Goal: Task Accomplishment & Management: Use online tool/utility

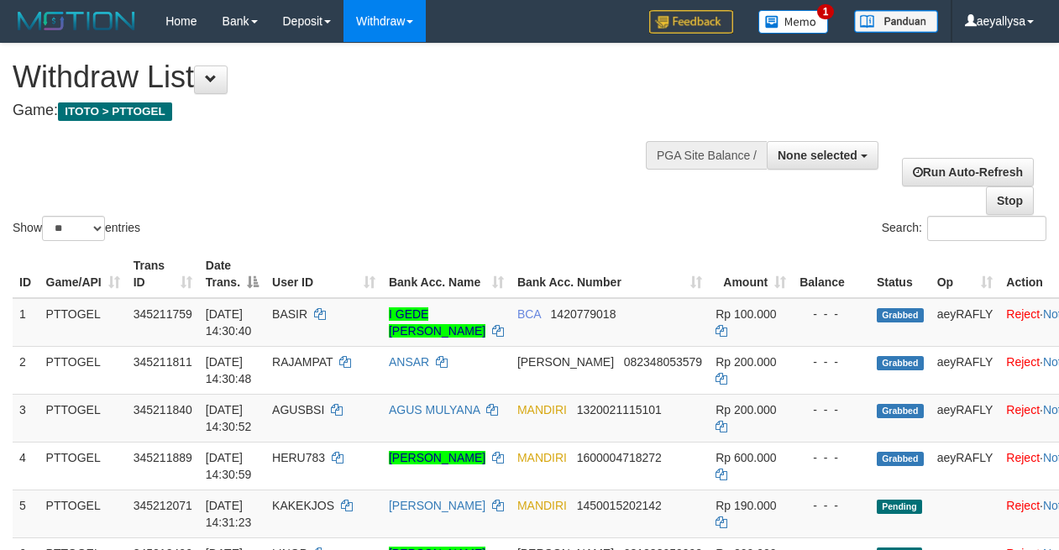
select select
select select "**"
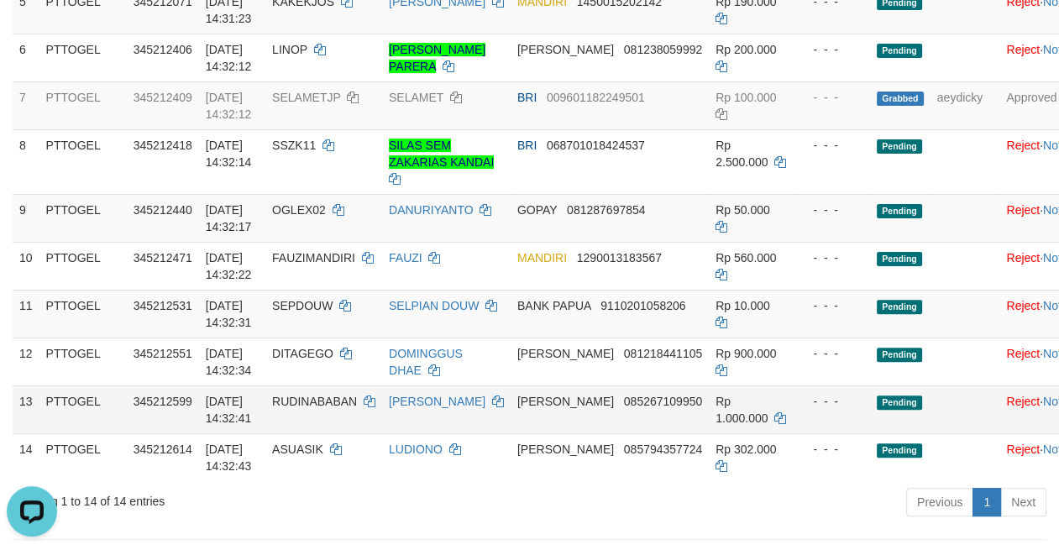
scroll to position [588, 0]
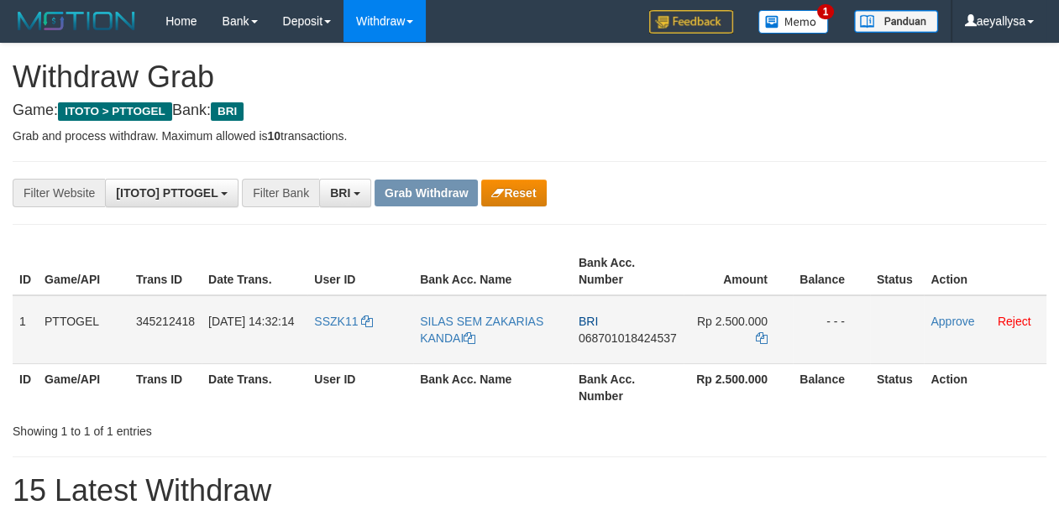
scroll to position [83, 0]
drag, startPoint x: 359, startPoint y: 333, endPoint x: 699, endPoint y: 343, distance: 340.2
click at [699, 343] on tr "1 PTTOGEL 345212418 01/10/2025 14:32:14 SSZK11 SILAS SEM ZAKARIAS KANDAI BRI 06…" at bounding box center [530, 330] width 1034 height 69
drag, startPoint x: 1024, startPoint y: 225, endPoint x: 1056, endPoint y: 230, distance: 32.3
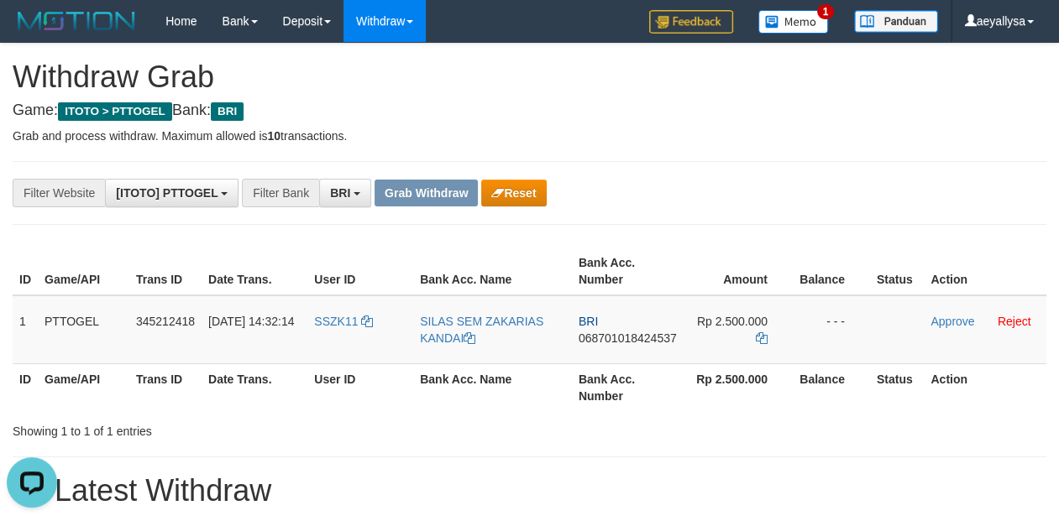
click at [641, 328] on td "BRI 068701018424537" at bounding box center [628, 330] width 112 height 69
click at [641, 333] on span "068701018424537" at bounding box center [628, 338] width 98 height 13
copy span "068701018424537"
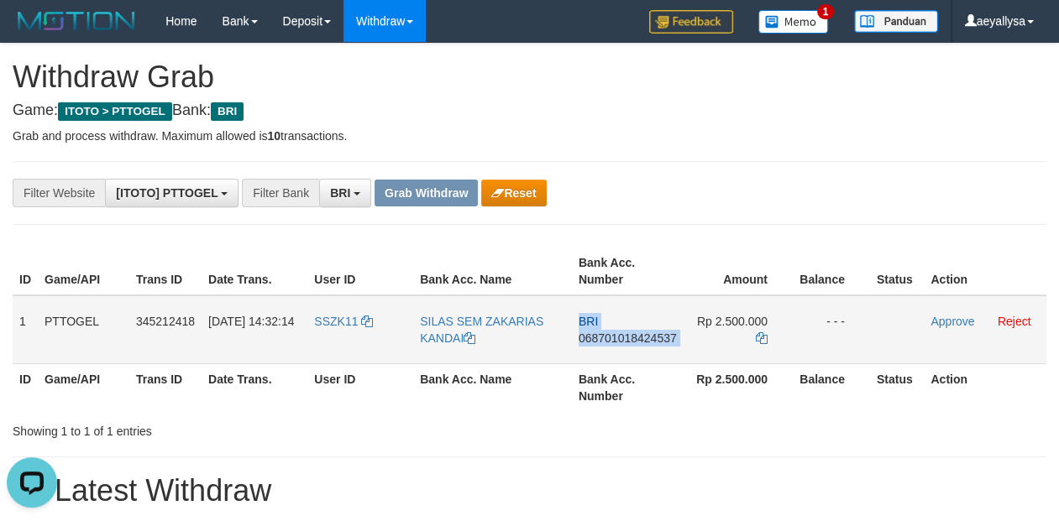
click at [641, 333] on span "068701018424537" at bounding box center [628, 338] width 98 height 13
copy td "BRI 068701018424537"
click at [762, 330] on td "Rp 2.500.000" at bounding box center [738, 330] width 109 height 69
click at [762, 333] on icon at bounding box center [762, 339] width 12 height 12
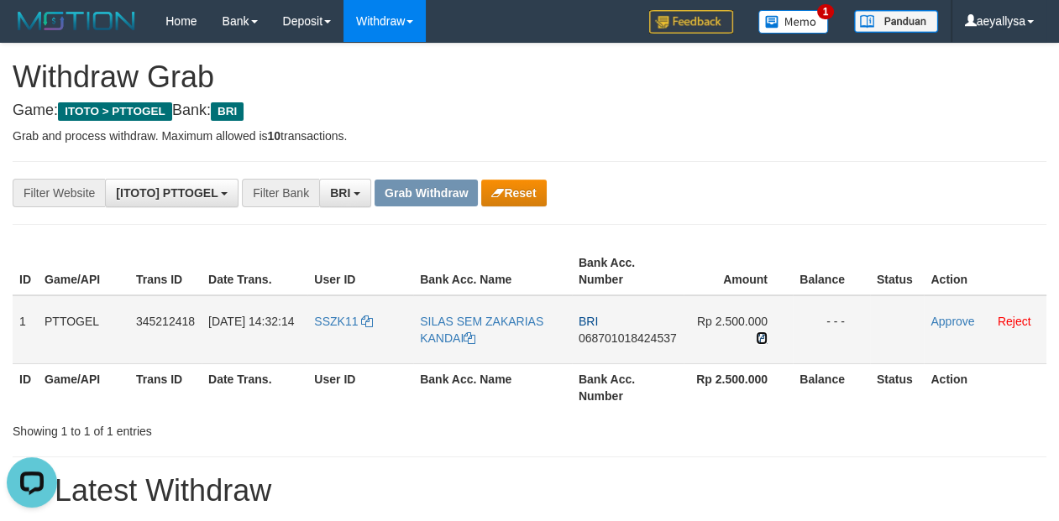
click at [762, 333] on icon at bounding box center [762, 339] width 12 height 12
click at [942, 325] on link "Approve" at bounding box center [952, 321] width 44 height 13
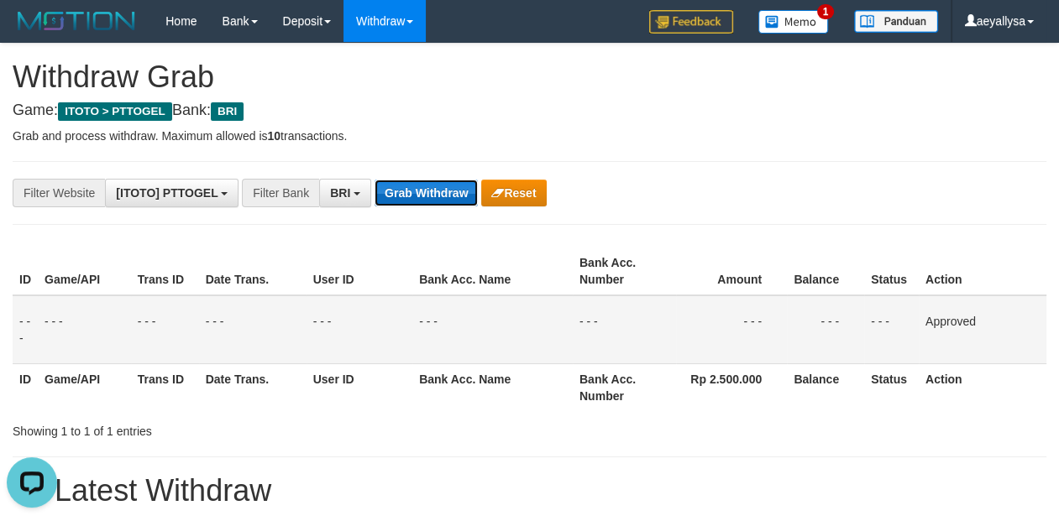
click at [422, 195] on button "Grab Withdraw" at bounding box center [426, 193] width 103 height 27
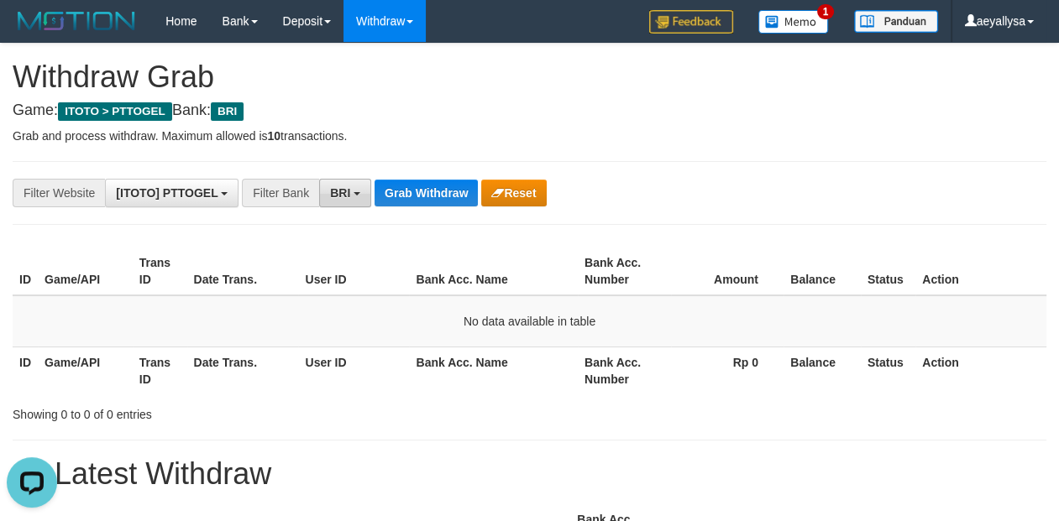
click at [350, 183] on button "BRI" at bounding box center [345, 193] width 52 height 29
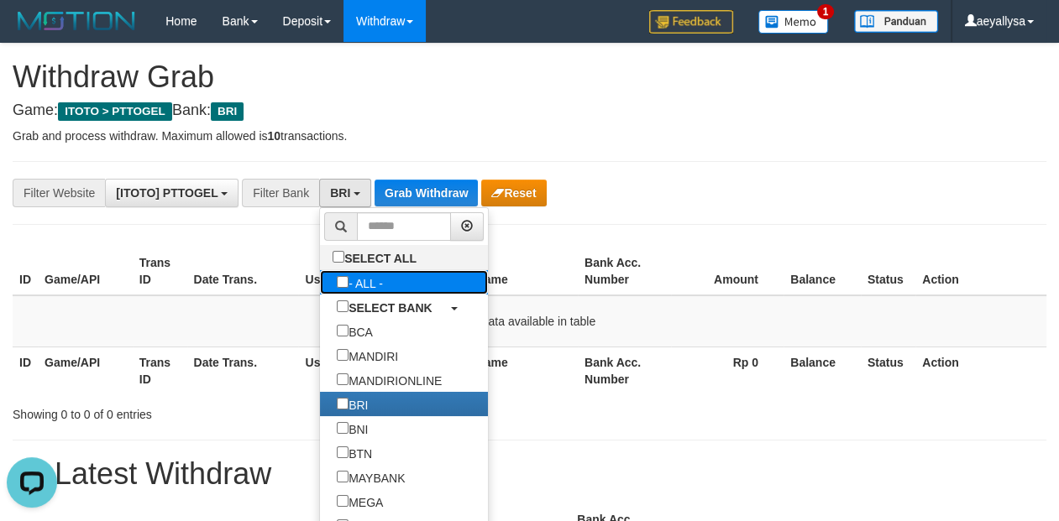
click at [320, 276] on label "- ALL -" at bounding box center [360, 282] width 80 height 24
select select "***"
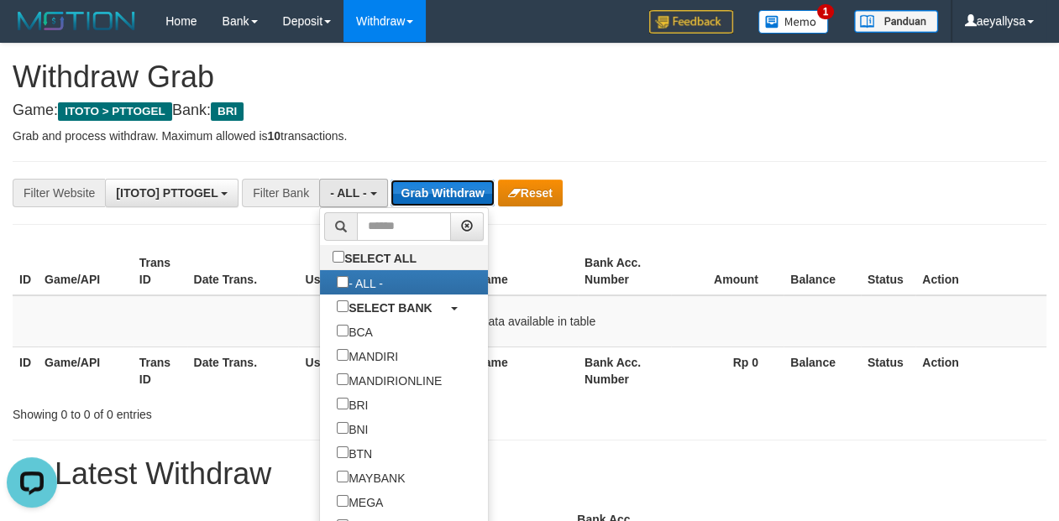
click at [432, 196] on button "Grab Withdraw" at bounding box center [441, 193] width 103 height 27
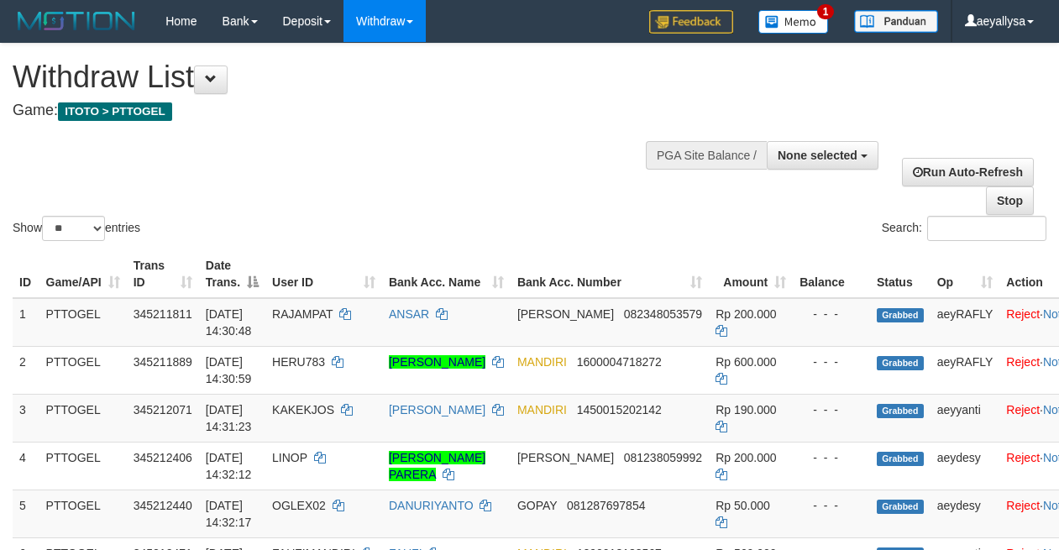
select select
select select "**"
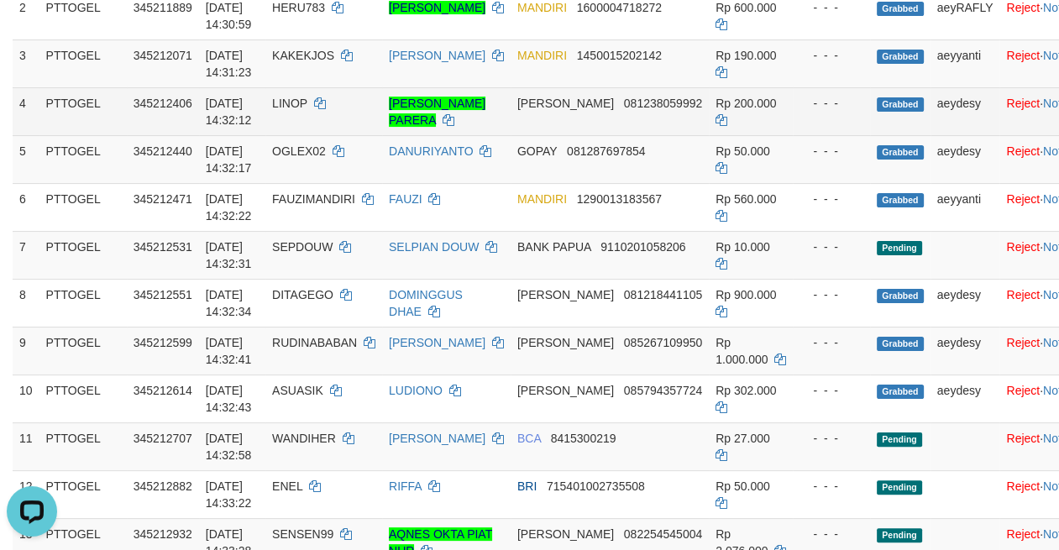
scroll to position [235, 0]
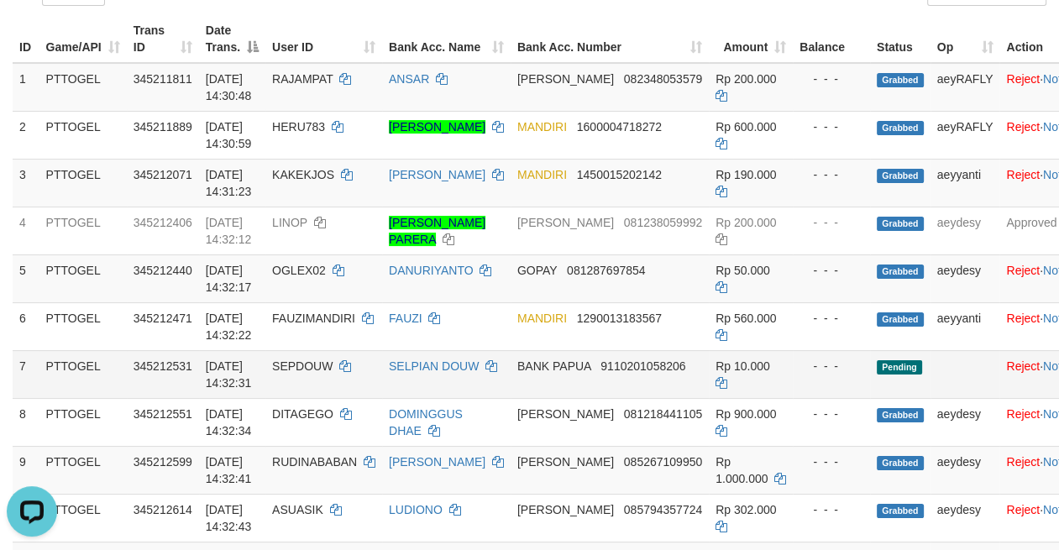
click at [608, 373] on span "9110201058206" at bounding box center [642, 365] width 85 height 13
click at [607, 373] on span "9110201058206" at bounding box center [642, 365] width 85 height 13
copy td "9110201058206"
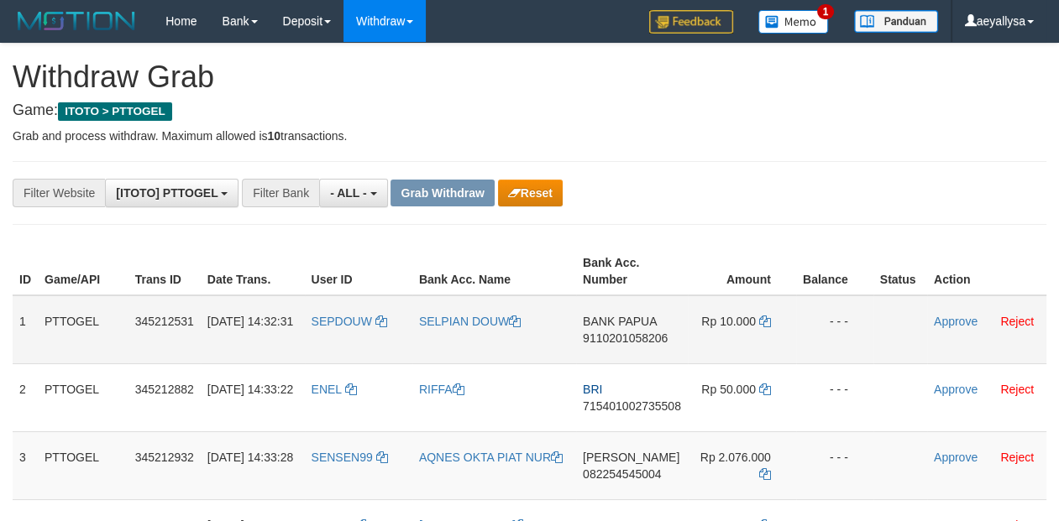
scroll to position [13, 0]
drag, startPoint x: 340, startPoint y: 343, endPoint x: 712, endPoint y: 343, distance: 372.0
click at [712, 343] on tr "1 PTTOGEL 345212531 [DATE] 14:32:31 SEPDOUW SELPIAN DOUW BANK PAPUA 91102010582…" at bounding box center [530, 330] width 1034 height 69
click at [740, 320] on span "Rp 10.000" at bounding box center [728, 321] width 55 height 13
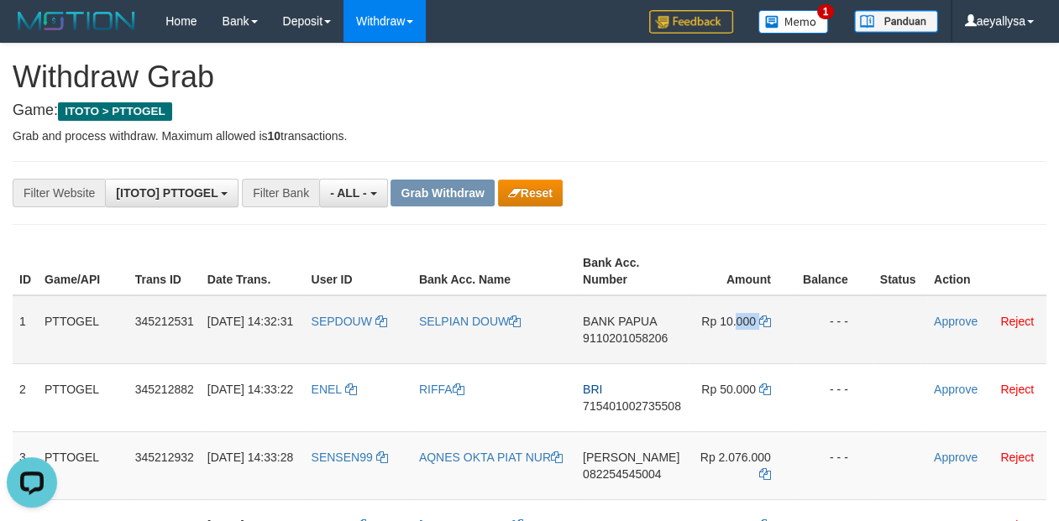
click at [740, 320] on span "Rp 10.000" at bounding box center [728, 321] width 55 height 13
click at [767, 322] on icon at bounding box center [765, 322] width 12 height 12
copy td "000"
click at [767, 322] on icon at bounding box center [765, 322] width 12 height 12
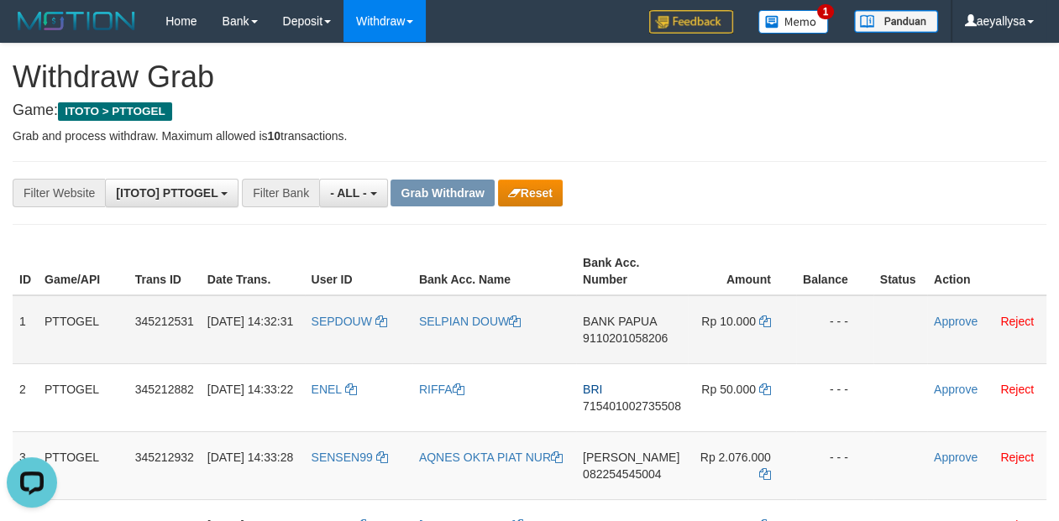
drag, startPoint x: 333, startPoint y: 343, endPoint x: 923, endPoint y: 339, distance: 590.3
click at [754, 350] on tr "1 PTTOGEL 345212531 01/10/2025 14:32:31 SEPDOUW SELPIAN DOUW BANK PAPUA 9110201…" at bounding box center [530, 330] width 1034 height 69
copy tr
click at [943, 323] on link "Approve" at bounding box center [956, 321] width 44 height 13
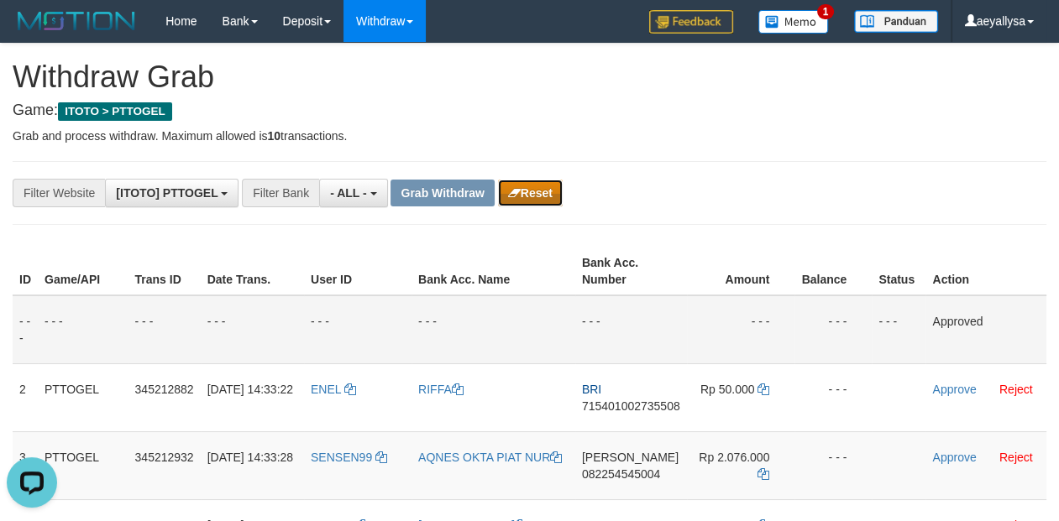
click at [548, 191] on button "Reset" at bounding box center [530, 193] width 65 height 27
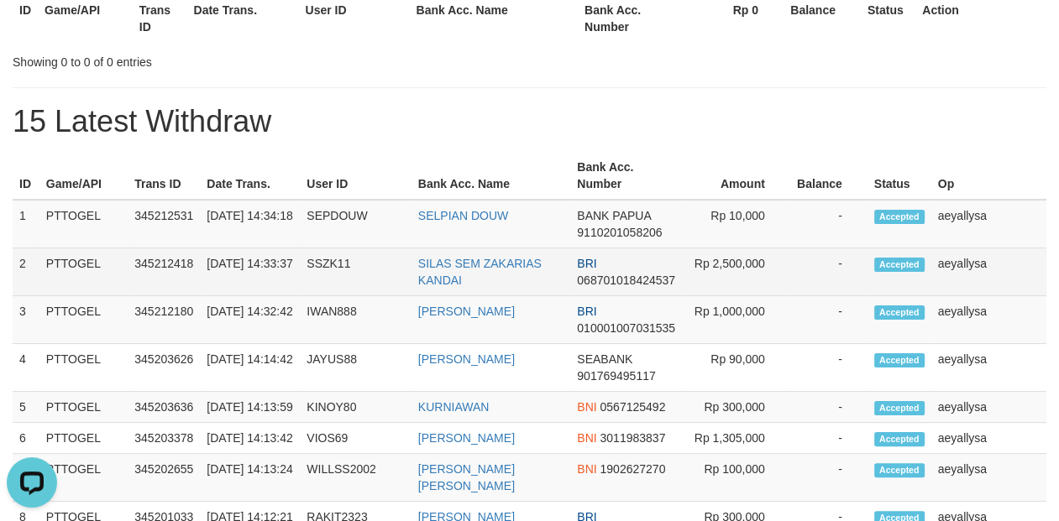
click at [1013, 287] on td "aeyallysa" at bounding box center [988, 273] width 115 height 48
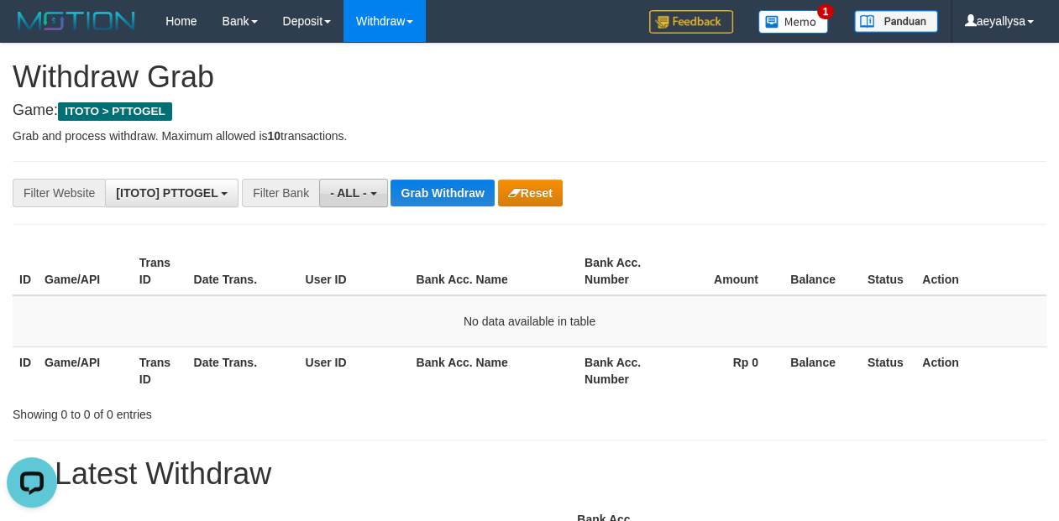
click at [357, 195] on span "- ALL -" at bounding box center [348, 192] width 37 height 13
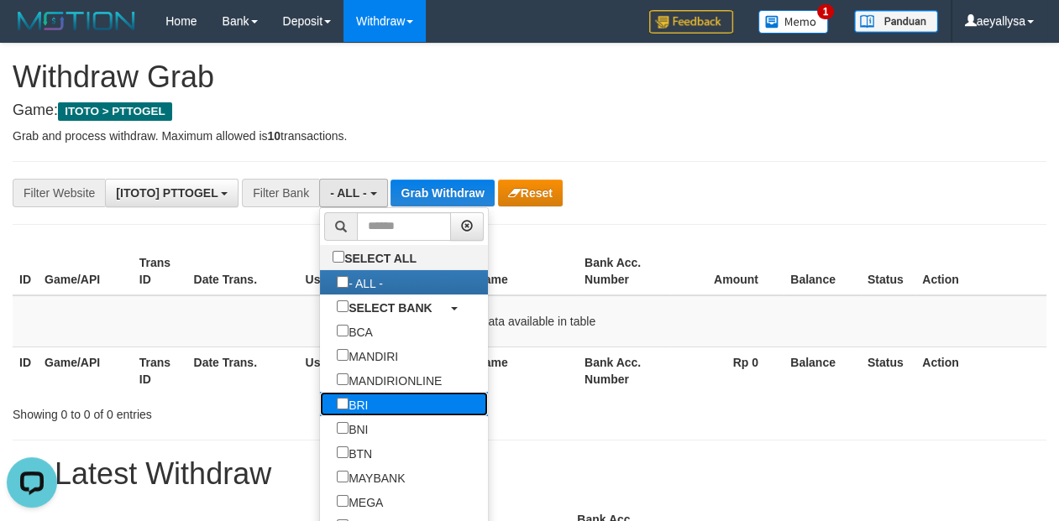
click at [320, 409] on label "BRI" at bounding box center [352, 404] width 65 height 24
select select "***"
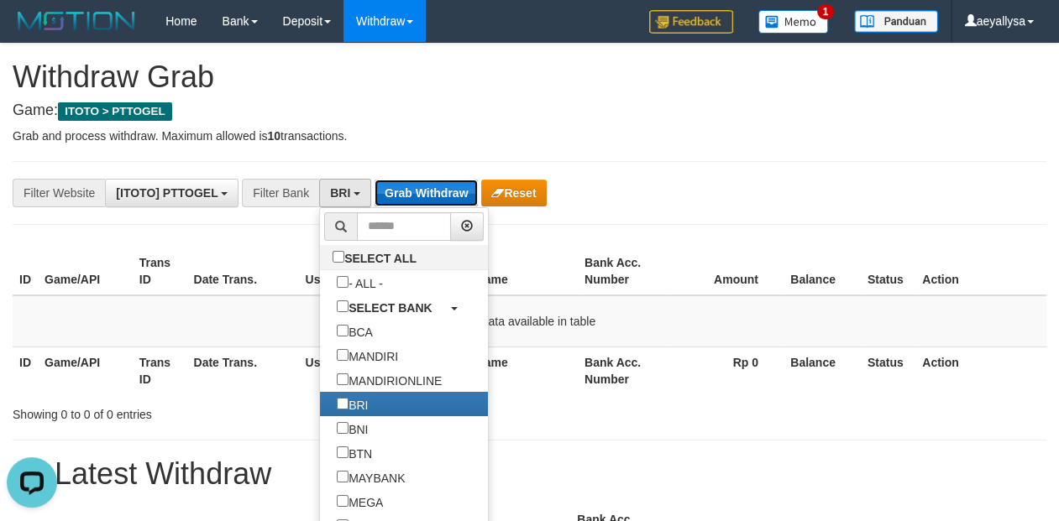
click at [433, 196] on button "Grab Withdraw" at bounding box center [426, 193] width 103 height 27
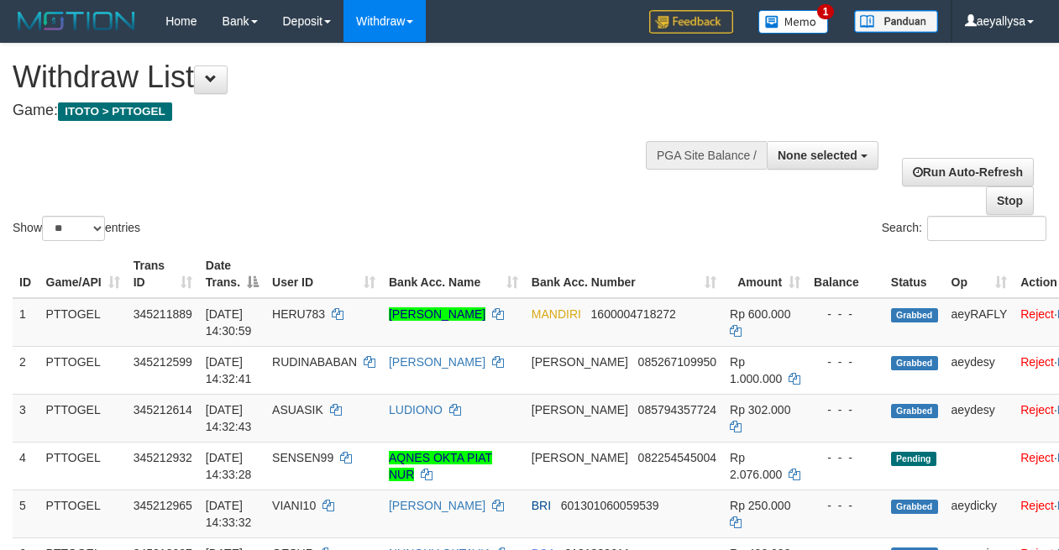
select select
select select "**"
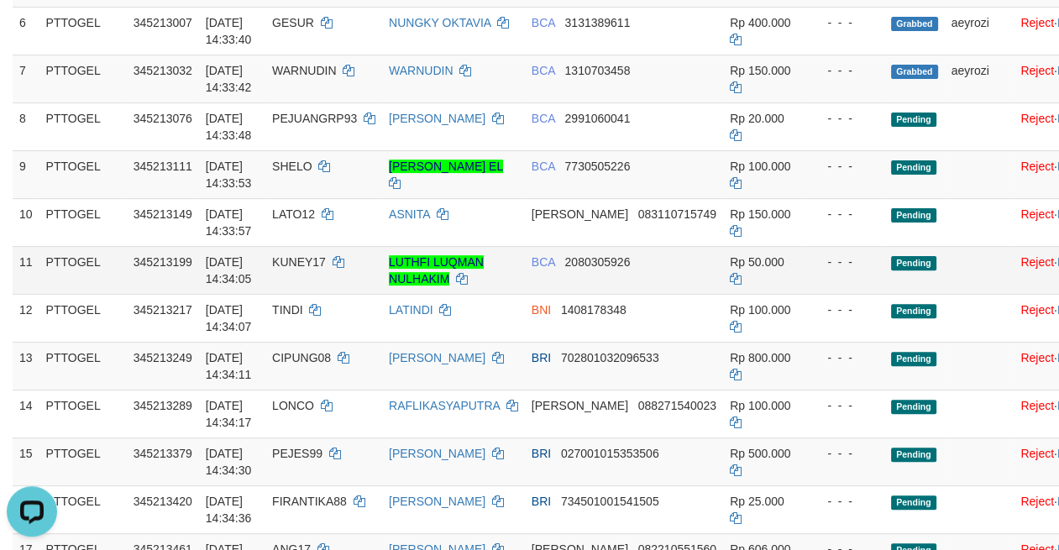
scroll to position [588, 0]
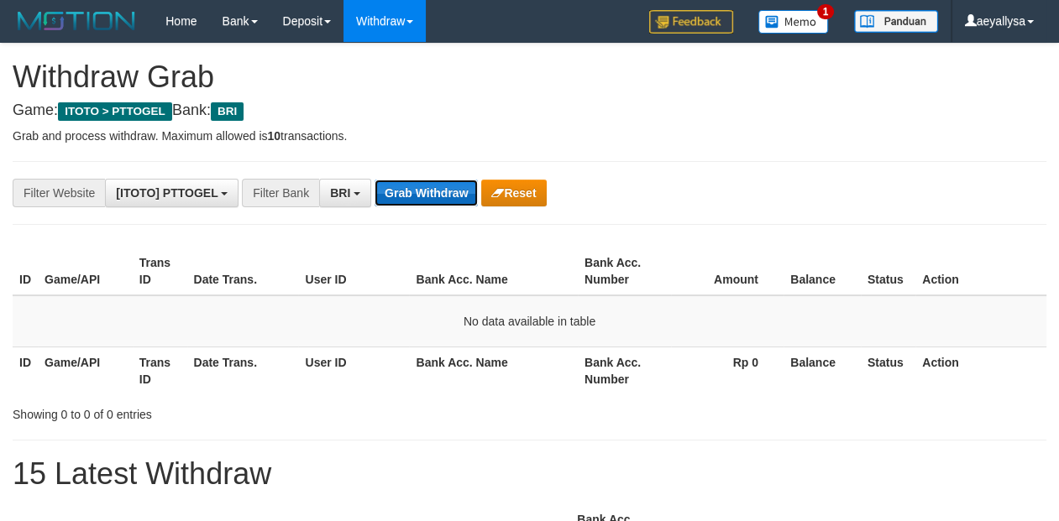
click at [409, 184] on button "Grab Withdraw" at bounding box center [426, 193] width 103 height 27
click at [430, 191] on button "Grab Withdraw" at bounding box center [426, 193] width 103 height 27
drag, startPoint x: 0, startPoint y: 0, endPoint x: 427, endPoint y: 195, distance: 469.7
click at [427, 194] on button "Grab Withdraw" at bounding box center [426, 193] width 103 height 27
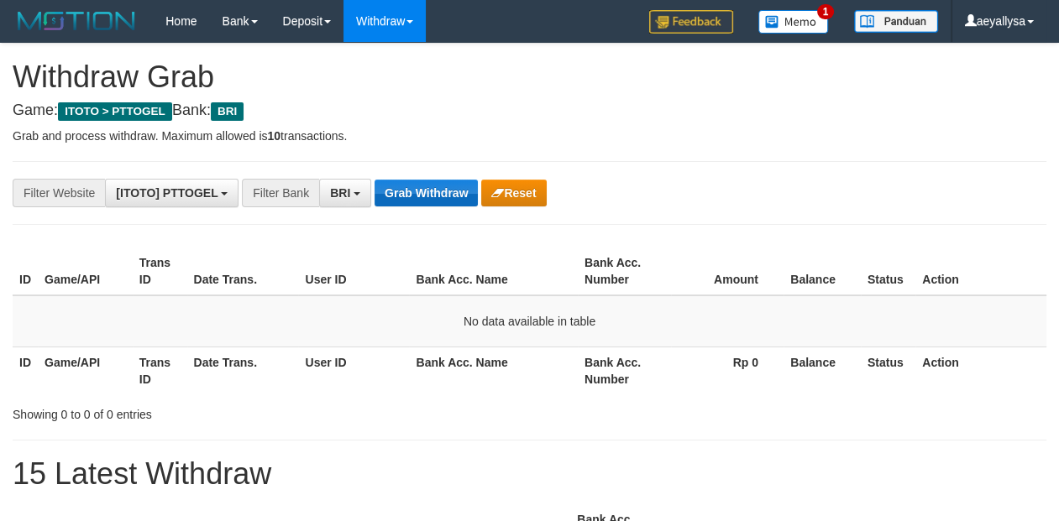
scroll to position [83, 0]
click at [400, 180] on button "Grab Withdraw" at bounding box center [426, 193] width 103 height 27
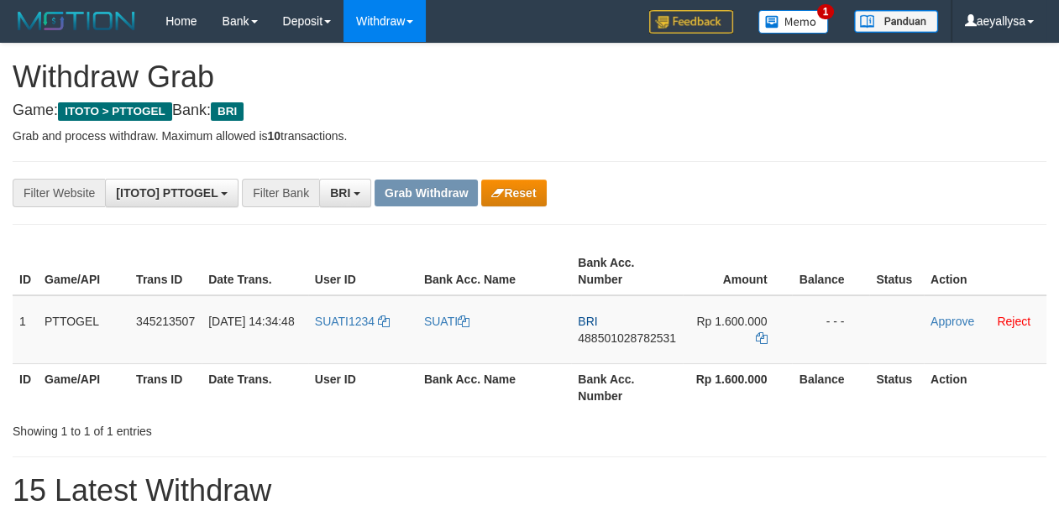
scroll to position [83, 0]
drag, startPoint x: 365, startPoint y: 344, endPoint x: 774, endPoint y: 344, distance: 408.9
click at [774, 344] on tr "1 PTTOGEL 345213507 01/10/2025 14:34:48 SUATI1234 SUATI BRI 488501028782531 Rp …" at bounding box center [530, 330] width 1034 height 69
click at [1025, 204] on div "**********" at bounding box center [529, 193] width 1059 height 29
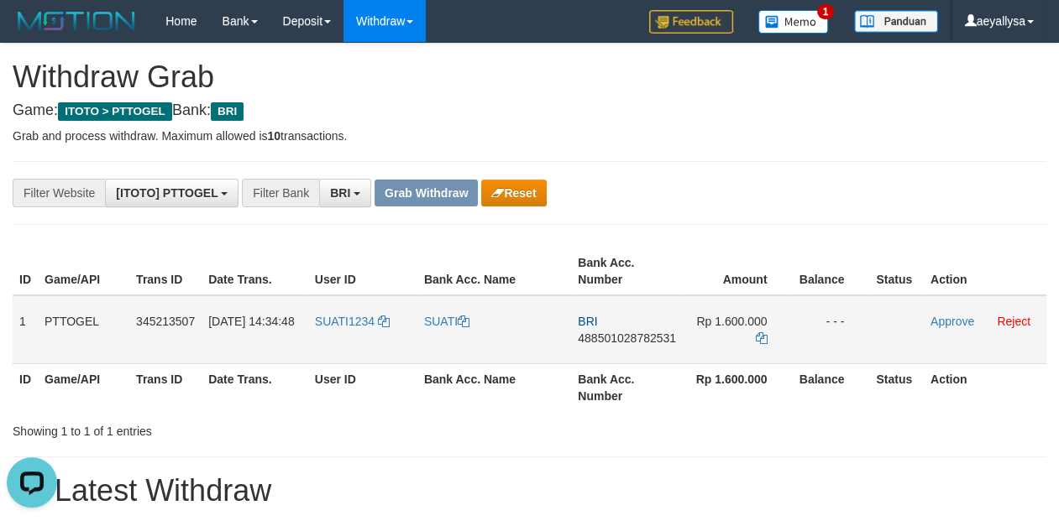
click at [645, 342] on span "488501028782531" at bounding box center [627, 338] width 98 height 13
copy span "488501028782531"
click at [645, 342] on span "488501028782531" at bounding box center [627, 338] width 98 height 13
copy td "BRI 488501028782531"
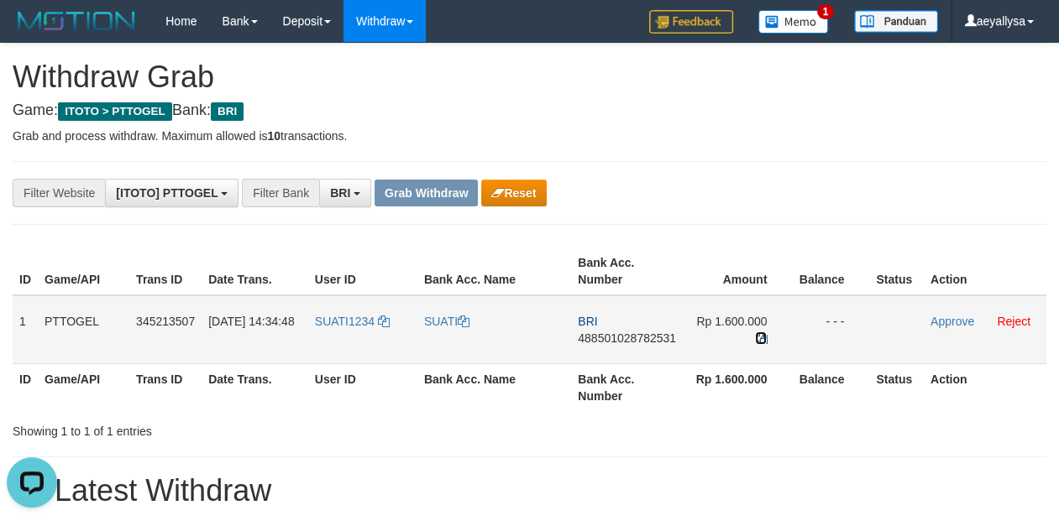
click at [764, 338] on icon at bounding box center [761, 339] width 12 height 12
click at [766, 338] on icon at bounding box center [761, 339] width 12 height 12
click at [951, 322] on link "Approve" at bounding box center [952, 321] width 44 height 13
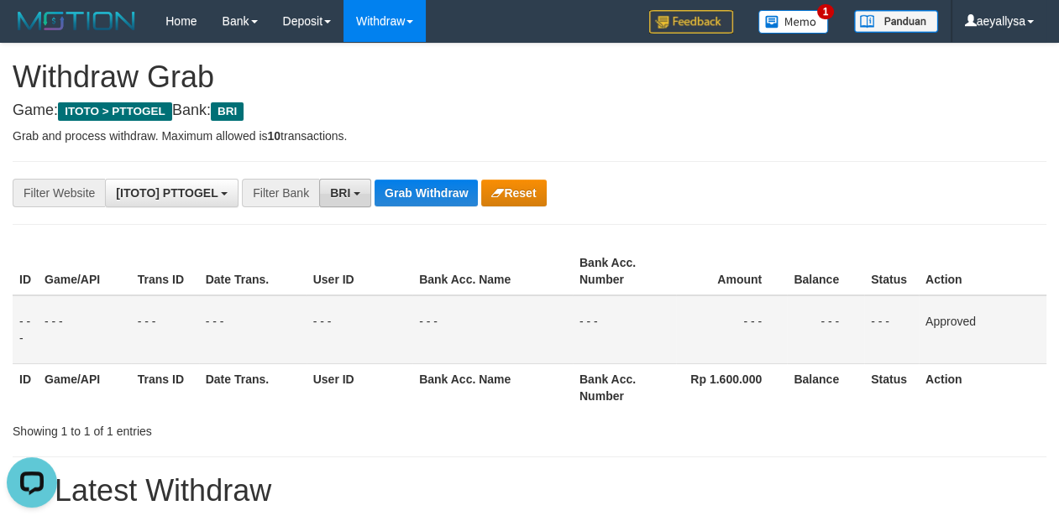
click at [350, 202] on button "BRI" at bounding box center [345, 193] width 52 height 29
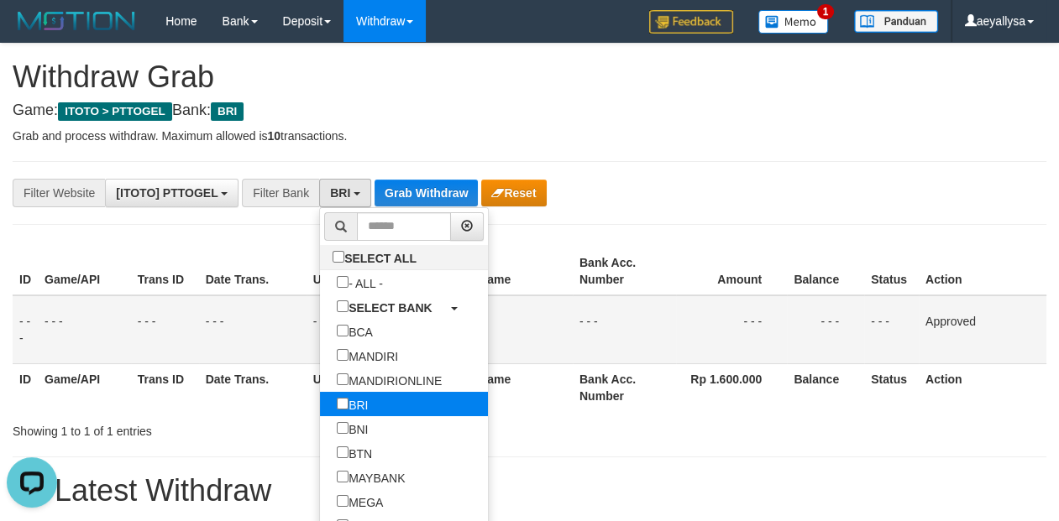
click at [320, 400] on label "BRI" at bounding box center [352, 404] width 65 height 24
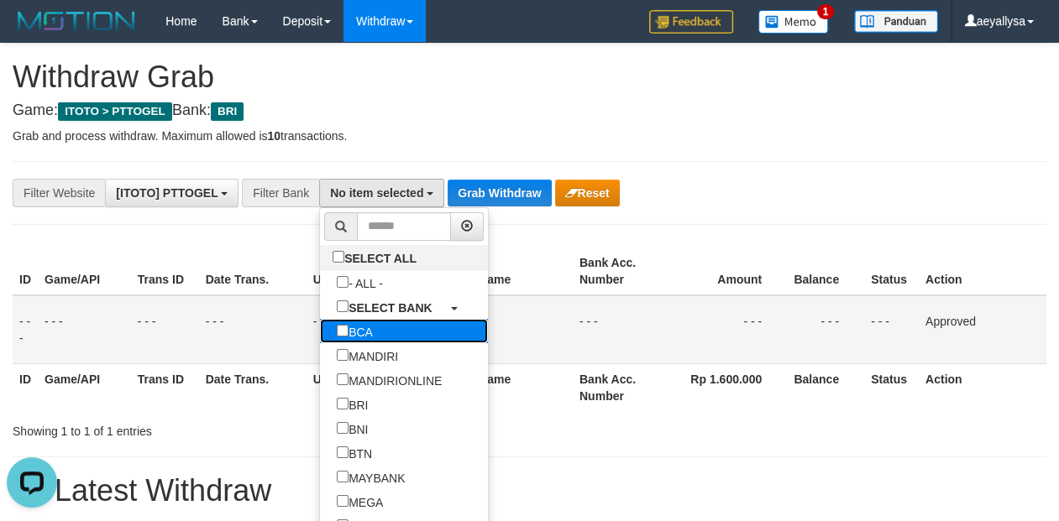
click at [320, 338] on label "BCA" at bounding box center [355, 331] width 70 height 24
select select "***"
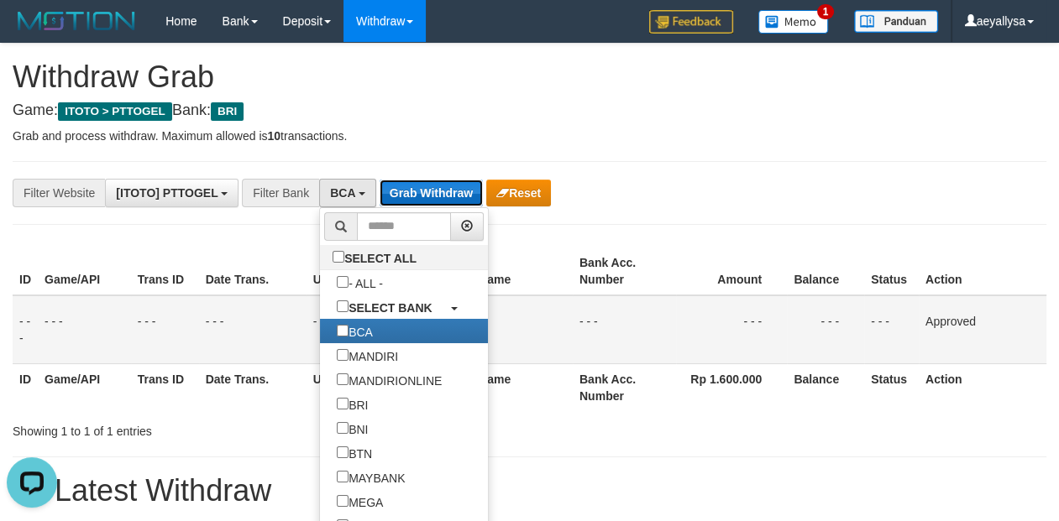
click at [422, 191] on button "Grab Withdraw" at bounding box center [431, 193] width 103 height 27
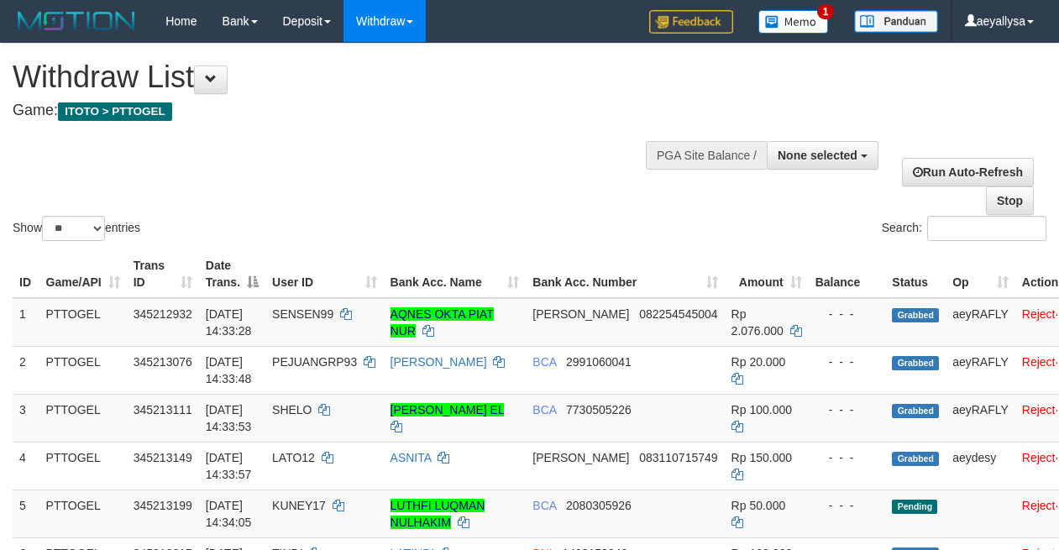
select select
select select "**"
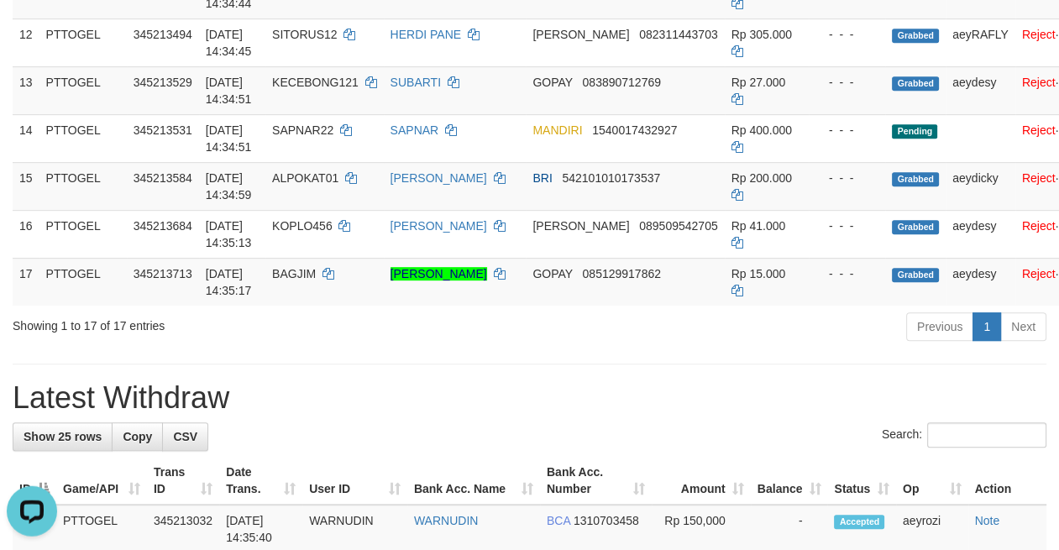
scroll to position [823, 0]
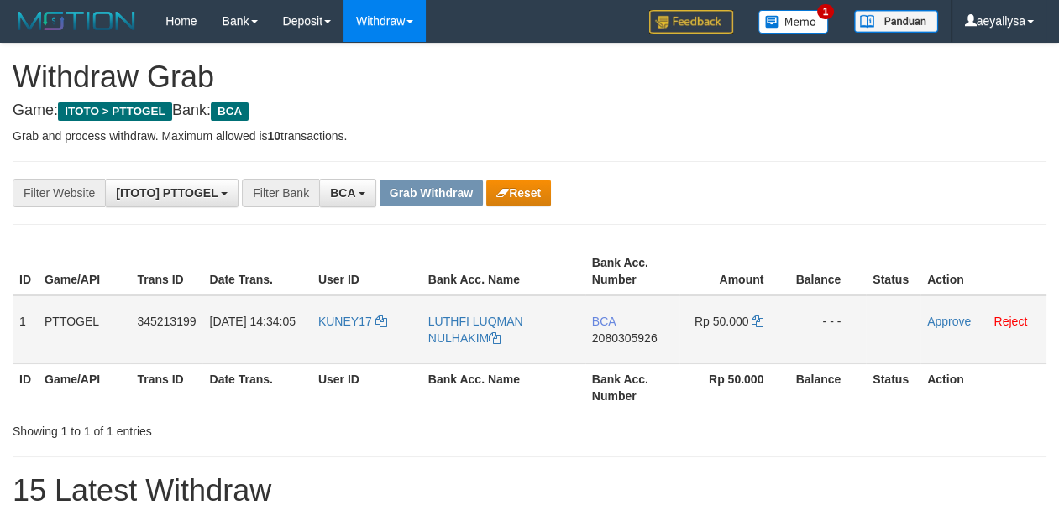
scroll to position [31, 0]
drag, startPoint x: 347, startPoint y: 336, endPoint x: 733, endPoint y: 338, distance: 386.3
click at [733, 338] on tr "1 PTTOGEL 345213199 [DATE] 14:34:05 KUNEY17 [PERSON_NAME] BCA 2080305926 Rp 50.…" at bounding box center [530, 330] width 1034 height 69
click at [1044, 196] on div "**********" at bounding box center [529, 193] width 1059 height 29
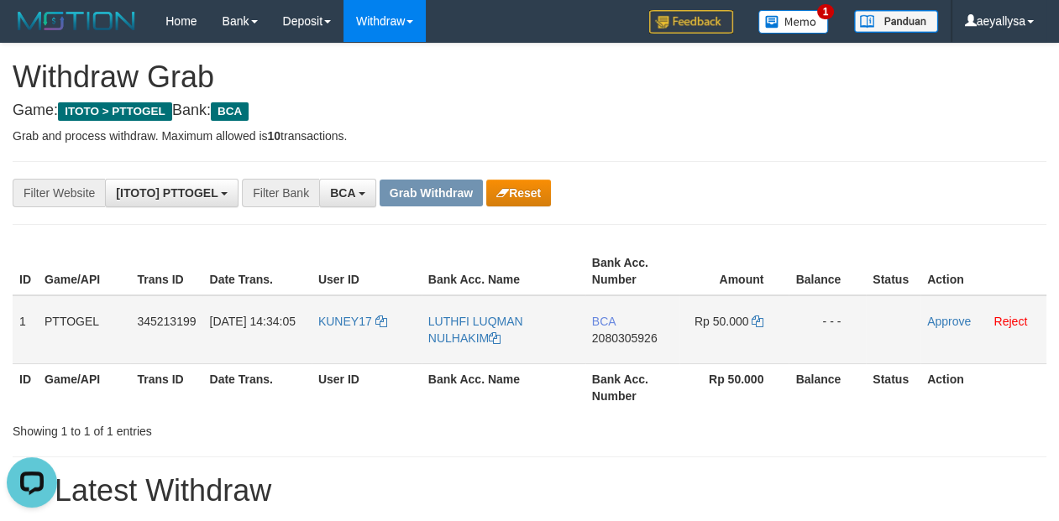
click at [630, 338] on span "2080305926" at bounding box center [624, 338] width 65 height 13
copy span "2080305926"
click at [630, 338] on span "2080305926" at bounding box center [624, 338] width 65 height 13
copy td "BCA 2080305926"
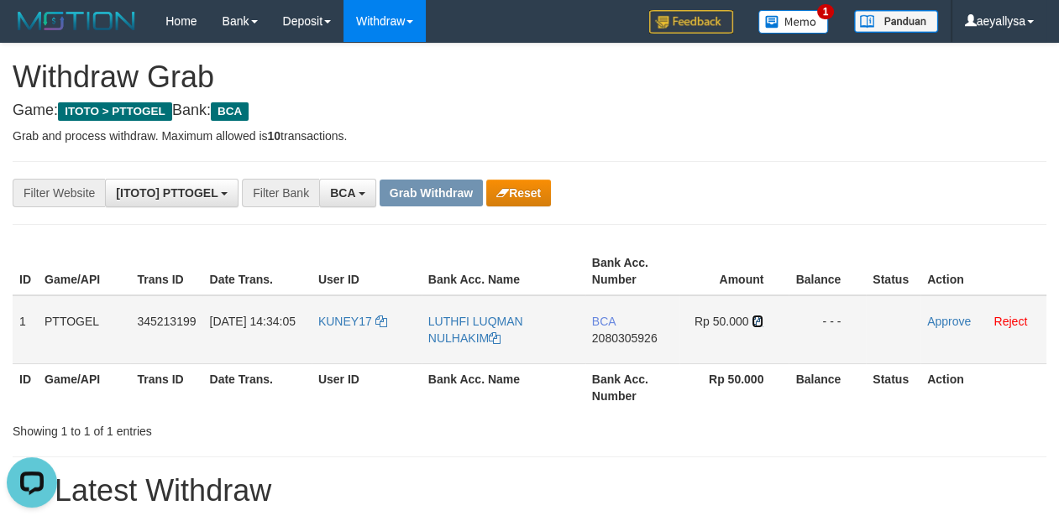
click at [759, 324] on icon at bounding box center [758, 322] width 12 height 12
click at [759, 323] on icon at bounding box center [758, 322] width 12 height 12
click at [952, 318] on link "Approve" at bounding box center [949, 321] width 44 height 13
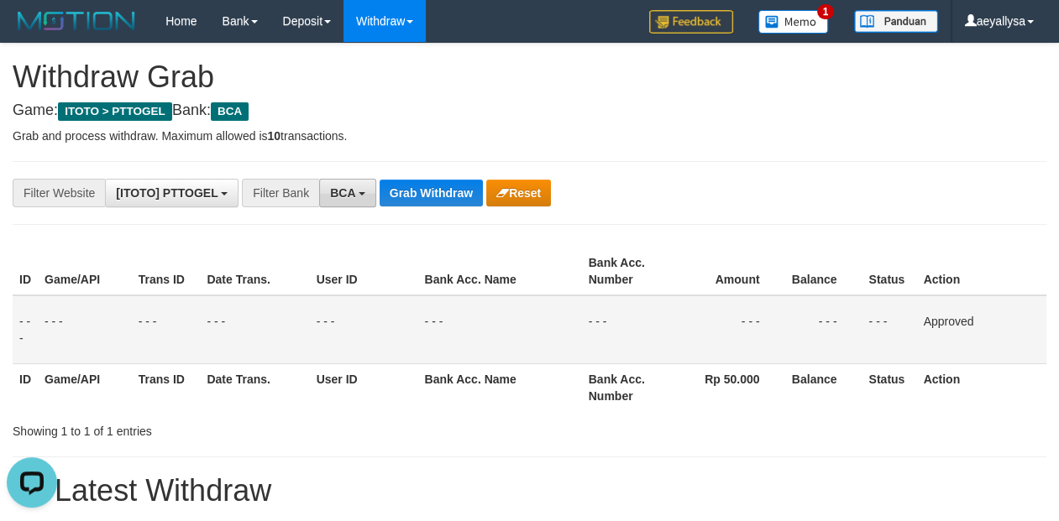
click at [355, 188] on span "BCA" at bounding box center [342, 192] width 25 height 13
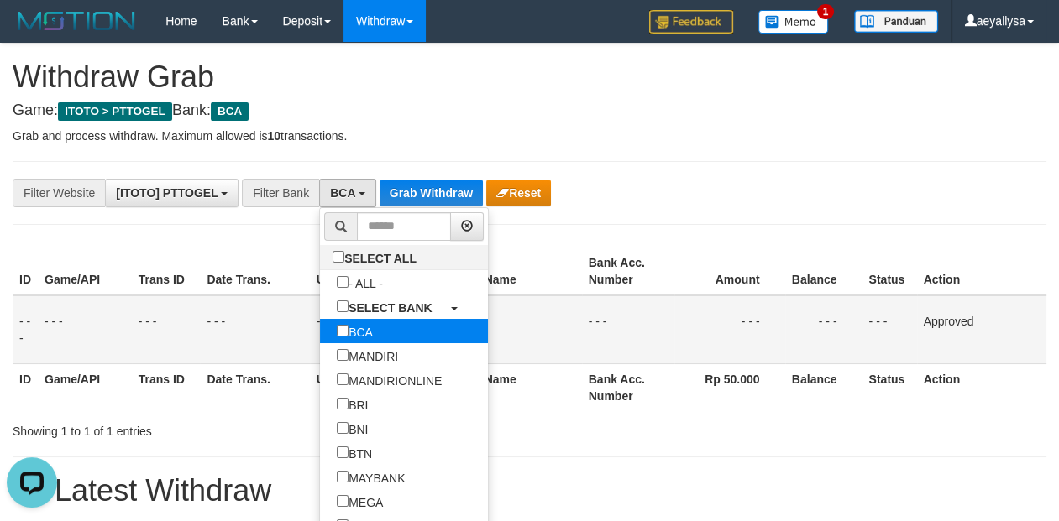
click at [320, 334] on label "BCA" at bounding box center [355, 331] width 70 height 24
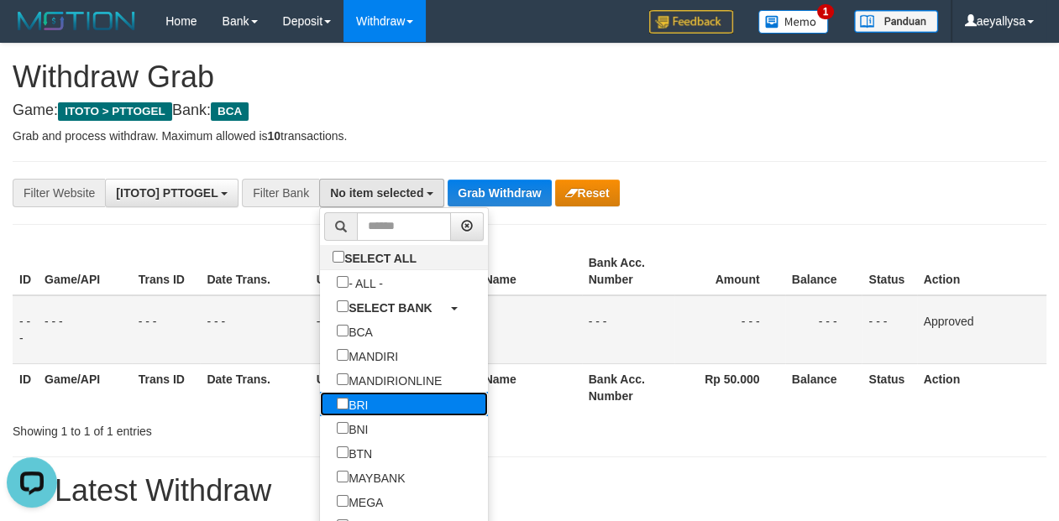
click at [320, 406] on label "BRI" at bounding box center [352, 404] width 65 height 24
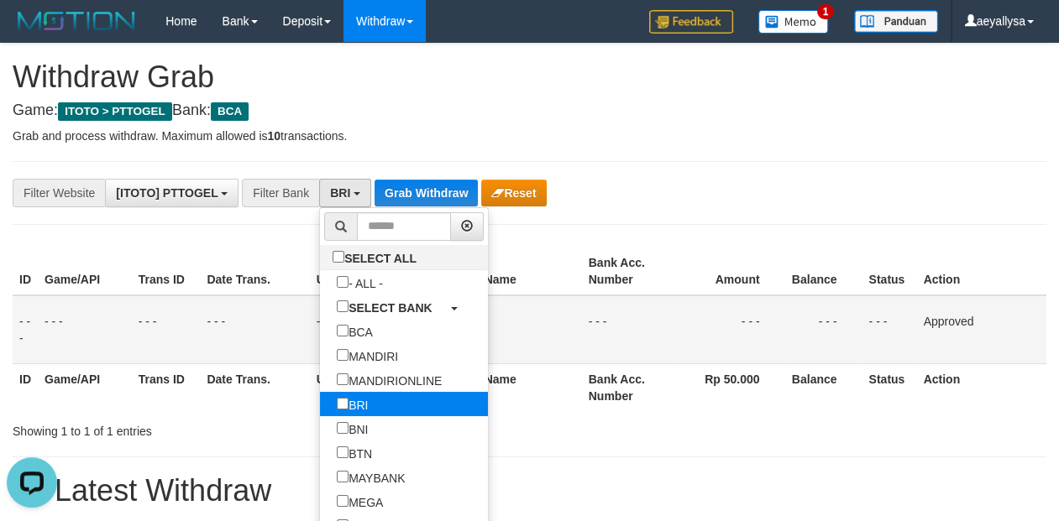
select select "***"
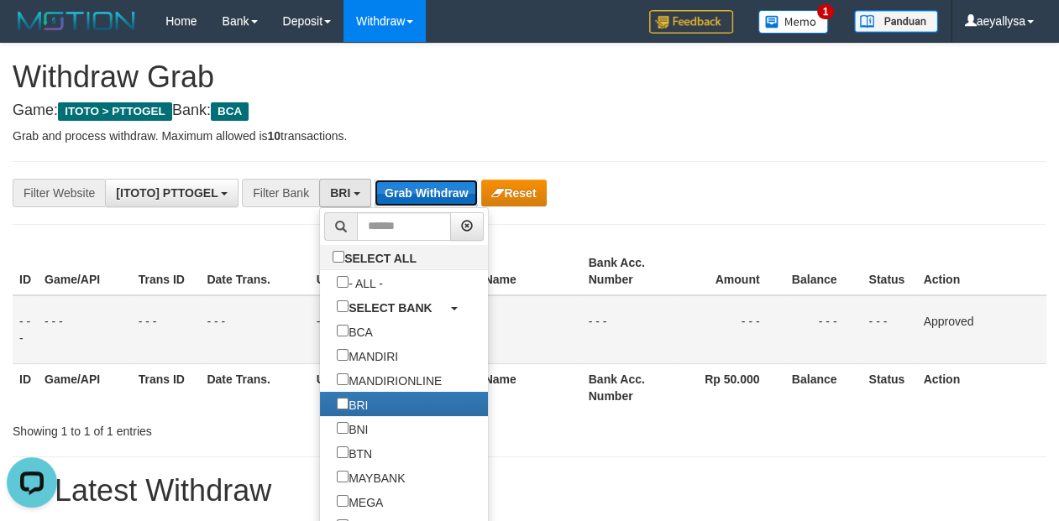
click at [437, 187] on button "Grab Withdraw" at bounding box center [426, 193] width 103 height 27
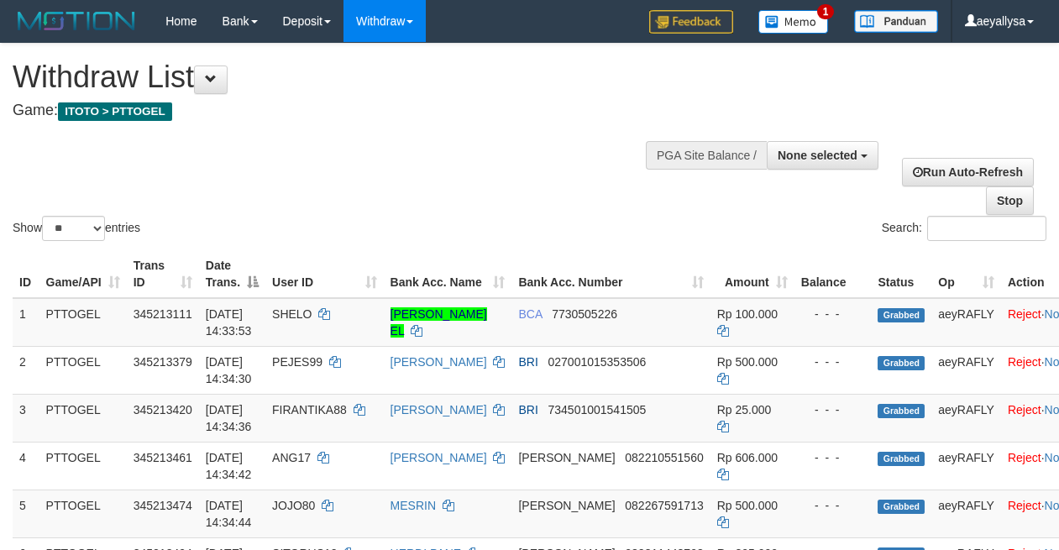
select select
select select "**"
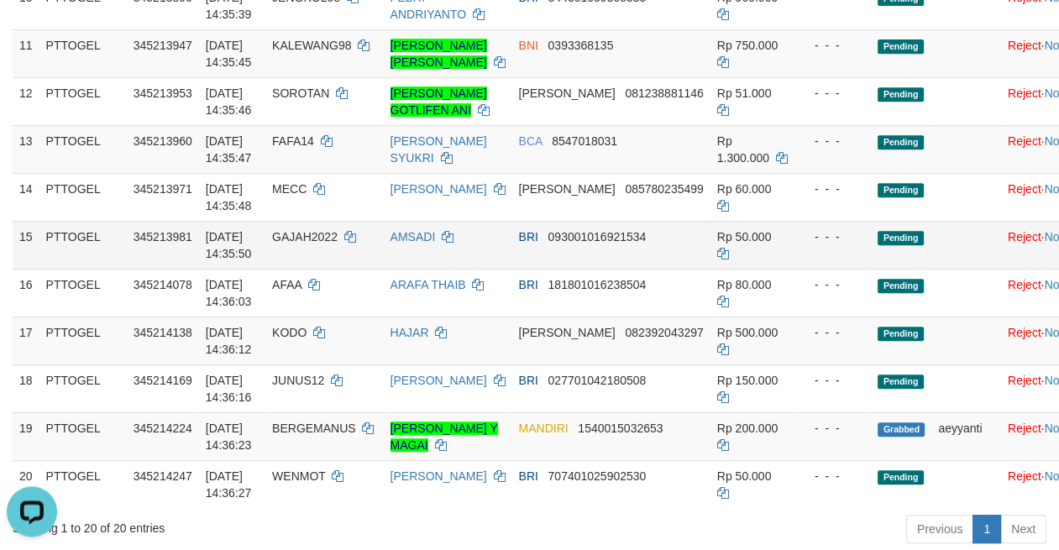
scroll to position [705, 0]
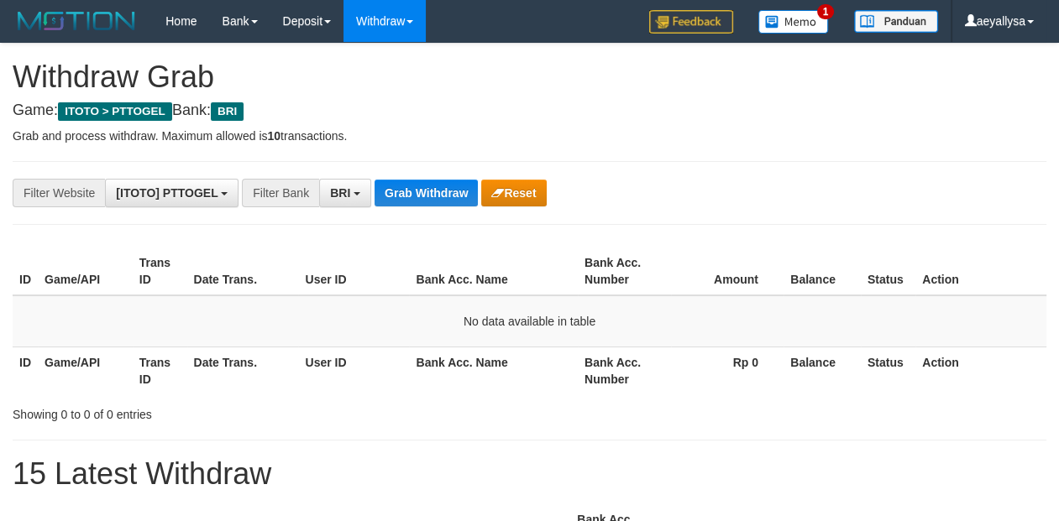
scroll to position [83, 0]
click at [451, 203] on button "Grab Withdraw" at bounding box center [426, 193] width 103 height 27
click at [335, 202] on button "BRI" at bounding box center [345, 193] width 52 height 29
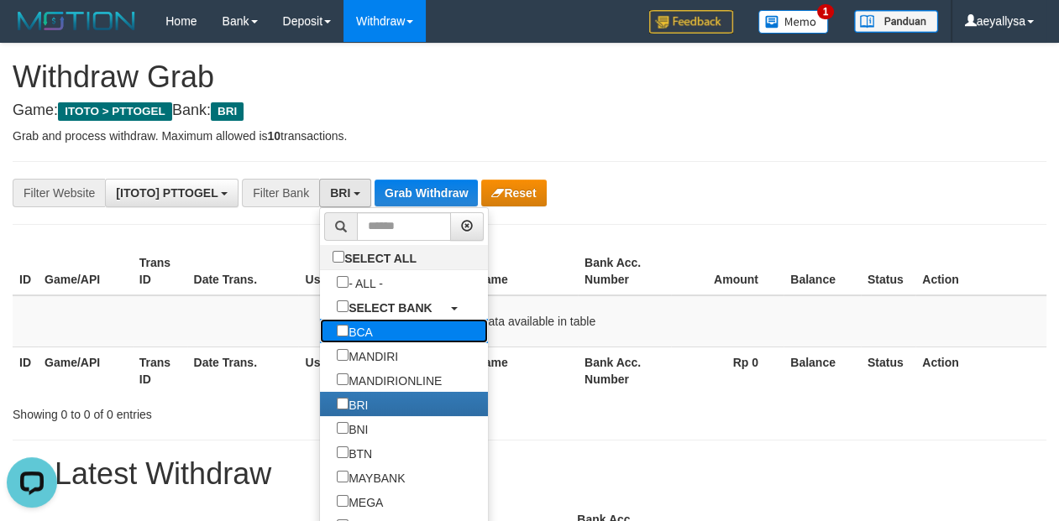
click at [320, 336] on label "BCA" at bounding box center [355, 331] width 70 height 24
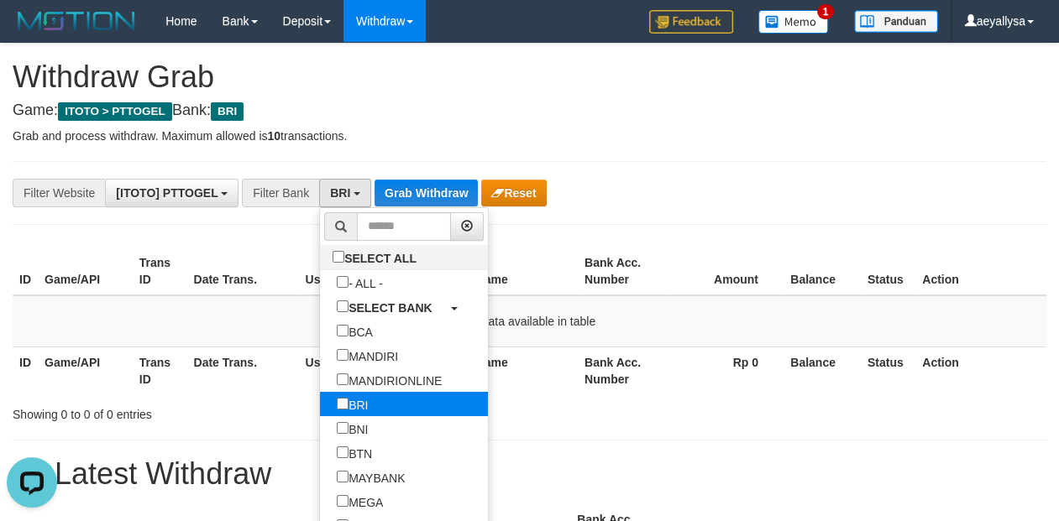
click at [320, 396] on label "BRI" at bounding box center [352, 404] width 65 height 24
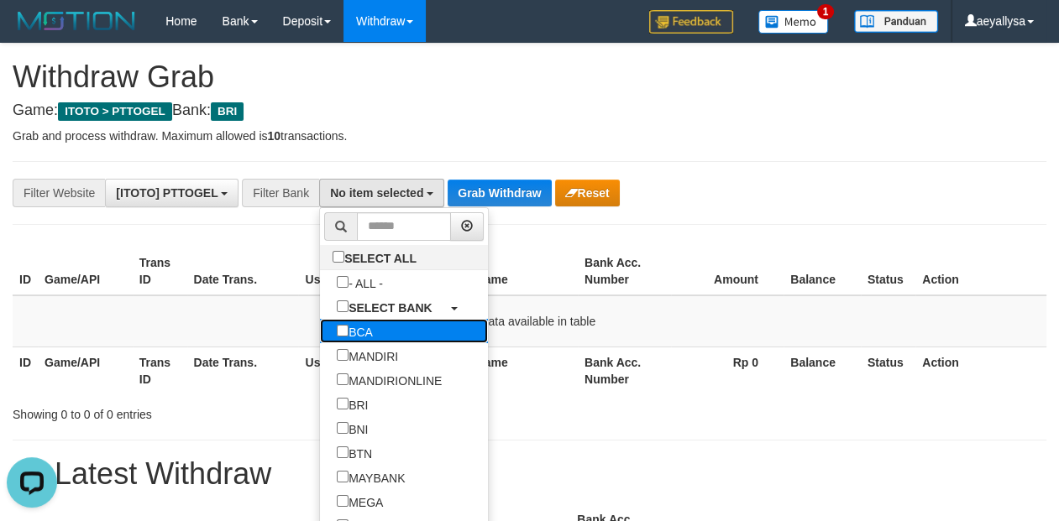
click at [320, 326] on label "BCA" at bounding box center [355, 331] width 70 height 24
select select "***"
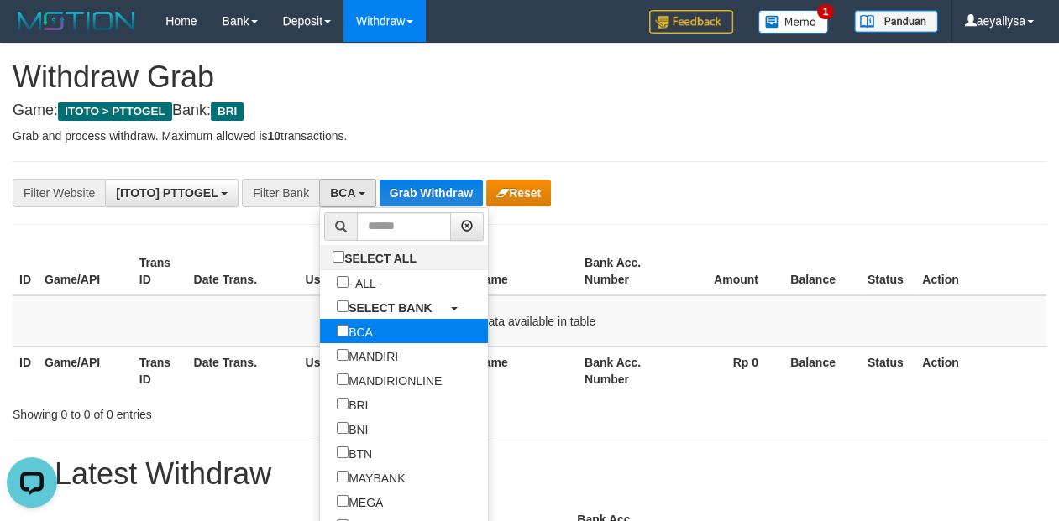
scroll to position [48, 0]
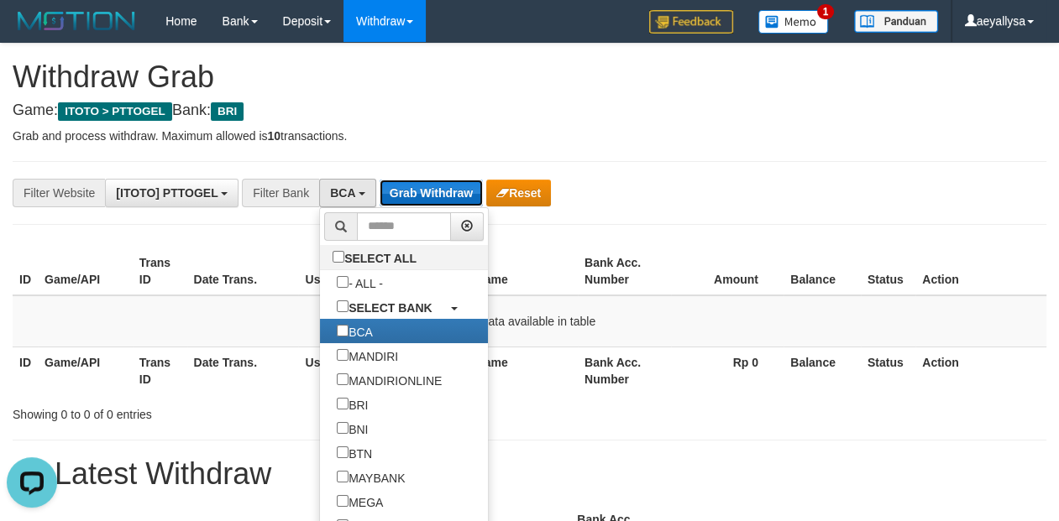
click at [462, 191] on button "Grab Withdraw" at bounding box center [431, 193] width 103 height 27
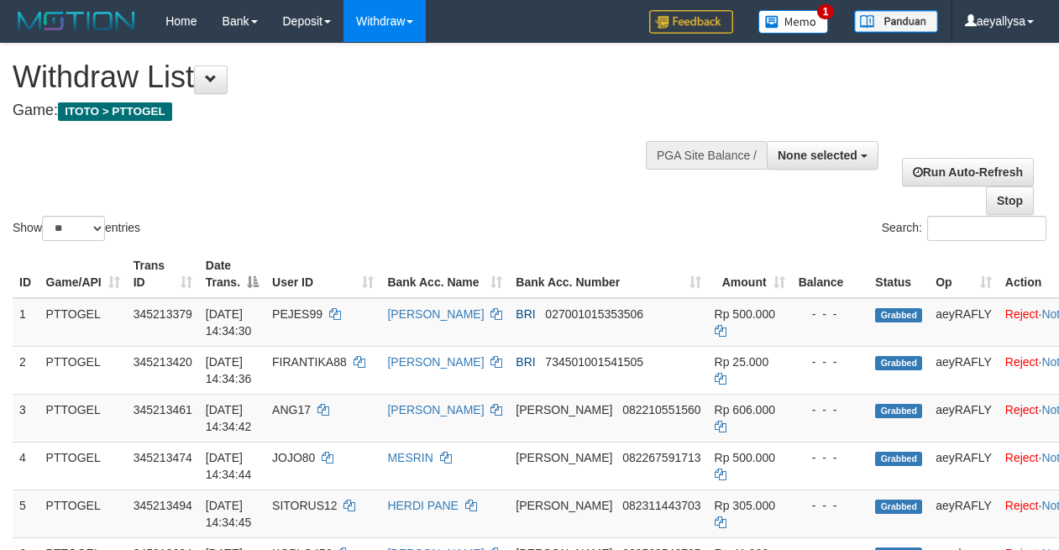
select select
select select "**"
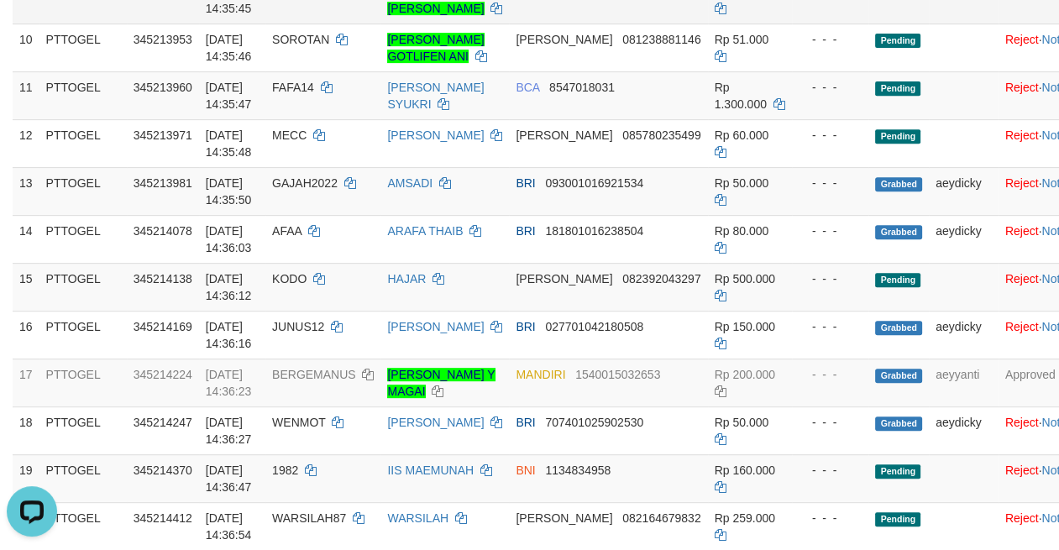
scroll to position [1755, 0]
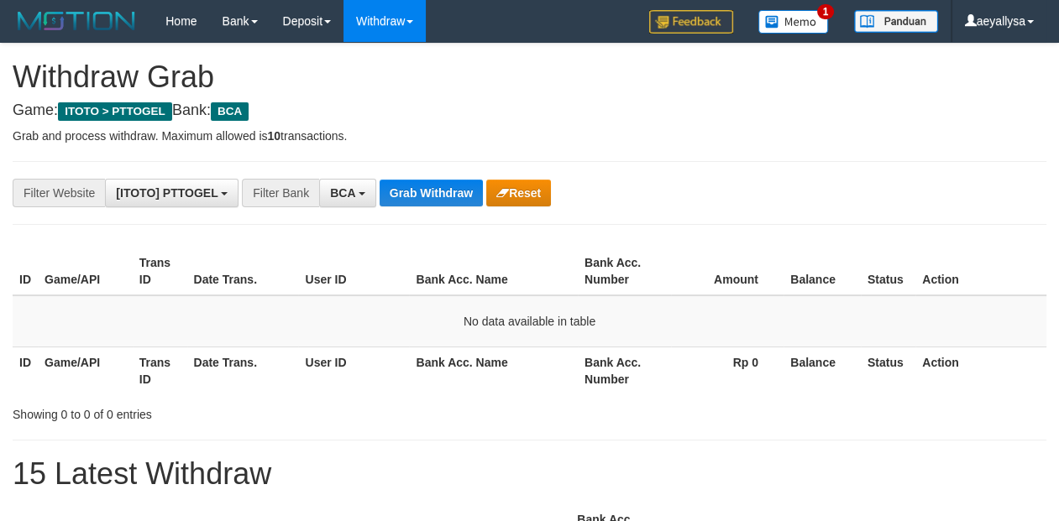
scroll to position [31, 0]
click at [427, 203] on button "Grab Withdraw" at bounding box center [431, 193] width 103 height 27
click at [1023, 363] on th "Action" at bounding box center [980, 371] width 131 height 48
click at [411, 187] on button "Grab Withdraw" at bounding box center [431, 193] width 103 height 27
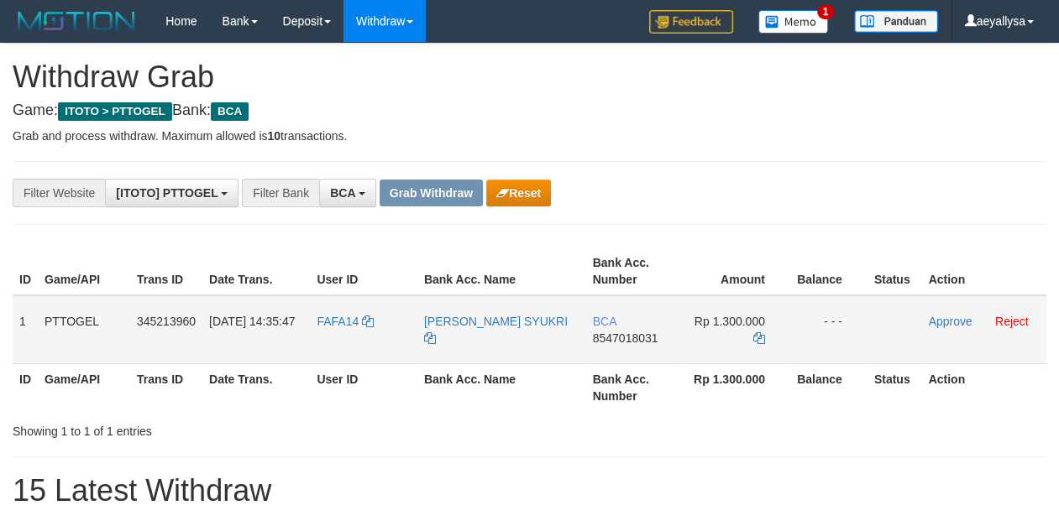
scroll to position [31, 0]
drag, startPoint x: 353, startPoint y: 347, endPoint x: 743, endPoint y: 343, distance: 390.5
click at [743, 343] on tr "1 PTTOGEL 345213960 [DATE] 14:35:47 FAFA14 [PERSON_NAME] SYUKRI BCA 8547018031 …" at bounding box center [530, 330] width 1034 height 69
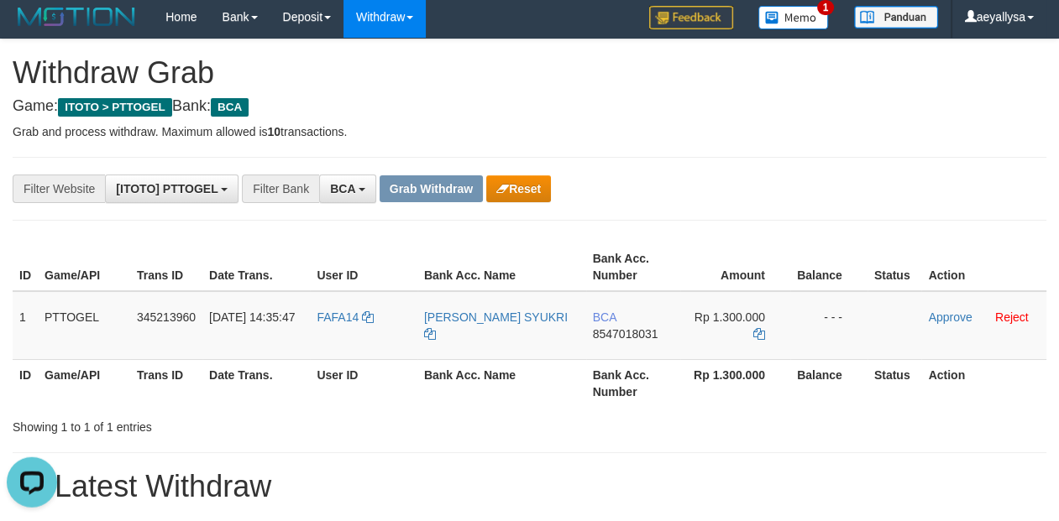
scroll to position [0, 0]
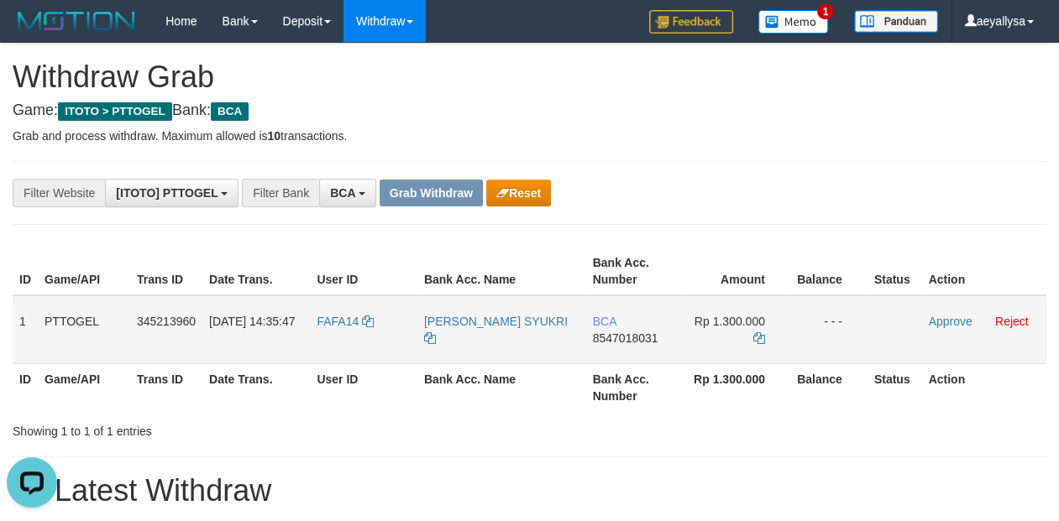
click at [648, 338] on span "8547018031" at bounding box center [625, 338] width 65 height 13
click at [648, 337] on span "8547018031" at bounding box center [625, 338] width 65 height 13
copy span "8547018031"
click at [648, 337] on span "8547018031" at bounding box center [625, 338] width 65 height 13
copy td "BCA 8547018031"
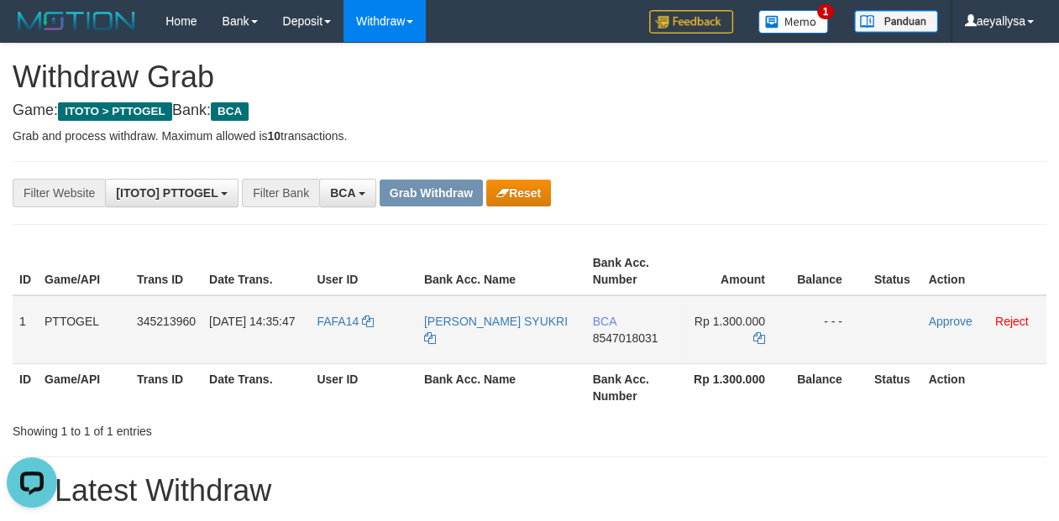
click at [632, 330] on td "BCA 8547018031" at bounding box center [633, 330] width 94 height 69
click at [626, 336] on span "8547018031" at bounding box center [625, 338] width 65 height 13
copy span "8547018031"
click at [626, 336] on span "8547018031" at bounding box center [625, 338] width 65 height 13
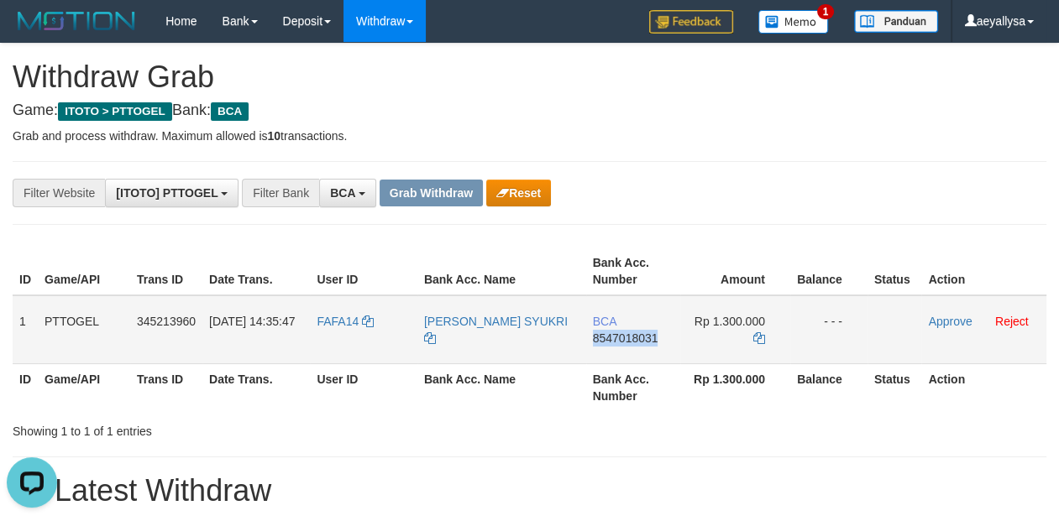
copy span "8547018031"
click at [754, 328] on td "Rp 1.300.000" at bounding box center [735, 330] width 110 height 69
click at [757, 333] on icon at bounding box center [759, 339] width 12 height 12
click at [758, 334] on icon at bounding box center [759, 339] width 12 height 12
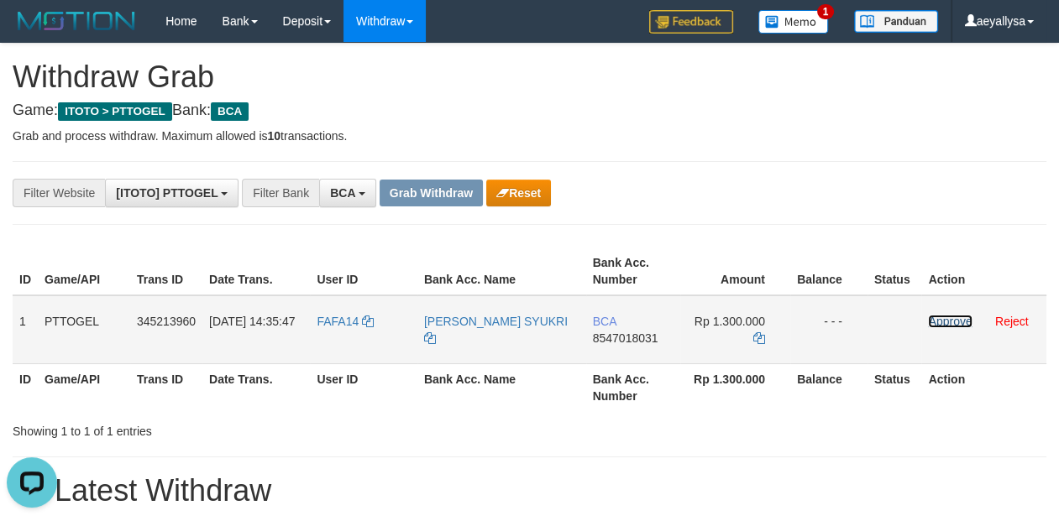
click at [950, 325] on link "Approve" at bounding box center [950, 321] width 44 height 13
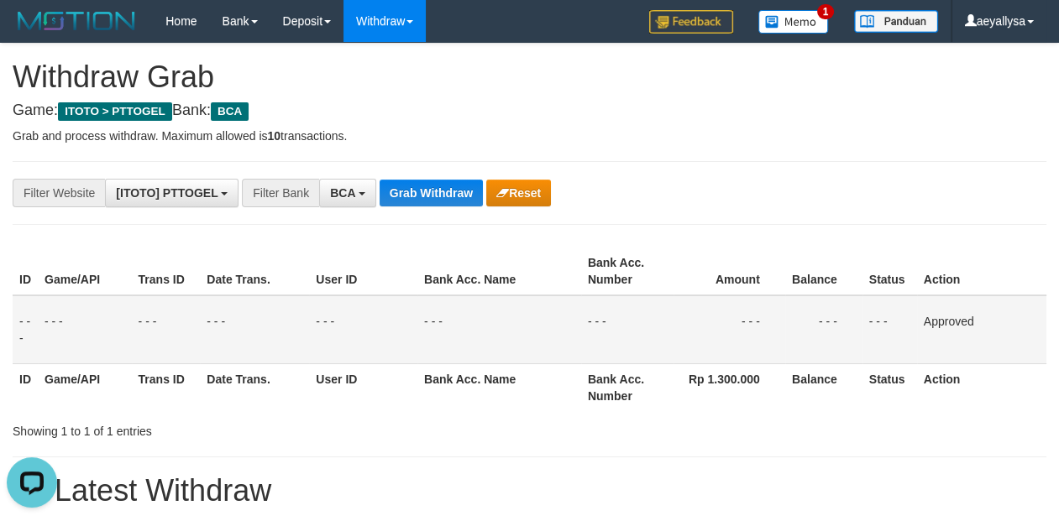
click at [347, 202] on button "BCA" at bounding box center [347, 193] width 57 height 29
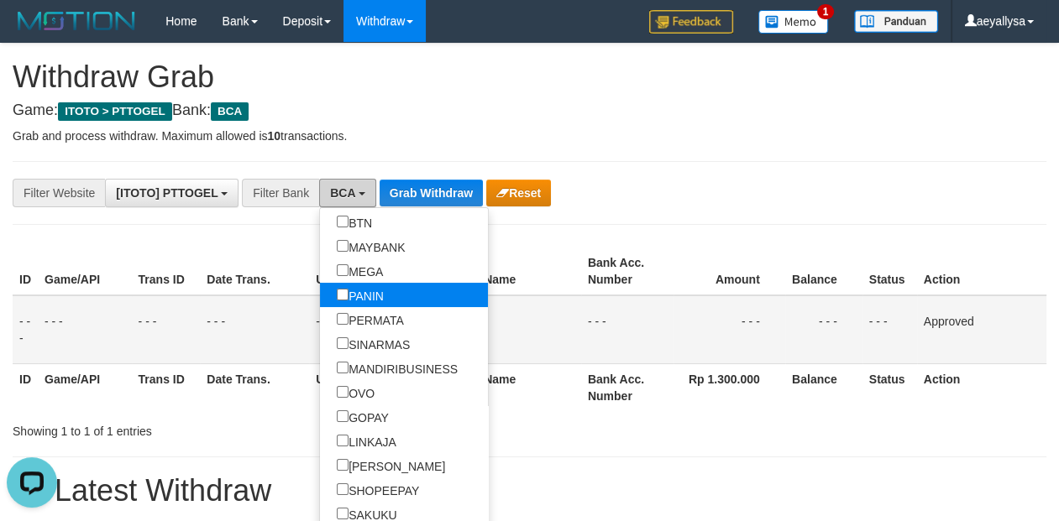
scroll to position [106, 0]
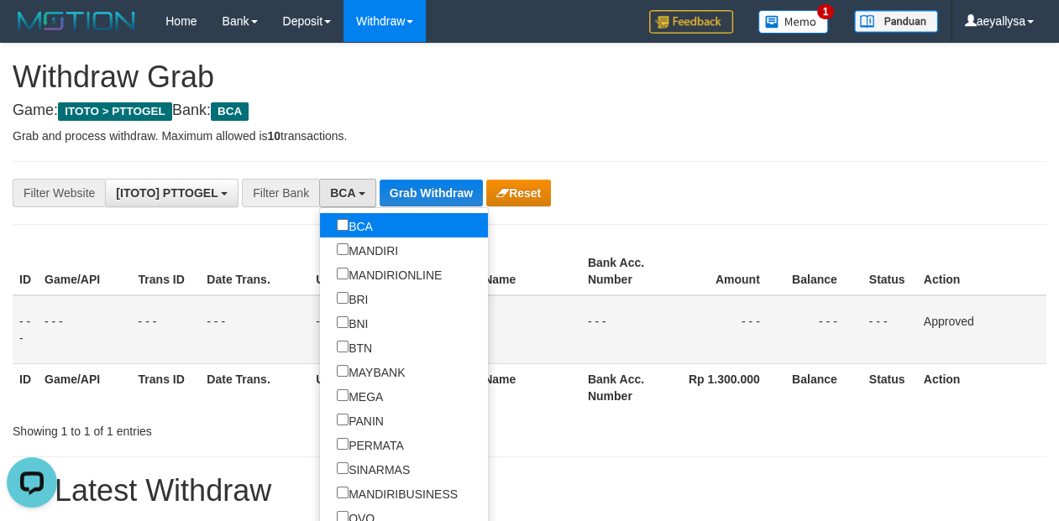
click at [320, 225] on label "BCA" at bounding box center [355, 225] width 70 height 24
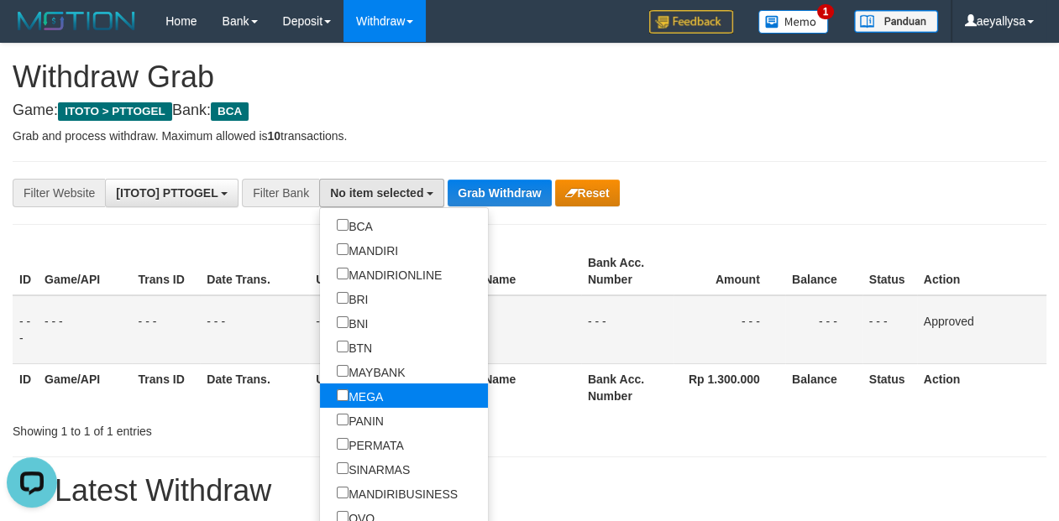
scroll to position [212, 0]
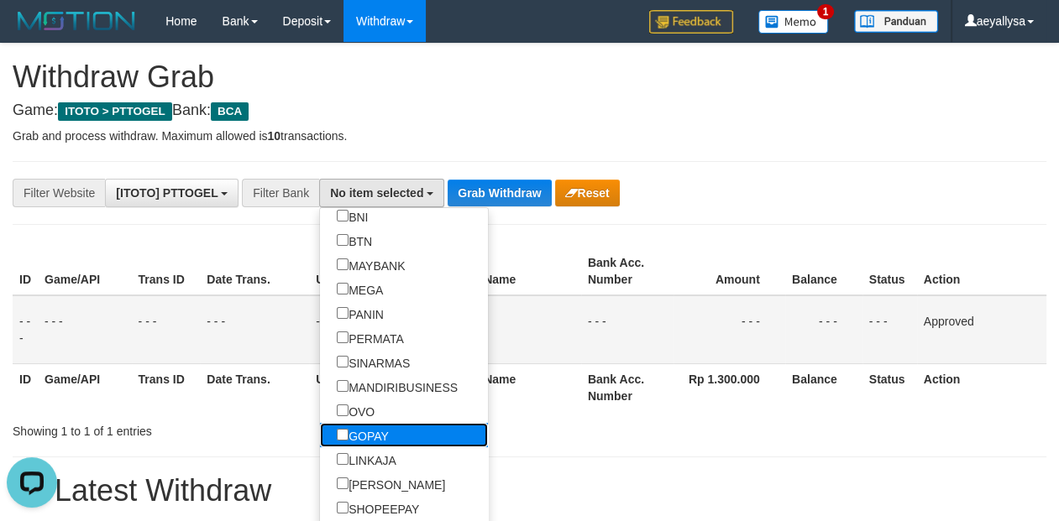
click at [320, 430] on label "GOPAY" at bounding box center [363, 435] width 86 height 24
select select "*****"
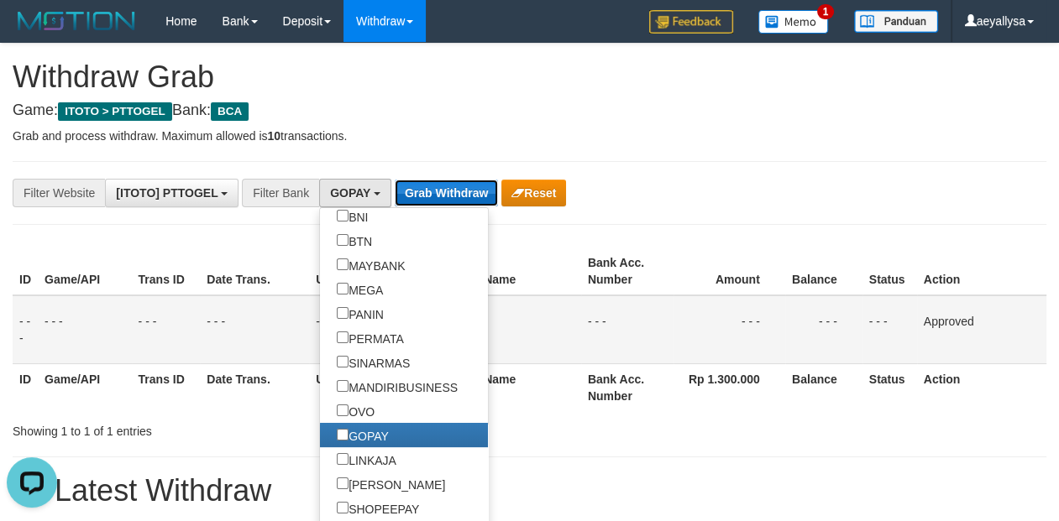
click at [428, 185] on button "Grab Withdraw" at bounding box center [446, 193] width 103 height 27
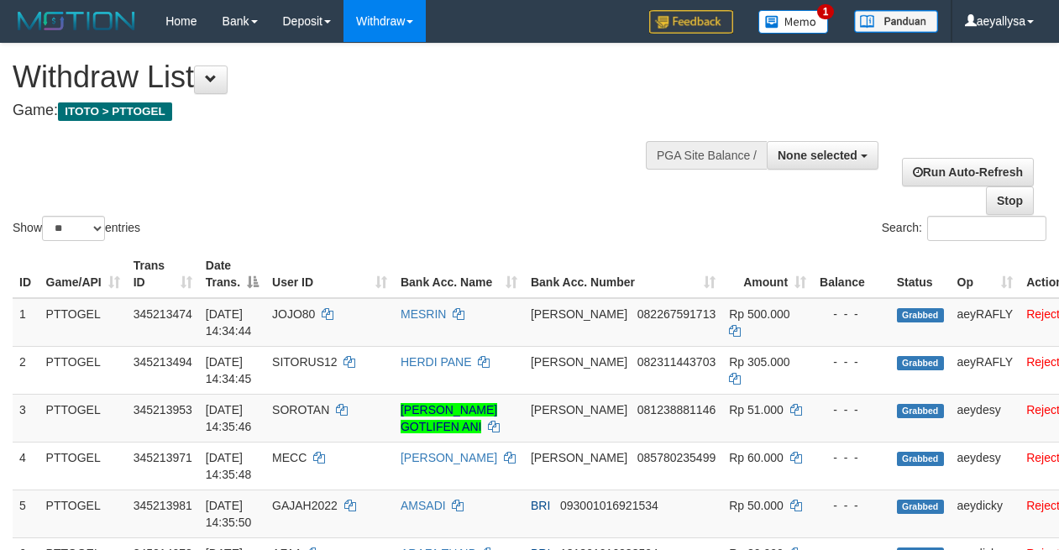
select select
select select "**"
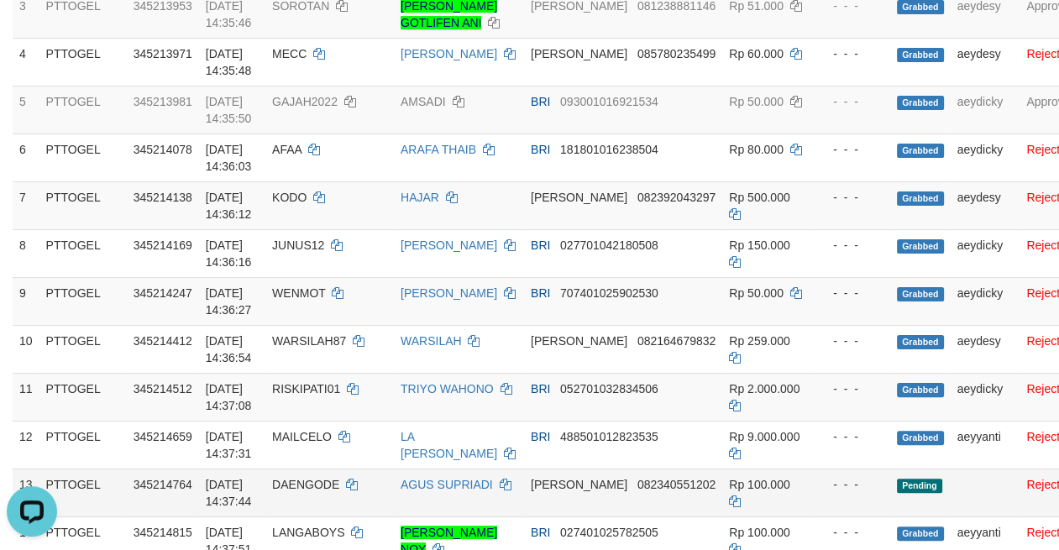
scroll to position [169, 0]
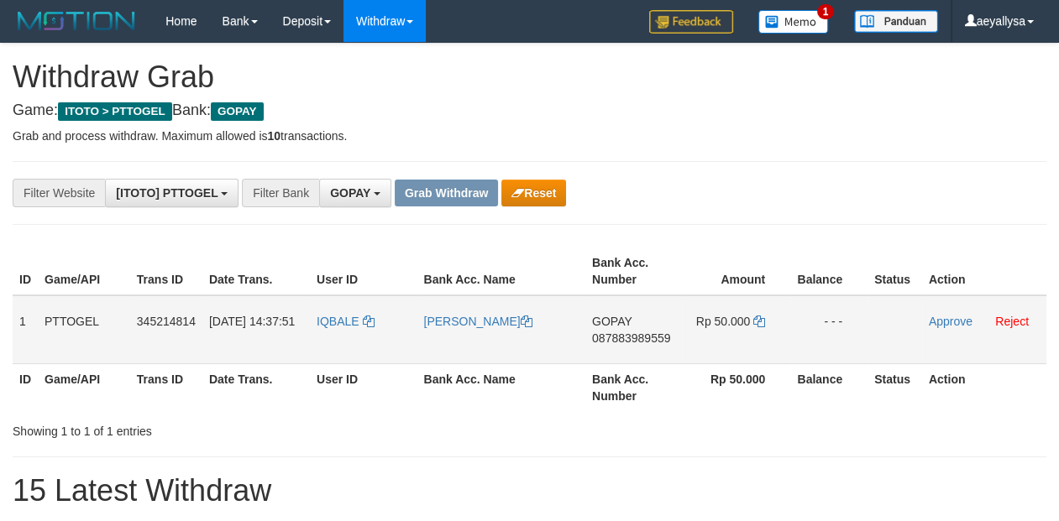
scroll to position [257, 0]
drag, startPoint x: 356, startPoint y: 346, endPoint x: 655, endPoint y: 329, distance: 299.4
click at [470, 346] on tr "1 PTTOGEL 345214814 [DATE] 14:37:51 IQBALE [PERSON_NAME] GOPAY 087883989559 Rp …" at bounding box center [530, 330] width 1034 height 69
click at [630, 330] on td "GOPAY 087883989559" at bounding box center [633, 330] width 97 height 69
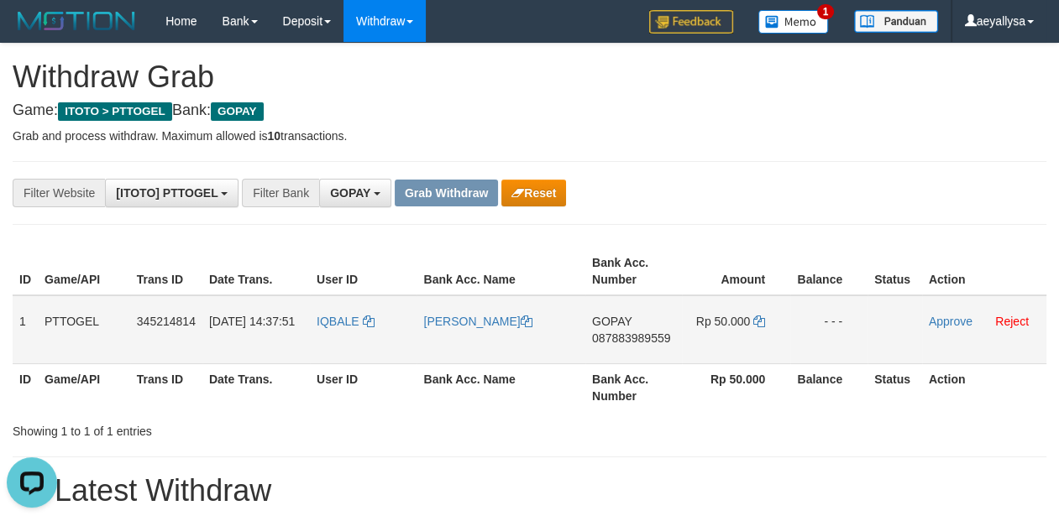
click at [630, 334] on span "087883989559" at bounding box center [631, 338] width 78 height 13
copy span "087883989559"
click at [633, 336] on span "087883989559" at bounding box center [631, 338] width 78 height 13
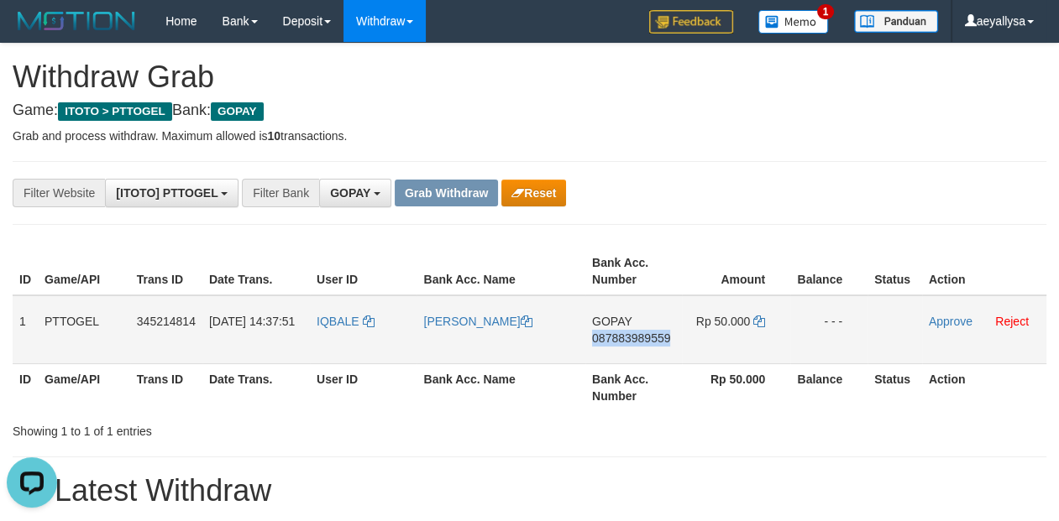
copy span "087883989559"
click at [633, 336] on span "087883989559" at bounding box center [631, 338] width 78 height 13
copy td "GOPAY 087883989559"
click at [760, 321] on icon at bounding box center [759, 322] width 12 height 12
click at [762, 322] on icon at bounding box center [759, 322] width 12 height 12
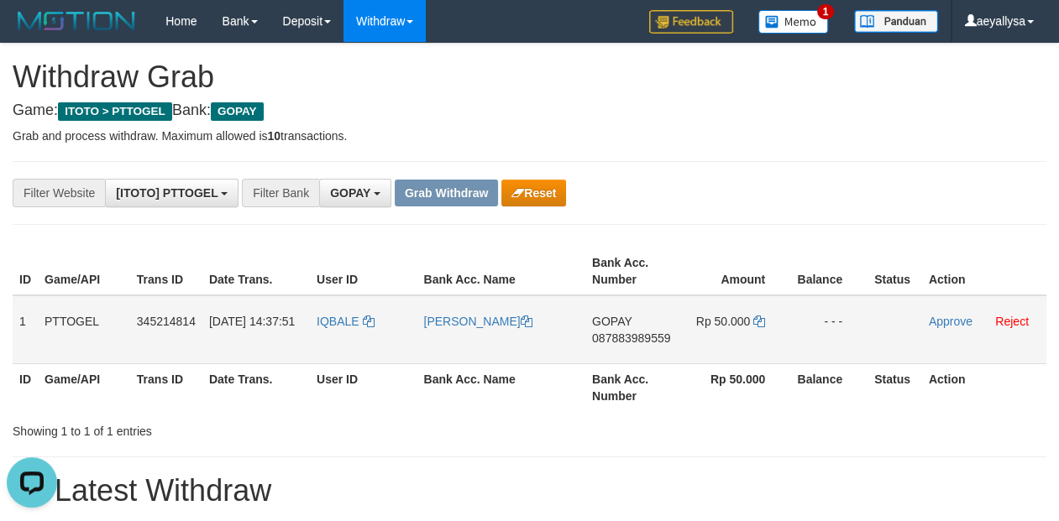
drag, startPoint x: 349, startPoint y: 346, endPoint x: 719, endPoint y: 339, distance: 369.5
click at [719, 339] on tr "1 PTTOGEL 345214814 [DATE] 14:37:51 IQBALE [PERSON_NAME] GOPAY 087883989559 Rp …" at bounding box center [530, 330] width 1034 height 69
copy tr
click at [955, 322] on link "Approve" at bounding box center [951, 321] width 44 height 13
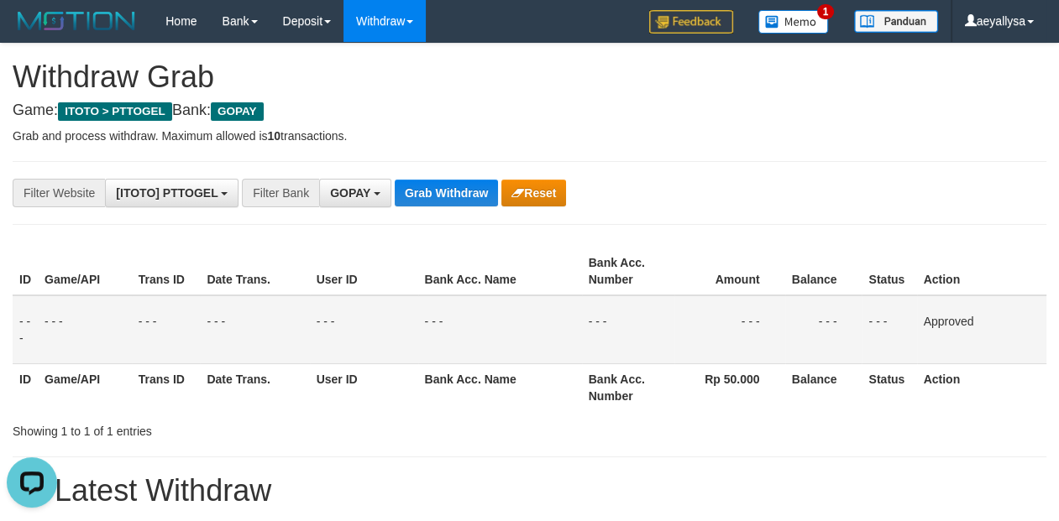
click at [1025, 380] on th "Action" at bounding box center [981, 388] width 129 height 48
click at [424, 196] on button "Grab Withdraw" at bounding box center [446, 193] width 103 height 27
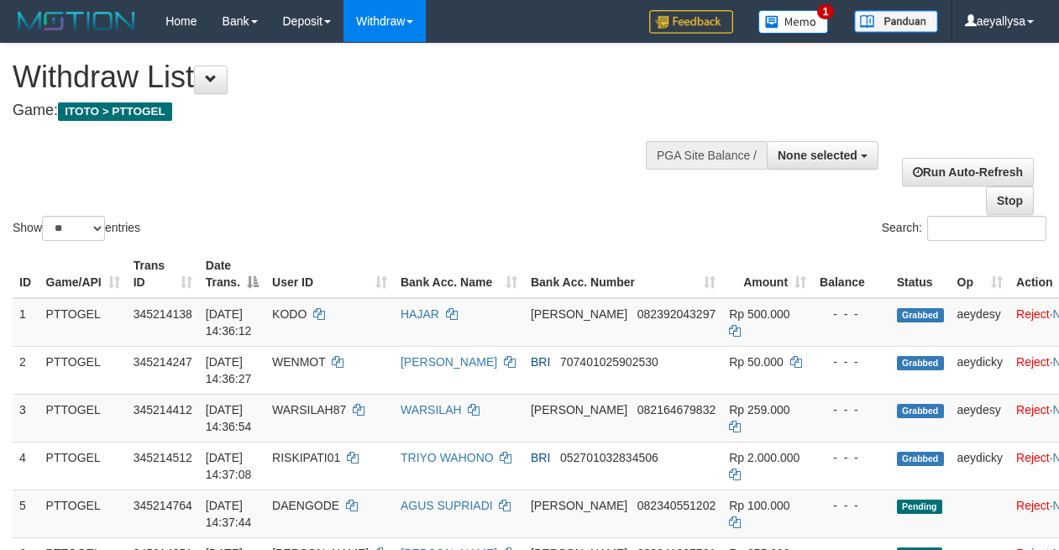
select select
select select "**"
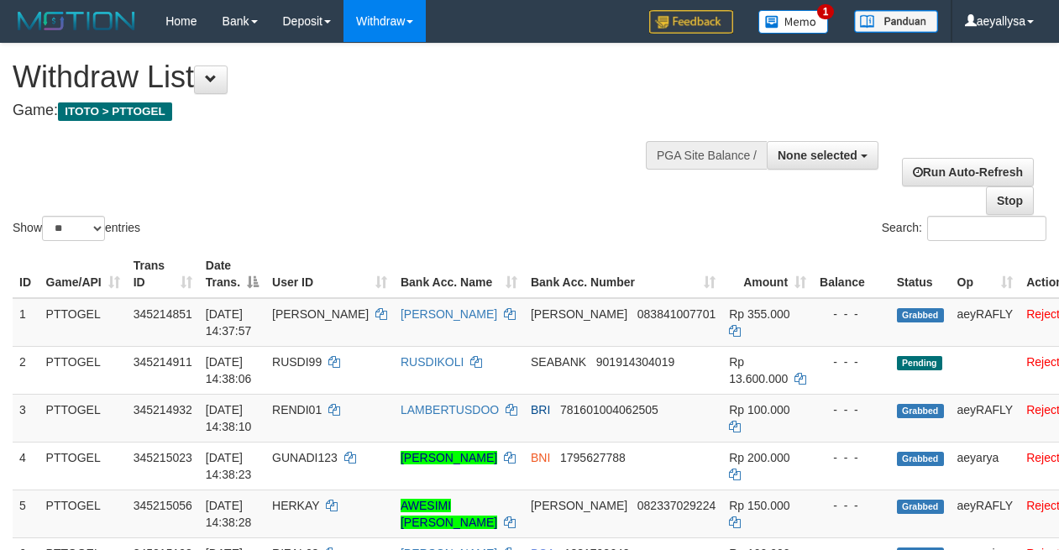
select select
select select "**"
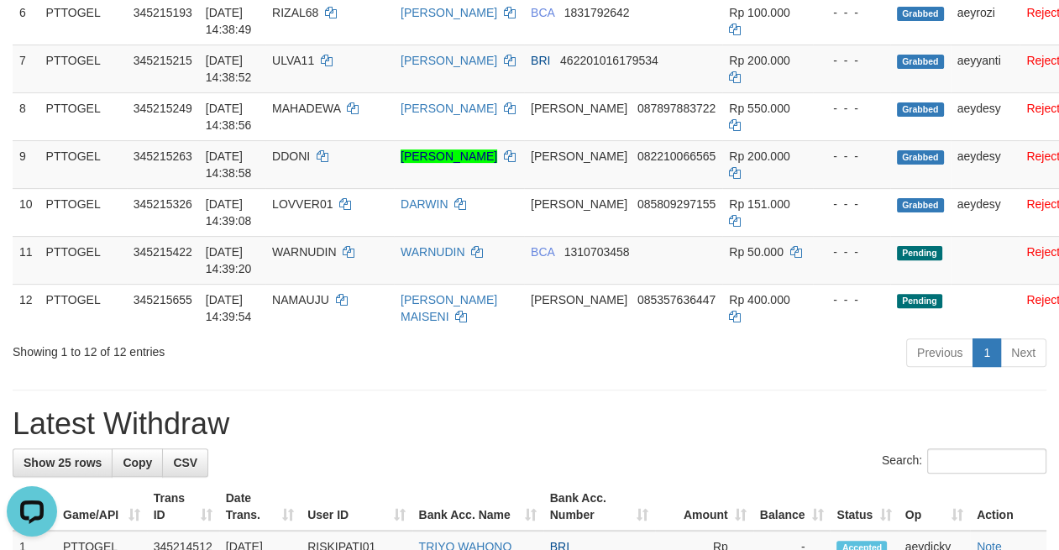
scroll to position [639, 0]
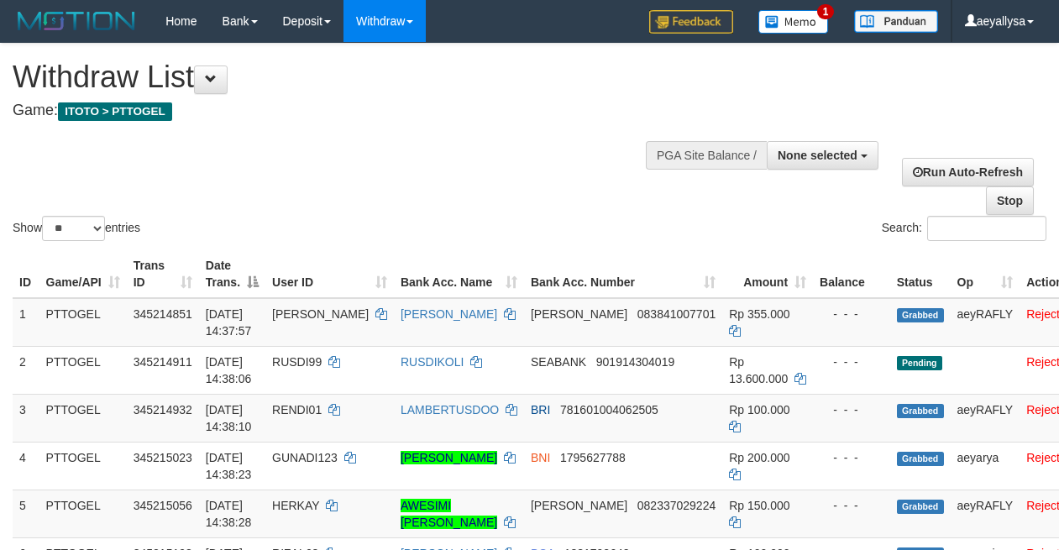
select select
select select "**"
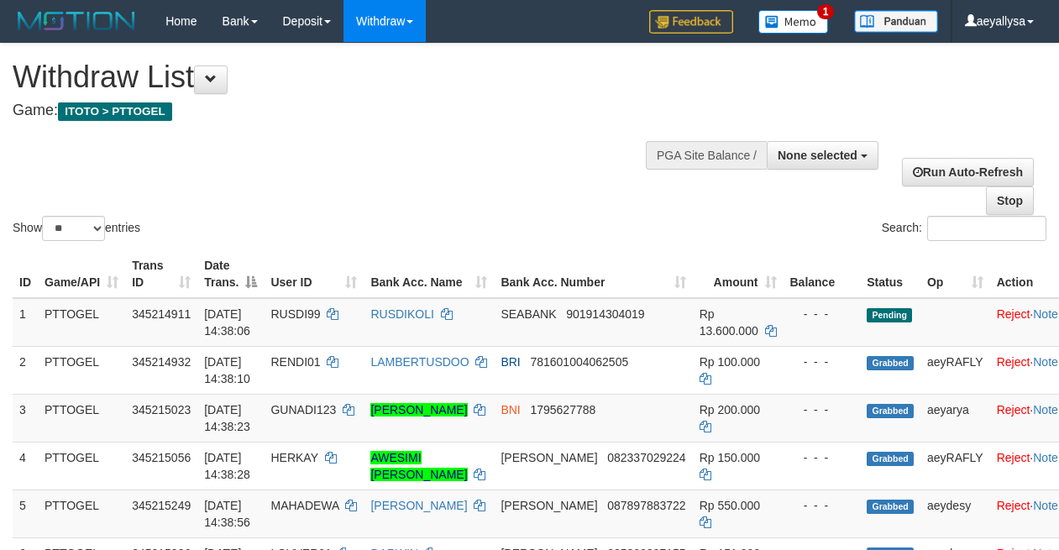
select select
select select "**"
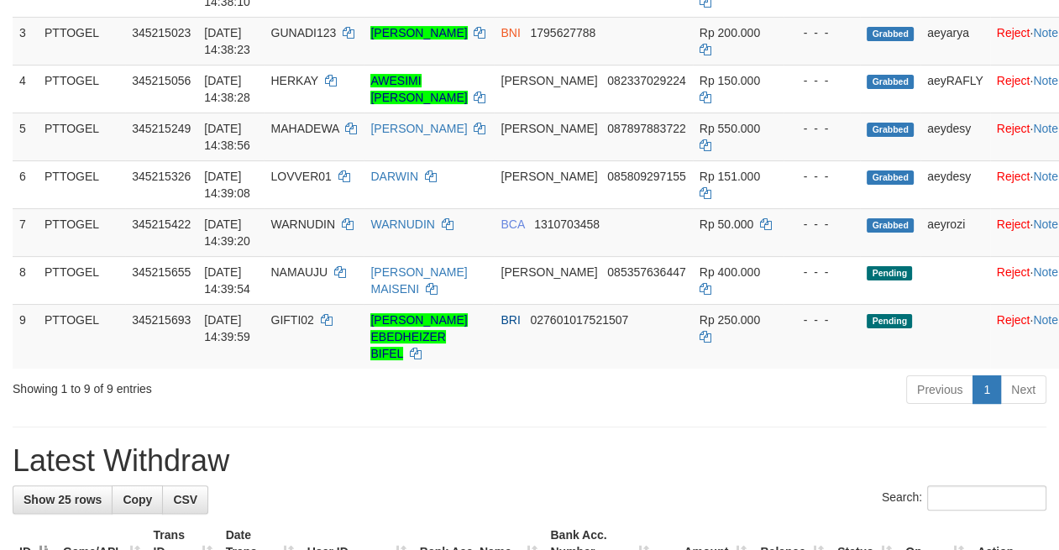
scroll to position [375, 0]
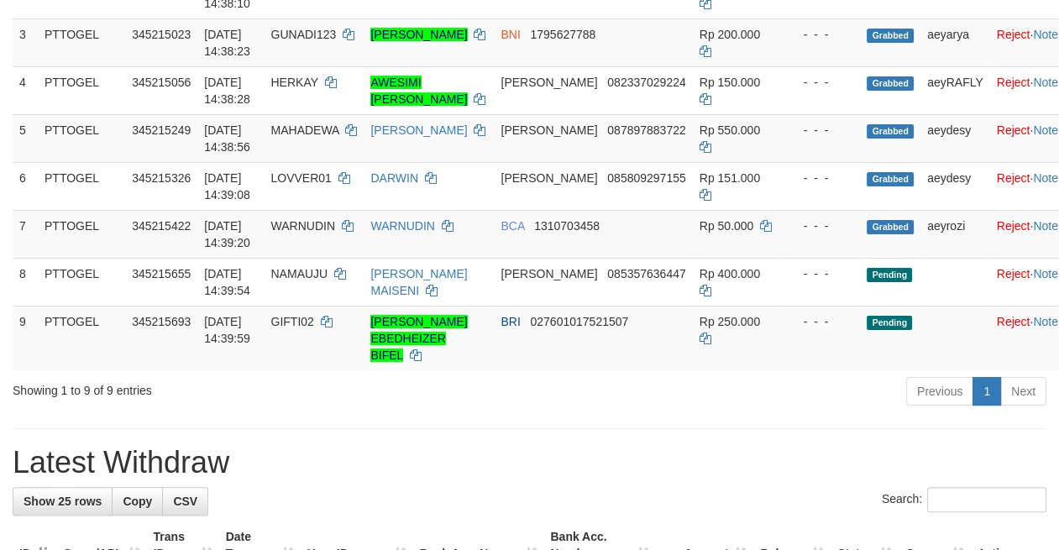
drag, startPoint x: 663, startPoint y: 460, endPoint x: 644, endPoint y: 458, distance: 18.6
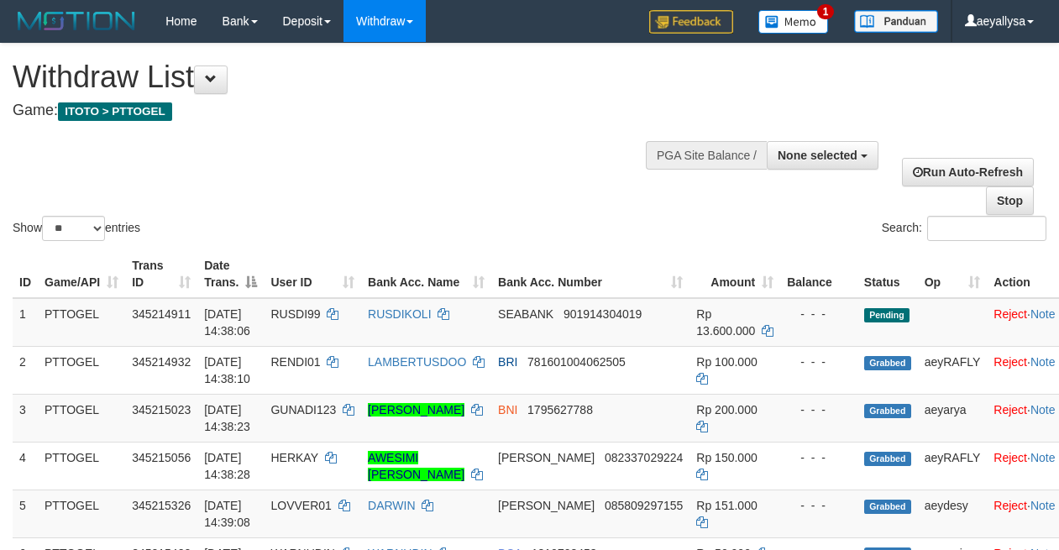
select select
select select "**"
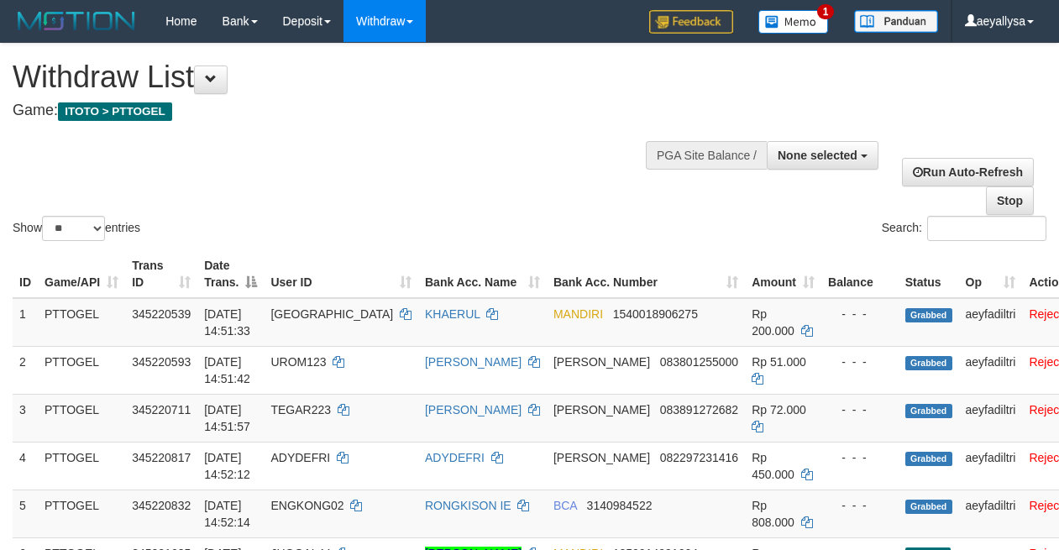
select select
select select "**"
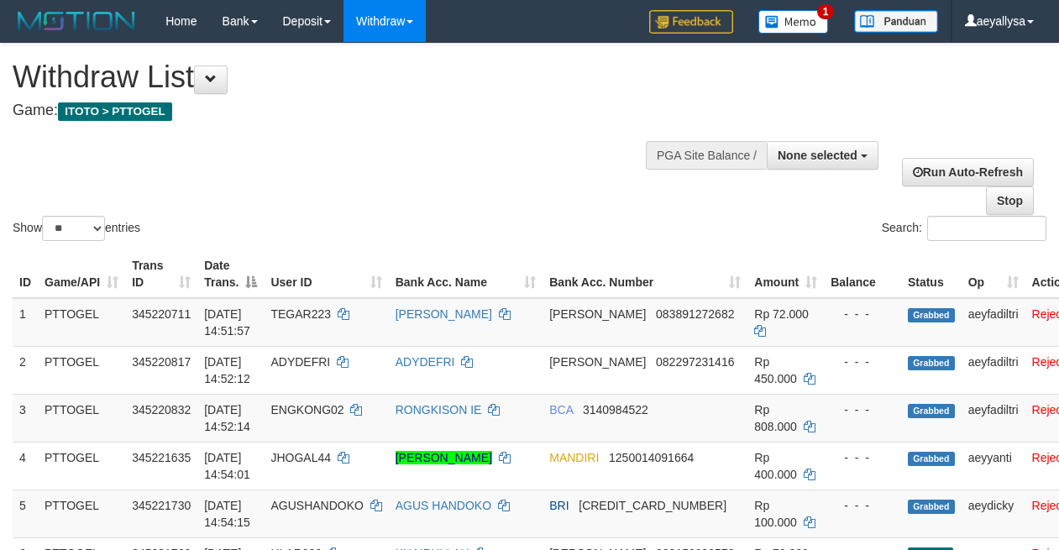
select select
select select "**"
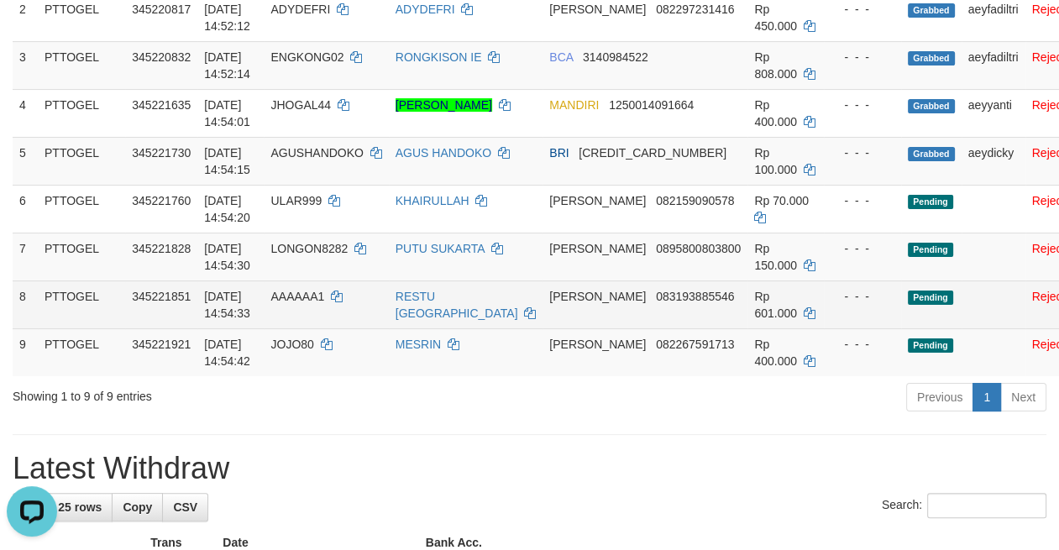
scroll to position [235, 0]
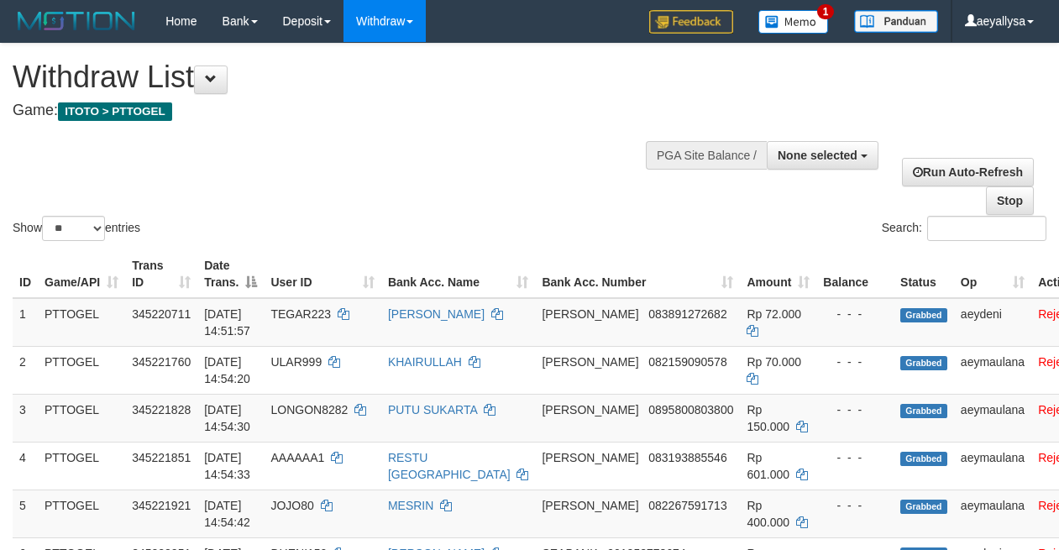
select select
select select "**"
select select
select select "**"
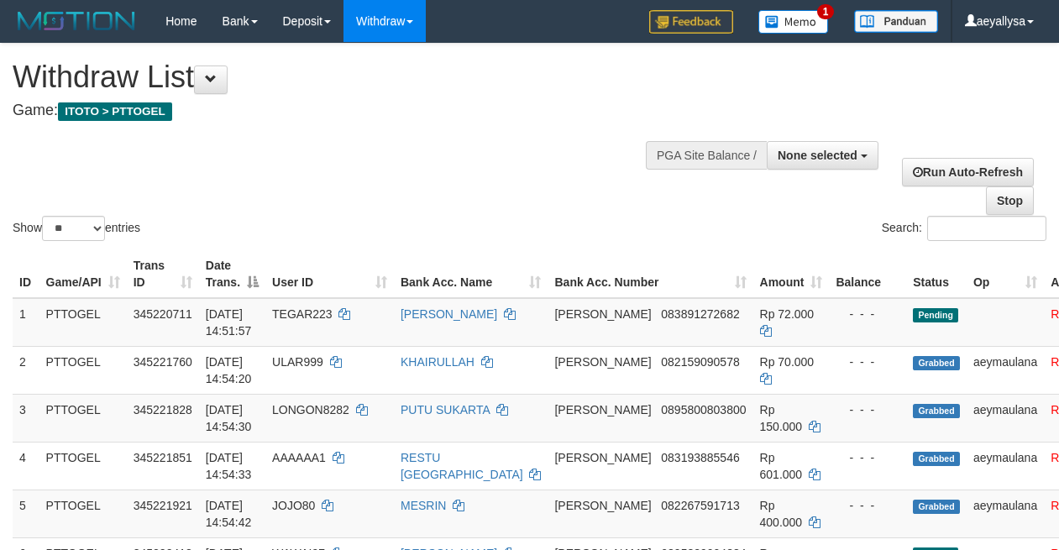
select select
select select "**"
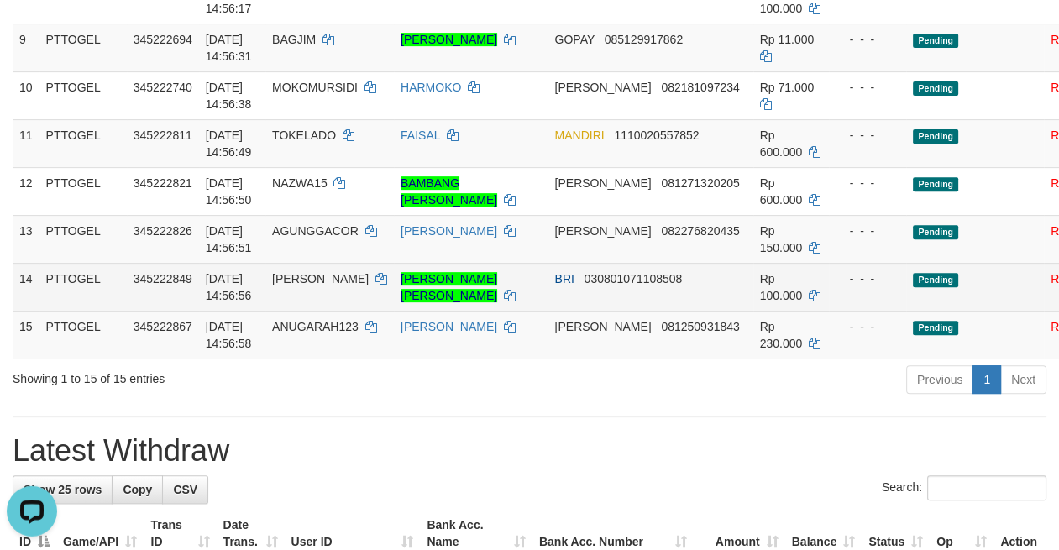
scroll to position [705, 0]
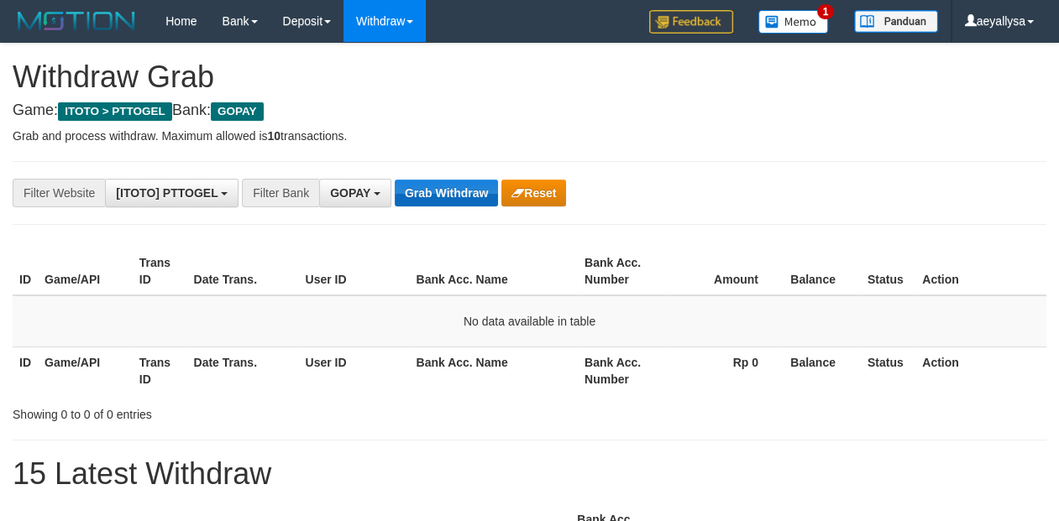
scroll to position [257, 0]
click at [464, 200] on button "Grab Withdraw" at bounding box center [446, 193] width 103 height 27
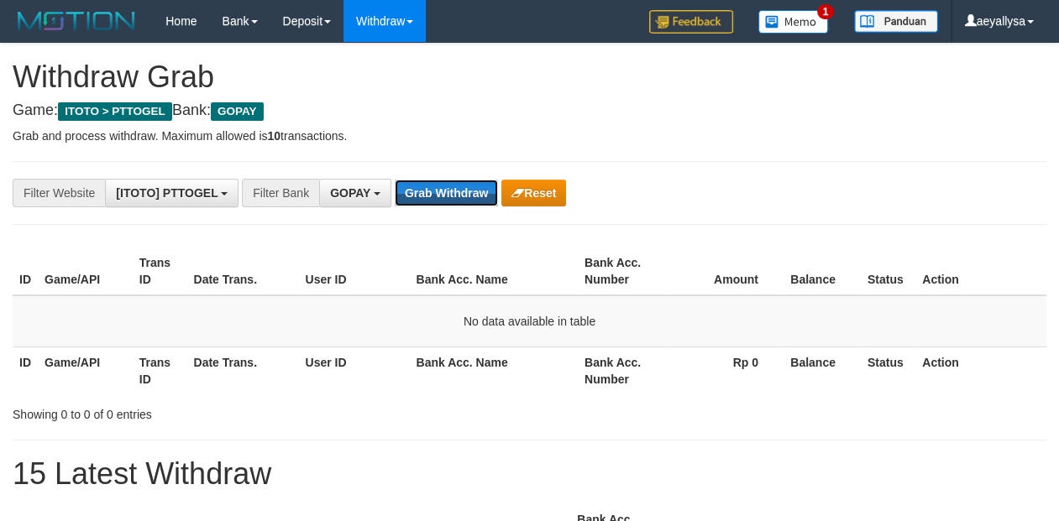
click at [464, 200] on button "Grab Withdraw" at bounding box center [446, 193] width 103 height 27
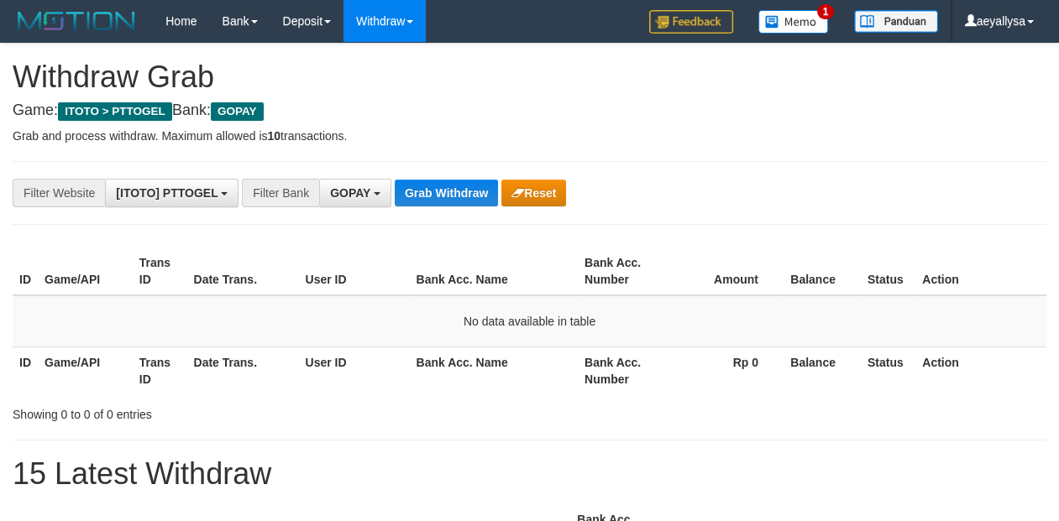
scroll to position [257, 0]
click at [464, 200] on button "Grab Withdraw" at bounding box center [446, 193] width 103 height 27
click at [461, 202] on button "Grab Withdraw" at bounding box center [446, 193] width 103 height 27
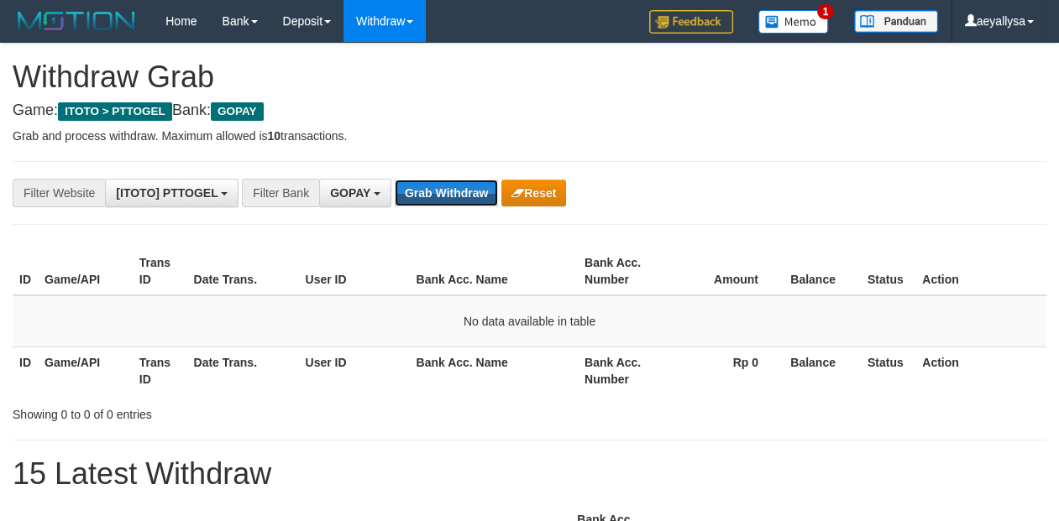
scroll to position [257, 0]
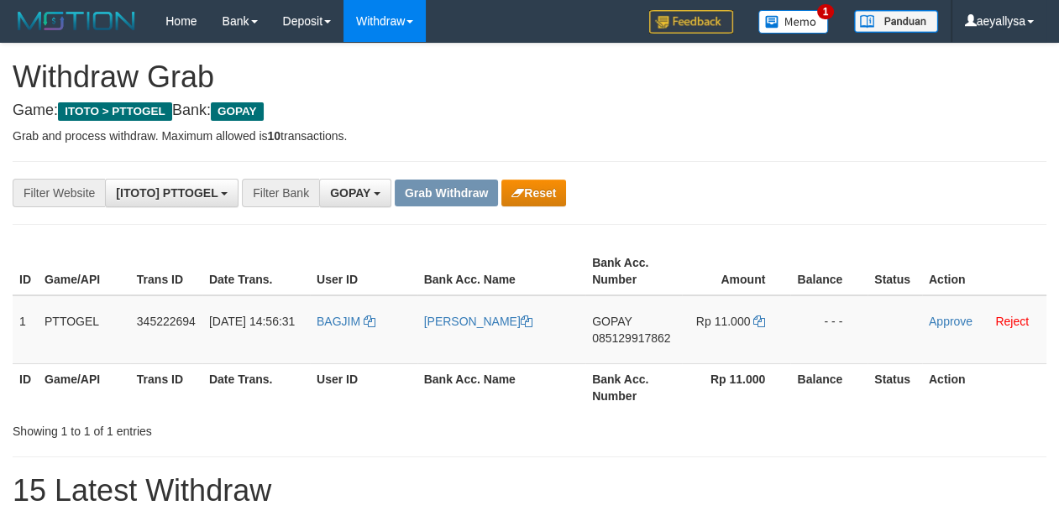
scroll to position [257, 0]
click at [642, 343] on span "085129917862" at bounding box center [631, 338] width 78 height 13
drag, startPoint x: 642, startPoint y: 343, endPoint x: 635, endPoint y: 322, distance: 22.3
click at [642, 343] on span "085129917862" at bounding box center [631, 338] width 78 height 13
copy span "085129917862"
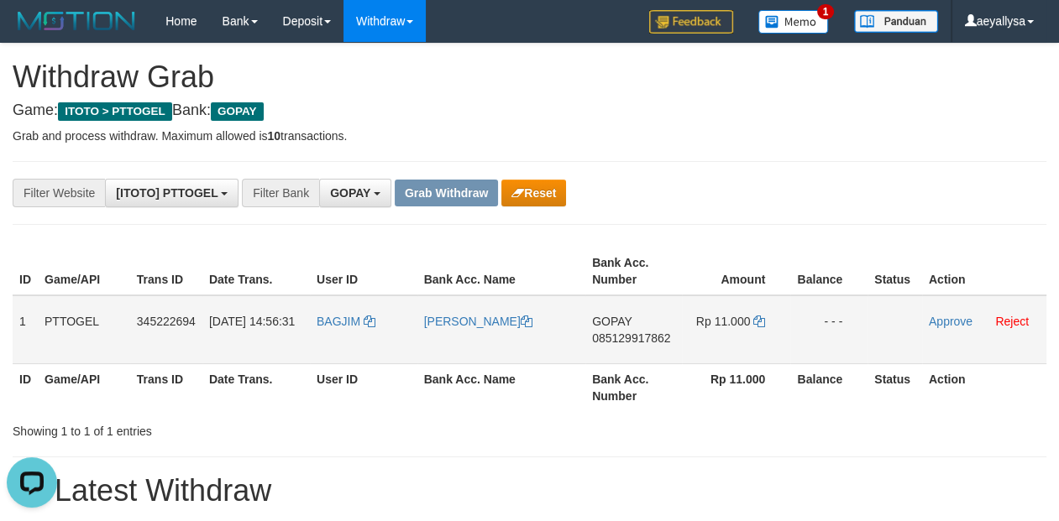
scroll to position [0, 0]
click at [635, 322] on td "GOPAY 085129917862" at bounding box center [633, 330] width 97 height 69
click at [628, 333] on span "085129917862" at bounding box center [631, 338] width 78 height 13
copy span "085129917862"
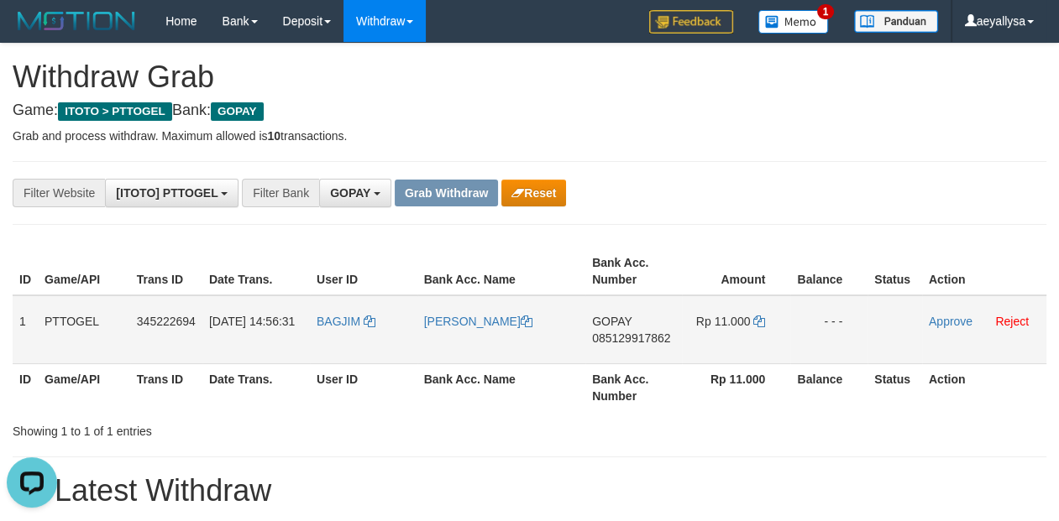
click at [666, 337] on span "085129917862" at bounding box center [631, 338] width 78 height 13
copy span "085129917862"
click at [666, 337] on span "085129917862" at bounding box center [631, 338] width 78 height 13
copy td "GOPAY 085129917862"
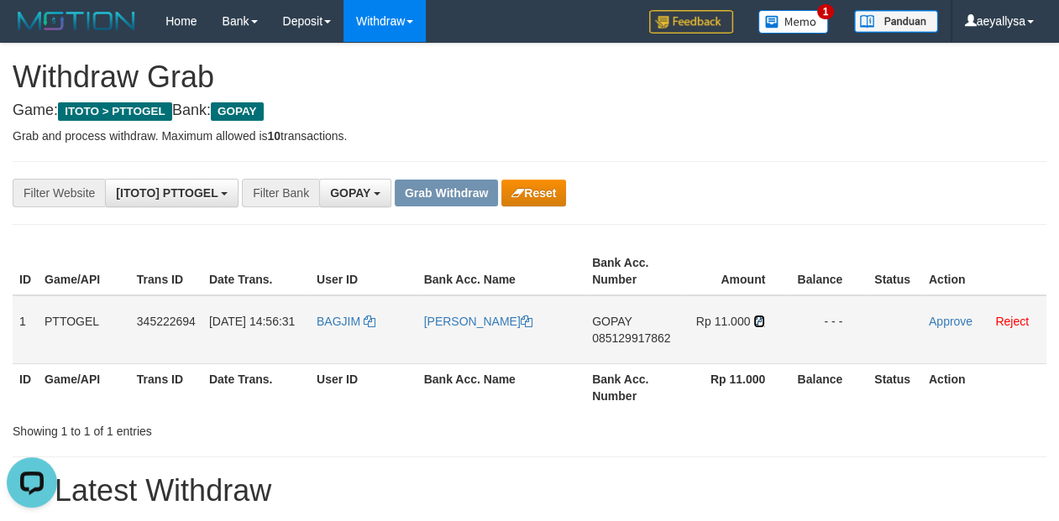
click at [758, 323] on icon at bounding box center [759, 322] width 12 height 12
click at [758, 322] on icon at bounding box center [759, 322] width 12 height 12
drag, startPoint x: 355, startPoint y: 349, endPoint x: 755, endPoint y: 326, distance: 400.4
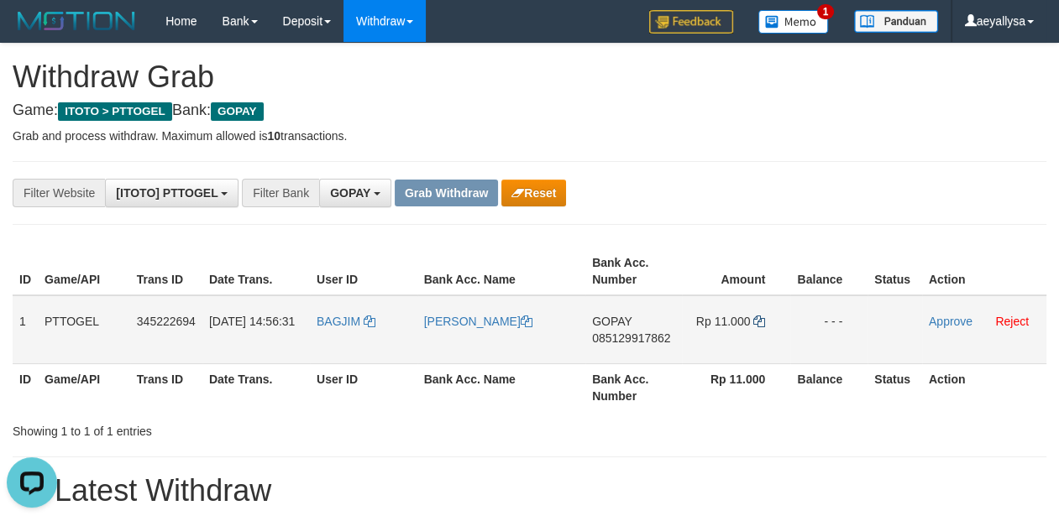
click at [755, 326] on tr "1 PTTOGEL 345222694 01/10/2025 14:56:31 BAGJIM MAHMUD AHMAD SYAKUR GOPAY 085129…" at bounding box center [530, 330] width 1034 height 69
copy tr
click at [947, 321] on link "Approve" at bounding box center [951, 321] width 44 height 13
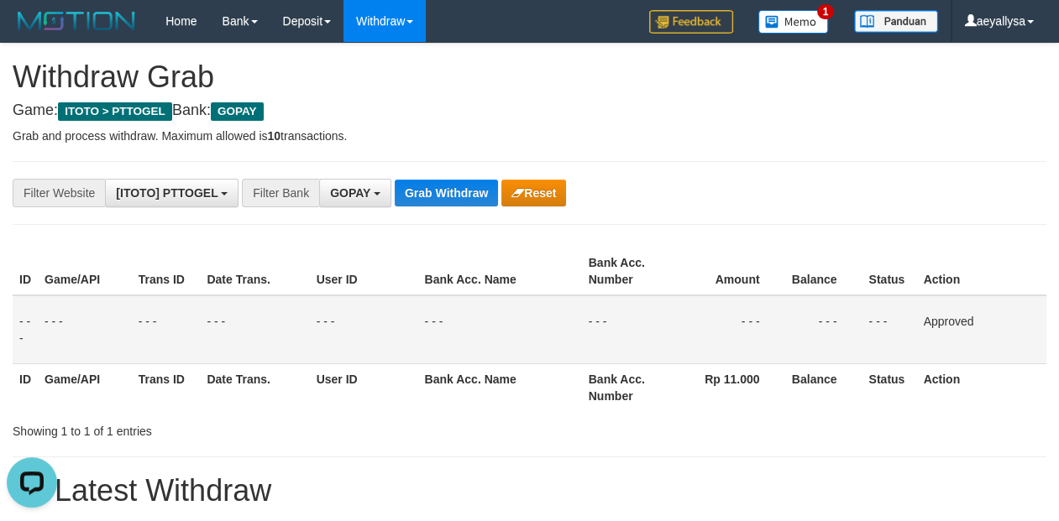
drag, startPoint x: 1052, startPoint y: 406, endPoint x: 1044, endPoint y: 417, distance: 13.8
click at [1052, 406] on div "ID Game/API Trans ID Date Trans. User ID Bank Acc. Name Bank Acc. Number Amount…" at bounding box center [529, 330] width 1059 height 174
click at [465, 188] on button "Grab Withdraw" at bounding box center [446, 193] width 103 height 27
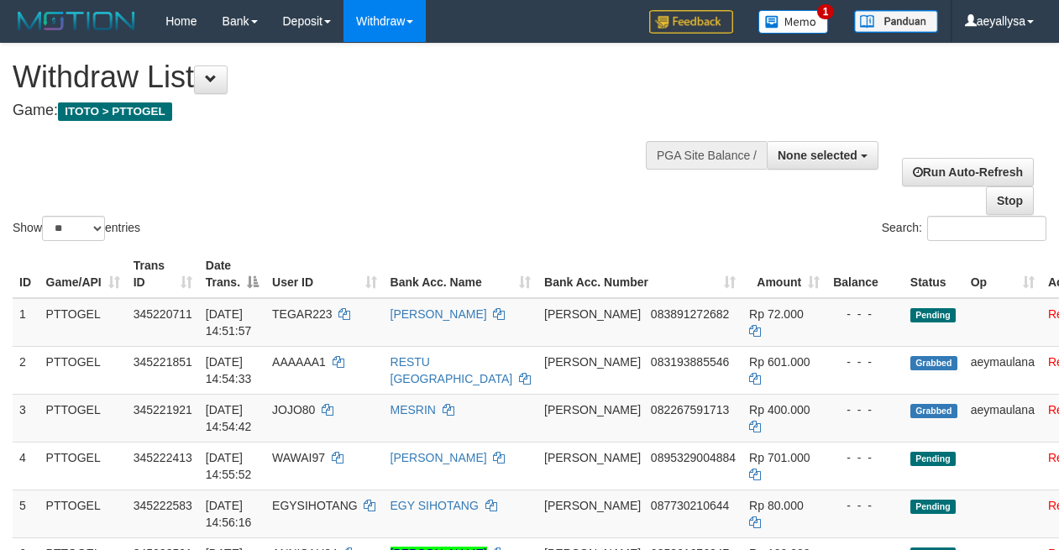
select select
select select "**"
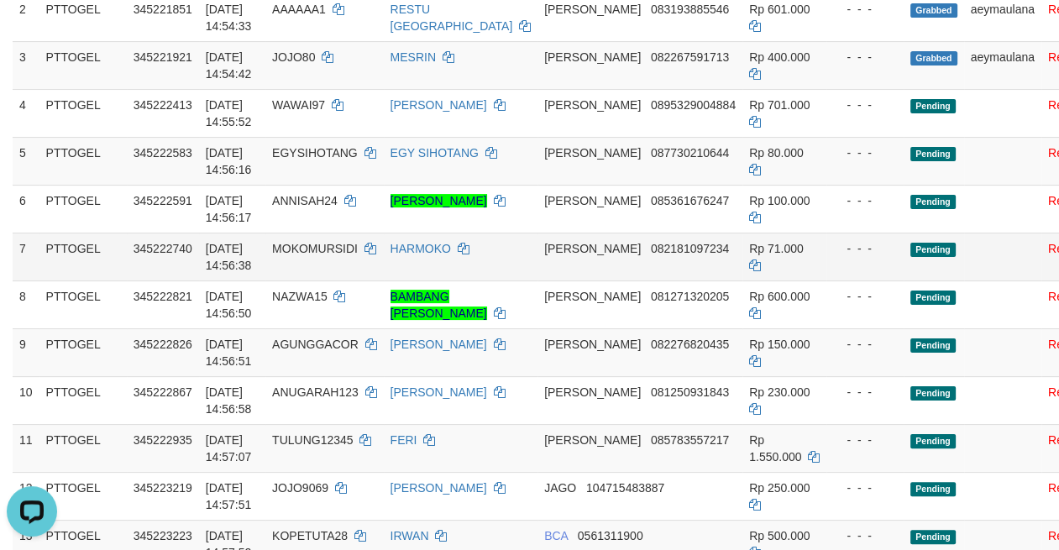
scroll to position [705, 0]
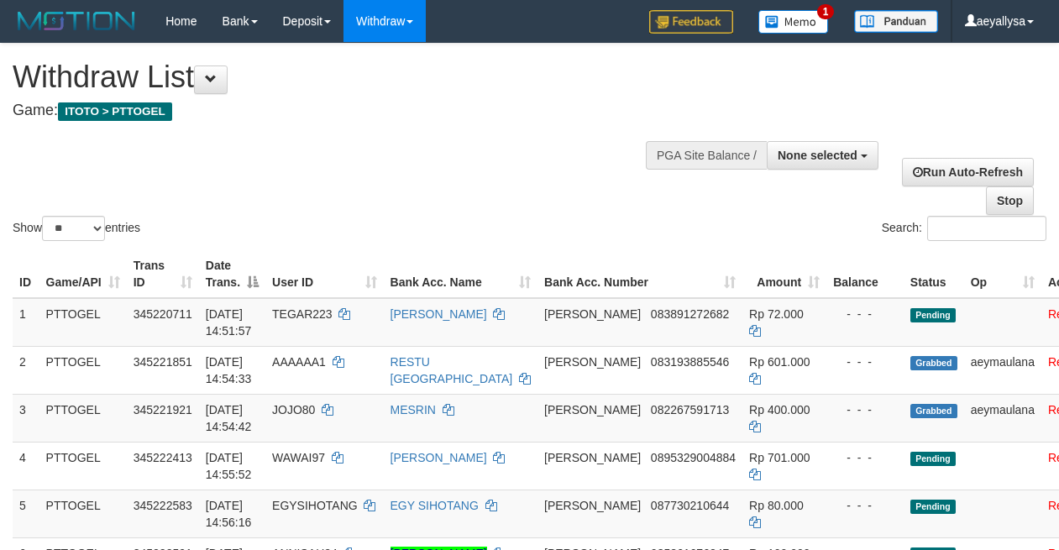
select select
select select "**"
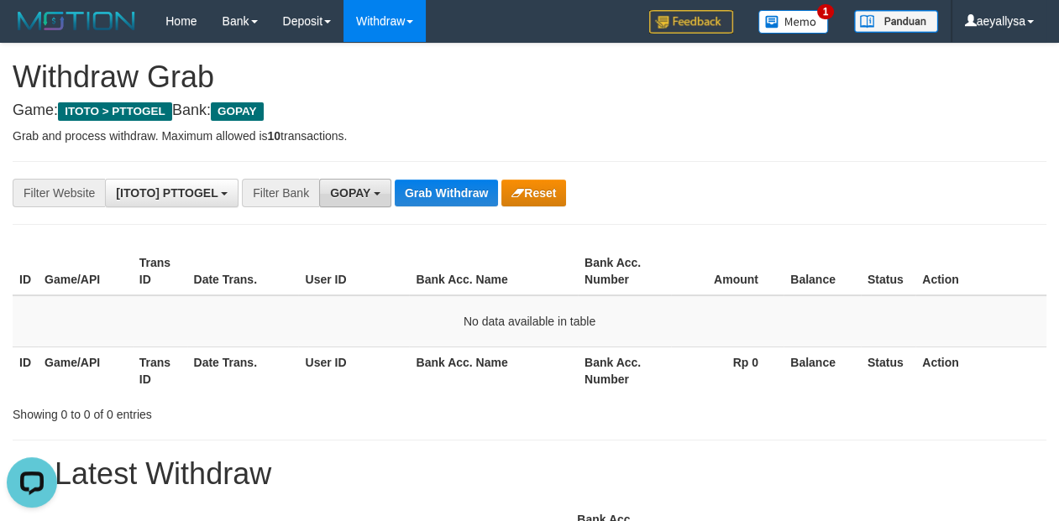
click at [348, 191] on span "GOPAY" at bounding box center [350, 192] width 40 height 13
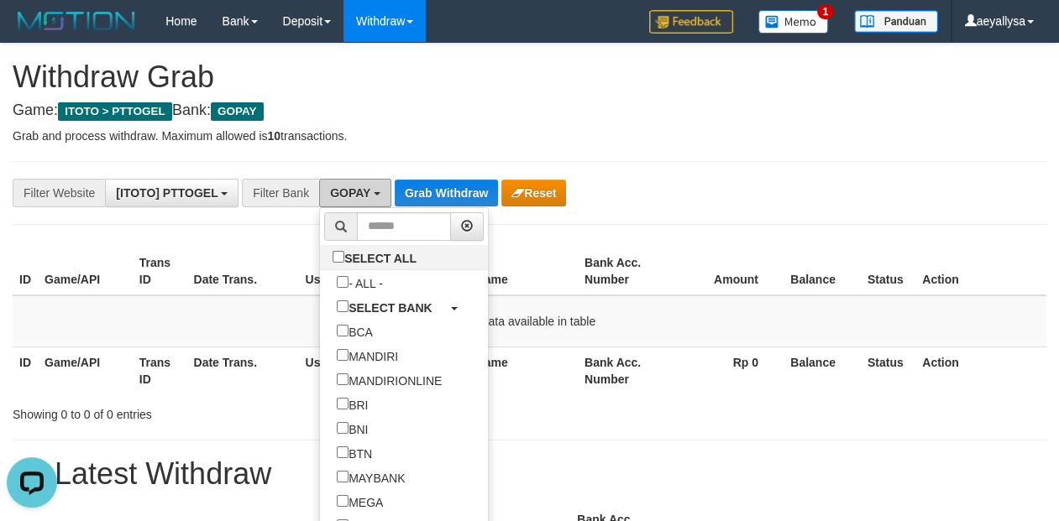
scroll to position [212, 0]
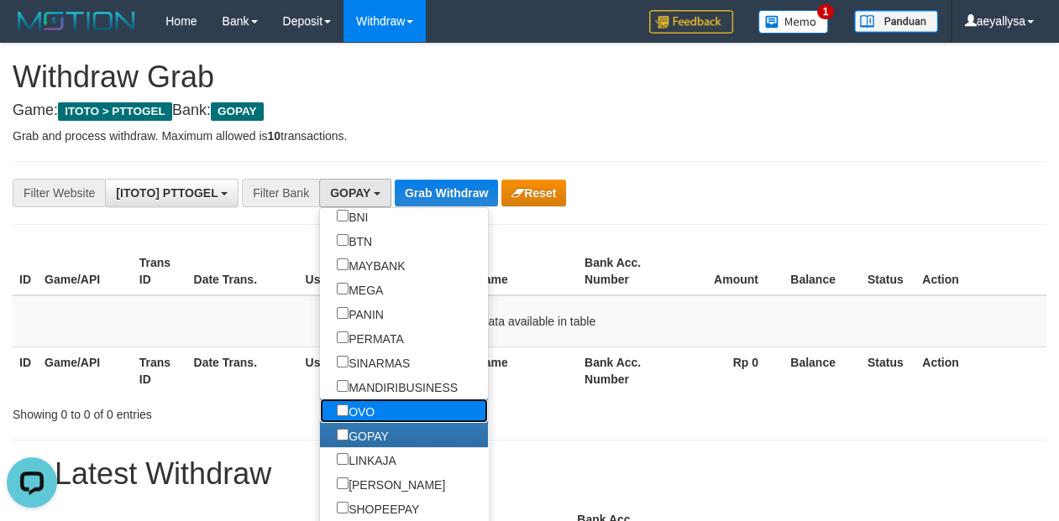
drag, startPoint x: 306, startPoint y: 417, endPoint x: 313, endPoint y: 389, distance: 28.7
click at [320, 417] on label "OVO" at bounding box center [355, 411] width 71 height 24
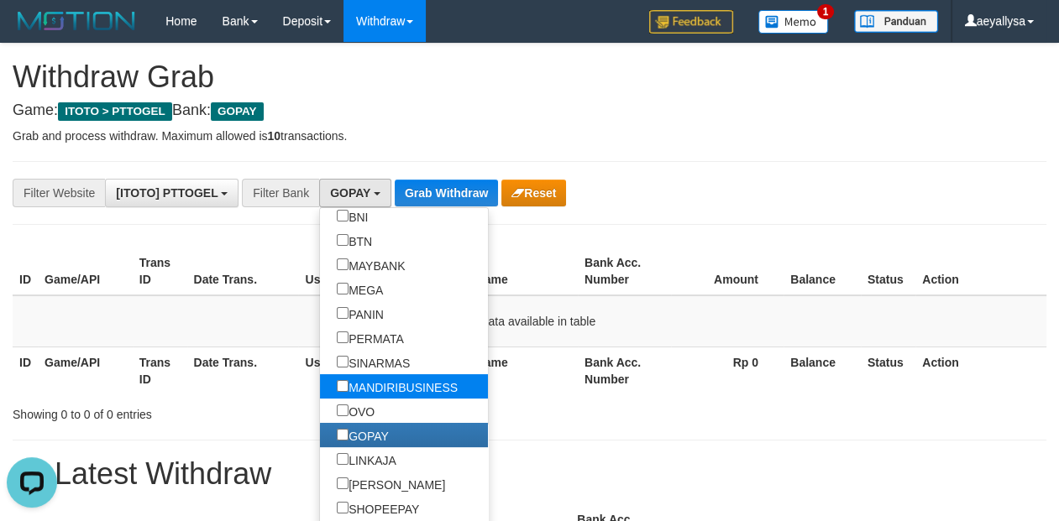
select select "***"
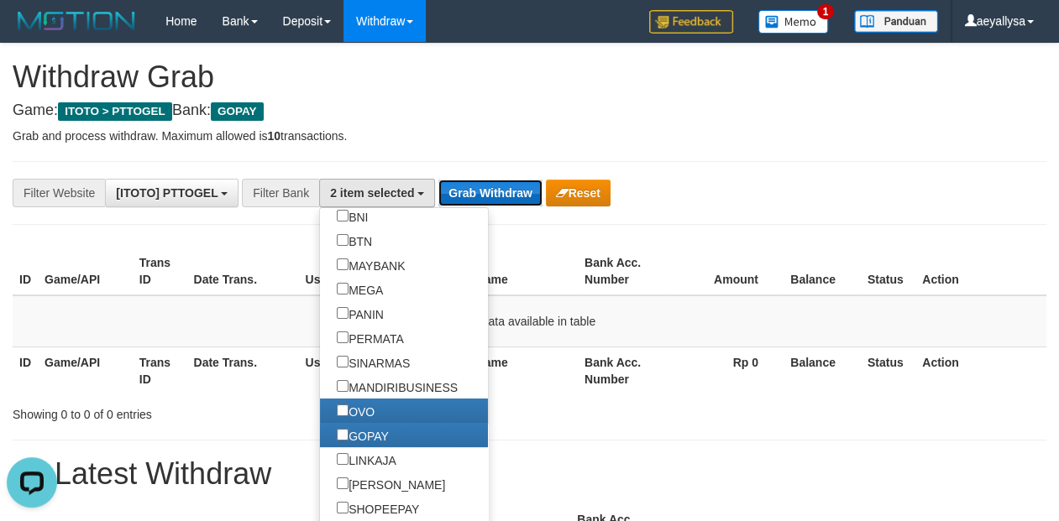
click at [466, 189] on button "Grab Withdraw" at bounding box center [489, 193] width 103 height 27
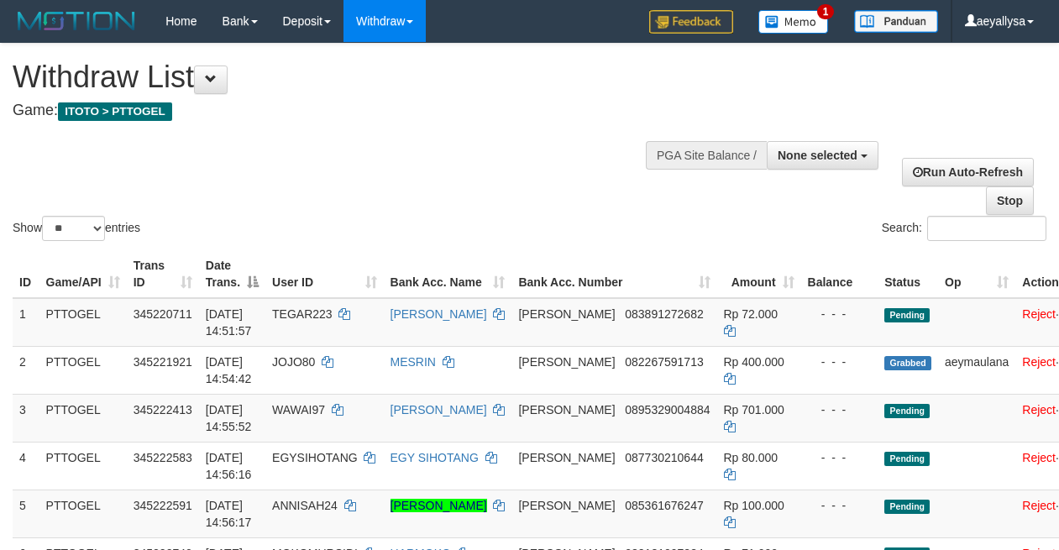
select select
select select "**"
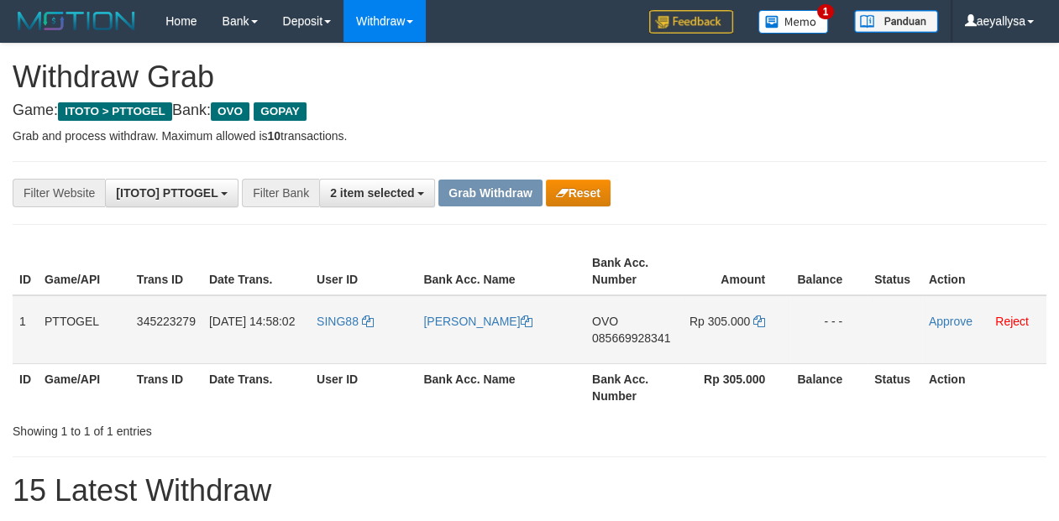
scroll to position [239, 0]
click at [626, 336] on span "085669928341" at bounding box center [631, 338] width 78 height 13
click at [625, 333] on span "085669928341" at bounding box center [631, 338] width 78 height 13
copy span "085669928341"
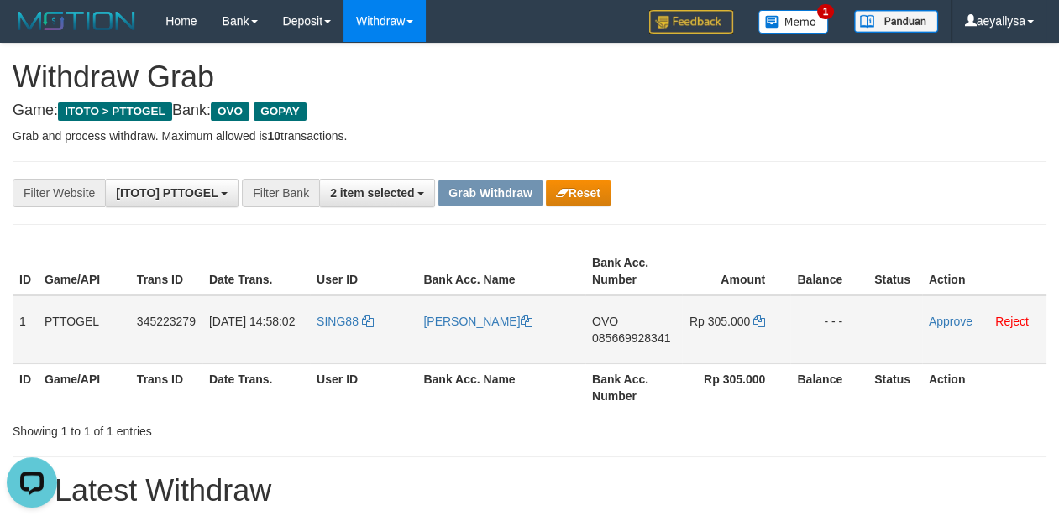
scroll to position [0, 0]
click at [760, 325] on icon at bounding box center [759, 322] width 12 height 12
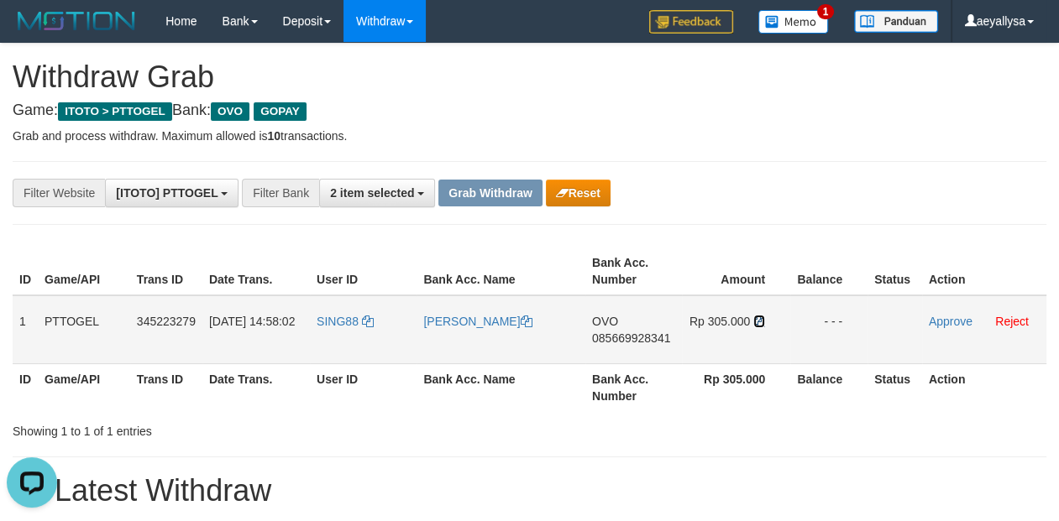
click at [760, 325] on icon at bounding box center [759, 322] width 12 height 12
drag, startPoint x: 354, startPoint y: 356, endPoint x: 739, endPoint y: 351, distance: 385.5
click at [739, 351] on tr "1 PTTOGEL 345223279 01/10/2025 14:58:02 SING88 DIAN SARIFUDIN OVO 085669928341 …" at bounding box center [530, 330] width 1034 height 69
copy tr
click at [945, 317] on link "Approve" at bounding box center [951, 321] width 44 height 13
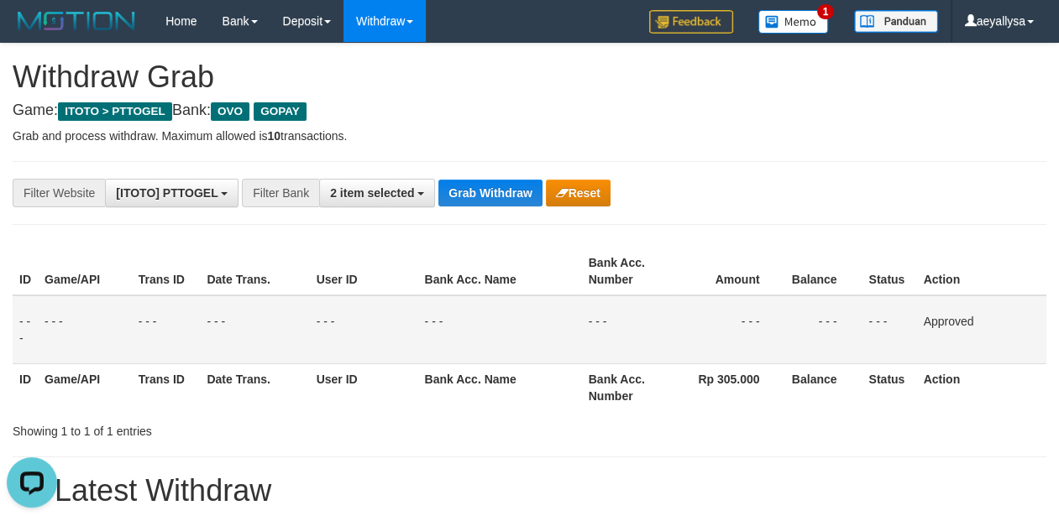
click at [1035, 312] on td "Approved" at bounding box center [981, 330] width 129 height 69
click at [380, 191] on span "2 item selected" at bounding box center [372, 192] width 84 height 13
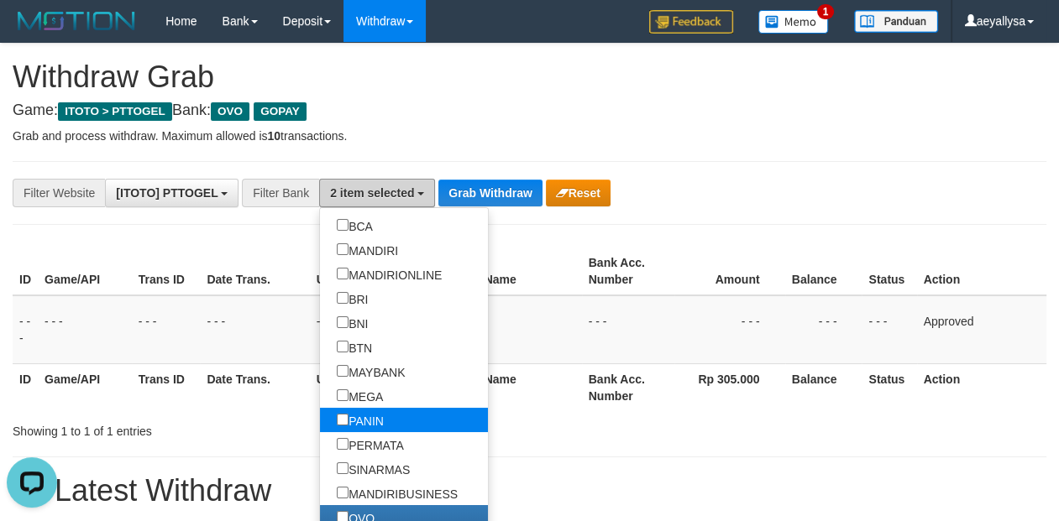
scroll to position [212, 0]
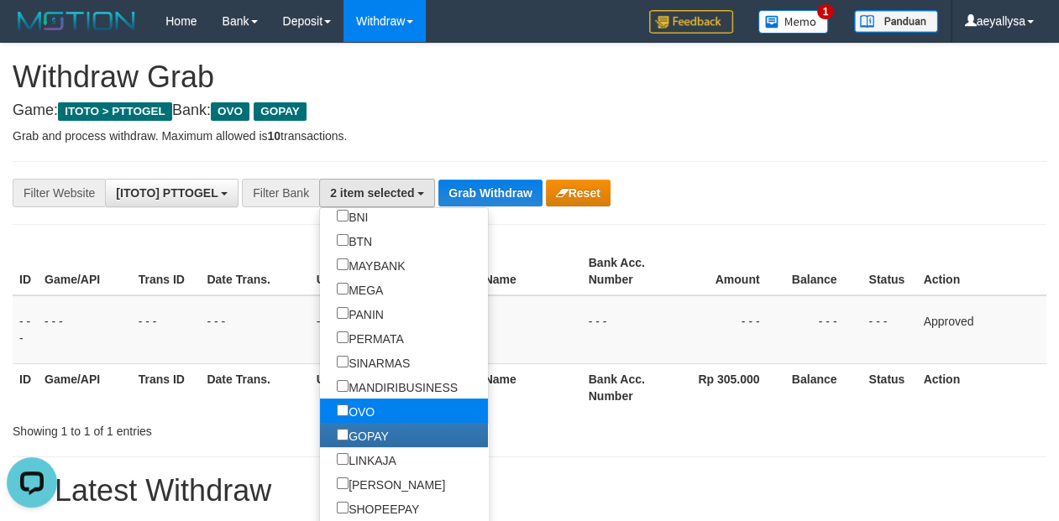
click at [320, 413] on label "OVO" at bounding box center [355, 411] width 71 height 24
select select "*****"
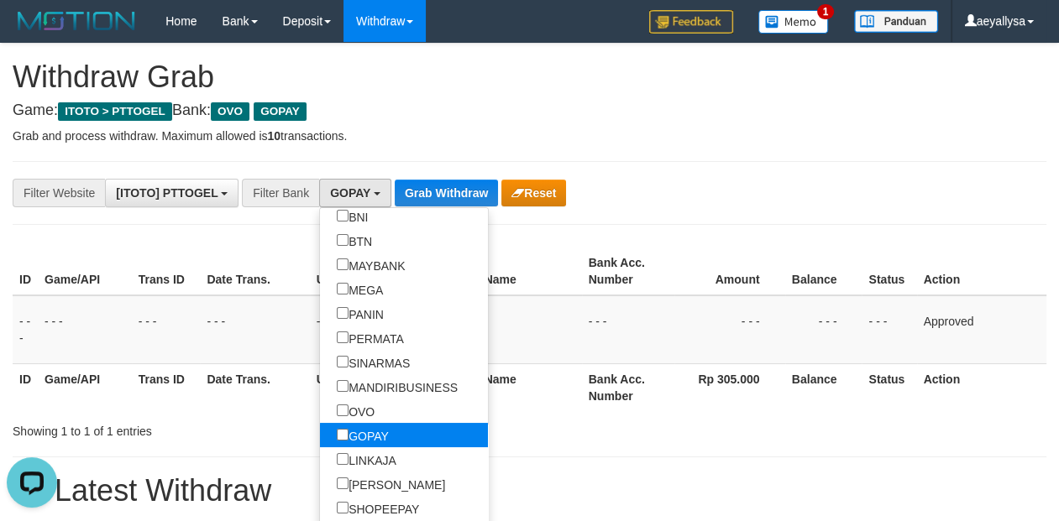
click at [320, 435] on label "GOPAY" at bounding box center [363, 435] width 86 height 24
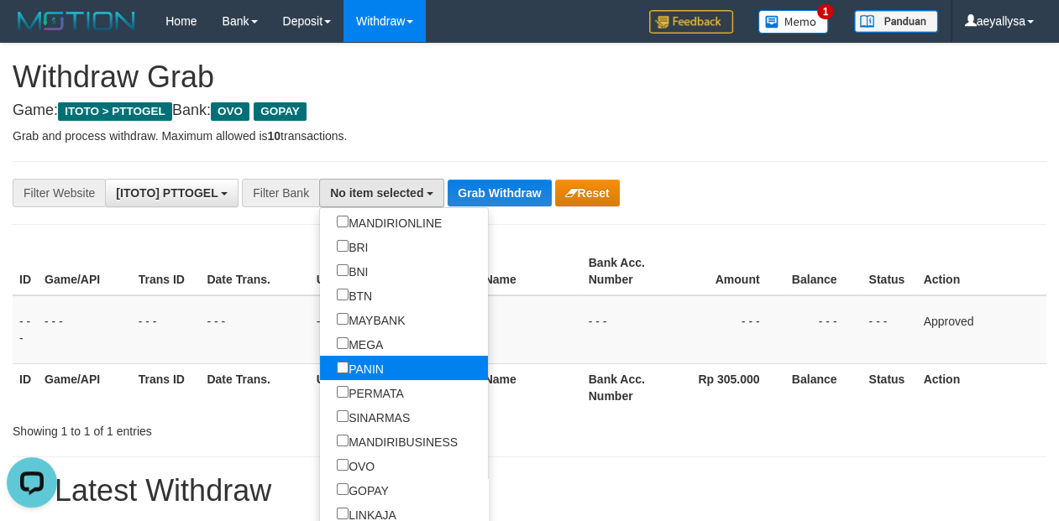
scroll to position [106, 0]
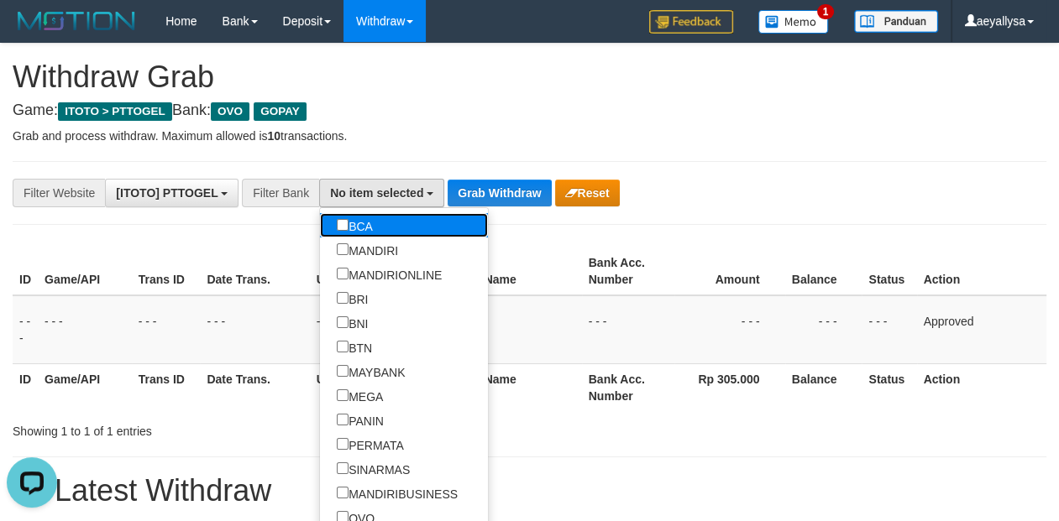
click at [320, 226] on label "BCA" at bounding box center [355, 225] width 70 height 24
select select "***"
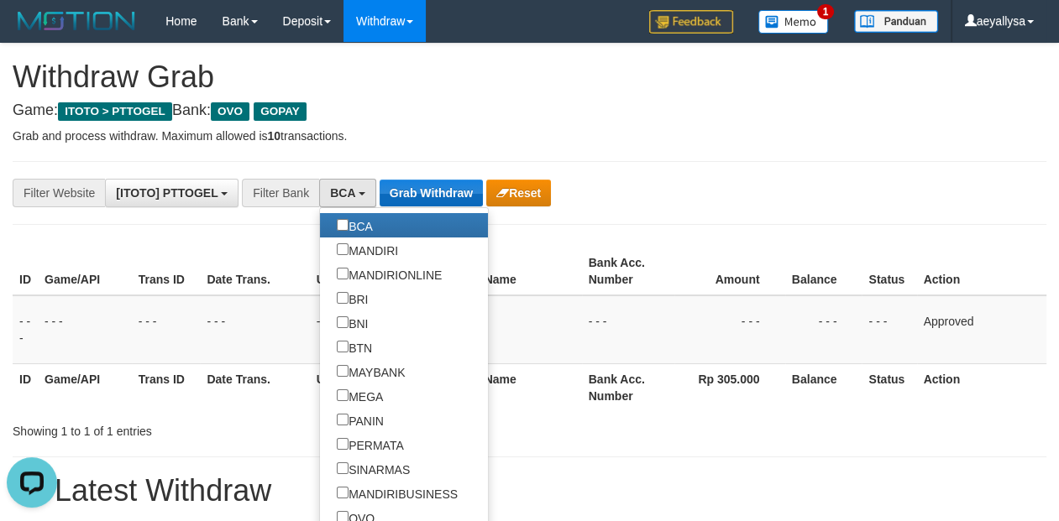
scroll to position [48, 0]
click at [445, 186] on button "Grab Withdraw" at bounding box center [431, 193] width 103 height 27
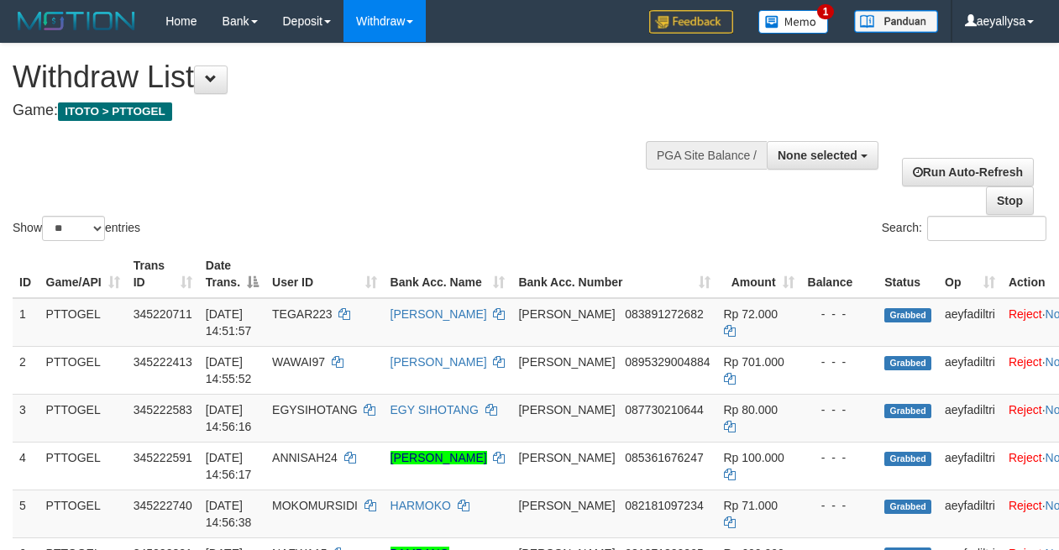
select select
select select "**"
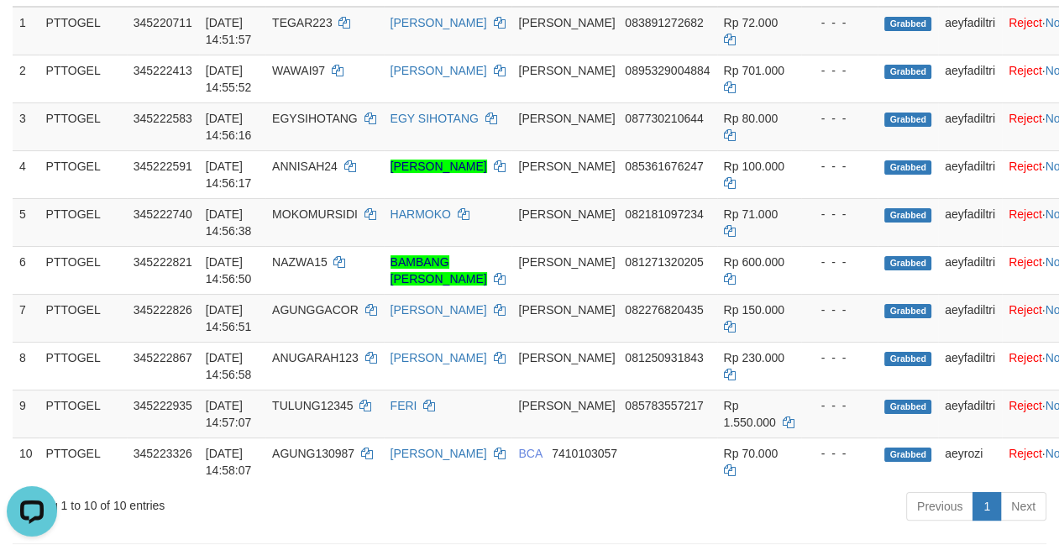
scroll to position [353, 0]
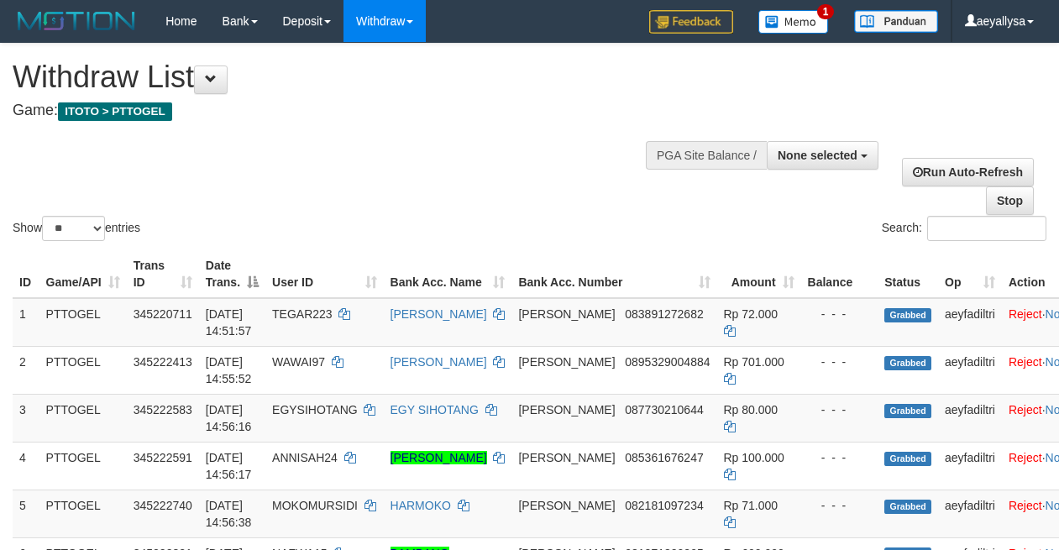
select select
select select "**"
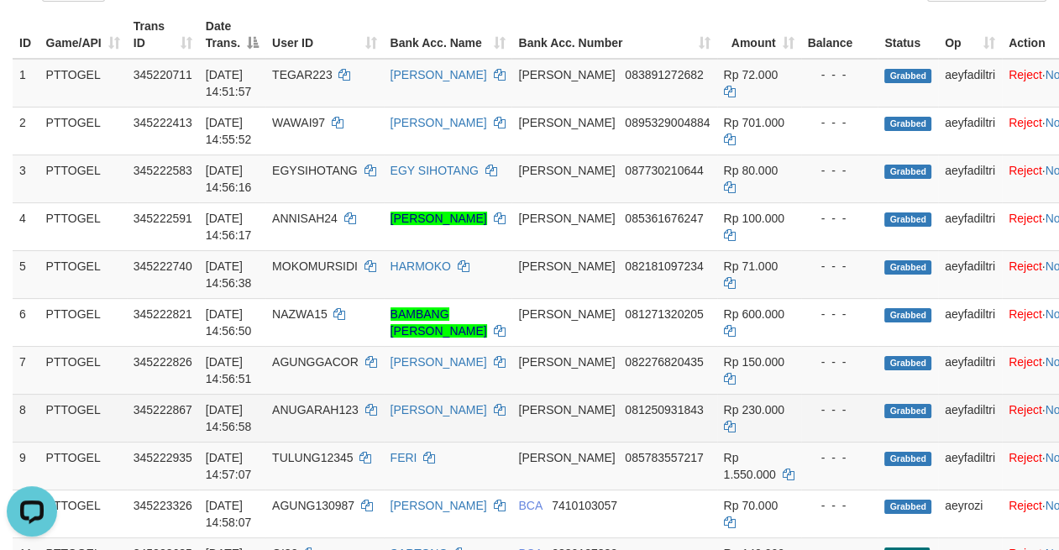
scroll to position [235, 0]
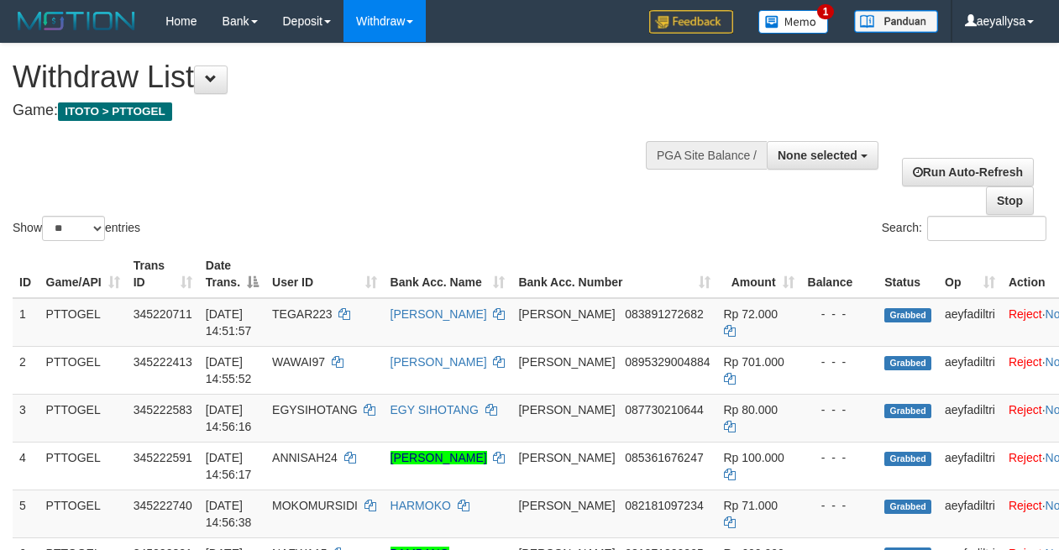
select select
select select "**"
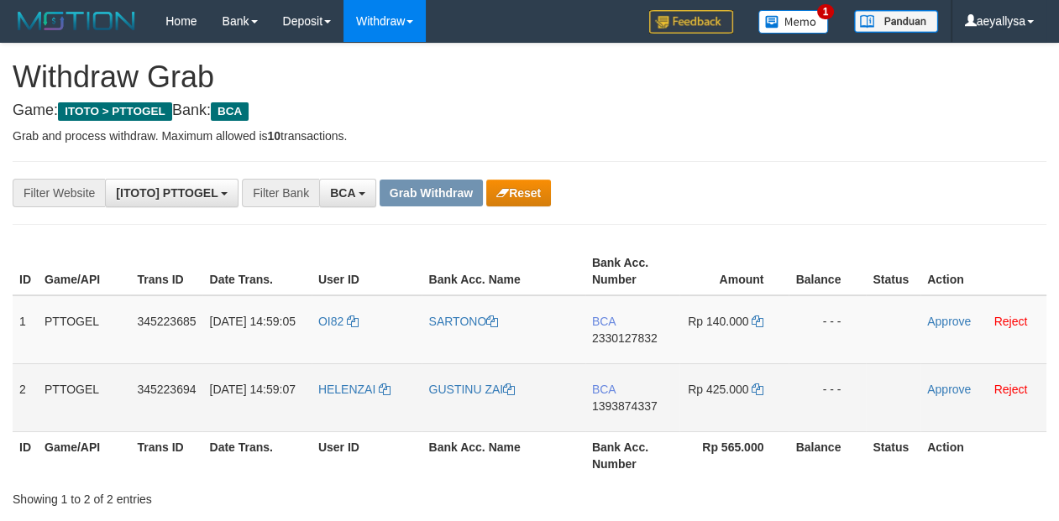
scroll to position [31, 0]
drag, startPoint x: 344, startPoint y: 343, endPoint x: 726, endPoint y: 404, distance: 386.0
click at [725, 403] on tbody "1 PTTOGEL 345223685 [DATE] 14:59:05 OI82 [GEOGRAPHIC_DATA] BCA 2330127832 Rp 14…" at bounding box center [530, 364] width 1034 height 137
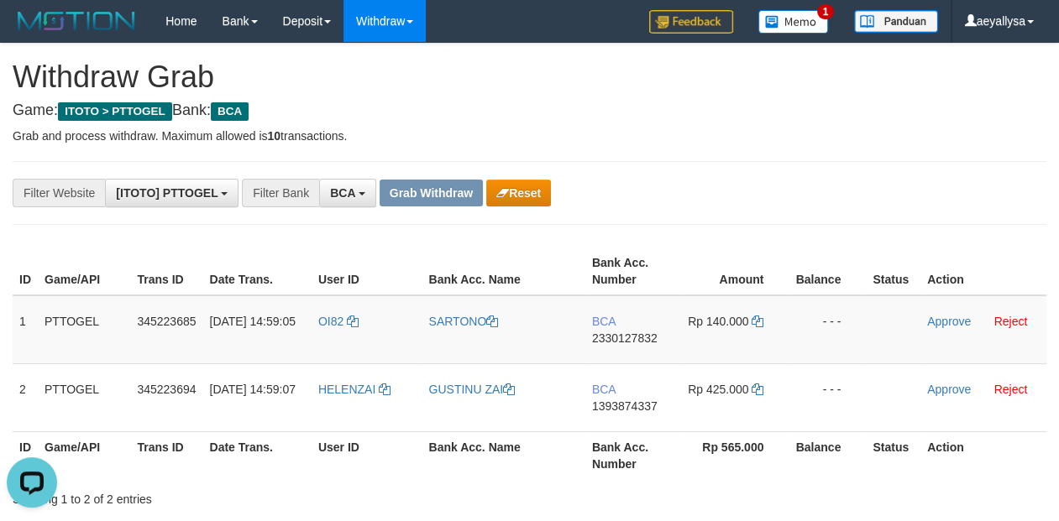
scroll to position [0, 0]
drag, startPoint x: 1040, startPoint y: 207, endPoint x: 1015, endPoint y: 220, distance: 27.8
click at [657, 334] on span "2330127832" at bounding box center [624, 338] width 65 height 13
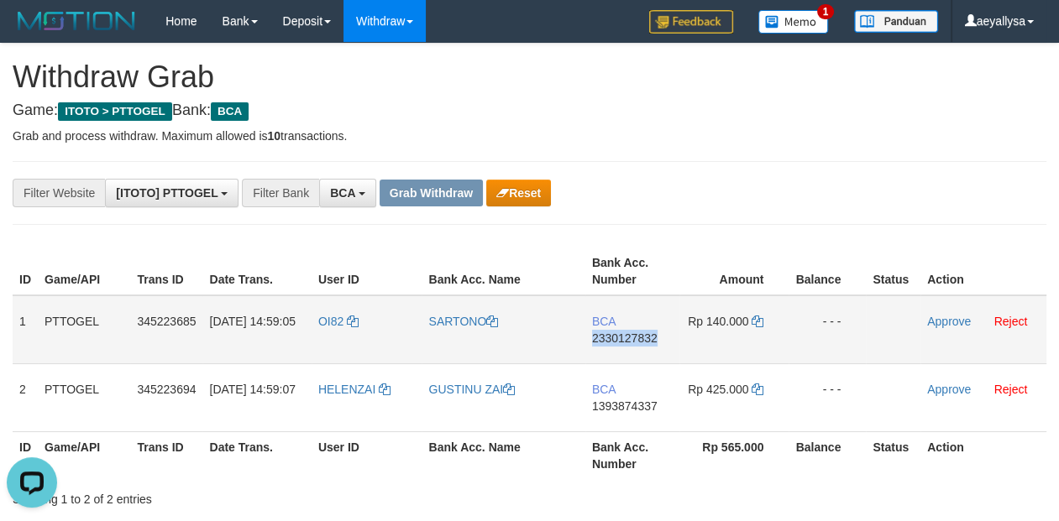
copy span "2330127832"
click at [656, 334] on span "2330127832" at bounding box center [624, 338] width 65 height 13
copy td "BCA 2330127832"
click at [760, 317] on icon at bounding box center [758, 322] width 12 height 12
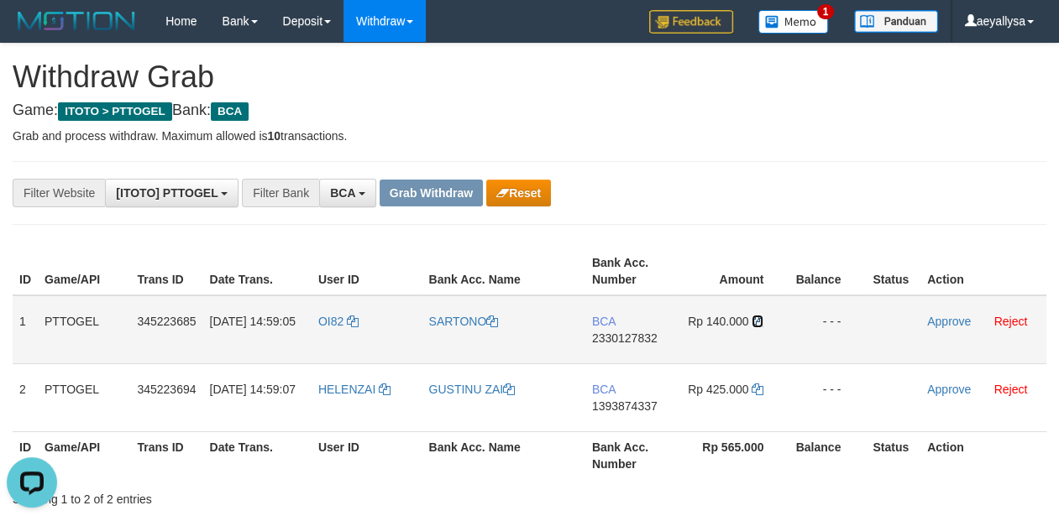
click at [760, 317] on icon at bounding box center [758, 322] width 12 height 12
click at [946, 326] on link "Approve" at bounding box center [949, 321] width 44 height 13
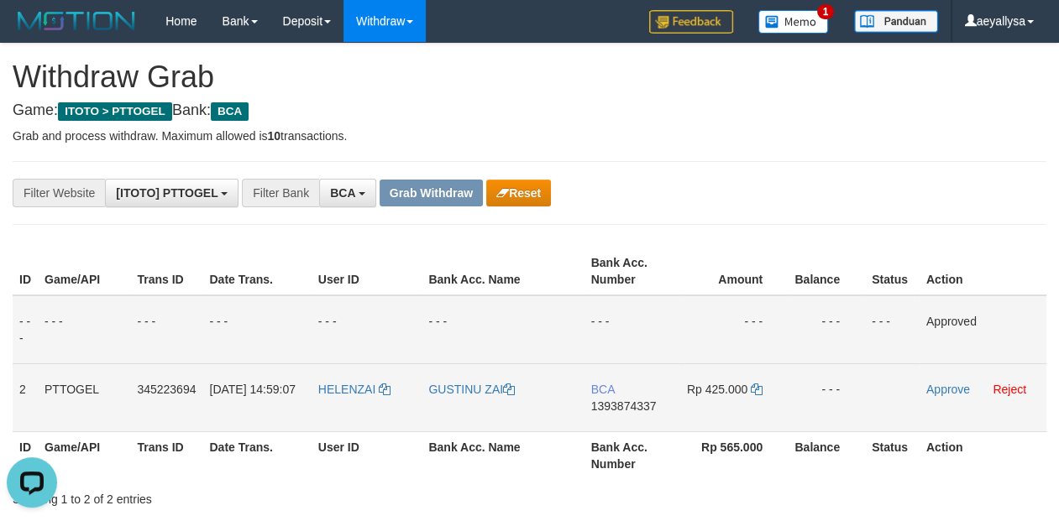
click at [637, 406] on span "1393874337" at bounding box center [623, 406] width 65 height 13
copy span "1393874337"
drag, startPoint x: 637, startPoint y: 406, endPoint x: 727, endPoint y: 421, distance: 91.1
click at [643, 406] on span "1393874337" at bounding box center [623, 406] width 65 height 13
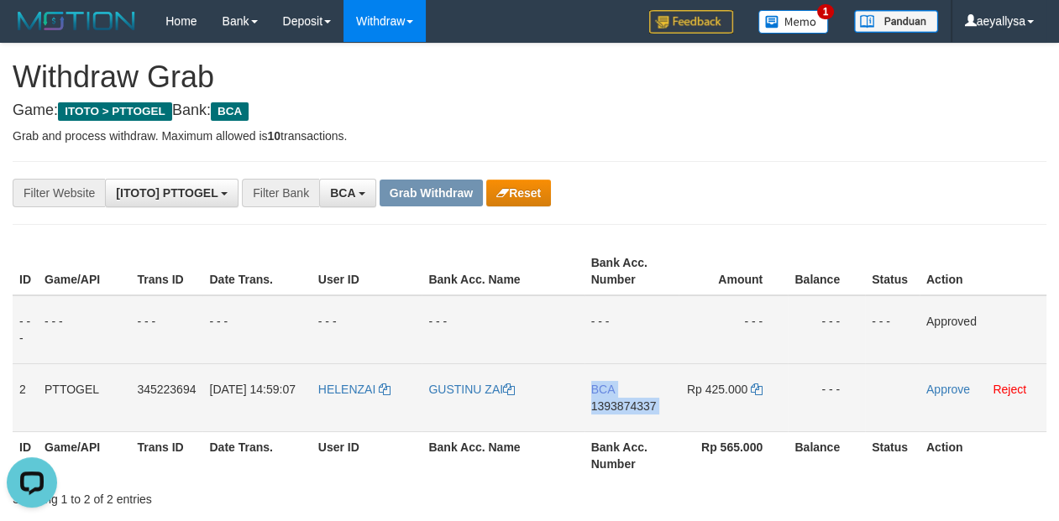
copy td "BCA 1393874337"
click at [756, 390] on icon at bounding box center [757, 390] width 12 height 12
click at [951, 390] on link "Approve" at bounding box center [948, 389] width 44 height 13
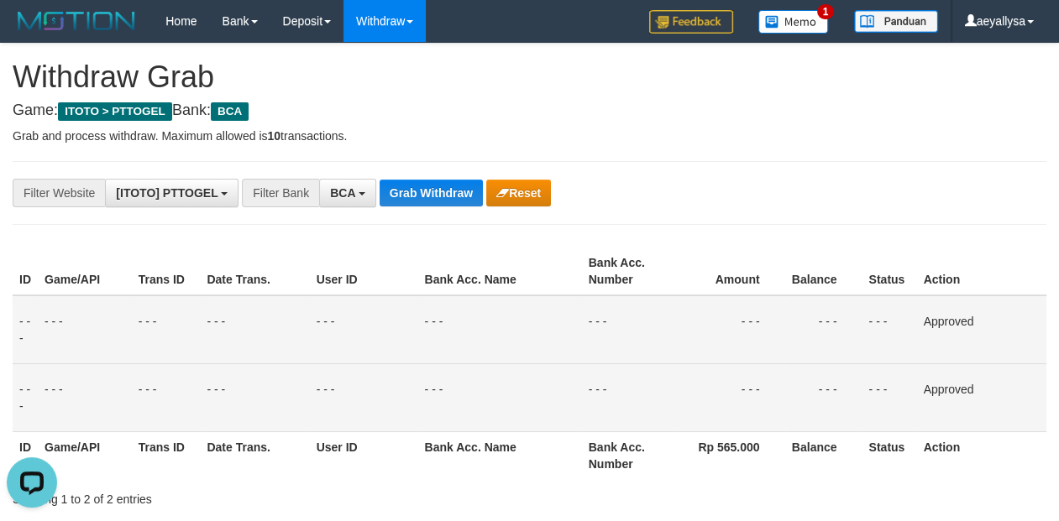
click at [1023, 339] on td "Approved" at bounding box center [981, 330] width 129 height 69
click at [347, 196] on span "BCA" at bounding box center [342, 192] width 25 height 13
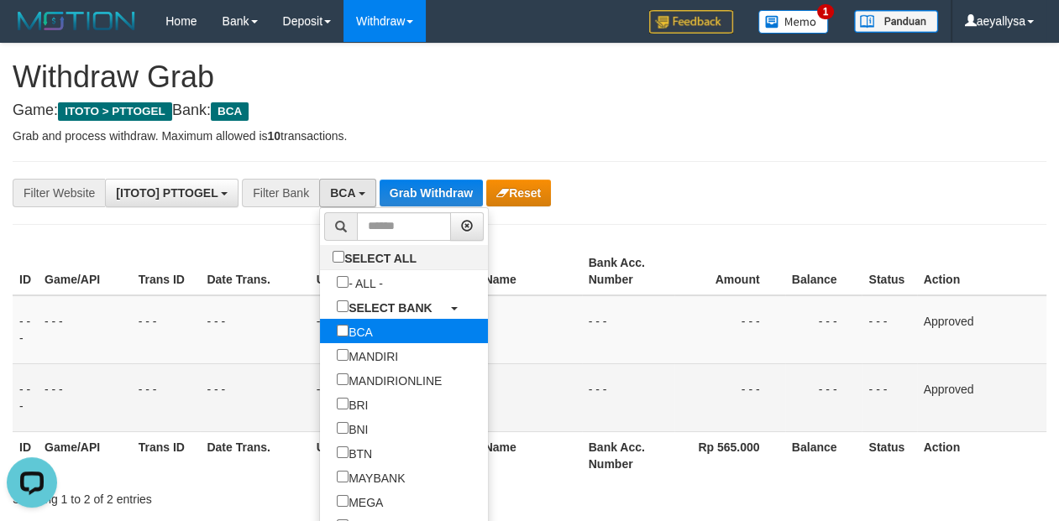
click at [320, 327] on label "BCA" at bounding box center [355, 331] width 70 height 24
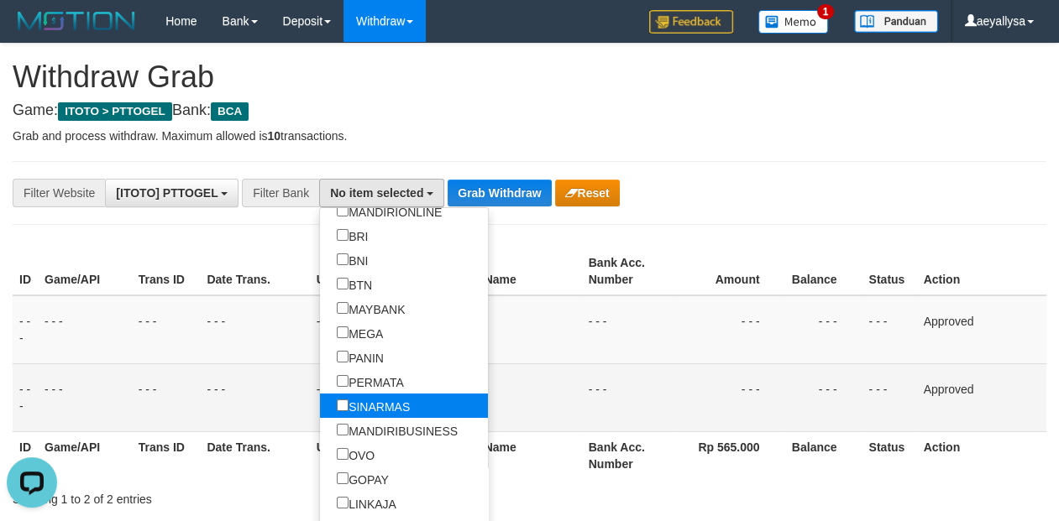
scroll to position [212, 0]
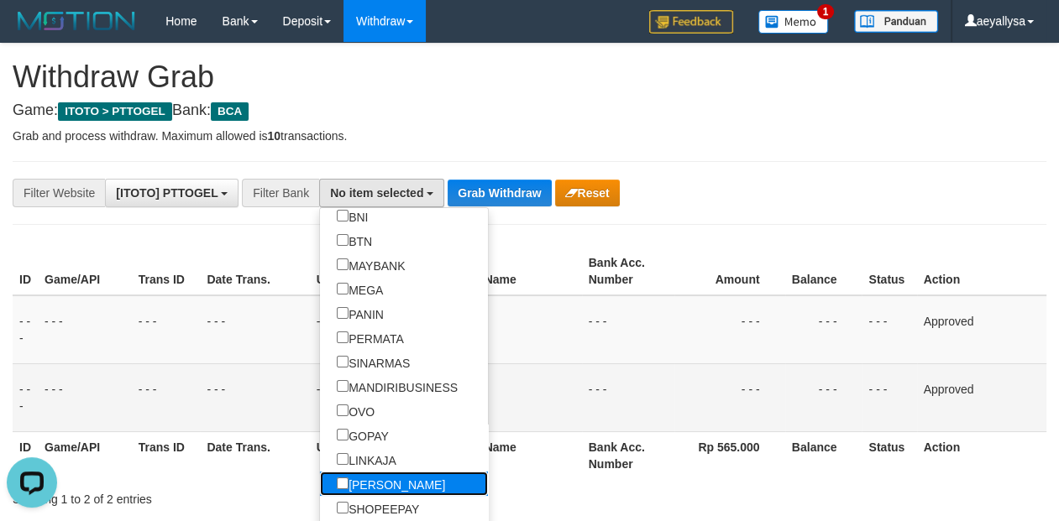
click at [320, 477] on label "[PERSON_NAME]" at bounding box center [391, 484] width 142 height 24
select select "****"
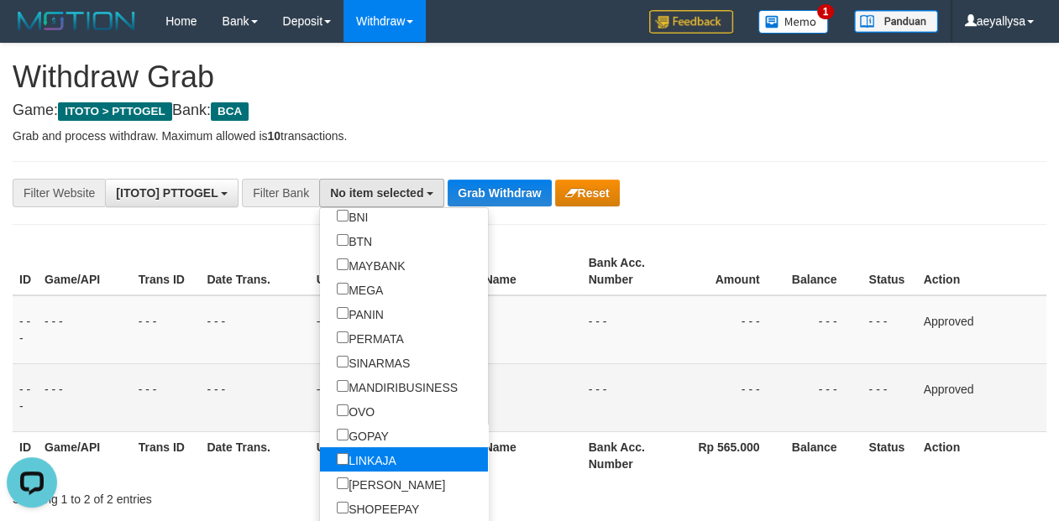
scroll to position [291, 0]
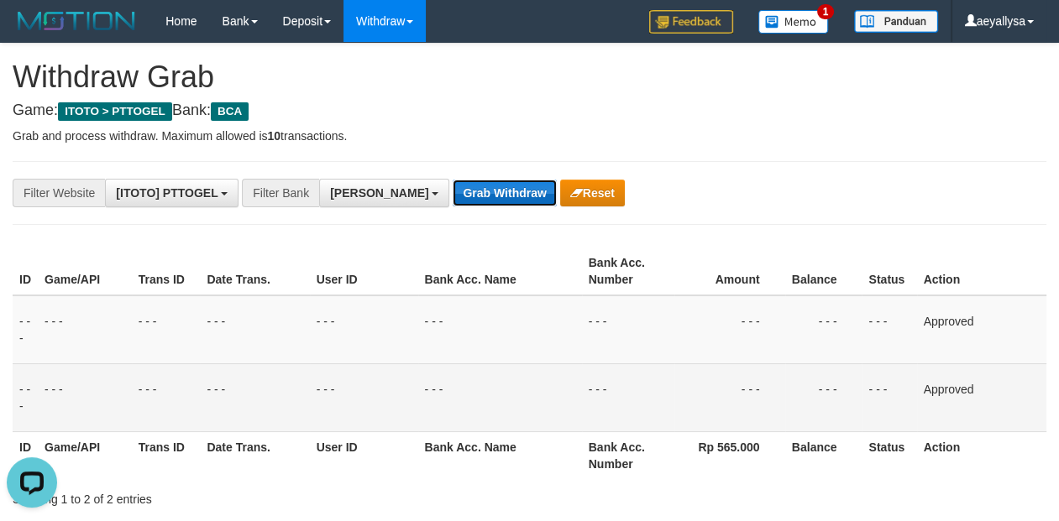
click at [453, 195] on button "Grab Withdraw" at bounding box center [504, 193] width 103 height 27
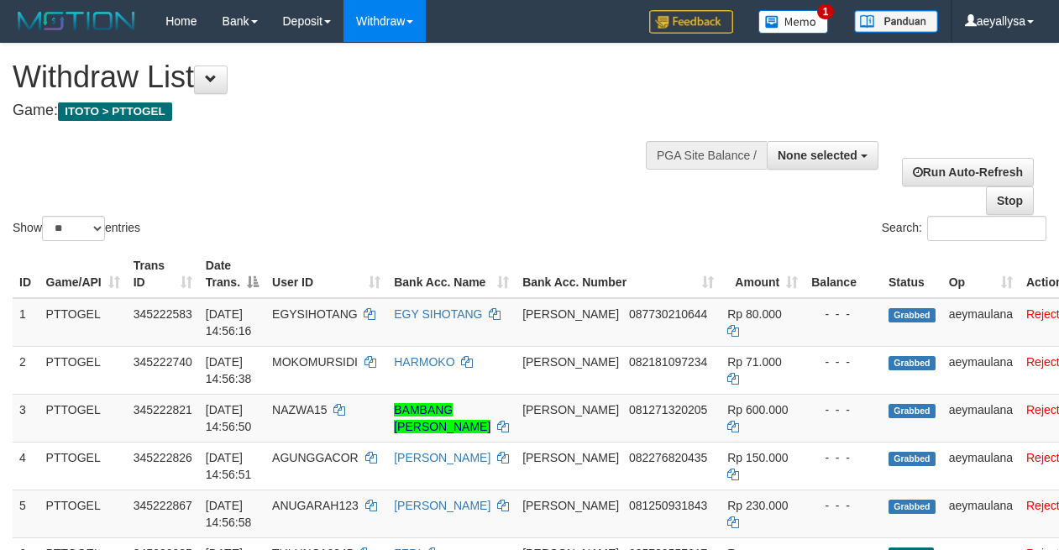
select select
select select "**"
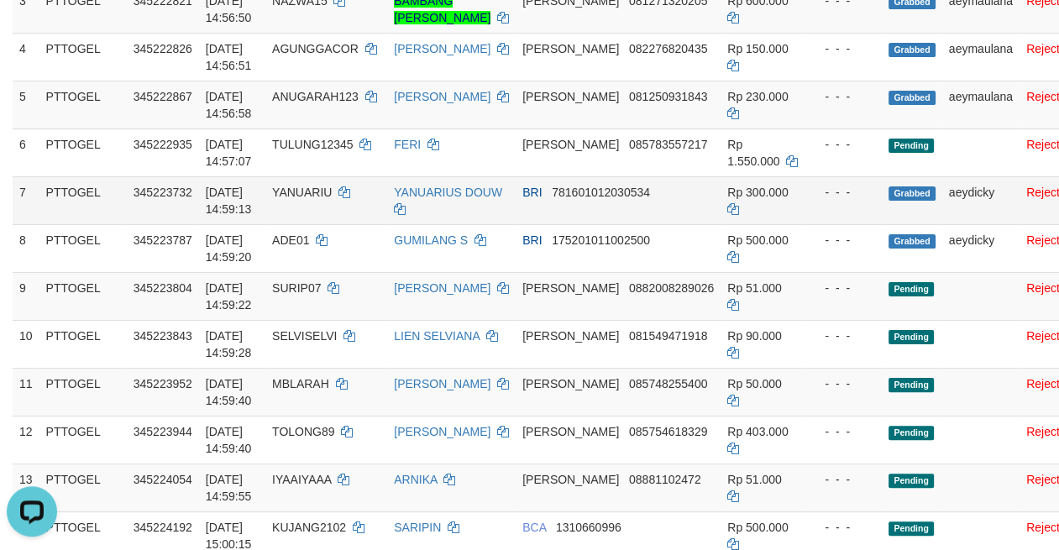
scroll to position [470, 0]
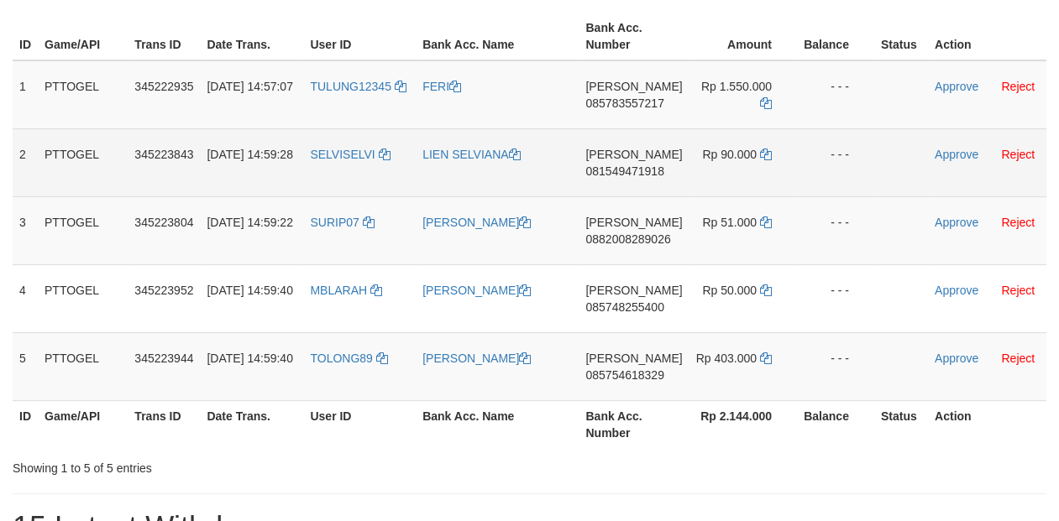
scroll to position [291, 0]
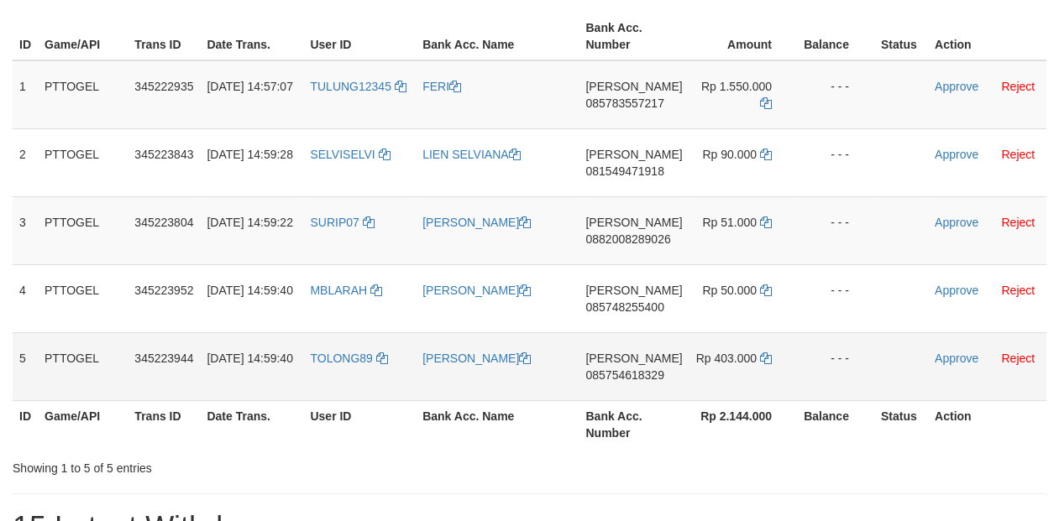
drag, startPoint x: 348, startPoint y: 113, endPoint x: 752, endPoint y: 359, distance: 472.9
click at [751, 357] on tbody "1 PTTOGEL 345222935 01/10/2025 14:57:07 TULUNG12345 FERI DANA 085783557217 Rp 1…" at bounding box center [530, 230] width 1034 height 341
click at [1017, 437] on th "Action" at bounding box center [987, 425] width 118 height 48
click at [647, 103] on span "085783557217" at bounding box center [624, 103] width 78 height 13
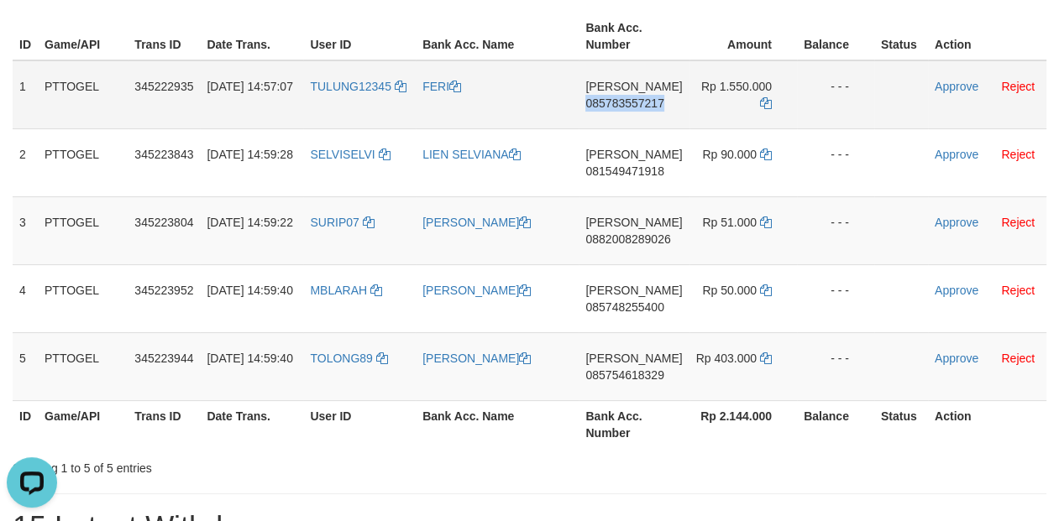
click at [648, 103] on span "085783557217" at bounding box center [624, 103] width 78 height 13
copy span "085783557217"
click at [654, 103] on span "085783557217" at bounding box center [624, 103] width 78 height 13
copy span "085783557217"
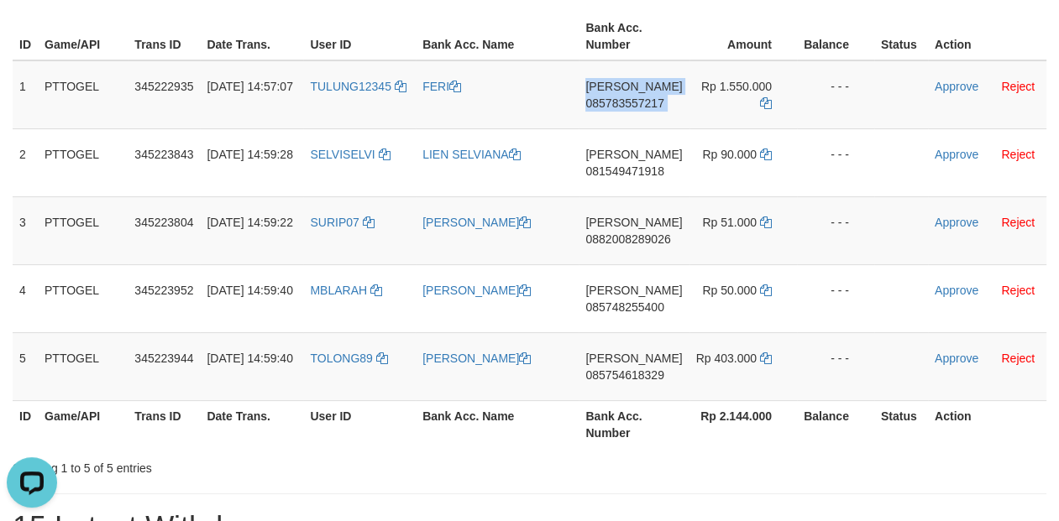
drag, startPoint x: 654, startPoint y: 103, endPoint x: 1061, endPoint y: 187, distance: 415.0
click at [670, 107] on td "DANA 085783557217" at bounding box center [634, 94] width 110 height 69
click at [760, 103] on icon at bounding box center [766, 103] width 12 height 12
copy td "DANA 085783557217"
click at [788, 457] on div "Showing 1 to 5 of 5 entries" at bounding box center [529, 465] width 1059 height 24
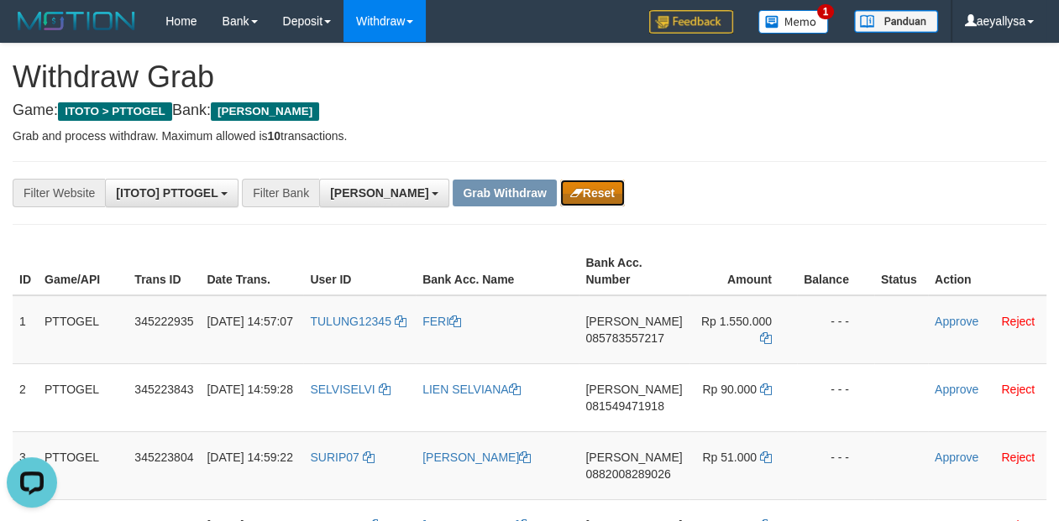
click at [560, 191] on button "Reset" at bounding box center [592, 193] width 65 height 27
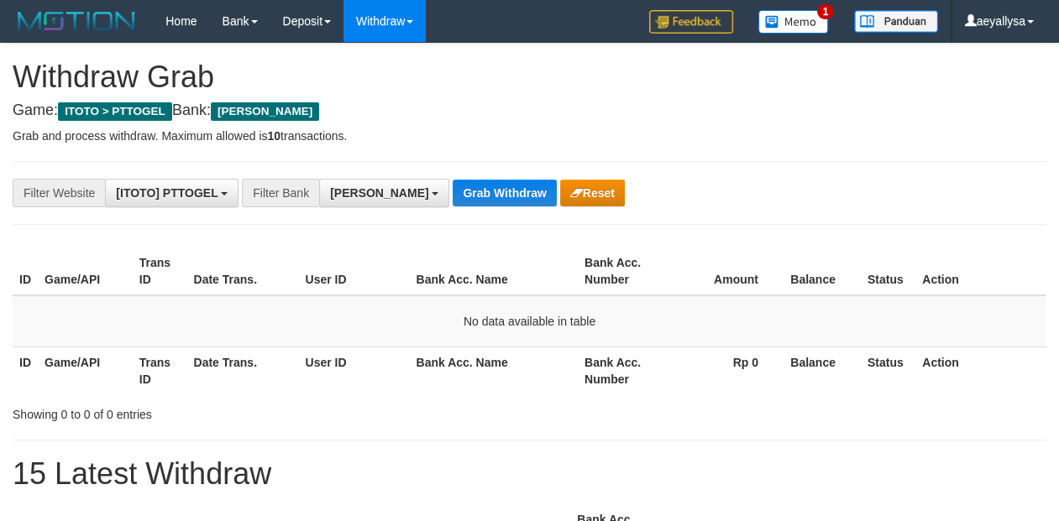
scroll to position [291, 0]
click at [729, 463] on h1 "15 Latest Withdraw" at bounding box center [530, 475] width 1034 height 34
click at [1040, 133] on p "Grab and process withdraw. Maximum allowed is 10 transactions." at bounding box center [530, 136] width 1034 height 17
click at [652, 198] on div "**********" at bounding box center [441, 193] width 883 height 29
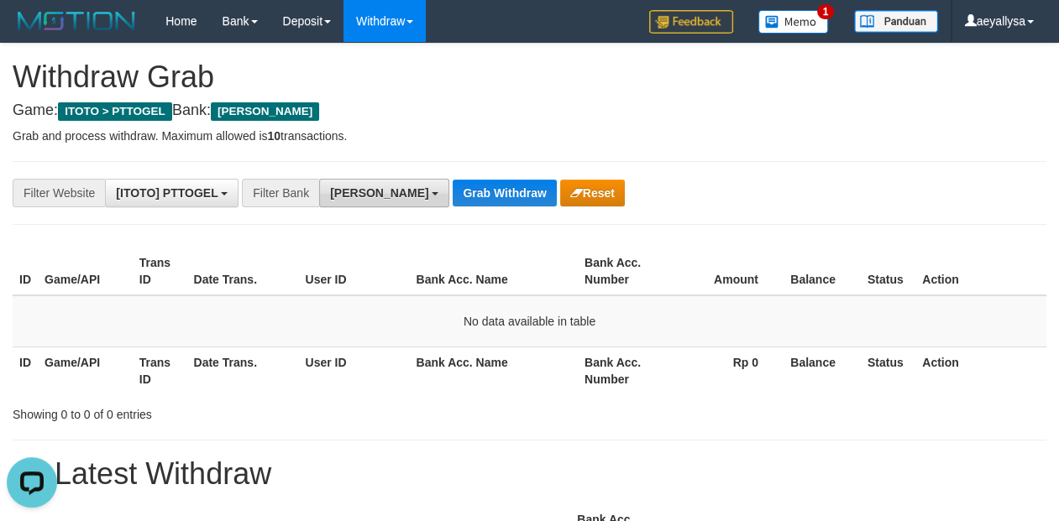
click at [350, 181] on button "[PERSON_NAME]" at bounding box center [384, 193] width 130 height 29
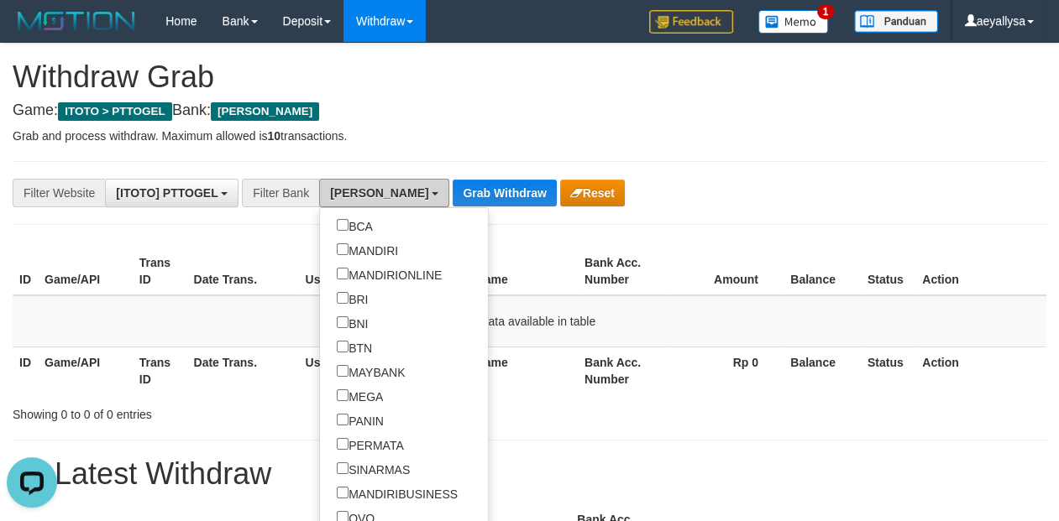
scroll to position [319, 0]
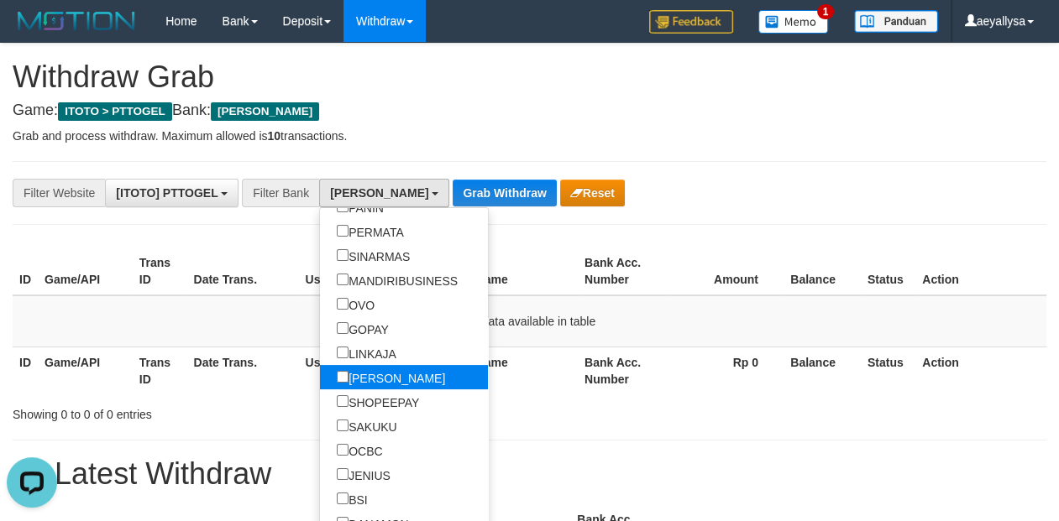
click at [320, 370] on label "[PERSON_NAME]" at bounding box center [391, 377] width 142 height 24
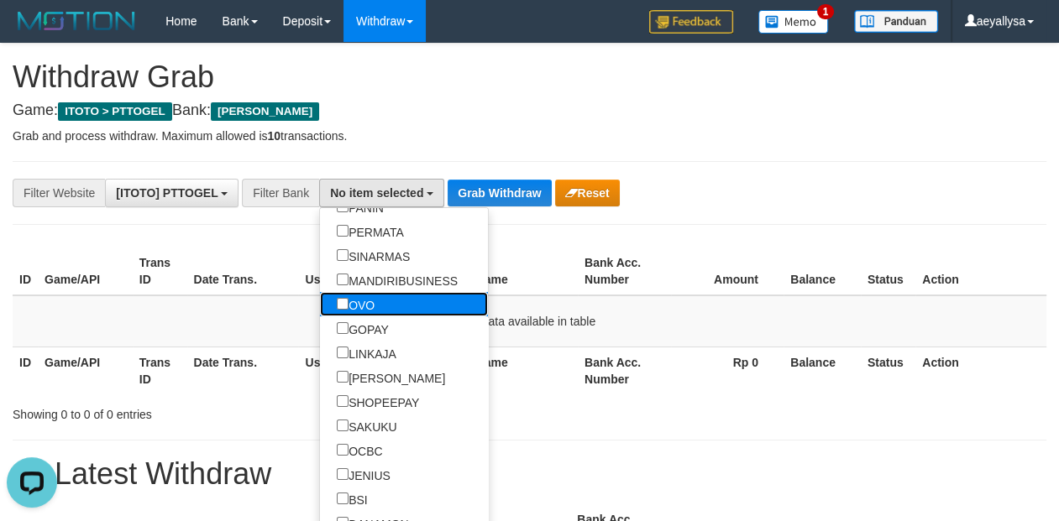
click at [320, 306] on label "OVO" at bounding box center [355, 304] width 71 height 24
select select "***"
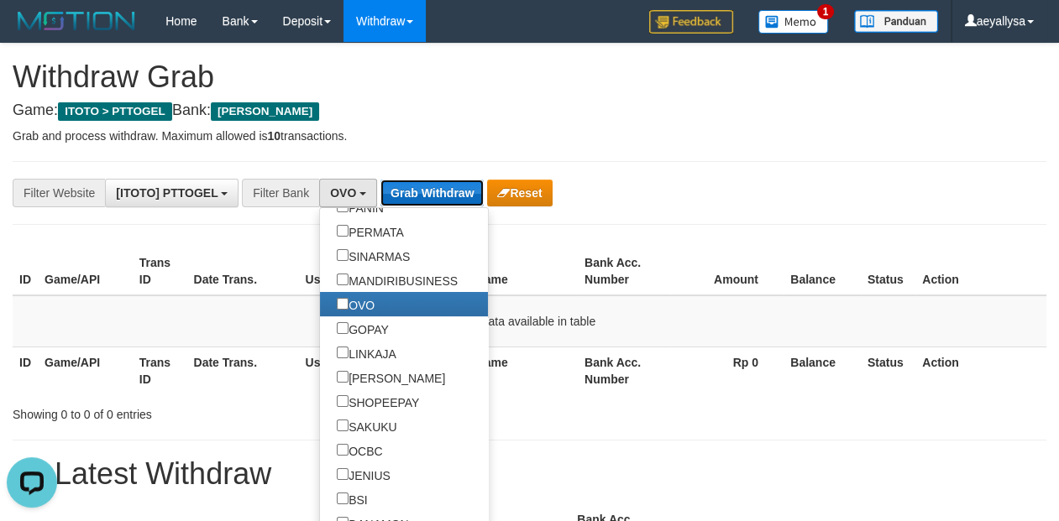
click at [456, 199] on button "Grab Withdraw" at bounding box center [431, 193] width 103 height 27
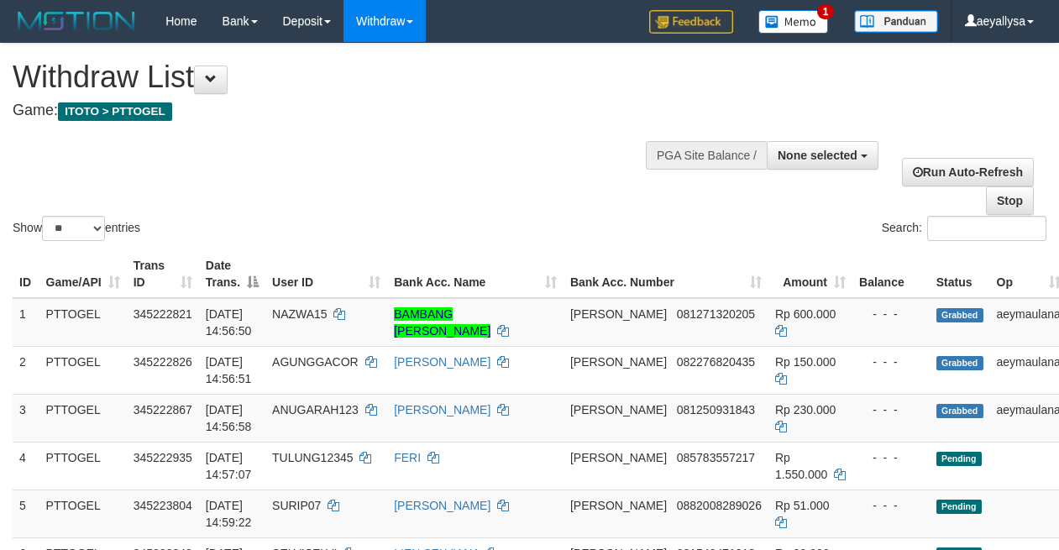
select select
select select "**"
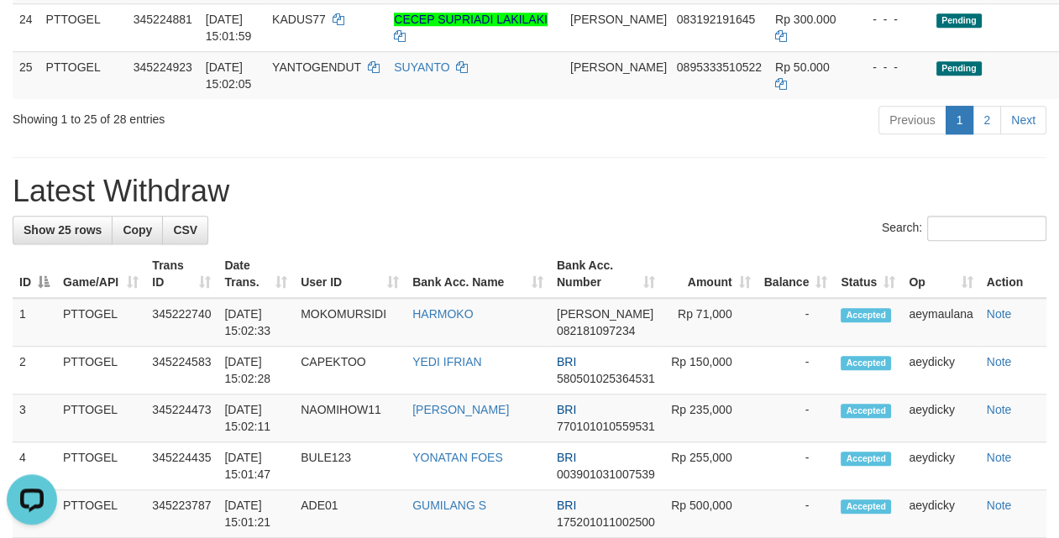
scroll to position [1411, 0]
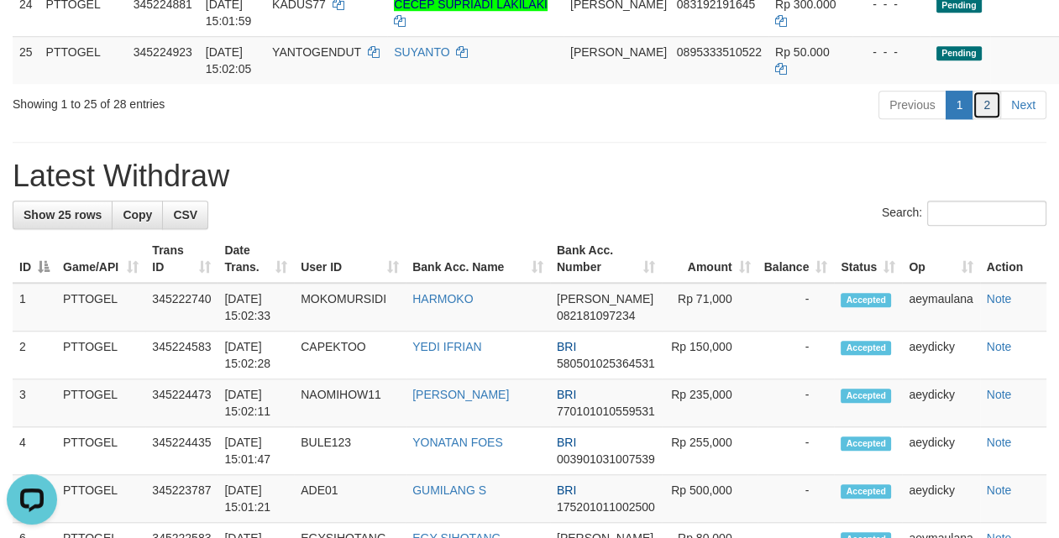
click at [981, 119] on link "2" at bounding box center [986, 105] width 29 height 29
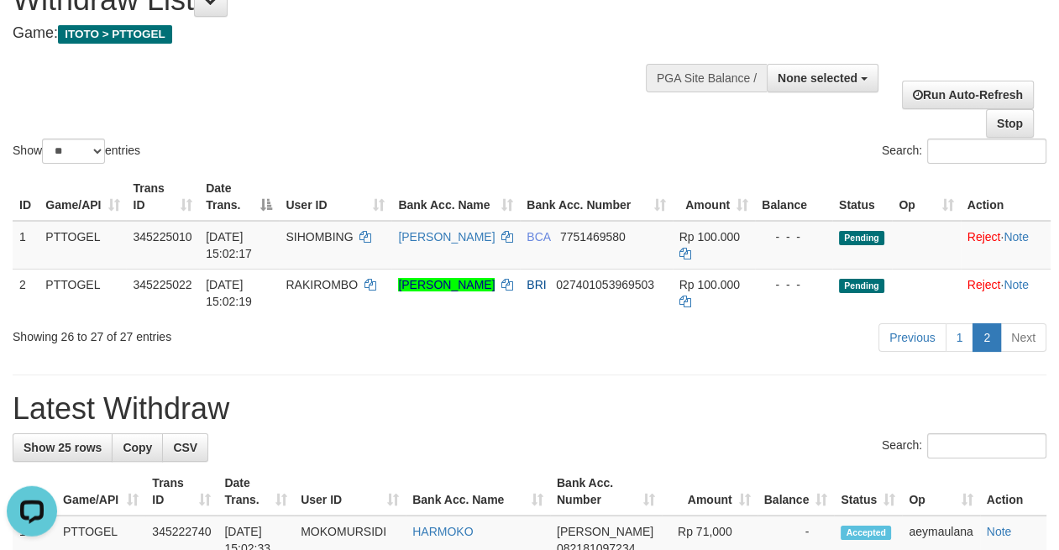
scroll to position [38, 0]
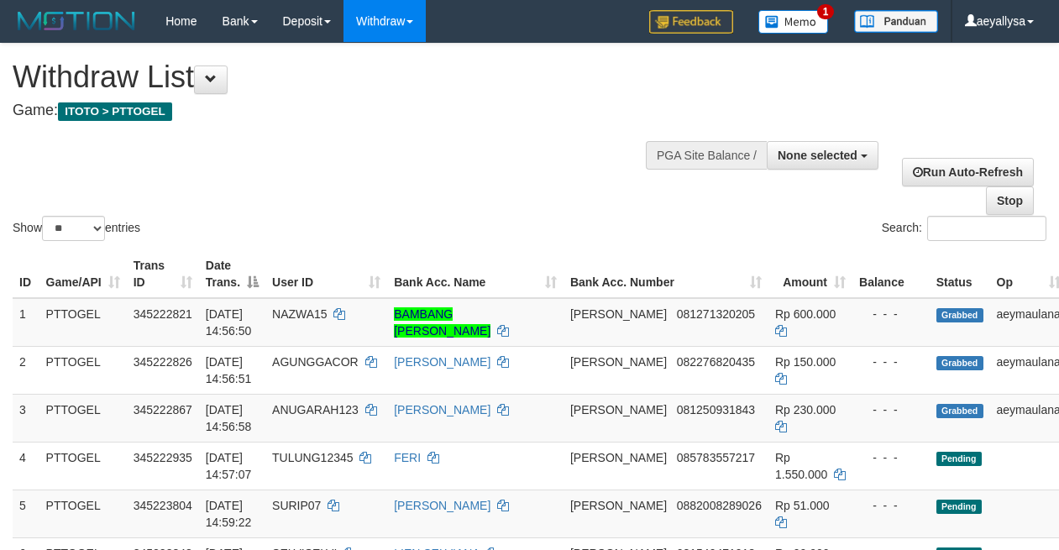
select select
select select "**"
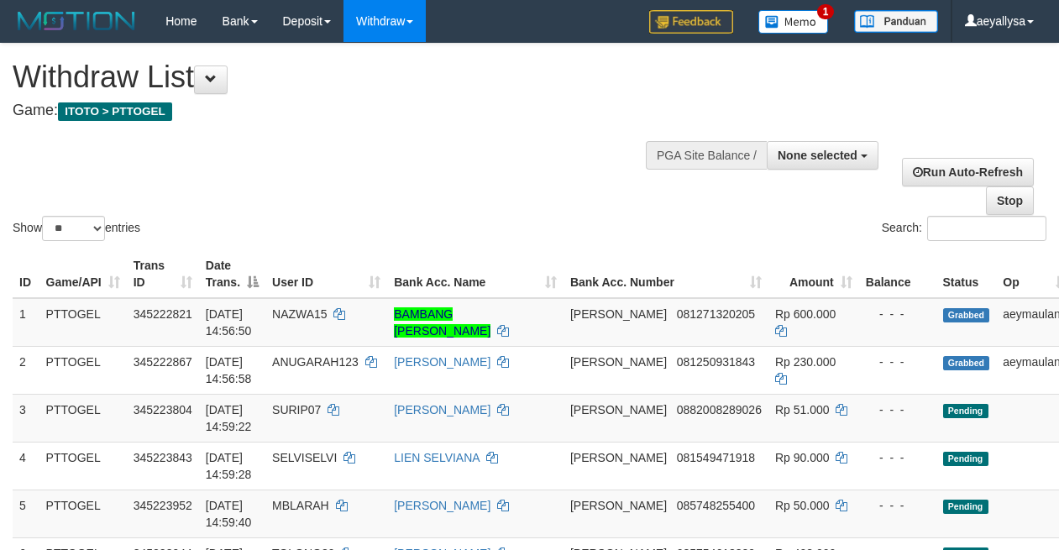
select select
select select "**"
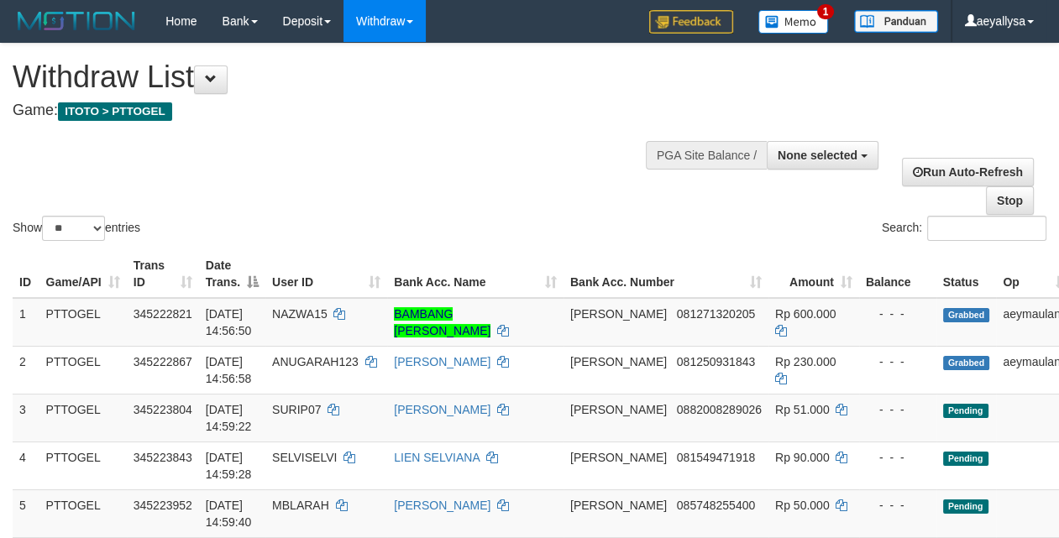
click at [406, 179] on div "Show ** ** ** *** entries Search:" at bounding box center [529, 144] width 1059 height 201
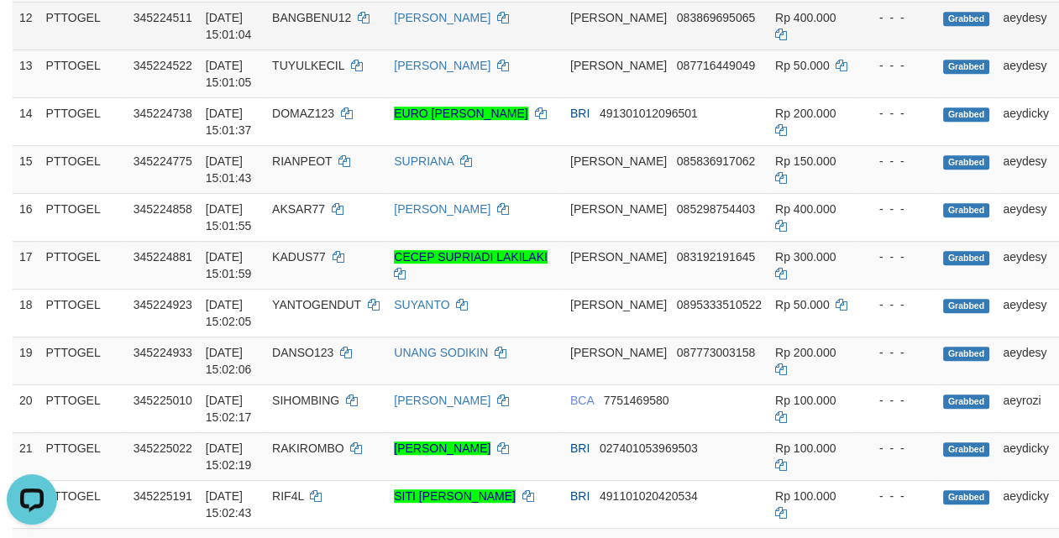
scroll to position [1058, 0]
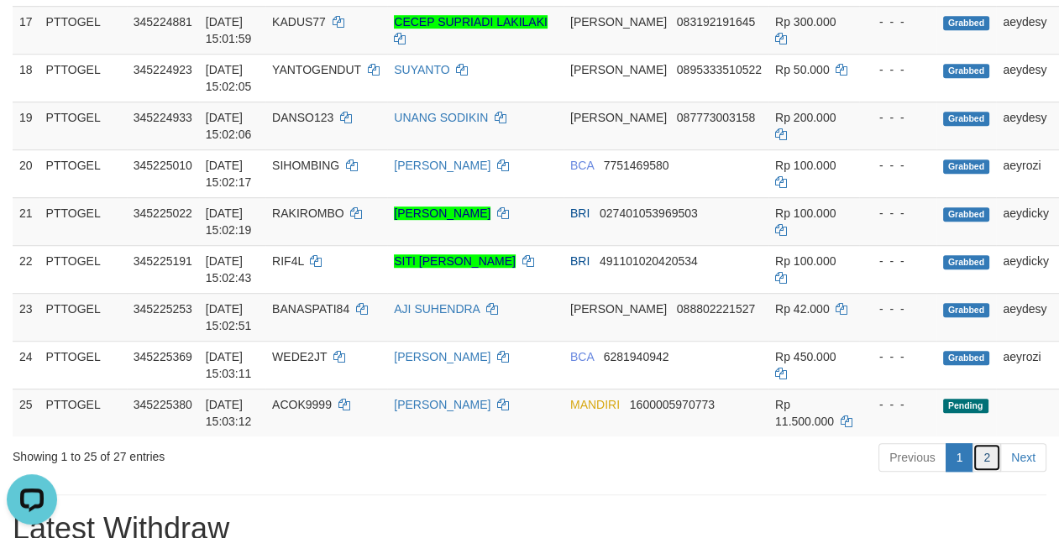
click at [988, 472] on link "2" at bounding box center [986, 457] width 29 height 29
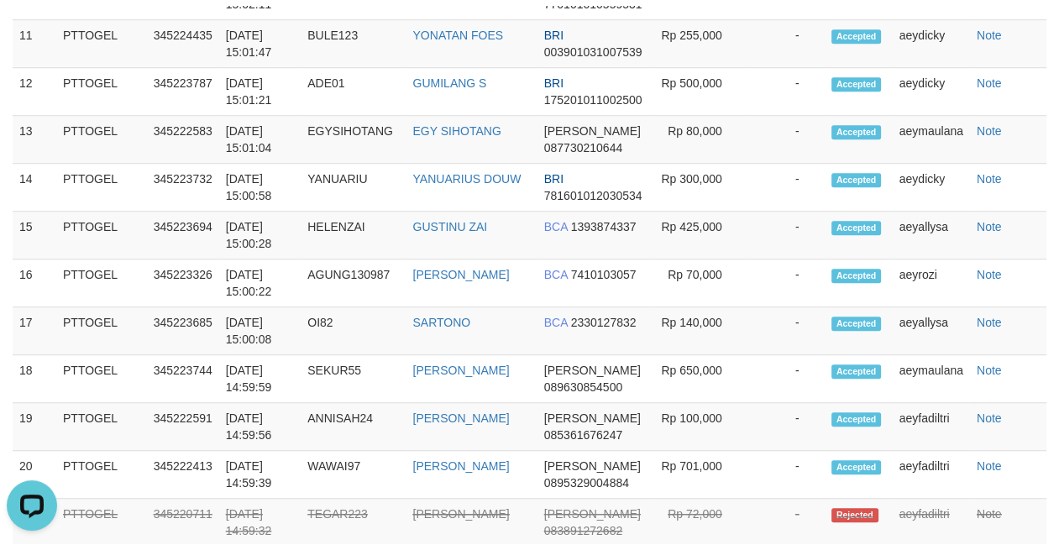
scroll to position [155, 0]
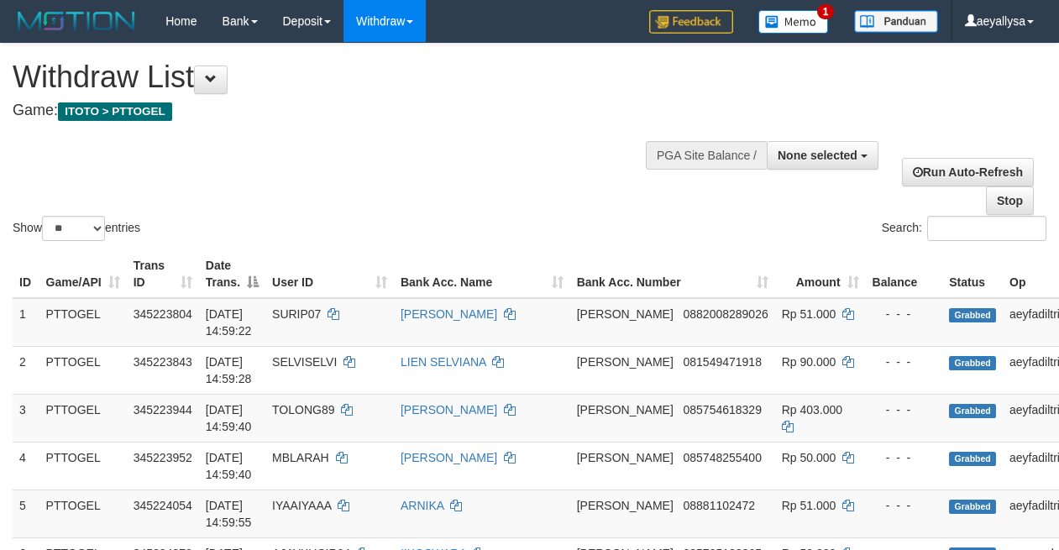
select select
select select "**"
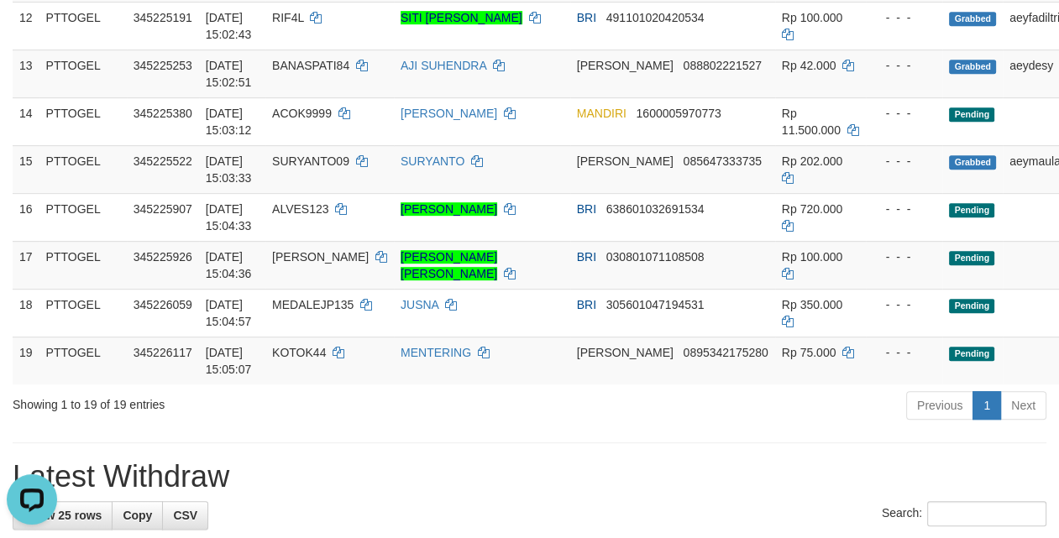
click at [605, 426] on div "Previous 1 Next" at bounding box center [749, 408] width 593 height 36
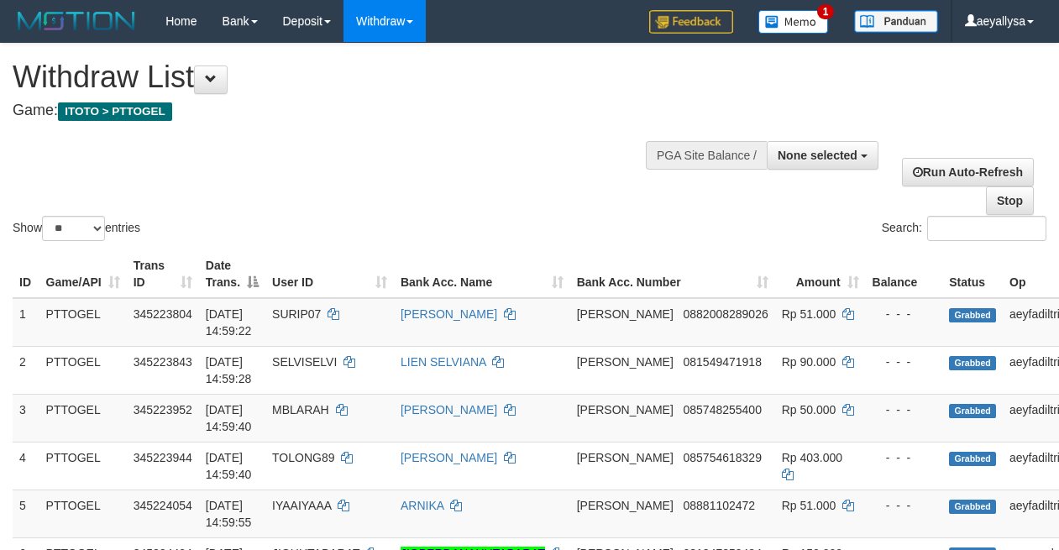
select select
select select "**"
select select
select select "**"
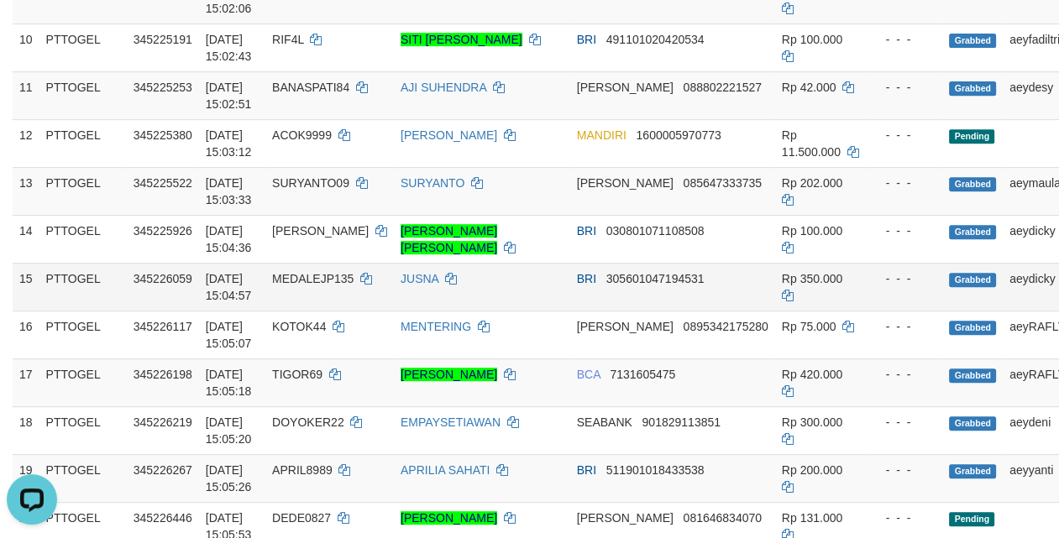
scroll to position [823, 0]
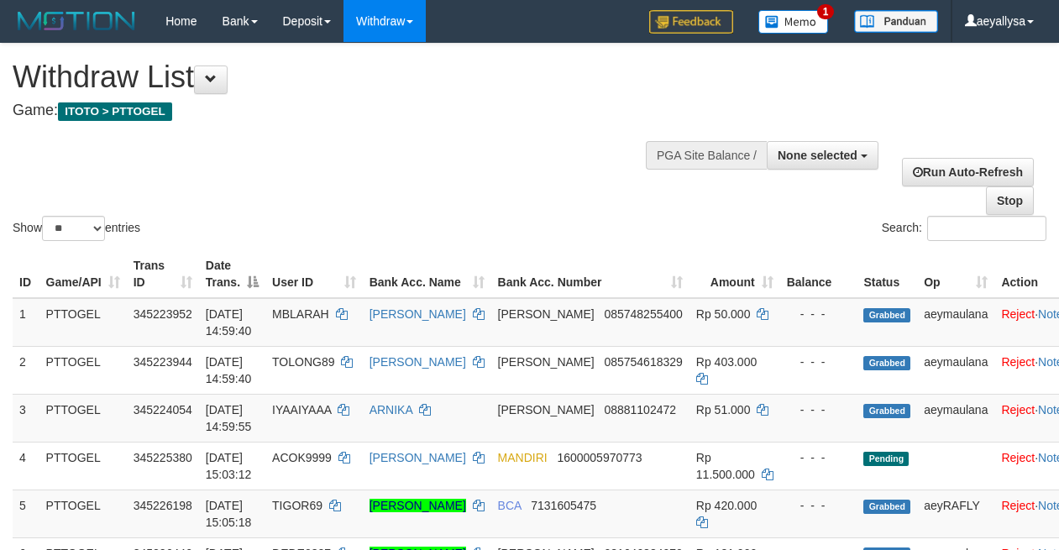
select select
select select "**"
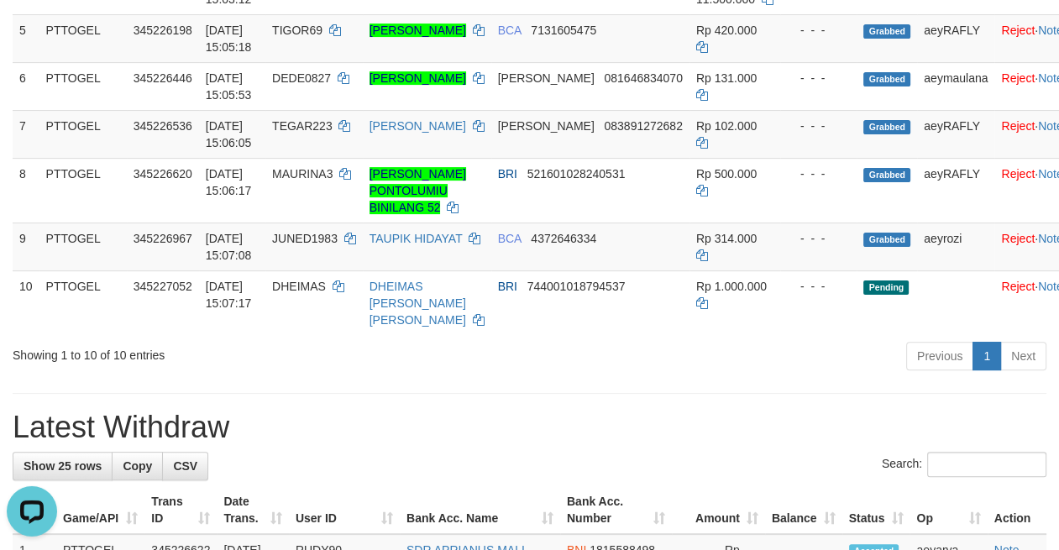
scroll to position [462, 0]
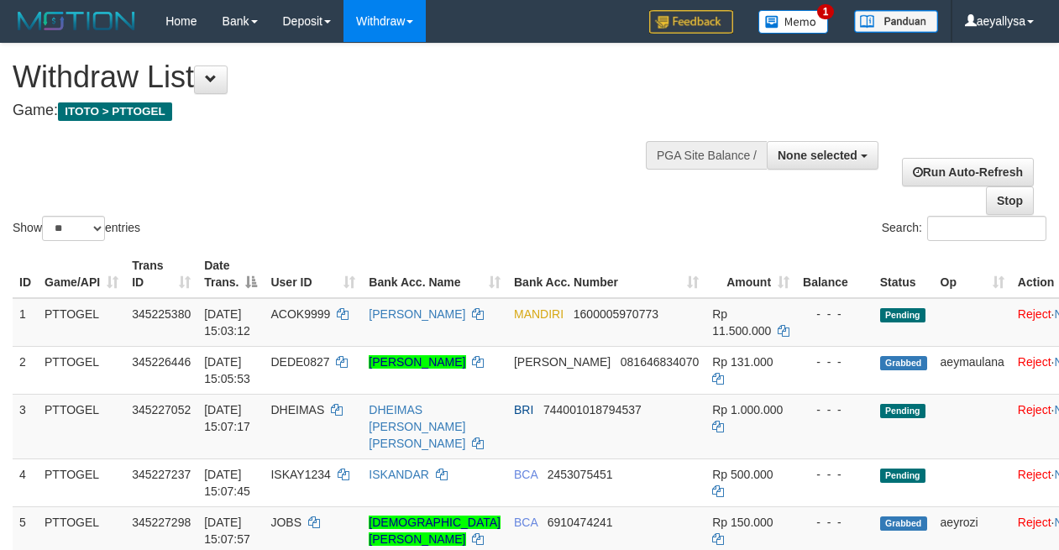
select select
select select "**"
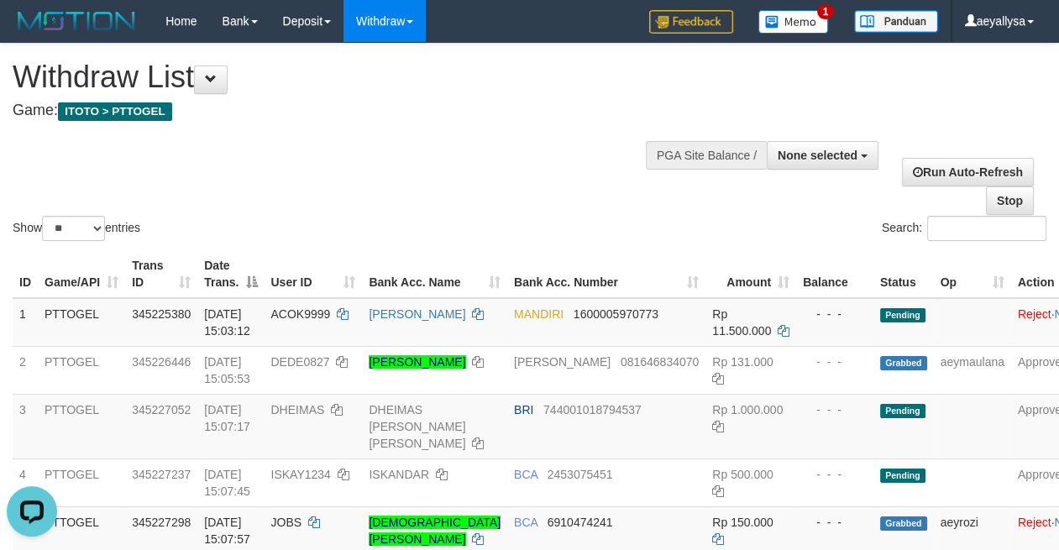
scroll to position [936, 0]
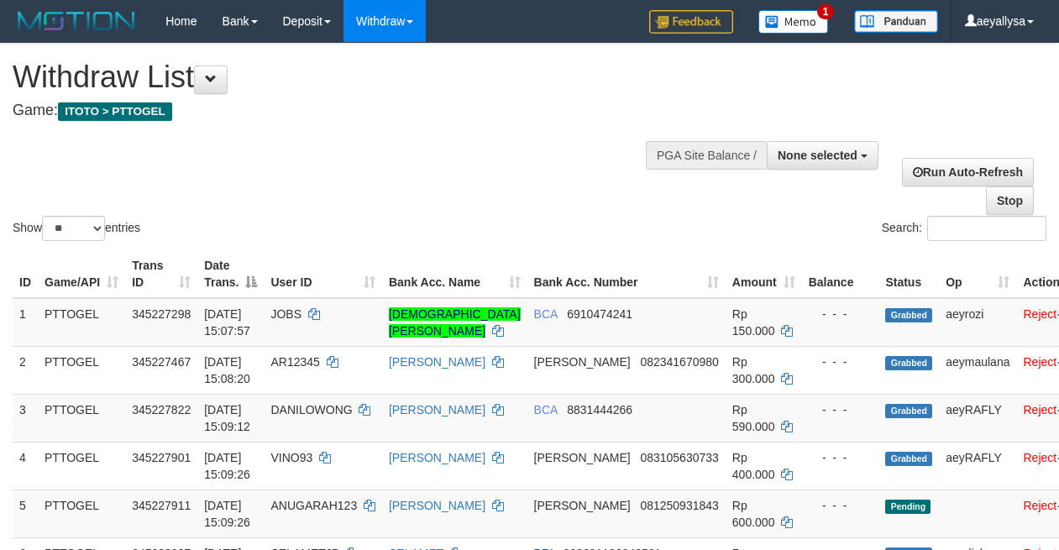
select select
select select "**"
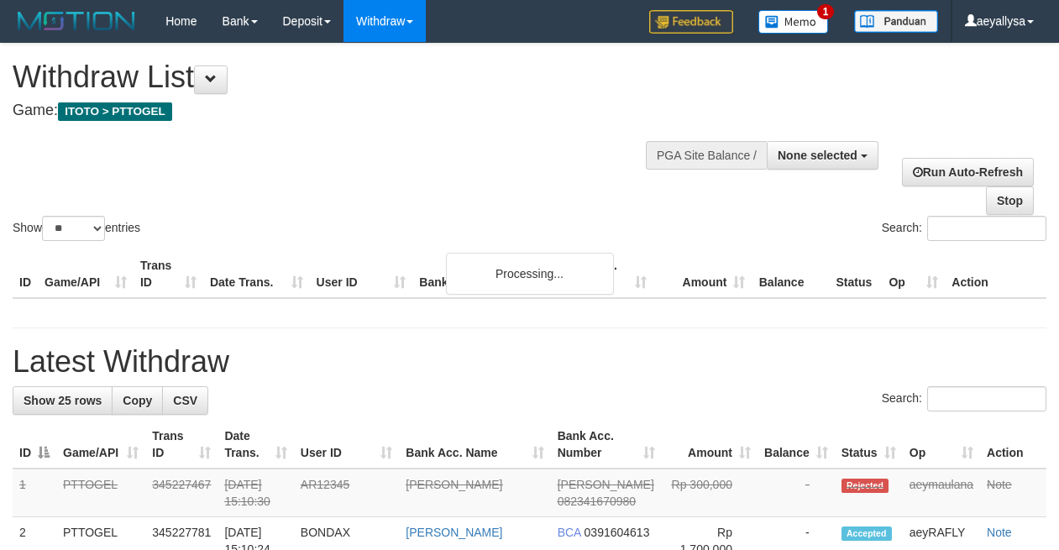
select select
select select "**"
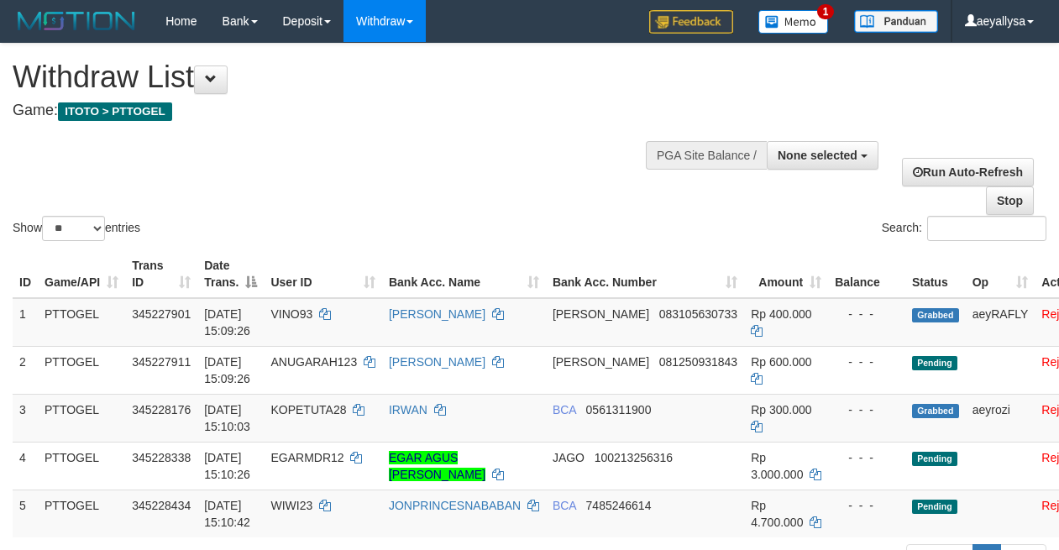
select select
select select "**"
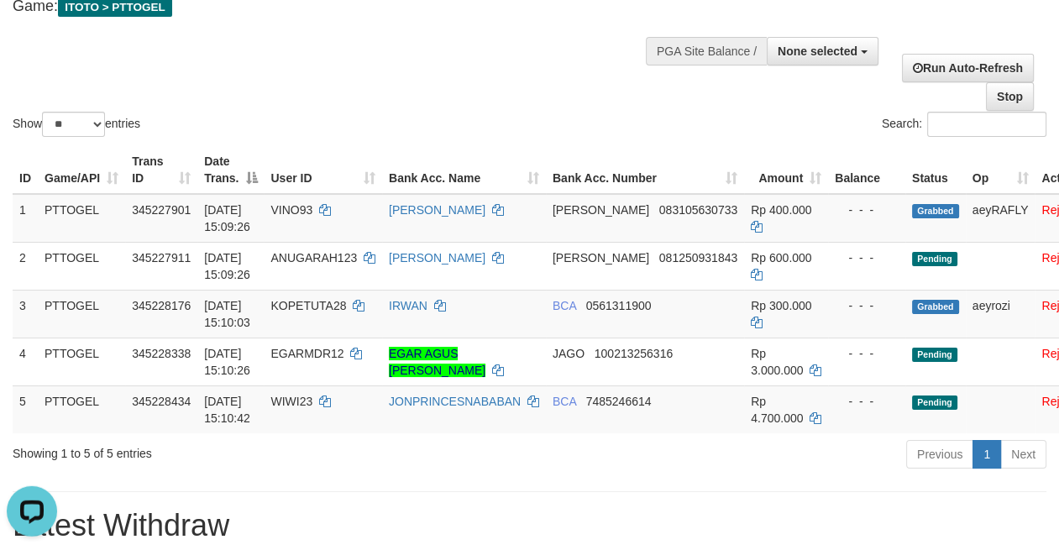
scroll to position [118, 0]
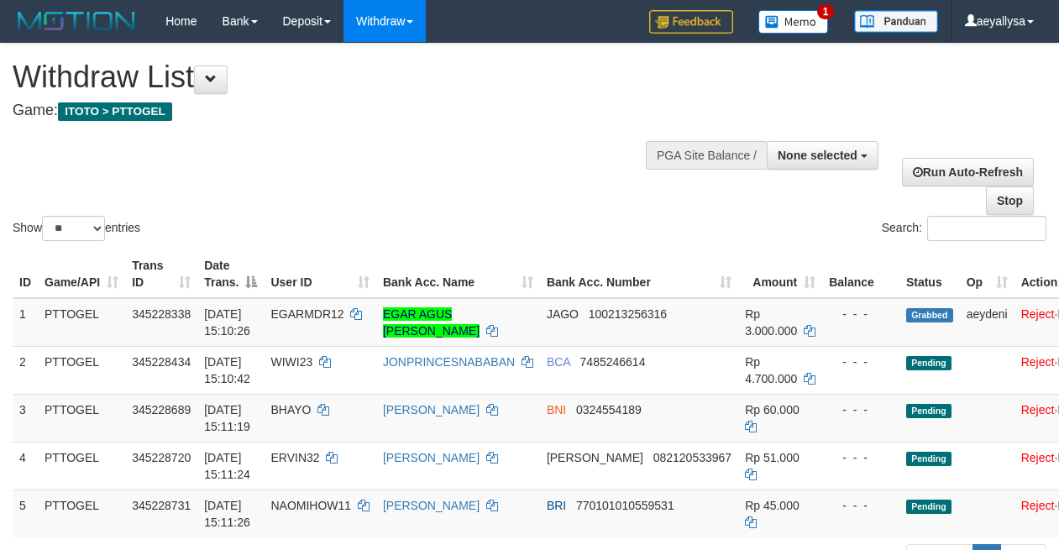
select select
select select "**"
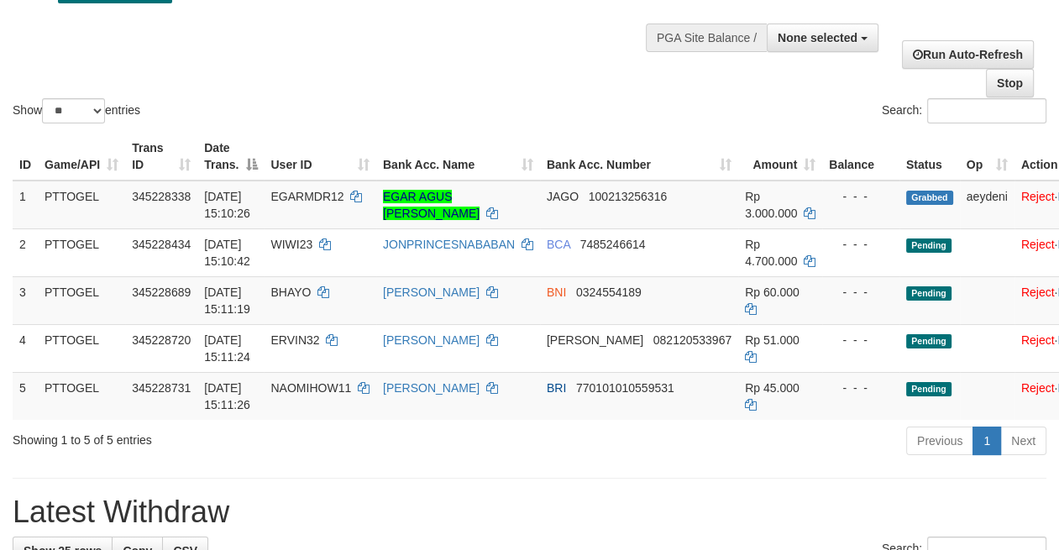
click at [418, 92] on div "Show ** ** ** *** entries Search:" at bounding box center [529, 26] width 1059 height 201
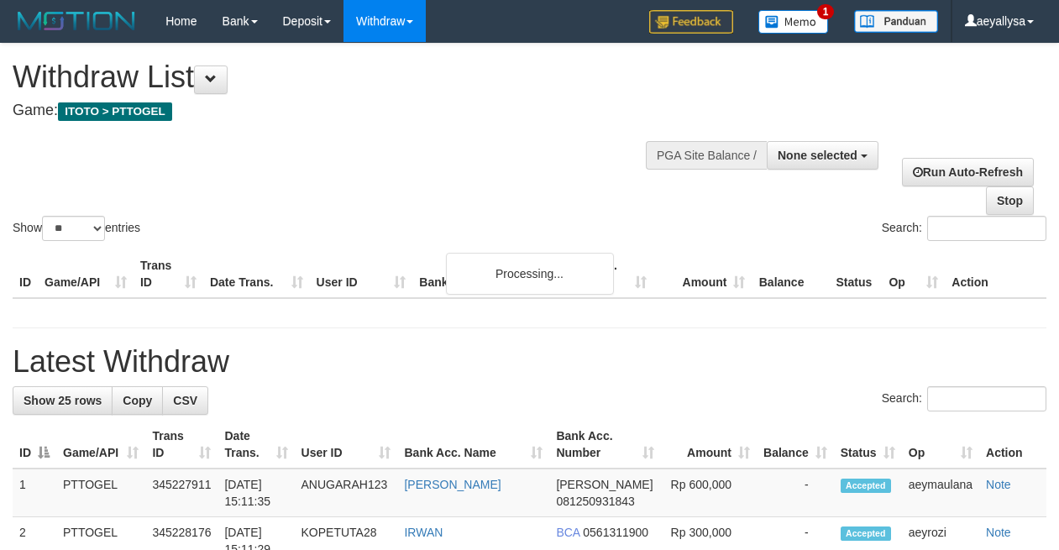
select select
select select "**"
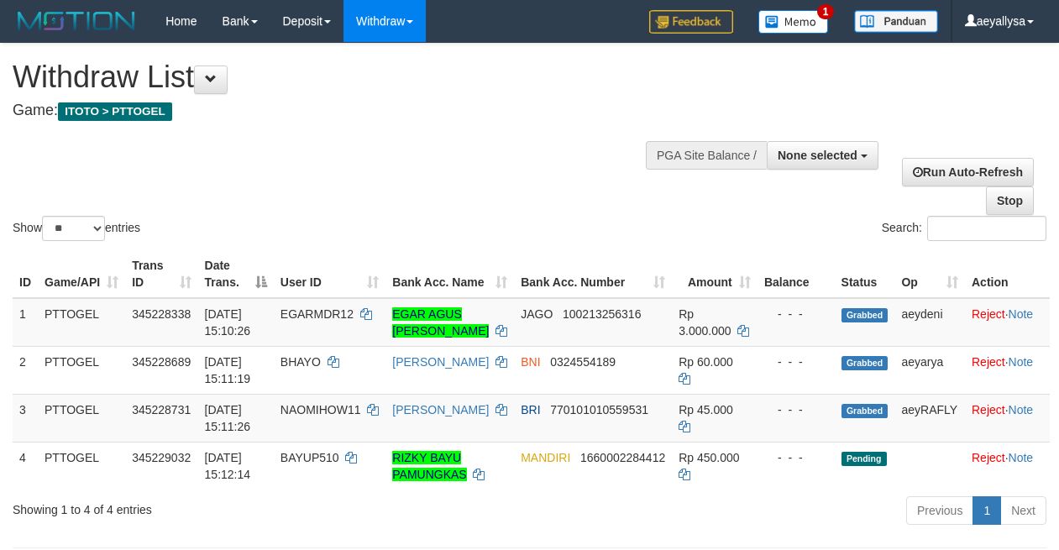
select select
select select "**"
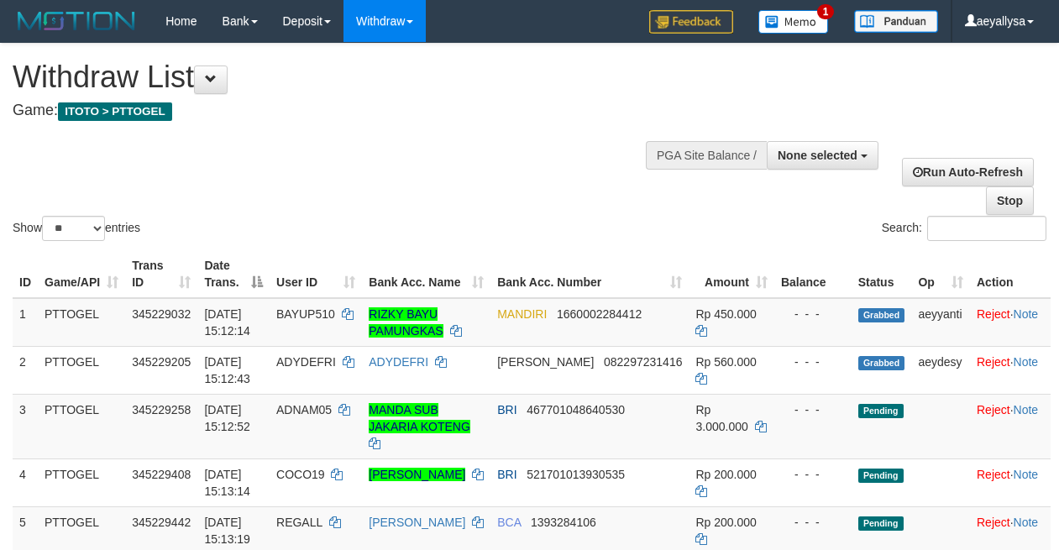
select select
select select "**"
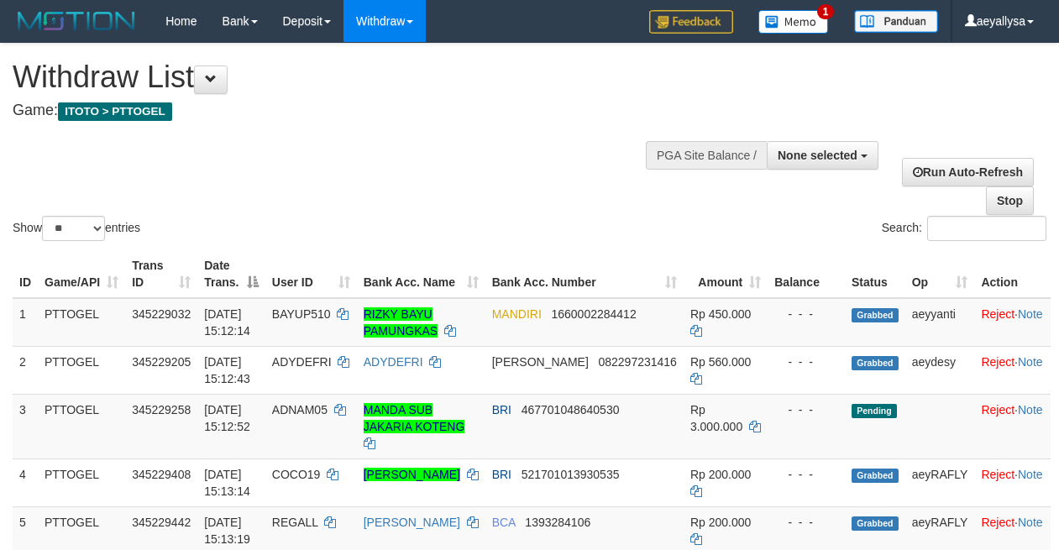
select select
select select "**"
select select
select select "**"
select select
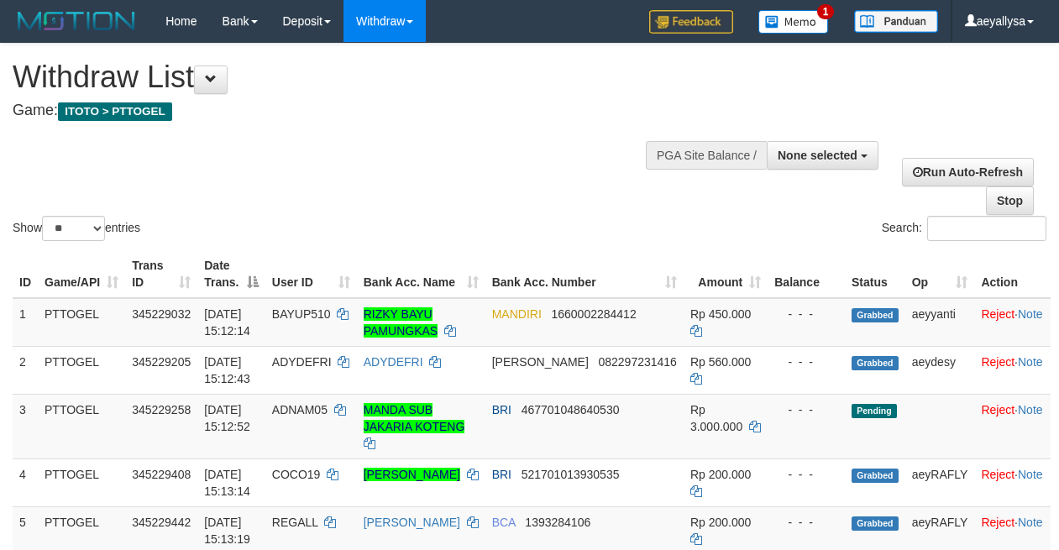
select select "**"
select select
select select "**"
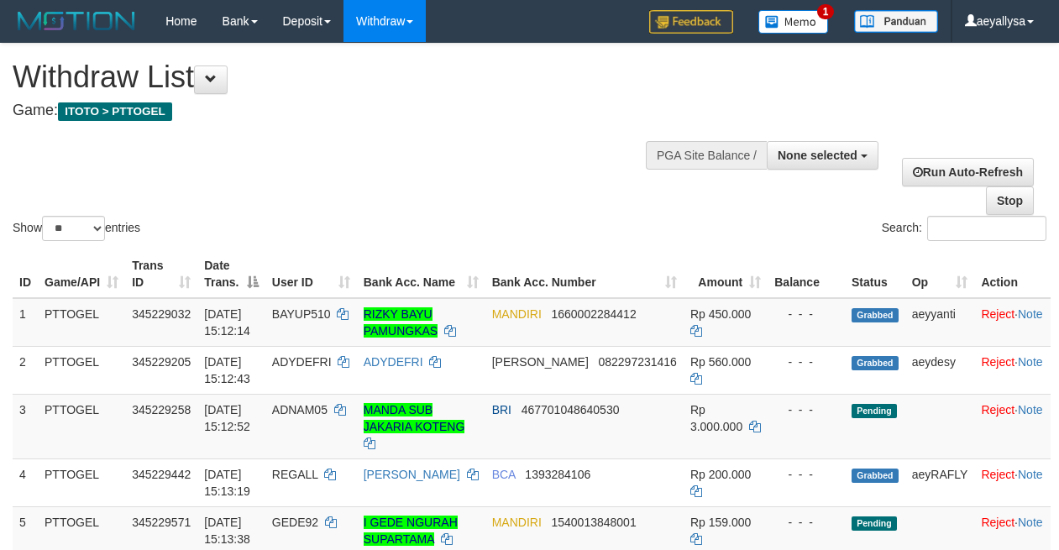
select select
select select "**"
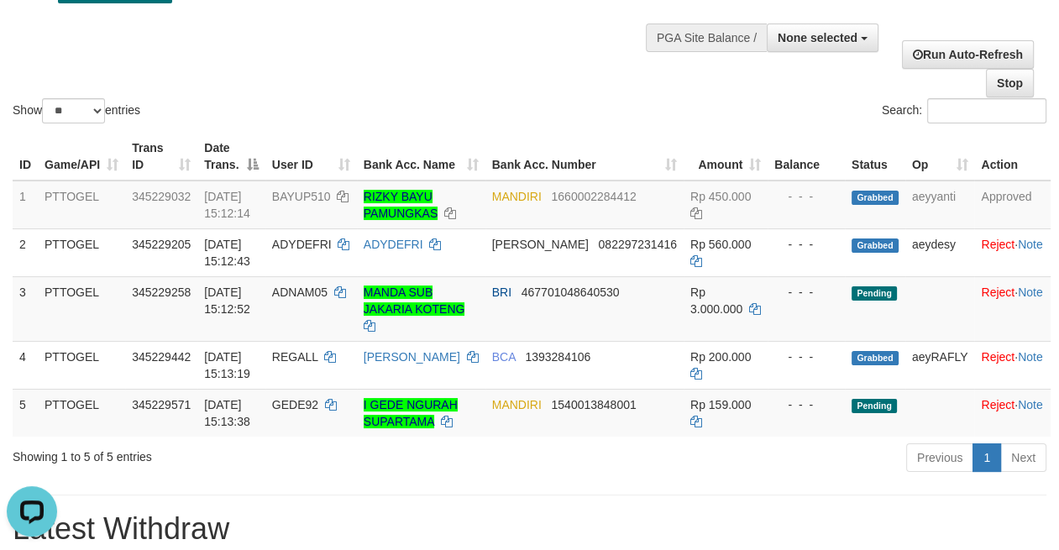
click at [1037, 153] on th "Action" at bounding box center [1012, 157] width 76 height 48
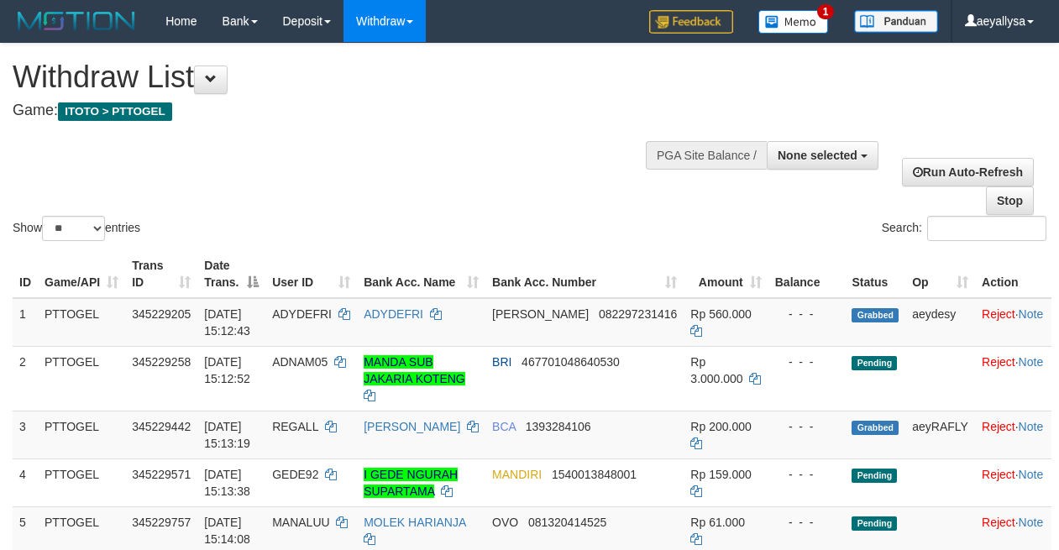
select select
select select "**"
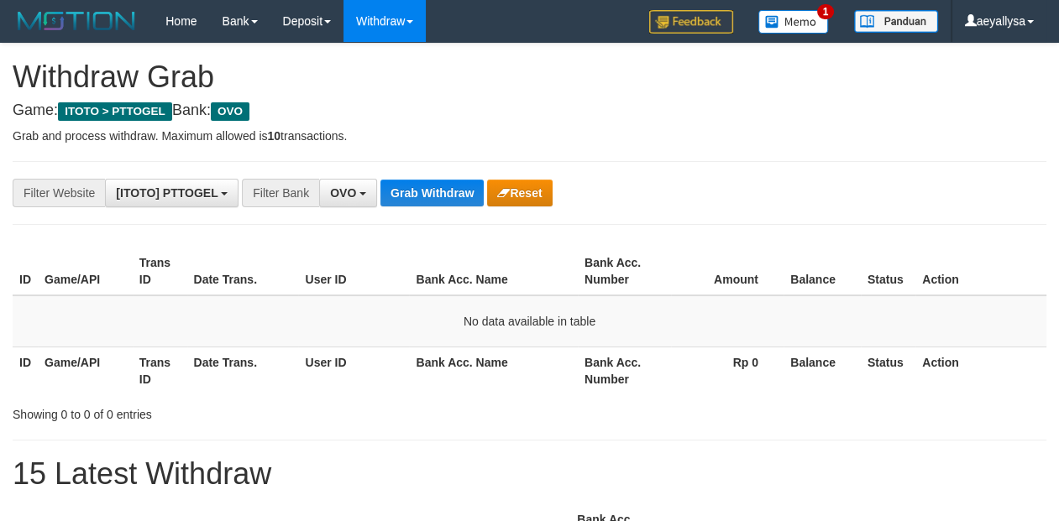
scroll to position [239, 0]
click at [443, 191] on button "Grab Withdraw" at bounding box center [431, 193] width 103 height 27
click at [435, 191] on button "Grab Withdraw" at bounding box center [431, 193] width 103 height 27
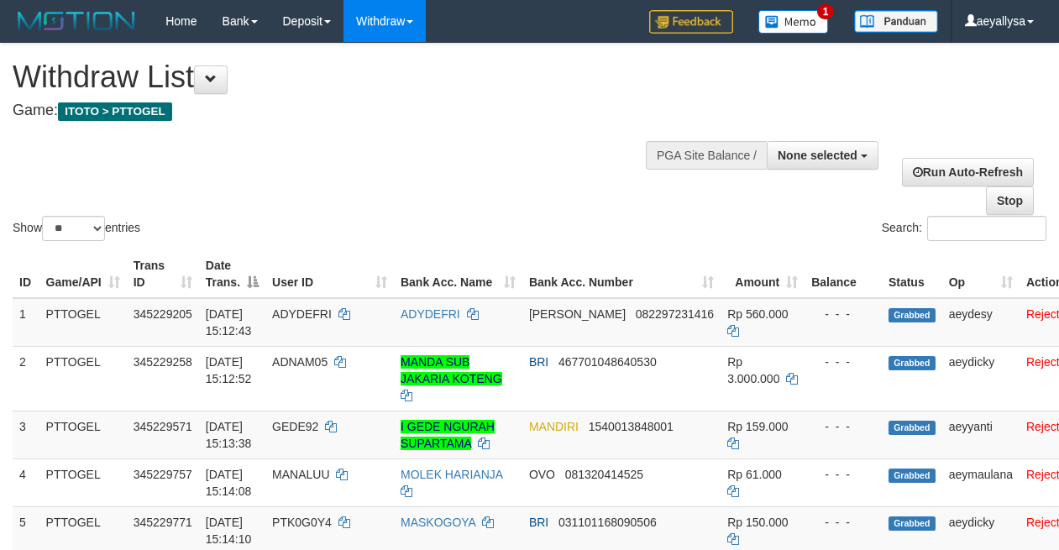
select select
select select "**"
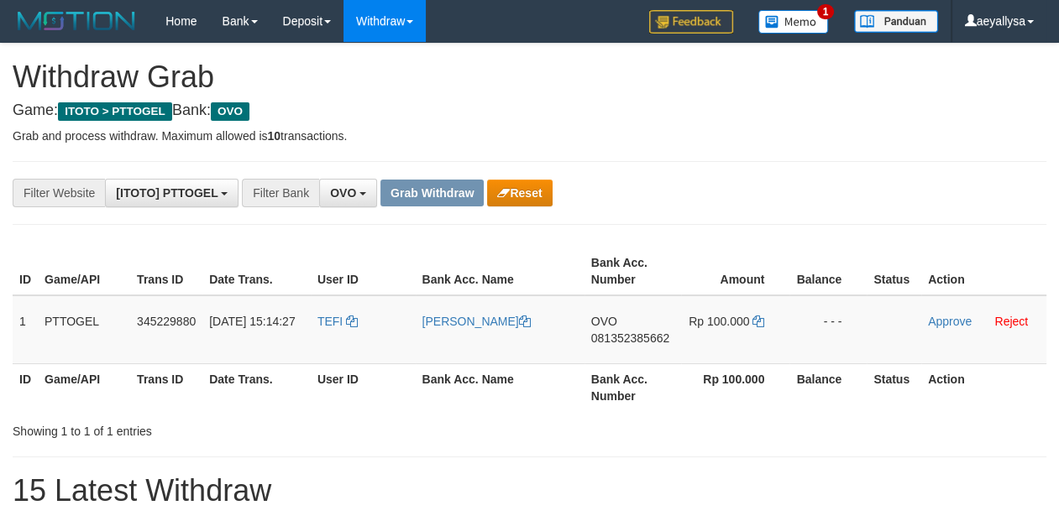
scroll to position [239, 0]
click at [622, 339] on span "081352385662" at bounding box center [630, 338] width 78 height 13
click at [622, 338] on span "081352385662" at bounding box center [630, 338] width 78 height 13
copy span "081352385662"
click at [622, 338] on span "081352385662" at bounding box center [630, 338] width 78 height 13
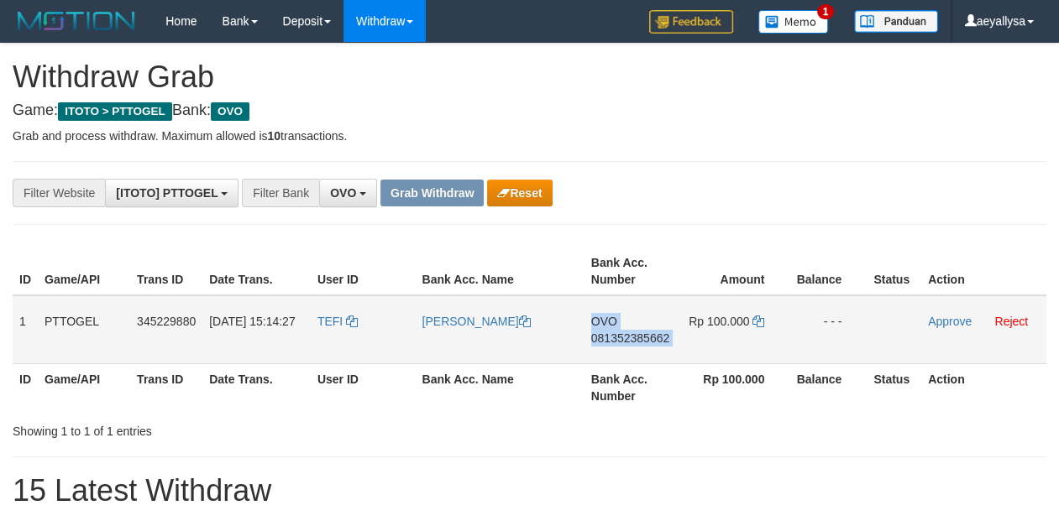
copy td "OVO 081352385662"
click at [754, 319] on icon at bounding box center [758, 322] width 12 height 12
click at [754, 317] on icon at bounding box center [758, 322] width 12 height 12
click at [754, 313] on td "Rp 100.000" at bounding box center [735, 330] width 109 height 69
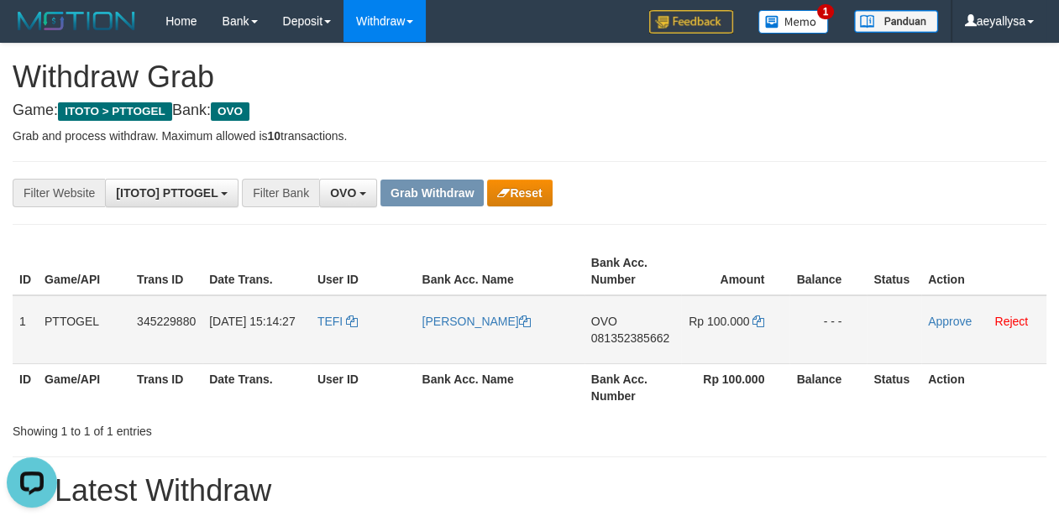
drag, startPoint x: 388, startPoint y: 338, endPoint x: 889, endPoint y: 322, distance: 501.6
click at [726, 330] on tr "1 PTTOGEL 345229880 01/10/2025 15:14:27 TEFI TEOFILUS EMANUEL TODING OVO 081352…" at bounding box center [530, 330] width 1034 height 69
copy tr
click at [951, 319] on link "Approve" at bounding box center [950, 321] width 44 height 13
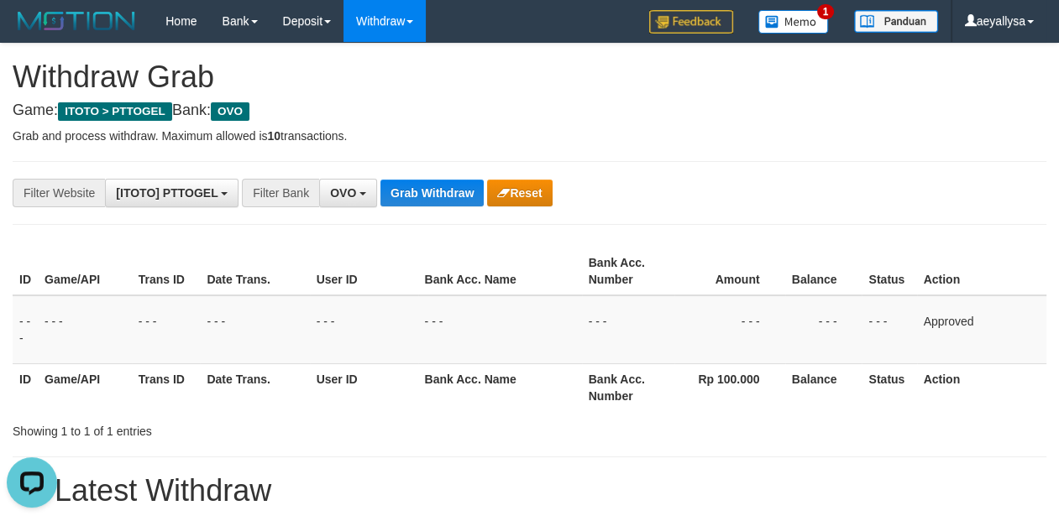
click at [1046, 307] on div "ID Game/API Trans ID Date Trans. User ID Bank Acc. Name Bank Acc. Number Amount…" at bounding box center [529, 330] width 1059 height 174
click at [356, 191] on span "OVO" at bounding box center [343, 192] width 26 height 13
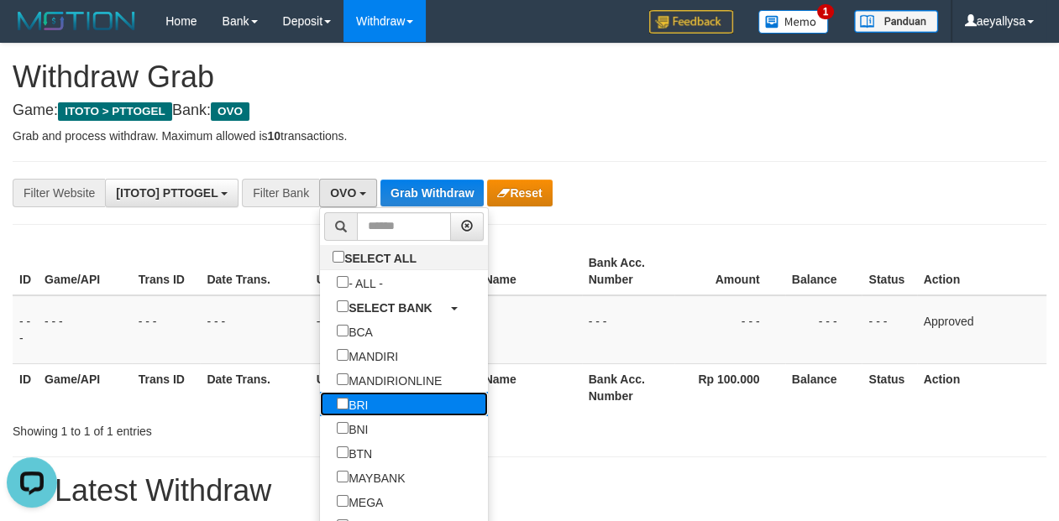
click at [320, 415] on label "BRI" at bounding box center [352, 404] width 65 height 24
select select "***"
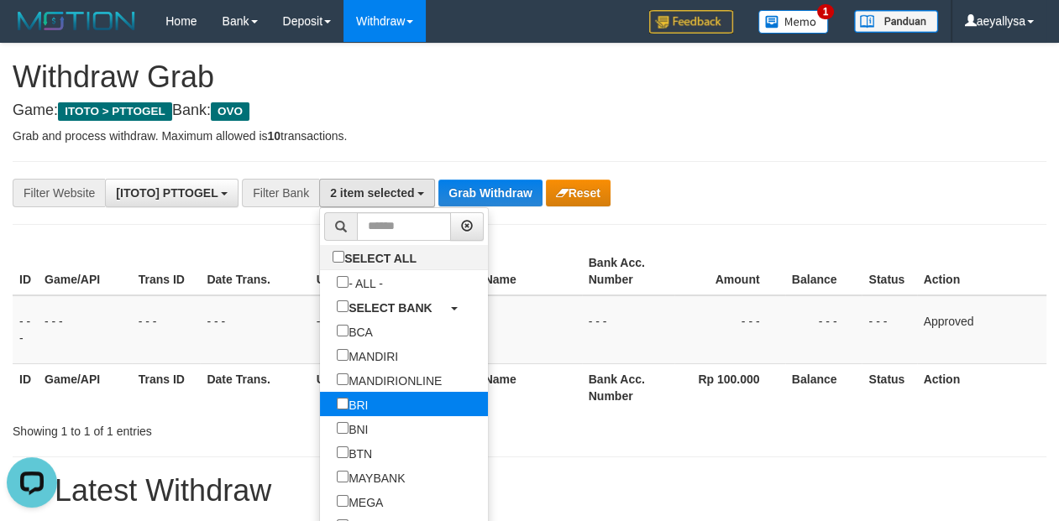
scroll to position [100, 0]
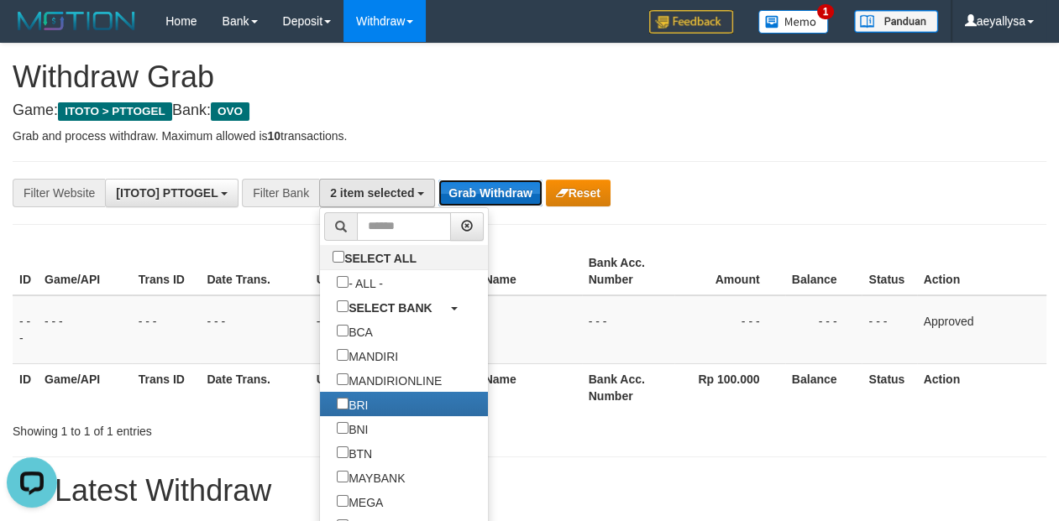
click at [474, 196] on button "Grab Withdraw" at bounding box center [489, 193] width 103 height 27
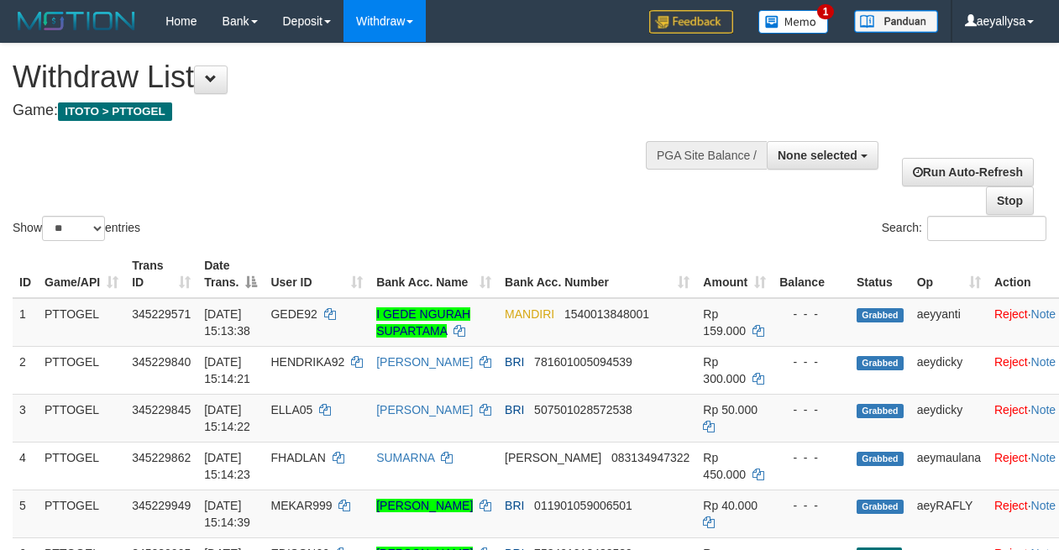
select select
select select "**"
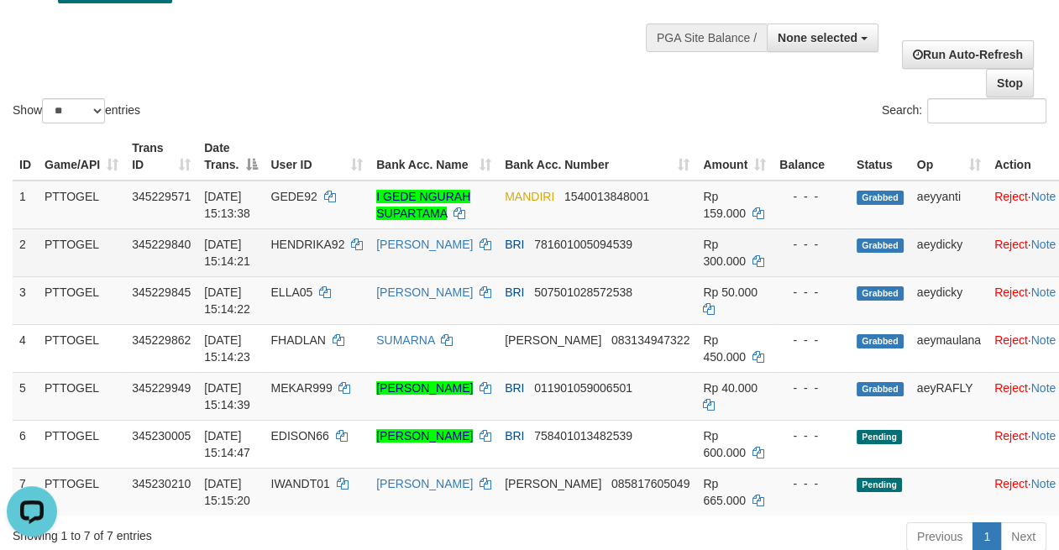
scroll to position [470, 0]
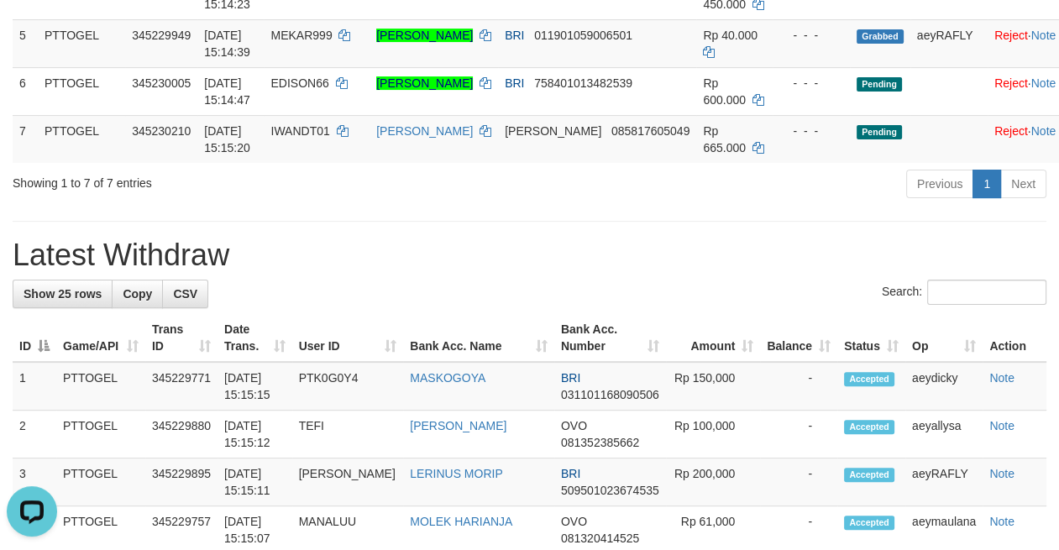
click at [662, 245] on h1 "Latest Withdraw" at bounding box center [530, 255] width 1034 height 34
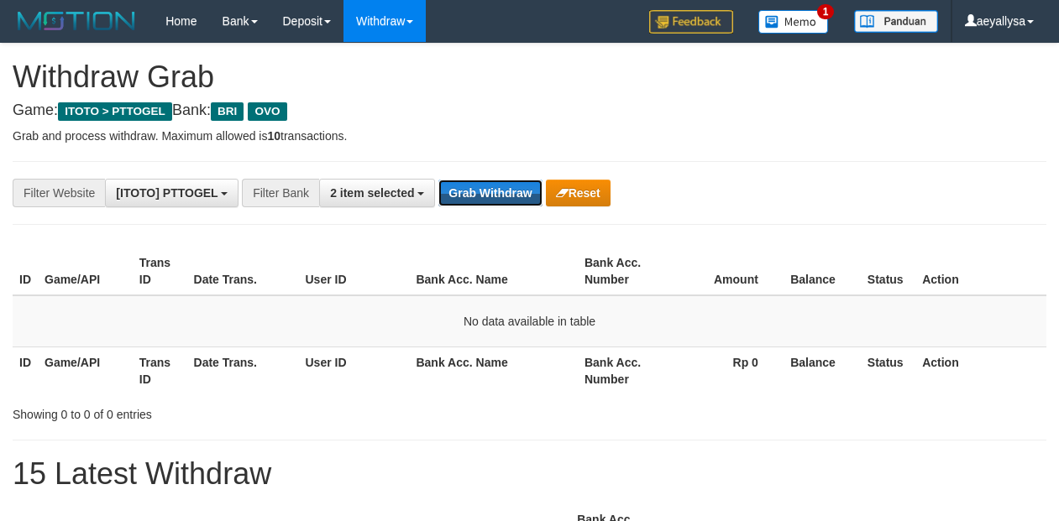
drag, startPoint x: 0, startPoint y: 0, endPoint x: 476, endPoint y: 192, distance: 513.5
click at [476, 192] on button "Grab Withdraw" at bounding box center [489, 193] width 103 height 27
drag, startPoint x: 0, startPoint y: 0, endPoint x: 477, endPoint y: 188, distance: 512.7
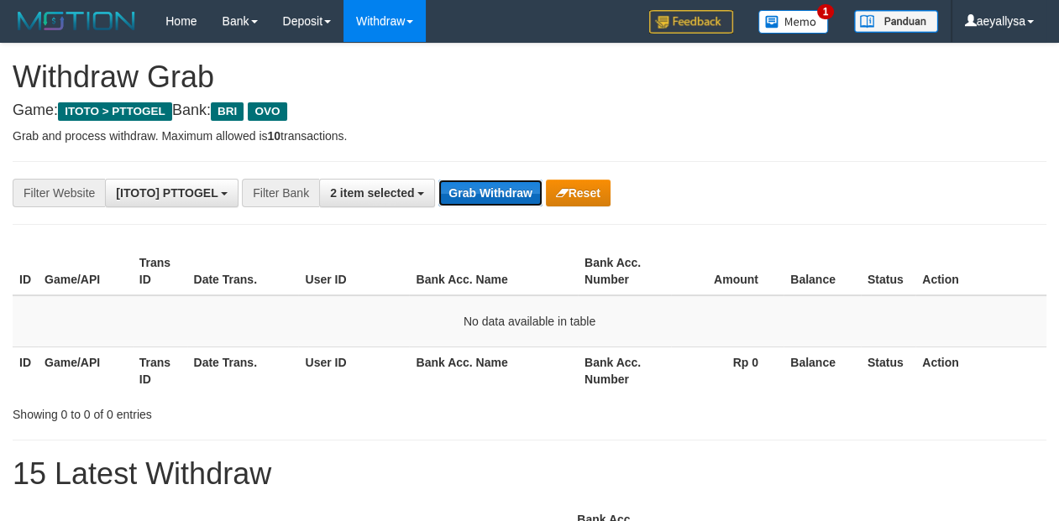
click at [477, 188] on button "Grab Withdraw" at bounding box center [489, 193] width 103 height 27
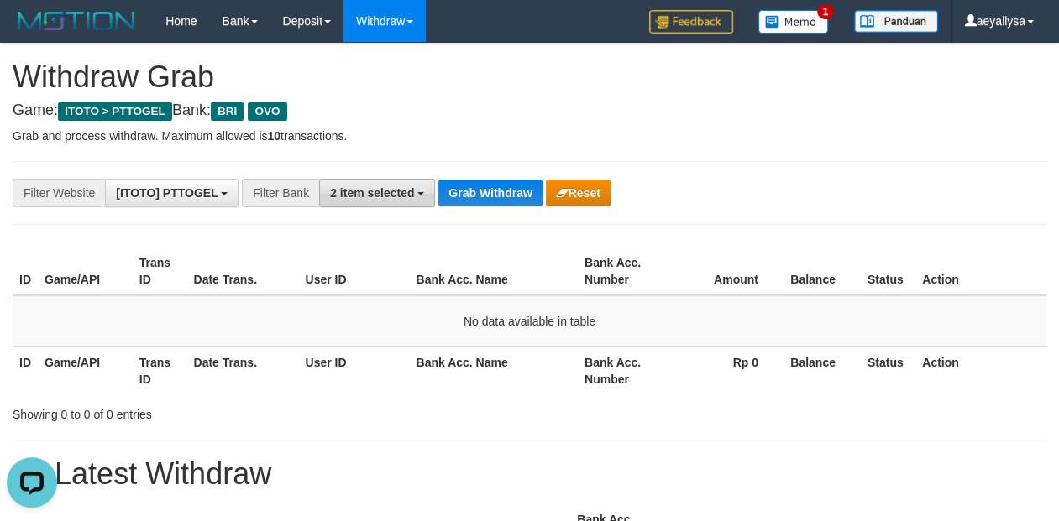
click at [365, 196] on span "2 item selected" at bounding box center [372, 192] width 84 height 13
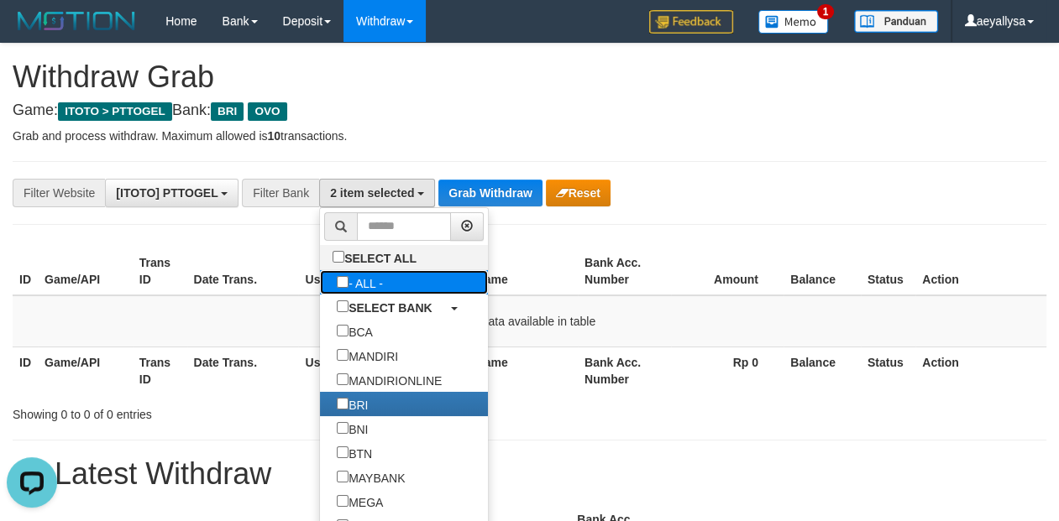
click at [320, 280] on label "- ALL -" at bounding box center [360, 282] width 80 height 24
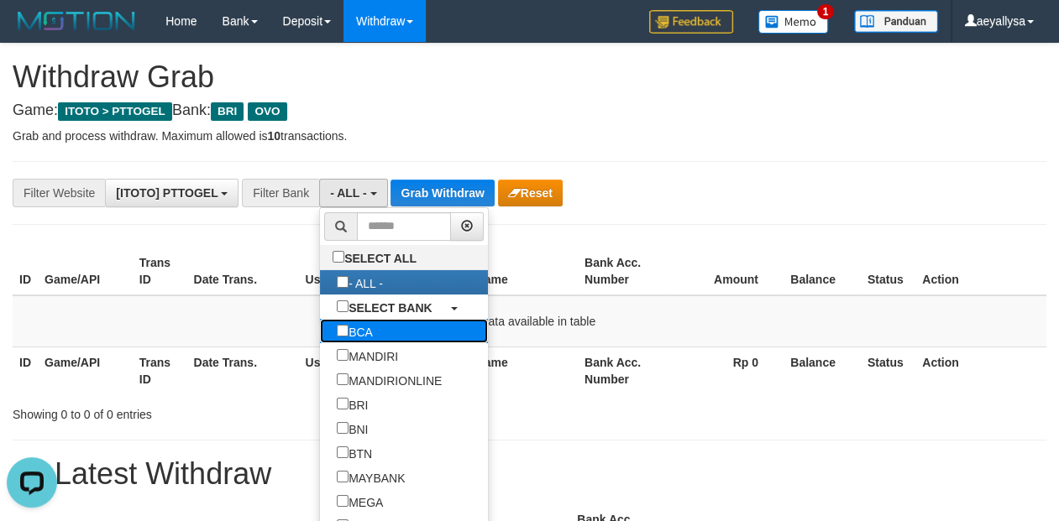
click at [320, 330] on label "BCA" at bounding box center [355, 331] width 70 height 24
select select "***"
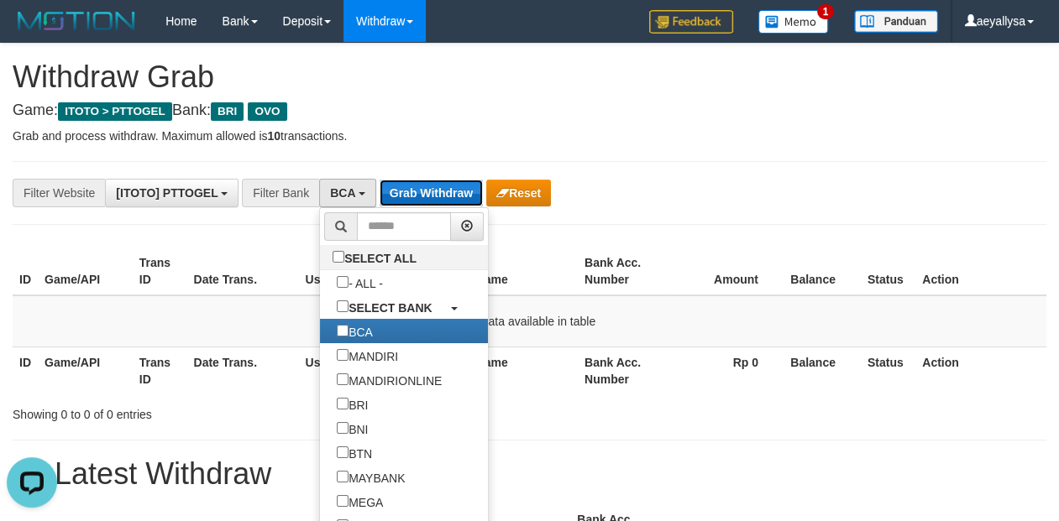
click at [423, 187] on button "Grab Withdraw" at bounding box center [431, 193] width 103 height 27
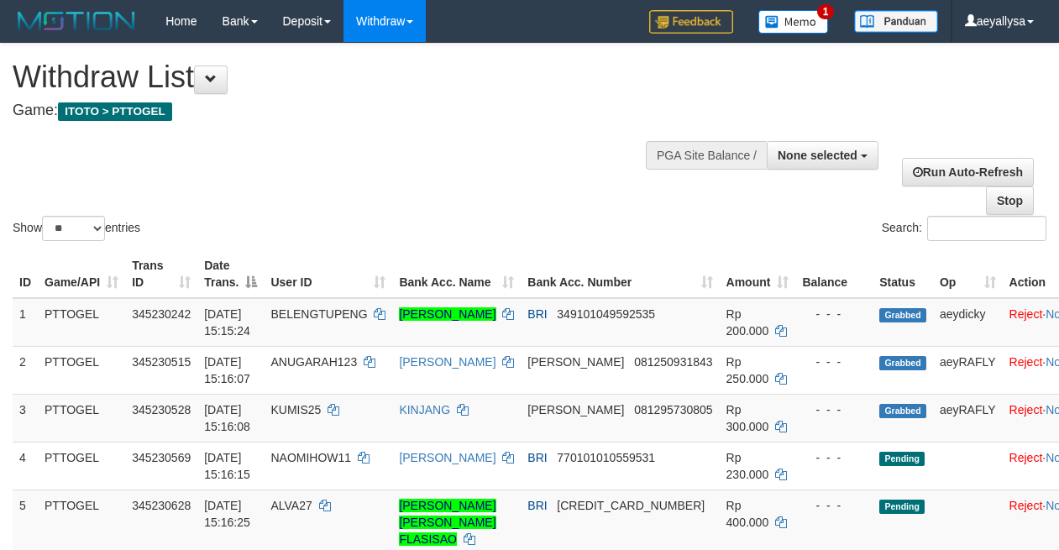
select select
select select "**"
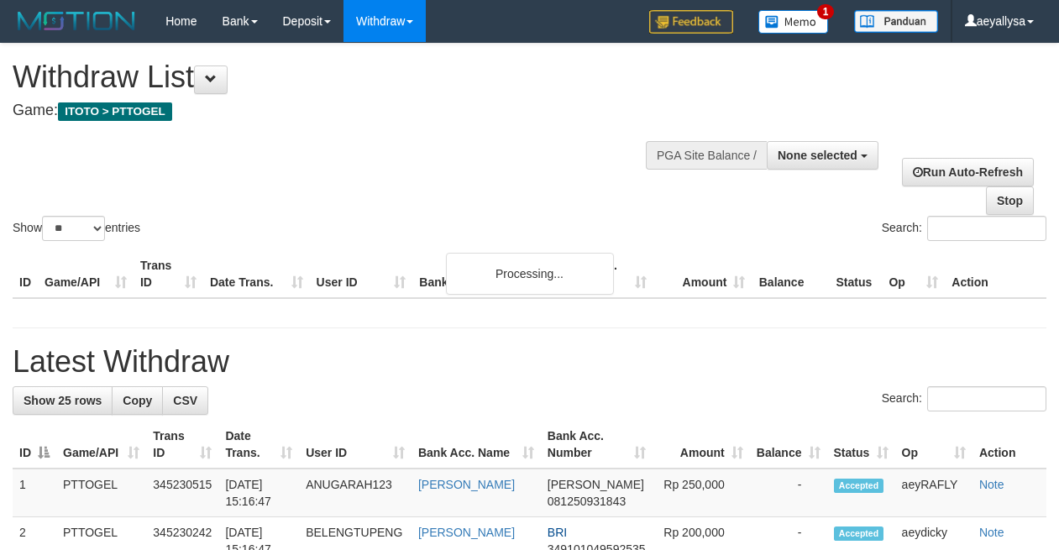
select select
select select "**"
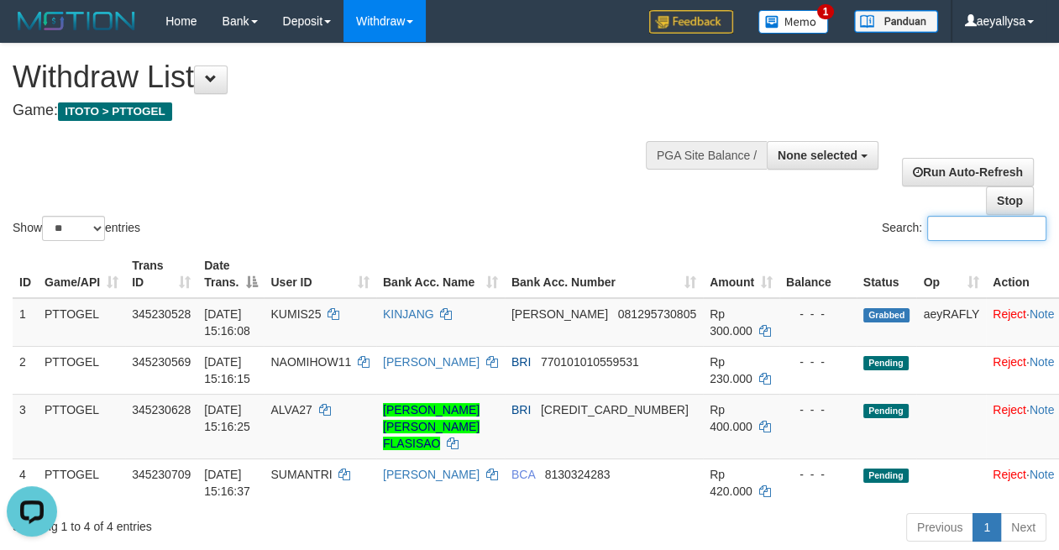
click at [1037, 233] on input "Search:" at bounding box center [986, 228] width 119 height 25
click at [1051, 265] on div "ID Game/API Trans ID Date Trans. User ID Bank Acc. Name Bank Acc. Number Amount…" at bounding box center [529, 378] width 1059 height 266
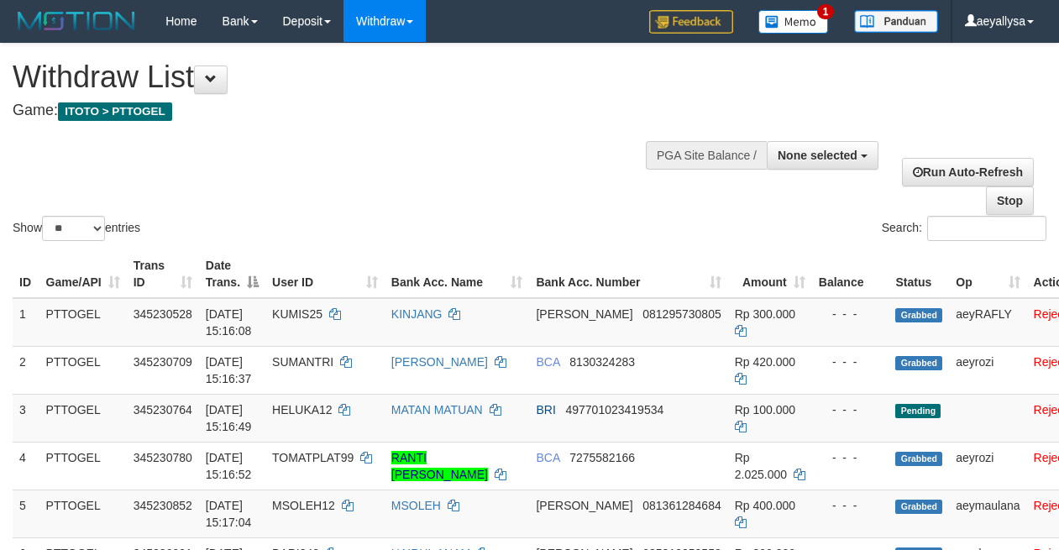
select select
select select "**"
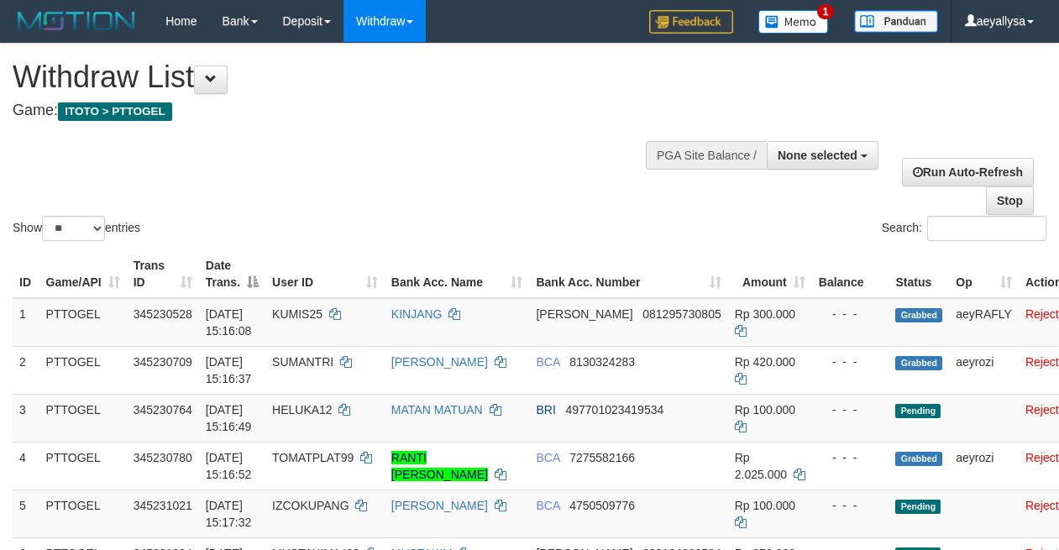
select select
select select "**"
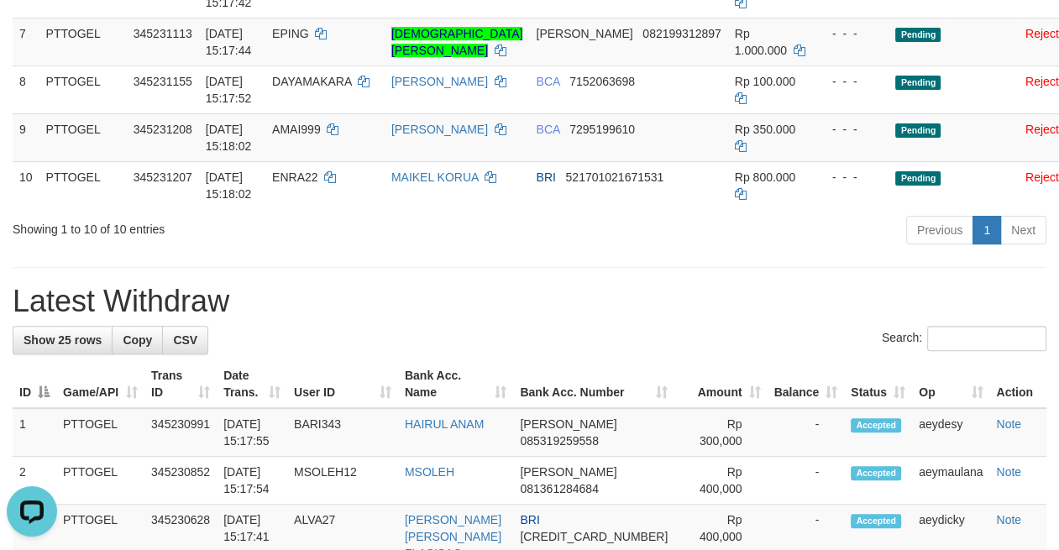
scroll to position [470, 0]
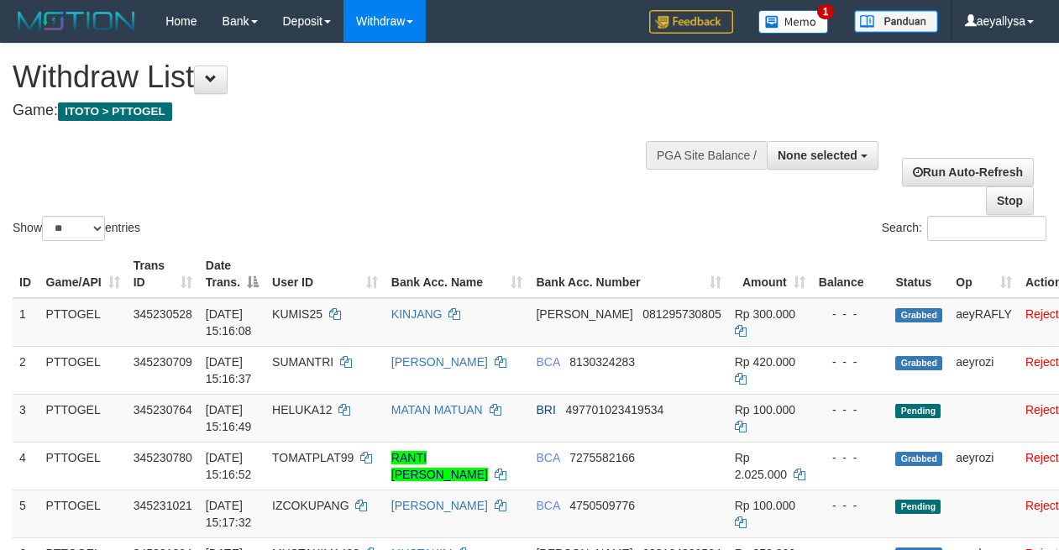
select select
select select "**"
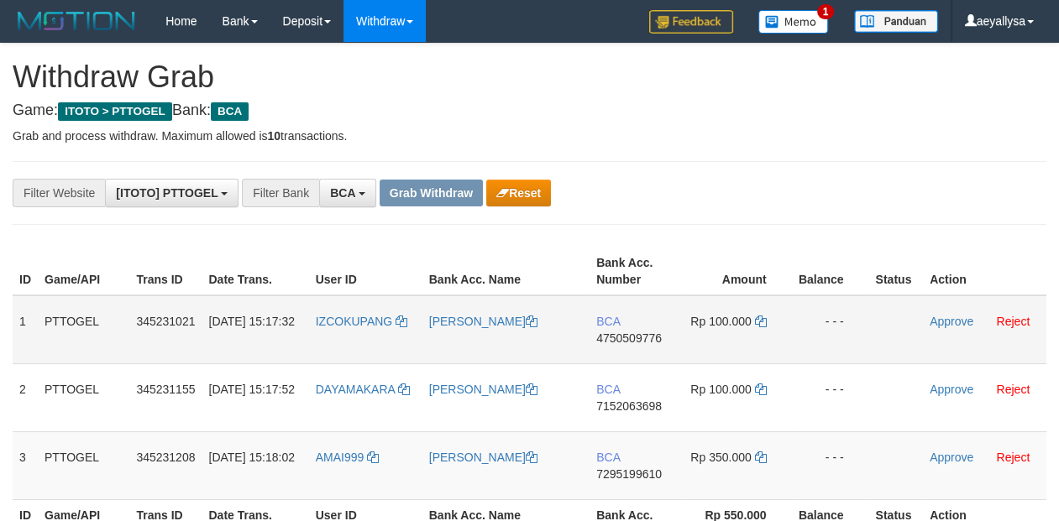
scroll to position [235, 0]
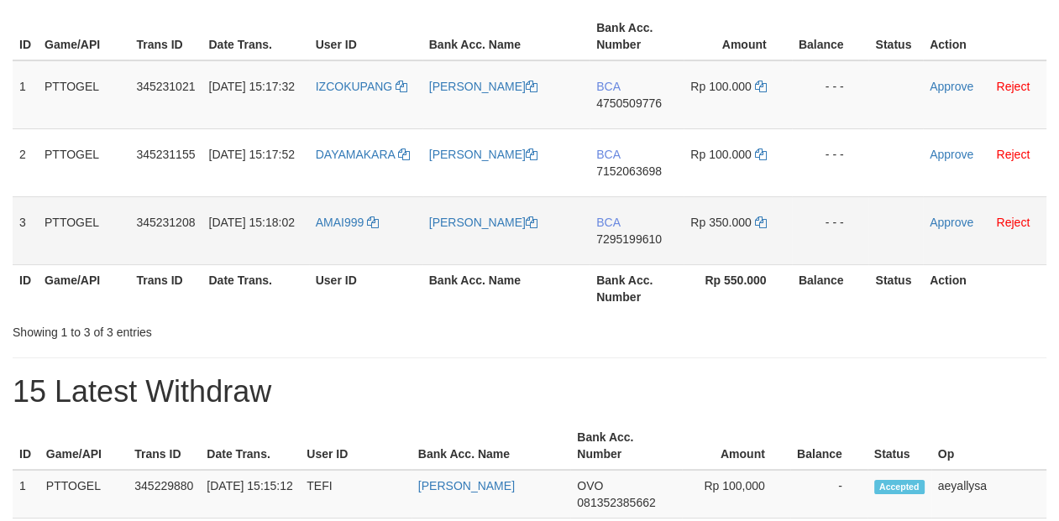
drag, startPoint x: 376, startPoint y: 105, endPoint x: 735, endPoint y: 243, distance: 384.1
click at [735, 243] on tbody "1 PTTOGEL 345231021 01/10/2025 15:17:32 IZCOKUPANG ISAK BANGNGU BCA 4750509776 …" at bounding box center [530, 162] width 1034 height 205
click at [652, 99] on span "4750509776" at bounding box center [628, 103] width 65 height 13
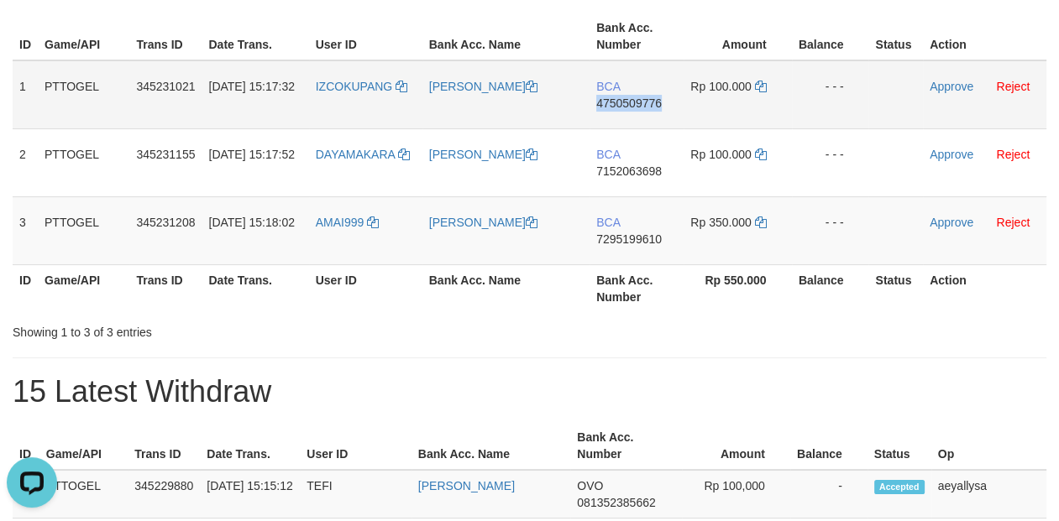
click at [652, 99] on span "4750509776" at bounding box center [628, 103] width 65 height 13
copy span "4750509776"
click at [652, 99] on span "4750509776" at bounding box center [628, 103] width 65 height 13
copy td "BCA 4750509776"
click at [762, 86] on icon at bounding box center [761, 87] width 12 height 12
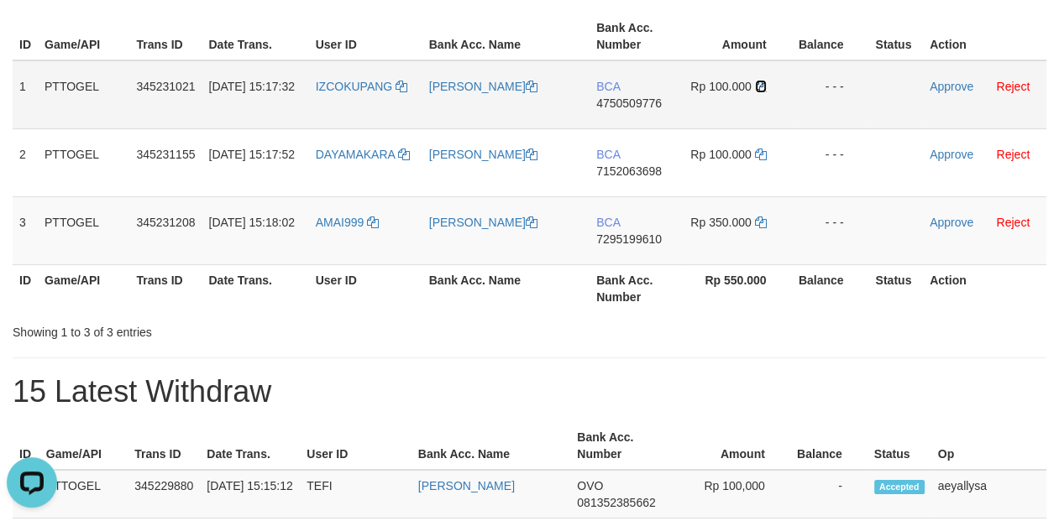
click at [762, 86] on icon at bounding box center [761, 87] width 12 height 12
click at [956, 86] on link "Approve" at bounding box center [952, 86] width 44 height 13
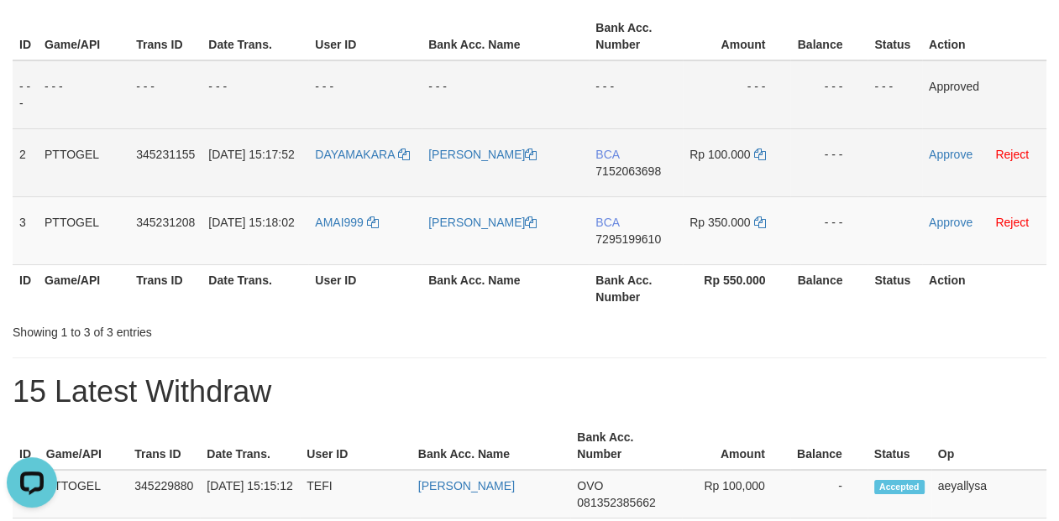
click at [641, 165] on span "7152063698" at bounding box center [627, 171] width 65 height 13
copy span "7152063698"
click at [641, 165] on span "7152063698" at bounding box center [627, 171] width 65 height 13
copy td "BCA 7152063698"
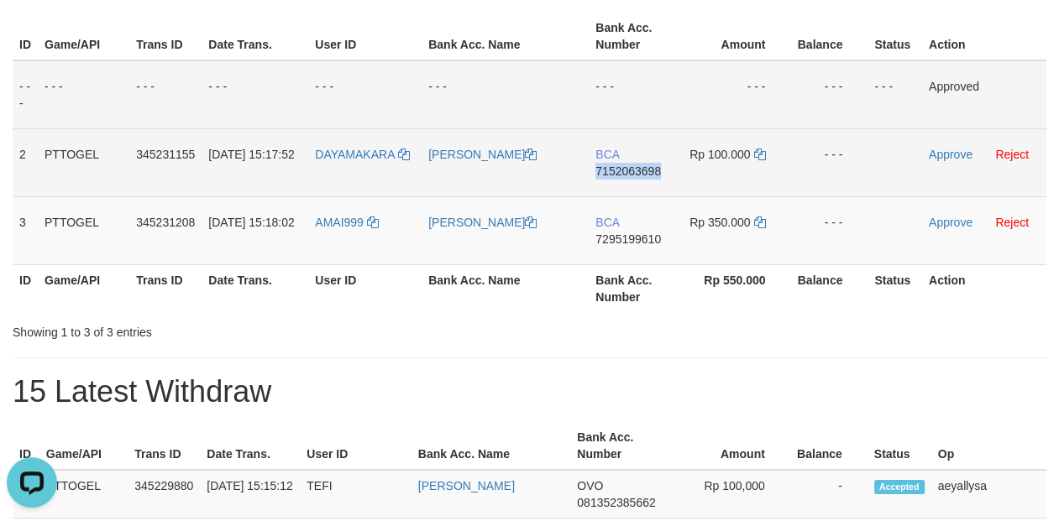
click at [641, 165] on span "7152063698" at bounding box center [627, 171] width 65 height 13
copy span "7152063698"
click at [641, 165] on span "7152063698" at bounding box center [627, 171] width 65 height 13
copy td "BCA 7152063698"
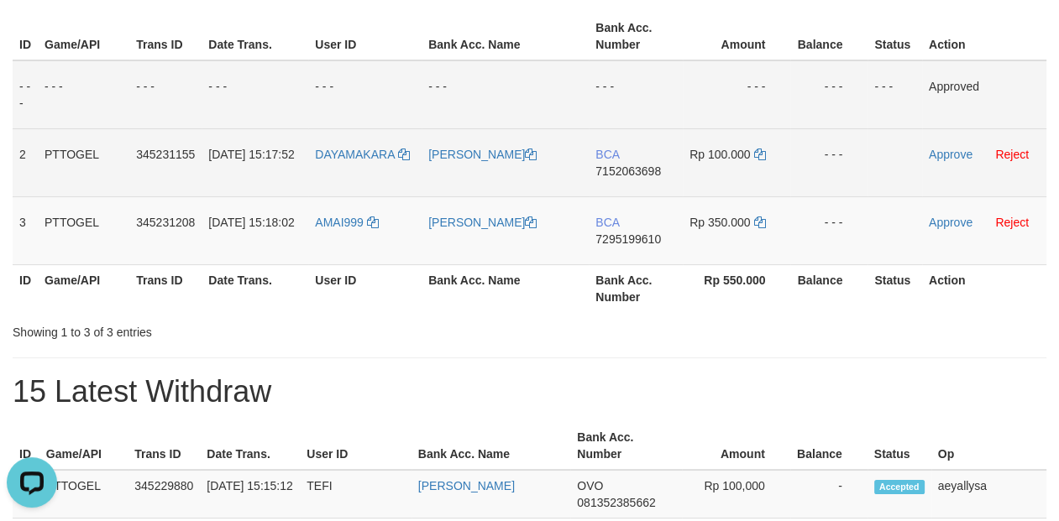
click at [649, 170] on span "7152063698" at bounding box center [627, 171] width 65 height 13
click at [649, 167] on span "7152063698" at bounding box center [627, 171] width 65 height 13
click at [758, 155] on icon at bounding box center [759, 155] width 12 height 12
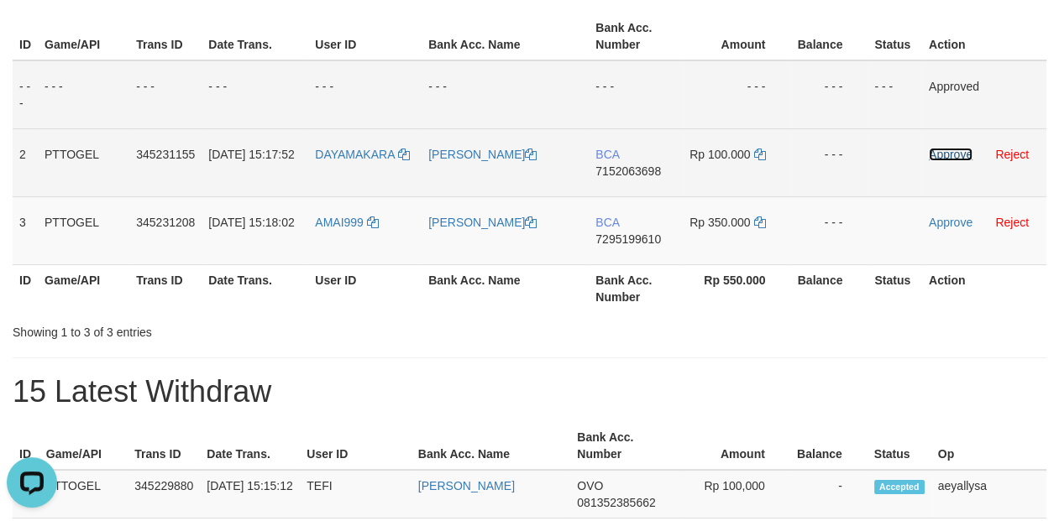
click at [943, 149] on link "Approve" at bounding box center [951, 154] width 44 height 13
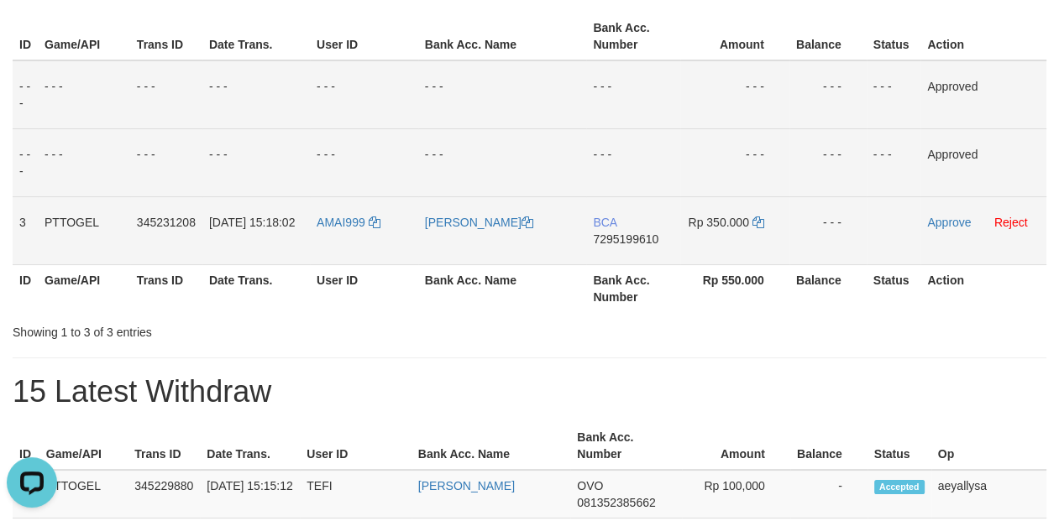
click at [626, 243] on span "7295199610" at bounding box center [625, 239] width 65 height 13
copy span "7295199610"
click at [626, 242] on span "7295199610" at bounding box center [625, 239] width 65 height 13
copy td "BCA 7295199610"
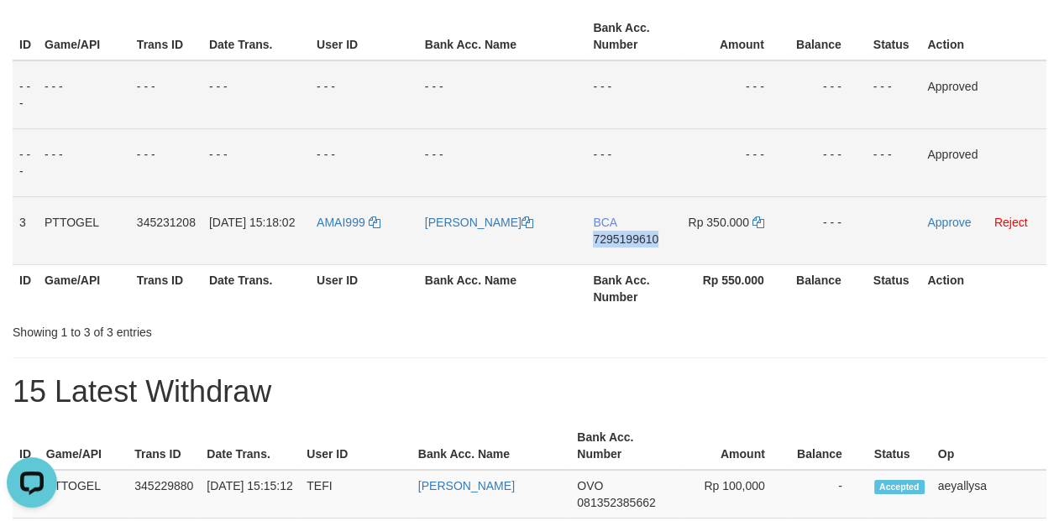
click at [626, 242] on span "7295199610" at bounding box center [625, 239] width 65 height 13
copy span "7295199610"
click at [641, 239] on span "7295199610" at bounding box center [625, 239] width 65 height 13
copy span "7295199610"
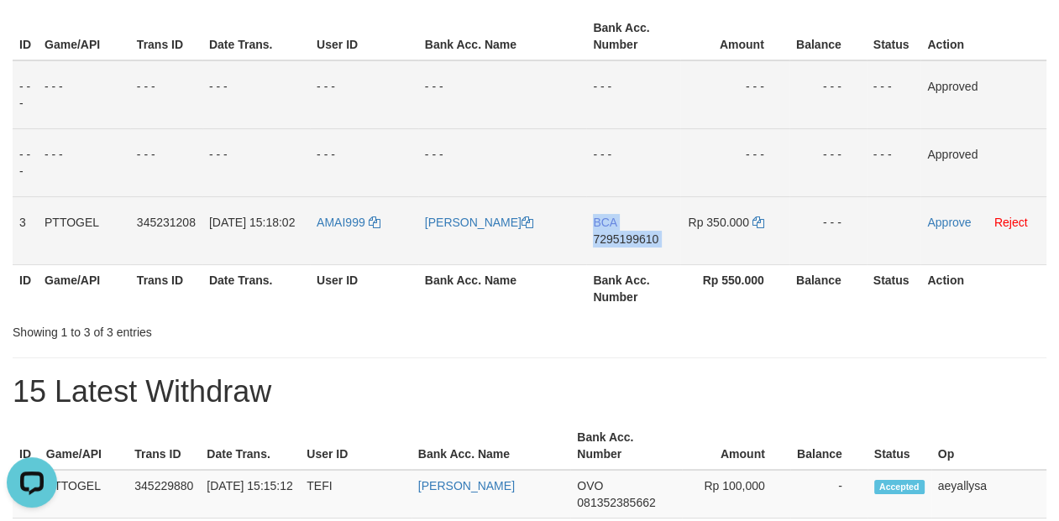
click at [641, 239] on span "7295199610" at bounding box center [625, 239] width 65 height 13
click at [757, 221] on icon at bounding box center [758, 223] width 12 height 12
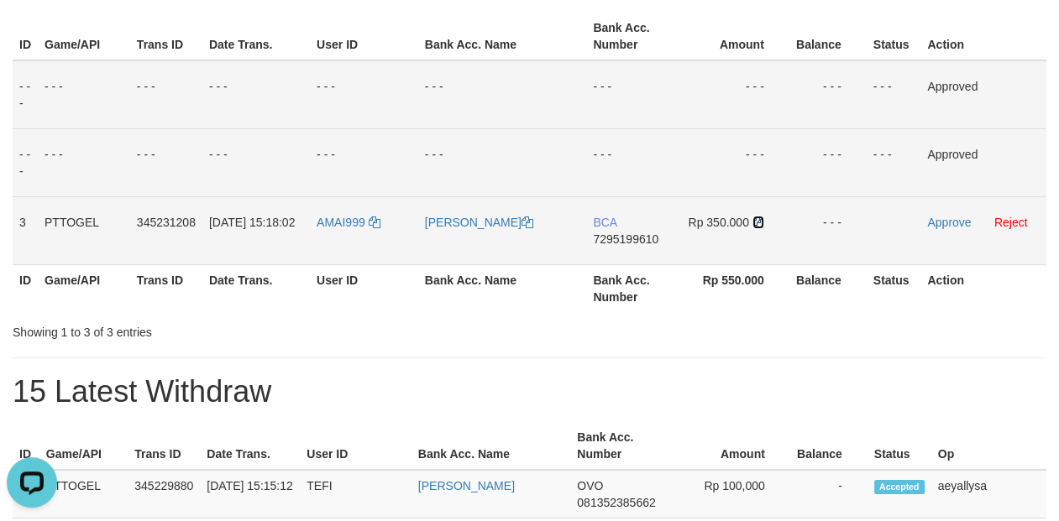
click at [757, 221] on icon at bounding box center [758, 223] width 12 height 12
click at [943, 221] on link "Approve" at bounding box center [949, 222] width 44 height 13
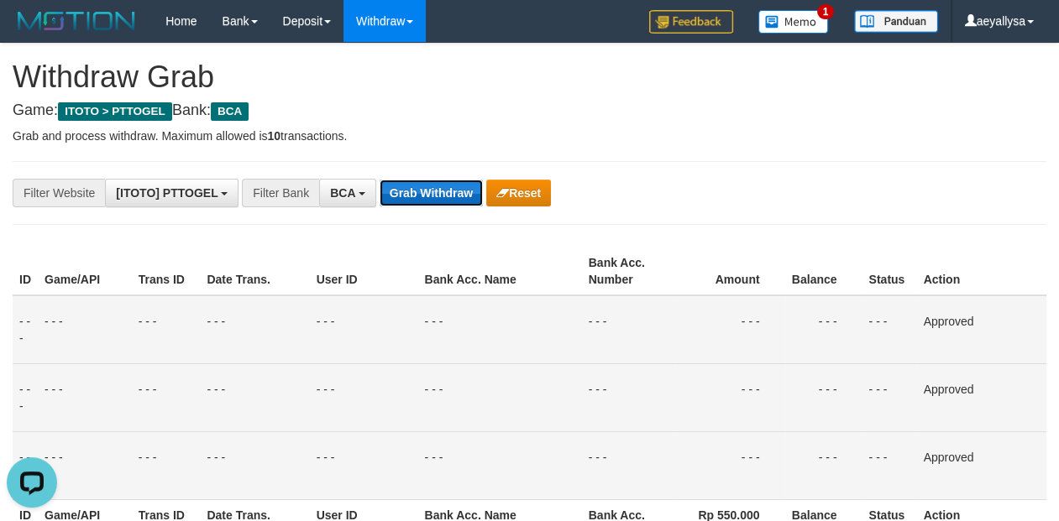
click at [426, 186] on button "Grab Withdraw" at bounding box center [431, 193] width 103 height 27
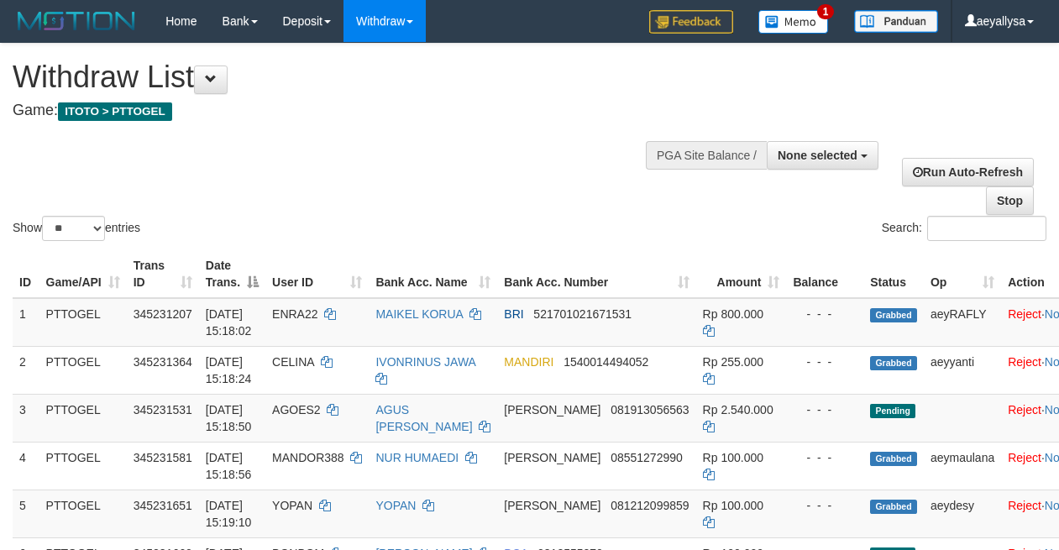
select select
select select "**"
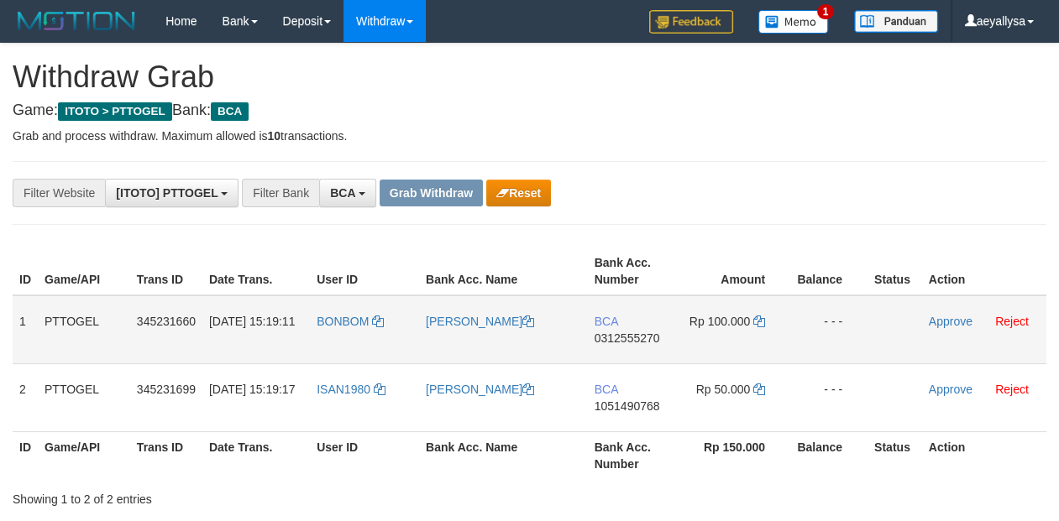
scroll to position [31, 0]
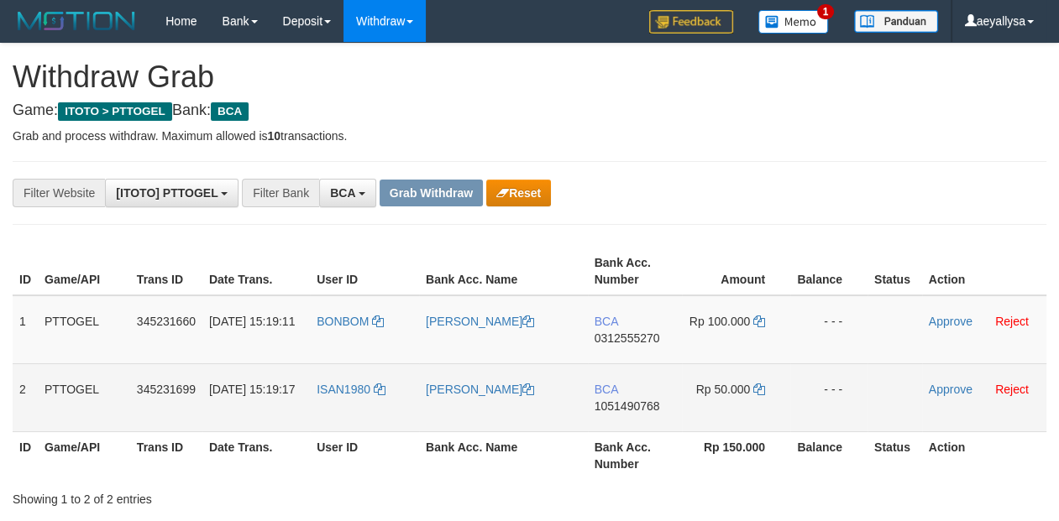
drag, startPoint x: 366, startPoint y: 346, endPoint x: 785, endPoint y: 390, distance: 421.4
click at [785, 390] on tbody "1 PTTOGEL 345231660 01/10/2025 15:19:11 BONBOM MOH NUR ROHMAT BCA 0312555270 Rp…" at bounding box center [530, 364] width 1034 height 137
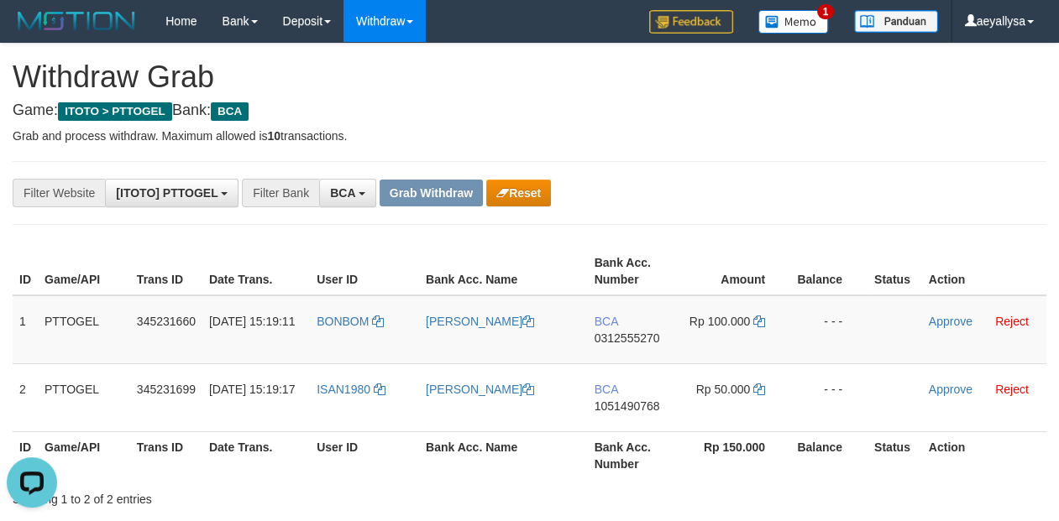
scroll to position [0, 0]
click at [633, 338] on span "0312555270" at bounding box center [627, 338] width 65 height 13
copy span "0312555270"
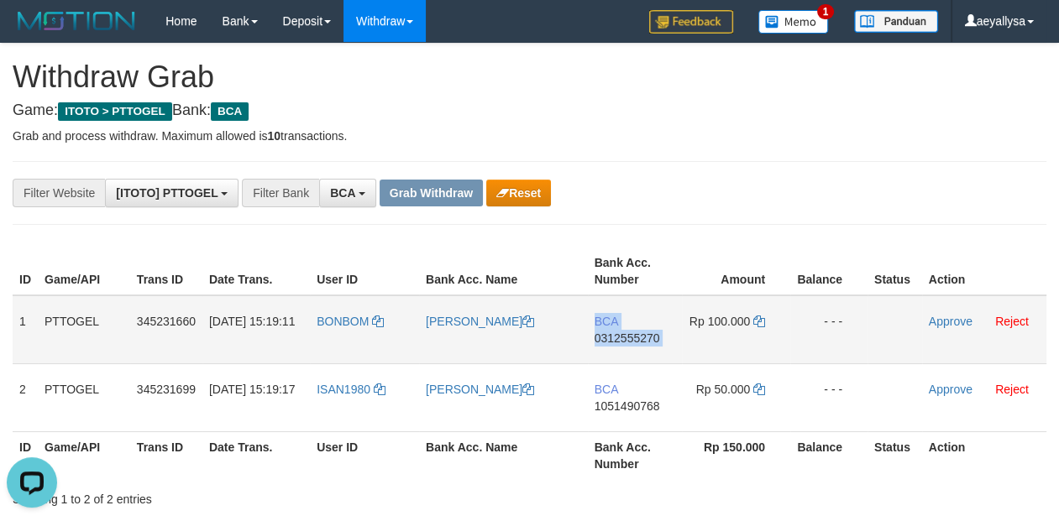
click at [633, 338] on span "0312555270" at bounding box center [627, 338] width 65 height 13
copy td "BCA 0312555270"
click at [762, 320] on icon at bounding box center [759, 322] width 12 height 12
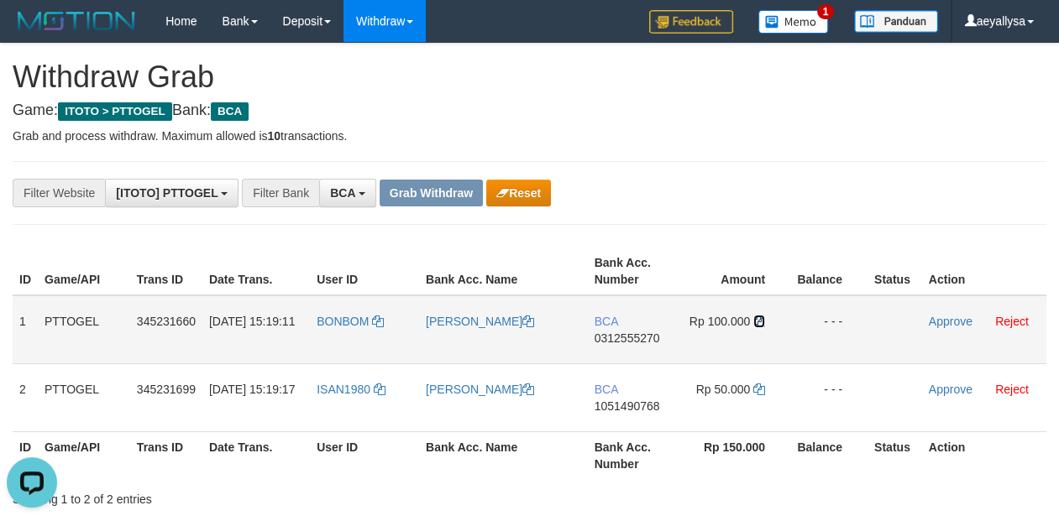
click at [762, 320] on icon at bounding box center [759, 322] width 12 height 12
click at [947, 317] on link "Approve" at bounding box center [951, 321] width 44 height 13
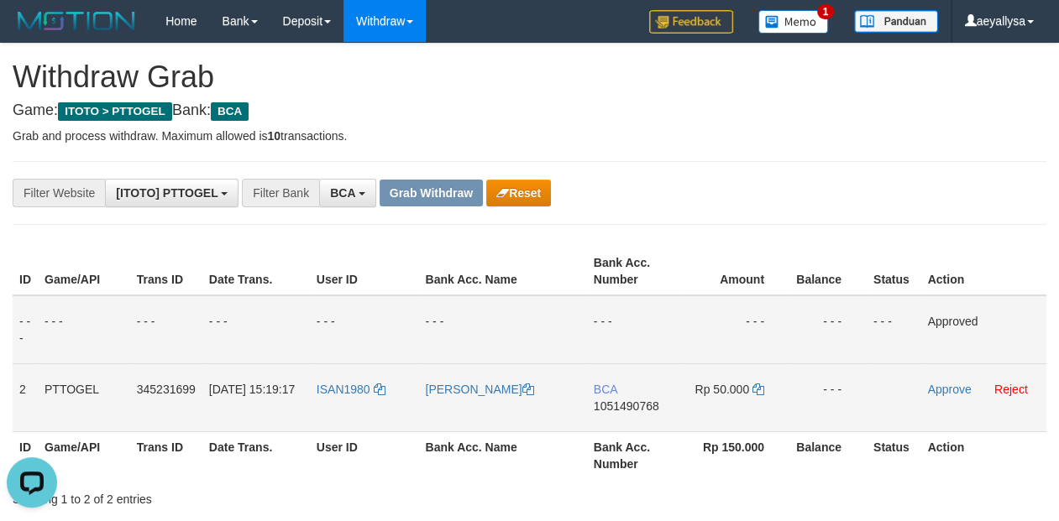
click at [659, 405] on td "BCA 1051490768" at bounding box center [634, 398] width 94 height 68
click at [650, 405] on span "1051490768" at bounding box center [626, 406] width 65 height 13
copy span "1051490768"
click at [642, 405] on span "1051490768" at bounding box center [626, 406] width 65 height 13
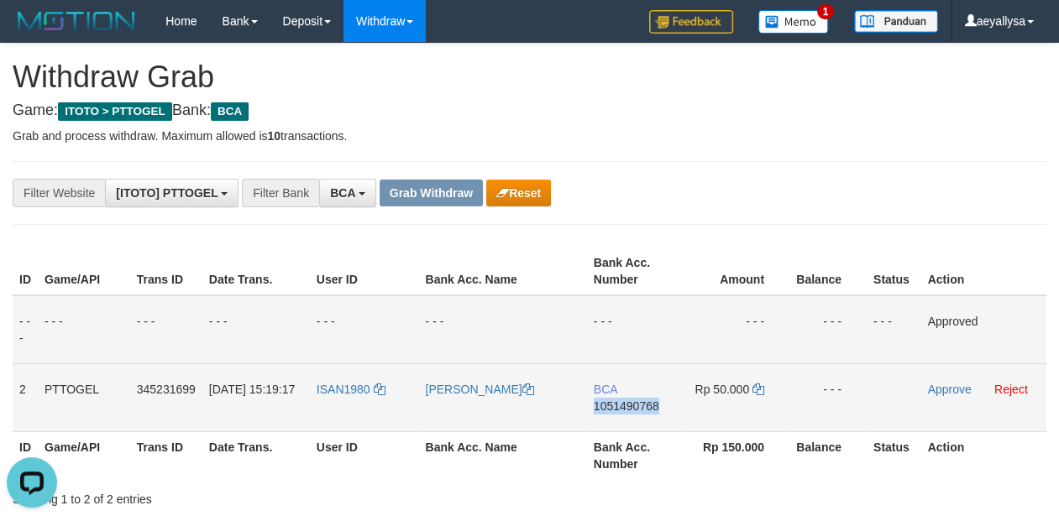
click at [642, 405] on span "1051490768" at bounding box center [626, 406] width 65 height 13
copy span "1051490768"
click at [642, 405] on span "1051490768" at bounding box center [626, 406] width 65 height 13
copy td "BCA 1051490768"
click at [756, 384] on icon at bounding box center [758, 390] width 12 height 12
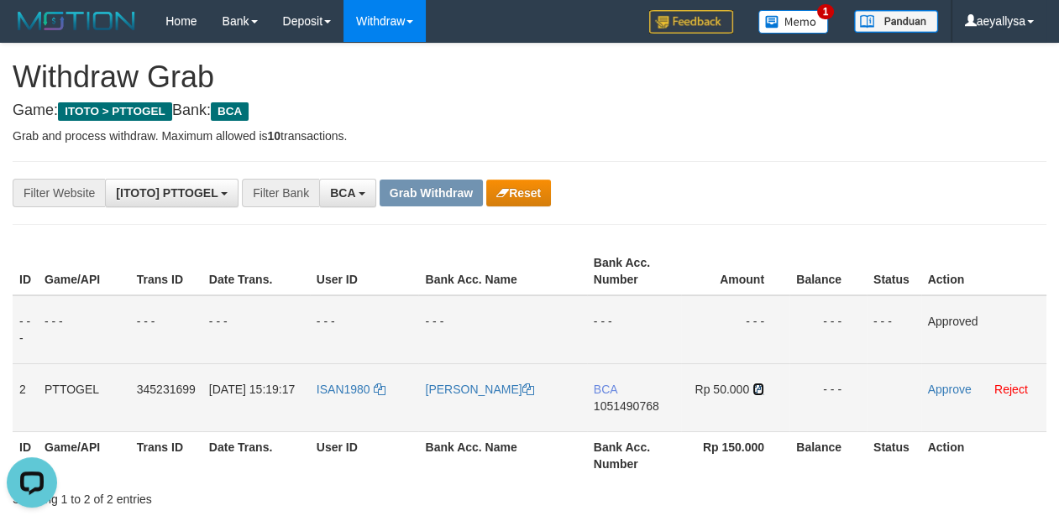
click at [756, 384] on icon at bounding box center [758, 390] width 12 height 12
click at [755, 387] on icon at bounding box center [758, 390] width 12 height 12
click at [755, 386] on icon at bounding box center [758, 390] width 12 height 12
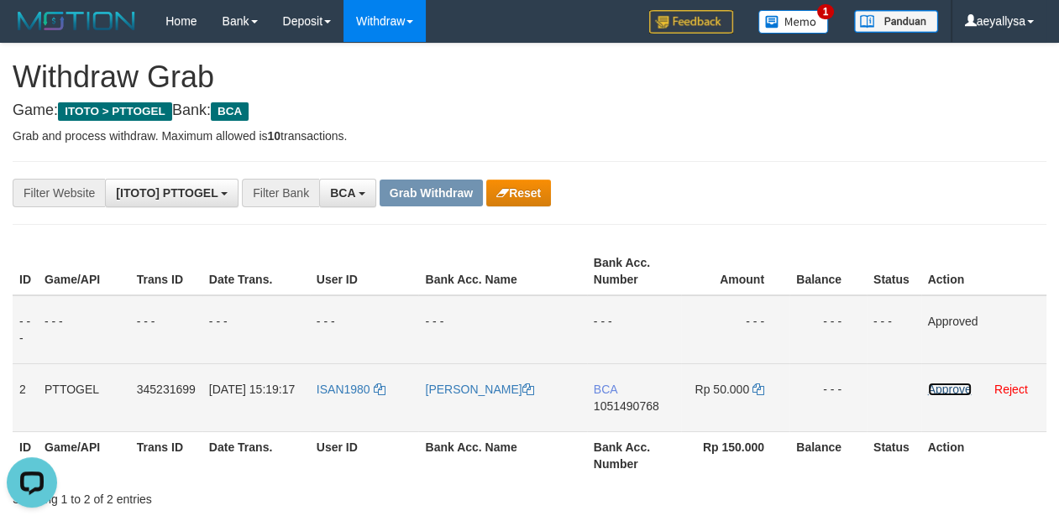
click at [946, 384] on link "Approve" at bounding box center [950, 389] width 44 height 13
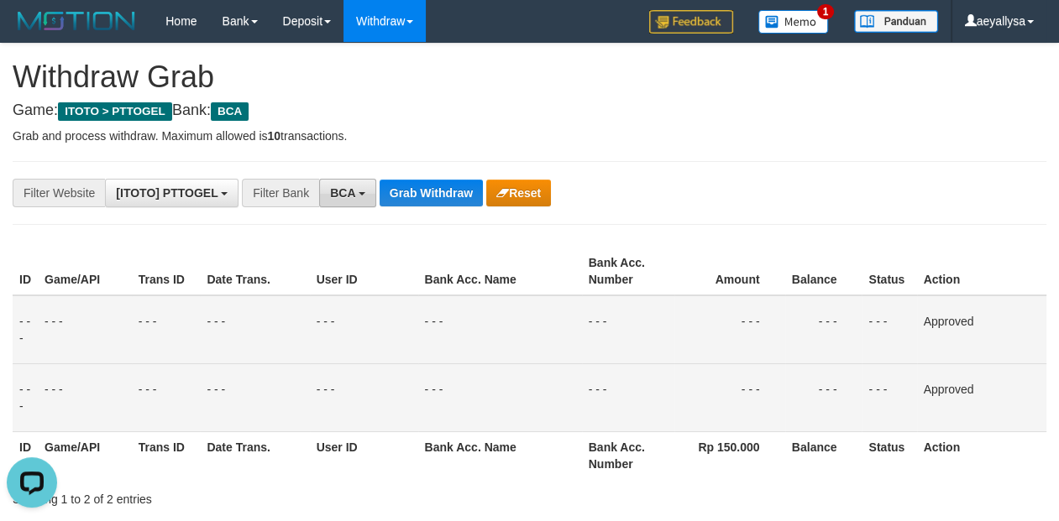
click at [343, 196] on span "BCA" at bounding box center [342, 192] width 25 height 13
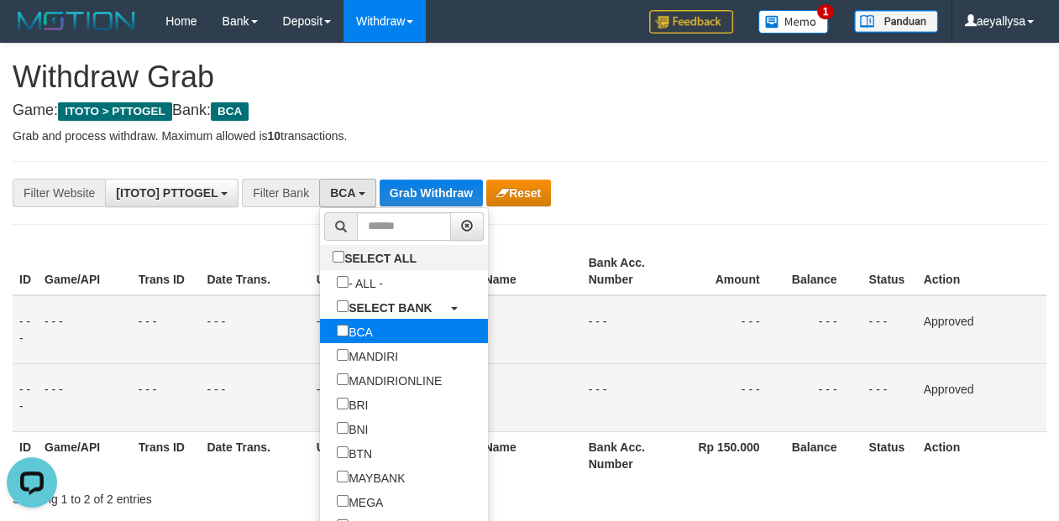
click at [320, 333] on label "BCA" at bounding box center [355, 331] width 70 height 24
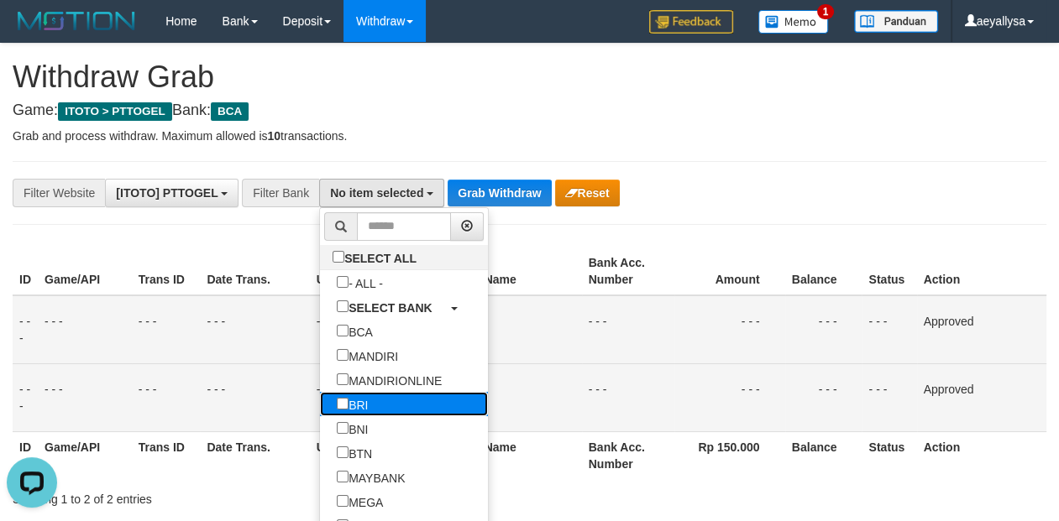
click at [320, 398] on label "BRI" at bounding box center [352, 404] width 65 height 24
select select "***"
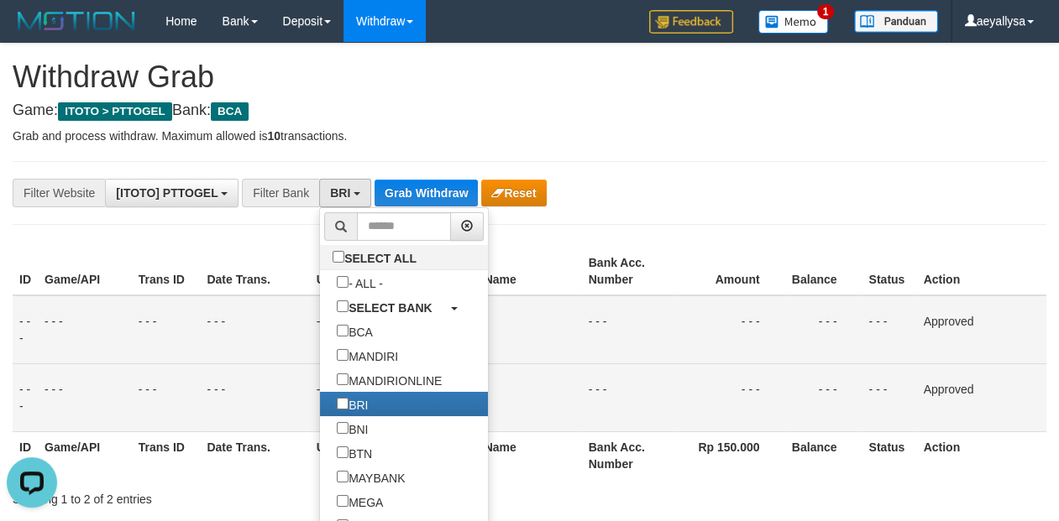
scroll to position [83, 0]
click at [414, 186] on button "Grab Withdraw" at bounding box center [426, 193] width 103 height 27
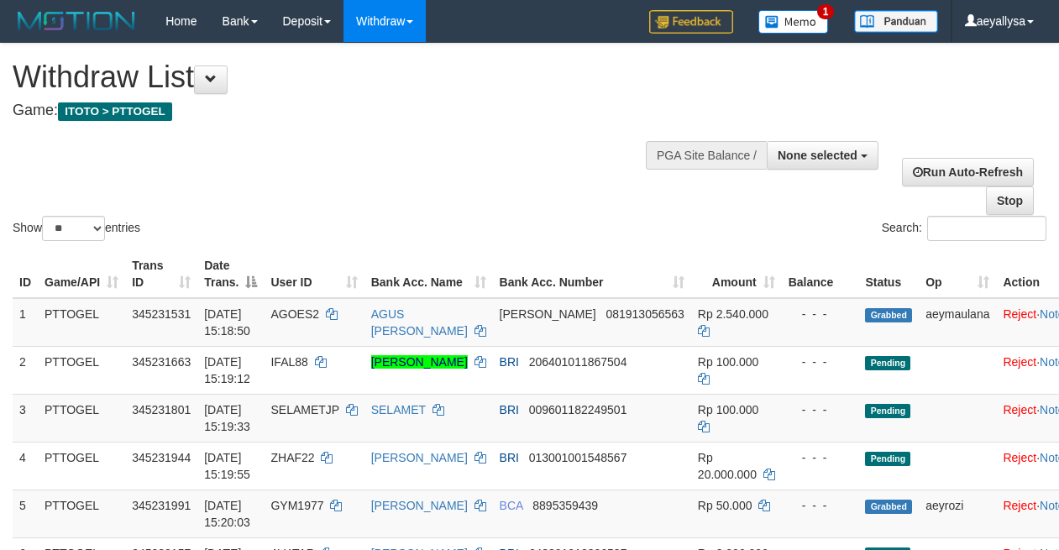
select select
select select "**"
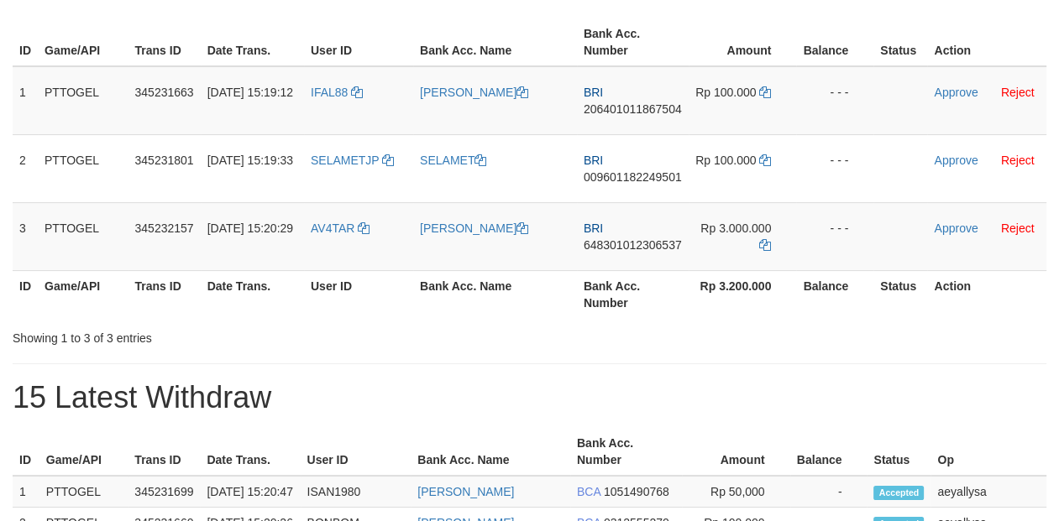
scroll to position [235, 0]
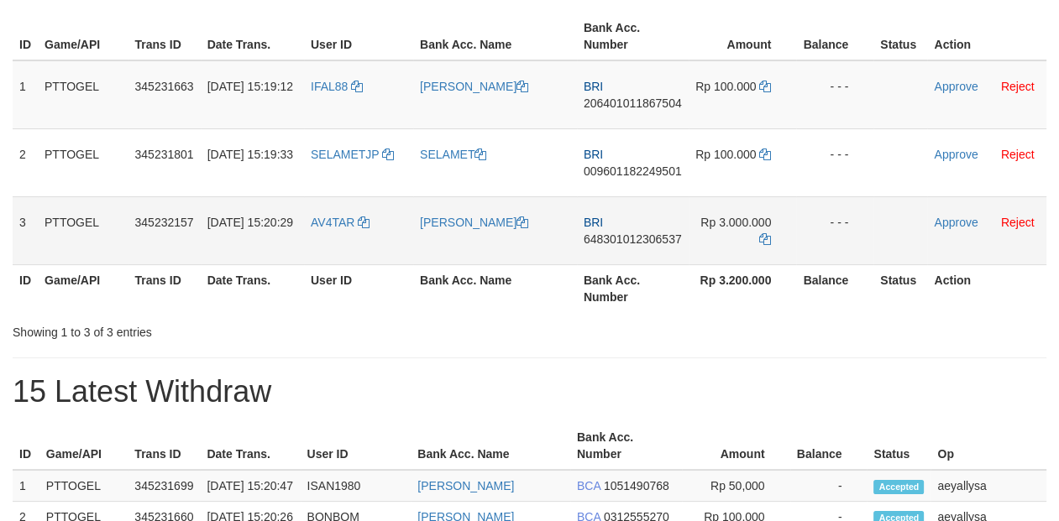
drag, startPoint x: 361, startPoint y: 126, endPoint x: 726, endPoint y: 247, distance: 384.0
click at [726, 247] on tbody "1 PTTOGEL 345231663 [DATE] 15:19:12 IFAL88 [PERSON_NAME] BRI 206401011867504 Rp…" at bounding box center [530, 162] width 1034 height 205
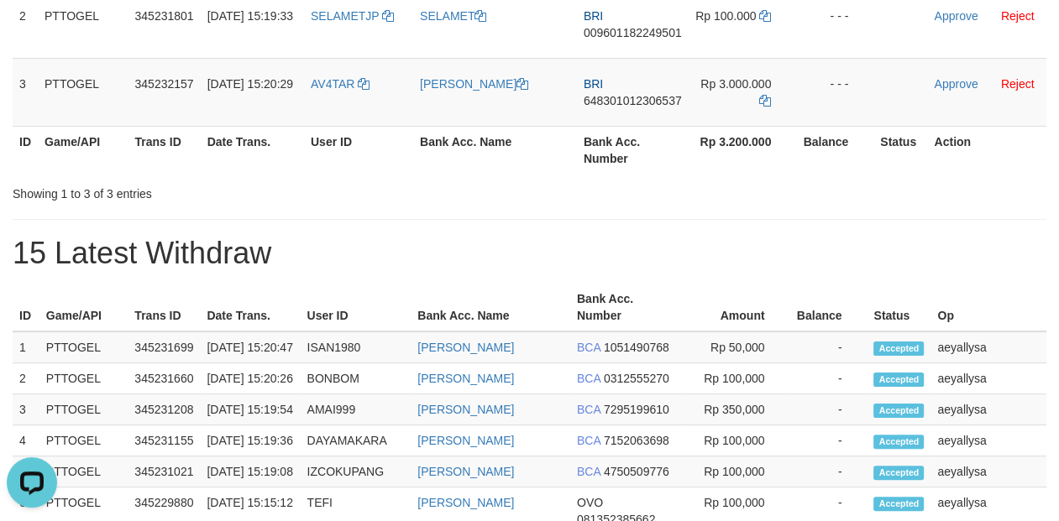
scroll to position [0, 0]
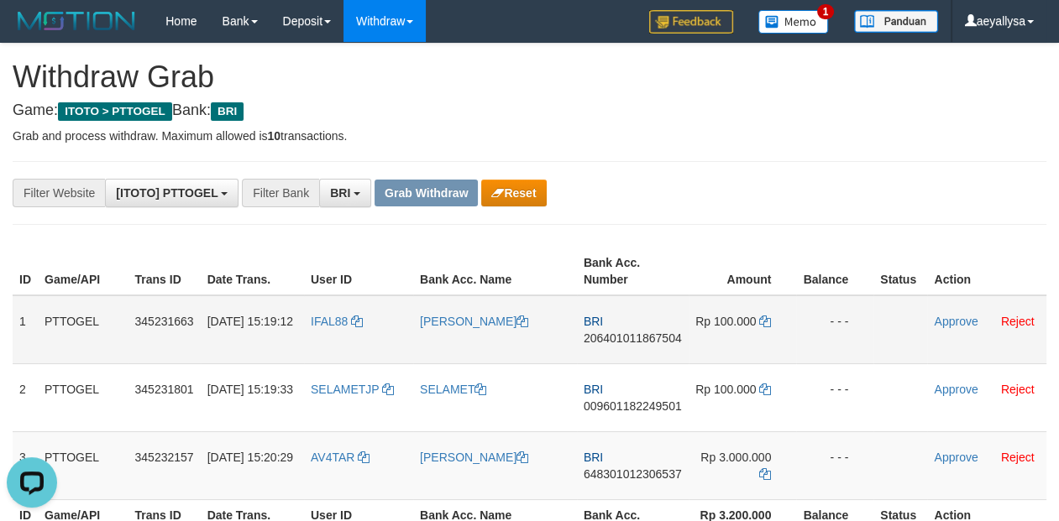
click at [626, 339] on span "206401011867504" at bounding box center [633, 338] width 98 height 13
copy span "206401011867504"
click at [765, 326] on icon at bounding box center [765, 322] width 12 height 12
click at [765, 325] on icon at bounding box center [765, 322] width 12 height 12
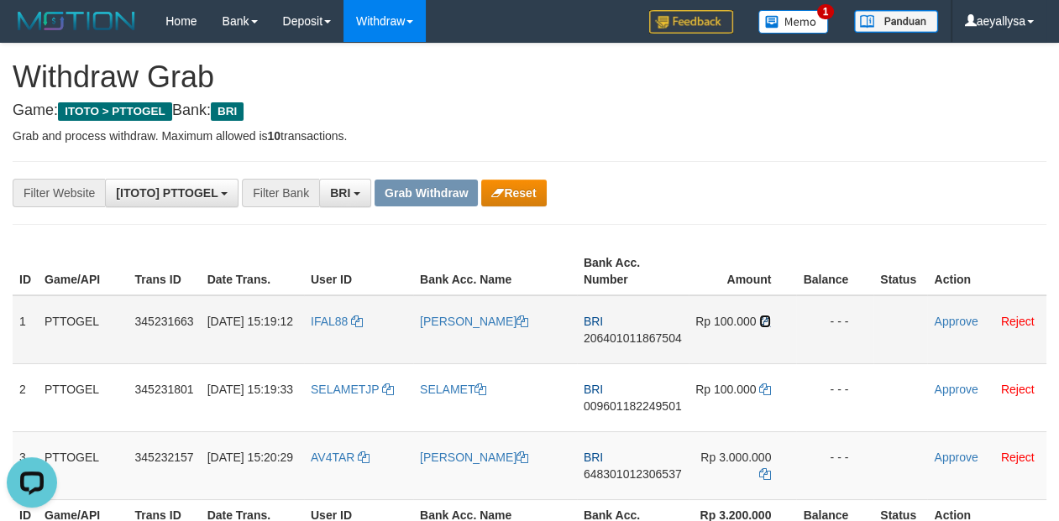
click at [762, 326] on icon at bounding box center [765, 322] width 12 height 12
click at [958, 326] on link "Approve" at bounding box center [956, 321] width 44 height 13
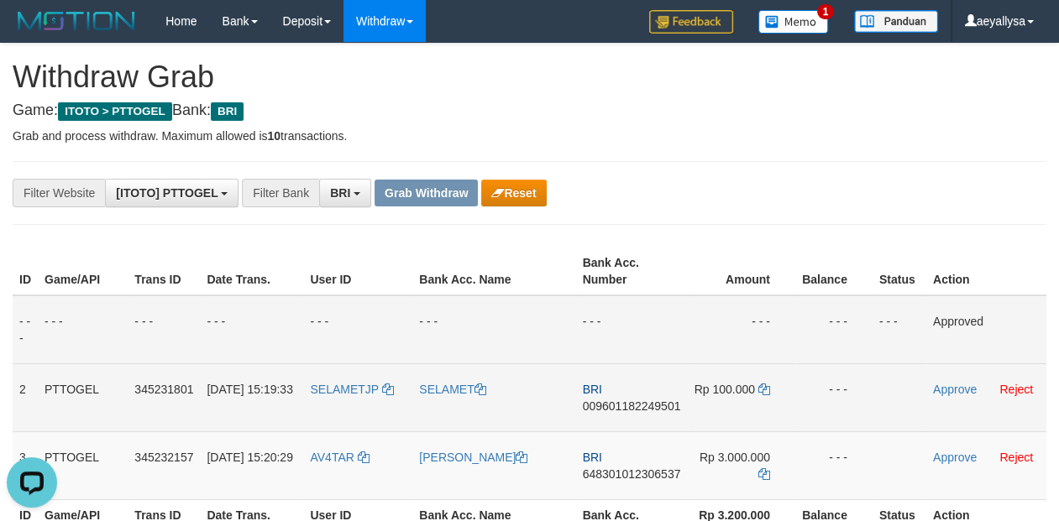
click at [646, 401] on span "009601182249501" at bounding box center [632, 406] width 98 height 13
copy span "009601182249501"
click at [646, 401] on span "009601182249501" at bounding box center [632, 406] width 98 height 13
copy td "BRI 009601182249501"
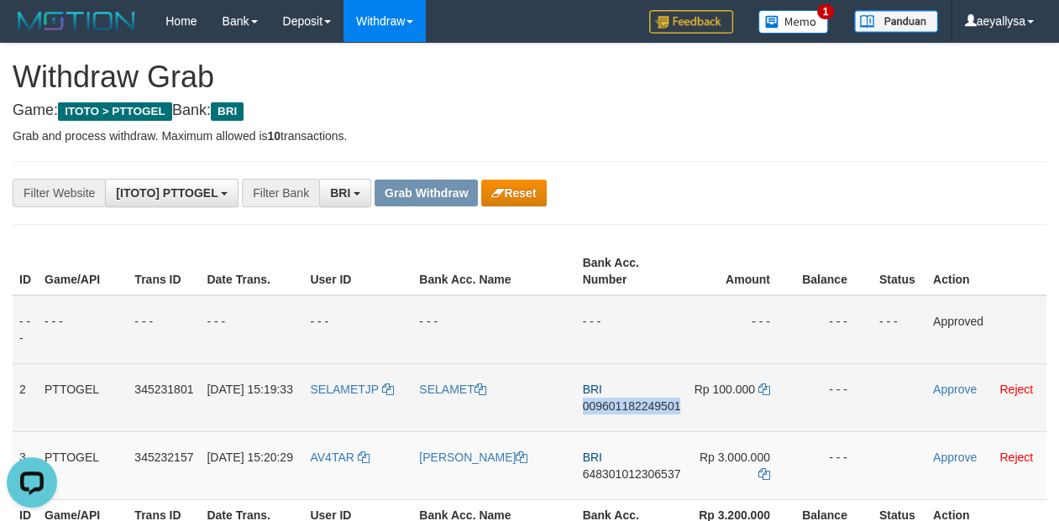
click at [646, 401] on span "009601182249501" at bounding box center [632, 406] width 98 height 13
copy span "009601182249501"
click at [768, 393] on td "Rp 100.000" at bounding box center [741, 398] width 107 height 68
click at [764, 387] on icon at bounding box center [764, 390] width 12 height 12
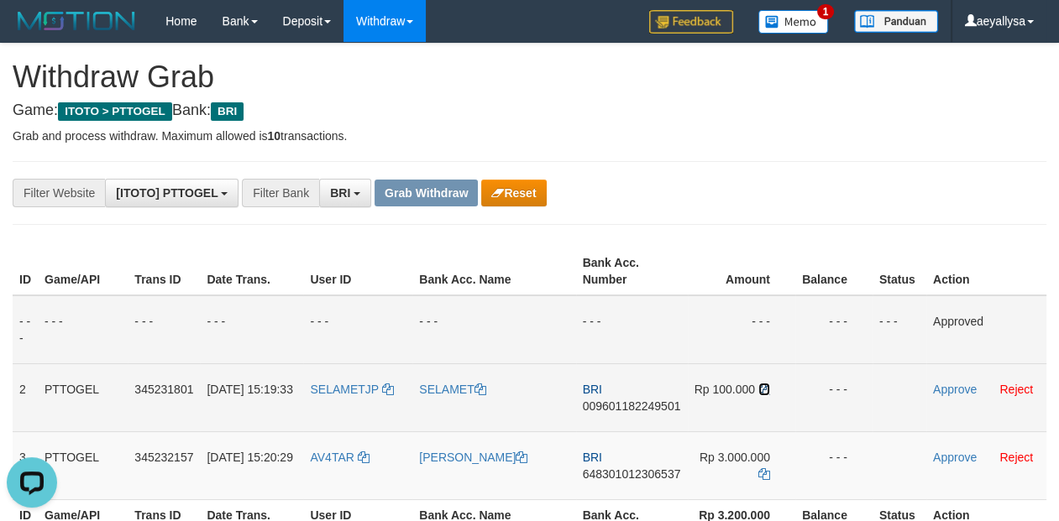
click at [767, 386] on icon at bounding box center [764, 390] width 12 height 12
click at [967, 389] on link "Approve" at bounding box center [955, 389] width 44 height 13
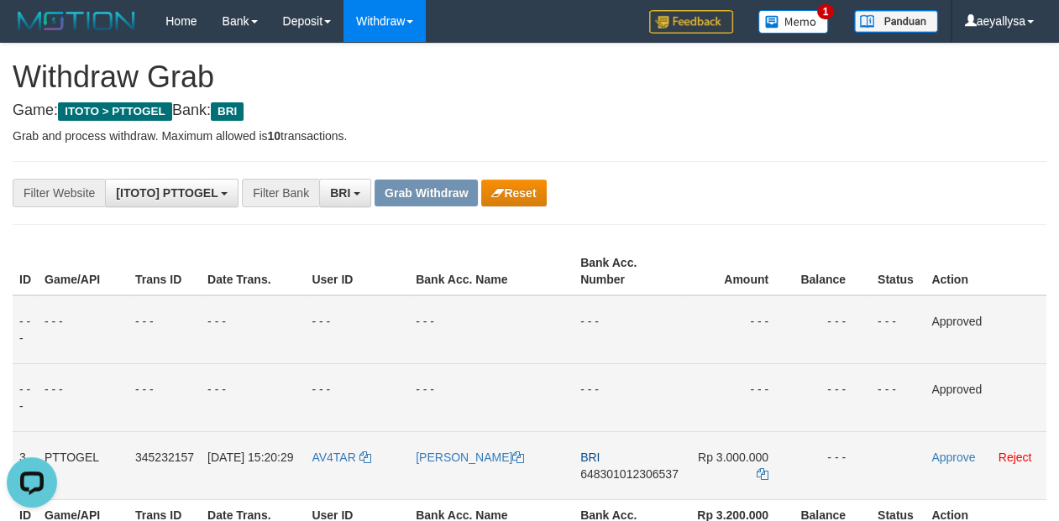
click at [620, 463] on td "BRI 648301012306537" at bounding box center [630, 466] width 112 height 68
click at [620, 473] on span "648301012306537" at bounding box center [629, 474] width 98 height 13
copy span "648301012306537"
click at [620, 473] on span "648301012306537" at bounding box center [629, 474] width 98 height 13
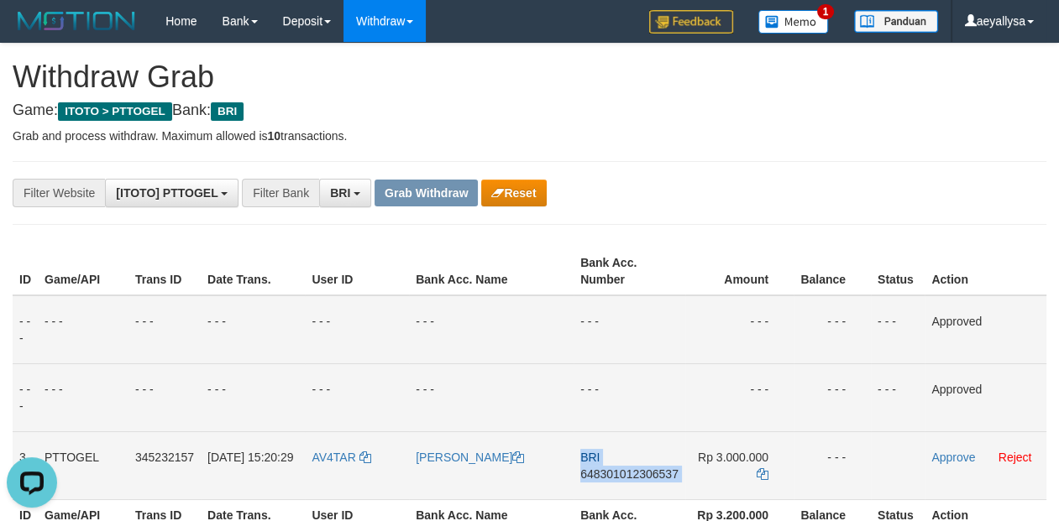
copy td "BRI 648301012306537"
click at [764, 470] on icon at bounding box center [763, 475] width 12 height 12
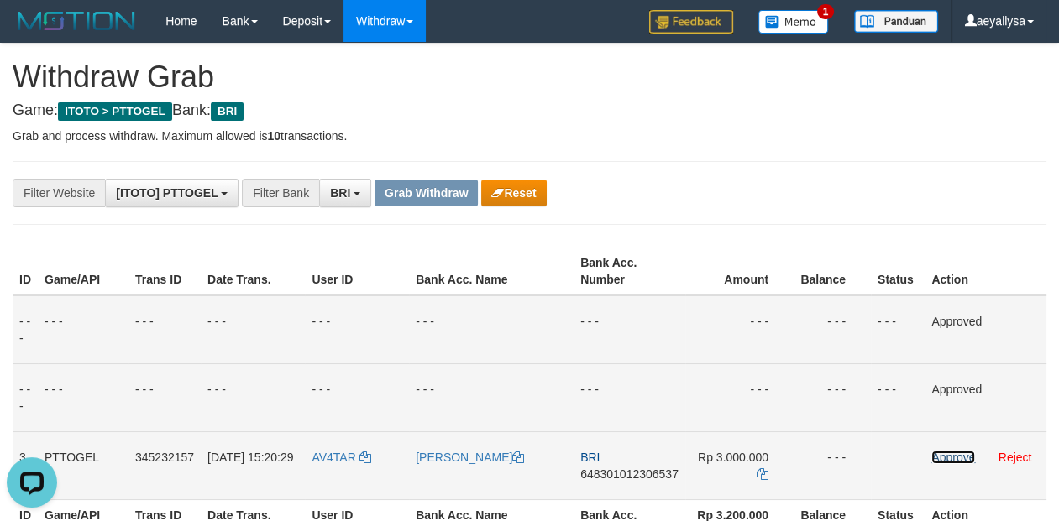
click at [963, 455] on link "Approve" at bounding box center [953, 457] width 44 height 13
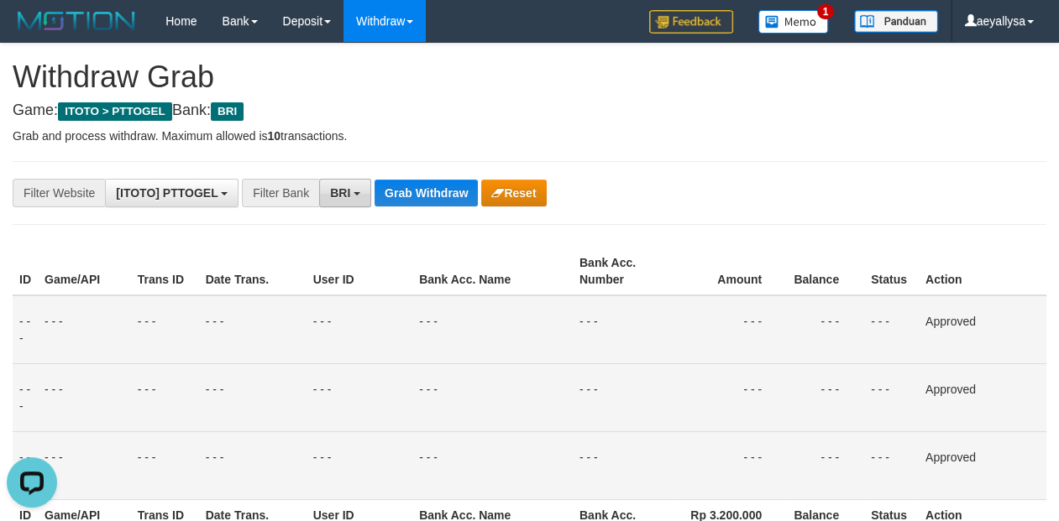
click at [343, 183] on button "BRI" at bounding box center [345, 193] width 52 height 29
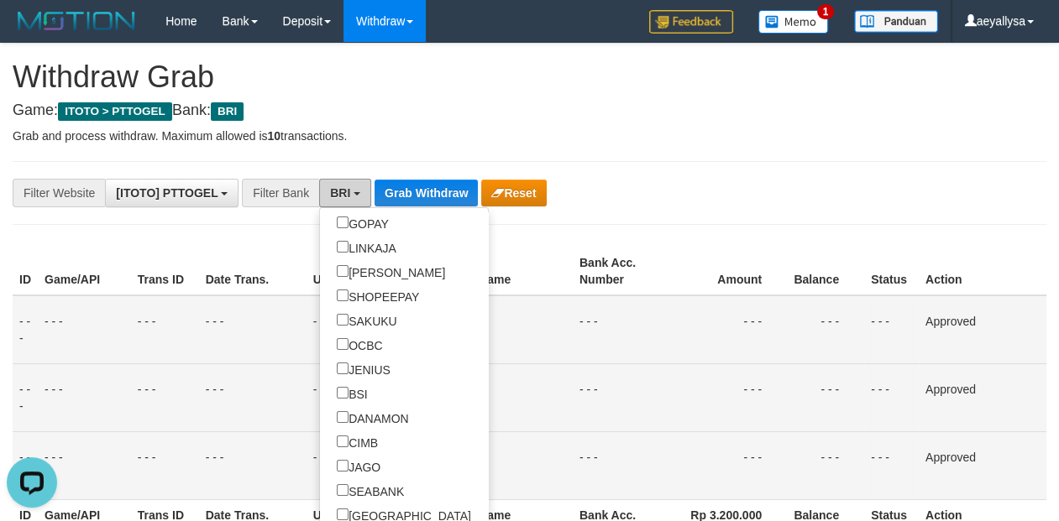
scroll to position [532, 0]
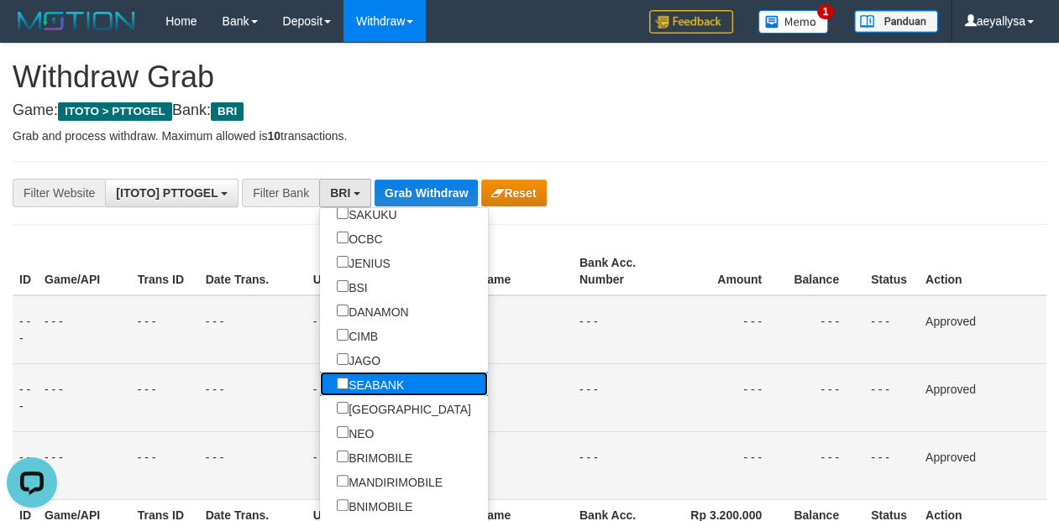
click at [321, 393] on label "SEABANK" at bounding box center [370, 384] width 101 height 24
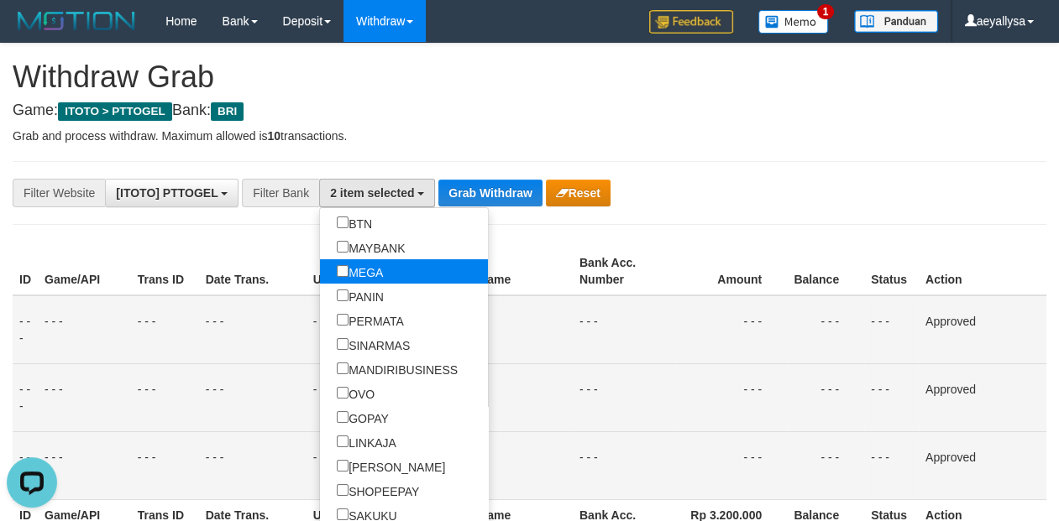
scroll to position [106, 0]
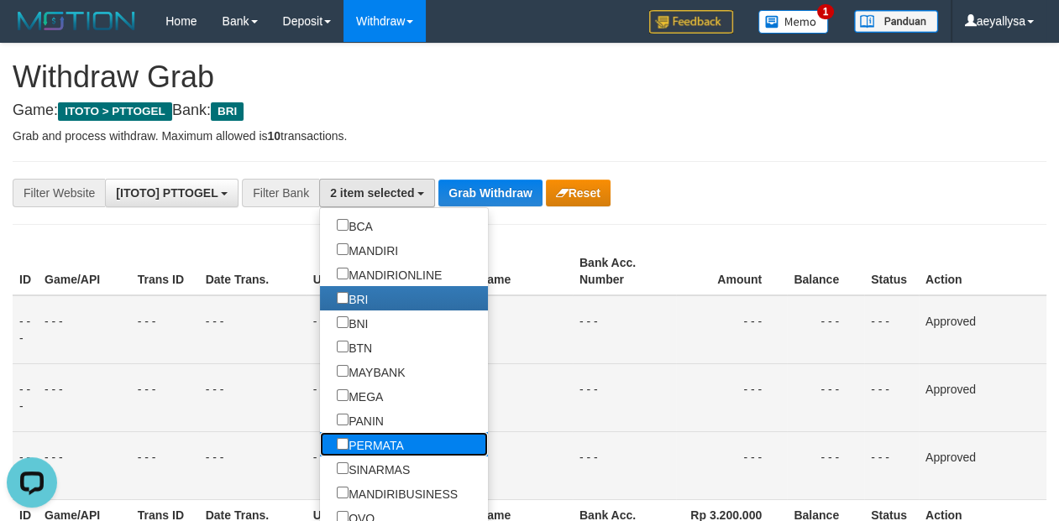
click at [320, 443] on label "PERMATA" at bounding box center [370, 444] width 101 height 24
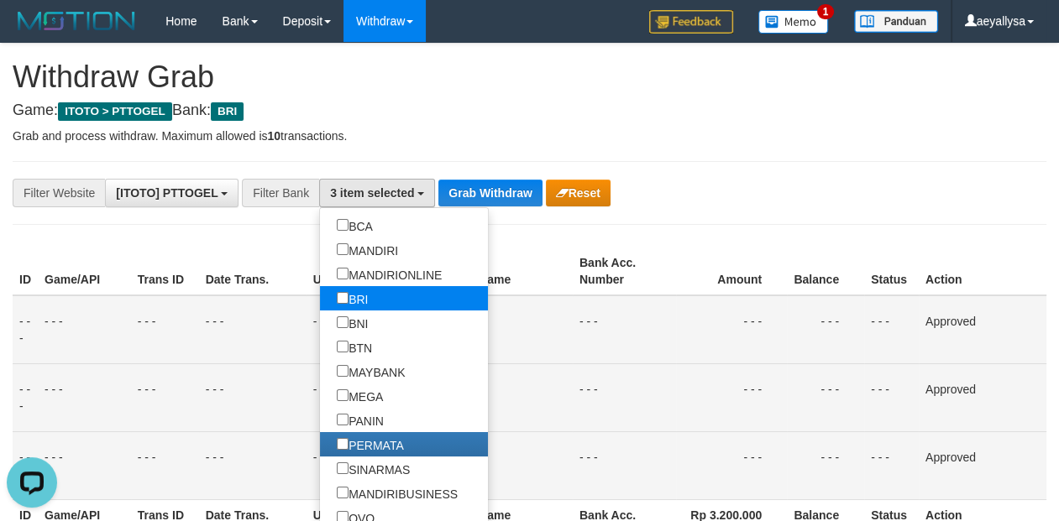
click at [320, 302] on label "BRI" at bounding box center [352, 298] width 65 height 24
select select "*******"
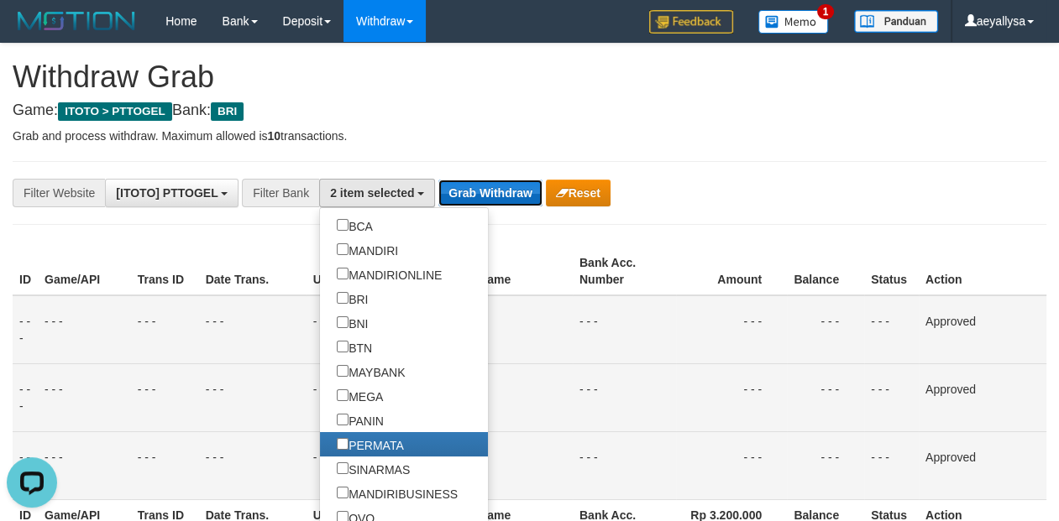
click at [471, 194] on button "Grab Withdraw" at bounding box center [489, 193] width 103 height 27
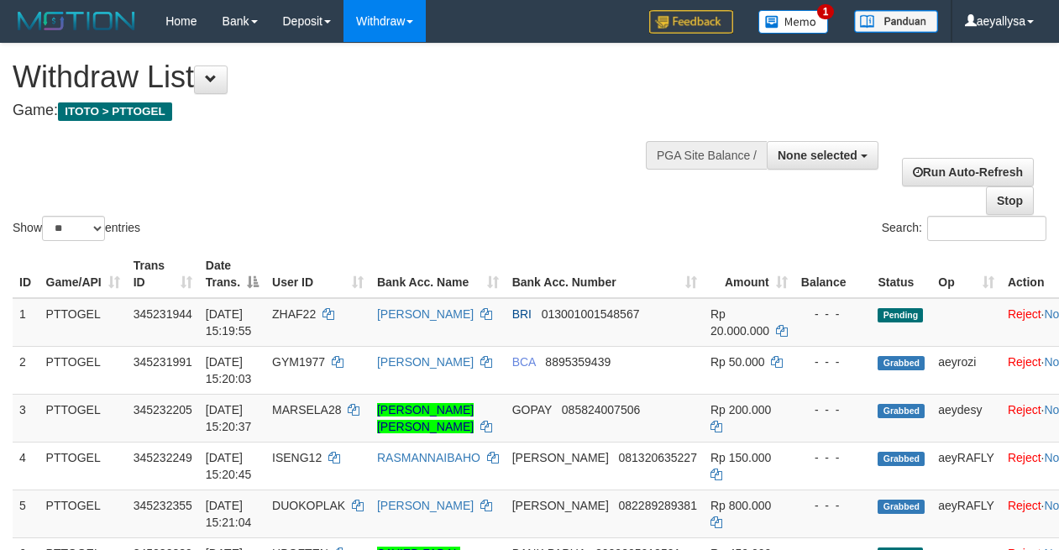
select select
select select "**"
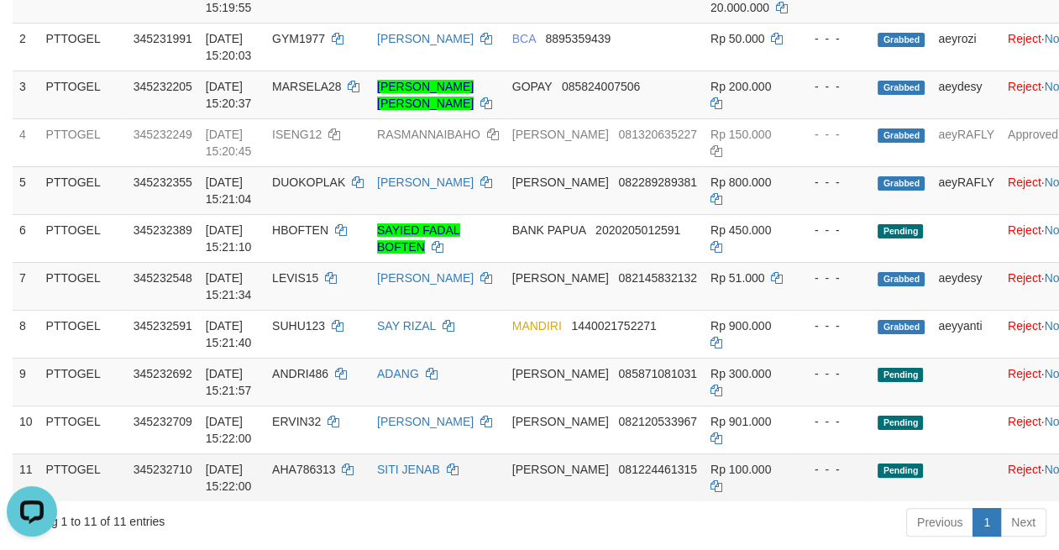
scroll to position [235, 0]
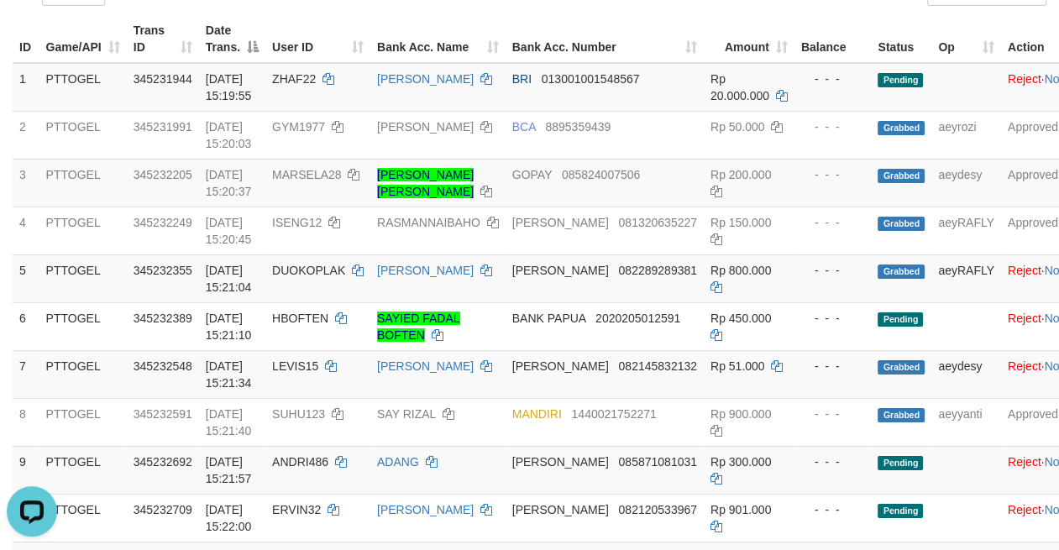
click at [1058, 310] on div "ID Game/API Trans ID Date Trans. User ID Bank Acc. Name Bank Acc. Number Amount…" at bounding box center [529, 302] width 1059 height 584
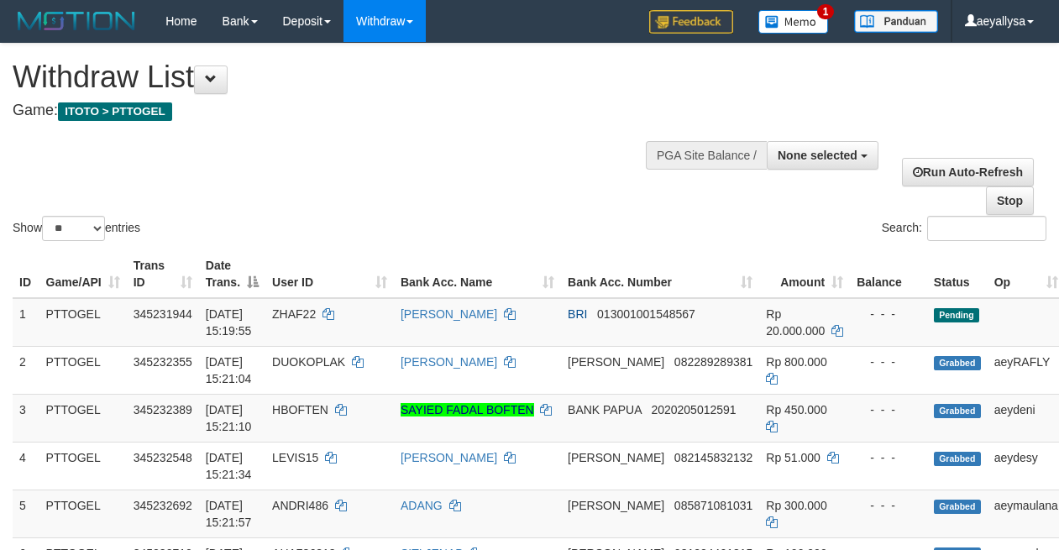
select select
select select "**"
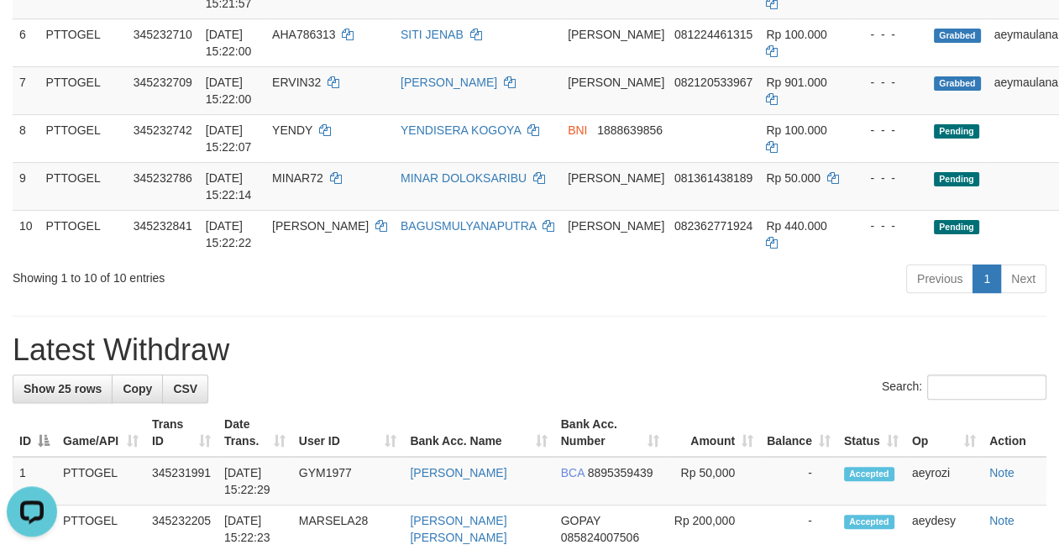
scroll to position [470, 0]
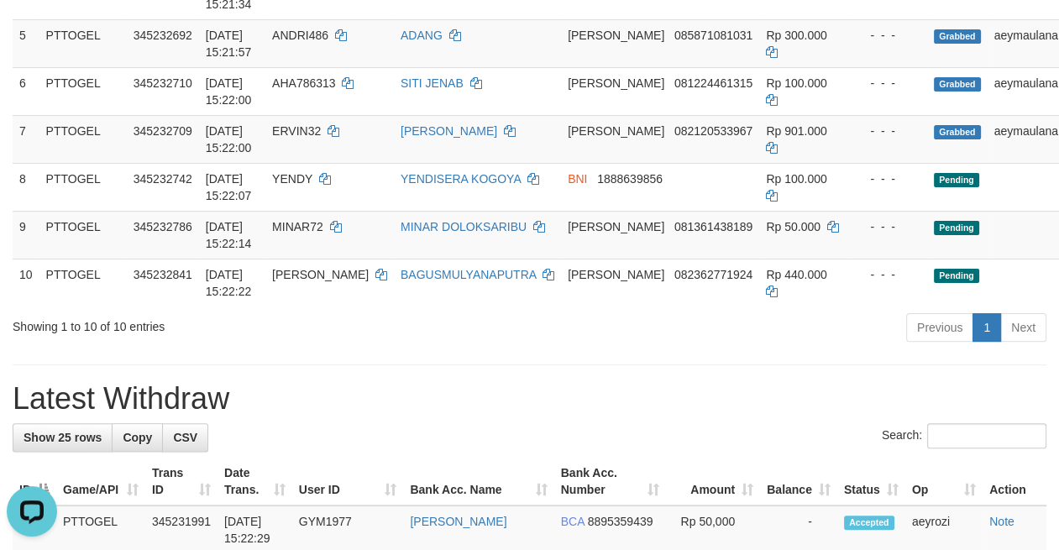
click at [734, 348] on div "Previous 1 Next" at bounding box center [749, 330] width 593 height 36
click at [735, 348] on div "Previous 1 Next" at bounding box center [749, 330] width 593 height 36
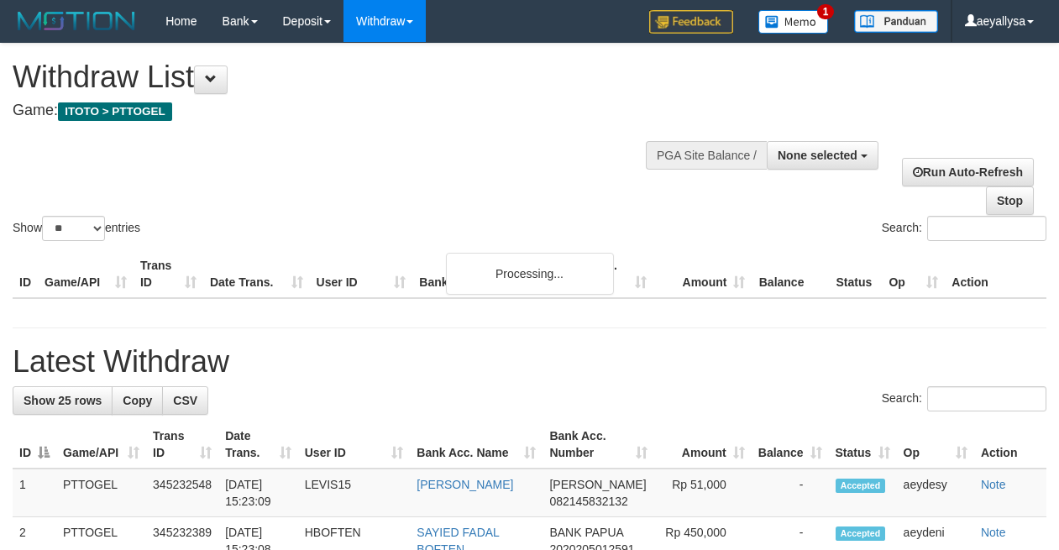
select select
select select "**"
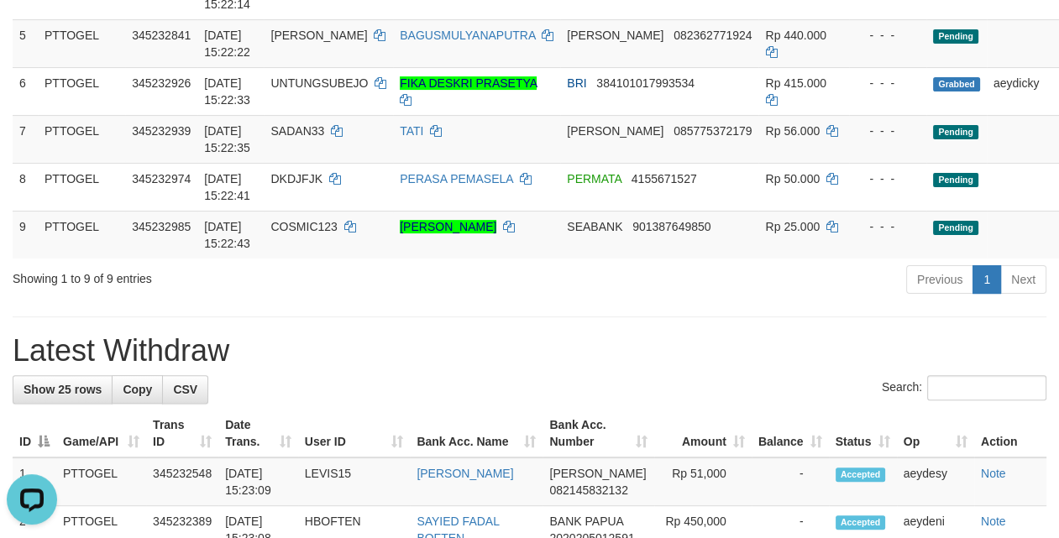
click at [752, 300] on div "Previous 1 Next" at bounding box center [749, 282] width 593 height 36
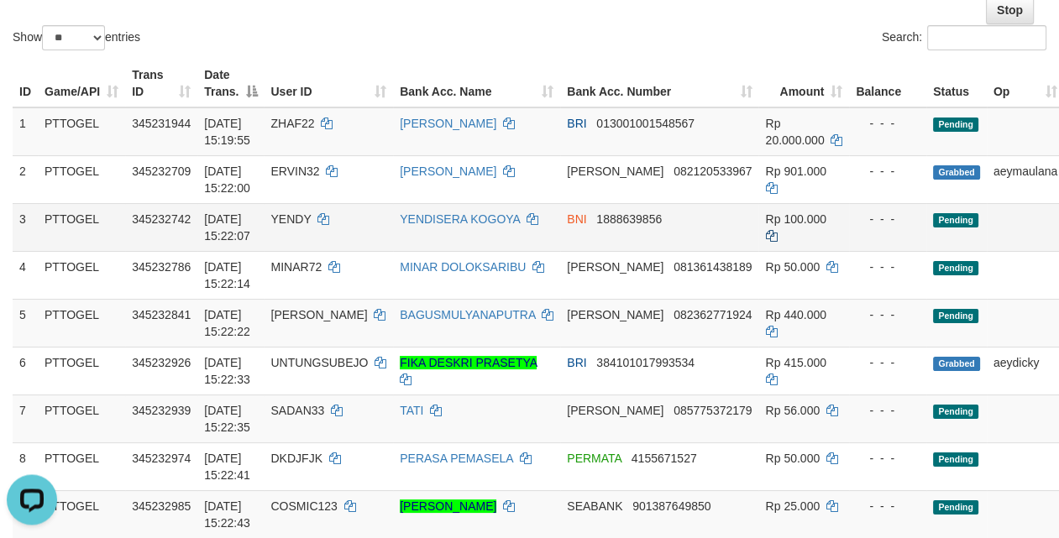
scroll to position [235, 0]
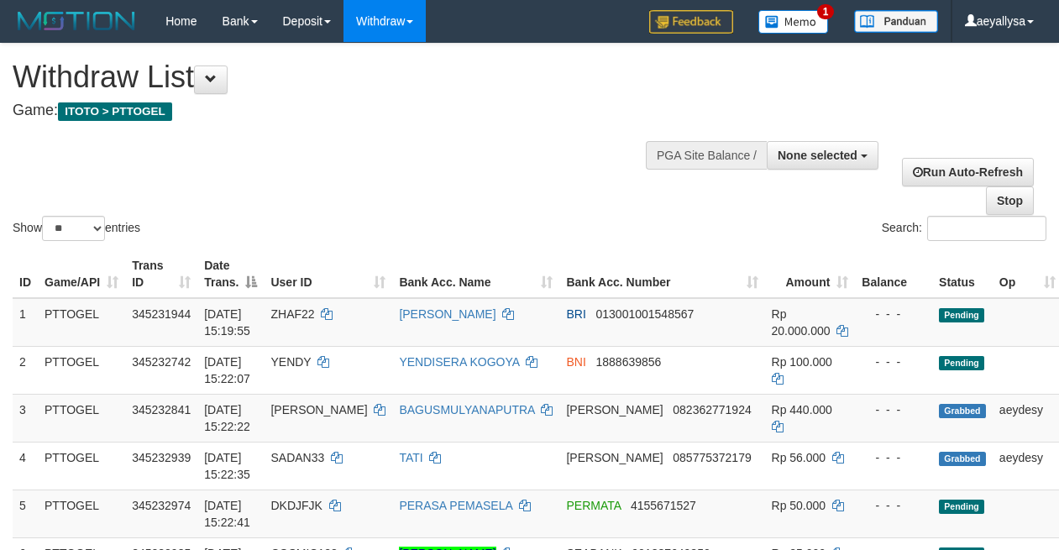
select select
select select "**"
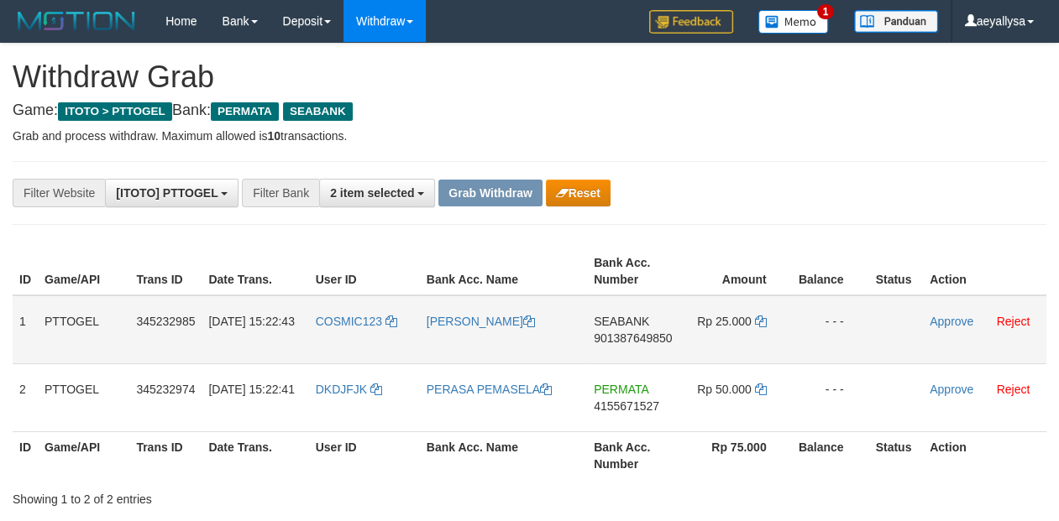
scroll to position [187, 0]
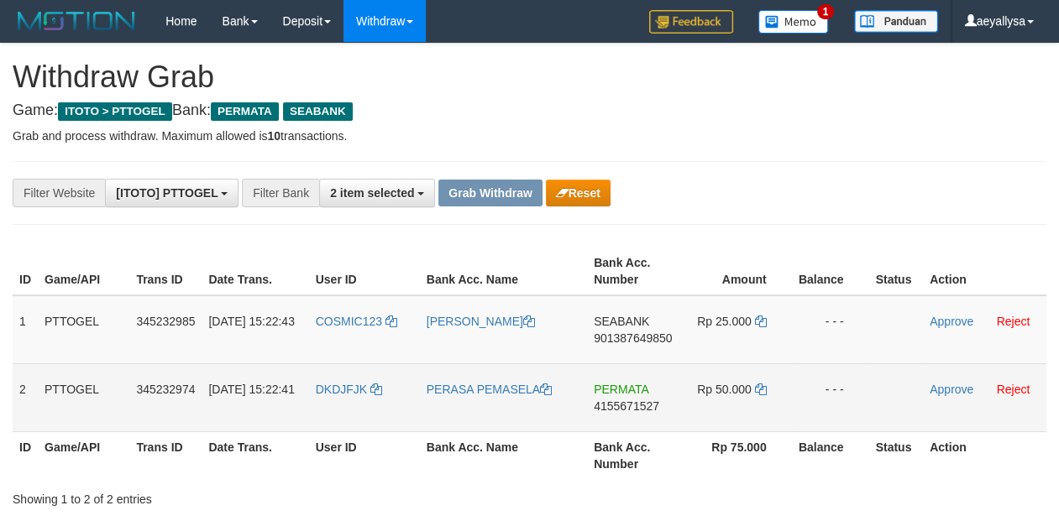
drag, startPoint x: 373, startPoint y: 344, endPoint x: 729, endPoint y: 409, distance: 361.9
click at [729, 409] on tbody "1 PTTOGEL 345232985 [DATE] 15:22:43 COSMIC123 [PERSON_NAME] SEABANK 90138764985…" at bounding box center [530, 364] width 1034 height 137
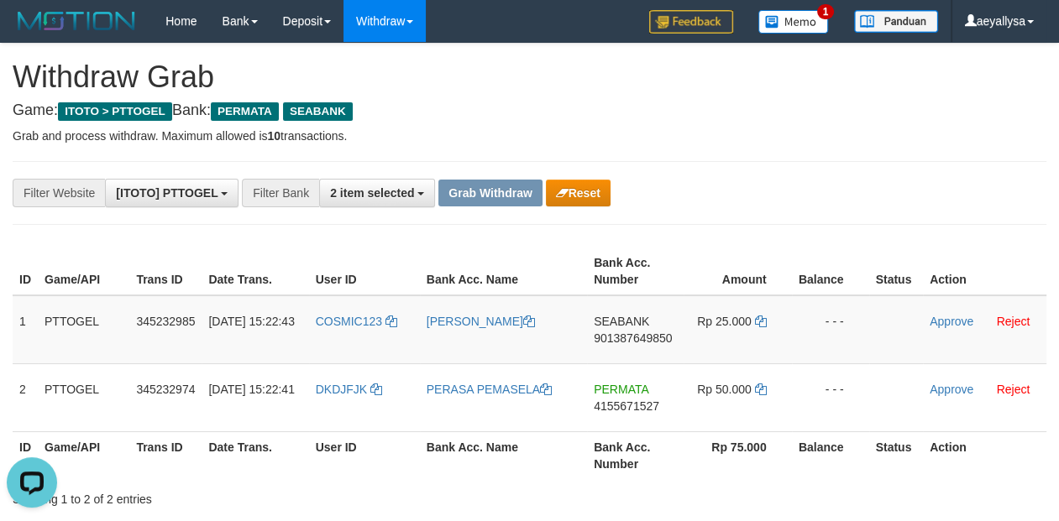
scroll to position [0, 0]
drag, startPoint x: 1042, startPoint y: 205, endPoint x: 1027, endPoint y: 205, distance: 15.1
click at [1035, 205] on div "**********" at bounding box center [529, 193] width 1059 height 29
click at [649, 339] on span "901387649850" at bounding box center [633, 338] width 78 height 13
click at [650, 338] on span "901387649850" at bounding box center [633, 338] width 78 height 13
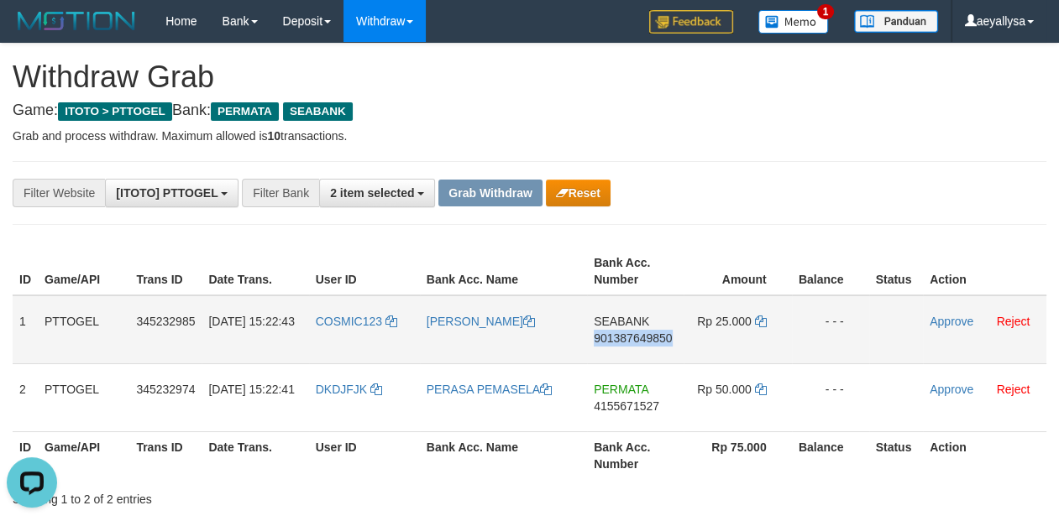
copy span "901387649850"
click at [650, 338] on span "901387649850" at bounding box center [633, 338] width 78 height 13
copy span "901387649850"
click at [673, 335] on td "SEABANK 901387649850" at bounding box center [635, 330] width 97 height 69
click at [664, 336] on span "901387649850" at bounding box center [633, 338] width 78 height 13
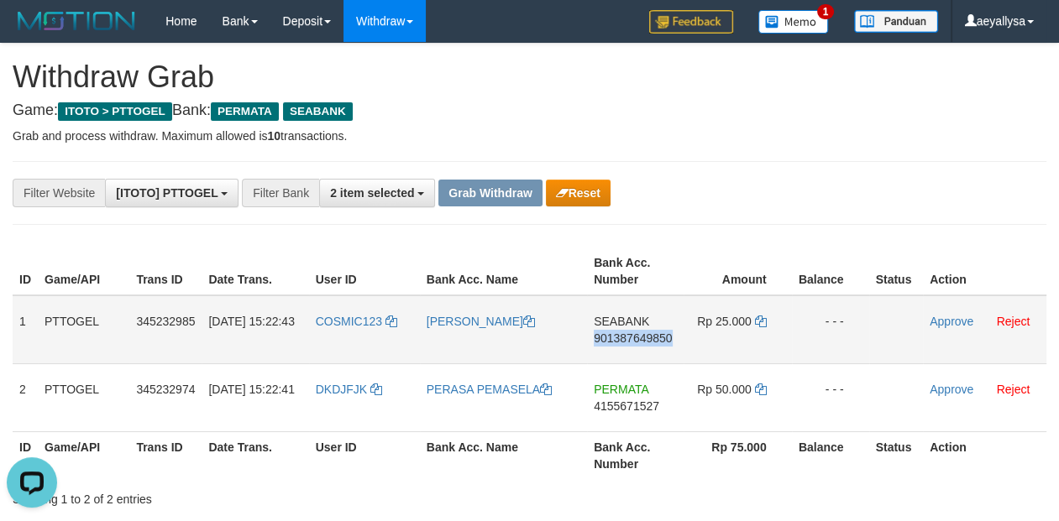
click at [664, 336] on span "901387649850" at bounding box center [633, 338] width 78 height 13
copy span "901387649850"
click at [663, 336] on span "901387649850" at bounding box center [633, 338] width 78 height 13
copy td "SEABANK 901387649850"
click at [759, 317] on icon at bounding box center [761, 322] width 12 height 12
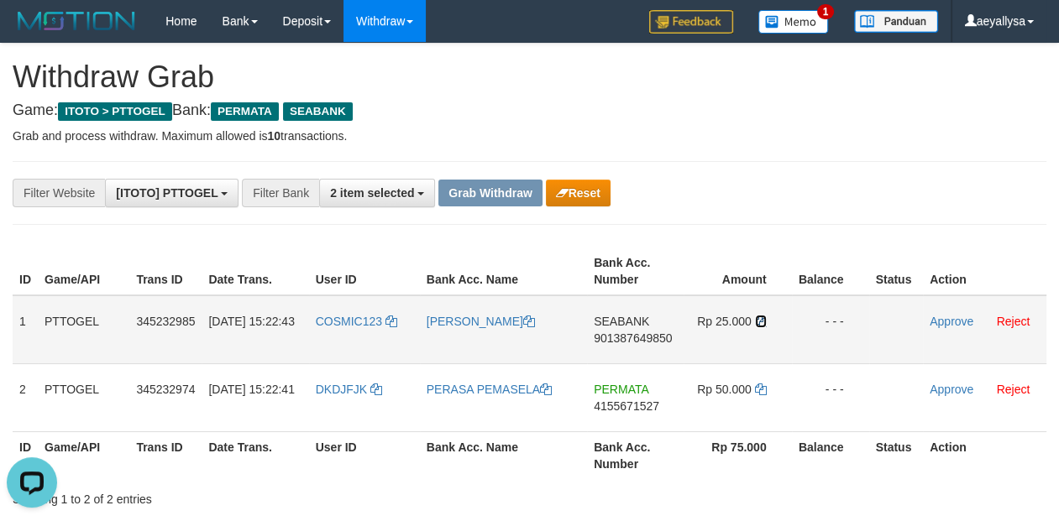
click at [759, 317] on icon at bounding box center [761, 322] width 12 height 12
click at [964, 322] on link "Approve" at bounding box center [952, 321] width 44 height 13
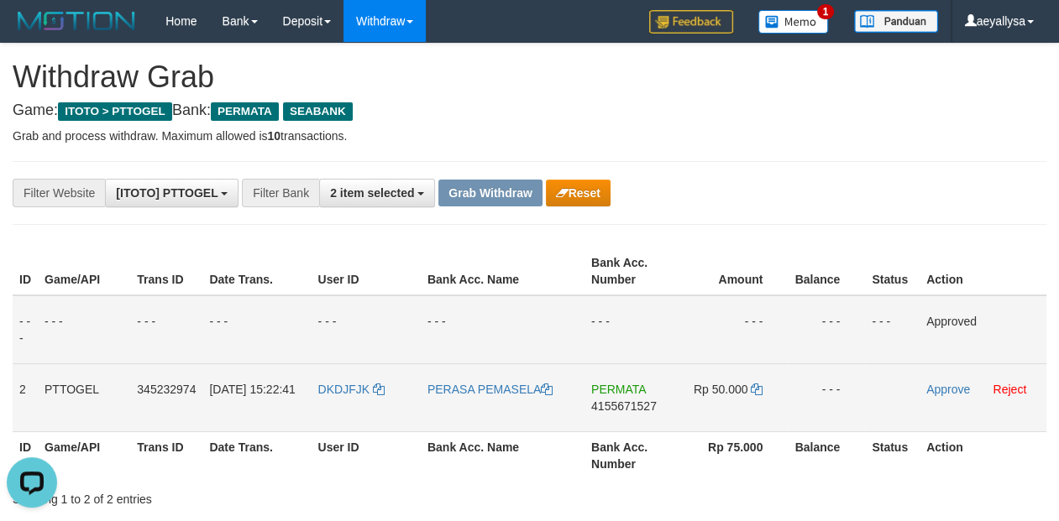
click at [622, 406] on span "4155671527" at bounding box center [623, 406] width 65 height 13
copy span "4155671527"
click at [623, 406] on span "4155671527" at bounding box center [623, 406] width 65 height 13
copy td "PERMATA 4155671527"
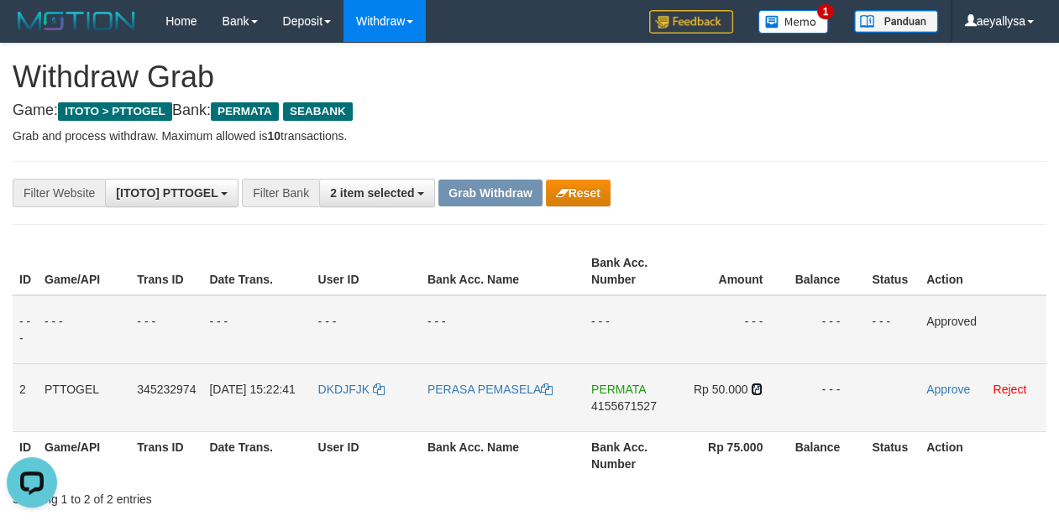
click at [758, 389] on icon at bounding box center [757, 390] width 12 height 12
click at [947, 384] on link "Approve" at bounding box center [948, 389] width 44 height 13
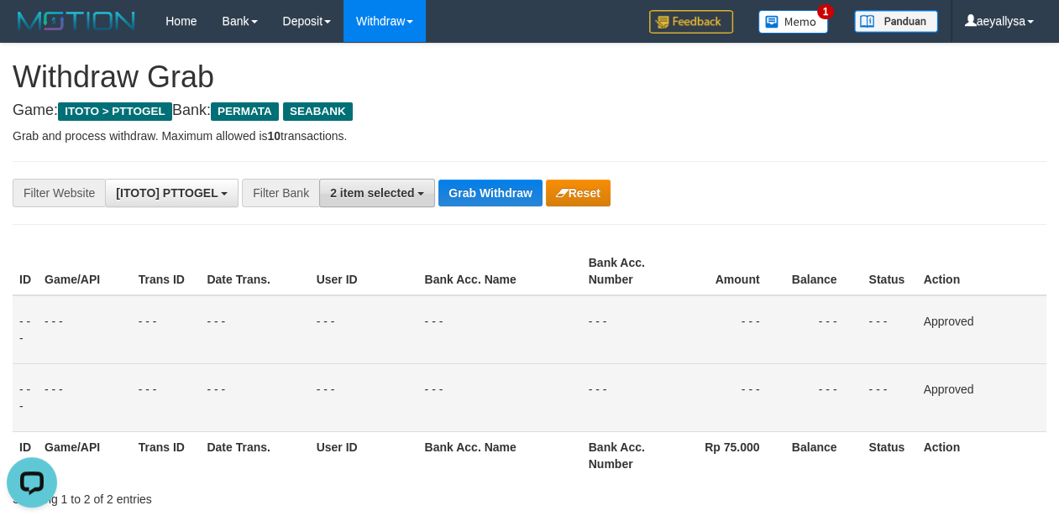
click at [369, 200] on button "2 item selected" at bounding box center [377, 193] width 116 height 29
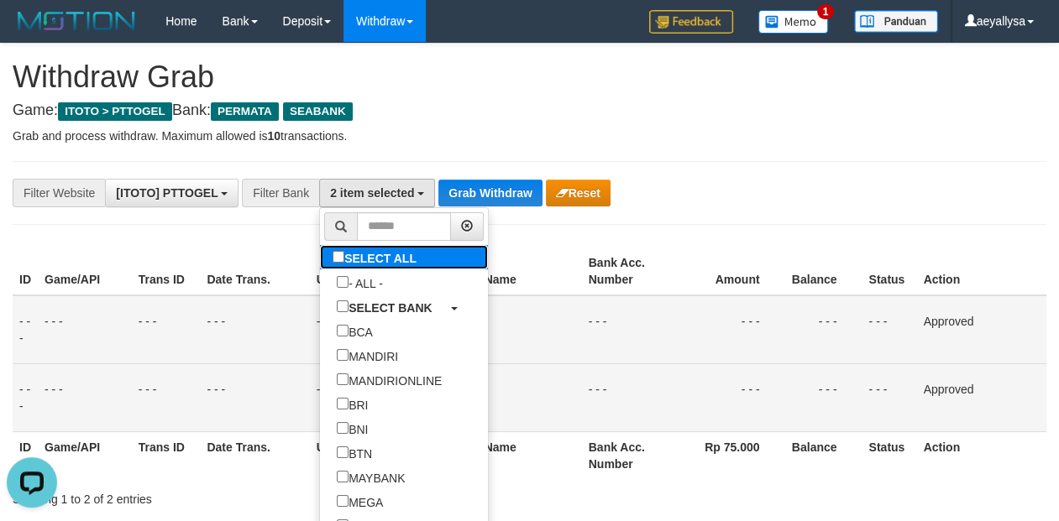
click at [320, 259] on label "SELECT ALL" at bounding box center [376, 257] width 113 height 24
select select "***"
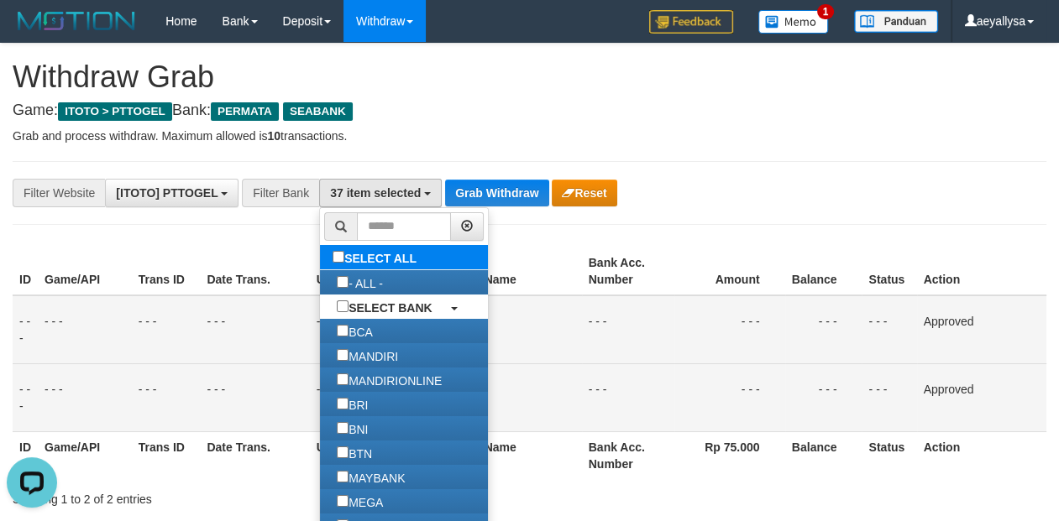
click at [320, 259] on label "SELECT ALL" at bounding box center [376, 257] width 113 height 24
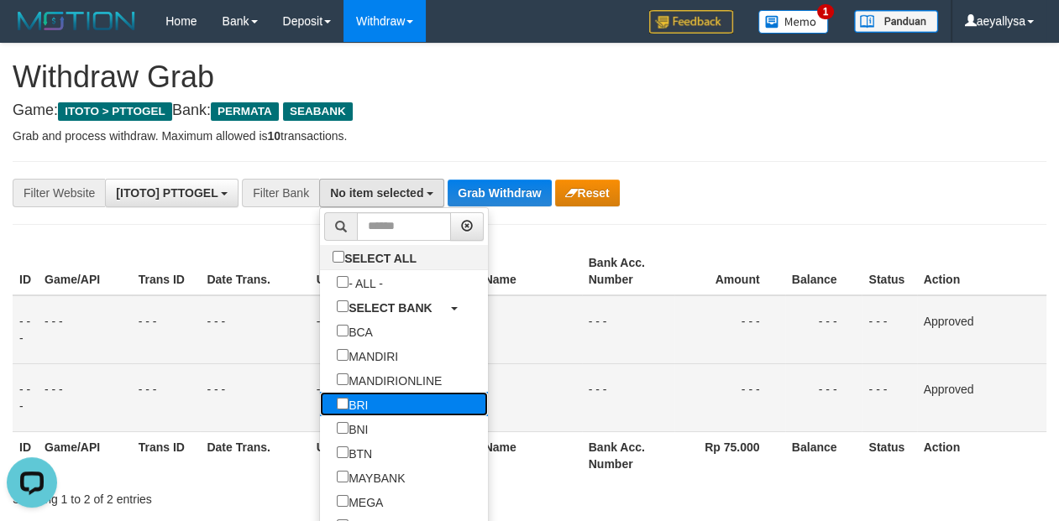
click at [320, 403] on label "BRI" at bounding box center [352, 404] width 65 height 24
select select "***"
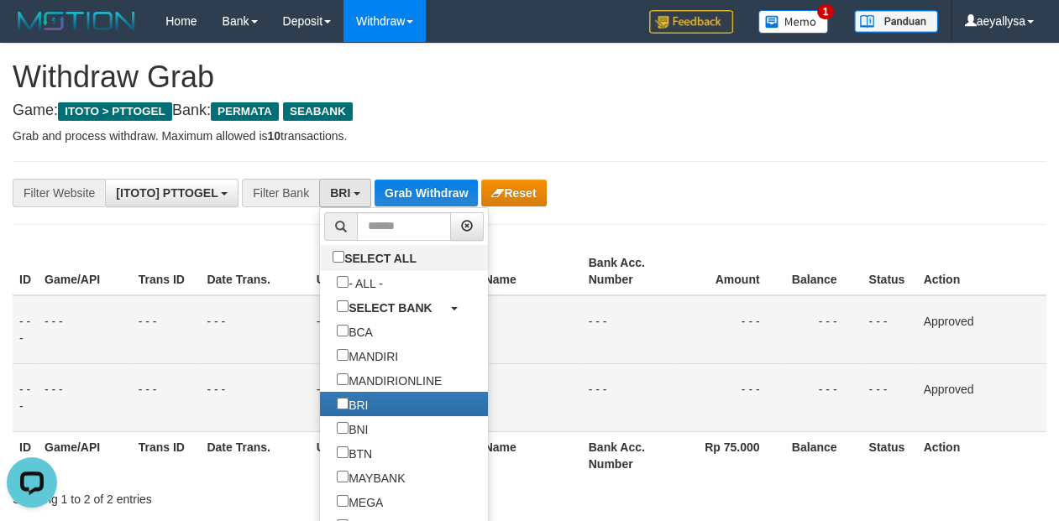
scroll to position [100, 0]
click at [447, 194] on button "Grab Withdraw" at bounding box center [426, 193] width 103 height 27
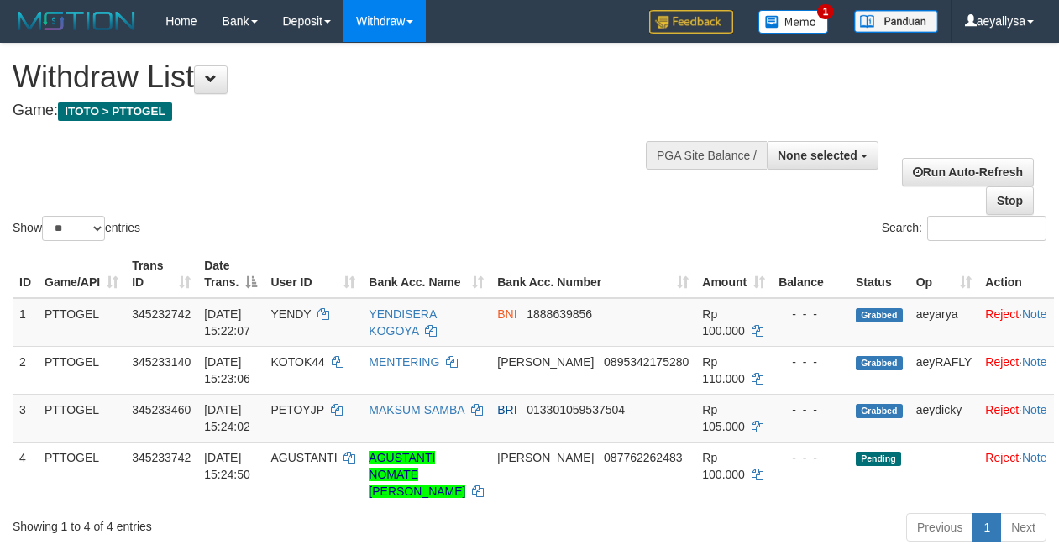
select select
select select "**"
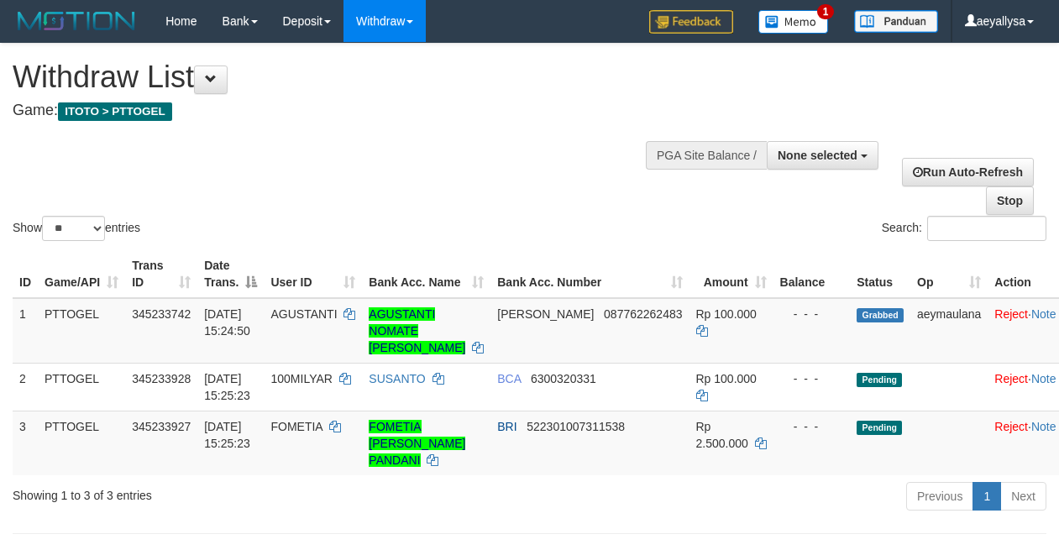
select select
select select "**"
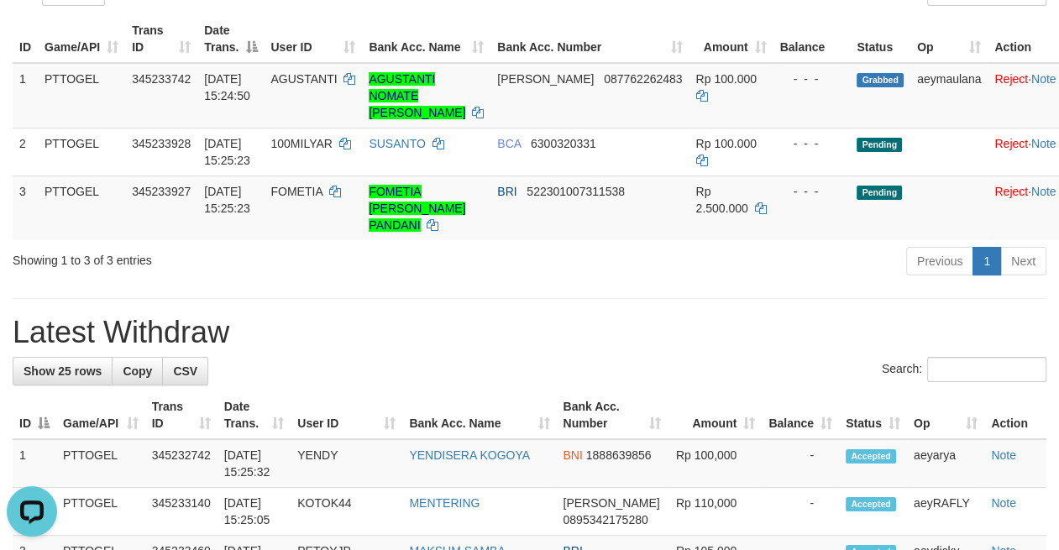
click at [664, 364] on div "Search:" at bounding box center [530, 371] width 1034 height 29
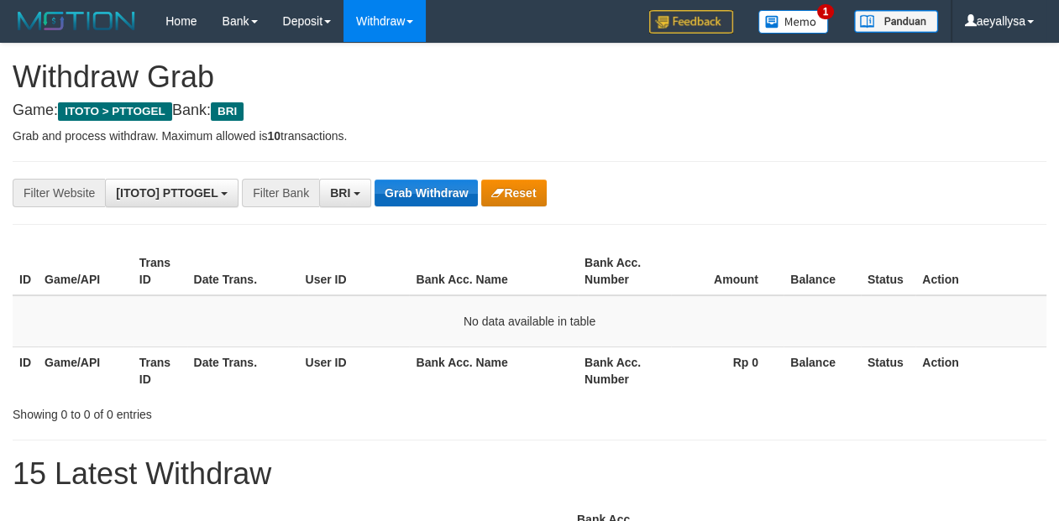
scroll to position [83, 0]
click at [431, 186] on button "Grab Withdraw" at bounding box center [426, 193] width 103 height 27
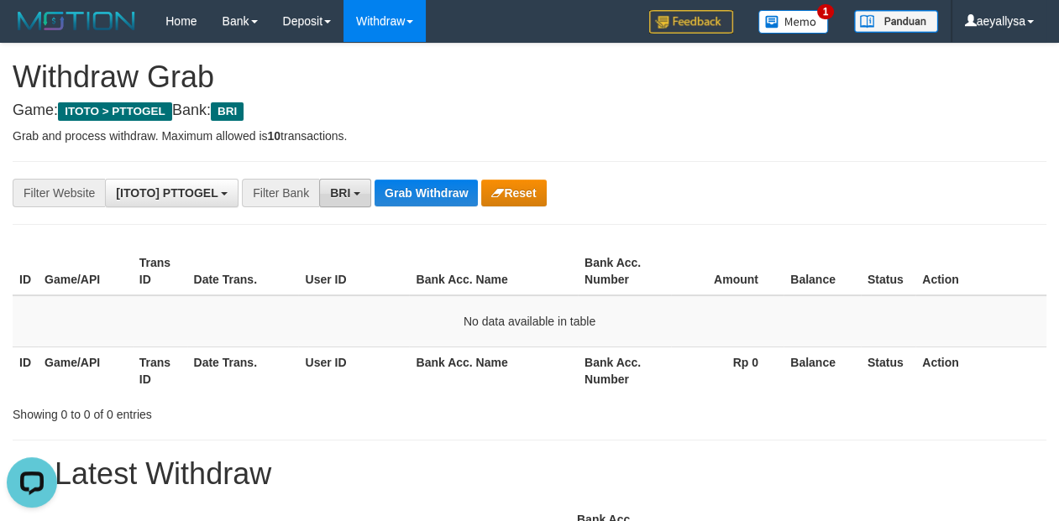
click at [354, 191] on button "BRI" at bounding box center [345, 193] width 52 height 29
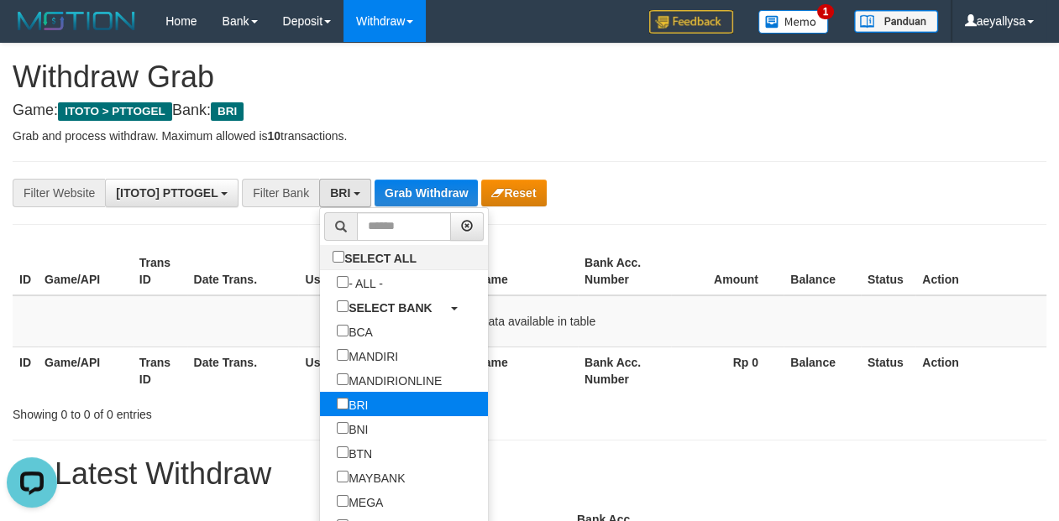
click at [320, 404] on label "BRI" at bounding box center [352, 404] width 65 height 24
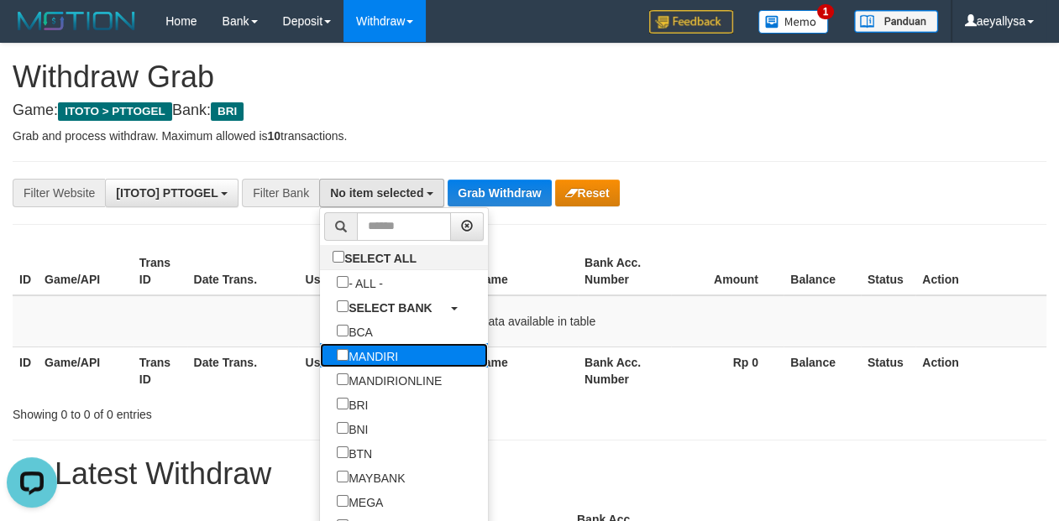
click at [320, 359] on label "MANDIRI" at bounding box center [367, 355] width 95 height 24
select select "*******"
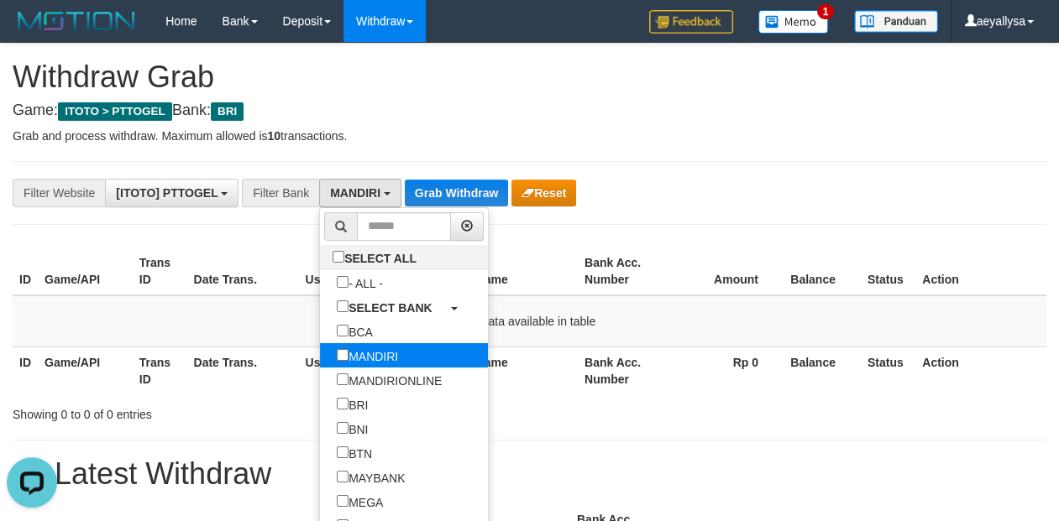
scroll to position [65, 0]
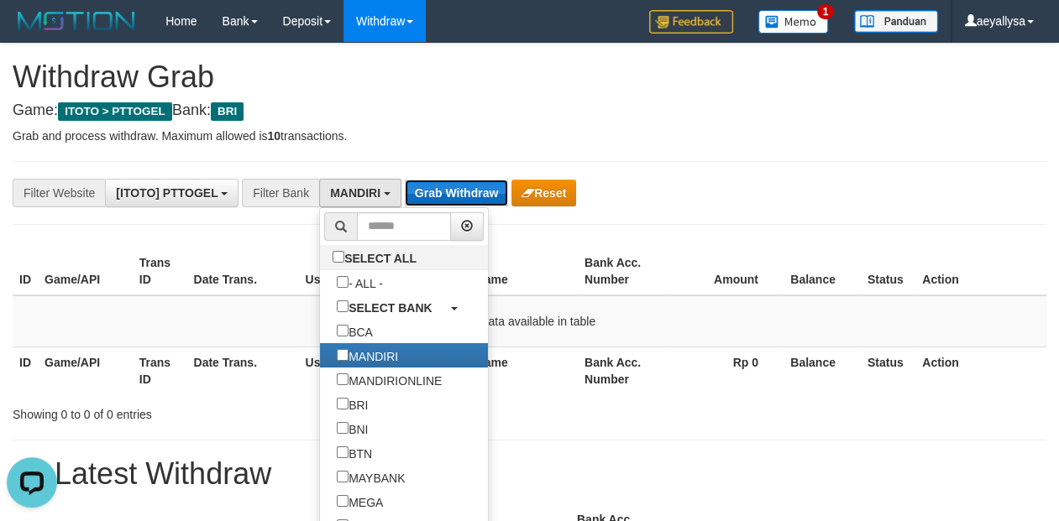
click at [438, 192] on button "Grab Withdraw" at bounding box center [456, 193] width 103 height 27
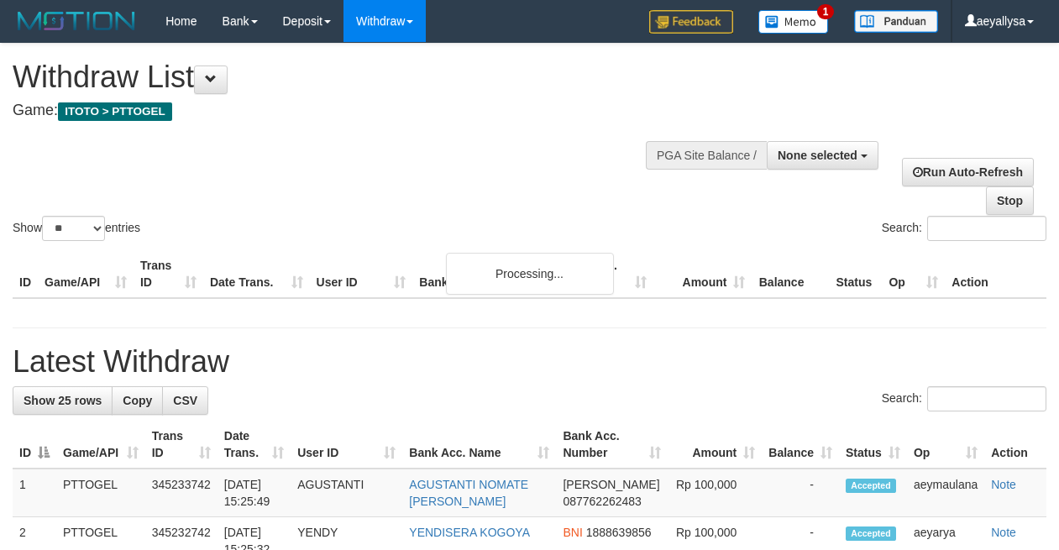
select select
select select "**"
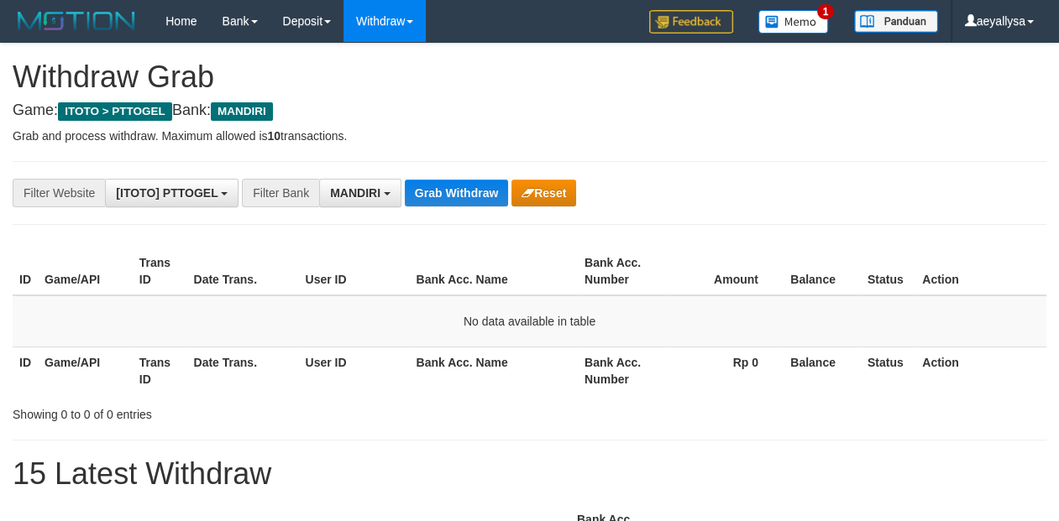
scroll to position [49, 0]
click at [457, 200] on button "Grab Withdraw" at bounding box center [456, 193] width 103 height 27
click at [429, 193] on button "Grab Withdraw" at bounding box center [456, 193] width 103 height 27
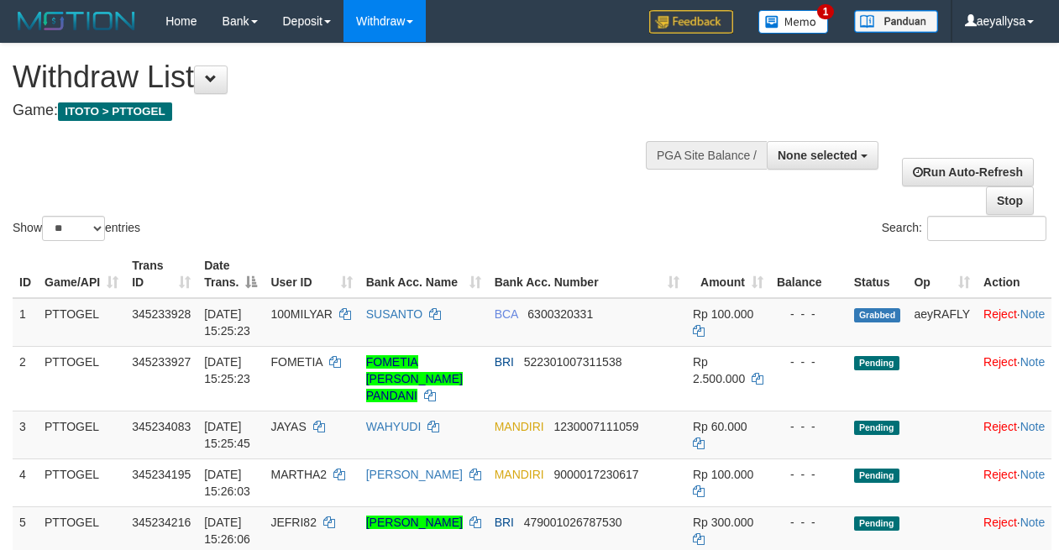
select select
select select "**"
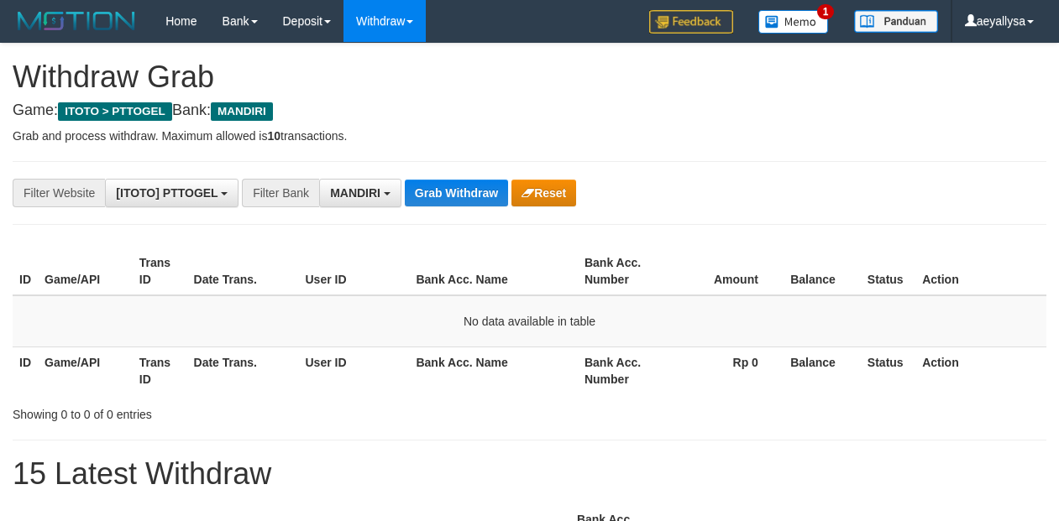
click at [429, 192] on button "Grab Withdraw" at bounding box center [456, 193] width 103 height 27
click at [431, 185] on button "Grab Withdraw" at bounding box center [456, 193] width 103 height 27
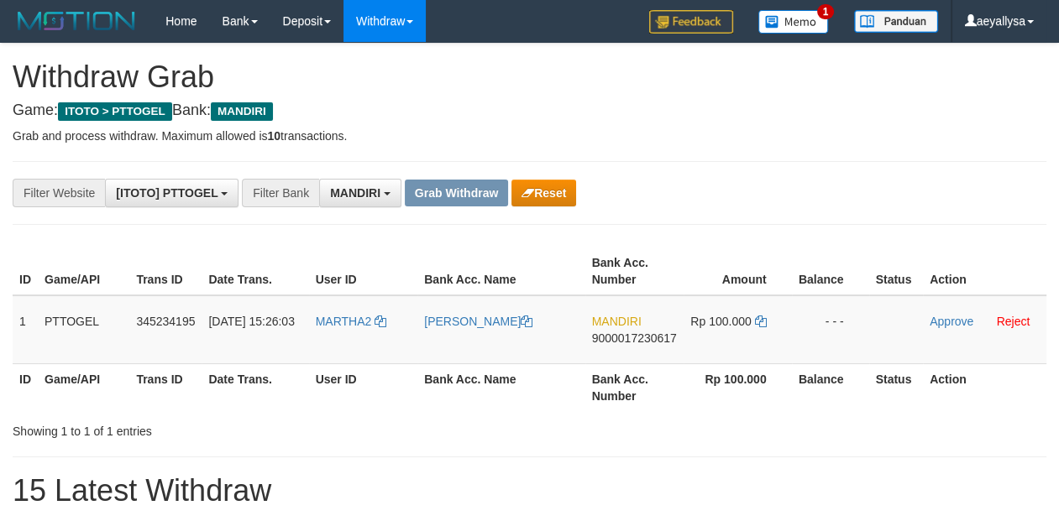
scroll to position [49, 0]
click at [553, 200] on button "Reset" at bounding box center [543, 193] width 65 height 27
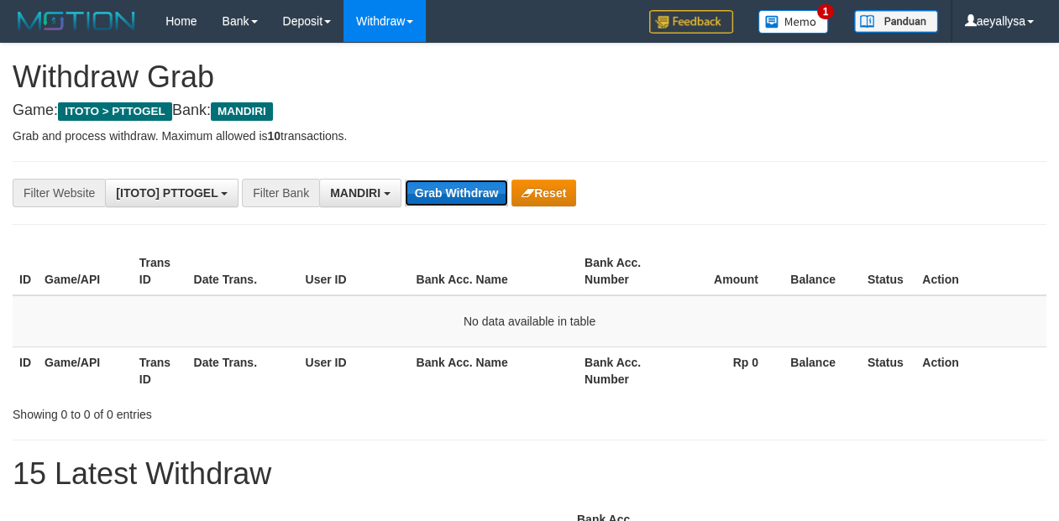
click at [463, 202] on button "Grab Withdraw" at bounding box center [456, 193] width 103 height 27
click at [462, 200] on button "Grab Withdraw" at bounding box center [456, 193] width 103 height 27
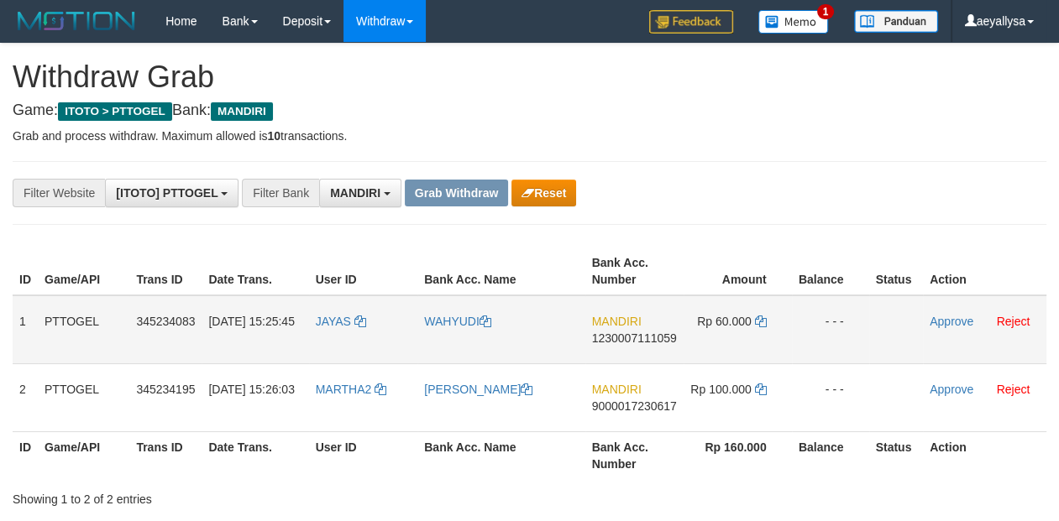
scroll to position [49, 0]
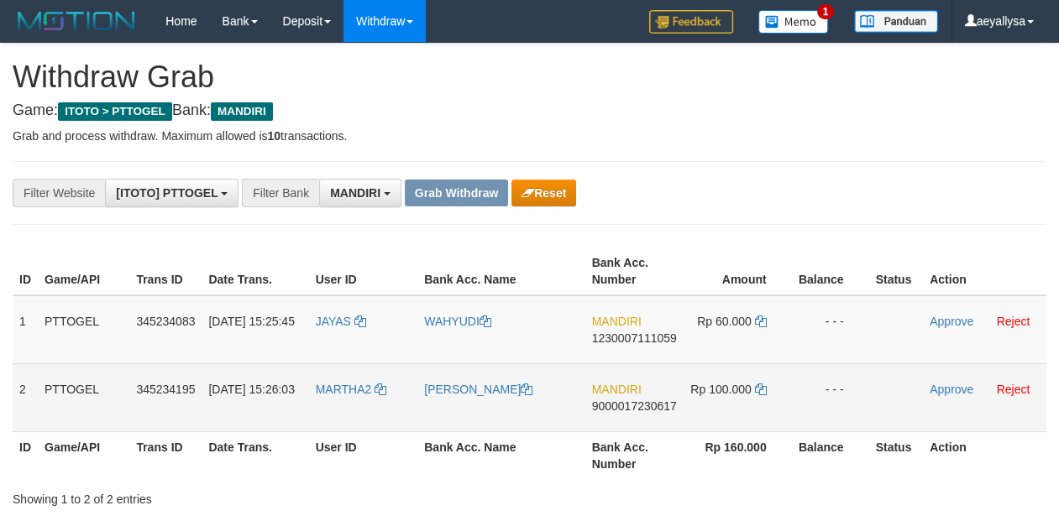
drag, startPoint x: 313, startPoint y: 341, endPoint x: 767, endPoint y: 392, distance: 456.3
click at [767, 410] on tbody "1 PTTOGEL 345234083 01/10/2025 15:25:45 JAYAS WAHYUDI MANDIRI 1230007111059 Rp …" at bounding box center [530, 364] width 1034 height 137
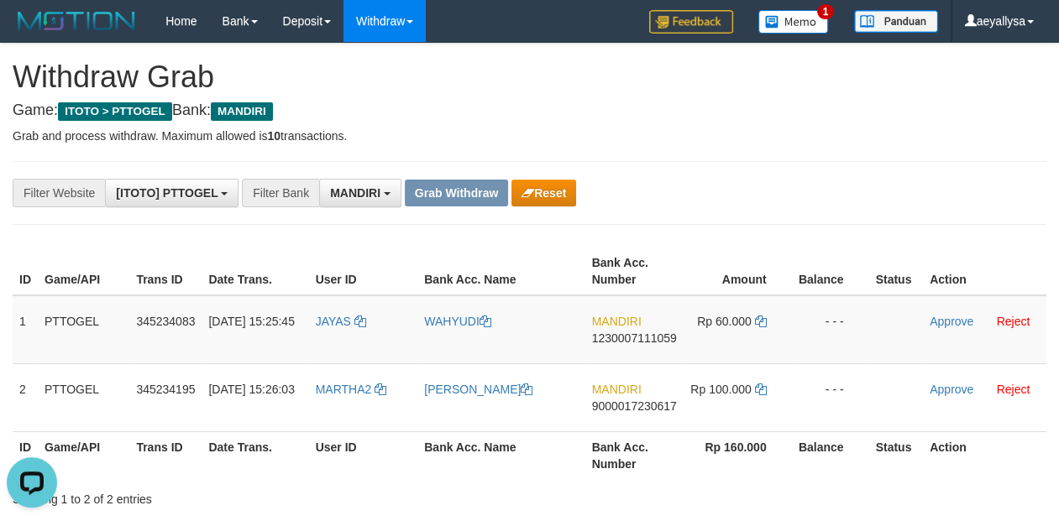
click at [624, 332] on span "1230007111059" at bounding box center [634, 338] width 85 height 13
copy span "1230007111059"
click at [624, 332] on span "1230007111059" at bounding box center [634, 338] width 85 height 13
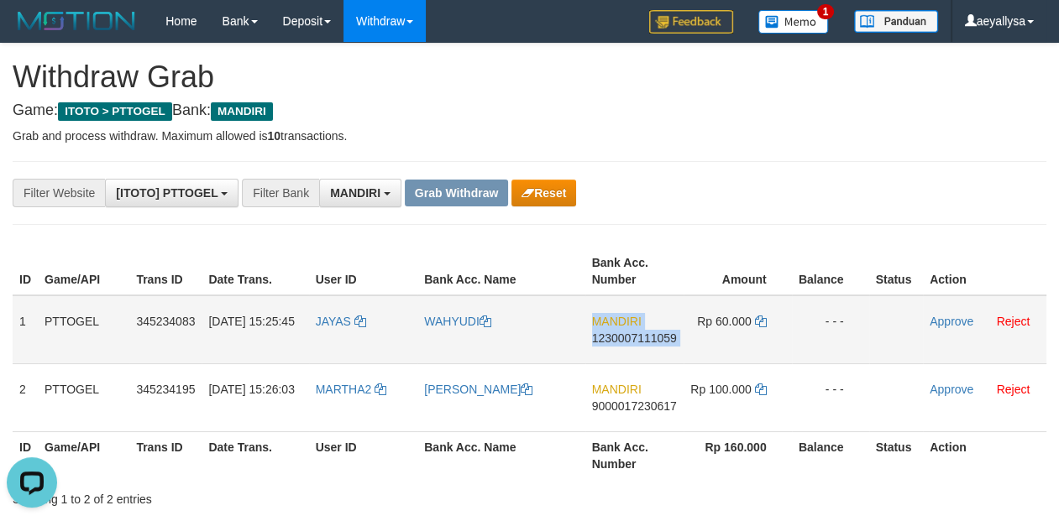
copy td "MANDIRI 1230007111059"
click at [762, 321] on icon at bounding box center [761, 322] width 12 height 12
click at [762, 320] on icon at bounding box center [761, 322] width 12 height 12
click at [762, 317] on icon at bounding box center [761, 322] width 12 height 12
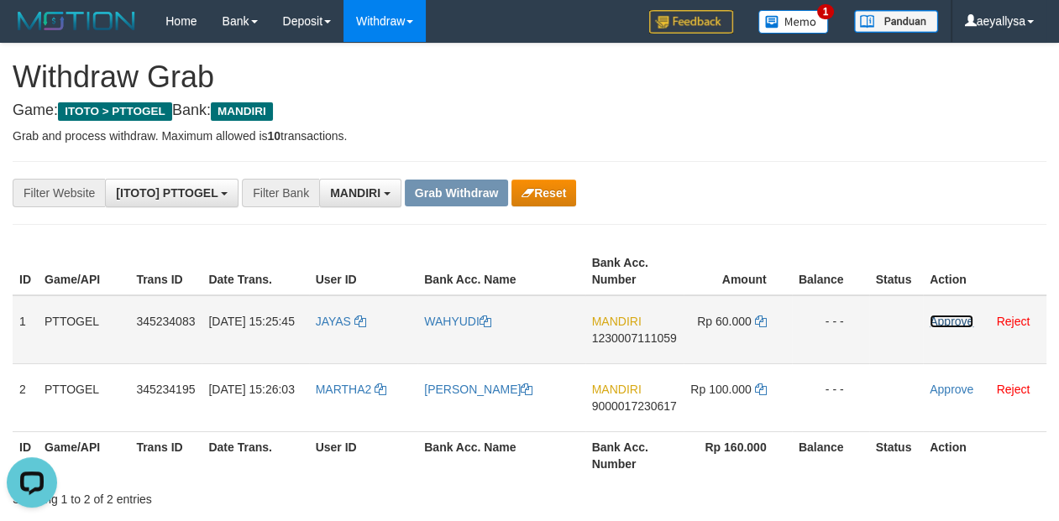
click at [965, 323] on link "Approve" at bounding box center [952, 321] width 44 height 13
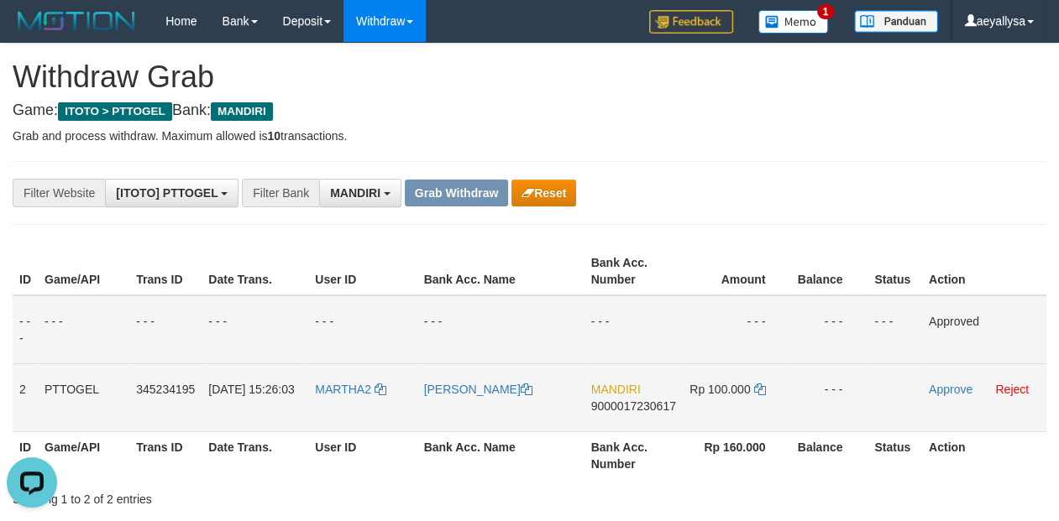
click at [661, 401] on span "9000017230617" at bounding box center [633, 406] width 85 height 13
copy span "9000017230617"
drag, startPoint x: 661, startPoint y: 401, endPoint x: 689, endPoint y: 403, distance: 28.7
click at [660, 401] on span "9000017230617" at bounding box center [633, 406] width 85 height 13
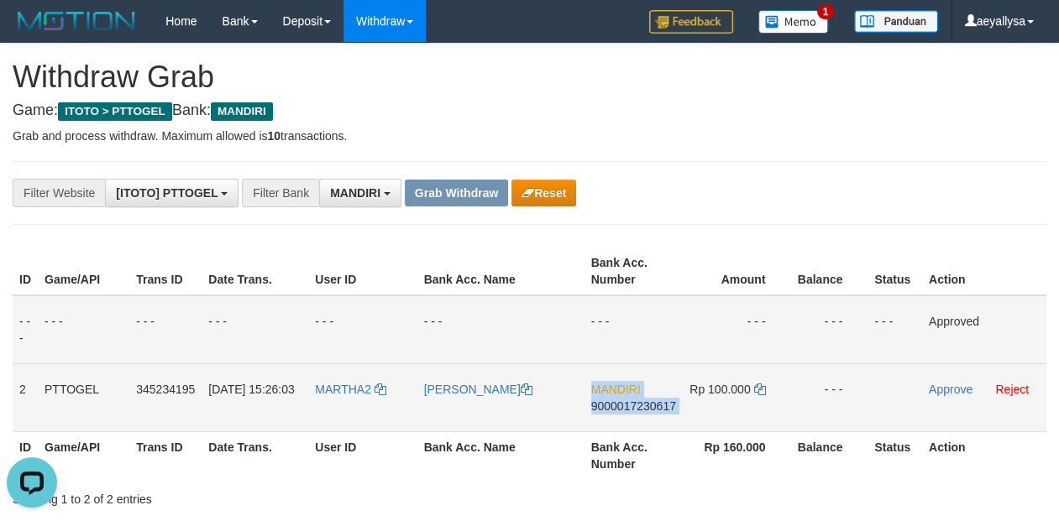
copy td "MANDIRI 9000017230617"
click at [759, 385] on icon at bounding box center [759, 390] width 12 height 12
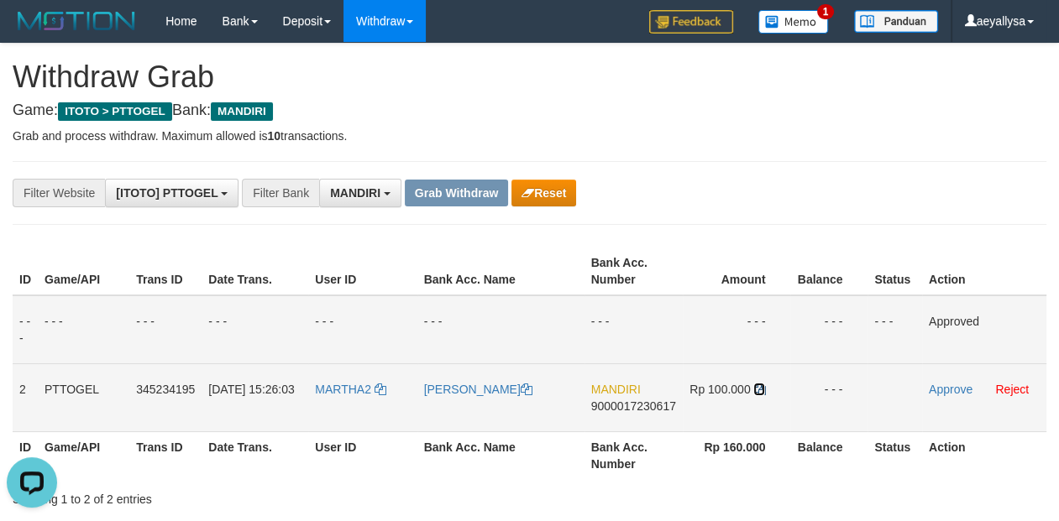
click at [759, 385] on icon at bounding box center [759, 390] width 12 height 12
click at [941, 400] on td "Approve Reject" at bounding box center [984, 398] width 124 height 68
click at [948, 391] on link "Approve" at bounding box center [951, 389] width 44 height 13
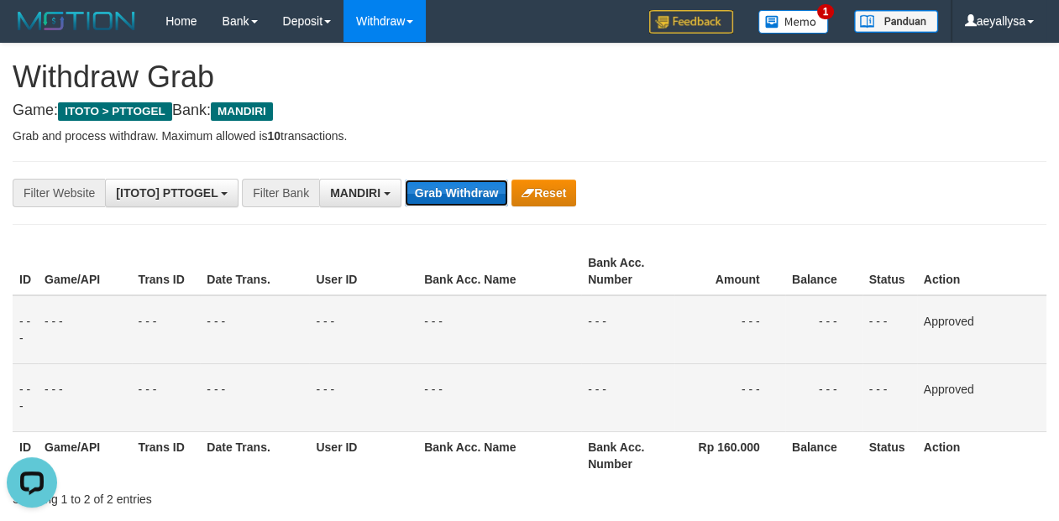
click at [417, 191] on button "Grab Withdraw" at bounding box center [456, 193] width 103 height 27
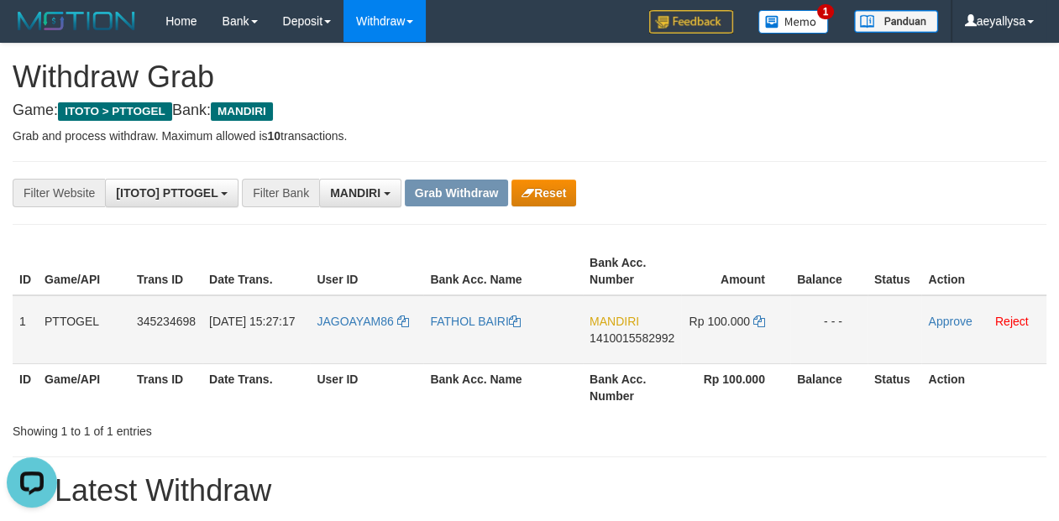
drag, startPoint x: 343, startPoint y: 354, endPoint x: 765, endPoint y: 356, distance: 421.6
click at [765, 356] on tr "1 PTTOGEL 345234698 [DATE] 15:27:17 JAGOAYAM86 FATHOL BAIRI MANDIRI 14100155829…" at bounding box center [530, 330] width 1034 height 69
click at [620, 338] on span "1410015582992" at bounding box center [631, 338] width 85 height 13
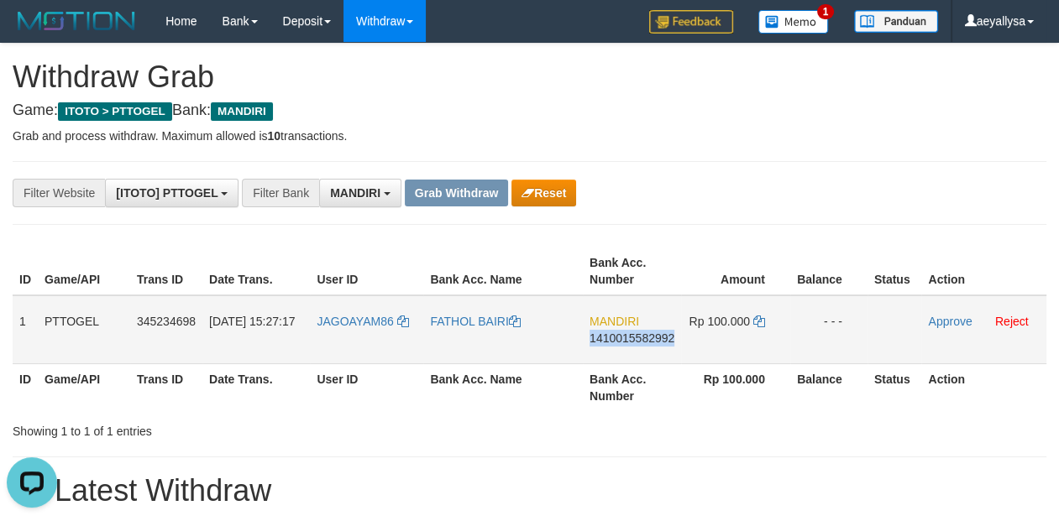
copy span "1410015582992"
click at [655, 340] on span "1410015582992" at bounding box center [631, 338] width 85 height 13
click at [655, 338] on span "1410015582992" at bounding box center [631, 338] width 85 height 13
copy span "1410015582992"
click at [621, 345] on td "MANDIRI 1410015582992" at bounding box center [632, 330] width 98 height 69
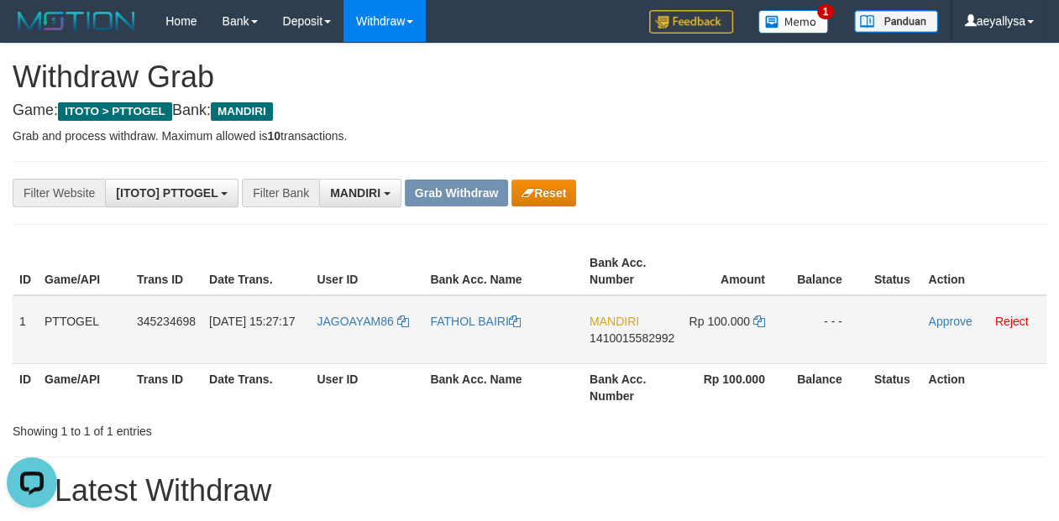
click at [617, 342] on span "1410015582992" at bounding box center [631, 338] width 85 height 13
click at [616, 342] on span "1410015582992" at bounding box center [631, 338] width 85 height 13
copy span "1410015582992"
click at [620, 340] on span "1410015582992" at bounding box center [631, 338] width 85 height 13
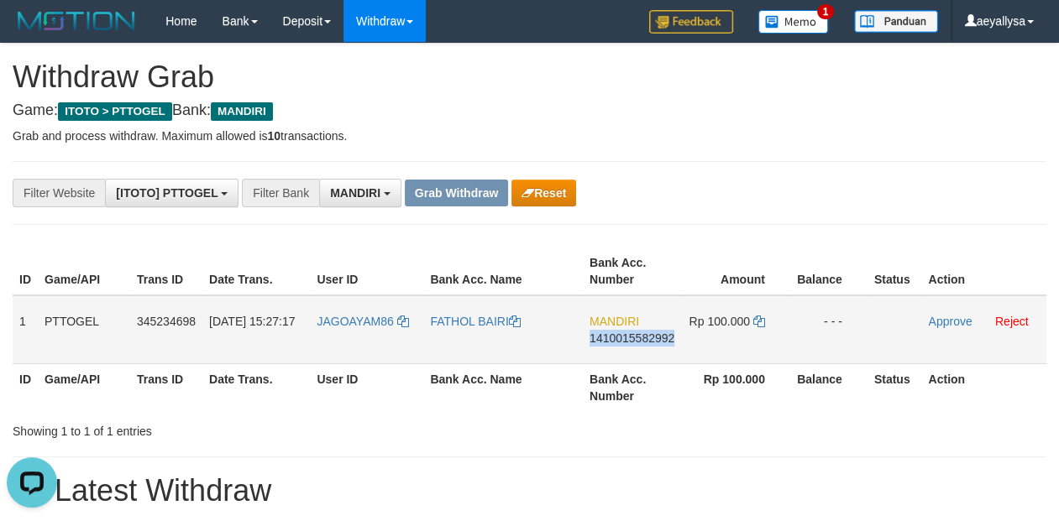
click at [620, 340] on span "1410015582992" at bounding box center [631, 338] width 85 height 13
copy span "1410015582992"
click at [779, 314] on td "Rp 100.000" at bounding box center [735, 330] width 109 height 69
click at [759, 319] on icon at bounding box center [759, 322] width 12 height 12
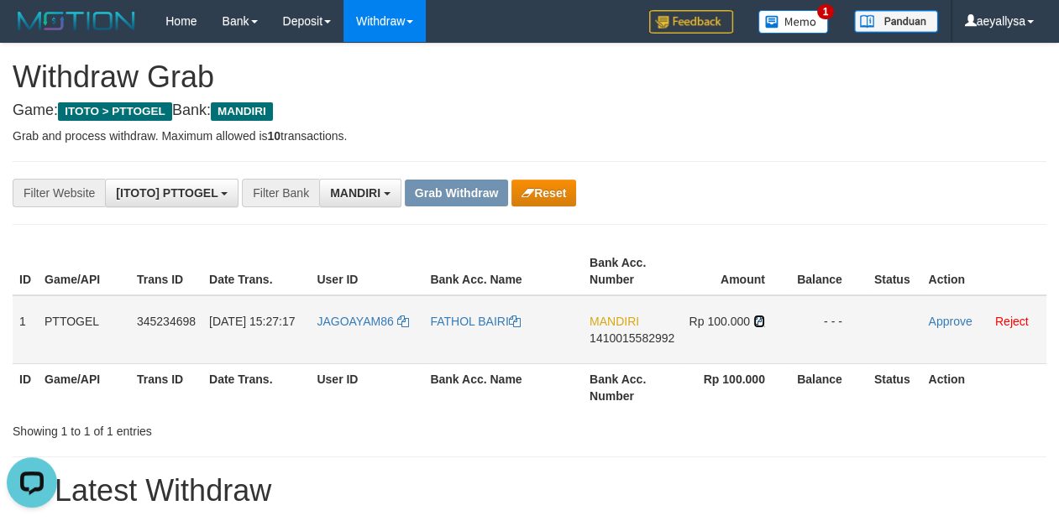
click at [759, 319] on icon at bounding box center [759, 322] width 12 height 12
click at [947, 317] on link "Approve" at bounding box center [950, 321] width 44 height 13
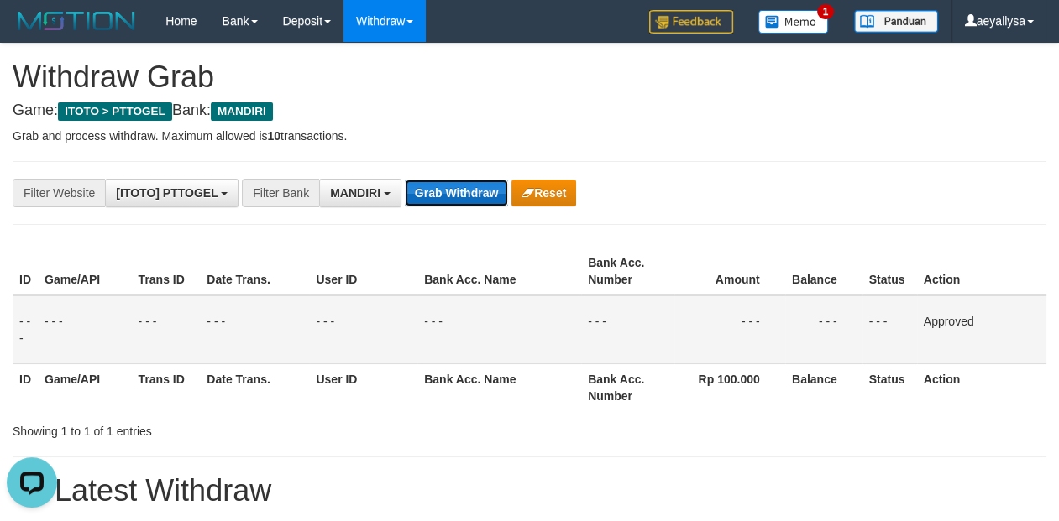
click at [474, 185] on button "Grab Withdraw" at bounding box center [456, 193] width 103 height 27
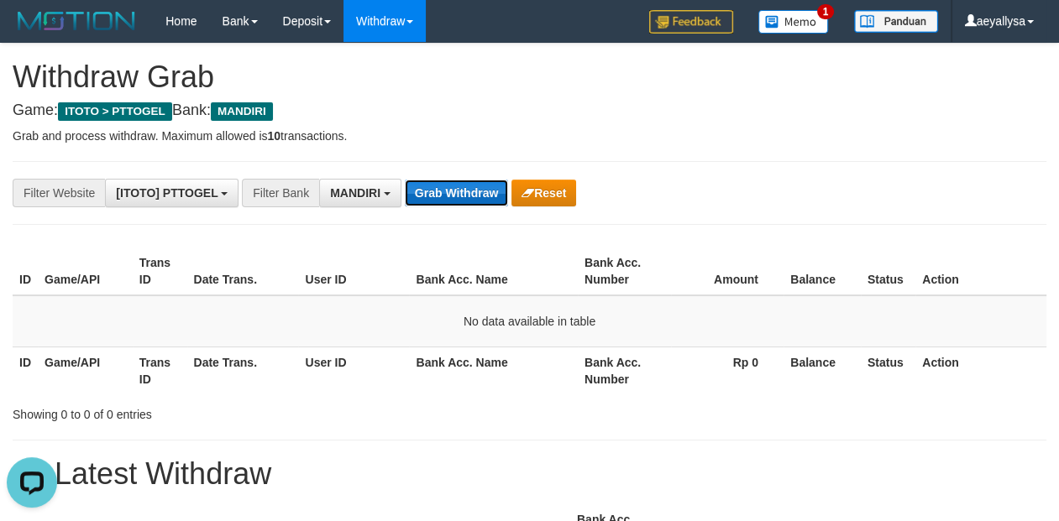
click at [466, 198] on button "Grab Withdraw" at bounding box center [456, 193] width 103 height 27
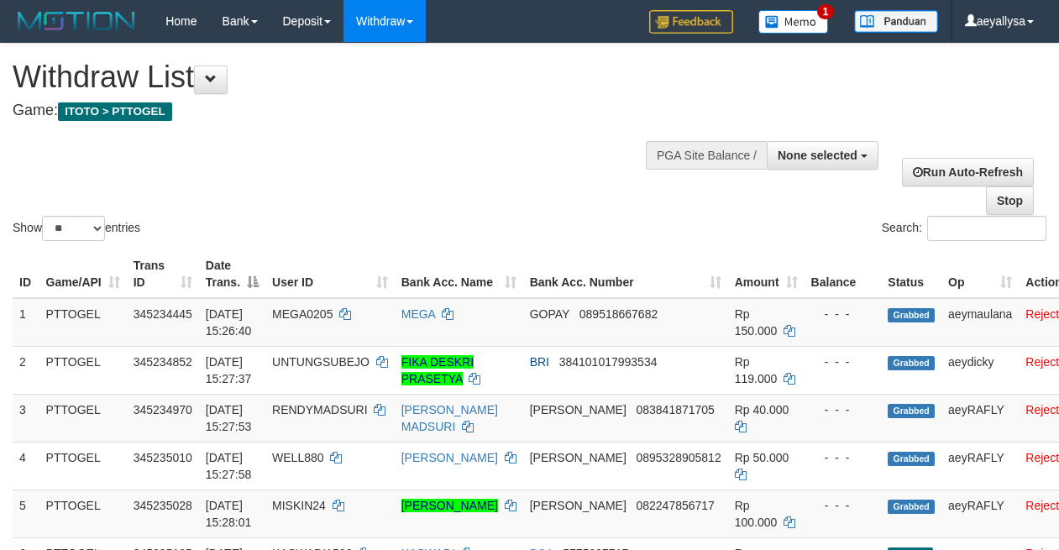
select select
select select "**"
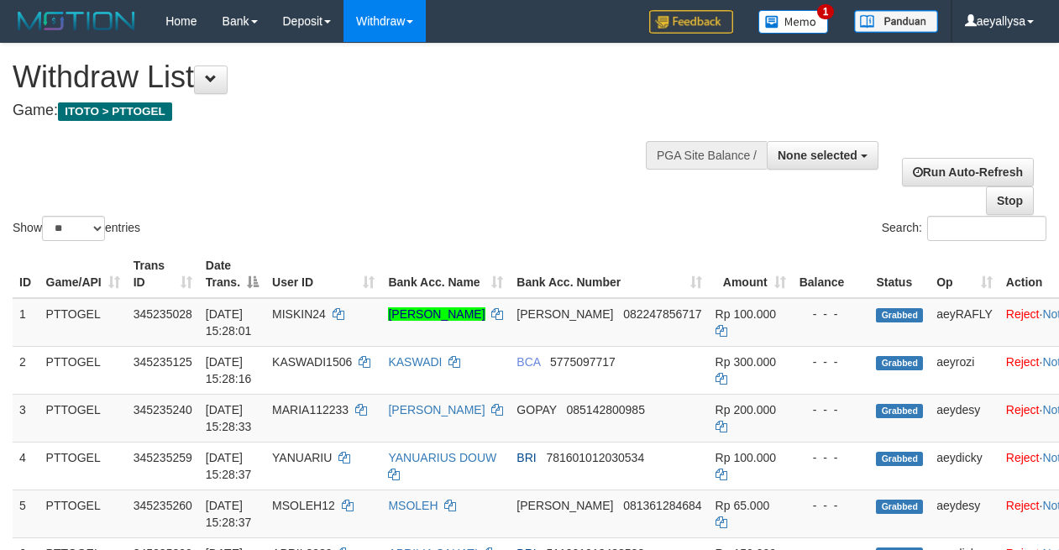
select select
select select "**"
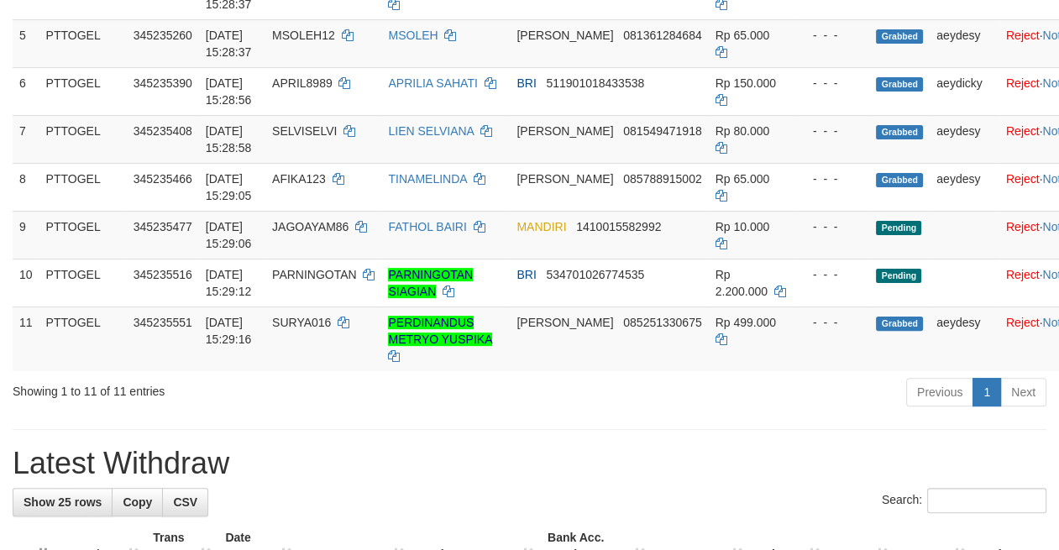
click at [731, 405] on div "Previous 1 Next" at bounding box center [749, 394] width 593 height 36
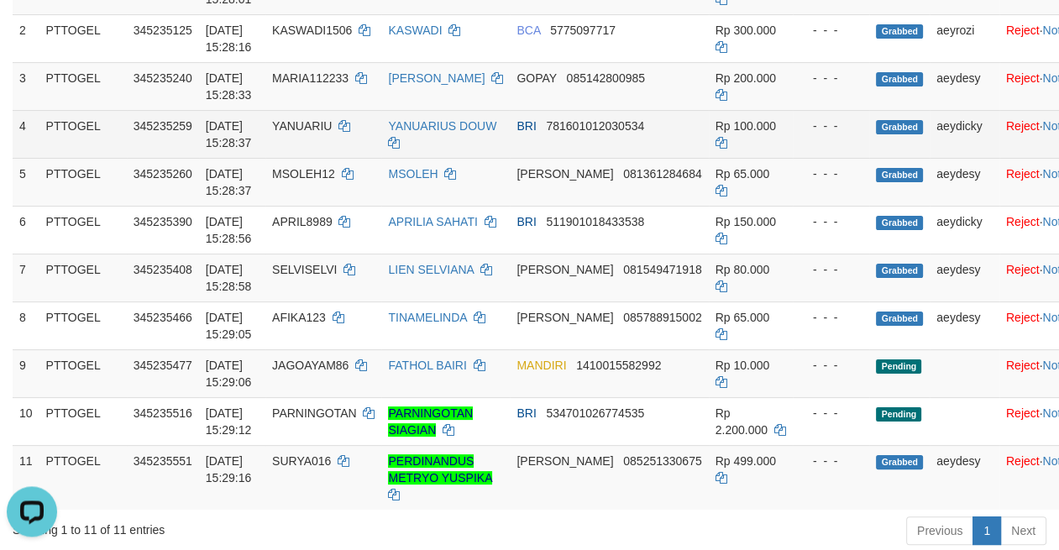
scroll to position [235, 0]
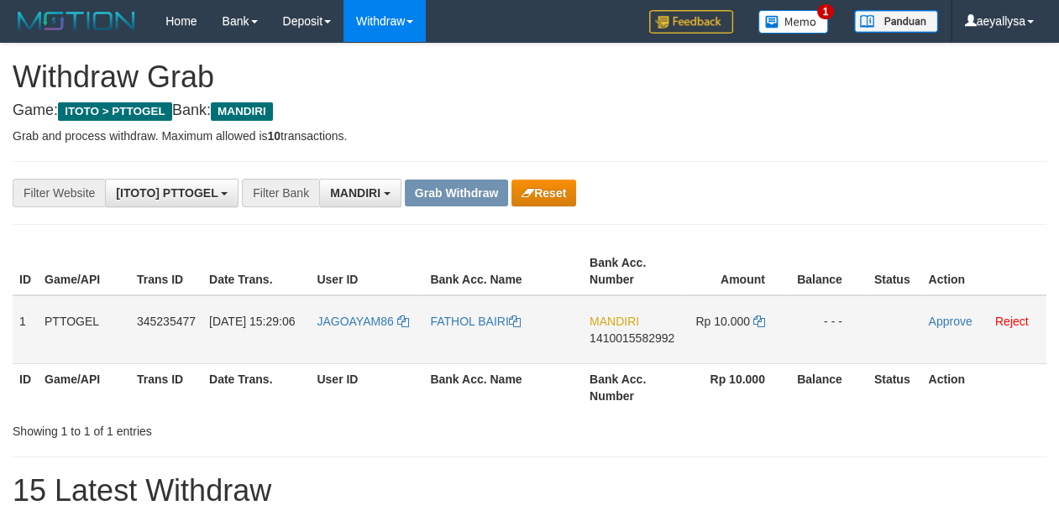
scroll to position [49, 0]
drag, startPoint x: 370, startPoint y: 342, endPoint x: 702, endPoint y: 338, distance: 331.7
click at [702, 338] on tr "1 PTTOGEL 345235477 [DATE] 15:29:06 JAGOAYAM86 FATHOL BAIRI MANDIRI 14100155829…" at bounding box center [530, 330] width 1034 height 69
copy tr
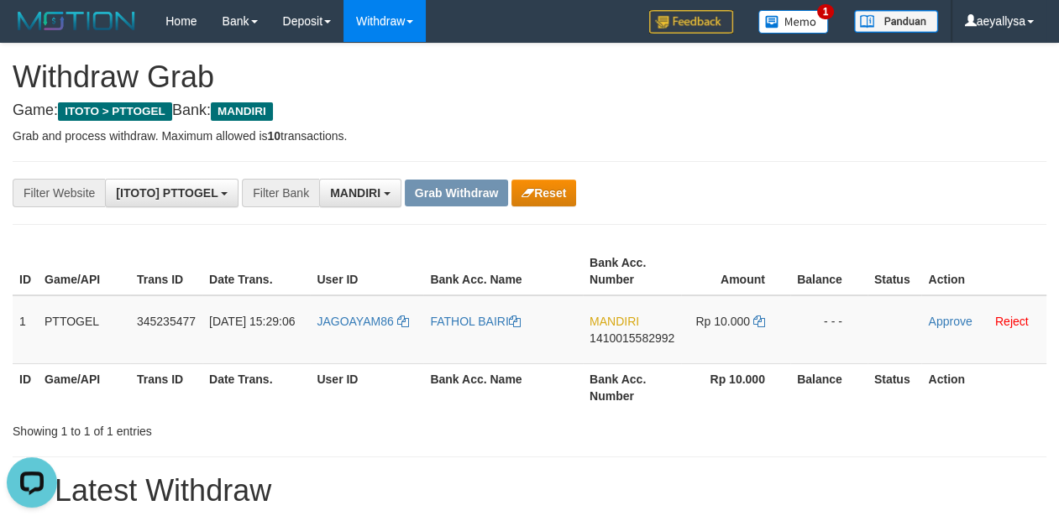
click at [1028, 181] on div "**********" at bounding box center [529, 193] width 1059 height 29
click at [658, 330] on td "MANDIRI 1410015582992" at bounding box center [632, 330] width 98 height 69
click at [652, 333] on span "1410015582992" at bounding box center [631, 338] width 85 height 13
copy span "1410015582992"
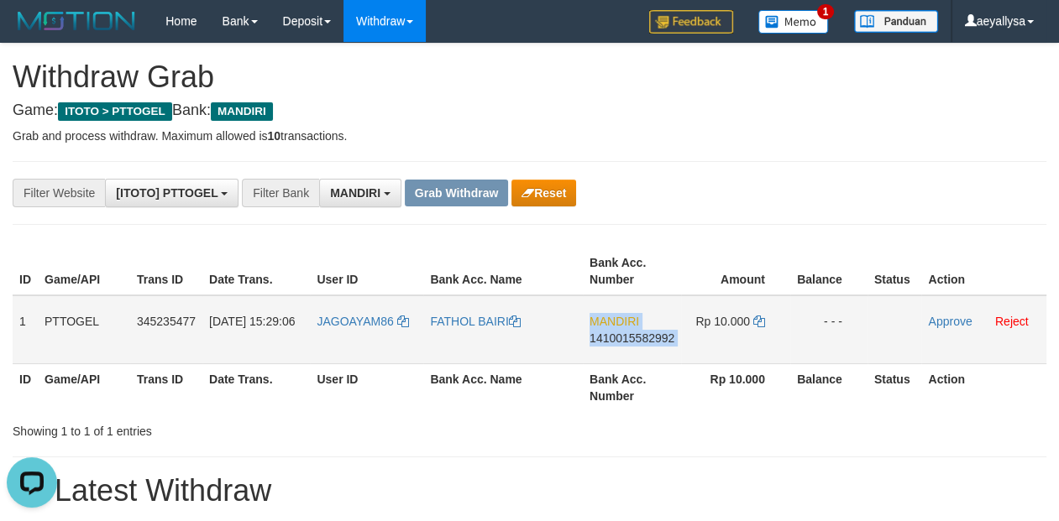
click at [652, 332] on span "1410015582992" at bounding box center [631, 338] width 85 height 13
copy td "MANDIRI 1410015582992"
click at [638, 337] on span "1410015582992" at bounding box center [631, 338] width 85 height 13
click at [638, 335] on span "1410015582992" at bounding box center [631, 338] width 85 height 13
copy span "1410015582992"
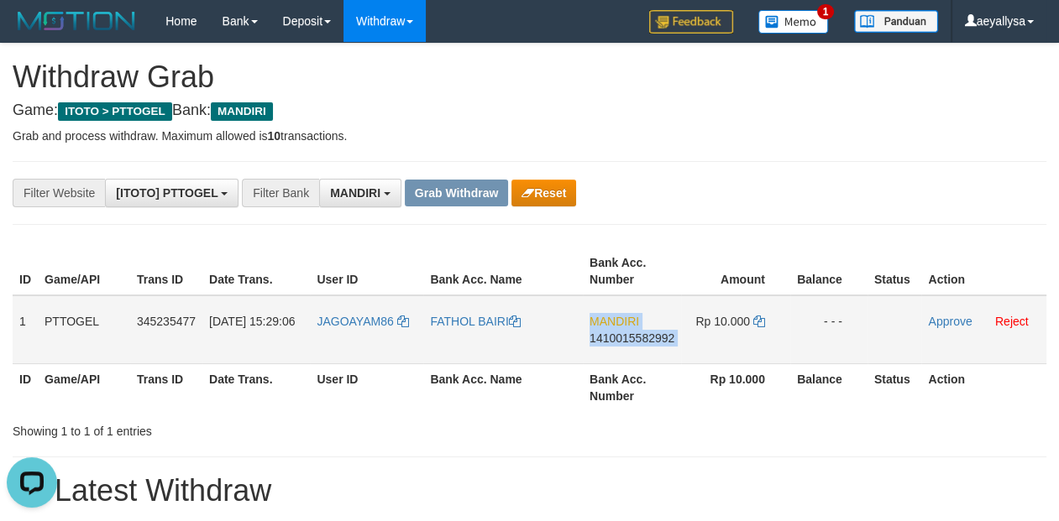
click at [638, 334] on span "1410015582992" at bounding box center [631, 338] width 85 height 13
copy td "MANDIRI 1410015582992"
click at [655, 333] on span "1410015582992" at bounding box center [631, 338] width 85 height 13
copy span "1410015582992"
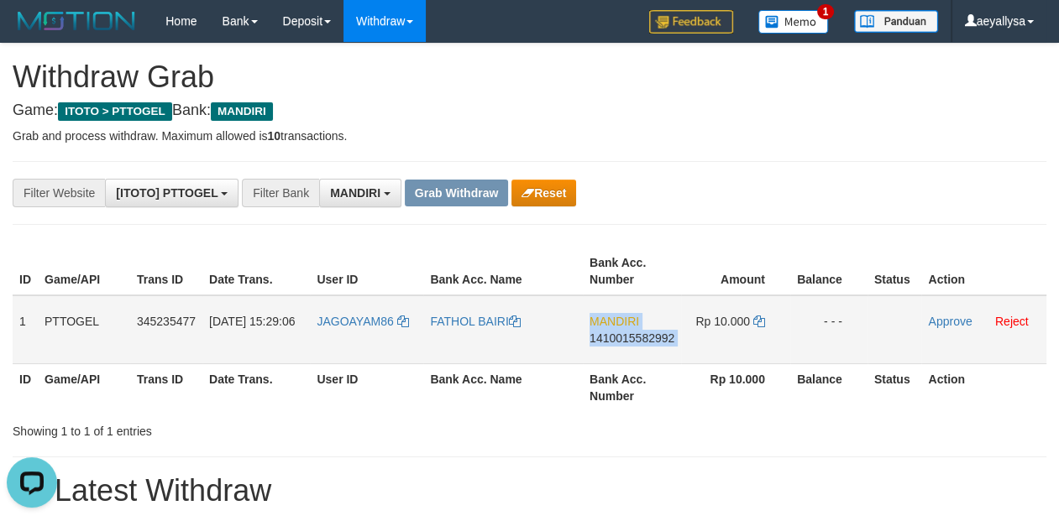
click at [655, 333] on span "1410015582992" at bounding box center [631, 338] width 85 height 13
copy td "MANDIRI 1410015582992"
click at [759, 317] on icon at bounding box center [759, 322] width 12 height 12
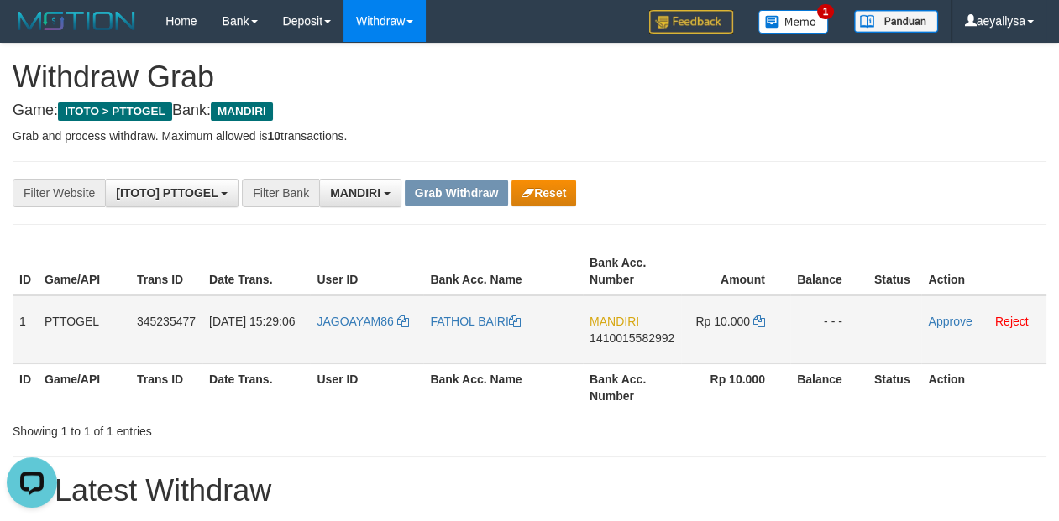
click at [667, 332] on span "1410015582992" at bounding box center [631, 338] width 85 height 13
copy span "1410015582992"
click at [758, 319] on icon at bounding box center [759, 322] width 12 height 12
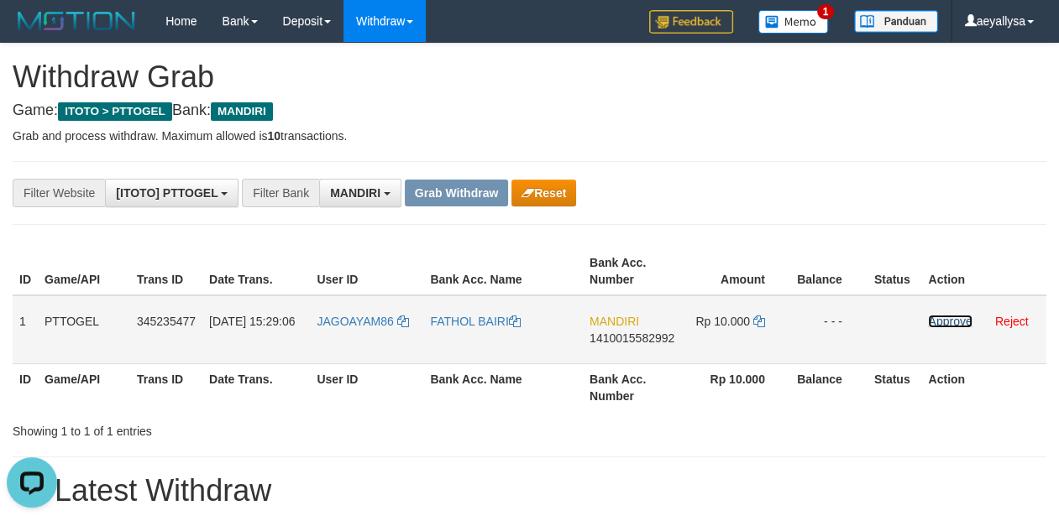
click at [942, 324] on link "Approve" at bounding box center [950, 321] width 44 height 13
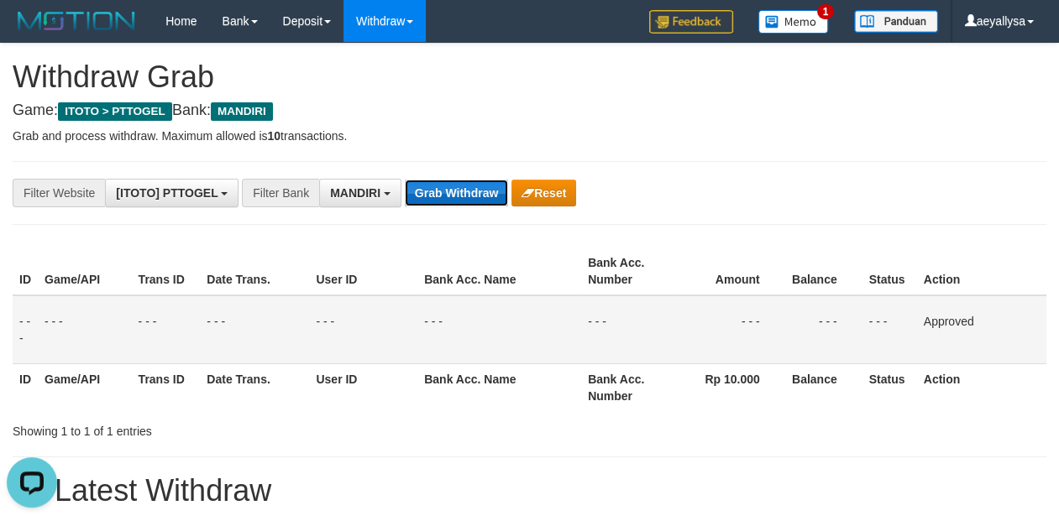
click at [435, 188] on button "Grab Withdraw" at bounding box center [456, 193] width 103 height 27
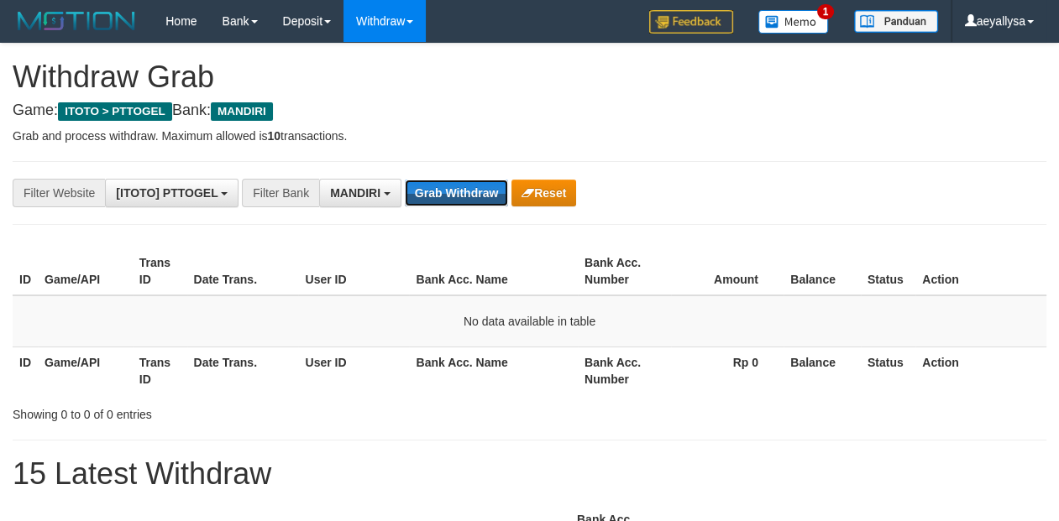
click at [435, 187] on button "Grab Withdraw" at bounding box center [456, 193] width 103 height 27
click at [474, 181] on button "Grab Withdraw" at bounding box center [456, 193] width 103 height 27
drag, startPoint x: 0, startPoint y: 0, endPoint x: 474, endPoint y: 181, distance: 507.9
click at [474, 181] on button "Grab Withdraw" at bounding box center [456, 193] width 103 height 27
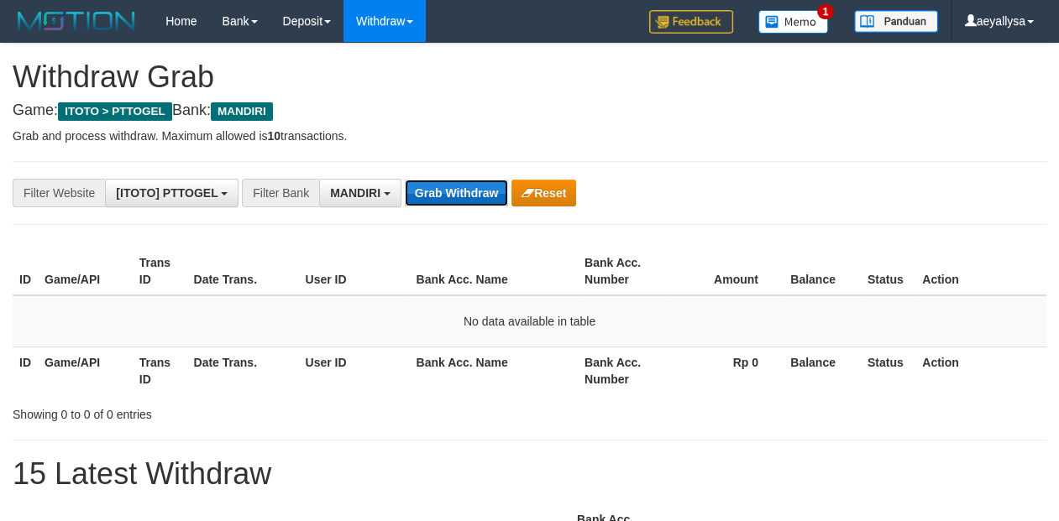
scroll to position [49, 0]
click at [441, 192] on button "Grab Withdraw" at bounding box center [456, 193] width 103 height 27
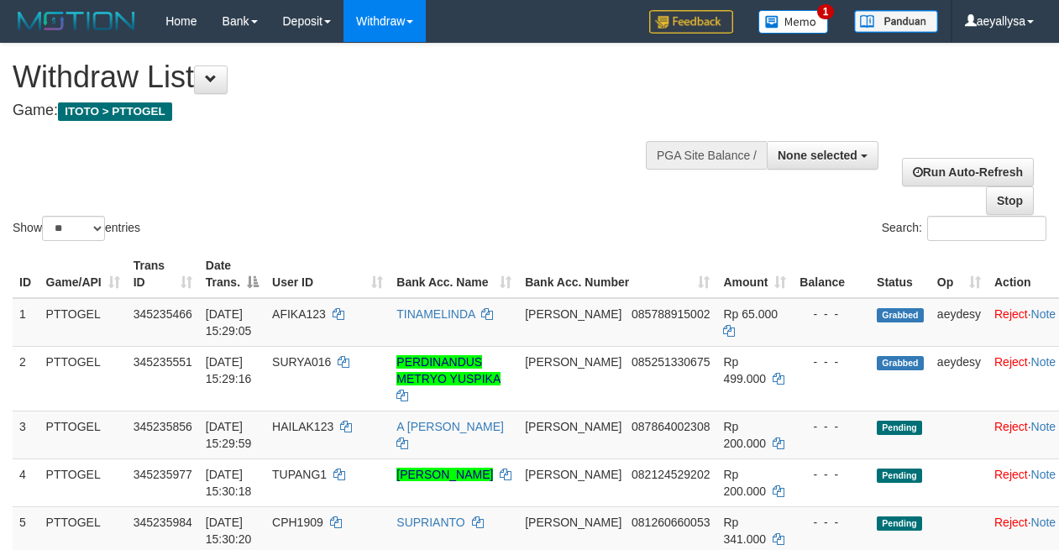
select select
select select "**"
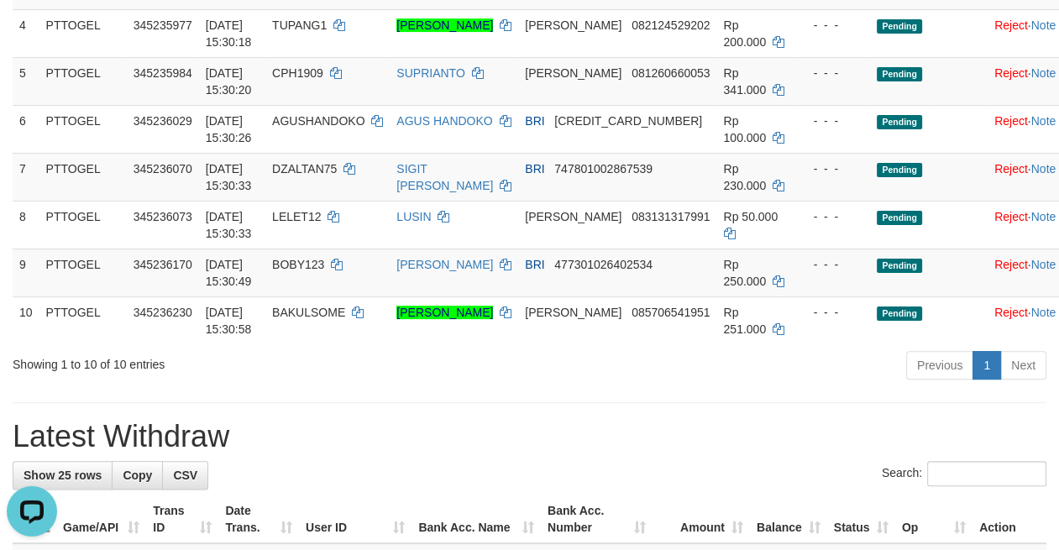
scroll to position [353, 0]
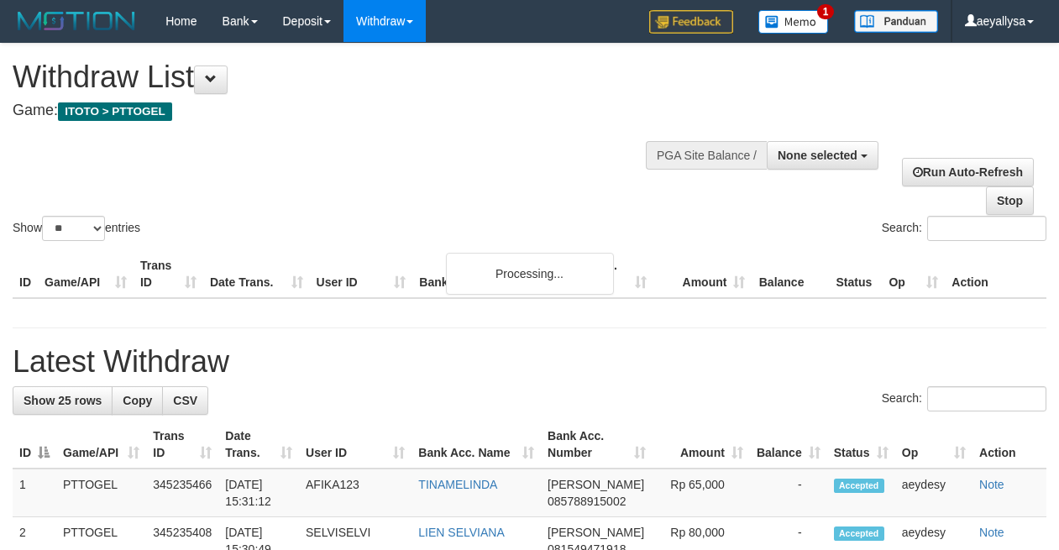
select select
select select "**"
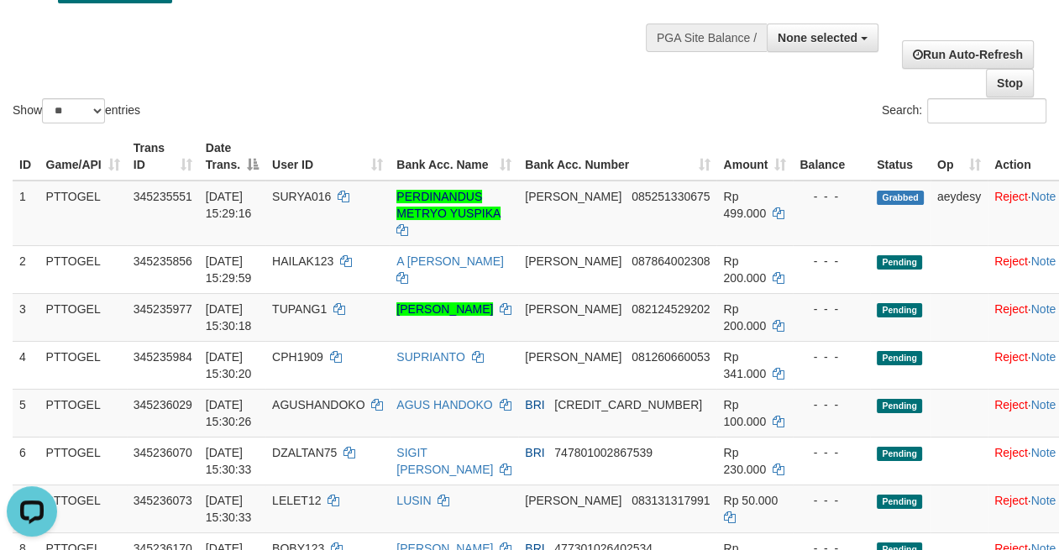
scroll to position [470, 0]
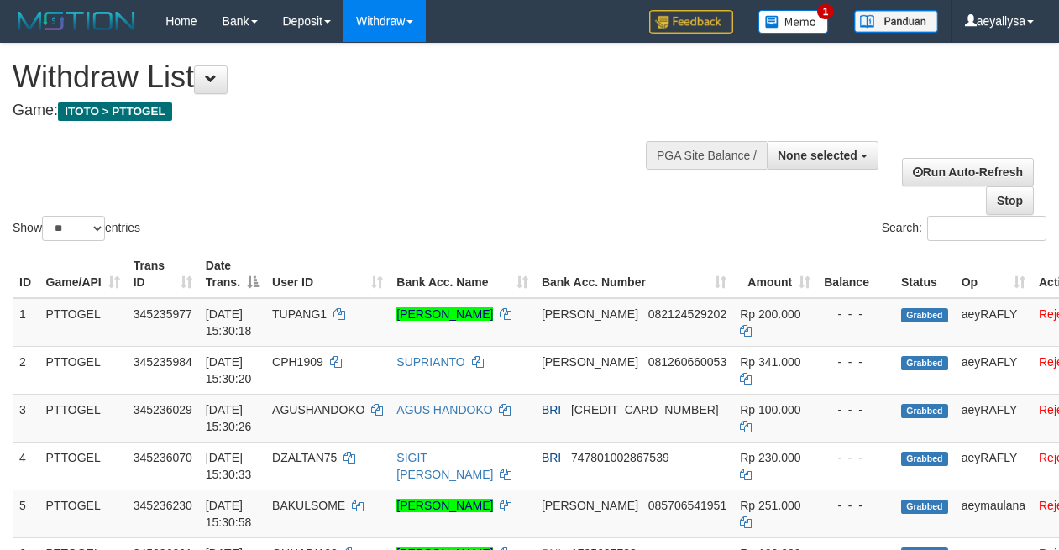
select select
select select "**"
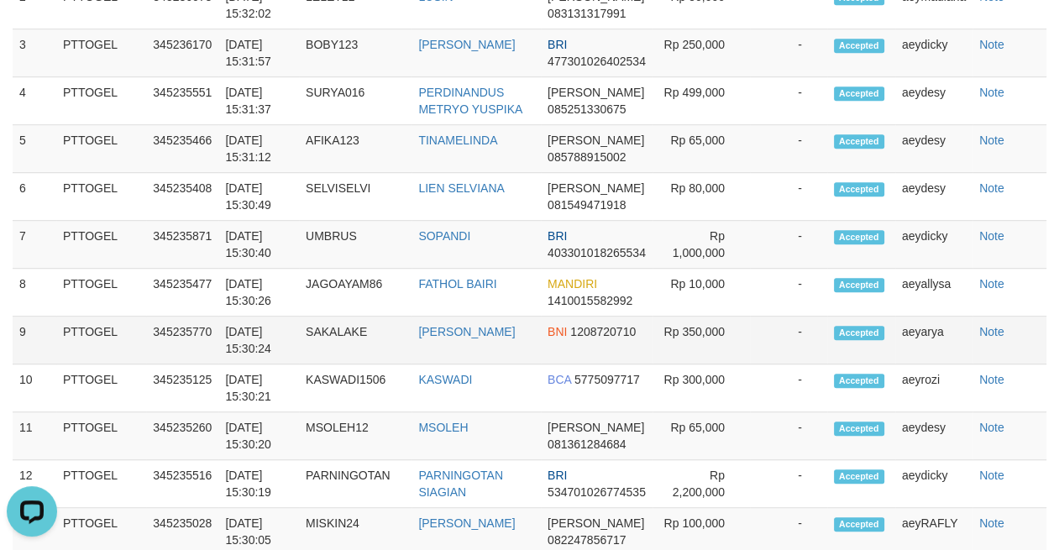
click at [784, 364] on td "-" at bounding box center [788, 341] width 77 height 48
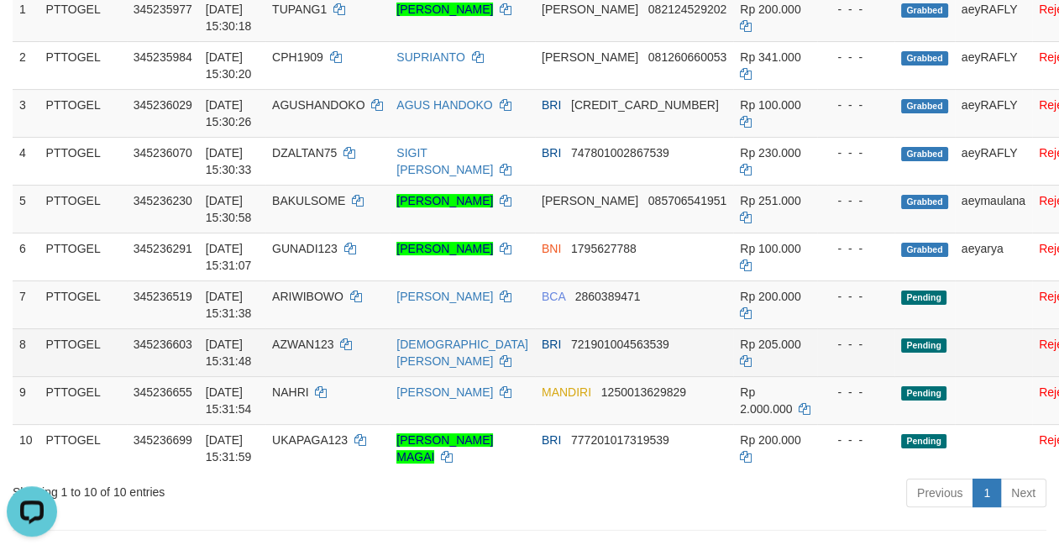
scroll to position [338, 0]
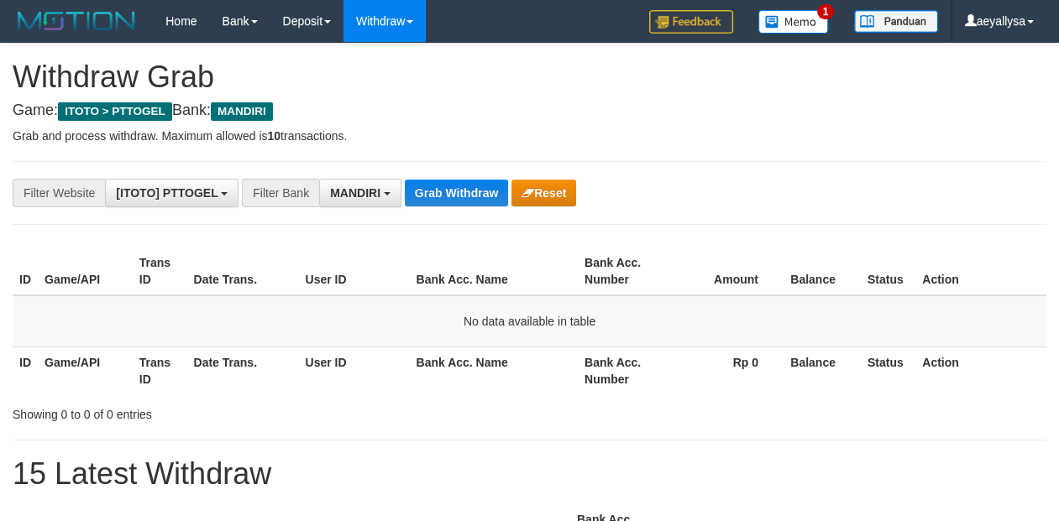
scroll to position [49, 0]
click at [446, 202] on button "Grab Withdraw" at bounding box center [456, 193] width 103 height 27
click at [463, 196] on button "Grab Withdraw" at bounding box center [456, 193] width 103 height 27
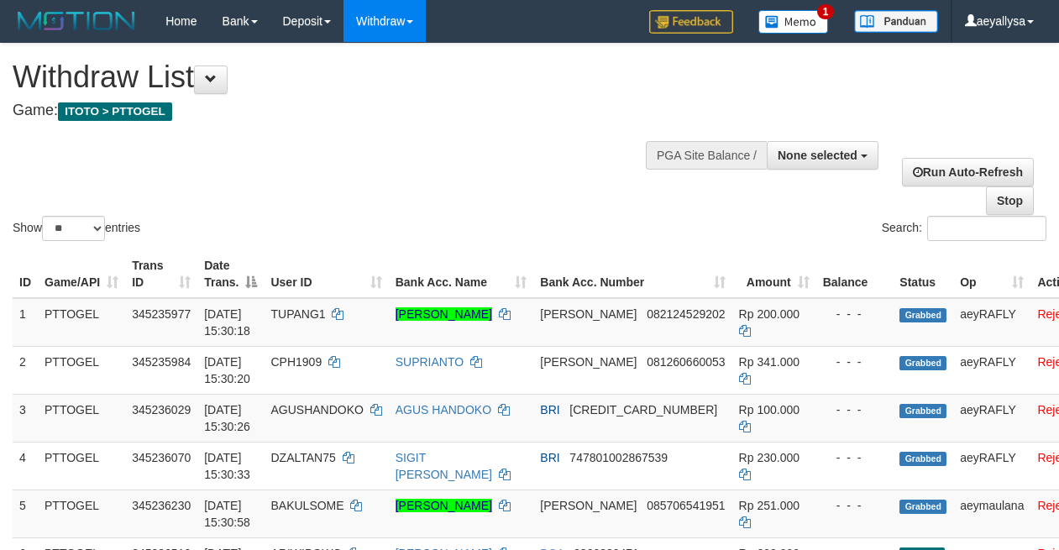
select select
select select "**"
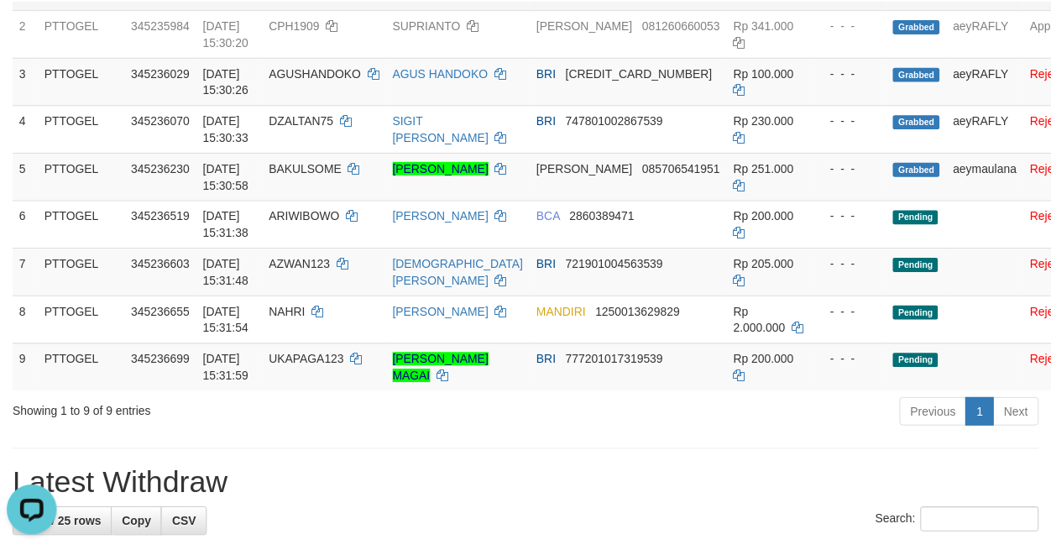
scroll to position [846, 0]
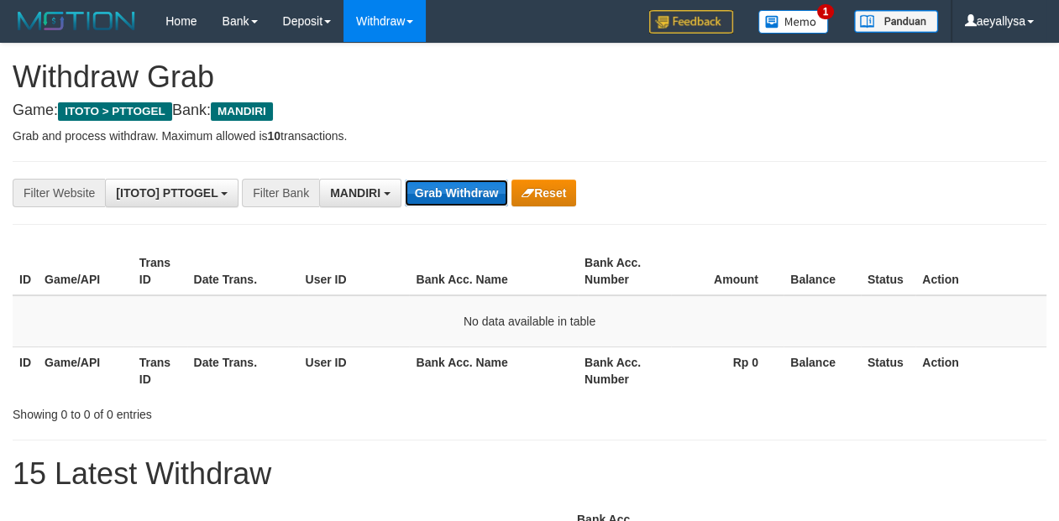
click at [461, 191] on button "Grab Withdraw" at bounding box center [456, 193] width 103 height 27
click at [441, 191] on button "Grab Withdraw" at bounding box center [456, 193] width 103 height 27
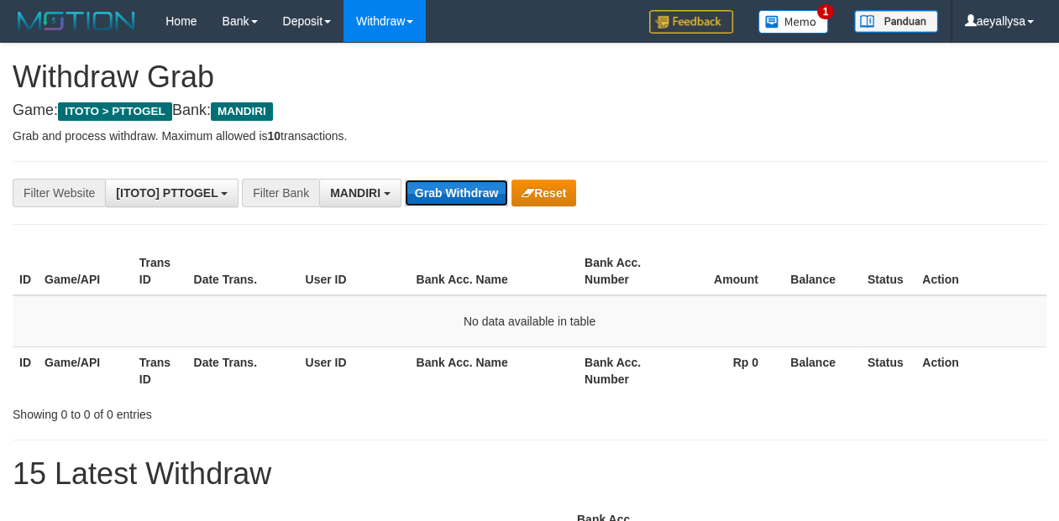
click at [465, 206] on button "Grab Withdraw" at bounding box center [456, 193] width 103 height 27
click at [452, 191] on button "Grab Withdraw" at bounding box center [456, 193] width 103 height 27
drag, startPoint x: 0, startPoint y: 0, endPoint x: 449, endPoint y: 191, distance: 488.4
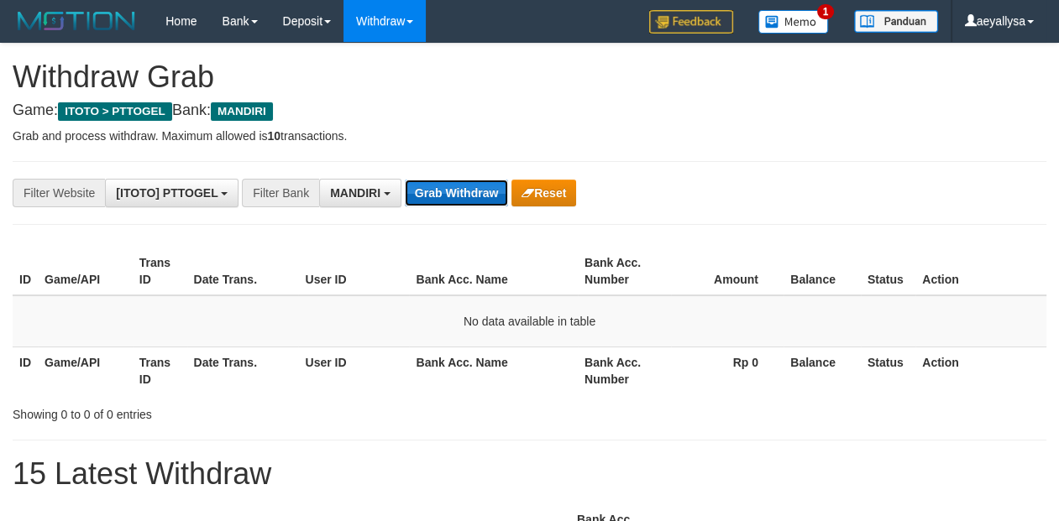
click at [449, 191] on button "Grab Withdraw" at bounding box center [456, 193] width 103 height 27
drag, startPoint x: 0, startPoint y: 0, endPoint x: 451, endPoint y: 179, distance: 485.1
click at [449, 182] on button "Grab Withdraw" at bounding box center [456, 193] width 103 height 27
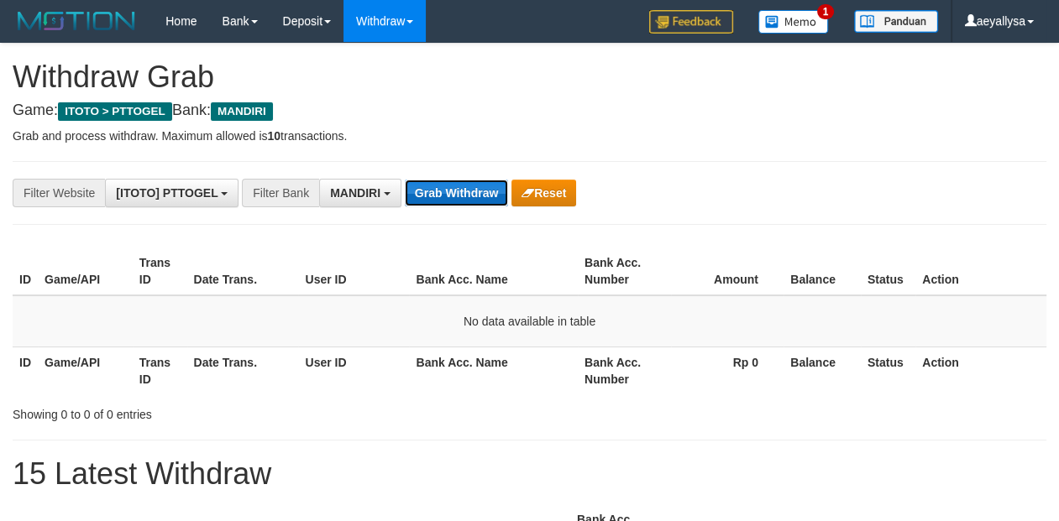
click at [446, 191] on button "Grab Withdraw" at bounding box center [456, 193] width 103 height 27
click at [447, 191] on button "Grab Withdraw" at bounding box center [456, 193] width 103 height 27
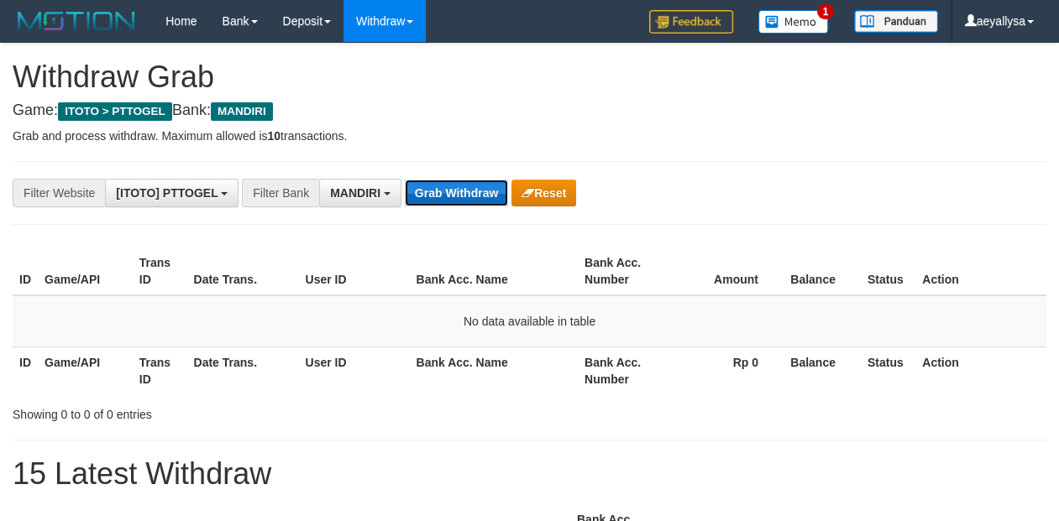
scroll to position [49, 0]
click at [460, 186] on button "Grab Withdraw" at bounding box center [456, 193] width 103 height 27
drag, startPoint x: 0, startPoint y: 0, endPoint x: 460, endPoint y: 184, distance: 495.6
click at [460, 186] on button "Grab Withdraw" at bounding box center [456, 193] width 103 height 27
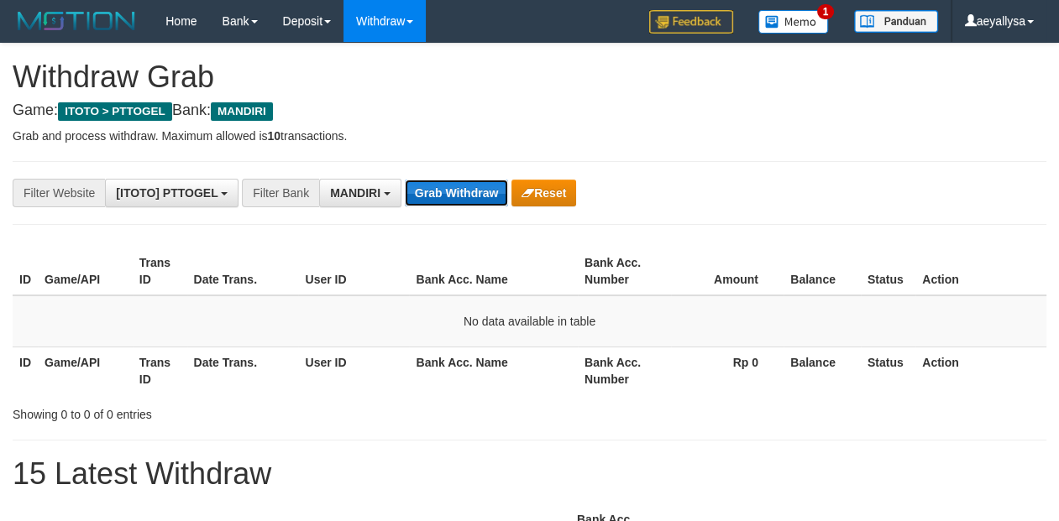
scroll to position [49, 0]
drag, startPoint x: 0, startPoint y: 0, endPoint x: 463, endPoint y: 181, distance: 497.0
click at [462, 183] on button "Grab Withdraw" at bounding box center [456, 193] width 103 height 27
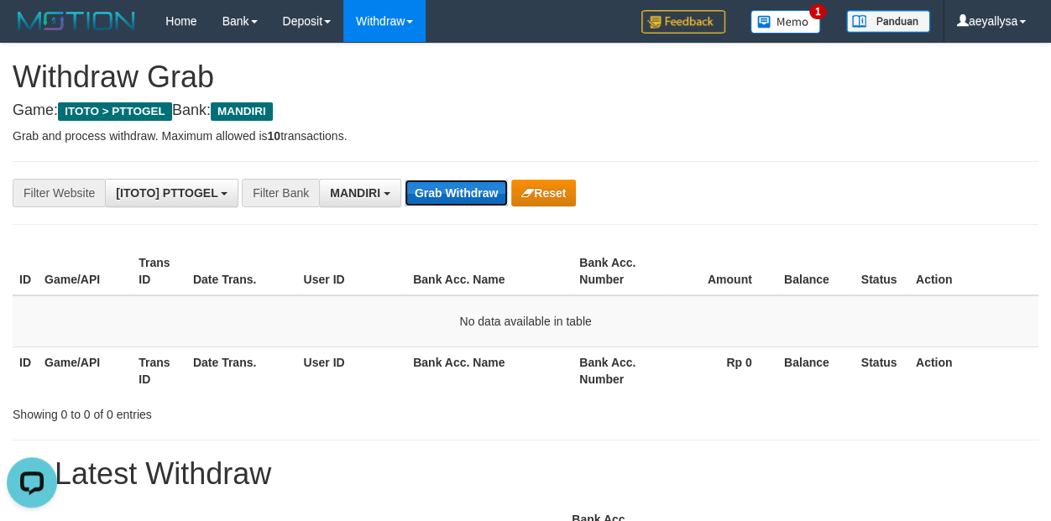
click at [460, 198] on button "Grab Withdraw" at bounding box center [456, 193] width 103 height 27
click at [464, 187] on button "Grab Withdraw" at bounding box center [456, 193] width 103 height 27
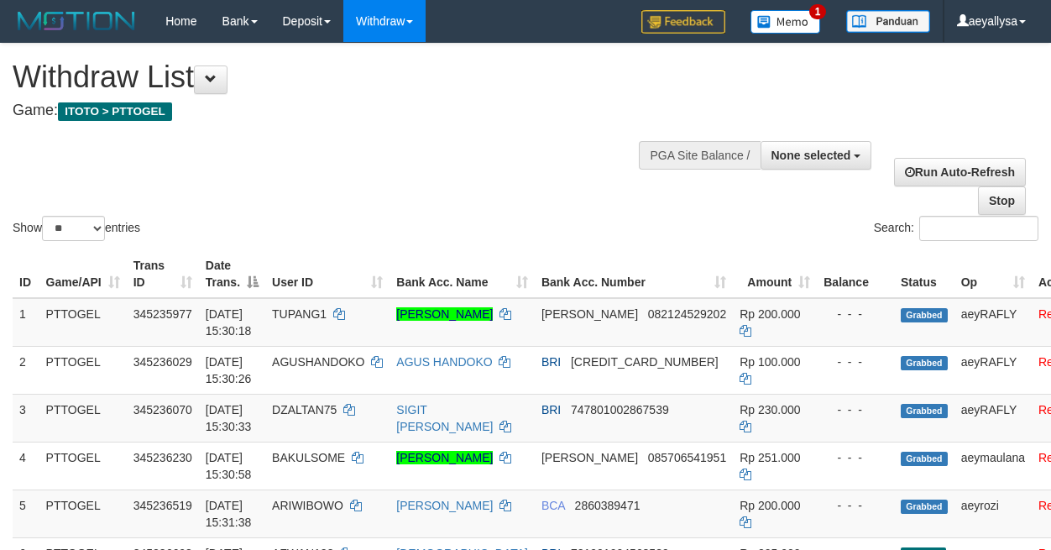
select select
select select "**"
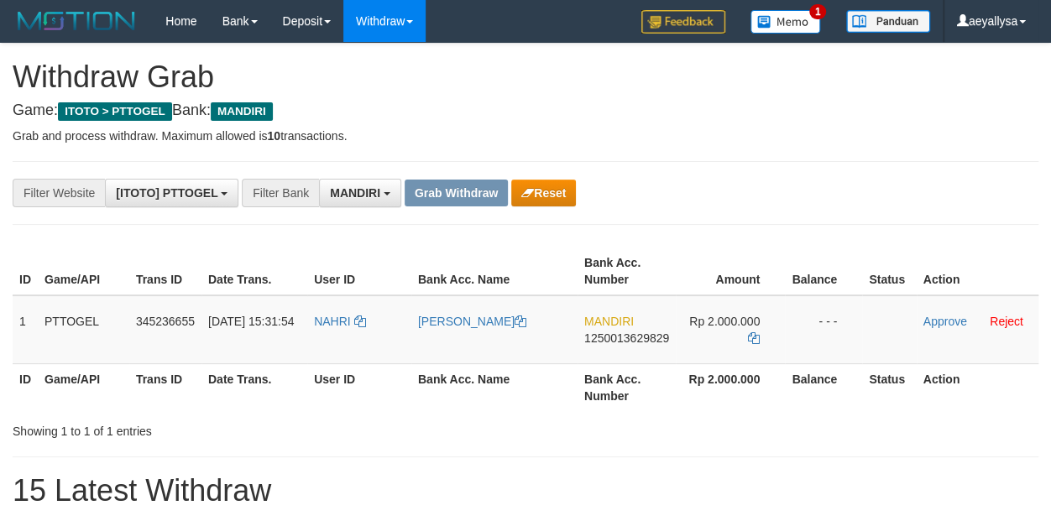
scroll to position [49, 0]
drag, startPoint x: 355, startPoint y: 348, endPoint x: 737, endPoint y: 347, distance: 382.1
click at [737, 347] on tr "1 PTTOGEL 345236655 01/10/2025 15:31:54 NAHRI SYAMSUL BAHRI MANDIRI 12500136298…" at bounding box center [526, 330] width 1026 height 69
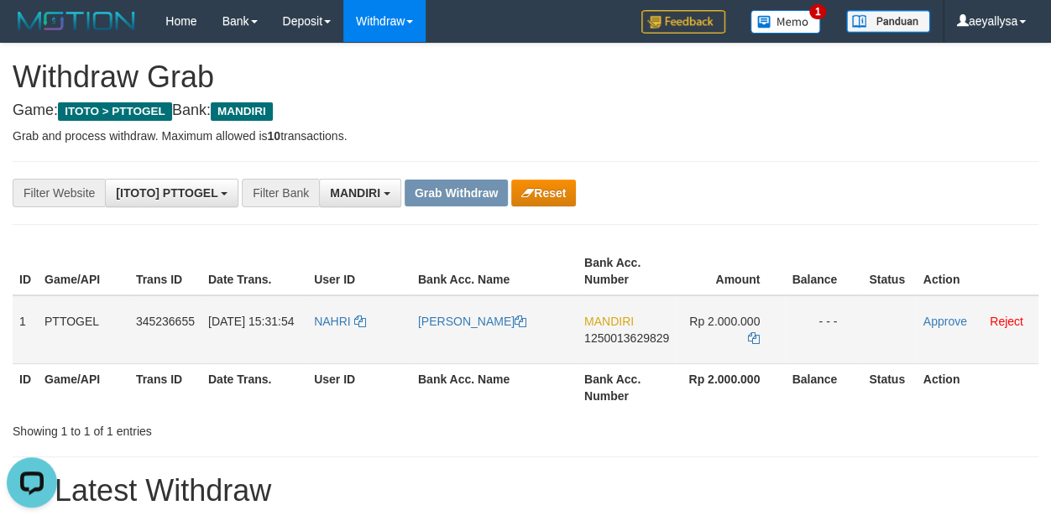
click at [649, 338] on span "1250013629829" at bounding box center [626, 338] width 85 height 13
click at [649, 337] on span "1250013629829" at bounding box center [626, 338] width 85 height 13
copy span "1250013629829"
click at [649, 336] on span "1250013629829" at bounding box center [626, 338] width 85 height 13
copy td "MANDIRI 1250013629829"
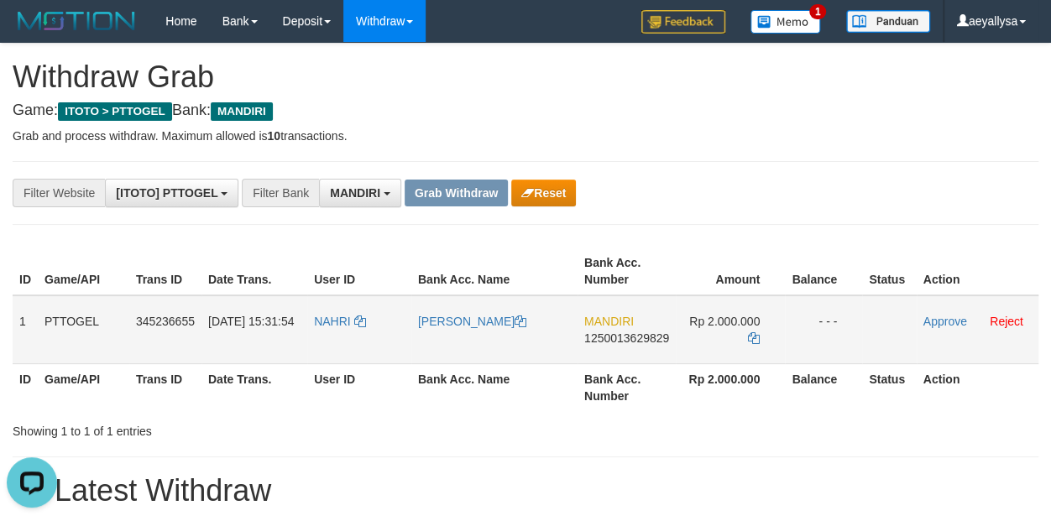
click at [661, 338] on span "1250013629829" at bounding box center [626, 338] width 85 height 13
copy span "1250013629829"
click at [661, 338] on span "1250013629829" at bounding box center [626, 338] width 85 height 13
copy td "MANDIRI 1250013629829"
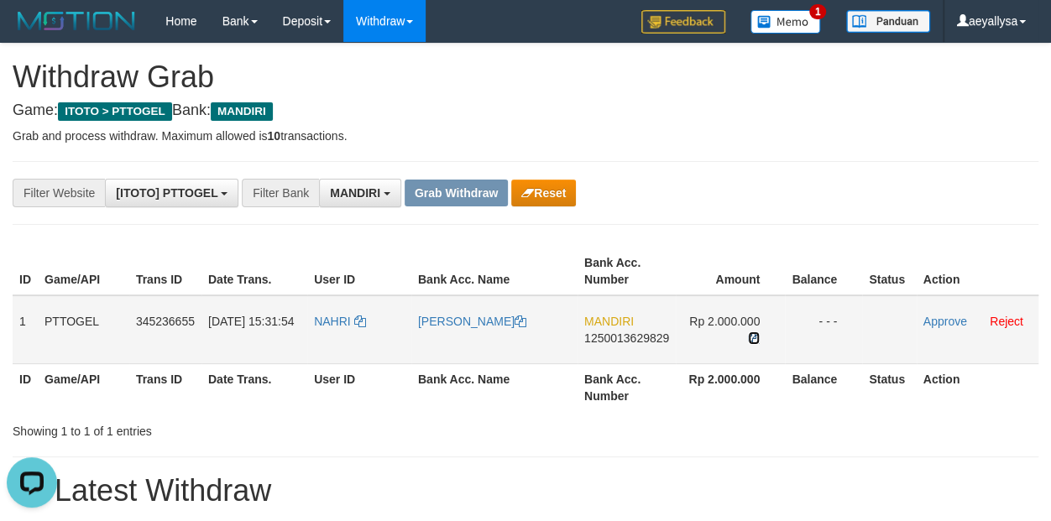
click at [752, 334] on icon at bounding box center [754, 339] width 12 height 12
click at [939, 315] on link "Approve" at bounding box center [946, 321] width 44 height 13
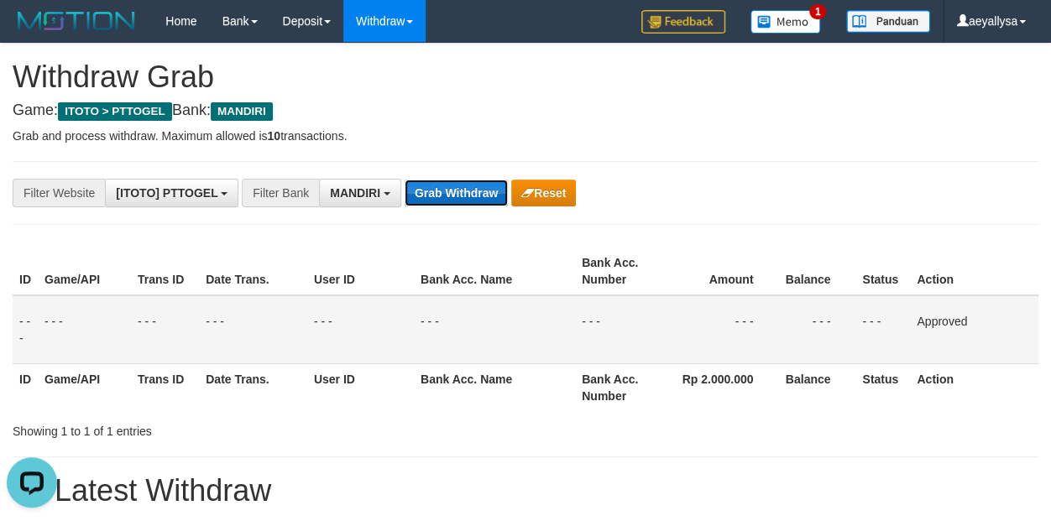
click at [452, 183] on button "Grab Withdraw" at bounding box center [456, 193] width 103 height 27
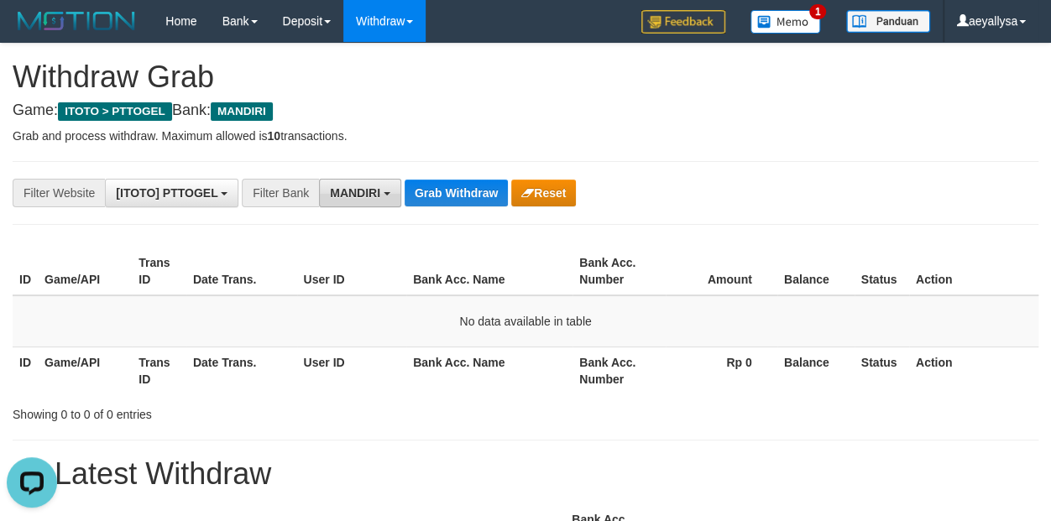
click at [361, 193] on span "MANDIRI" at bounding box center [355, 192] width 50 height 13
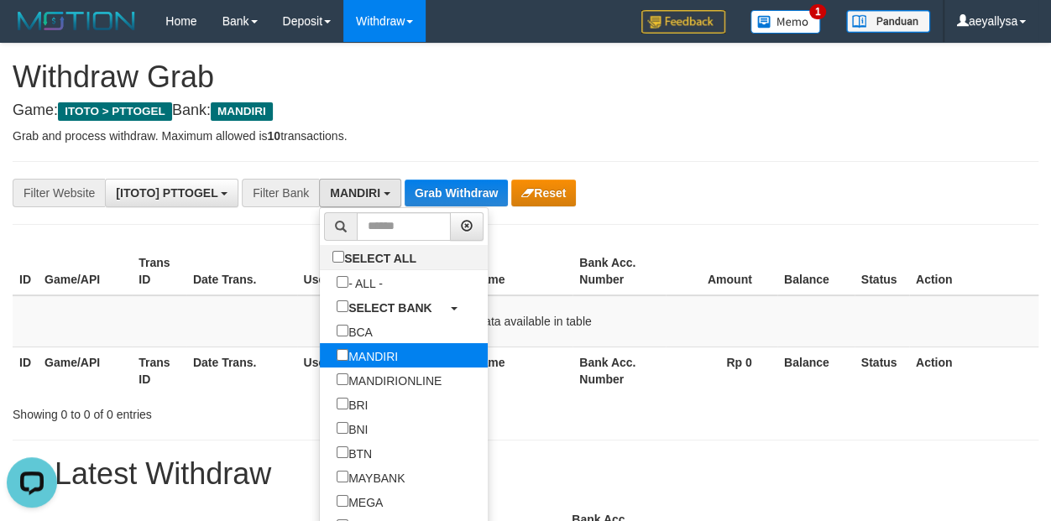
click at [320, 351] on label "MANDIRI" at bounding box center [367, 355] width 95 height 24
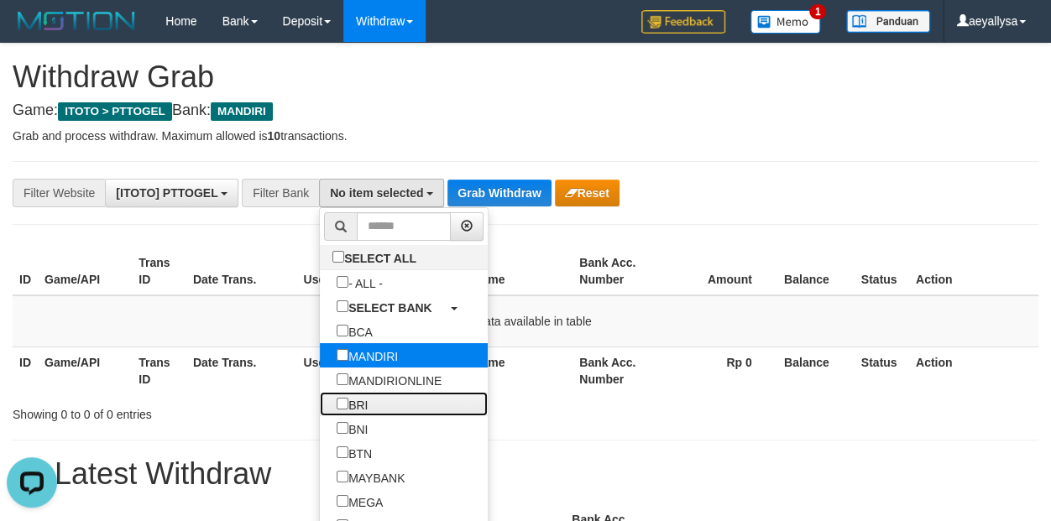
click at [320, 406] on label "BRI" at bounding box center [352, 404] width 65 height 24
select select "***"
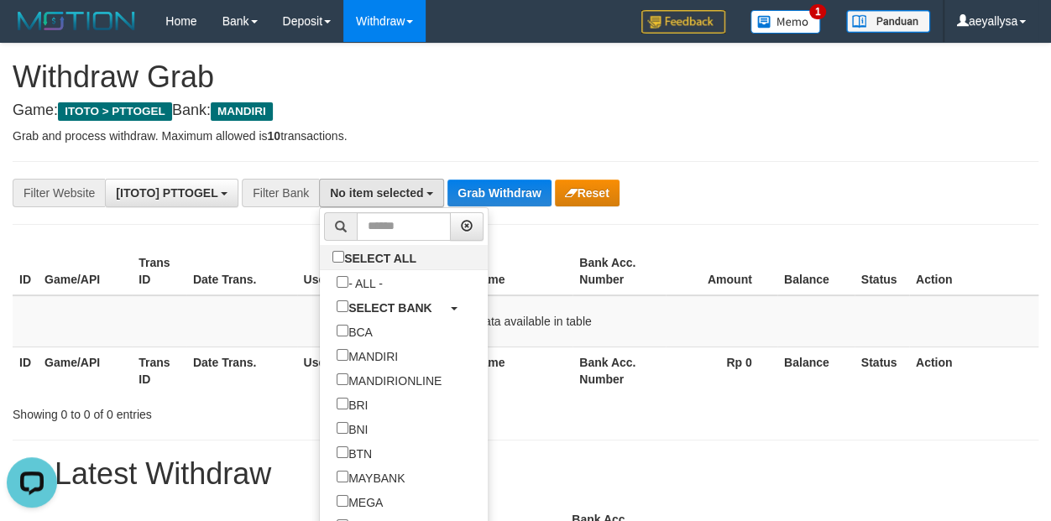
scroll to position [83, 0]
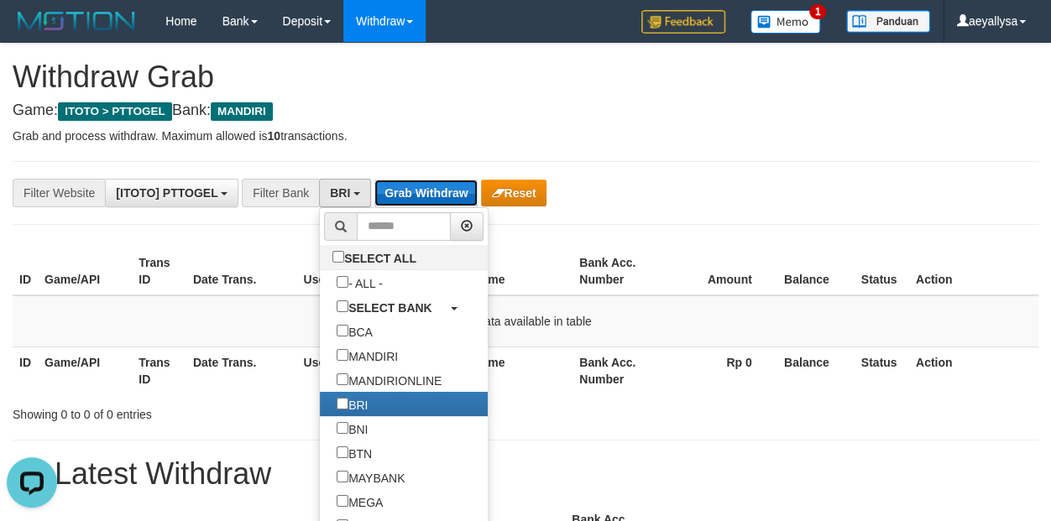
click at [422, 194] on button "Grab Withdraw" at bounding box center [426, 193] width 103 height 27
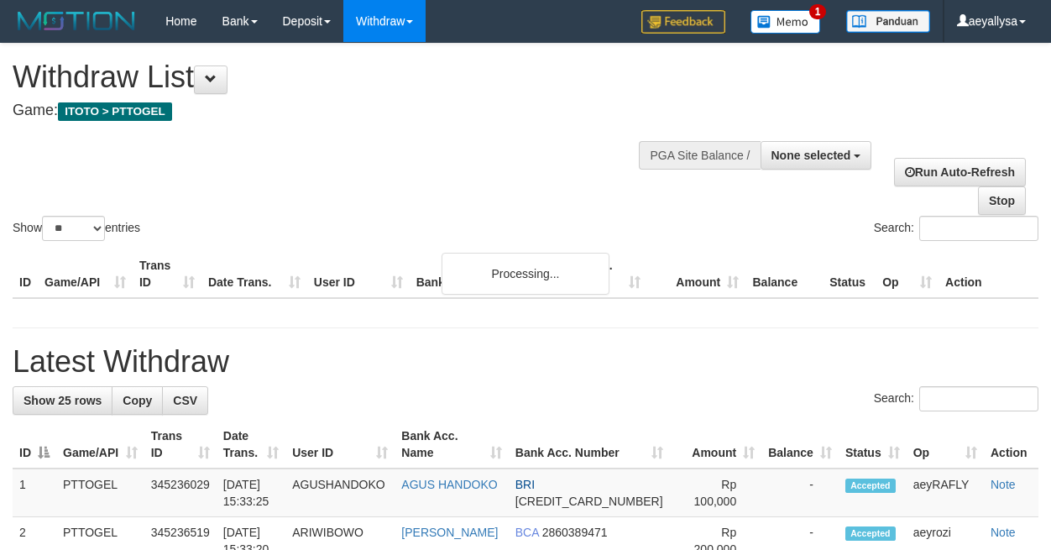
select select
select select "**"
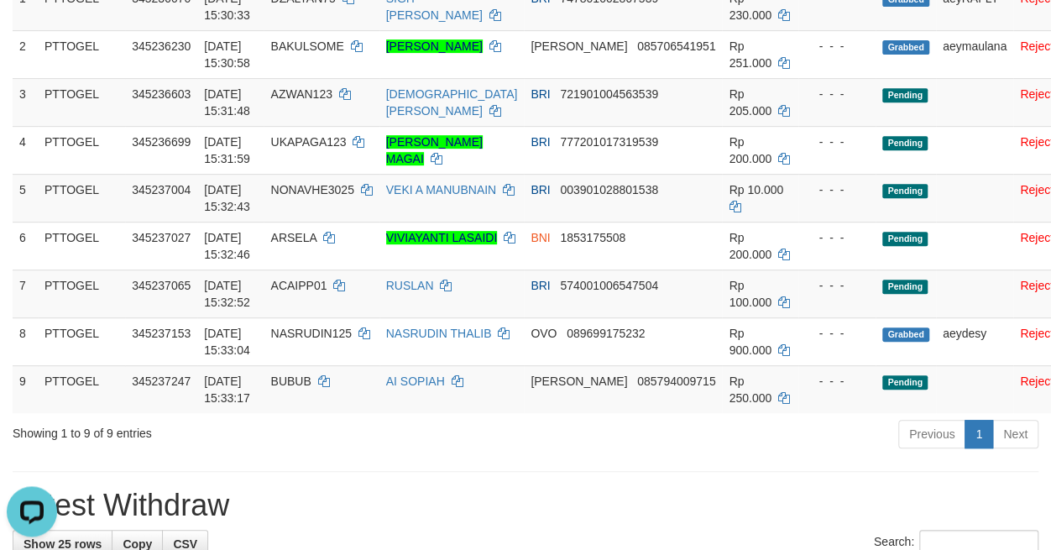
scroll to position [376, 0]
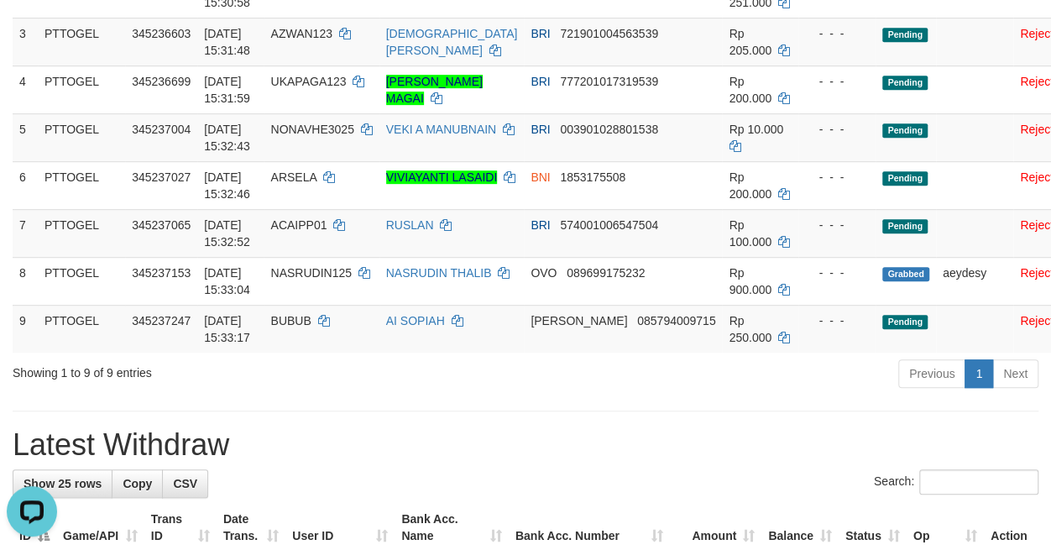
click at [536, 381] on div "Previous 1 Next" at bounding box center [745, 376] width 588 height 36
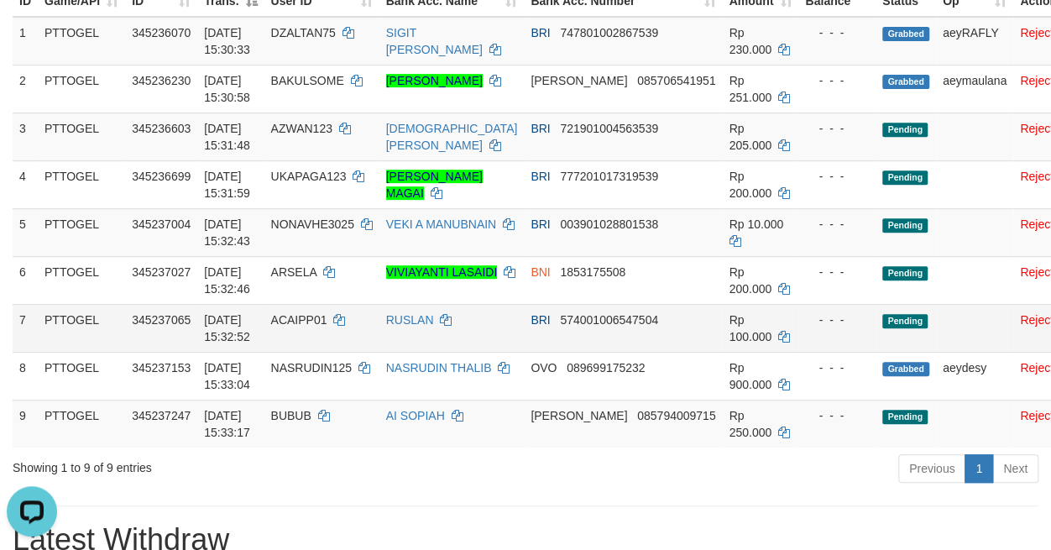
scroll to position [259, 0]
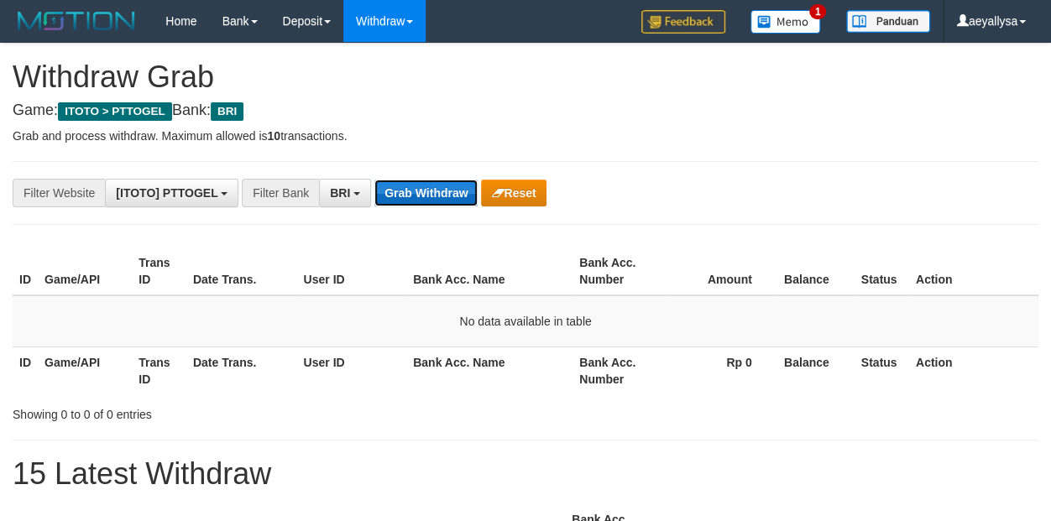
click at [431, 201] on button "Grab Withdraw" at bounding box center [426, 193] width 103 height 27
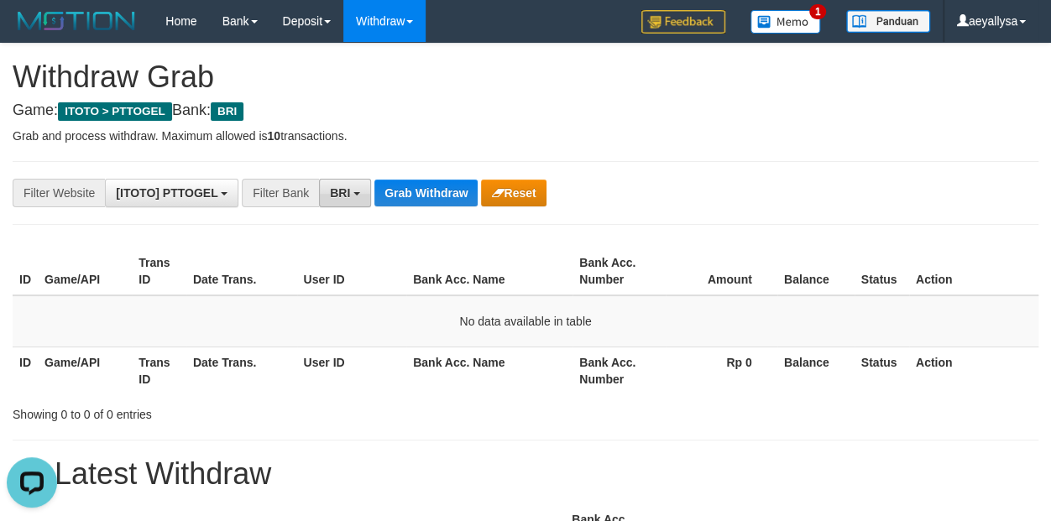
click at [354, 188] on button "BRI" at bounding box center [345, 193] width 52 height 29
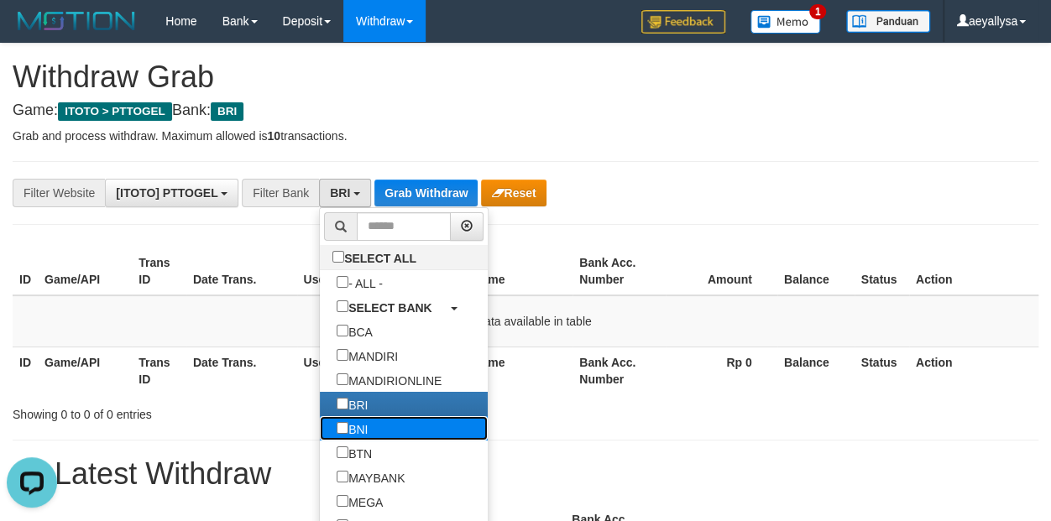
click at [320, 427] on label "BNI" at bounding box center [352, 429] width 65 height 24
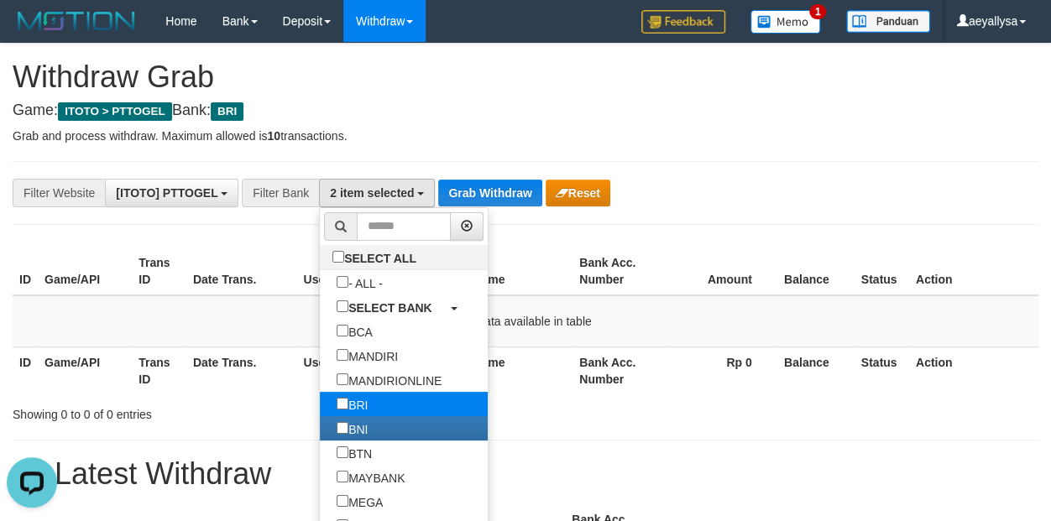
scroll to position [101, 0]
click at [320, 404] on label "BRI" at bounding box center [352, 404] width 65 height 24
select select "***"
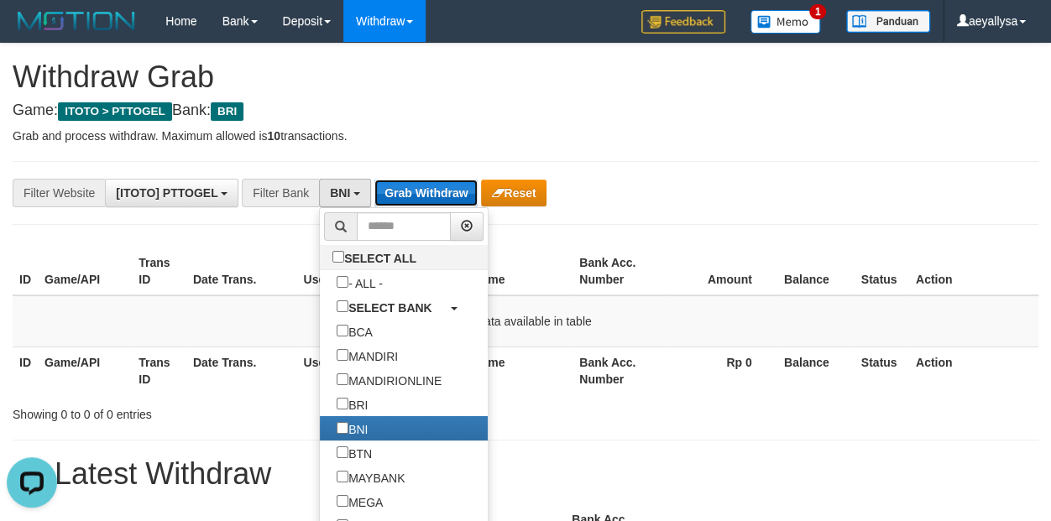
click at [422, 193] on button "Grab Withdraw" at bounding box center [426, 193] width 103 height 27
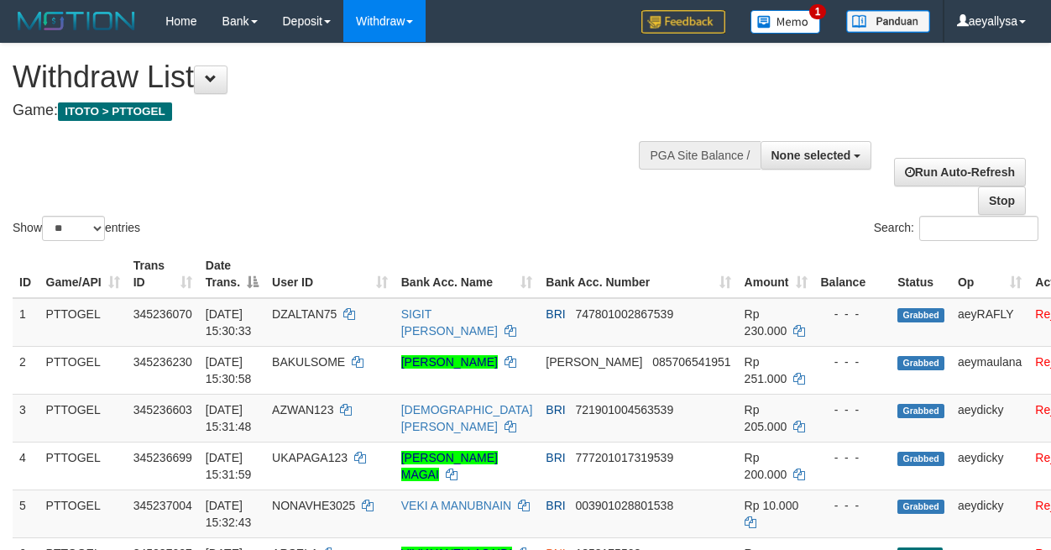
select select
select select "**"
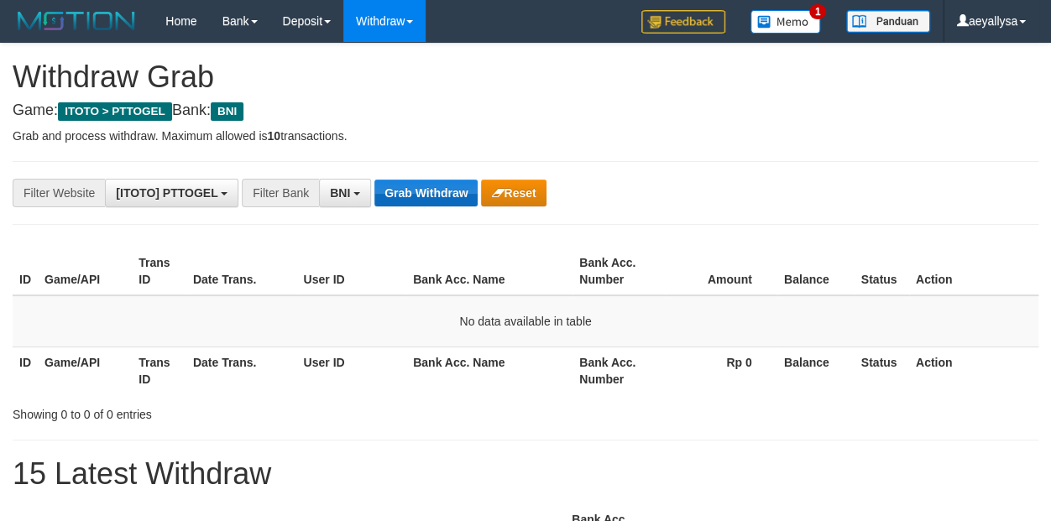
scroll to position [101, 0]
click at [453, 196] on button "Grab Withdraw" at bounding box center [426, 193] width 103 height 27
drag, startPoint x: 1032, startPoint y: 235, endPoint x: 1007, endPoint y: 249, distance: 29.0
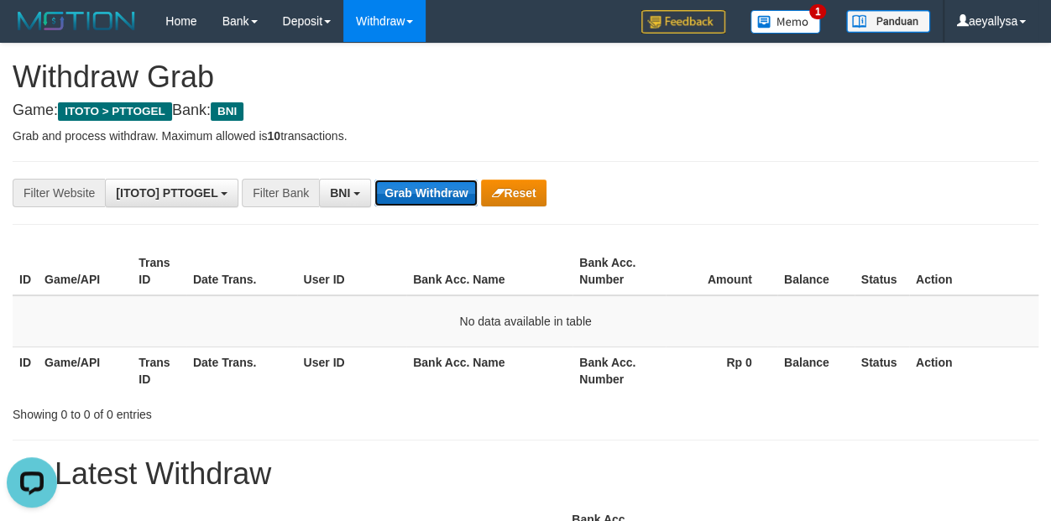
click at [460, 186] on button "Grab Withdraw" at bounding box center [426, 193] width 103 height 27
click at [347, 197] on span "BNI" at bounding box center [340, 192] width 20 height 13
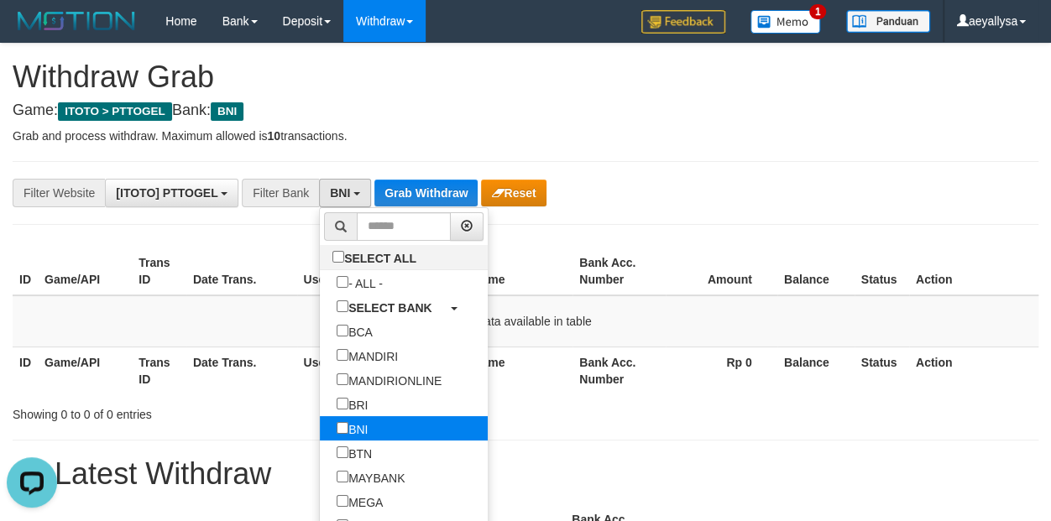
click at [320, 420] on label "BNI" at bounding box center [352, 429] width 65 height 24
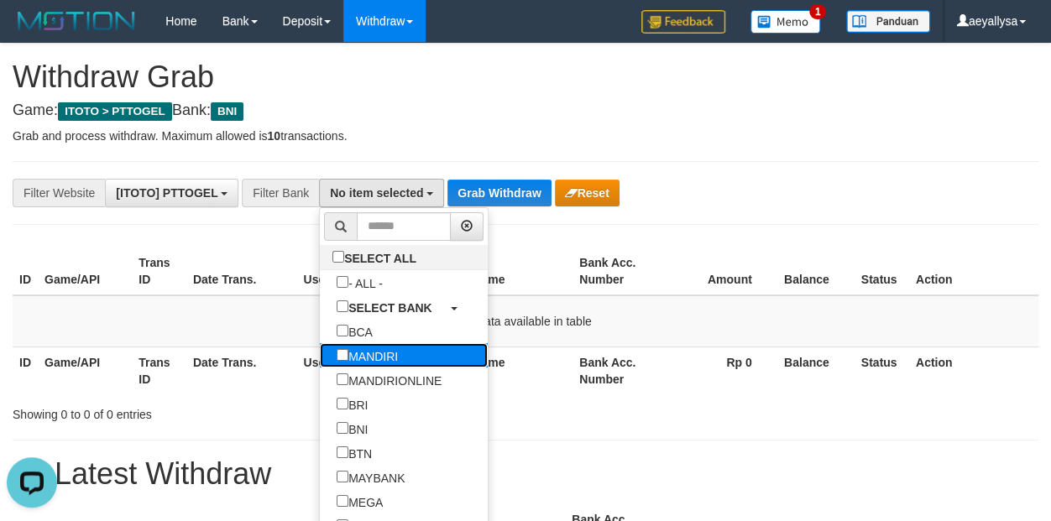
click at [320, 359] on label "MANDIRI" at bounding box center [367, 355] width 95 height 24
select select "*******"
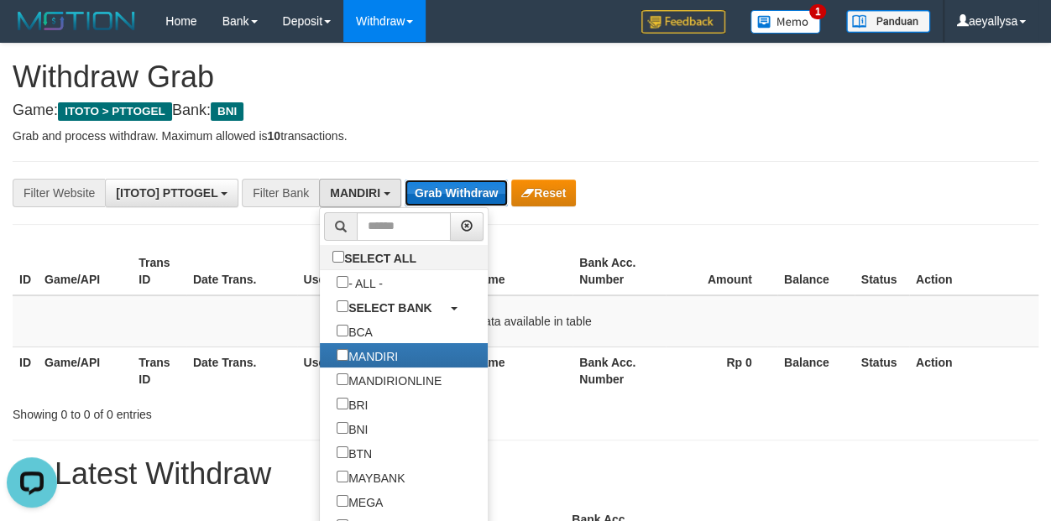
click at [481, 200] on button "Grab Withdraw" at bounding box center [456, 193] width 103 height 27
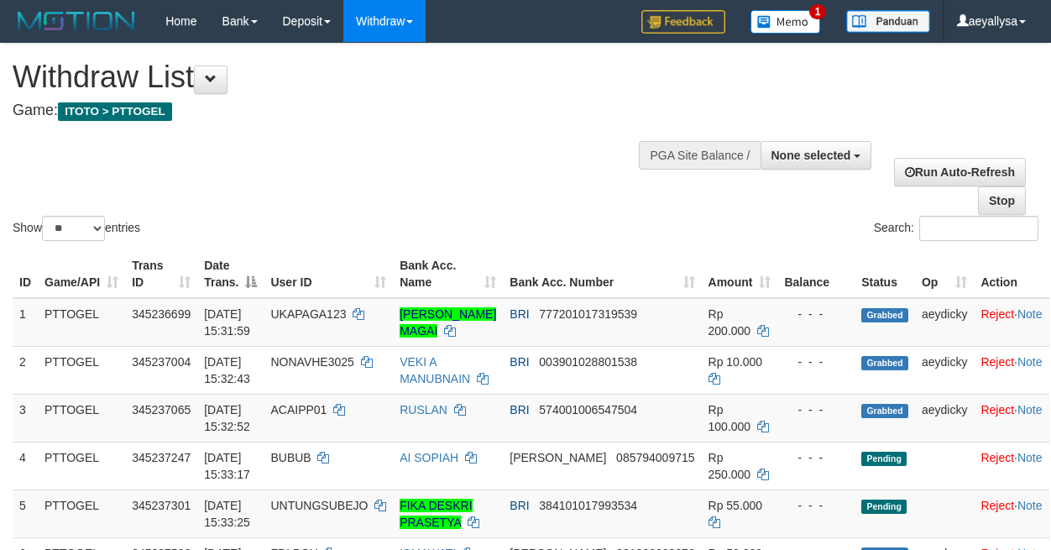
select select
select select "**"
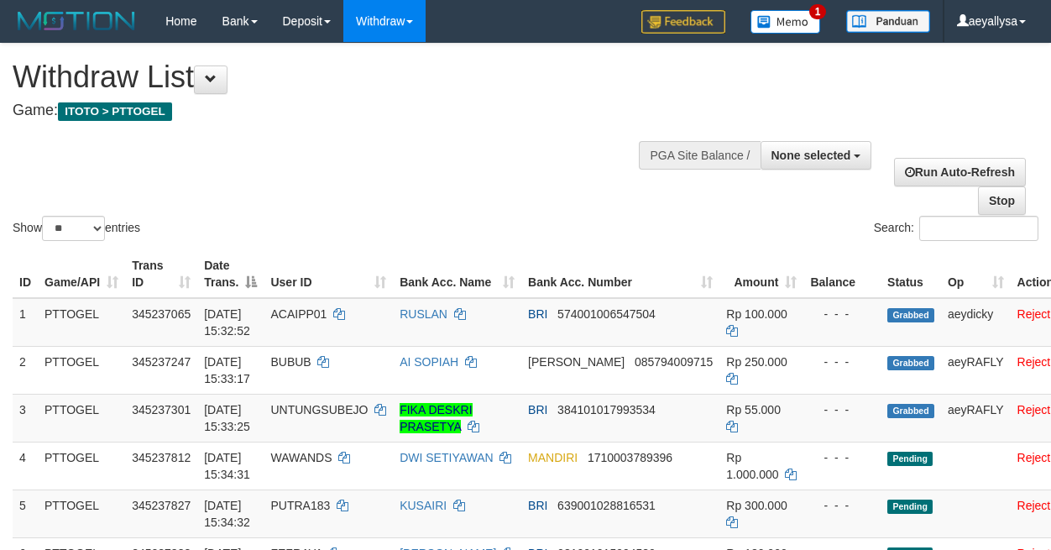
select select
select select "**"
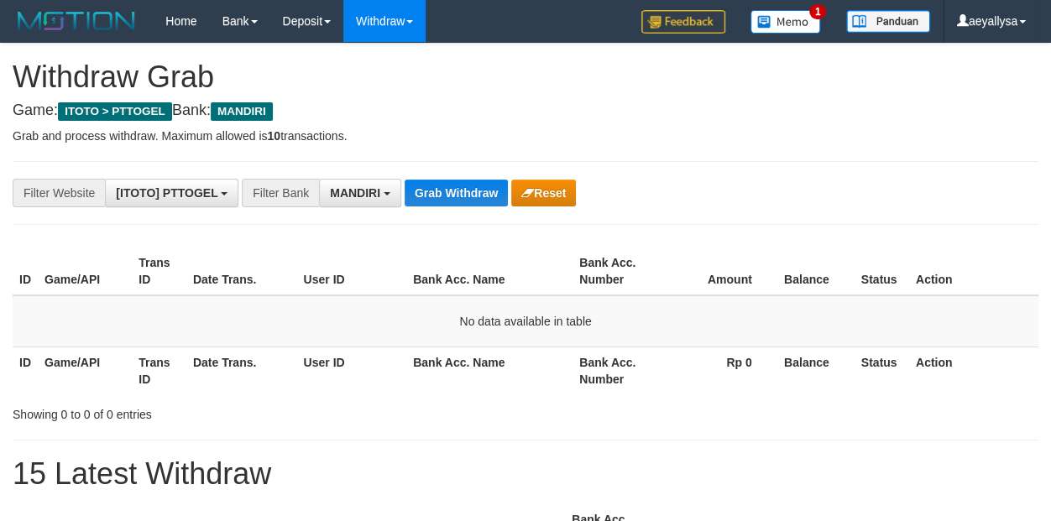
scroll to position [49, 0]
click at [464, 202] on button "Grab Withdraw" at bounding box center [456, 193] width 103 height 27
click at [464, 193] on button "Grab Withdraw" at bounding box center [456, 193] width 103 height 27
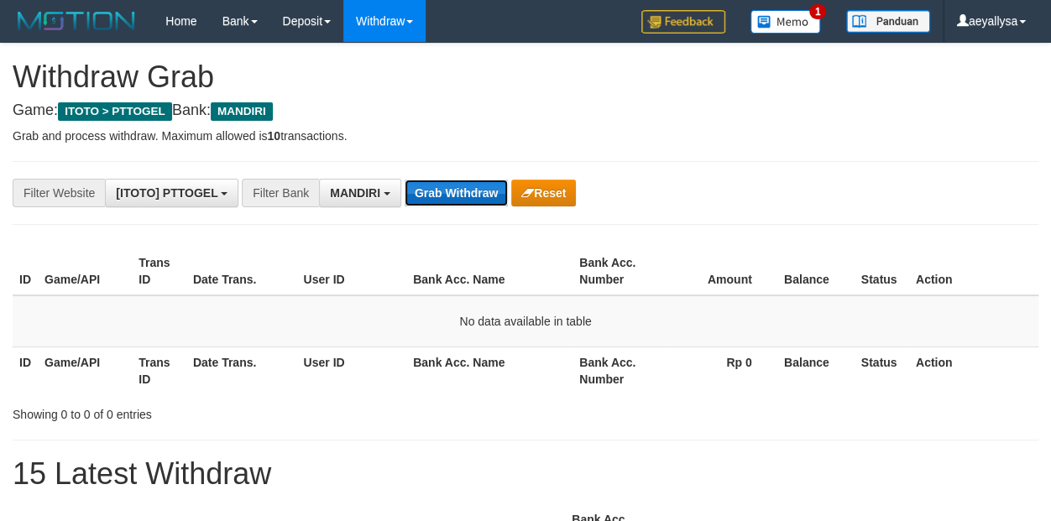
click at [452, 200] on button "Grab Withdraw" at bounding box center [456, 193] width 103 height 27
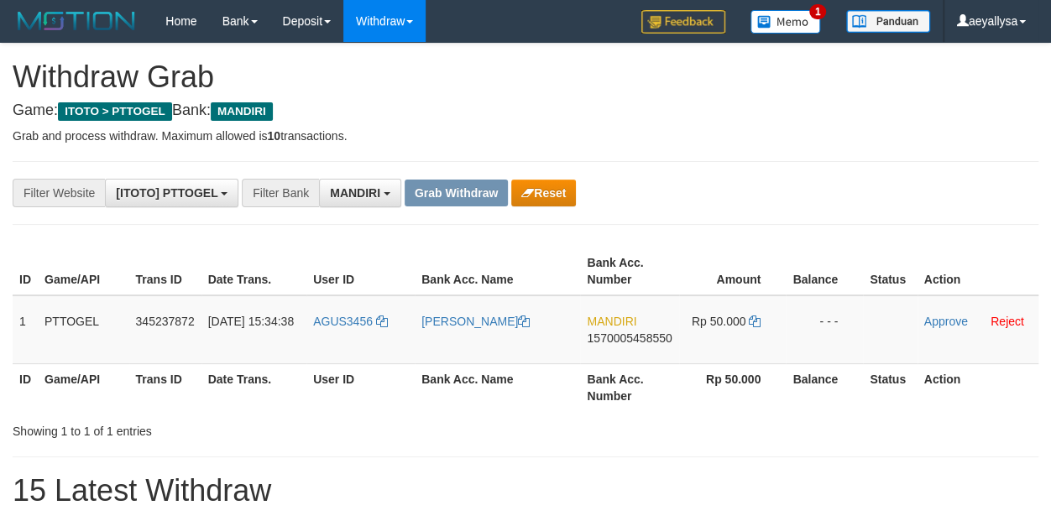
scroll to position [49, 0]
drag, startPoint x: 357, startPoint y: 347, endPoint x: 746, endPoint y: 337, distance: 388.9
click at [746, 337] on tr "1 PTTOGEL 345237872 [DATE] 15:34:38 AGUS3456 IMAM FEBRIYANTO MANDIRI 1570005458…" at bounding box center [526, 330] width 1026 height 69
click at [440, 431] on div "Showing 1 to 1 of 1 entries" at bounding box center [525, 429] width 1051 height 24
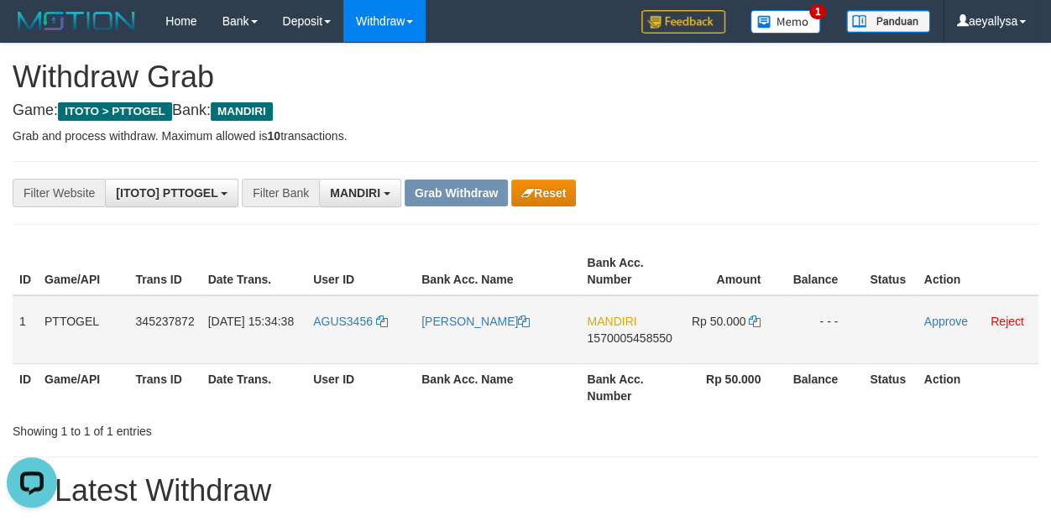
drag, startPoint x: 333, startPoint y: 340, endPoint x: 716, endPoint y: 343, distance: 382.9
click at [716, 343] on tr "1 PTTOGEL 345237872 [DATE] 15:34:38 AGUS3456 IMAM FEBRIYANTO MANDIRI 1570005458…" at bounding box center [526, 330] width 1026 height 69
copy tr
click at [1027, 179] on div "**********" at bounding box center [525, 193] width 1051 height 29
click at [649, 333] on span "1570005458550" at bounding box center [629, 338] width 85 height 13
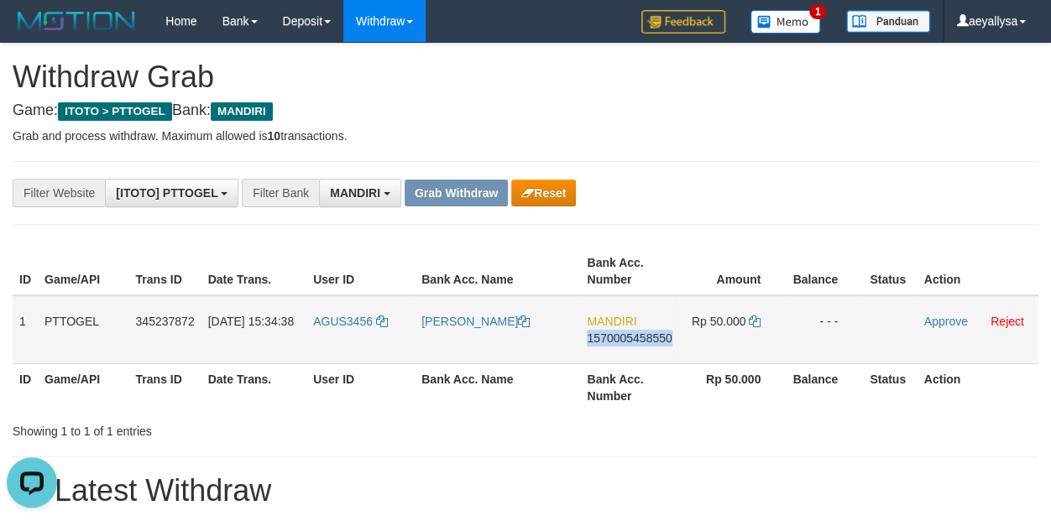
click at [649, 333] on span "1570005458550" at bounding box center [629, 338] width 85 height 13
copy span "1570005458550"
click at [653, 343] on span "1570005458550" at bounding box center [629, 338] width 85 height 13
click at [653, 334] on span "1570005458550" at bounding box center [629, 338] width 85 height 13
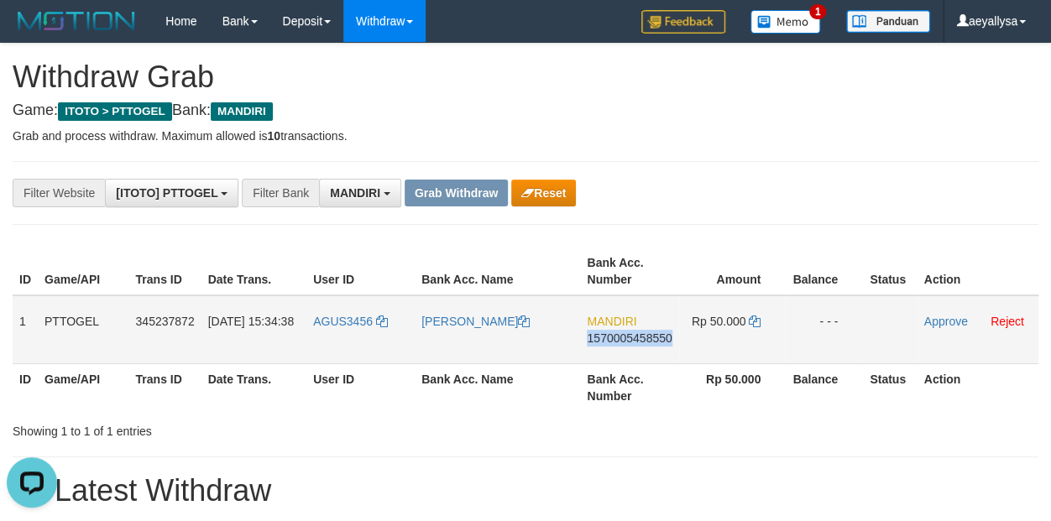
copy span "1570005458550"
click at [653, 334] on span "1570005458550" at bounding box center [629, 338] width 85 height 13
copy td "MANDIRI 1570005458550"
click at [755, 317] on icon at bounding box center [755, 322] width 12 height 12
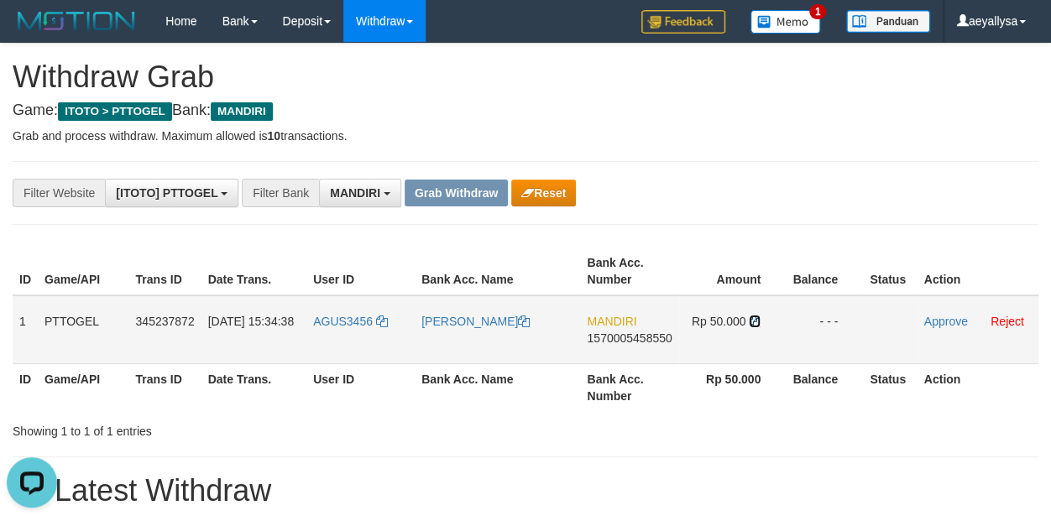
click at [755, 317] on icon at bounding box center [755, 322] width 12 height 12
click at [756, 316] on icon at bounding box center [755, 322] width 12 height 12
click at [933, 315] on link "Approve" at bounding box center [947, 321] width 44 height 13
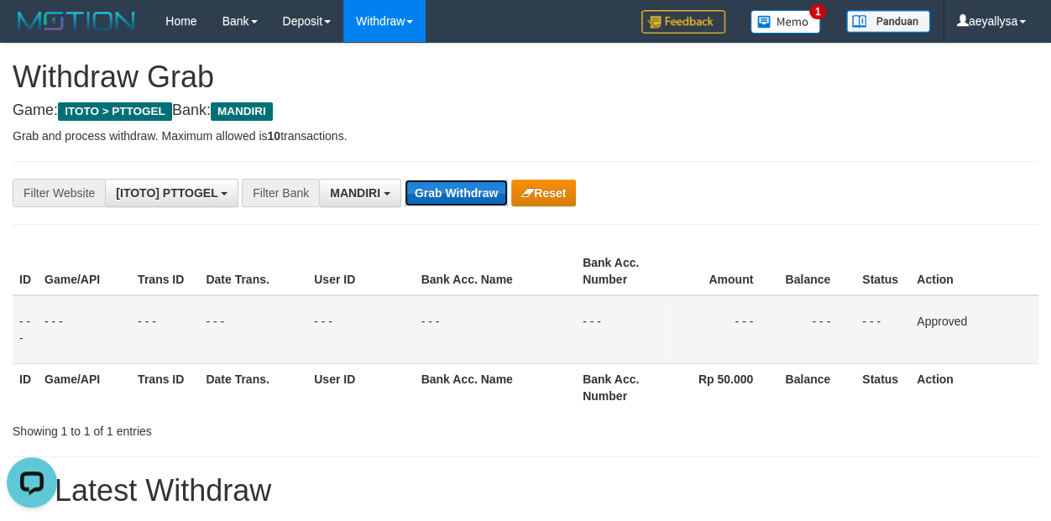
click at [422, 194] on button "Grab Withdraw" at bounding box center [456, 193] width 103 height 27
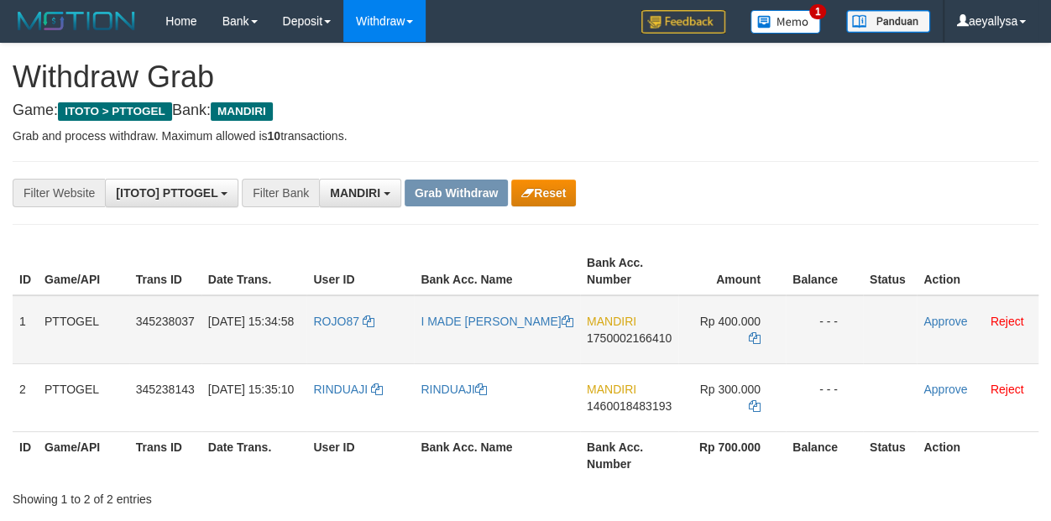
scroll to position [49, 0]
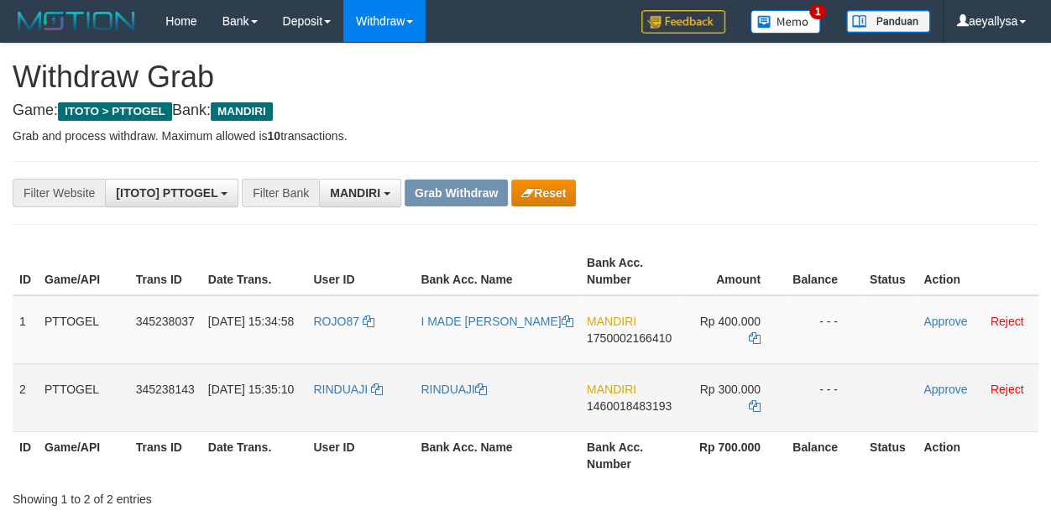
drag, startPoint x: 391, startPoint y: 338, endPoint x: 716, endPoint y: 395, distance: 329.8
click at [716, 395] on tbody "1 PTTOGEL 345238037 01/10/2025 15:34:58 ROJO87 I MADE WIDHI WILANTIKA MANDIRI 1…" at bounding box center [526, 364] width 1026 height 137
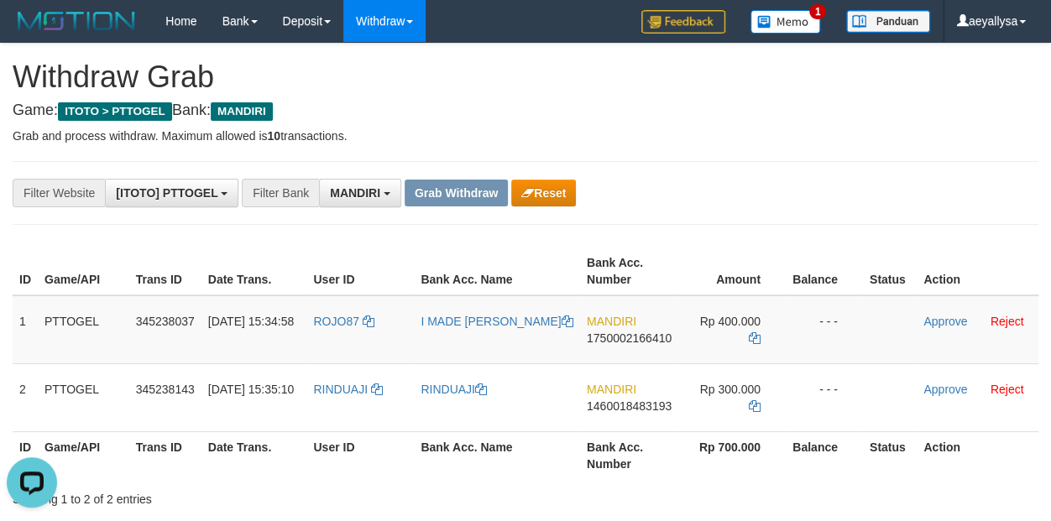
scroll to position [0, 0]
drag, startPoint x: 1037, startPoint y: 179, endPoint x: 815, endPoint y: 300, distance: 253.3
click at [1035, 179] on div "**********" at bounding box center [525, 193] width 1051 height 29
click at [648, 343] on span "1750002166410" at bounding box center [629, 338] width 85 height 13
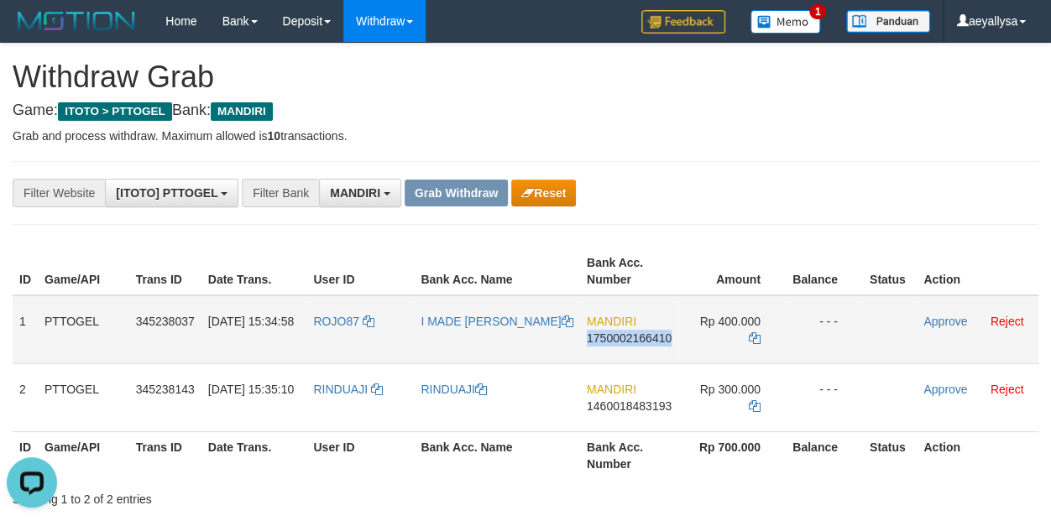
copy span "1750002166410"
click at [648, 343] on span "1750002166410" at bounding box center [629, 338] width 85 height 13
copy td "MANDIRI 1750002166410"
click at [648, 343] on span "1750002166410" at bounding box center [629, 338] width 85 height 13
copy span "1750002166410"
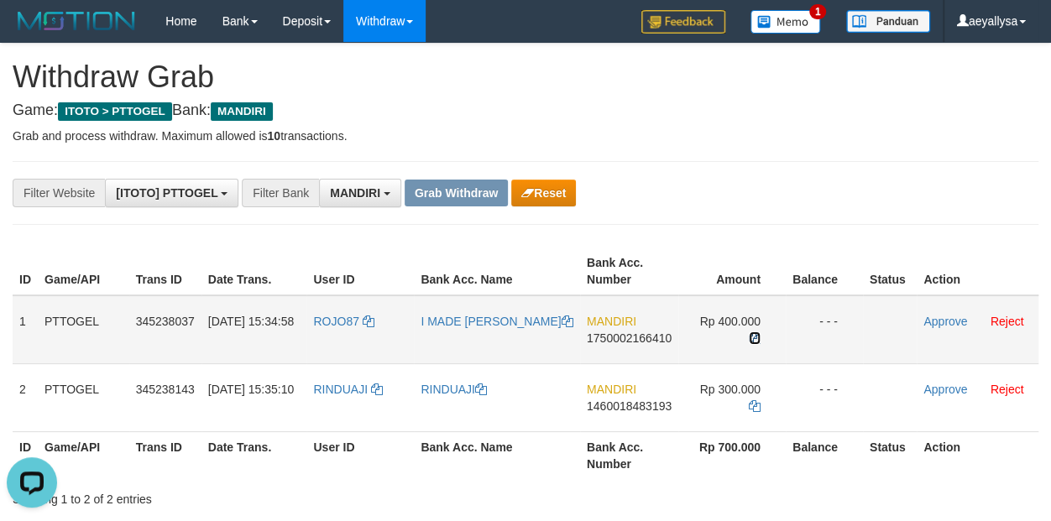
click at [756, 333] on icon at bounding box center [755, 339] width 12 height 12
click at [956, 319] on link "Approve" at bounding box center [946, 321] width 44 height 13
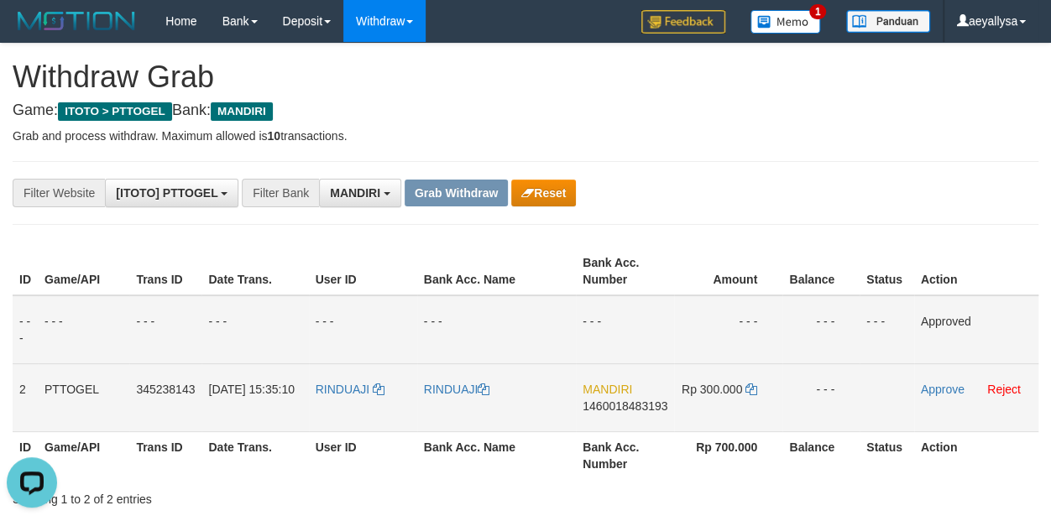
click at [655, 401] on span "1460018483193" at bounding box center [625, 406] width 85 height 13
copy span "1460018483193"
click at [655, 401] on span "1460018483193" at bounding box center [625, 406] width 85 height 13
copy td "MANDIRI 1460018483193"
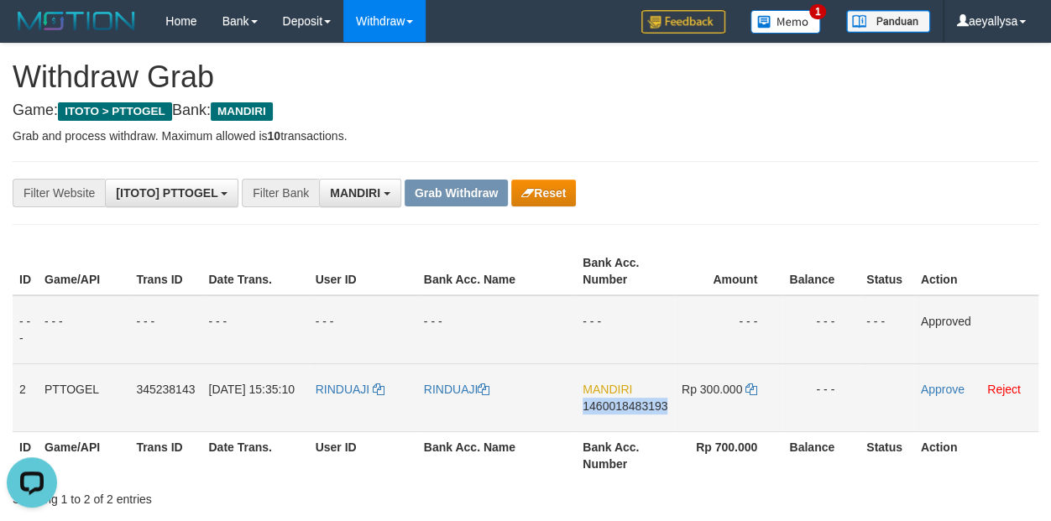
click at [655, 401] on span "1460018483193" at bounding box center [625, 406] width 85 height 13
copy span "1460018483193"
click at [640, 401] on span "1460018483193" at bounding box center [625, 406] width 85 height 13
copy span "1460018483193"
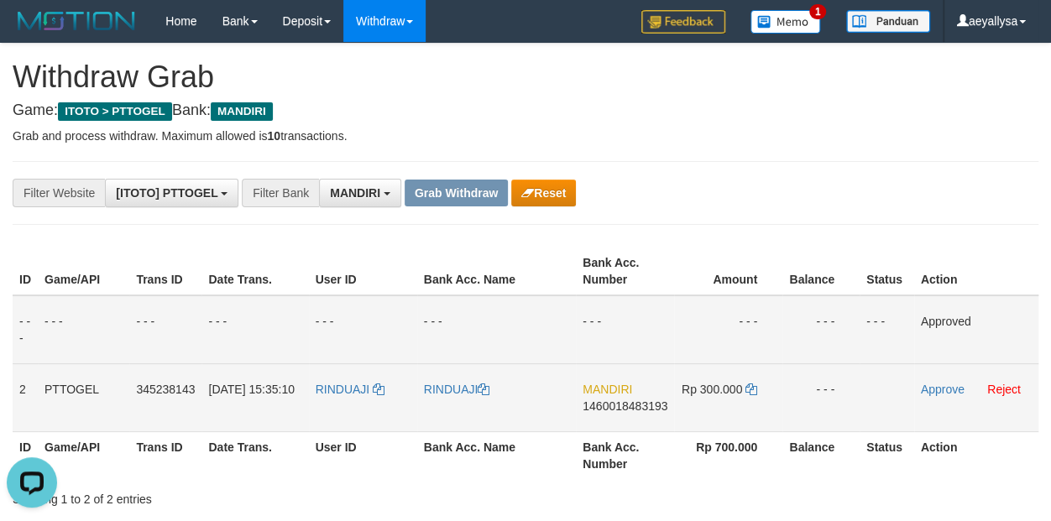
click at [759, 389] on td "Rp 300.000" at bounding box center [728, 398] width 108 height 68
click at [755, 388] on icon at bounding box center [752, 390] width 12 height 12
click at [754, 386] on icon at bounding box center [752, 390] width 12 height 12
click at [754, 385] on icon at bounding box center [752, 390] width 12 height 12
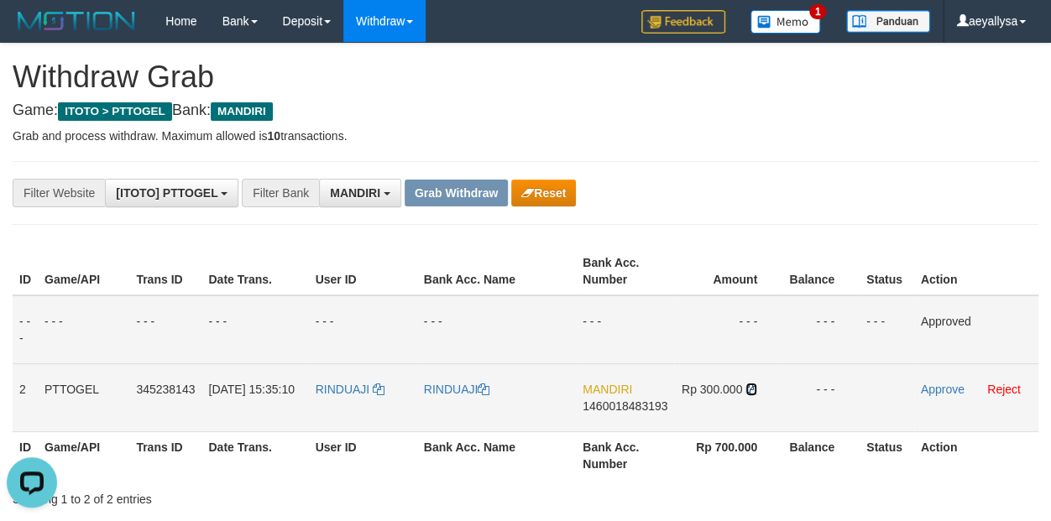
click at [754, 385] on icon at bounding box center [752, 390] width 12 height 12
click at [944, 389] on link "Approve" at bounding box center [943, 389] width 44 height 13
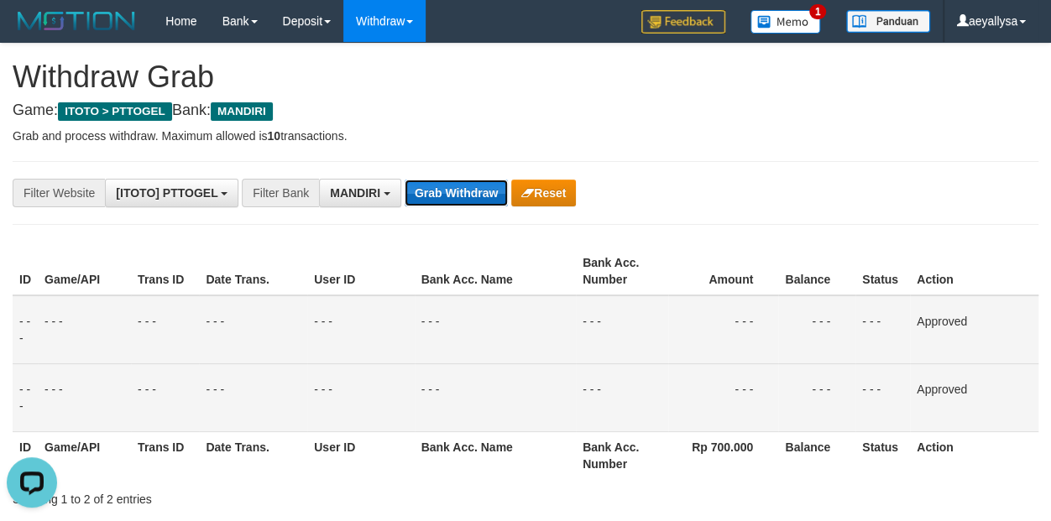
click at [443, 183] on button "Grab Withdraw" at bounding box center [456, 193] width 103 height 27
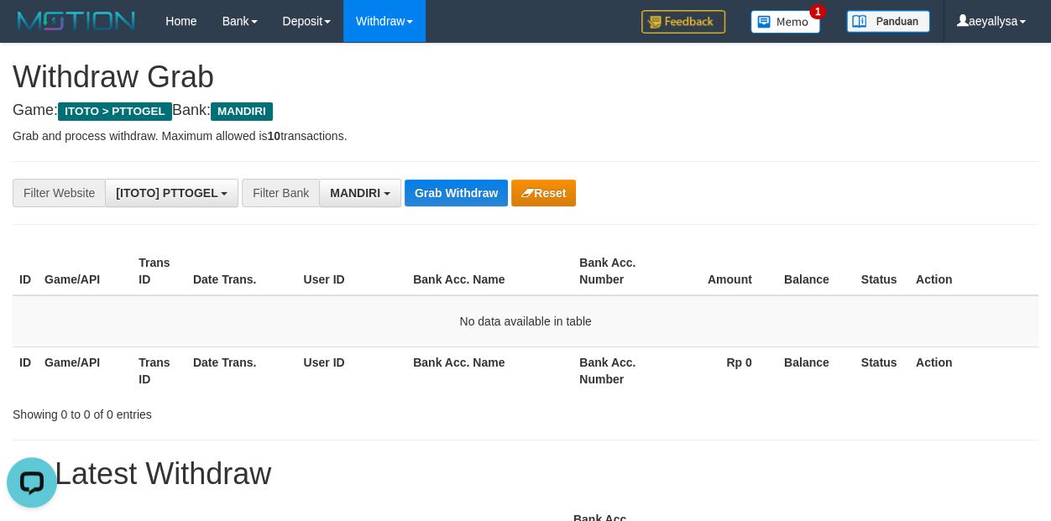
click at [445, 195] on button "Grab Withdraw" at bounding box center [456, 193] width 103 height 27
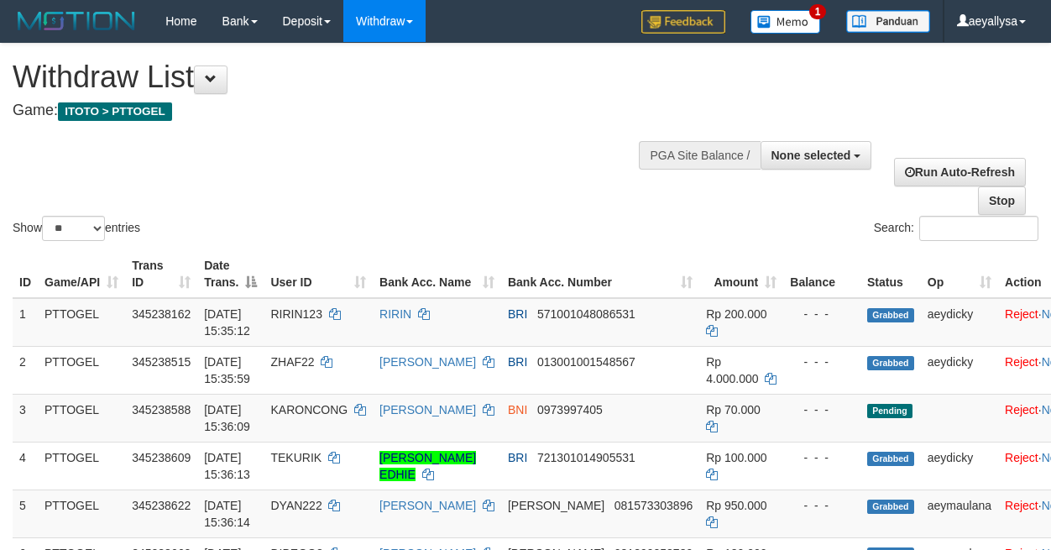
select select
select select "**"
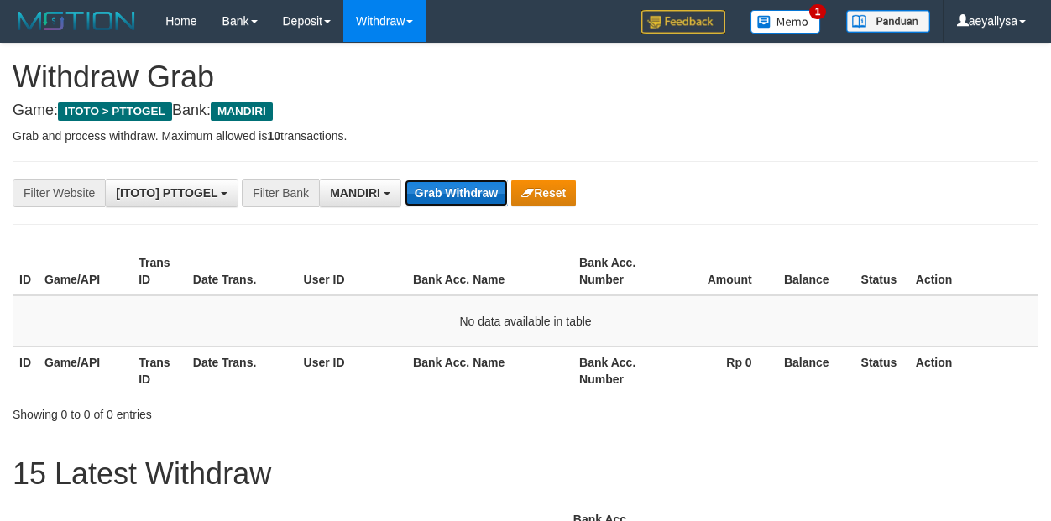
drag, startPoint x: 0, startPoint y: 0, endPoint x: 443, endPoint y: 192, distance: 483.3
click at [443, 195] on button "Grab Withdraw" at bounding box center [456, 193] width 103 height 27
click at [444, 196] on button "Grab Withdraw" at bounding box center [456, 193] width 103 height 27
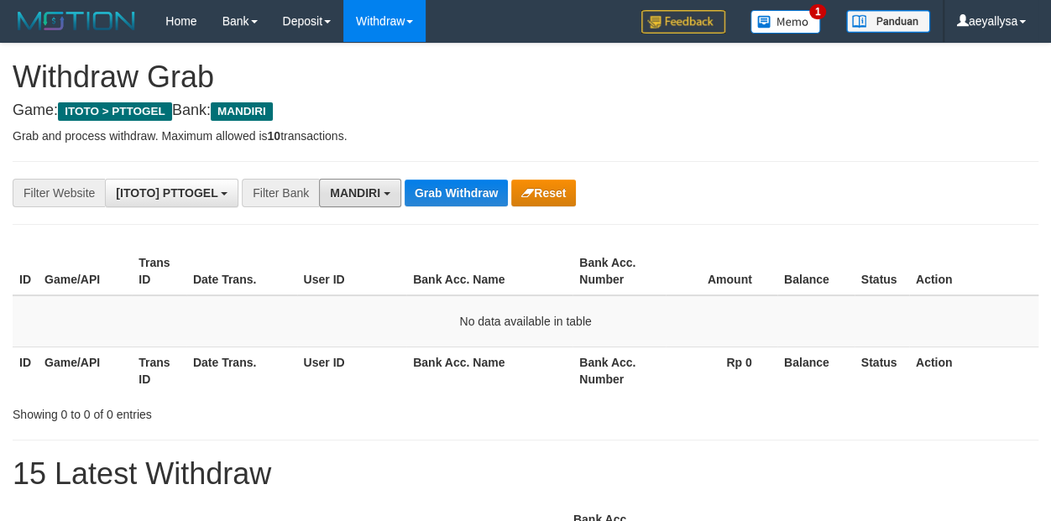
click at [346, 196] on span "MANDIRI" at bounding box center [355, 192] width 50 height 13
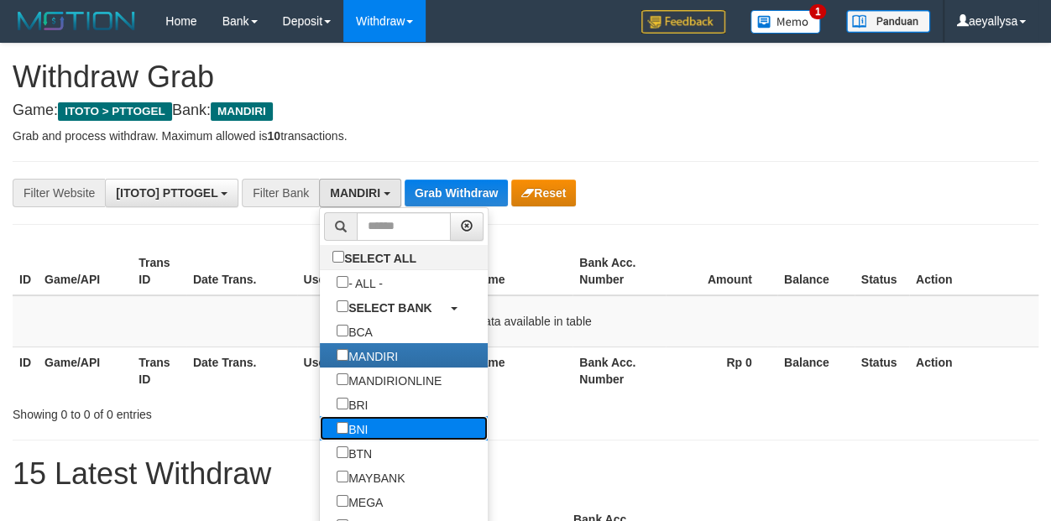
click at [320, 429] on label "BNI" at bounding box center [352, 429] width 65 height 24
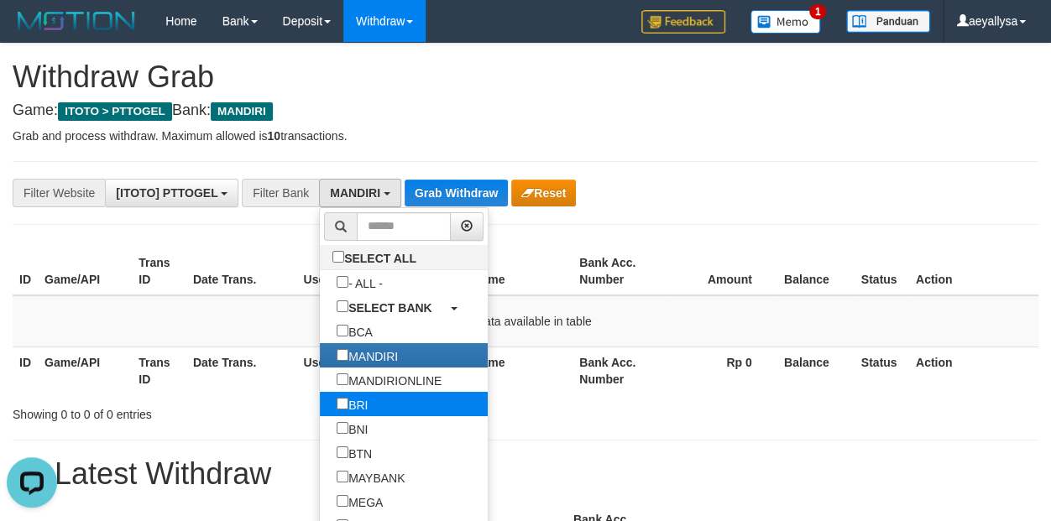
scroll to position [101, 0]
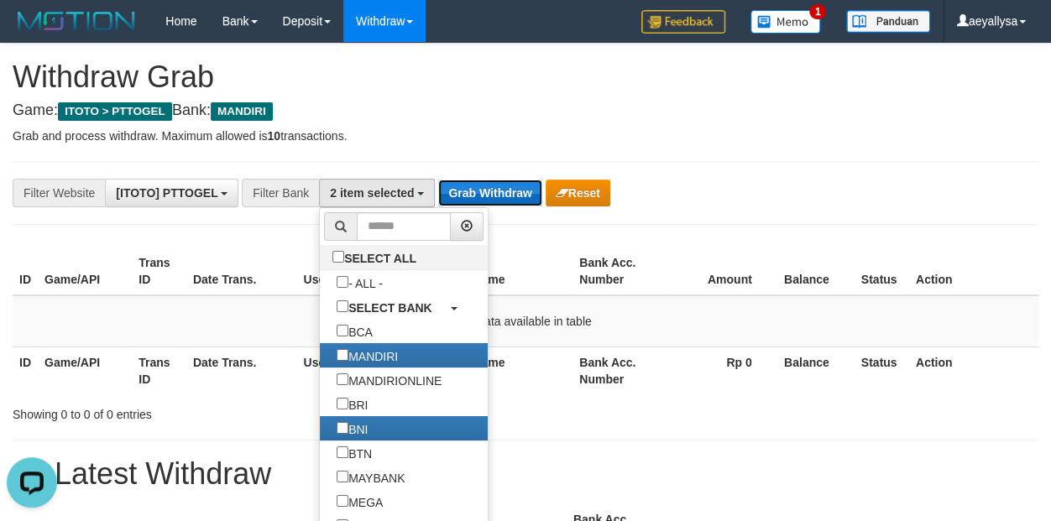
click at [482, 200] on button "Grab Withdraw" at bounding box center [489, 193] width 103 height 27
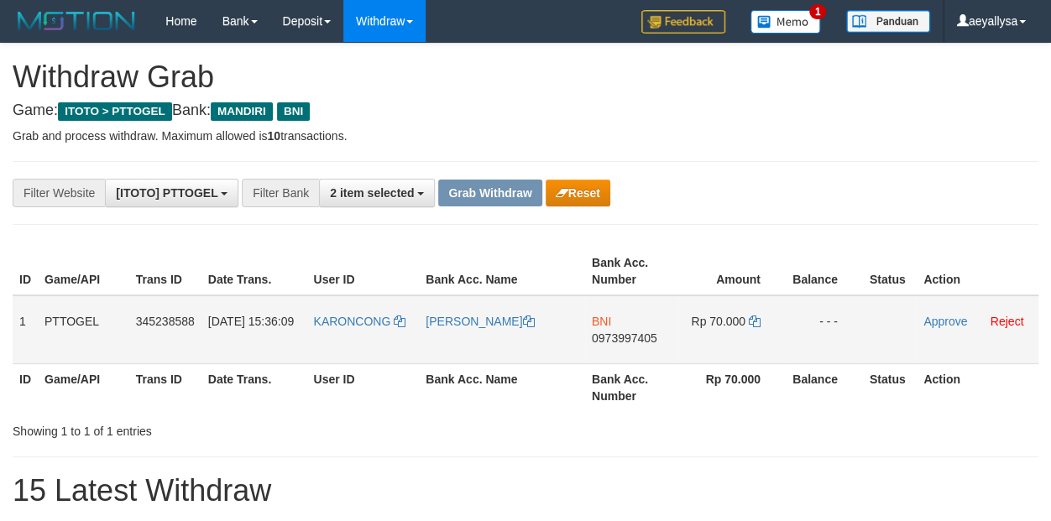
scroll to position [49, 0]
drag, startPoint x: 352, startPoint y: 345, endPoint x: 708, endPoint y: 363, distance: 356.5
click at [708, 340] on tr "1 PTTOGEL 345238588 [DATE] 15:36:09 [GEOGRAPHIC_DATA] [PERSON_NAME] BNI 0973997…" at bounding box center [526, 330] width 1026 height 69
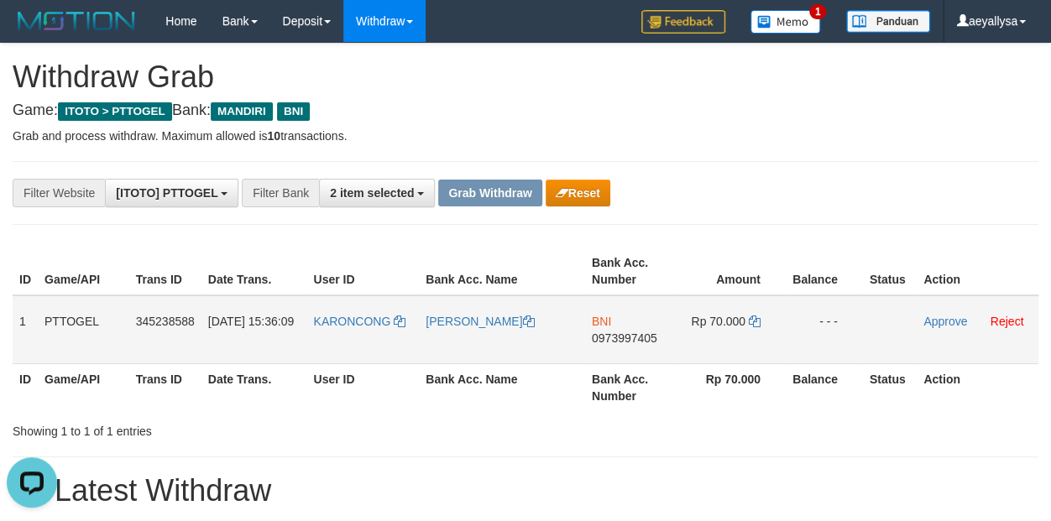
click at [634, 337] on span "0973997405" at bounding box center [624, 338] width 65 height 13
copy td "BNI 0973997405"
click at [751, 322] on icon at bounding box center [755, 322] width 12 height 12
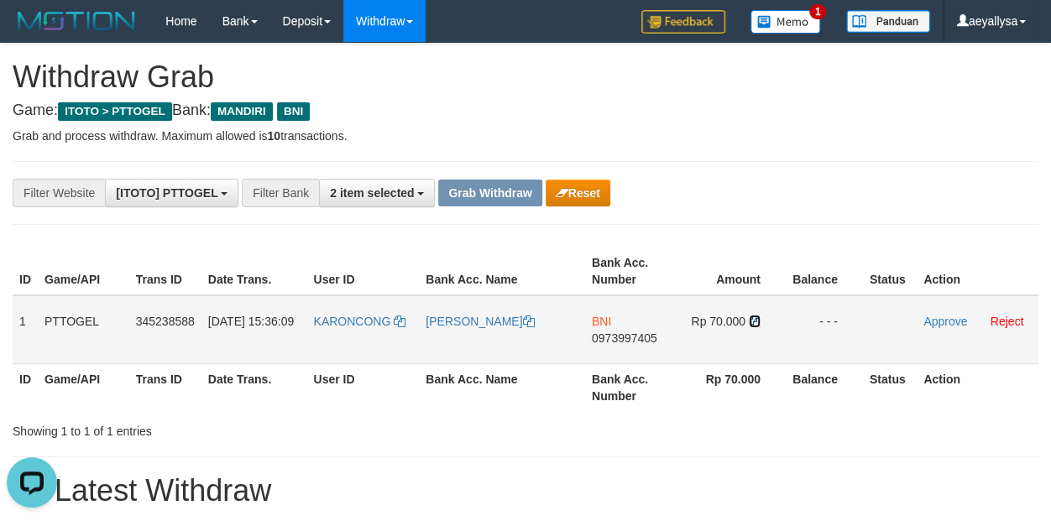
click at [751, 322] on icon at bounding box center [755, 322] width 12 height 12
click at [943, 317] on link "Approve" at bounding box center [946, 321] width 44 height 13
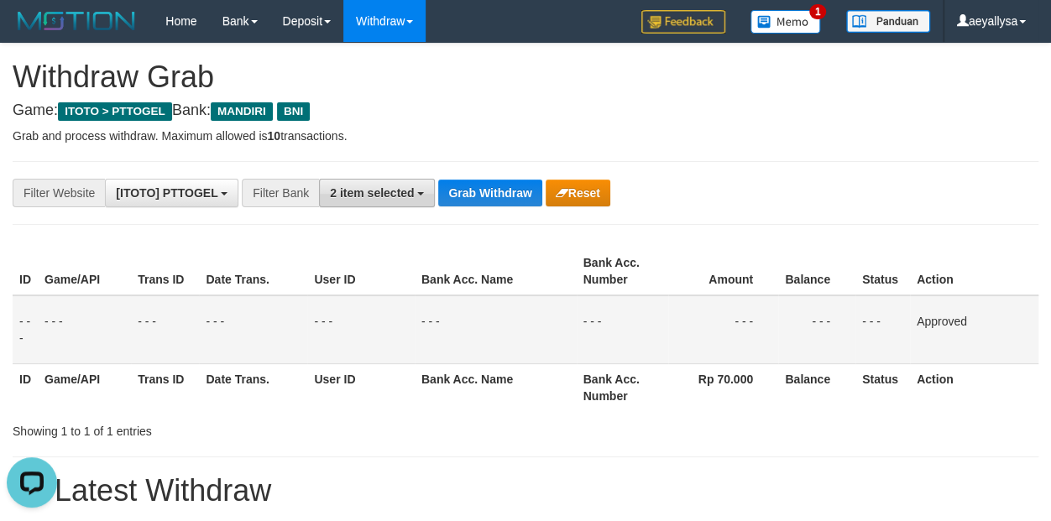
click at [368, 196] on span "2 item selected" at bounding box center [372, 192] width 84 height 13
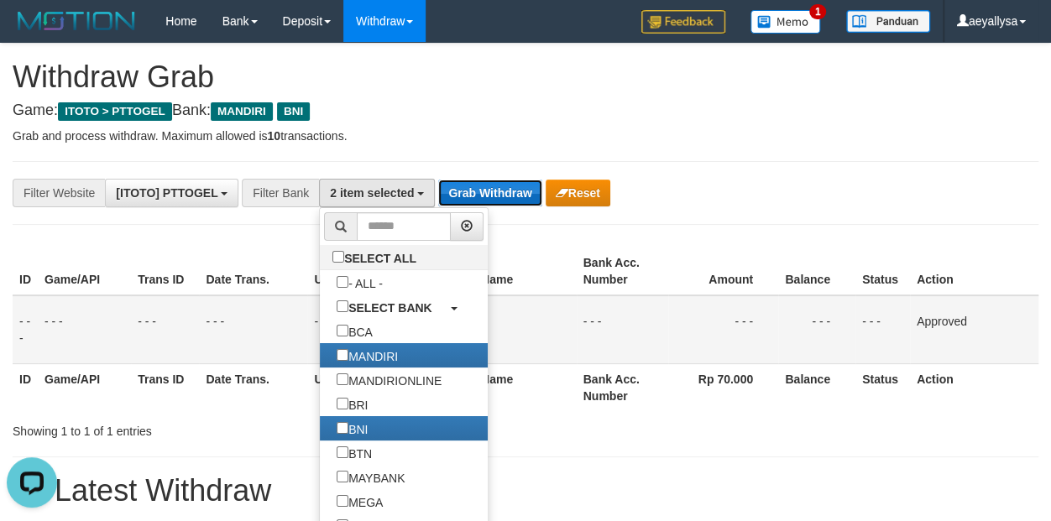
click at [453, 188] on button "Grab Withdraw" at bounding box center [489, 193] width 103 height 27
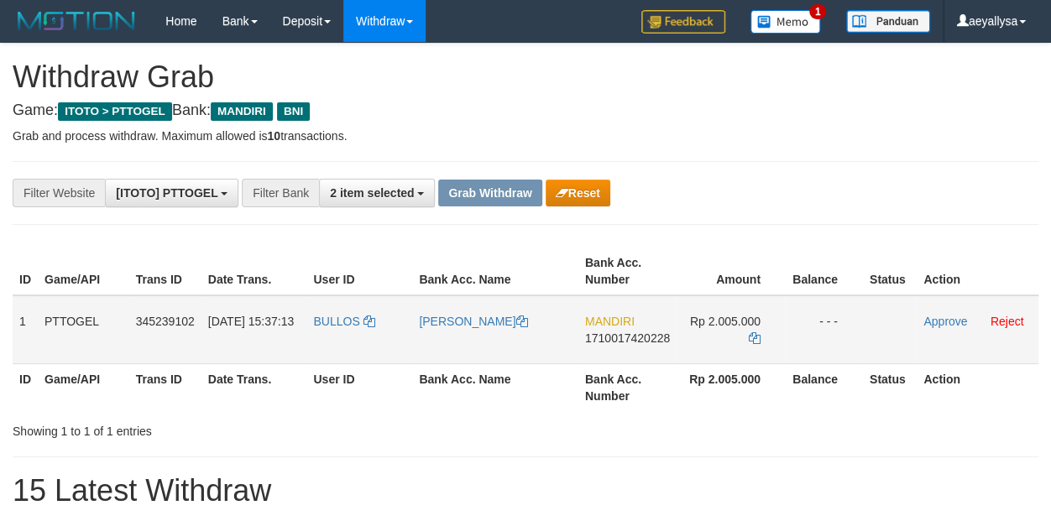
scroll to position [49, 0]
drag, startPoint x: 401, startPoint y: 341, endPoint x: 724, endPoint y: 343, distance: 322.5
click at [724, 343] on tr "1 PTTOGEL 345239102 [DATE] 15:37:13 [PERSON_NAME] [PERSON_NAME] MANDIRI 1710017…" at bounding box center [526, 330] width 1026 height 69
drag, startPoint x: 1040, startPoint y: 223, endPoint x: 941, endPoint y: 251, distance: 102.3
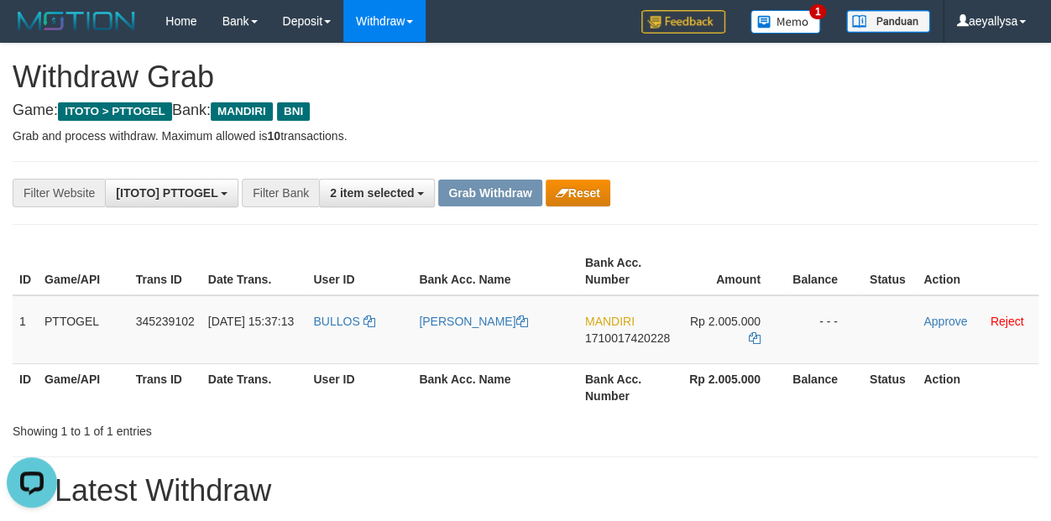
click at [650, 340] on span "1710017420228" at bounding box center [627, 338] width 85 height 13
copy span "1710017420228"
click at [650, 340] on span "1710017420228" at bounding box center [627, 338] width 85 height 13
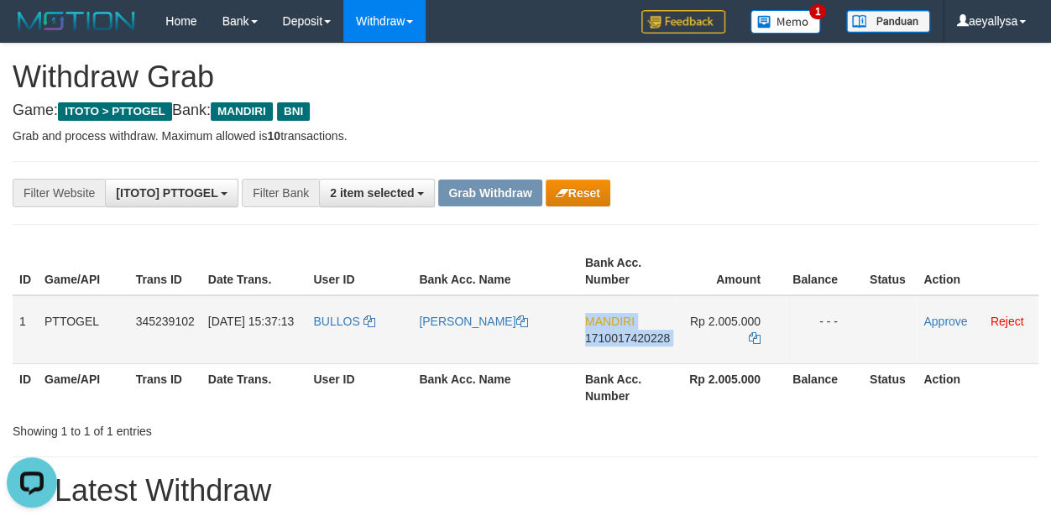
copy td "MANDIRI 1710017420228"
click at [759, 338] on td "Rp 2.005.000" at bounding box center [731, 330] width 109 height 69
click at [753, 338] on icon at bounding box center [755, 339] width 12 height 12
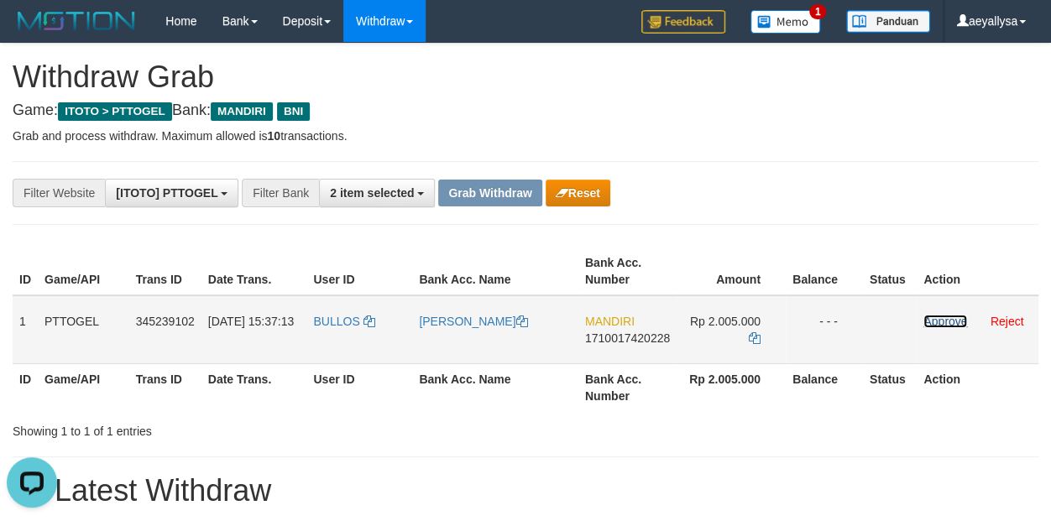
click at [925, 321] on link "Approve" at bounding box center [946, 321] width 44 height 13
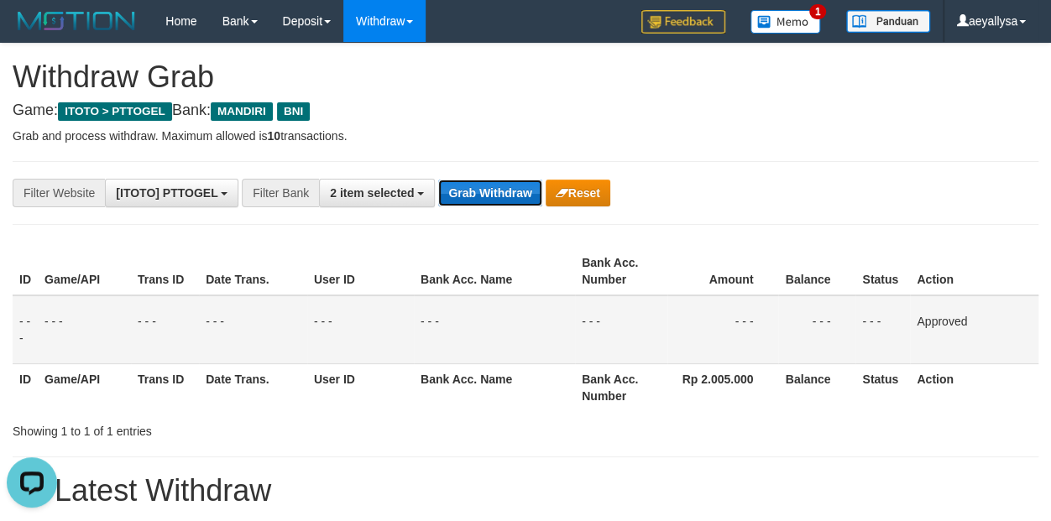
click at [487, 186] on button "Grab Withdraw" at bounding box center [489, 193] width 103 height 27
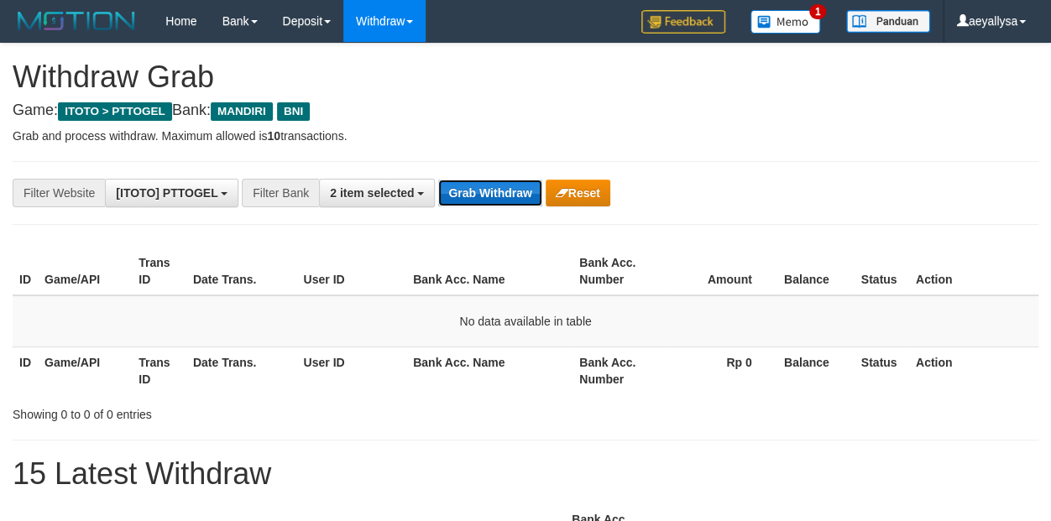
click at [489, 187] on button "Grab Withdraw" at bounding box center [489, 193] width 103 height 27
click at [493, 187] on button "Grab Withdraw" at bounding box center [489, 193] width 103 height 27
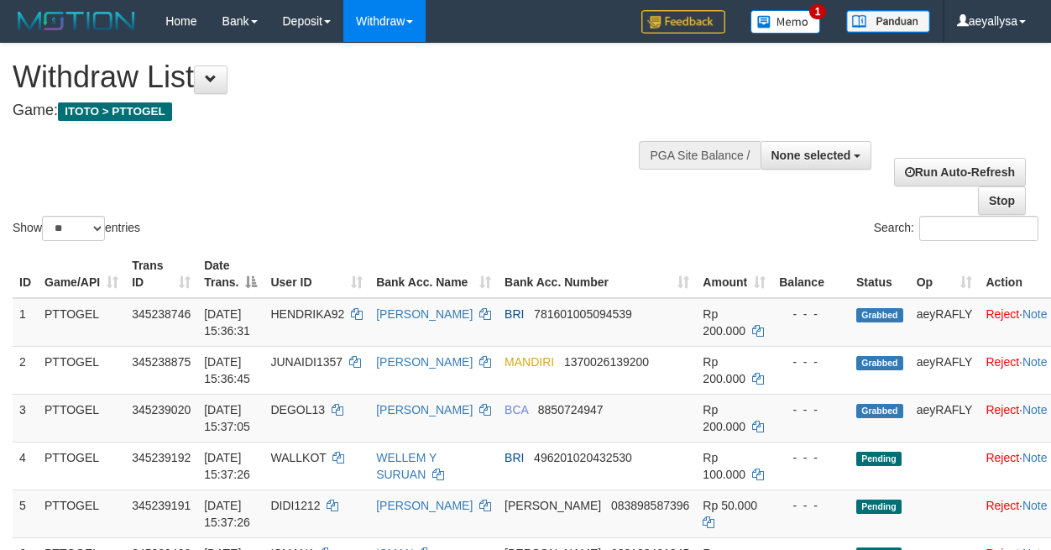
select select
select select "**"
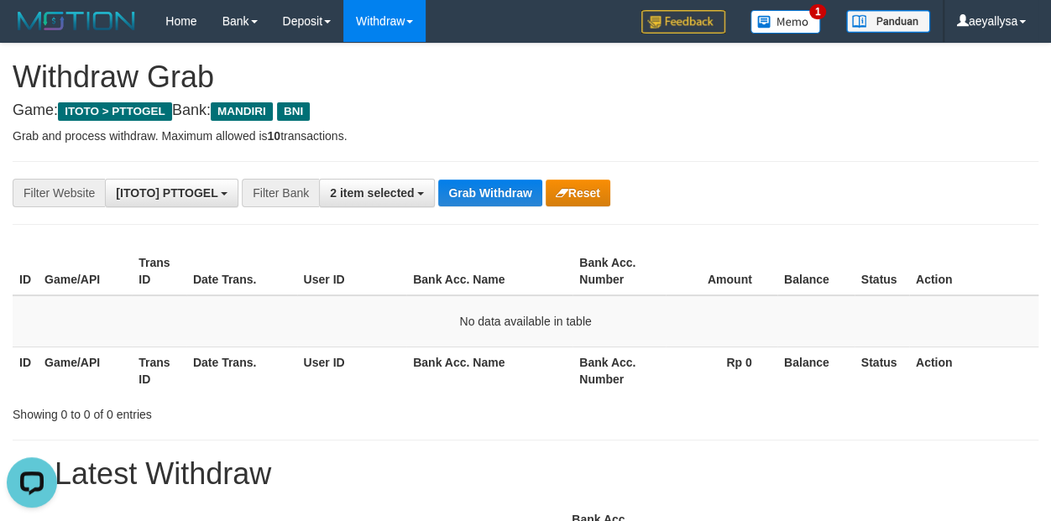
click at [1034, 86] on h1 "Withdraw Grab" at bounding box center [526, 77] width 1026 height 34
click at [502, 186] on button "Grab Withdraw" at bounding box center [489, 193] width 103 height 27
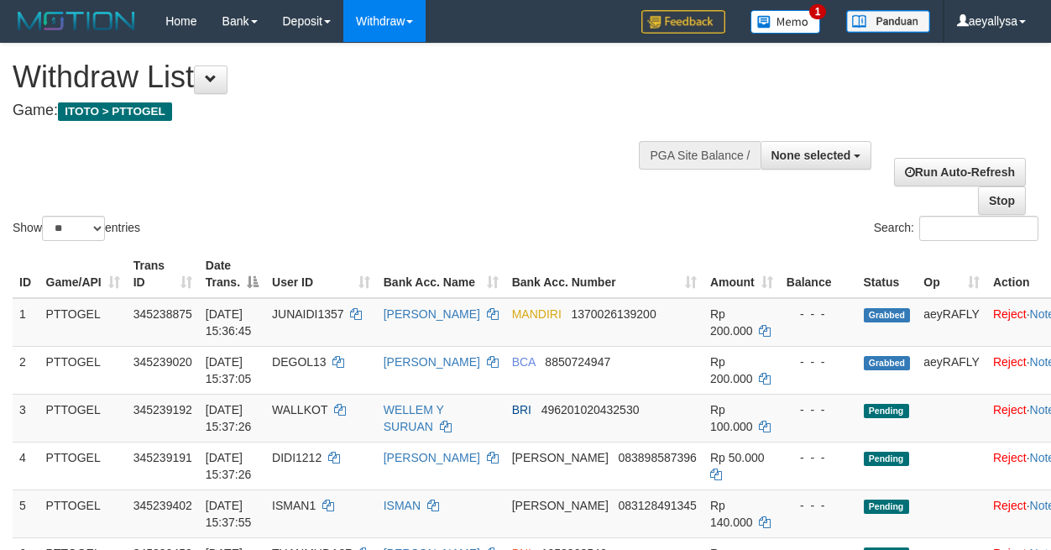
select select
select select "**"
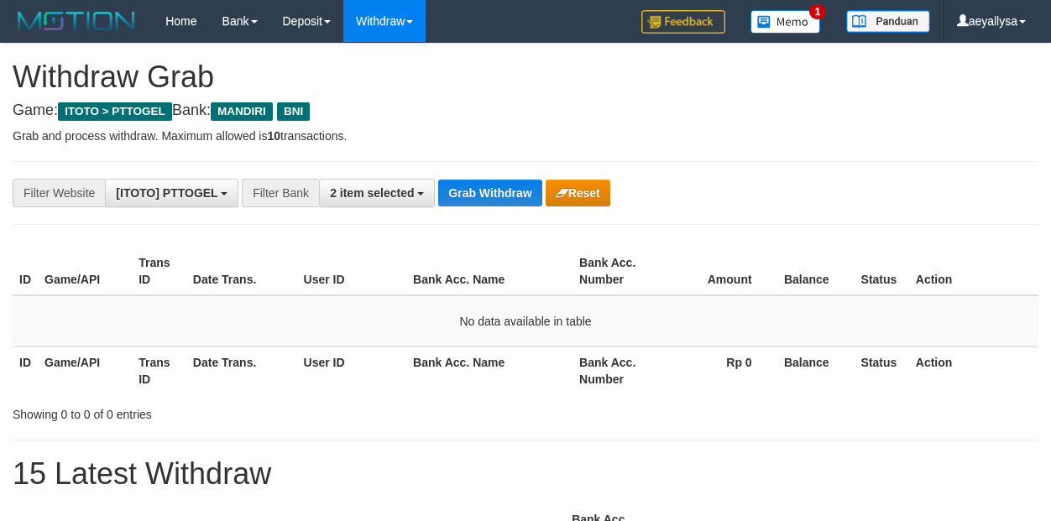
click at [501, 186] on button "Grab Withdraw" at bounding box center [489, 193] width 103 height 27
click at [479, 190] on button "Grab Withdraw" at bounding box center [489, 193] width 103 height 27
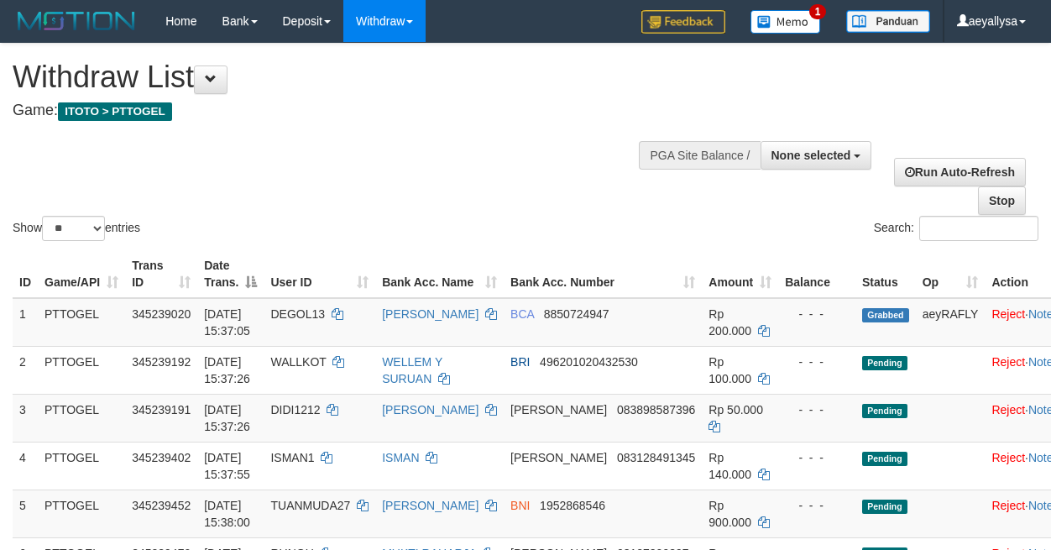
select select
select select "**"
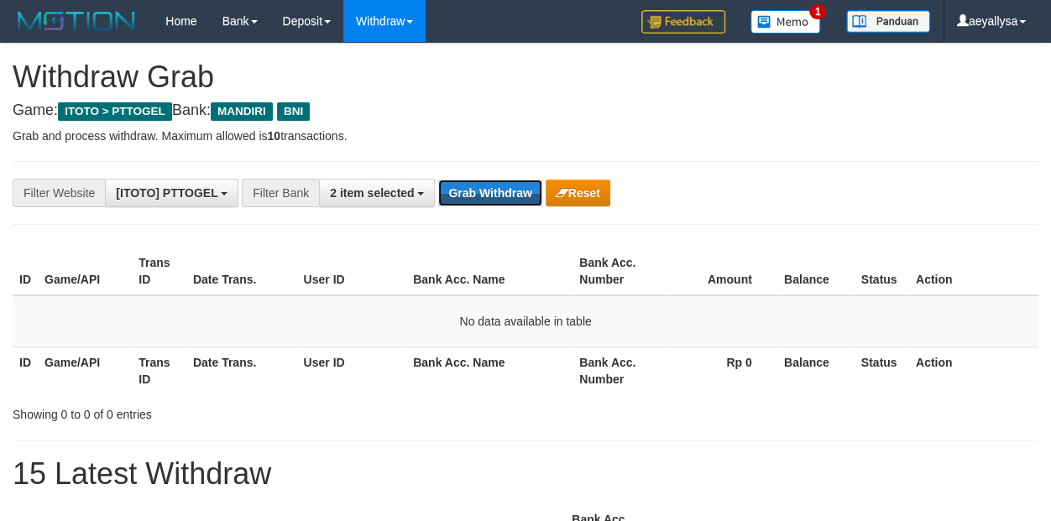
scroll to position [49, 0]
click at [477, 187] on button "Grab Withdraw" at bounding box center [489, 193] width 103 height 27
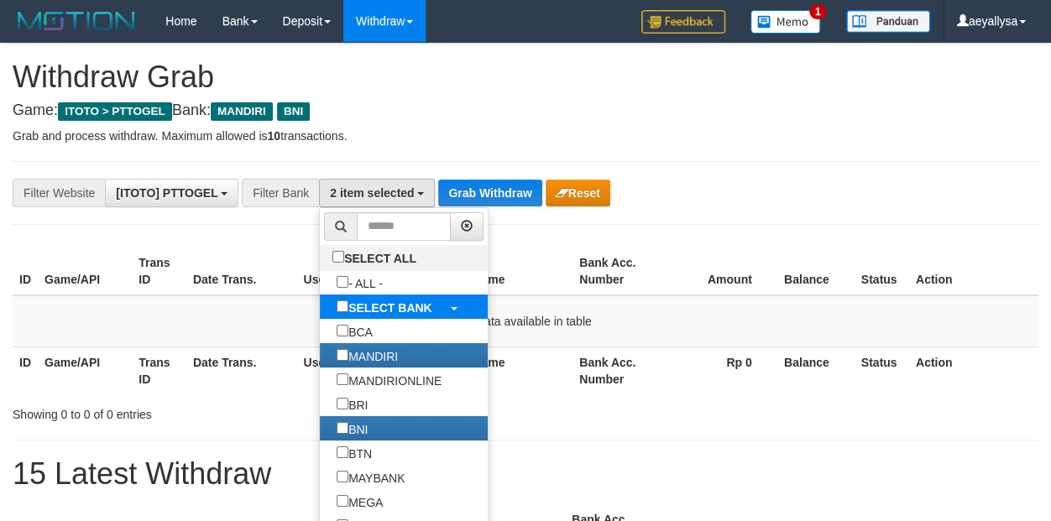
scroll to position [13, 0]
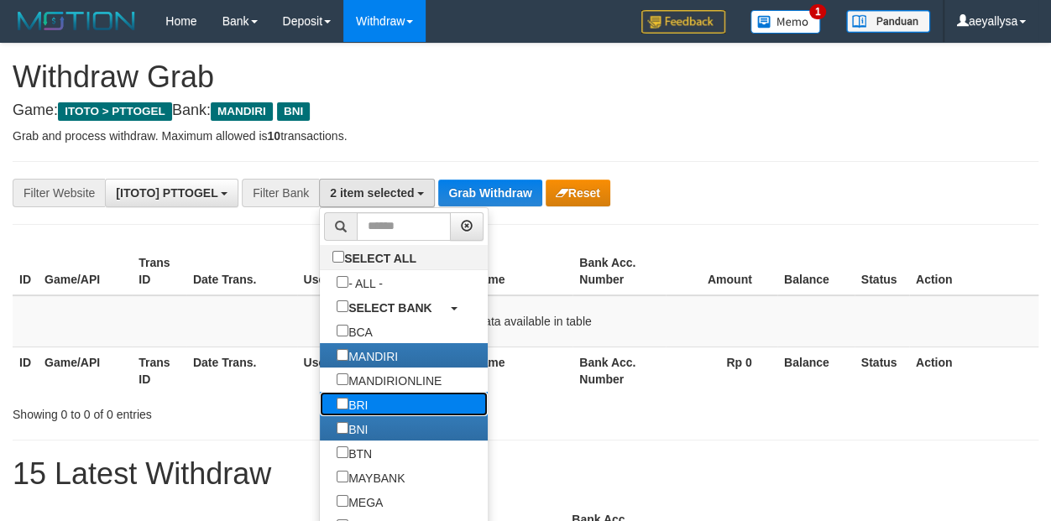
click at [320, 404] on label "BRI" at bounding box center [352, 404] width 65 height 24
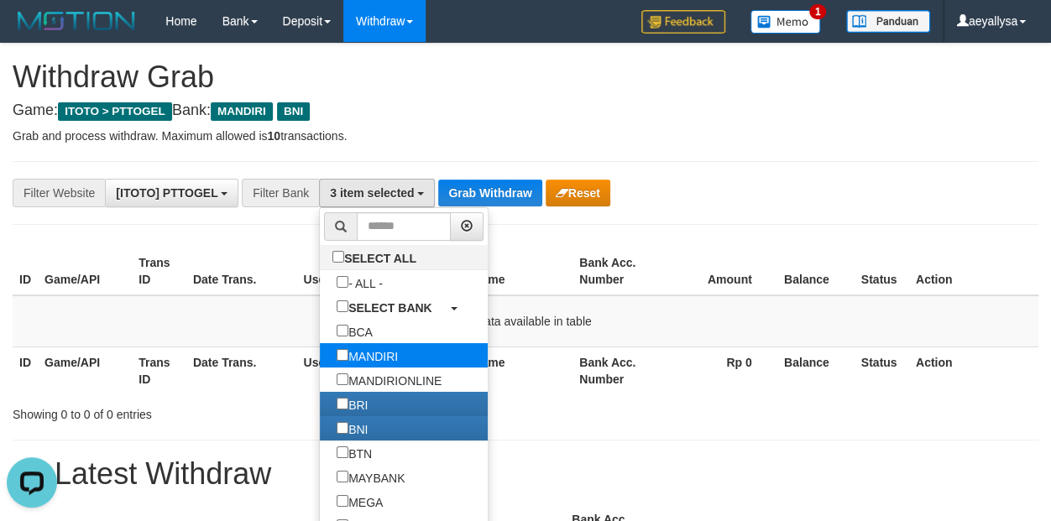
scroll to position [0, 0]
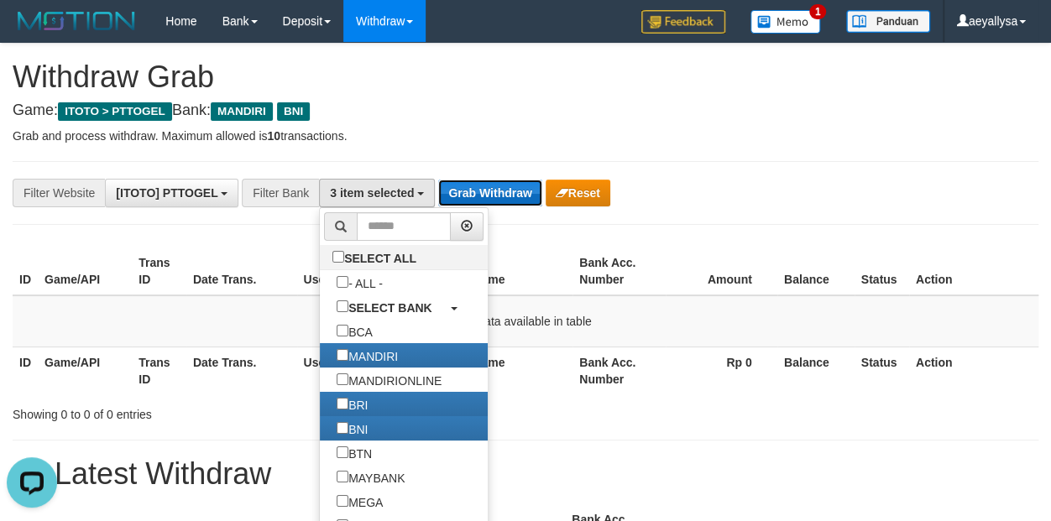
click at [470, 196] on button "Grab Withdraw" at bounding box center [489, 193] width 103 height 27
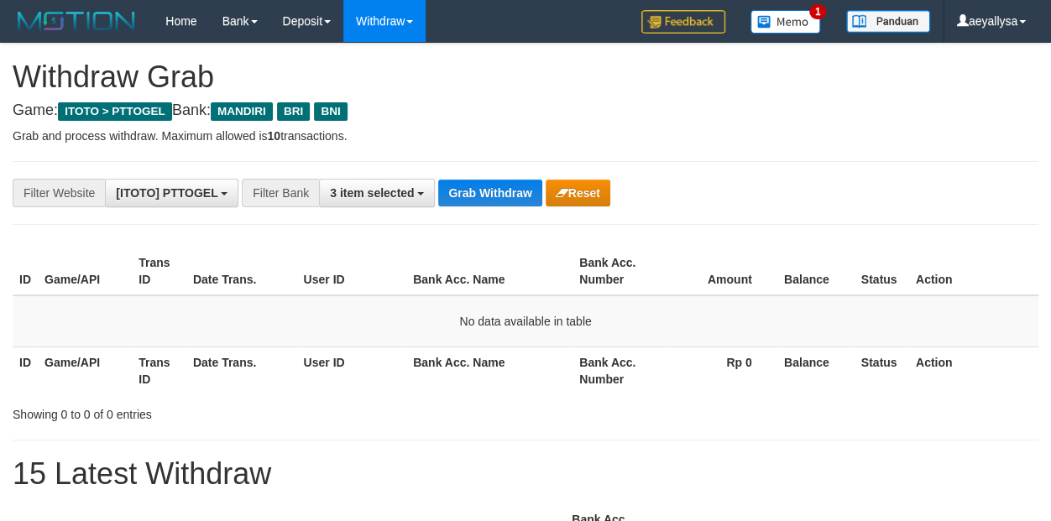
scroll to position [49, 0]
click at [475, 194] on button "Grab Withdraw" at bounding box center [489, 193] width 103 height 27
click at [477, 188] on button "Grab Withdraw" at bounding box center [489, 193] width 103 height 27
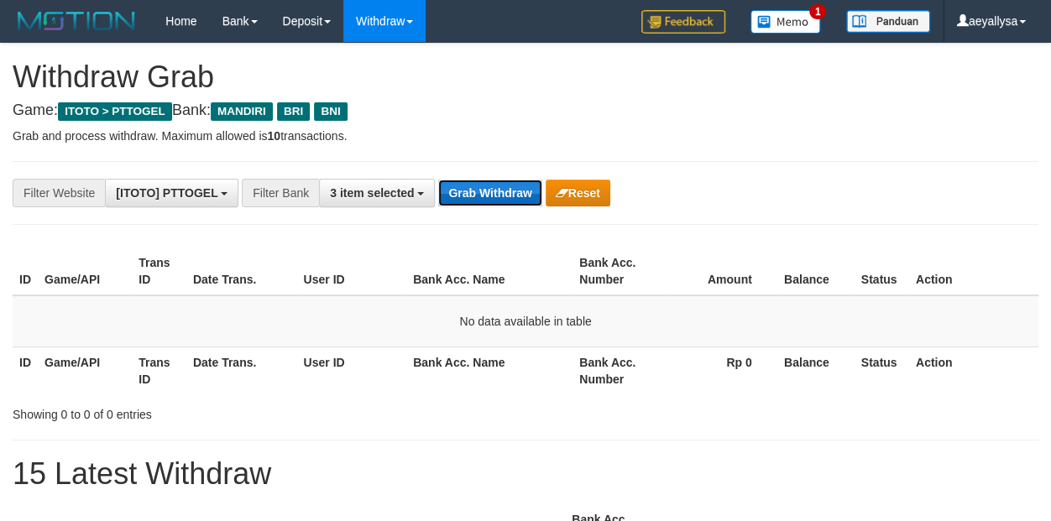
click at [481, 191] on button "Grab Withdraw" at bounding box center [489, 193] width 103 height 27
drag, startPoint x: 0, startPoint y: 0, endPoint x: 477, endPoint y: 189, distance: 513.0
click at [477, 190] on button "Grab Withdraw" at bounding box center [489, 193] width 103 height 27
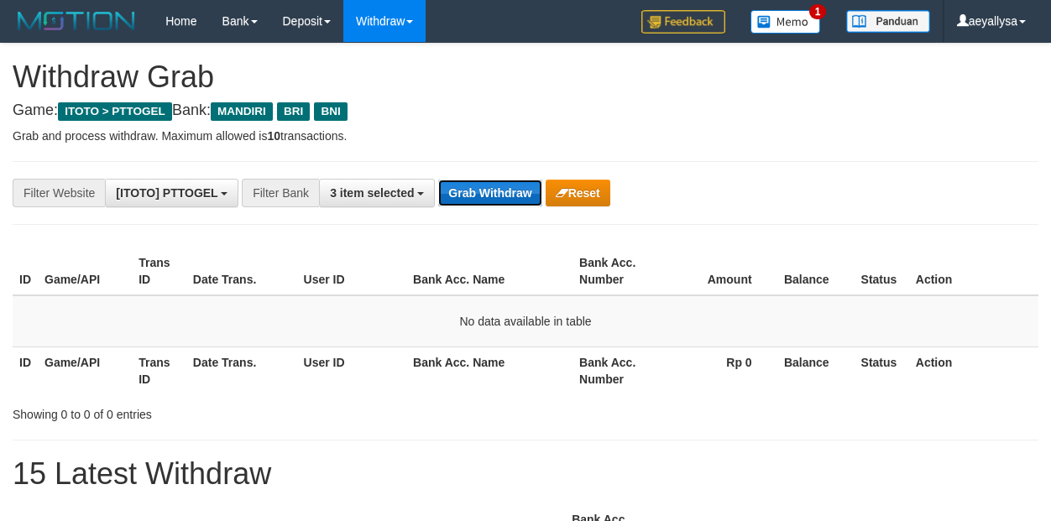
drag, startPoint x: 0, startPoint y: 0, endPoint x: 474, endPoint y: 189, distance: 510.7
click at [474, 189] on button "Grab Withdraw" at bounding box center [489, 193] width 103 height 27
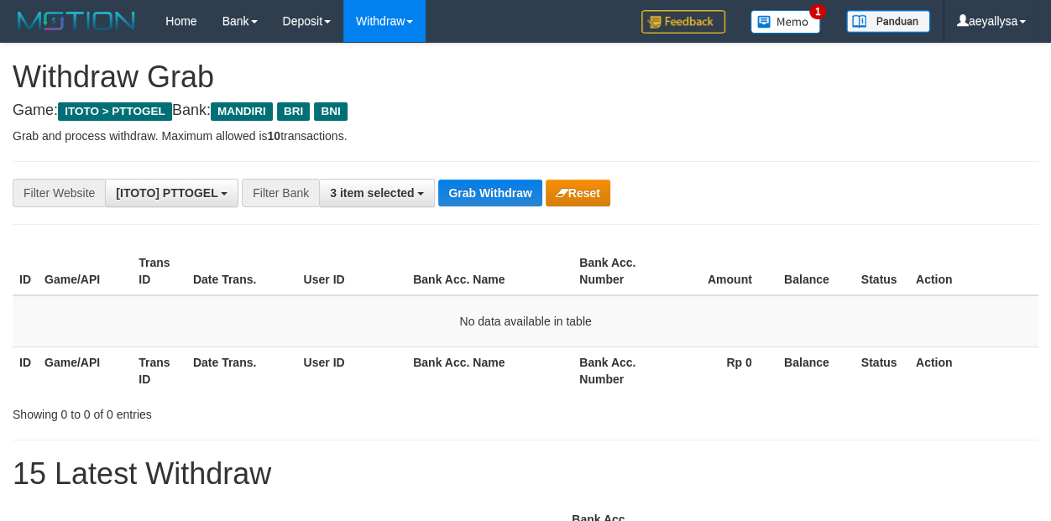
scroll to position [49, 0]
click at [470, 191] on button "Grab Withdraw" at bounding box center [489, 193] width 103 height 27
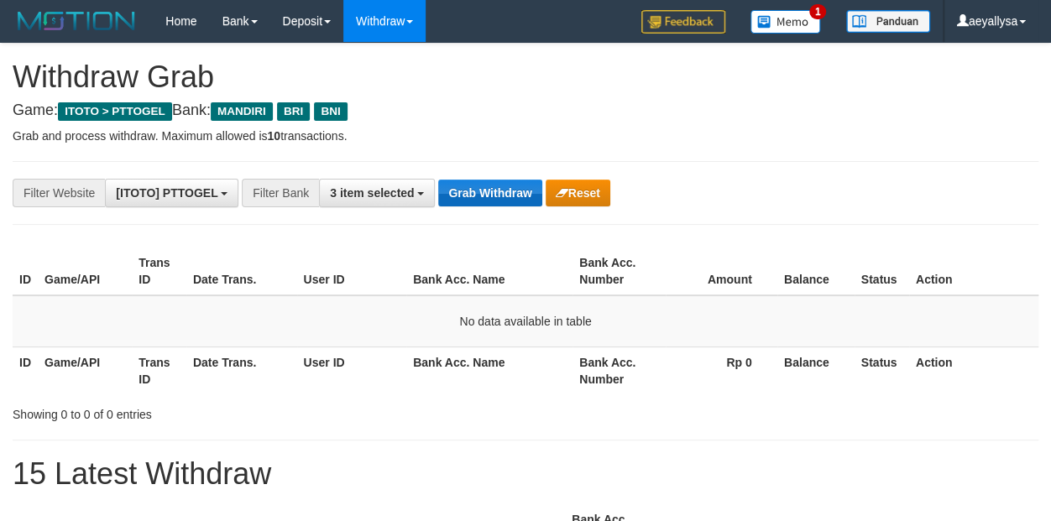
scroll to position [49, 0]
click at [468, 191] on button "Grab Withdraw" at bounding box center [489, 193] width 103 height 27
click at [468, 194] on button "Grab Withdraw" at bounding box center [489, 193] width 103 height 27
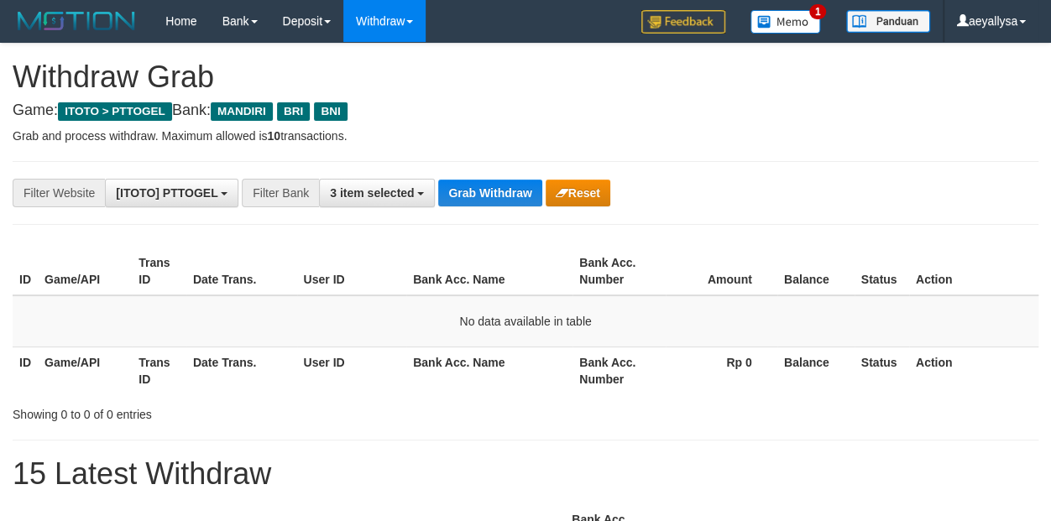
scroll to position [49, 0]
click at [489, 196] on button "Grab Withdraw" at bounding box center [489, 193] width 103 height 27
drag, startPoint x: 0, startPoint y: 0, endPoint x: 490, endPoint y: 195, distance: 526.9
click at [488, 196] on button "Grab Withdraw" at bounding box center [489, 193] width 103 height 27
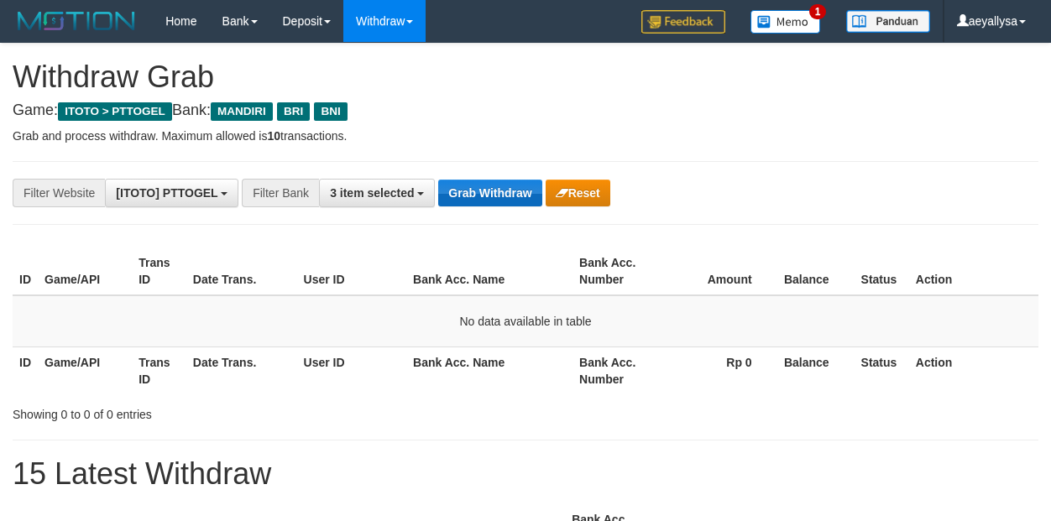
click at [485, 190] on button "Grab Withdraw" at bounding box center [489, 193] width 103 height 27
click at [472, 191] on button "Grab Withdraw" at bounding box center [489, 193] width 103 height 27
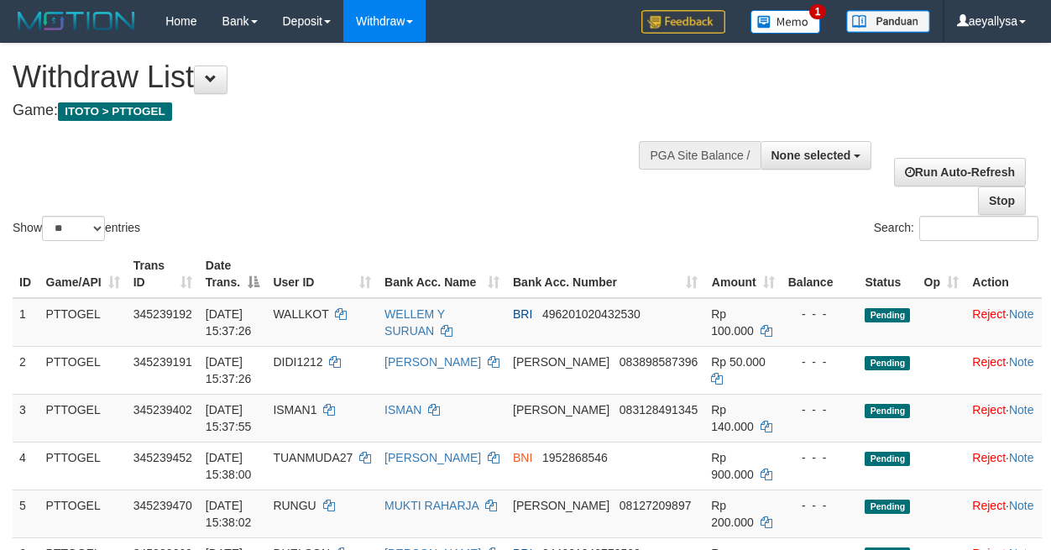
select select
select select "**"
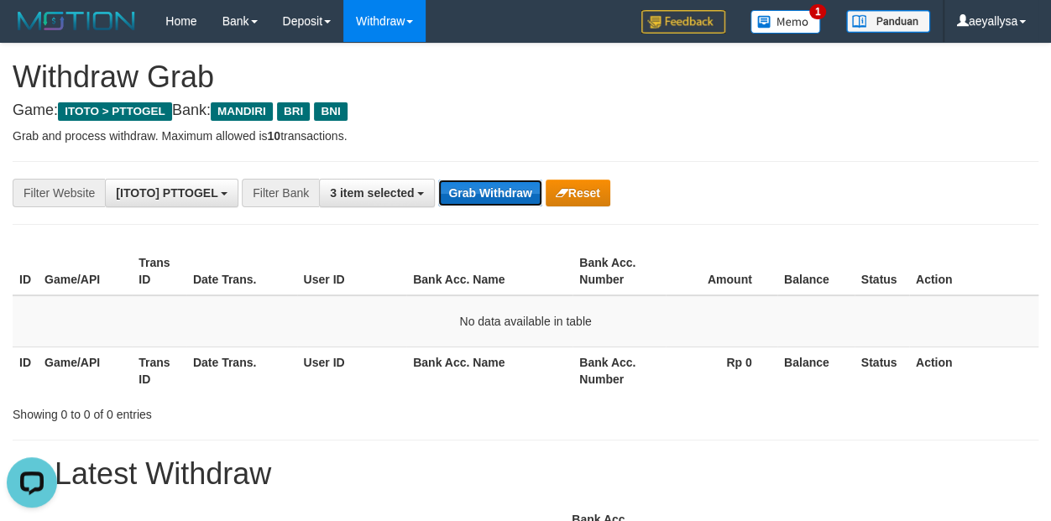
click at [501, 191] on button "Grab Withdraw" at bounding box center [489, 193] width 103 height 27
drag, startPoint x: 0, startPoint y: 0, endPoint x: 502, endPoint y: 191, distance: 537.4
click at [502, 191] on button "Grab Withdraw" at bounding box center [489, 193] width 103 height 27
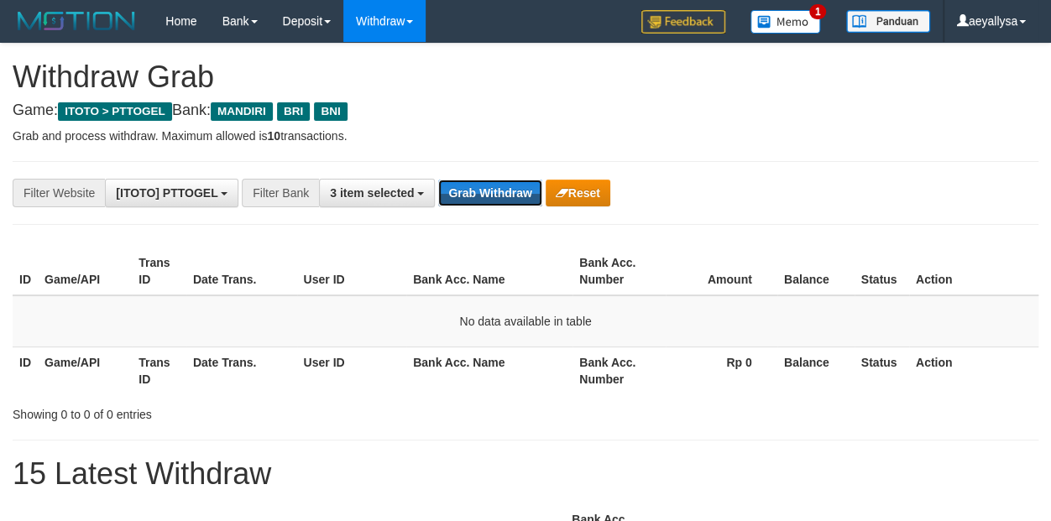
click at [502, 191] on button "Grab Withdraw" at bounding box center [489, 193] width 103 height 27
drag, startPoint x: 0, startPoint y: 0, endPoint x: 506, endPoint y: 189, distance: 540.5
click at [506, 189] on button "Grab Withdraw" at bounding box center [489, 193] width 103 height 27
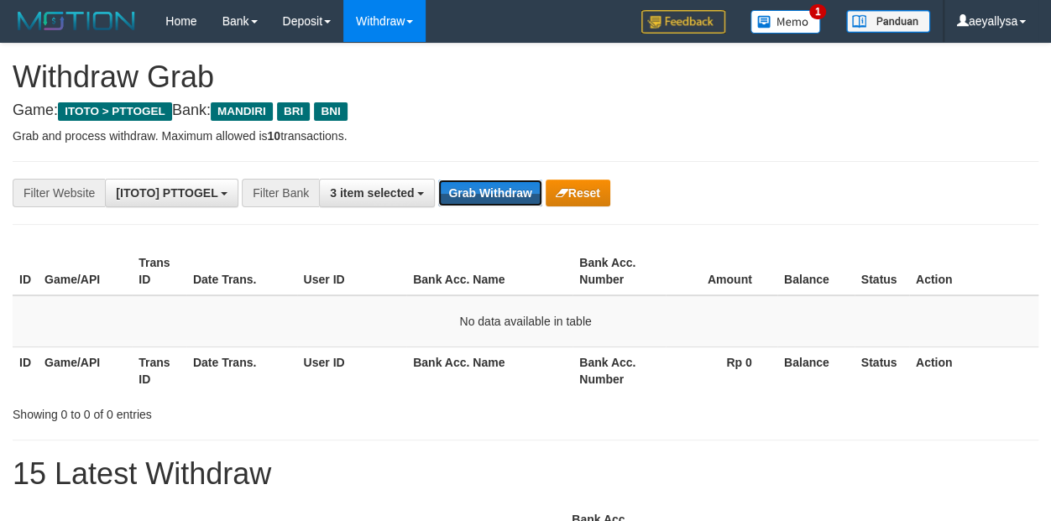
scroll to position [49, 0]
click at [506, 190] on button "Grab Withdraw" at bounding box center [489, 193] width 103 height 27
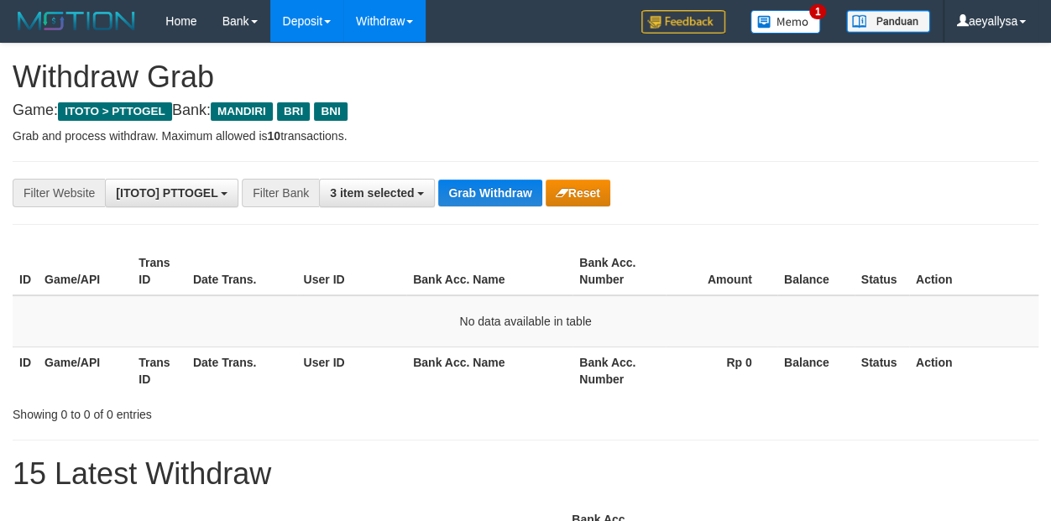
scroll to position [49, 0]
click at [369, 191] on span "3 item selected" at bounding box center [372, 192] width 84 height 13
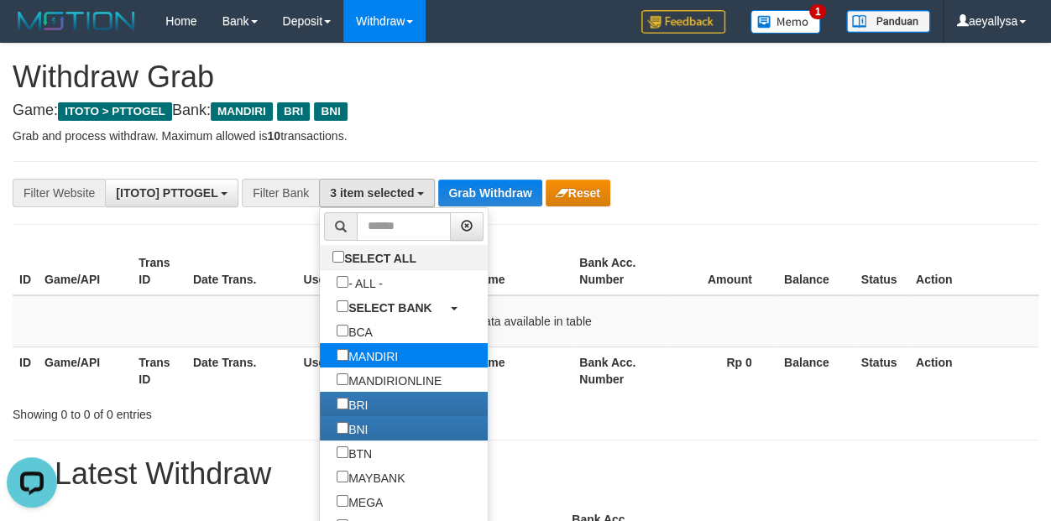
click at [320, 355] on label "MANDIRI" at bounding box center [367, 355] width 95 height 24
select select "***"
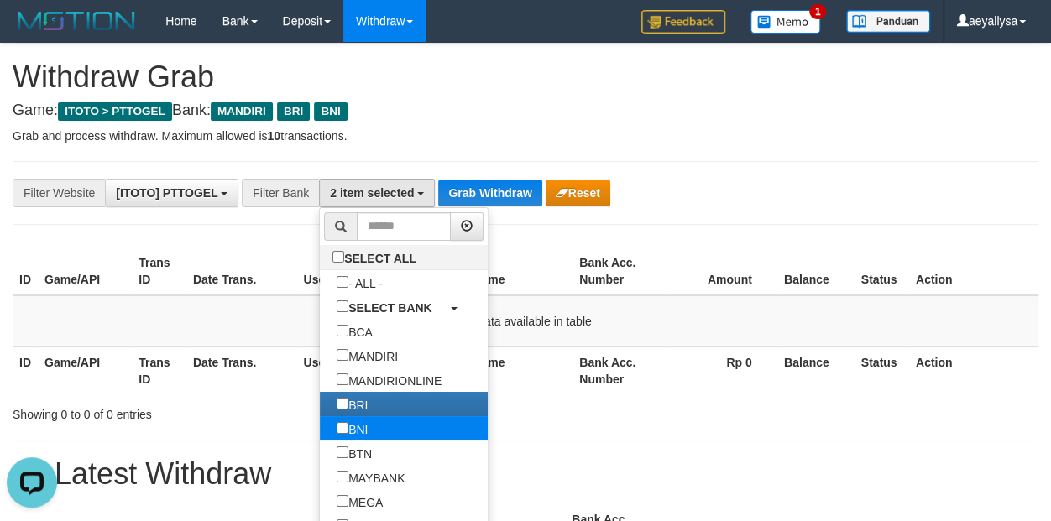
click at [320, 422] on label "BNI" at bounding box center [352, 429] width 65 height 24
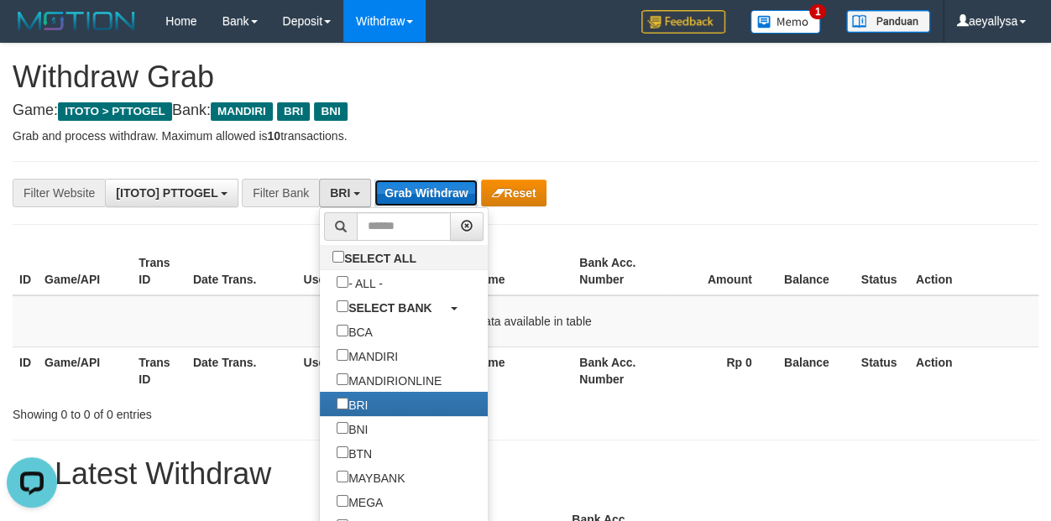
click at [424, 187] on button "Grab Withdraw" at bounding box center [426, 193] width 103 height 27
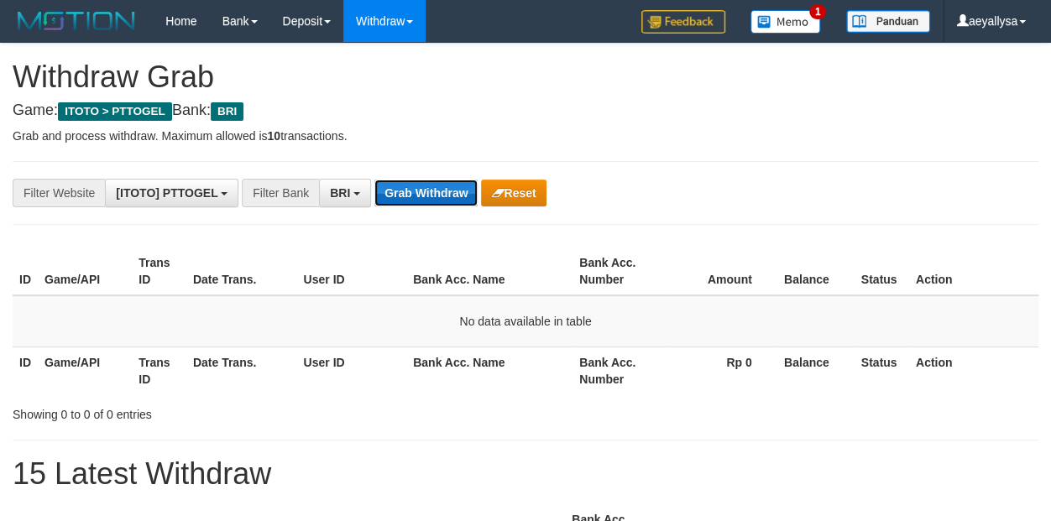
click at [434, 202] on button "Grab Withdraw" at bounding box center [426, 193] width 103 height 27
click at [436, 191] on button "Grab Withdraw" at bounding box center [426, 193] width 103 height 27
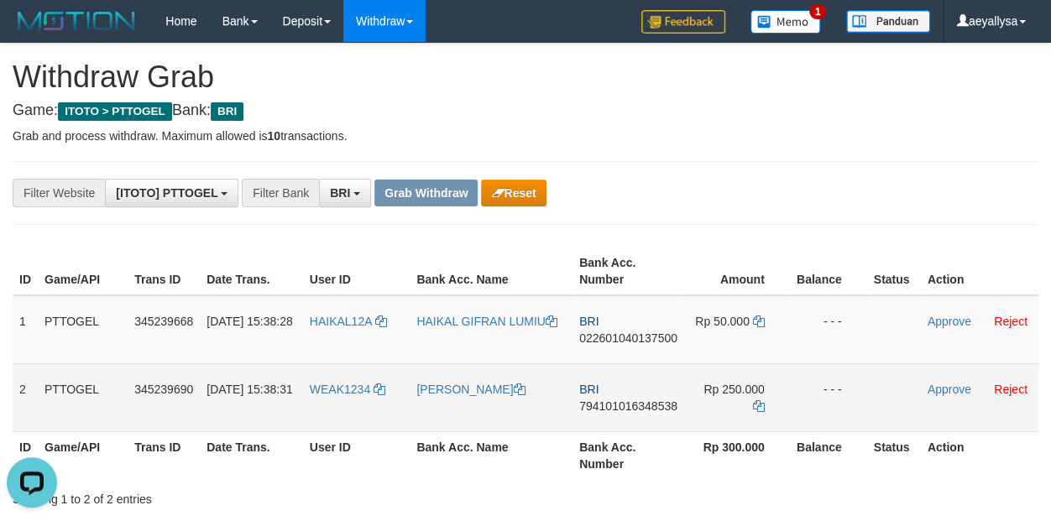
drag, startPoint x: 340, startPoint y: 355, endPoint x: 708, endPoint y: 401, distance: 370.7
click at [708, 401] on tbody "1 PTTOGEL 345239668 [DATE] 15:38:28 HAIKAL12A HAIKAL GIFRAN LUMIU BRI 022601040…" at bounding box center [526, 364] width 1026 height 137
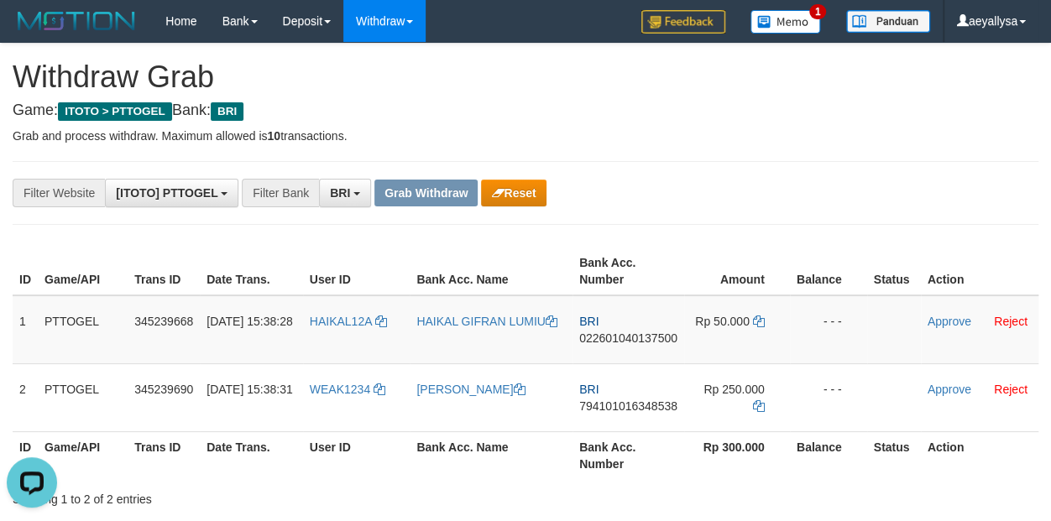
click at [1030, 195] on div "**********" at bounding box center [525, 193] width 1051 height 29
click at [624, 340] on span "022601040137500" at bounding box center [628, 338] width 98 height 13
copy span "022601040137500"
click at [624, 340] on span "022601040137500" at bounding box center [628, 338] width 98 height 13
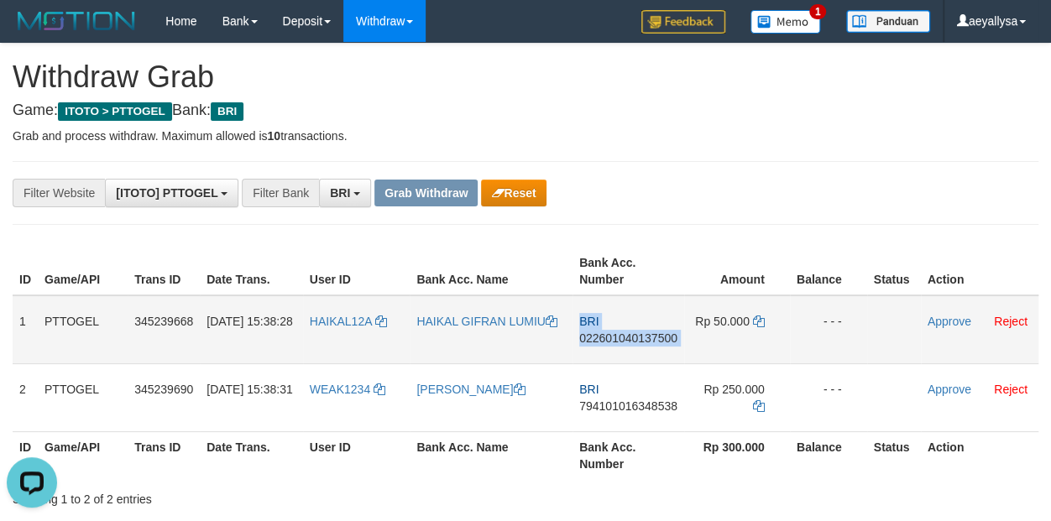
copy td "BRI 022601040137500"
click at [759, 331] on td "Rp 50.000" at bounding box center [737, 330] width 106 height 69
click at [760, 324] on icon at bounding box center [759, 322] width 12 height 12
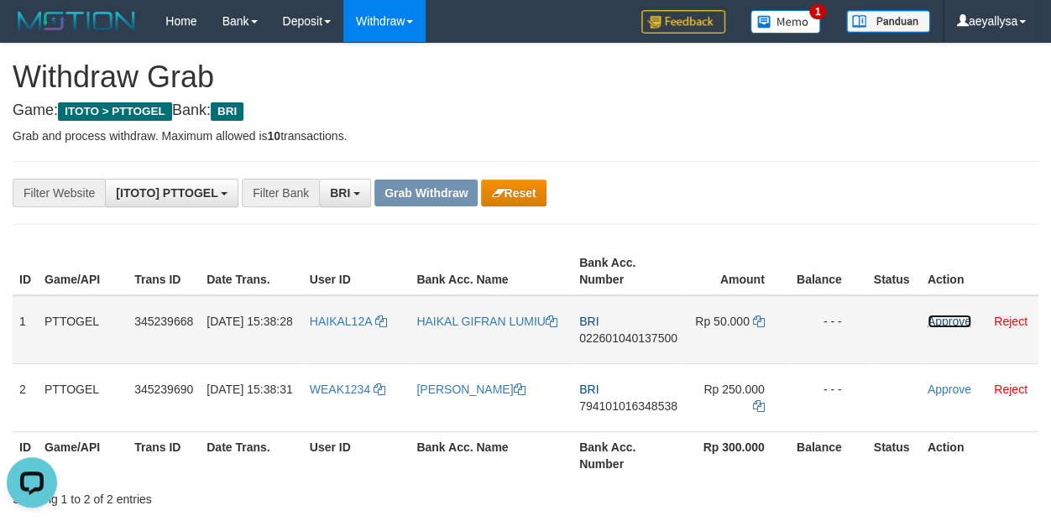
click at [952, 317] on link "Approve" at bounding box center [950, 321] width 44 height 13
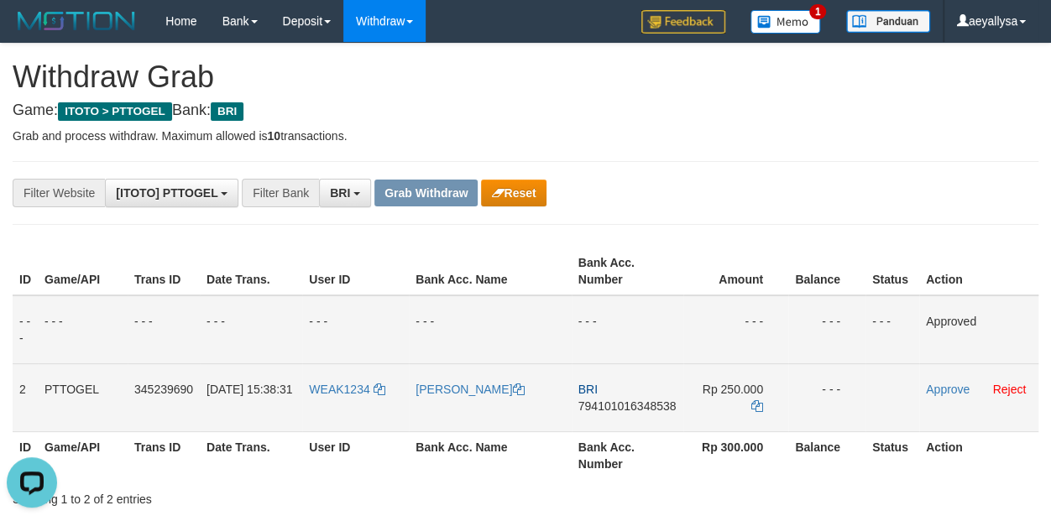
click at [635, 403] on span "794101016348538" at bounding box center [628, 406] width 98 height 13
copy span "794101016348538"
click at [635, 403] on span "794101016348538" at bounding box center [628, 406] width 98 height 13
copy td "BRI 794101016348538"
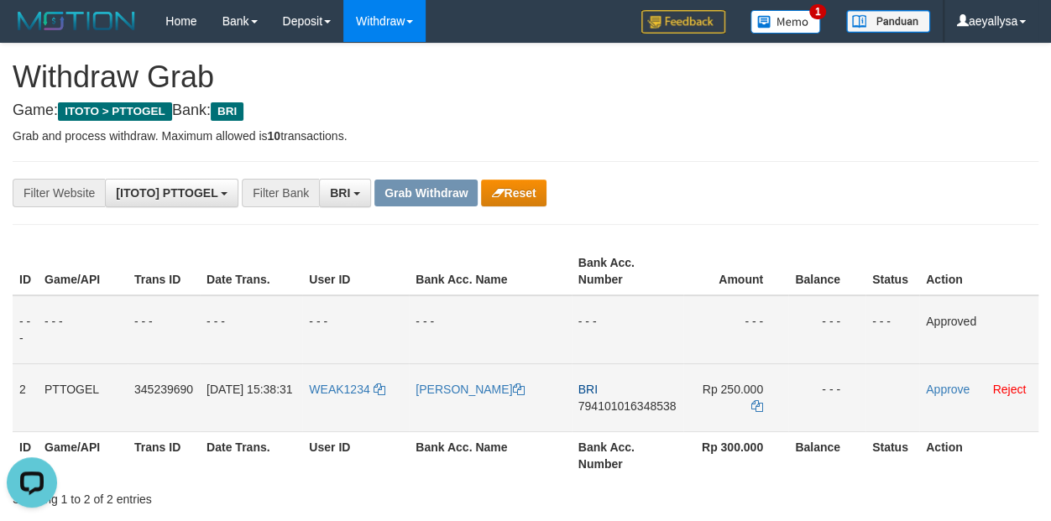
click at [635, 403] on span "794101016348538" at bounding box center [628, 406] width 98 height 13
copy td "BRI 794101016348538"
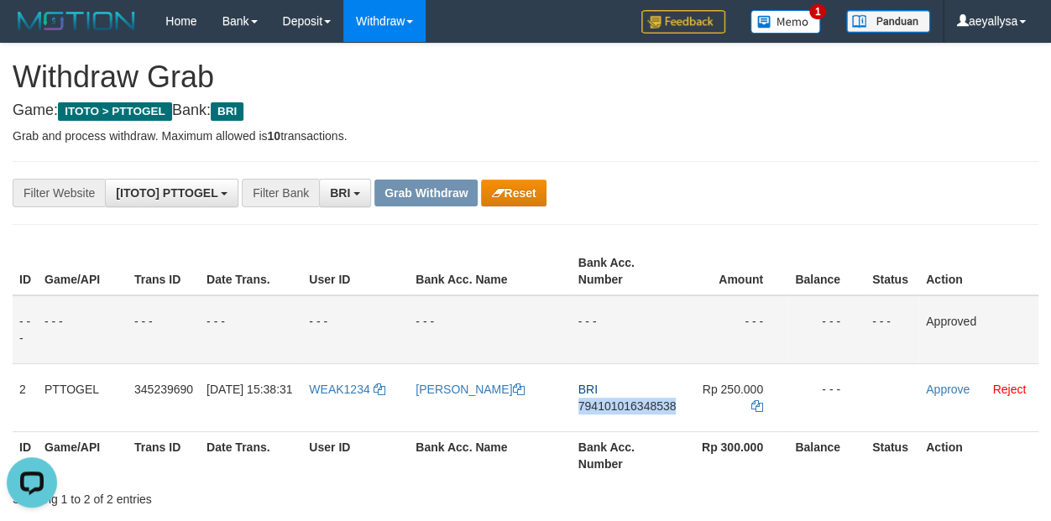
drag, startPoint x: 635, startPoint y: 403, endPoint x: 858, endPoint y: 434, distance: 225.5
click at [635, 402] on span "794101016348538" at bounding box center [628, 406] width 98 height 13
copy span "794101016348538"
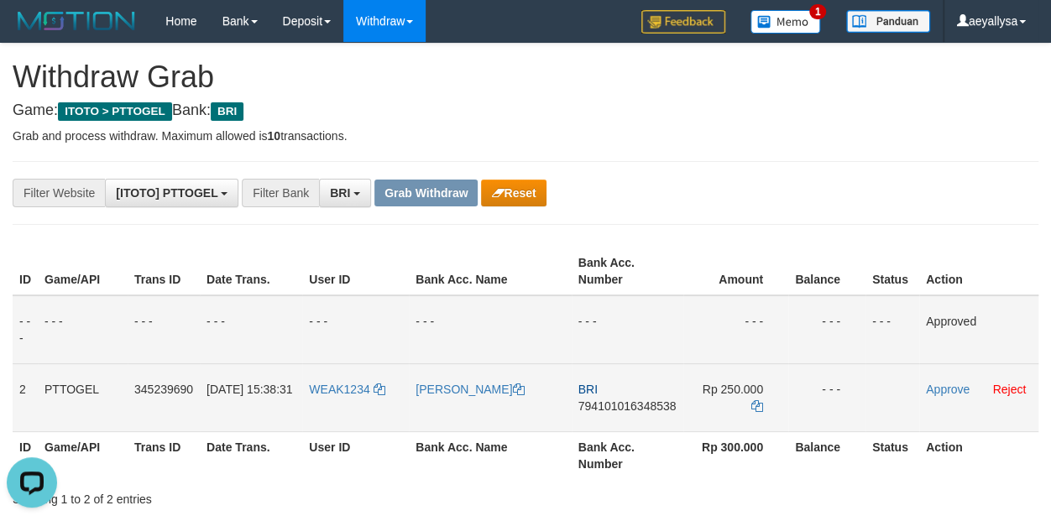
click at [662, 390] on td "BRI 794101016348538" at bounding box center [628, 398] width 112 height 68
click at [657, 401] on span "794101016348538" at bounding box center [628, 406] width 98 height 13
click at [658, 401] on span "794101016348538" at bounding box center [628, 406] width 98 height 13
click at [756, 410] on link at bounding box center [758, 406] width 12 height 13
click at [756, 410] on icon at bounding box center [758, 407] width 12 height 12
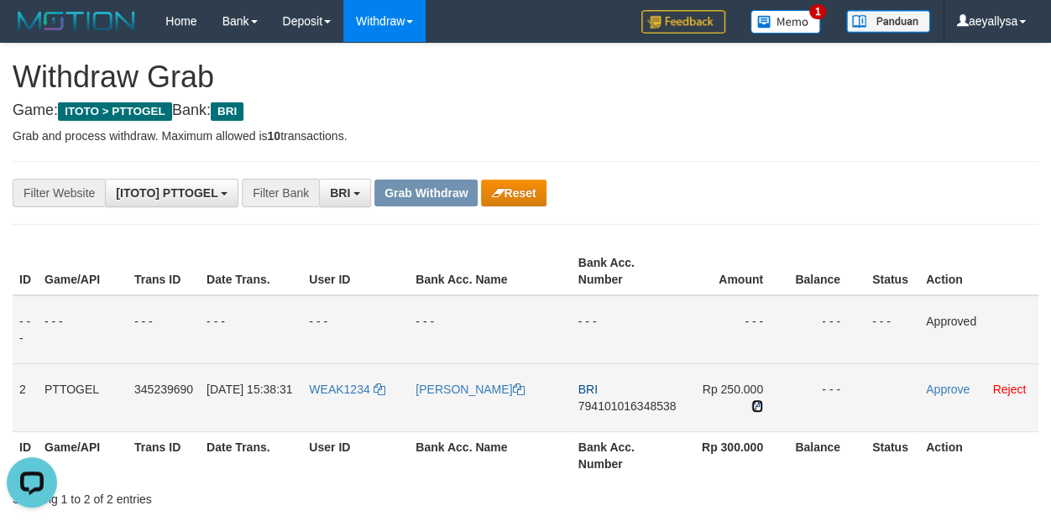
click at [756, 410] on icon at bounding box center [758, 407] width 12 height 12
click at [951, 396] on td "Approve Reject" at bounding box center [979, 398] width 119 height 68
click at [949, 393] on link "Approve" at bounding box center [948, 389] width 44 height 13
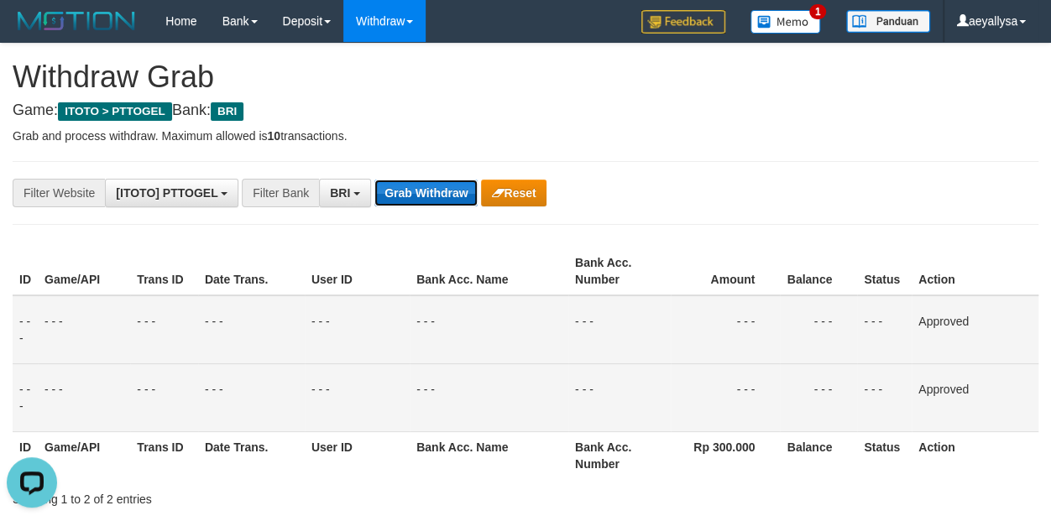
click at [448, 185] on button "Grab Withdraw" at bounding box center [426, 193] width 103 height 27
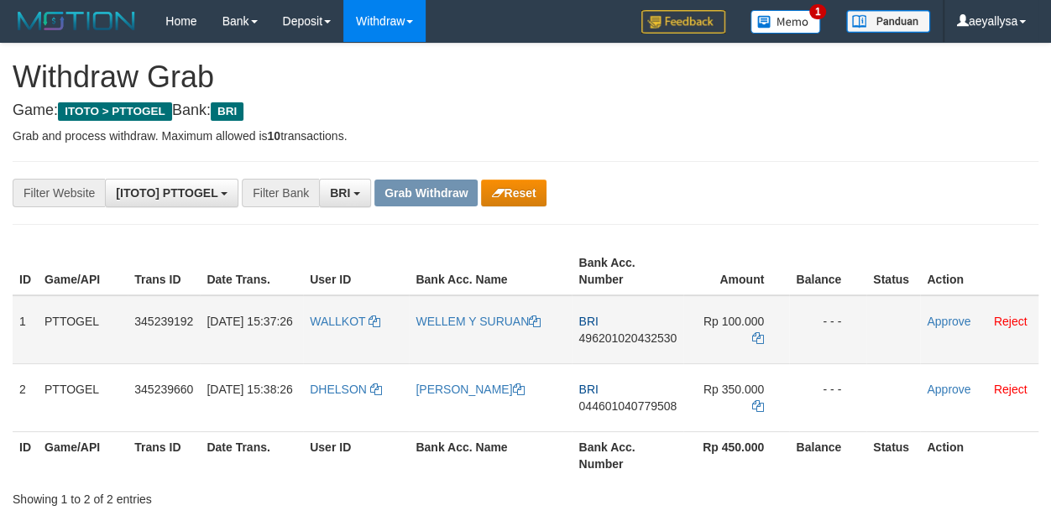
scroll to position [83, 0]
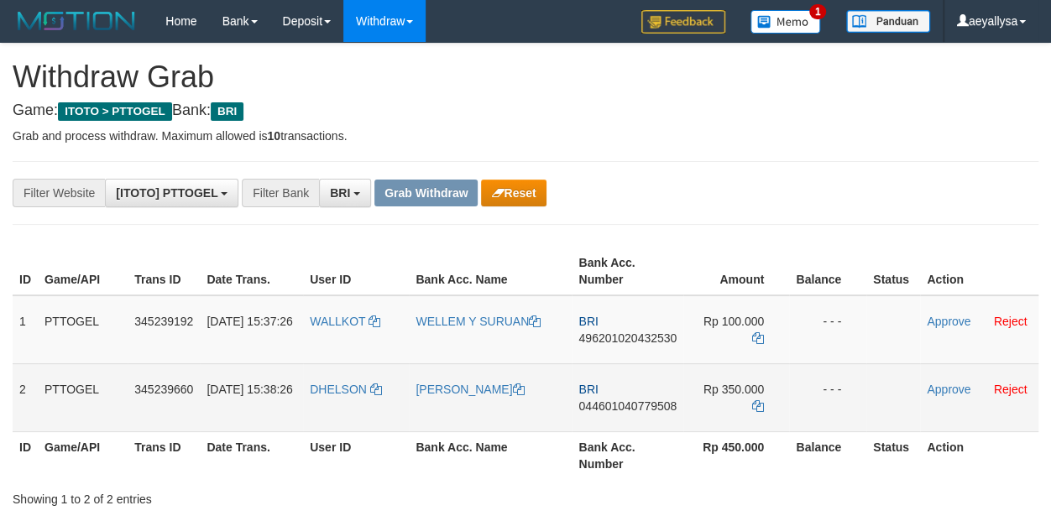
drag, startPoint x: 390, startPoint y: 351, endPoint x: 723, endPoint y: 411, distance: 338.7
click at [723, 411] on tbody "1 PTTOGEL 345239192 [DATE] 15:37:26 [GEOGRAPHIC_DATA] [GEOGRAPHIC_DATA] Y [GEOG…" at bounding box center [526, 364] width 1026 height 137
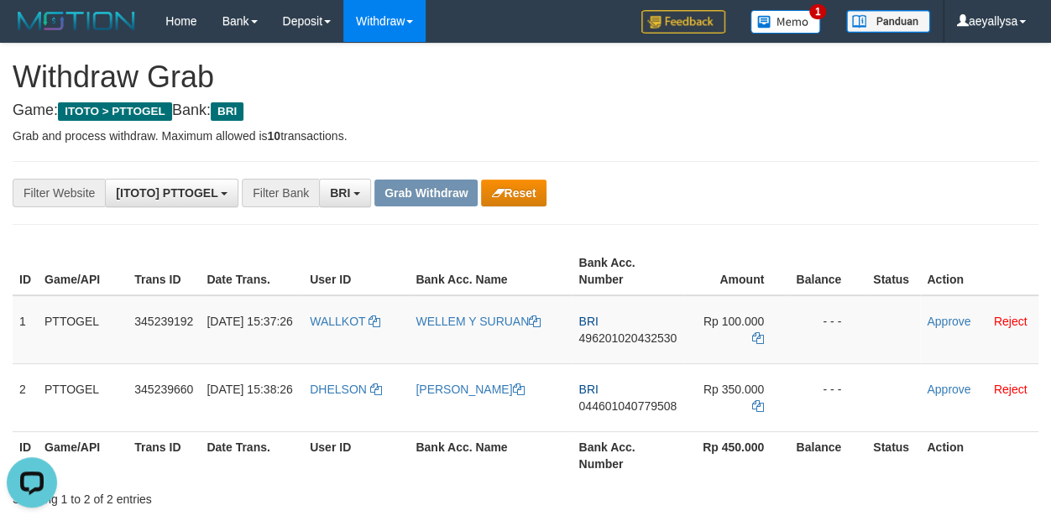
scroll to position [0, 0]
click at [1029, 445] on th "Action" at bounding box center [979, 456] width 118 height 48
click at [666, 342] on span "496201020432530" at bounding box center [628, 338] width 98 height 13
click at [666, 340] on span "496201020432530" at bounding box center [628, 338] width 98 height 13
copy span "496201020432530"
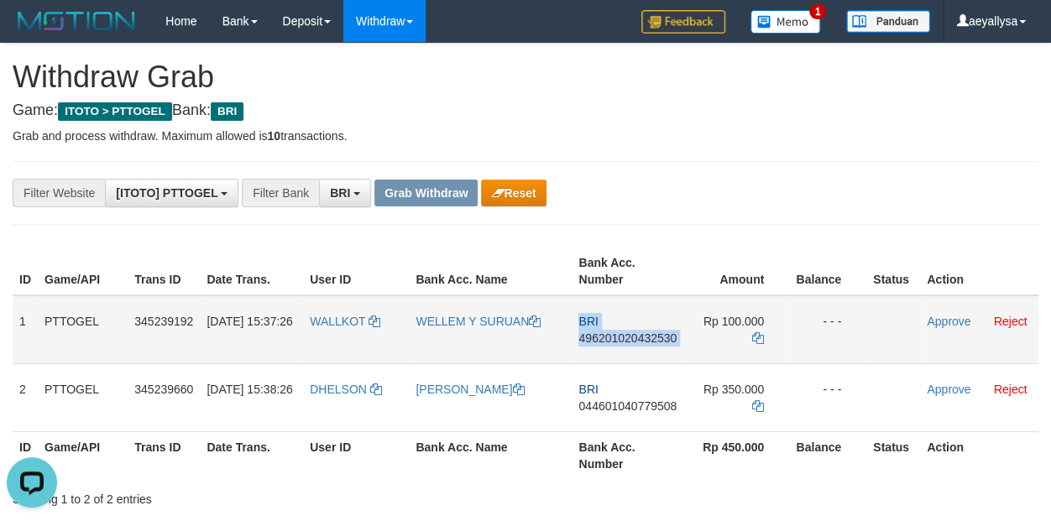
click at [666, 338] on span "496201020432530" at bounding box center [628, 338] width 98 height 13
copy td "BRI 496201020432530"
click at [754, 333] on icon at bounding box center [758, 339] width 12 height 12
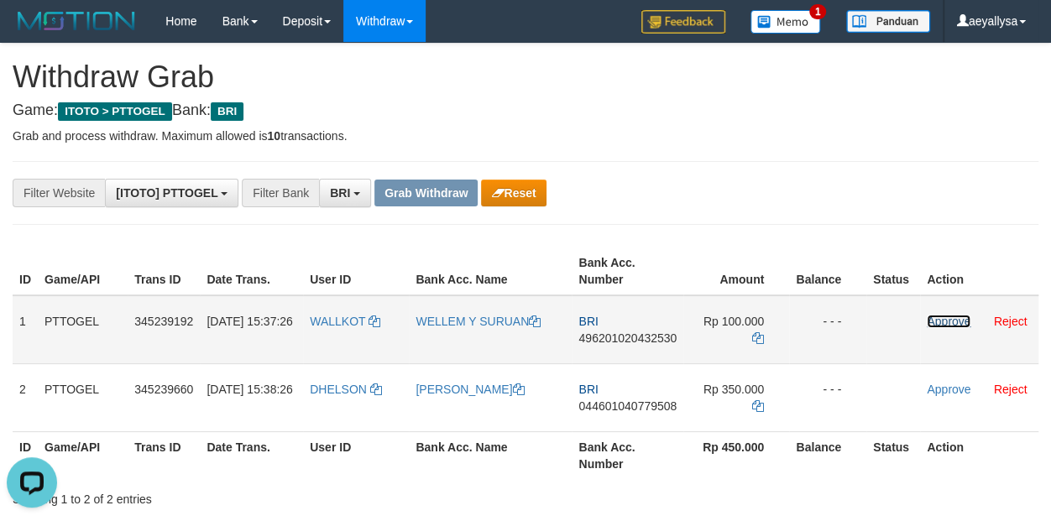
click at [930, 326] on link "Approve" at bounding box center [949, 321] width 44 height 13
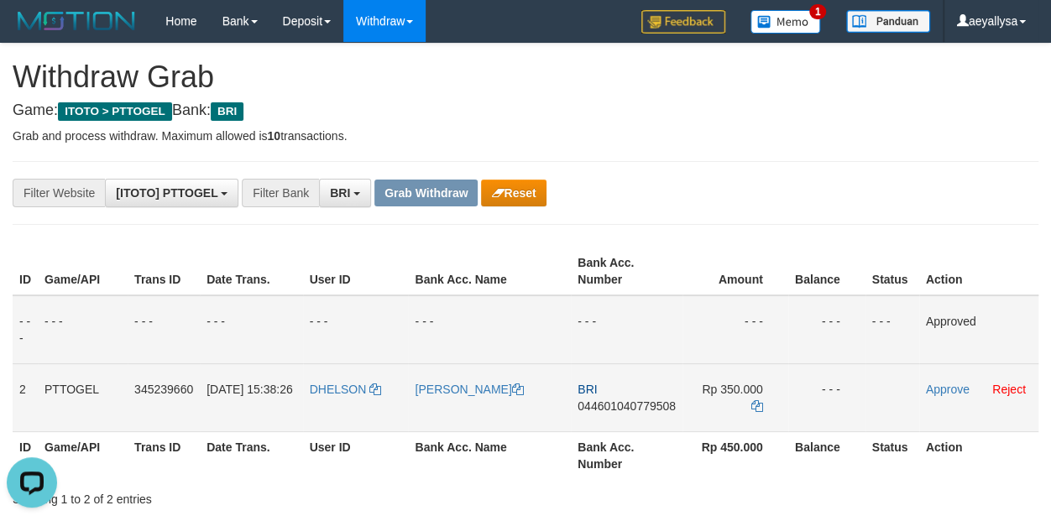
click at [606, 397] on td "BRI 044601040779508" at bounding box center [627, 398] width 112 height 68
click at [603, 401] on span "044601040779508" at bounding box center [627, 406] width 98 height 13
copy span "044601040779508"
click at [603, 401] on span "044601040779508" at bounding box center [627, 406] width 98 height 13
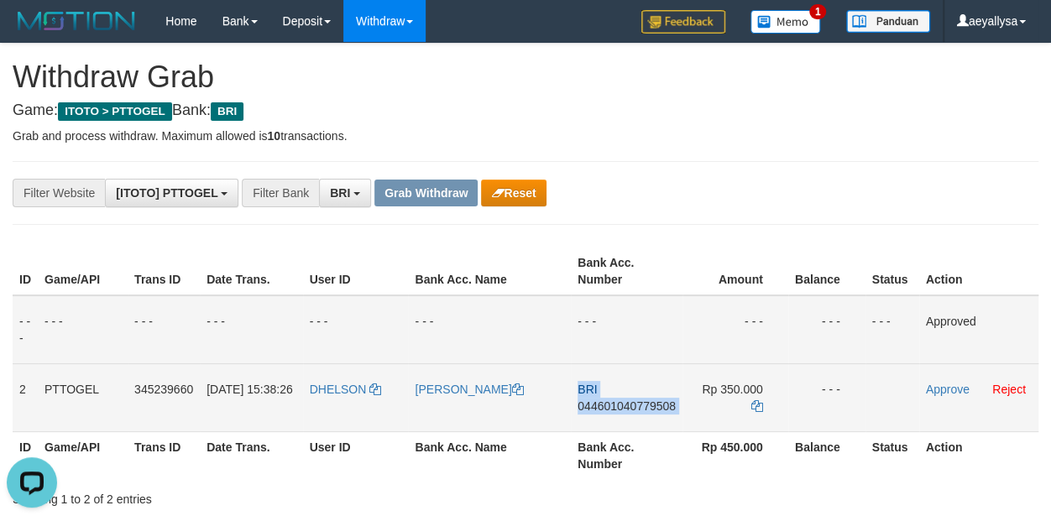
copy td "BRI 044601040779508"
click at [603, 401] on span "044601040779508" at bounding box center [627, 406] width 98 height 13
copy span "044601040779508"
click at [649, 397] on td "BRI 044601040779508" at bounding box center [627, 398] width 112 height 68
click at [650, 397] on td "BRI 044601040779508" at bounding box center [627, 398] width 112 height 68
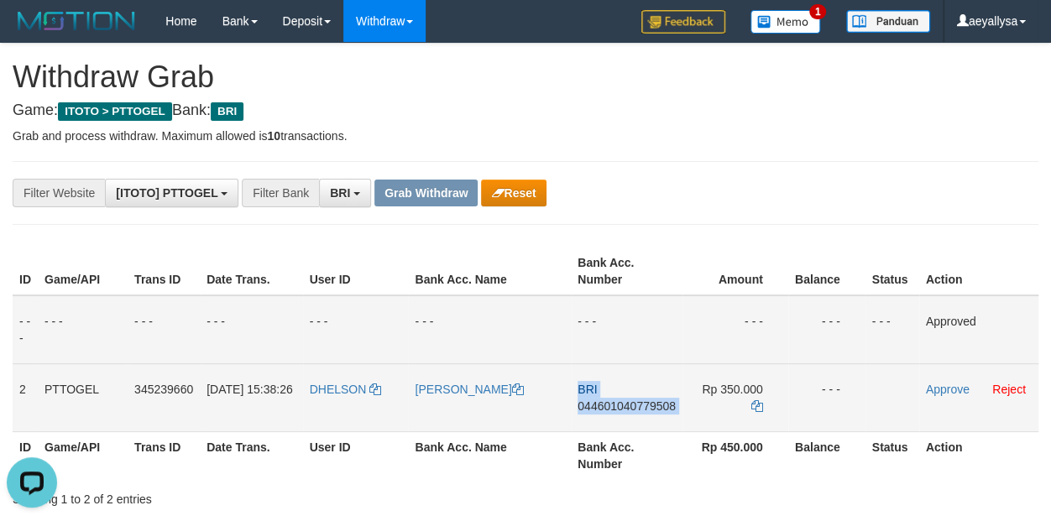
click at [650, 397] on td "BRI 044601040779508" at bounding box center [627, 398] width 112 height 68
click at [652, 401] on span "044601040779508" at bounding box center [627, 406] width 98 height 13
copy td "BRI 044601040779508"
click at [652, 401] on span "044601040779508" at bounding box center [627, 406] width 98 height 13
copy span "044601040779508"
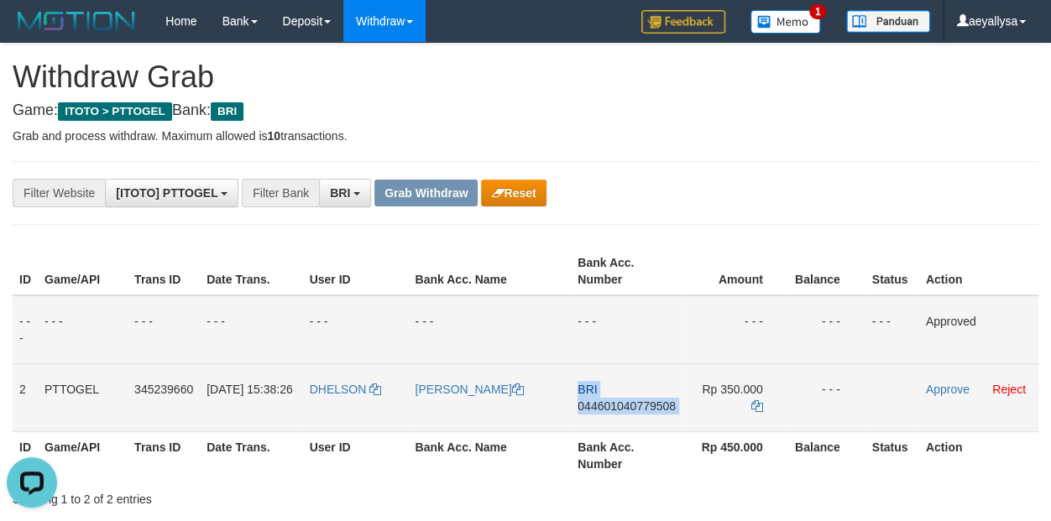
click at [652, 401] on span "044601040779508" at bounding box center [627, 406] width 98 height 13
copy td "BRI 044601040779508"
click at [761, 401] on icon at bounding box center [758, 407] width 12 height 12
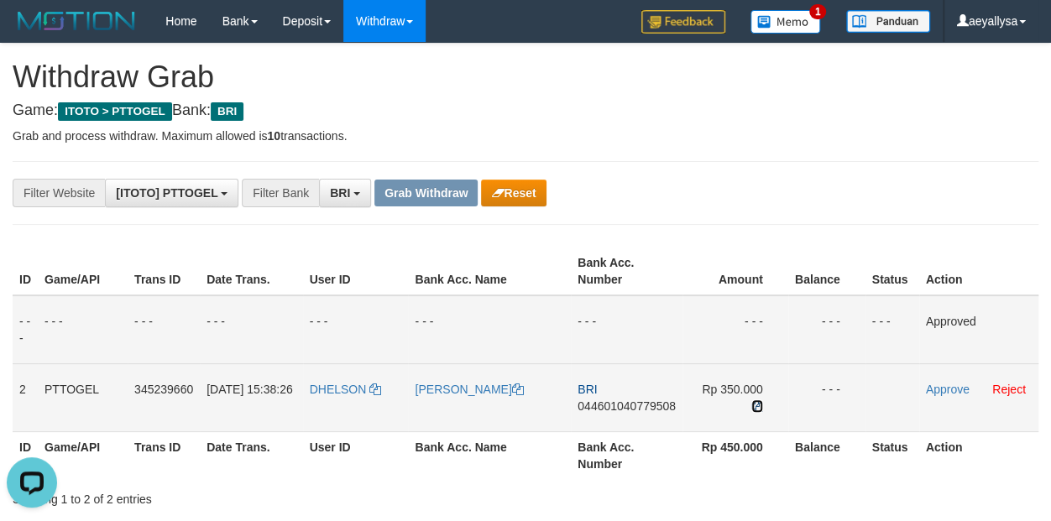
click at [761, 401] on icon at bounding box center [758, 407] width 12 height 12
click at [956, 385] on link "Approve" at bounding box center [948, 389] width 44 height 13
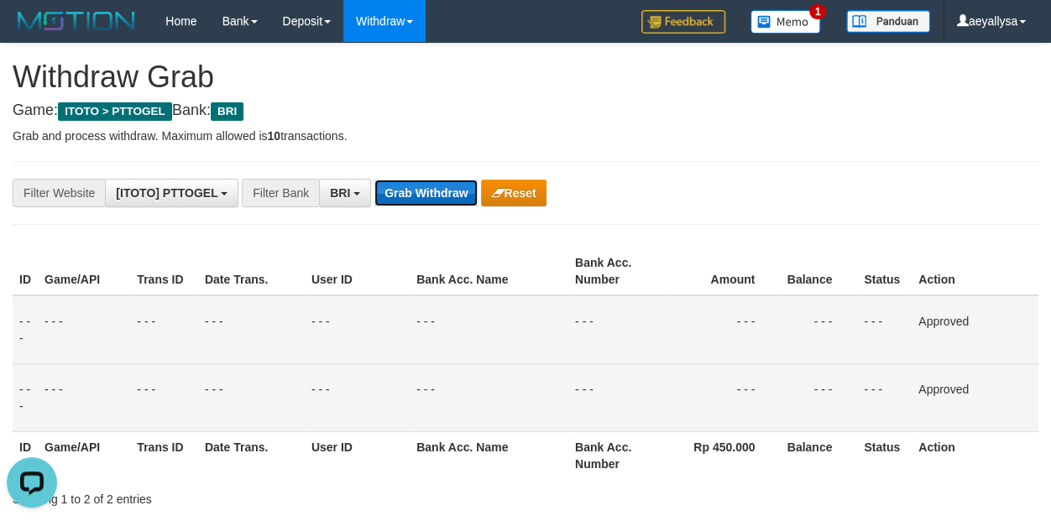
click at [422, 181] on button "Grab Withdraw" at bounding box center [426, 193] width 103 height 27
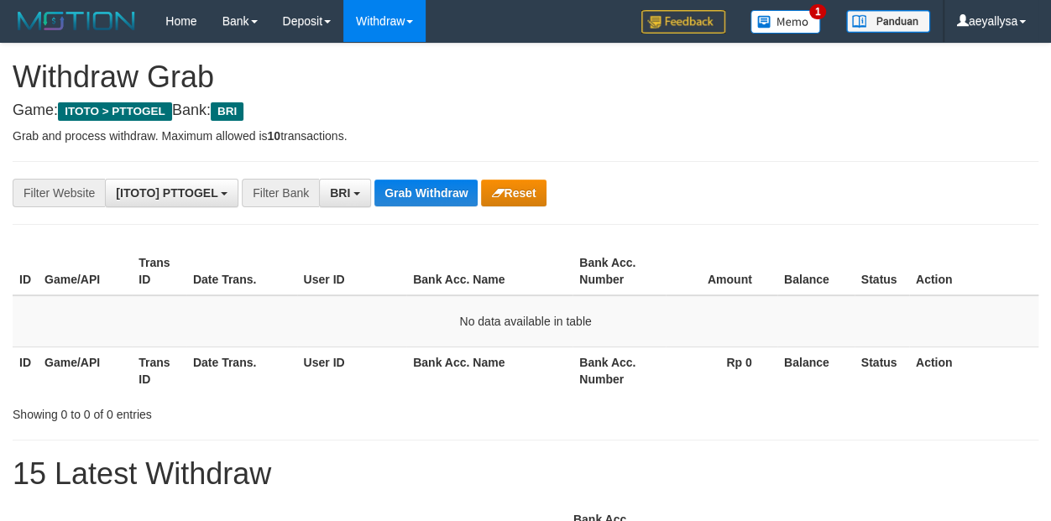
scroll to position [83, 0]
drag, startPoint x: 0, startPoint y: 0, endPoint x: 425, endPoint y: 182, distance: 462.3
click at [425, 182] on button "Grab Withdraw" at bounding box center [426, 193] width 103 height 27
click at [338, 192] on span "BRI" at bounding box center [340, 192] width 20 height 13
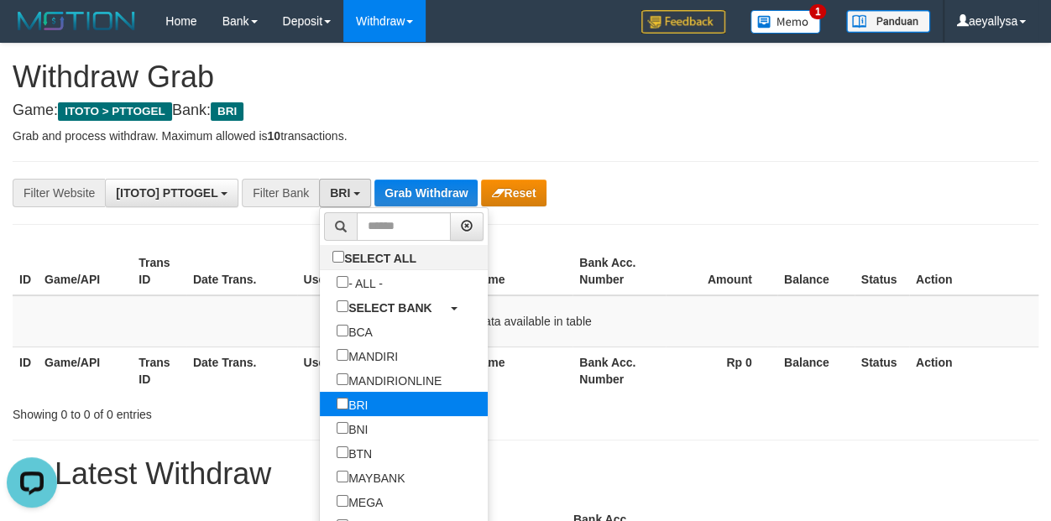
click at [320, 406] on label "BRI" at bounding box center [352, 404] width 65 height 24
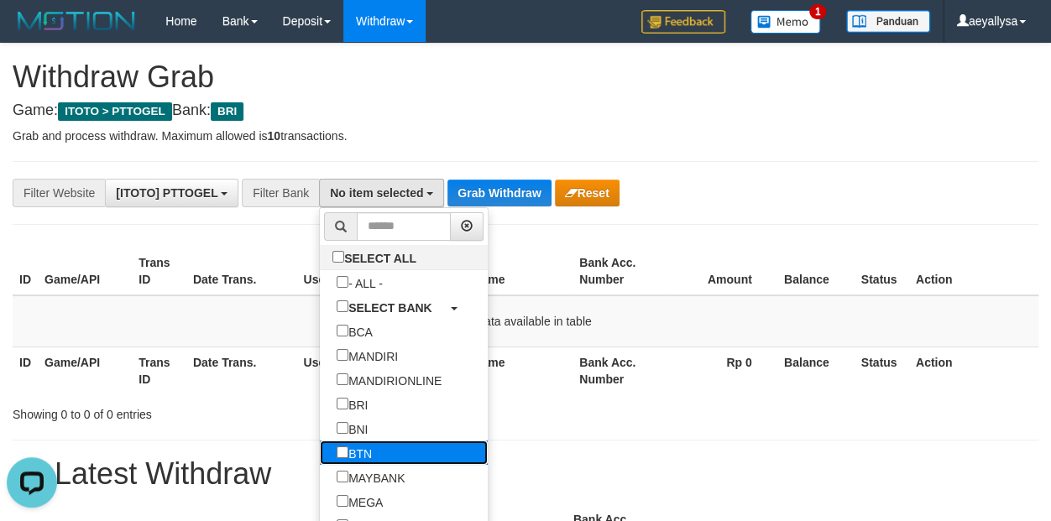
click at [320, 443] on label "BTN" at bounding box center [354, 453] width 69 height 24
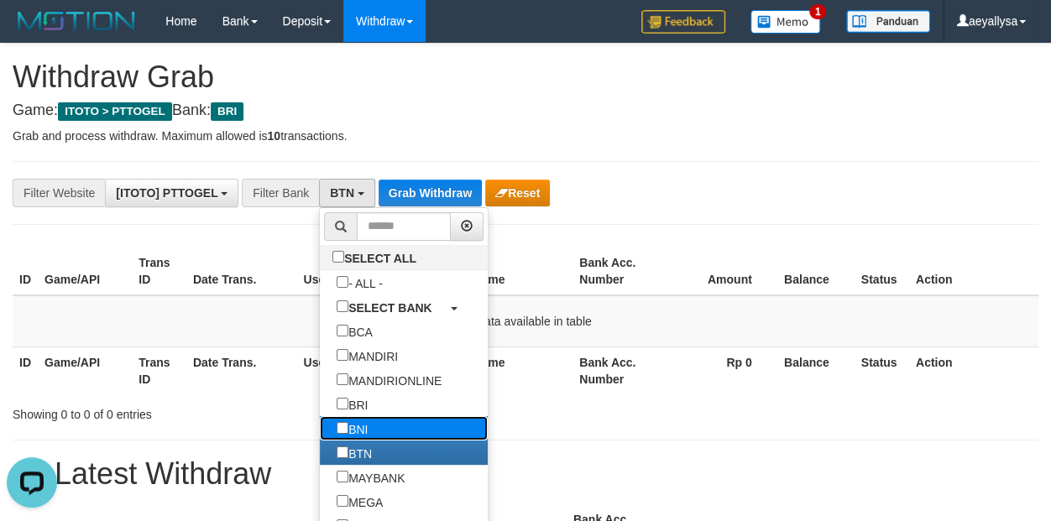
click at [320, 432] on label "BNI" at bounding box center [352, 429] width 65 height 24
select select "***"
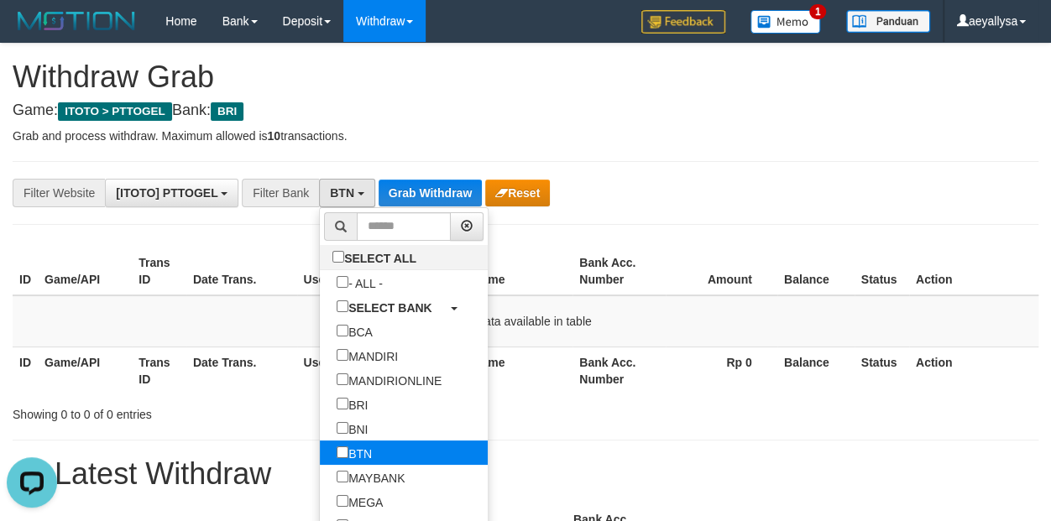
scroll to position [117, 0]
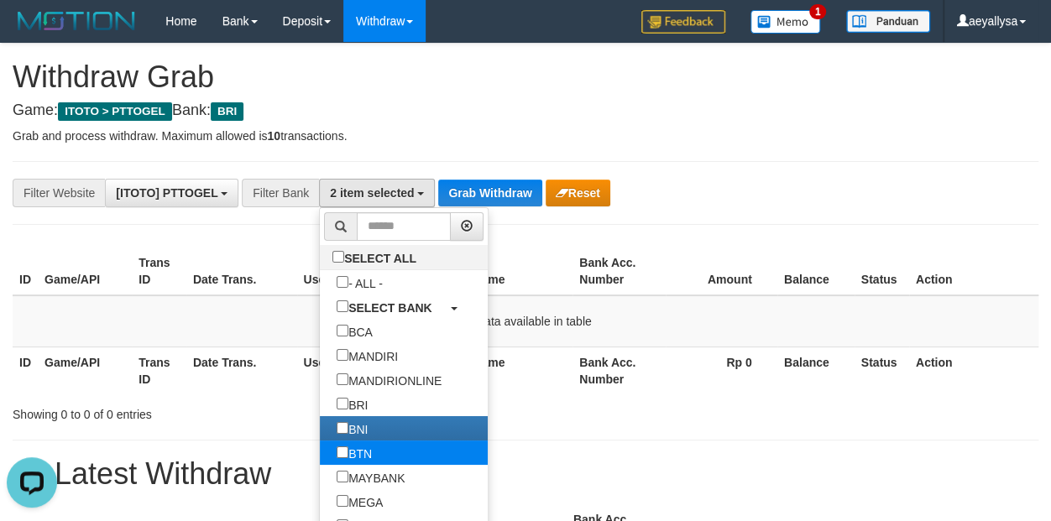
click at [320, 450] on label "BTN" at bounding box center [354, 453] width 69 height 24
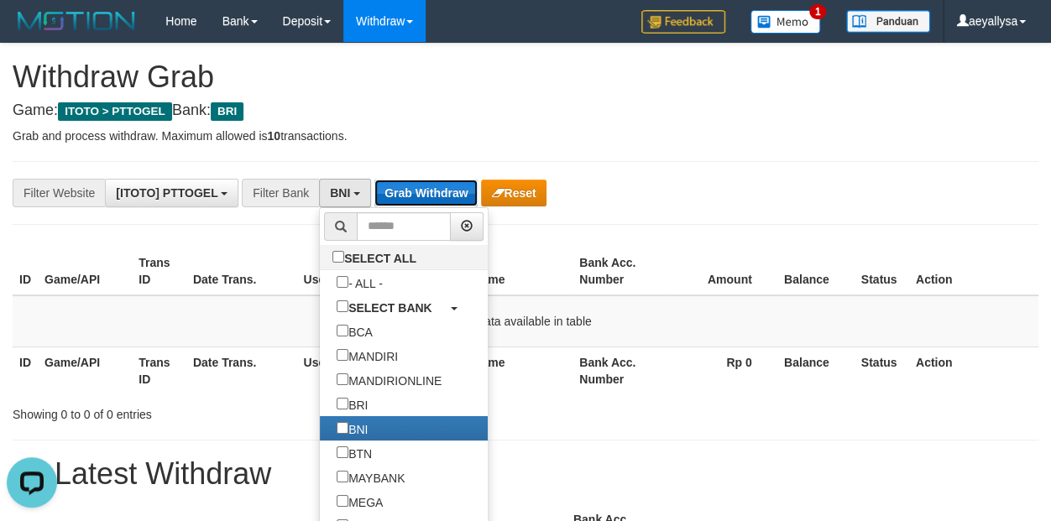
click at [419, 184] on button "Grab Withdraw" at bounding box center [426, 193] width 103 height 27
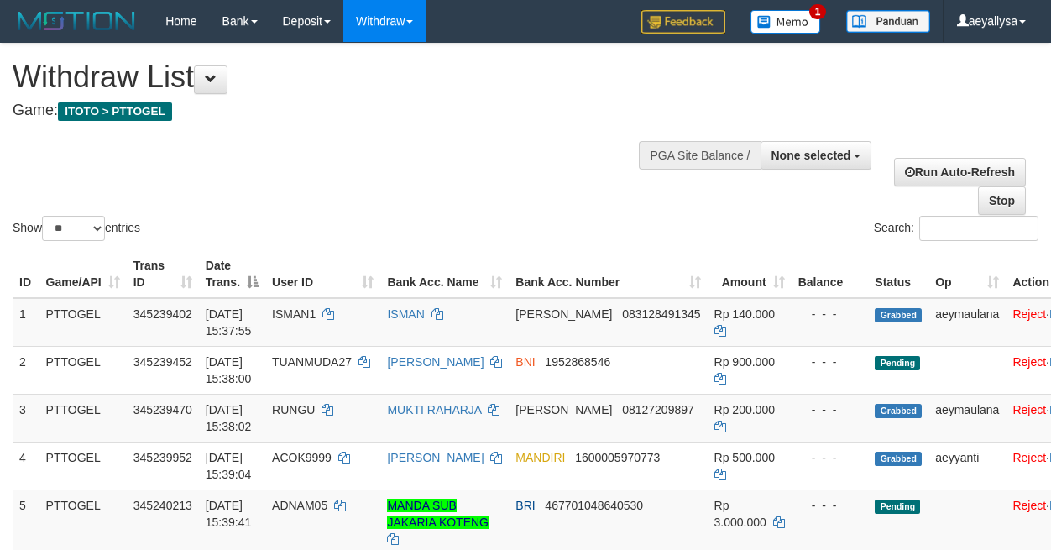
select select
select select "**"
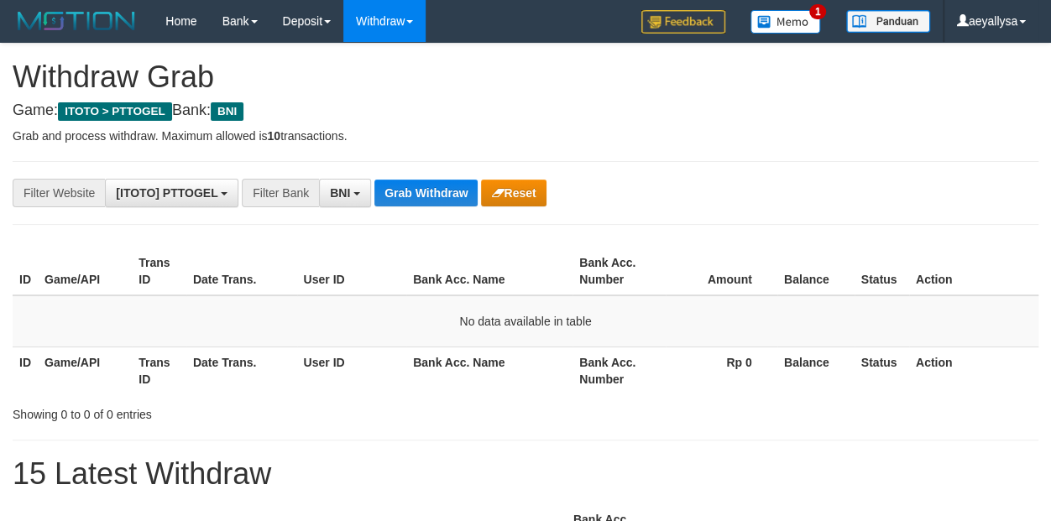
scroll to position [101, 0]
drag, startPoint x: 0, startPoint y: 0, endPoint x: 426, endPoint y: 187, distance: 465.1
click at [422, 186] on button "Grab Withdraw" at bounding box center [426, 193] width 103 height 27
click at [412, 184] on button "Grab Withdraw" at bounding box center [426, 193] width 103 height 27
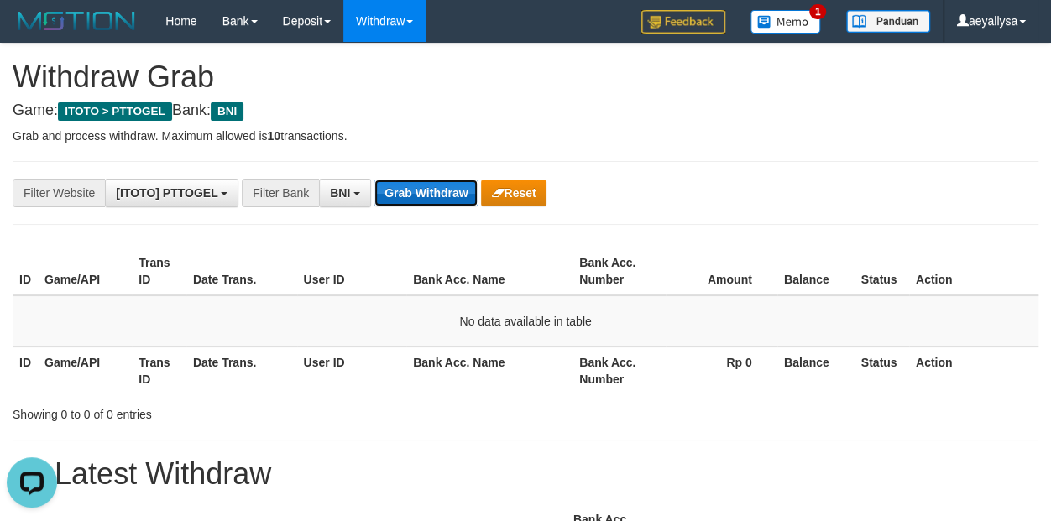
click at [416, 186] on button "Grab Withdraw" at bounding box center [426, 193] width 103 height 27
click at [417, 184] on button "Grab Withdraw" at bounding box center [426, 193] width 103 height 27
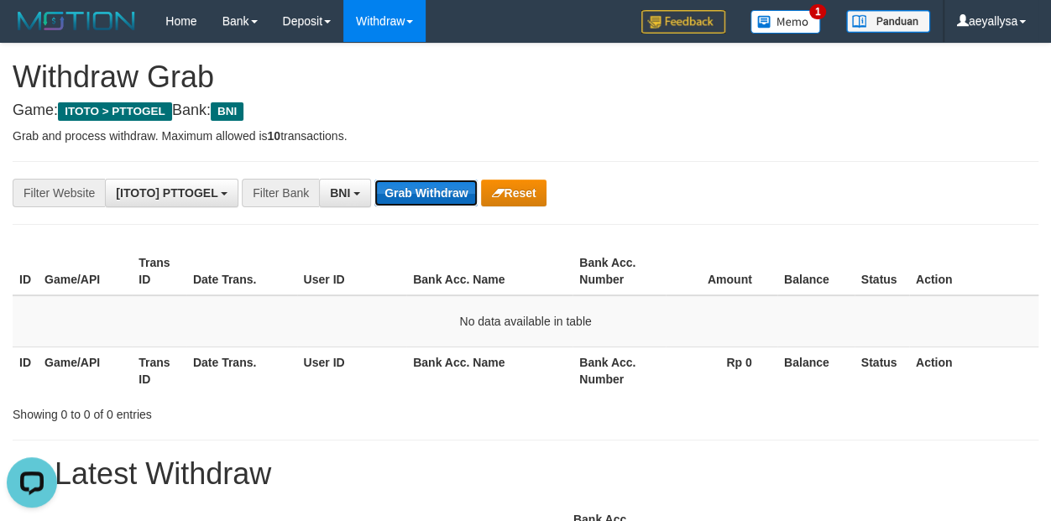
scroll to position [0, 0]
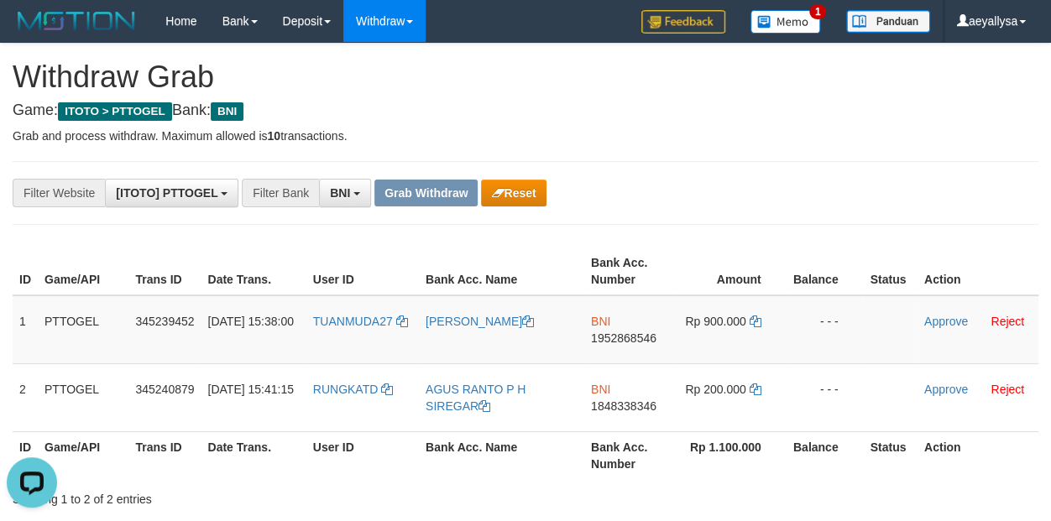
drag, startPoint x: 400, startPoint y: 329, endPoint x: 658, endPoint y: 498, distance: 308.8
click at [712, 394] on tbody "1 PTTOGEL 345239452 01/10/2025 15:38:00 TUANMUDA27 ALI MUSTOFA BNI 1952868546 R…" at bounding box center [526, 364] width 1026 height 137
click at [651, 344] on td "BNI 1952868546" at bounding box center [630, 330] width 93 height 69
click at [626, 338] on span "1952868546" at bounding box center [623, 338] width 65 height 13
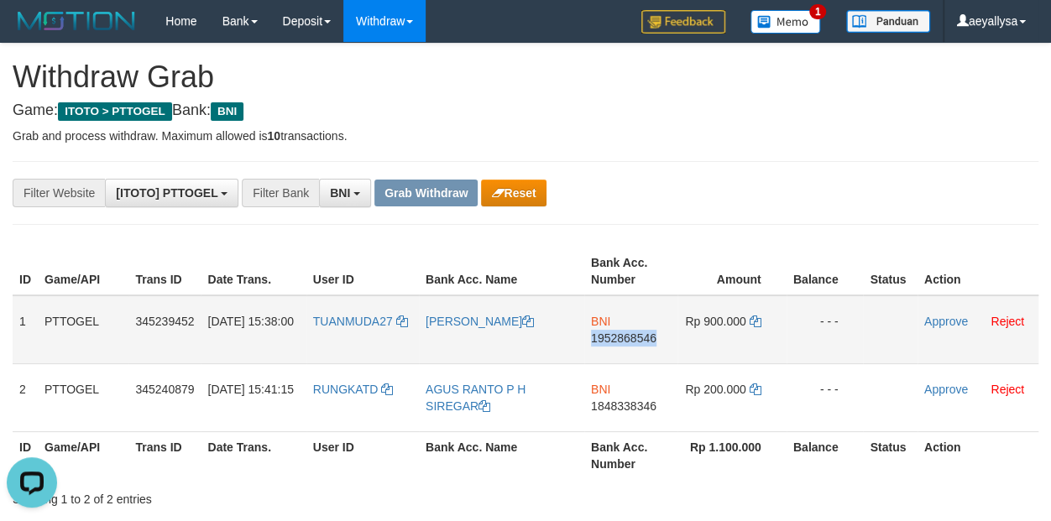
click at [626, 338] on span "1952868546" at bounding box center [623, 338] width 65 height 13
copy span "1952868546"
click at [626, 338] on span "1952868546" at bounding box center [623, 338] width 65 height 13
copy td "BNI 1952868546"
click at [752, 317] on icon at bounding box center [756, 322] width 12 height 12
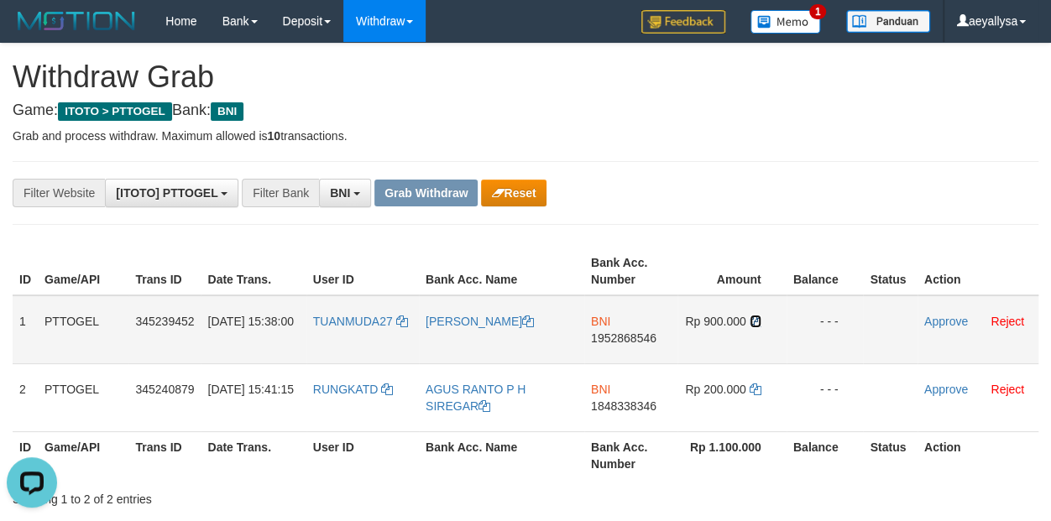
click at [752, 317] on icon at bounding box center [756, 322] width 12 height 12
drag, startPoint x: 752, startPoint y: 317, endPoint x: 759, endPoint y: 310, distance: 10.7
click at [752, 317] on icon at bounding box center [756, 322] width 12 height 12
click at [935, 313] on td "Approve Reject" at bounding box center [978, 330] width 121 height 69
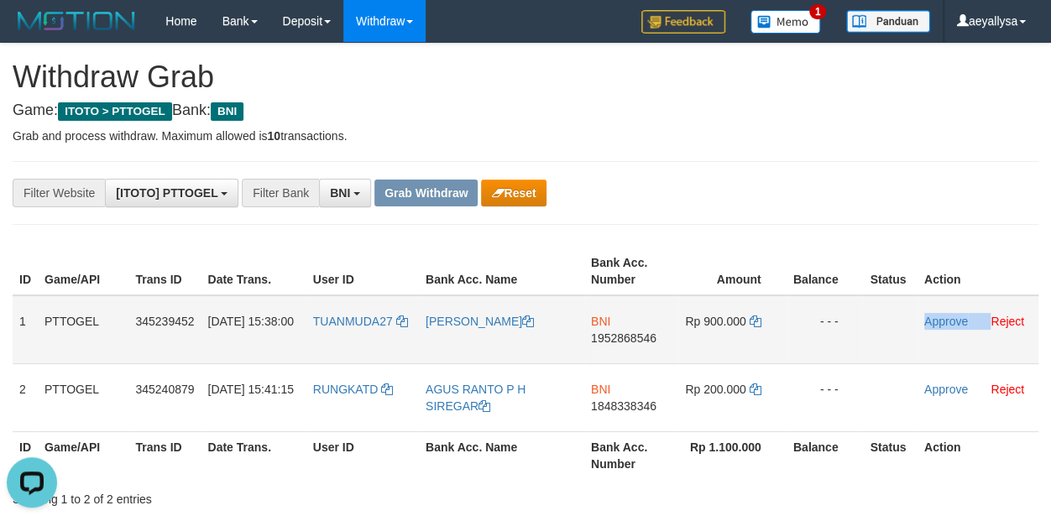
click at [935, 313] on td "Approve Reject" at bounding box center [978, 330] width 121 height 69
click at [936, 321] on link "Approve" at bounding box center [947, 321] width 44 height 13
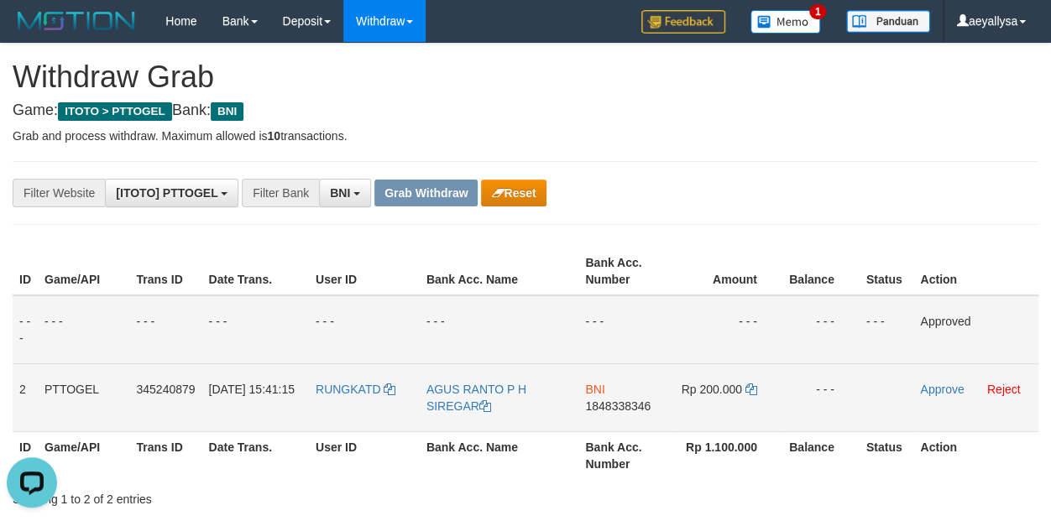
click at [633, 403] on span "1848338346" at bounding box center [617, 406] width 65 height 13
copy span "1848338346"
click at [634, 401] on span "1848338346" at bounding box center [617, 406] width 65 height 13
click at [635, 400] on span "1848338346" at bounding box center [617, 406] width 65 height 13
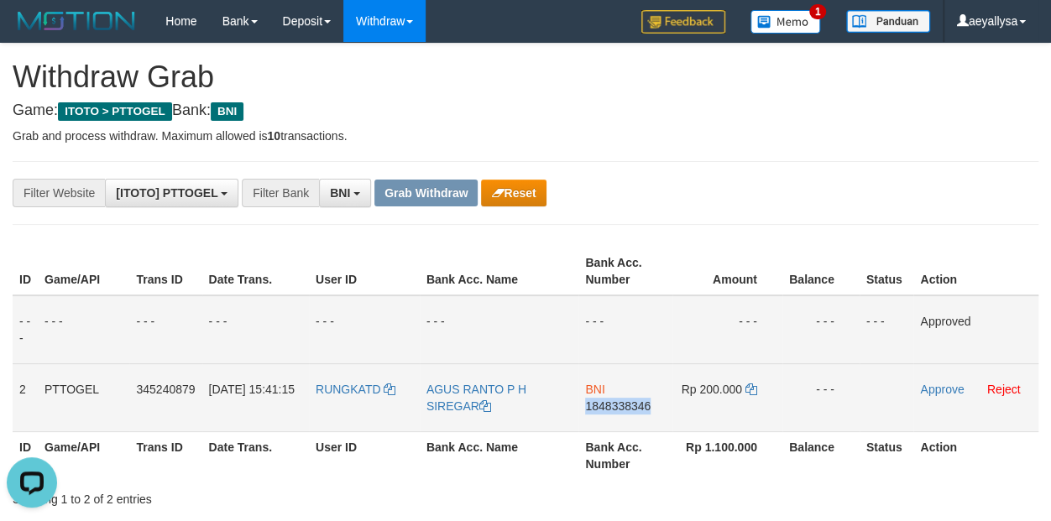
copy span "1848338346"
click at [750, 390] on icon at bounding box center [752, 390] width 12 height 12
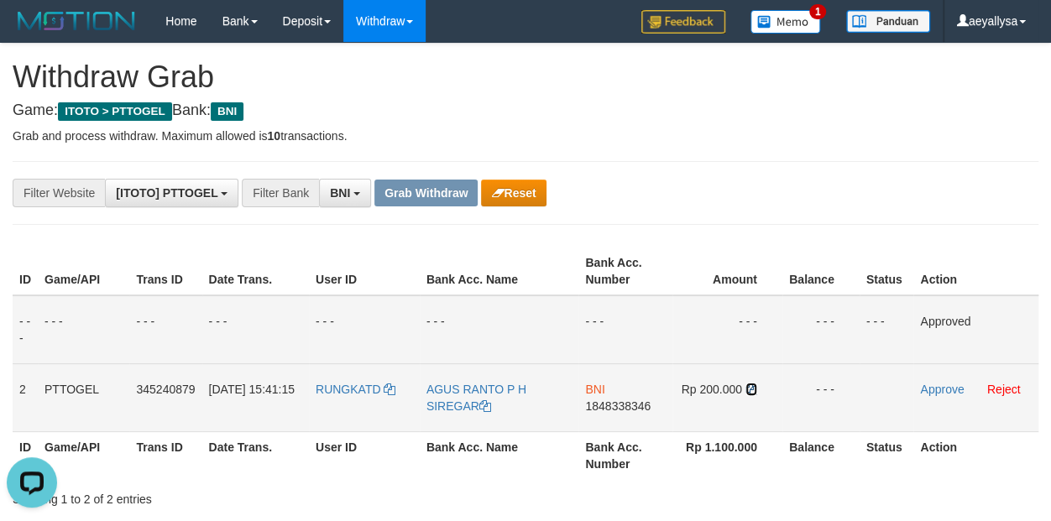
click at [750, 390] on icon at bounding box center [752, 390] width 12 height 12
click at [750, 389] on icon at bounding box center [752, 390] width 12 height 12
click at [750, 388] on icon at bounding box center [752, 390] width 12 height 12
click at [950, 388] on link "Approve" at bounding box center [942, 389] width 44 height 13
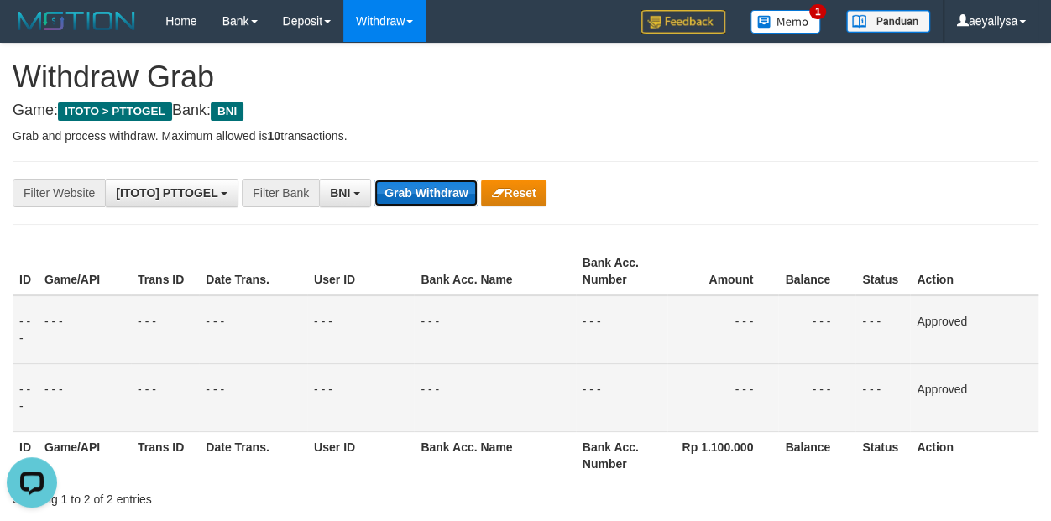
click at [459, 182] on button "Grab Withdraw" at bounding box center [426, 193] width 103 height 27
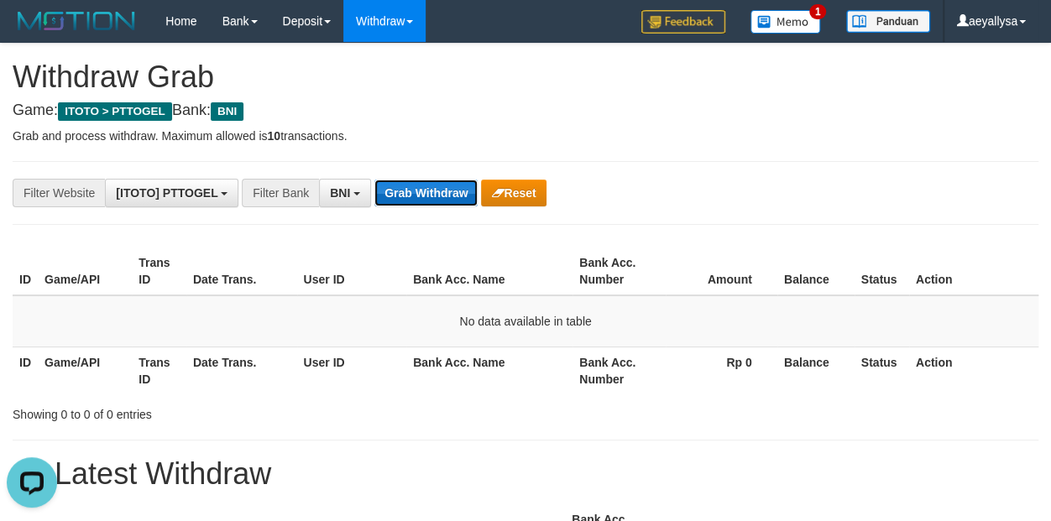
click at [405, 184] on button "Grab Withdraw" at bounding box center [426, 193] width 103 height 27
click at [349, 193] on span "BNI" at bounding box center [340, 192] width 20 height 13
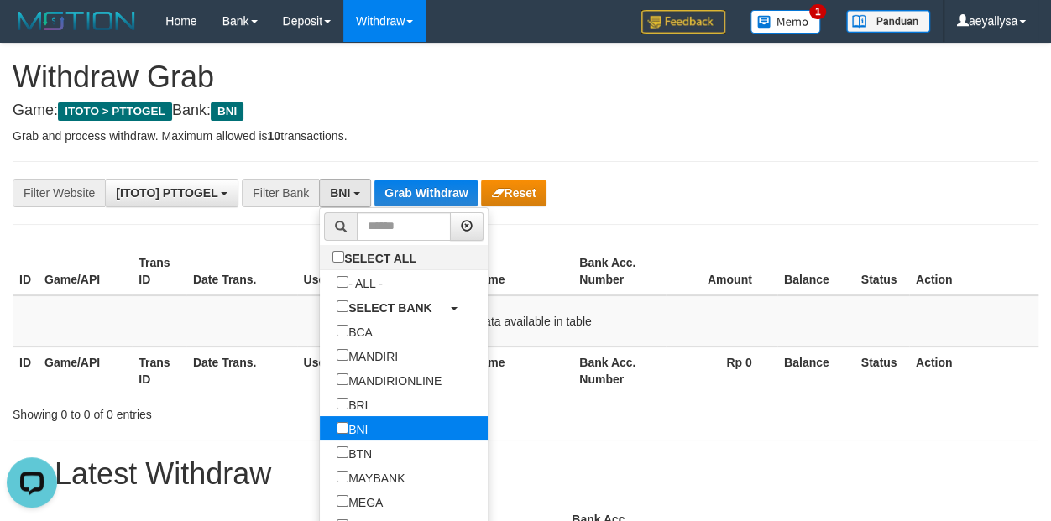
click at [320, 424] on label "BNI" at bounding box center [352, 429] width 65 height 24
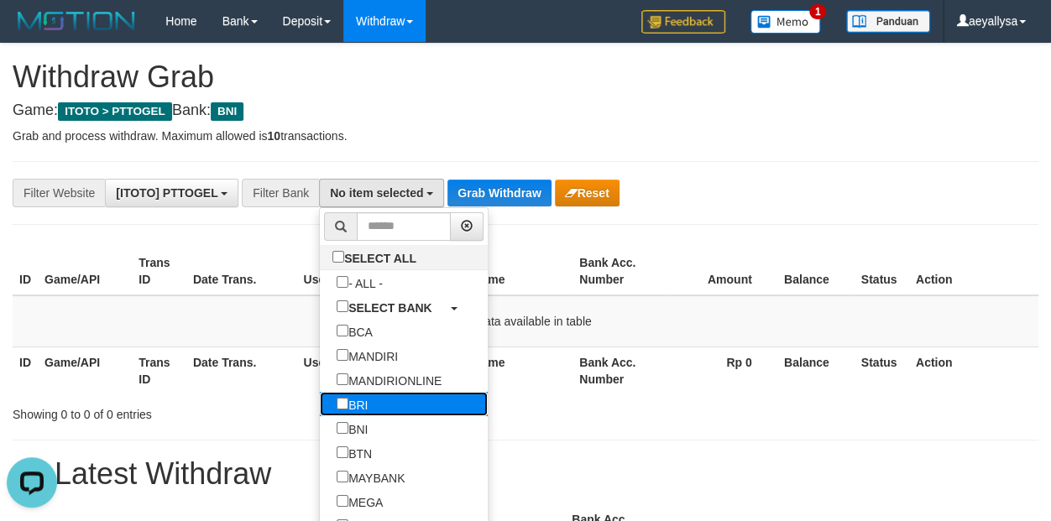
click at [320, 401] on label "BRI" at bounding box center [352, 404] width 65 height 24
select select "***"
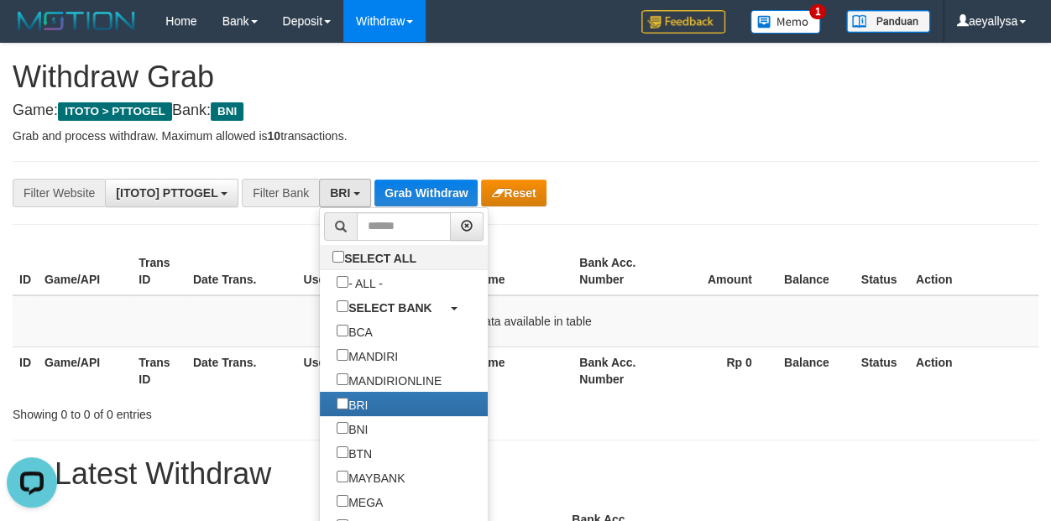
scroll to position [100, 0]
click at [417, 196] on button "Grab Withdraw" at bounding box center [426, 193] width 103 height 27
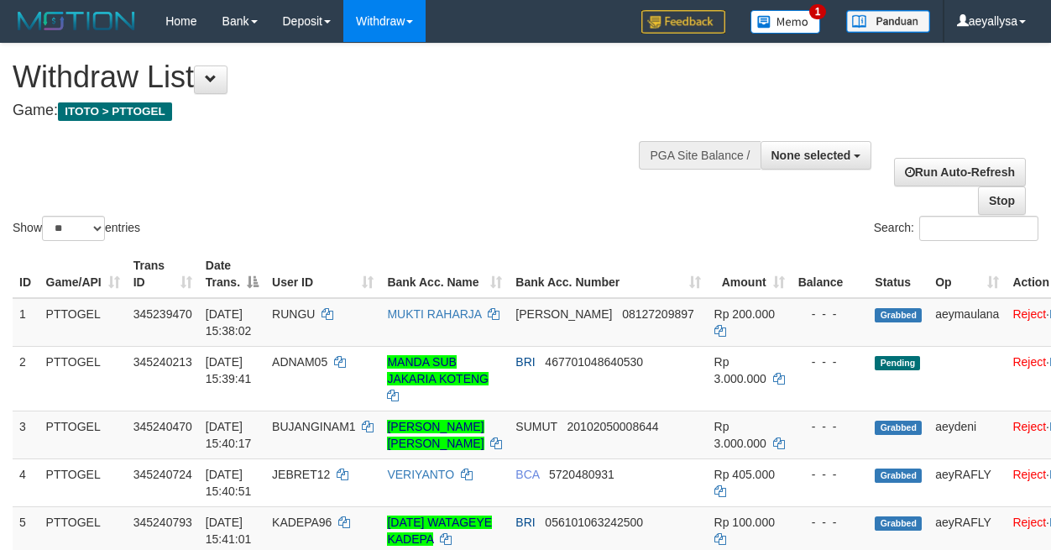
select select
select select "**"
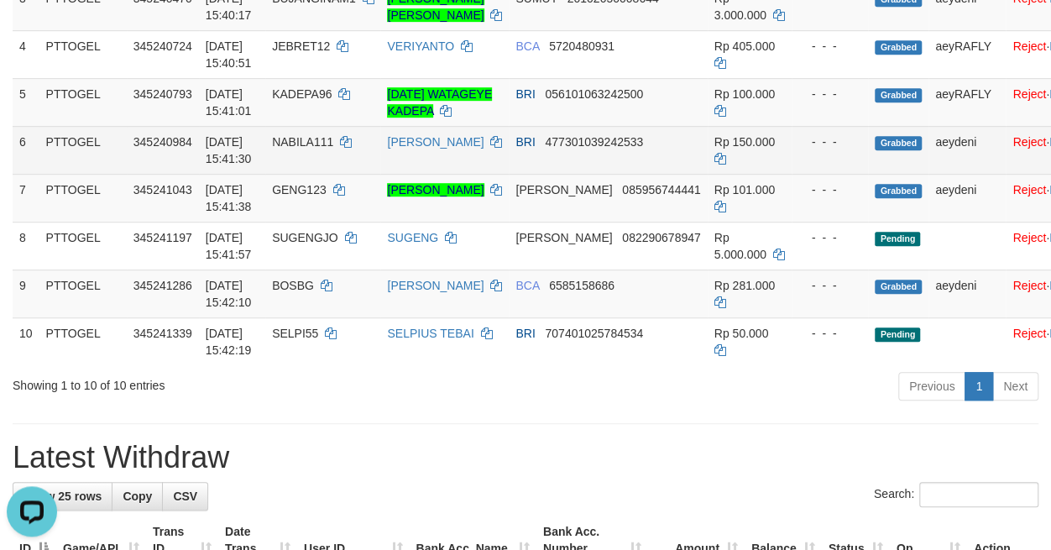
scroll to position [494, 0]
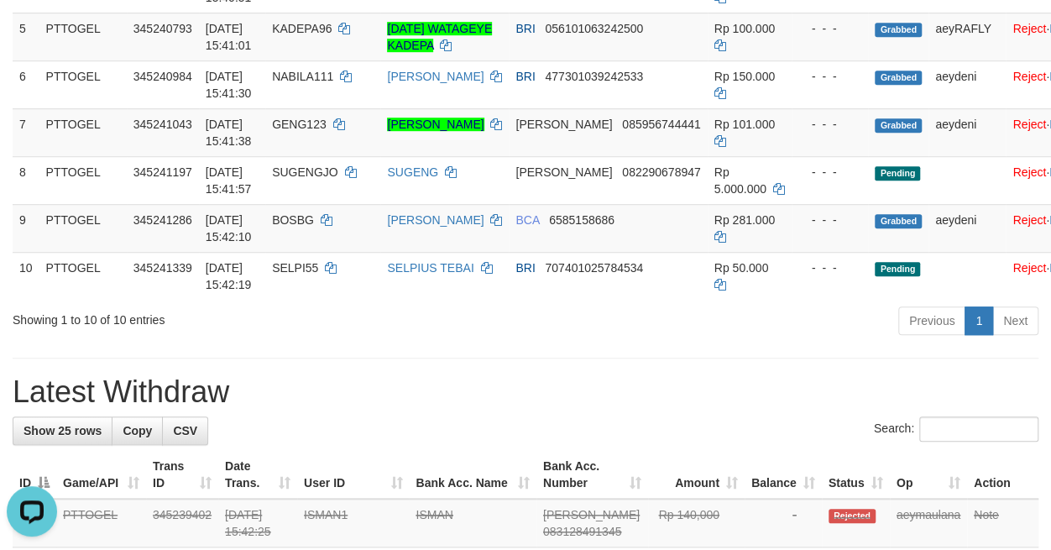
click at [1031, 446] on div "Search:" at bounding box center [526, 431] width 1026 height 29
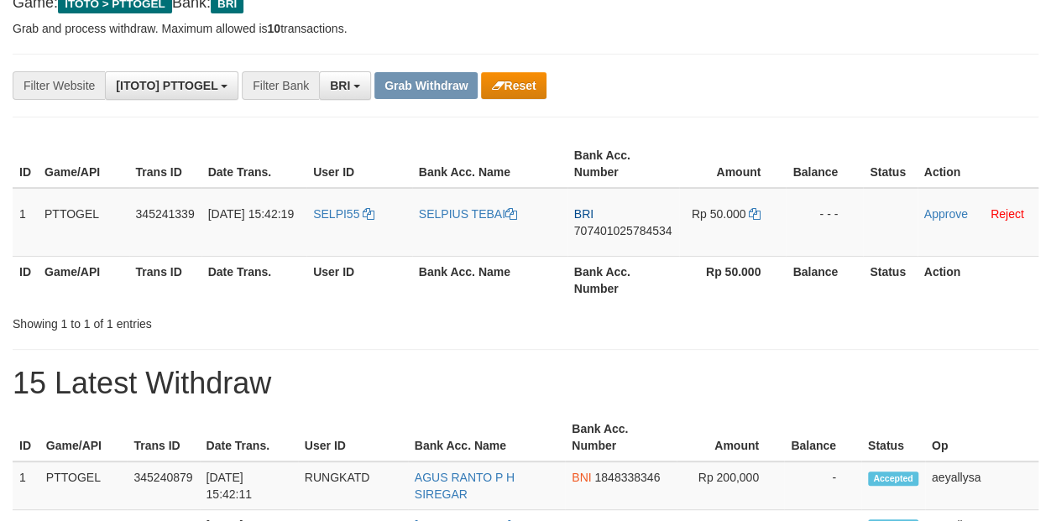
scroll to position [118, 0]
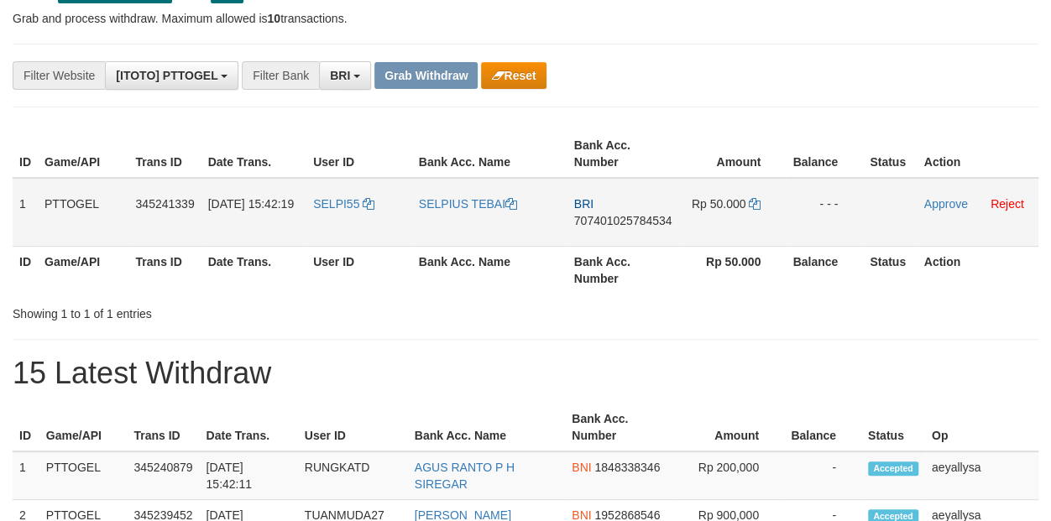
drag, startPoint x: 368, startPoint y: 227, endPoint x: 740, endPoint y: 227, distance: 372.0
click at [740, 227] on tr "1 PTTOGEL 345241339 [DATE] 15:42:19 SELPI55 SELPIUS TEBAI BRI 707401025784534 R…" at bounding box center [526, 212] width 1026 height 69
copy tr
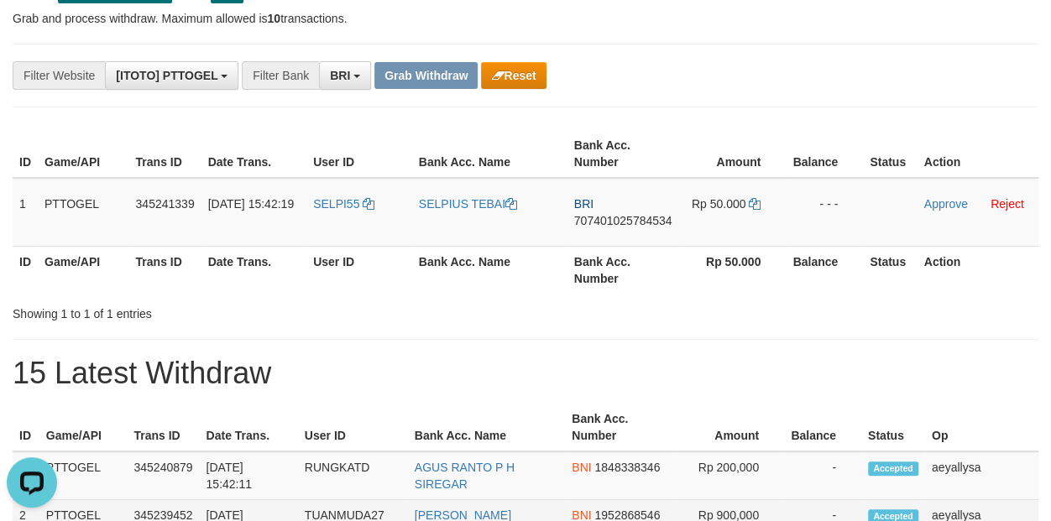
scroll to position [0, 0]
click at [1021, 274] on th "Action" at bounding box center [978, 270] width 121 height 48
click at [620, 227] on td "BRI 707401025784534" at bounding box center [624, 212] width 112 height 69
click at [611, 220] on span "707401025784534" at bounding box center [623, 220] width 98 height 13
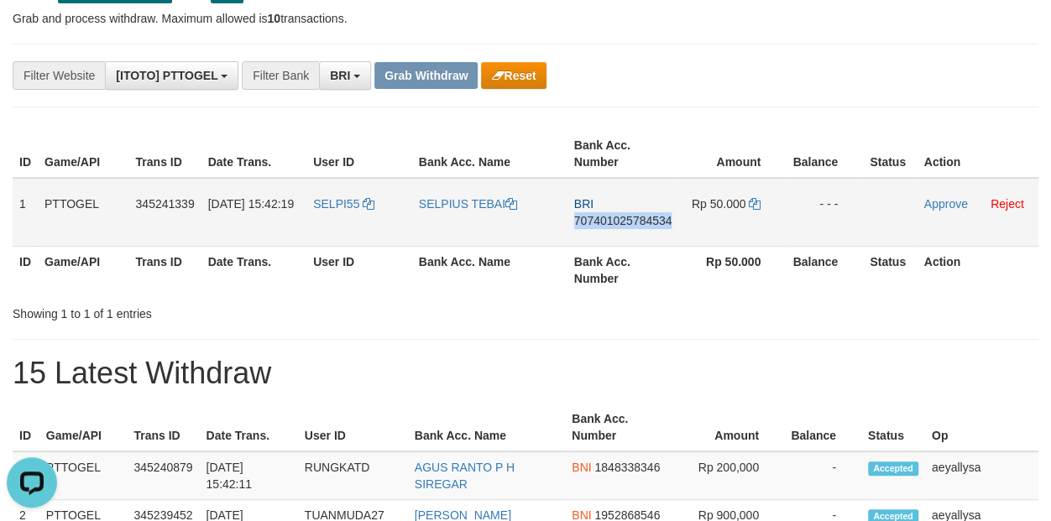
click at [611, 220] on span "707401025784534" at bounding box center [623, 220] width 98 height 13
copy span "707401025784534"
click at [611, 220] on span "707401025784534" at bounding box center [623, 220] width 98 height 13
click at [757, 201] on icon at bounding box center [755, 204] width 12 height 12
click at [756, 201] on icon at bounding box center [755, 204] width 12 height 12
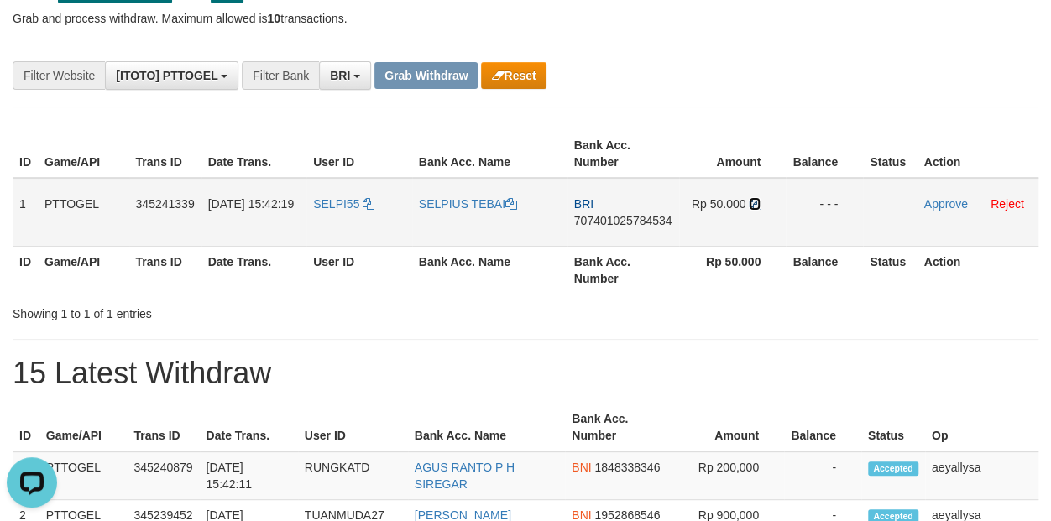
click at [757, 201] on icon at bounding box center [755, 204] width 12 height 12
click at [758, 199] on icon at bounding box center [755, 204] width 12 height 12
click at [951, 202] on link "Approve" at bounding box center [947, 203] width 44 height 13
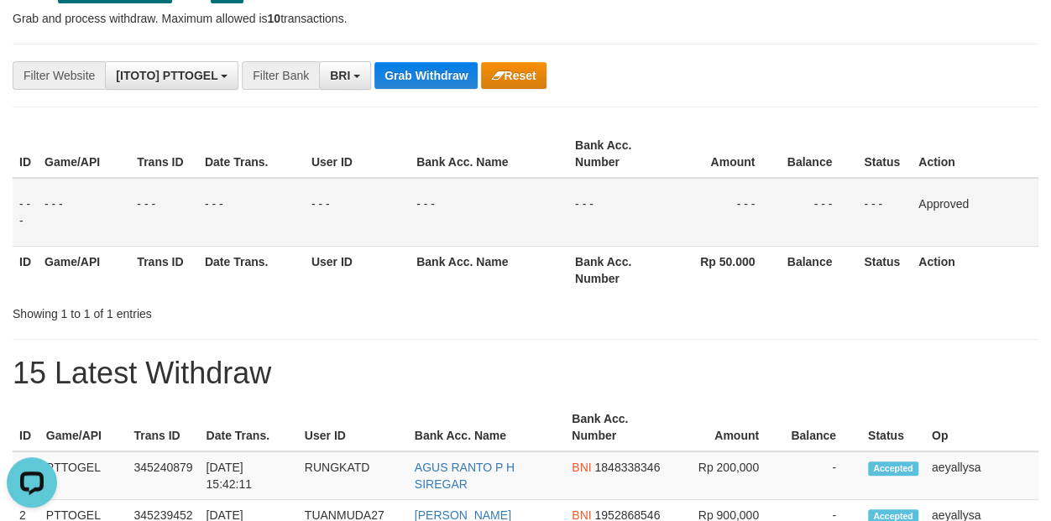
click at [438, 68] on button "Grab Withdraw" at bounding box center [426, 75] width 103 height 27
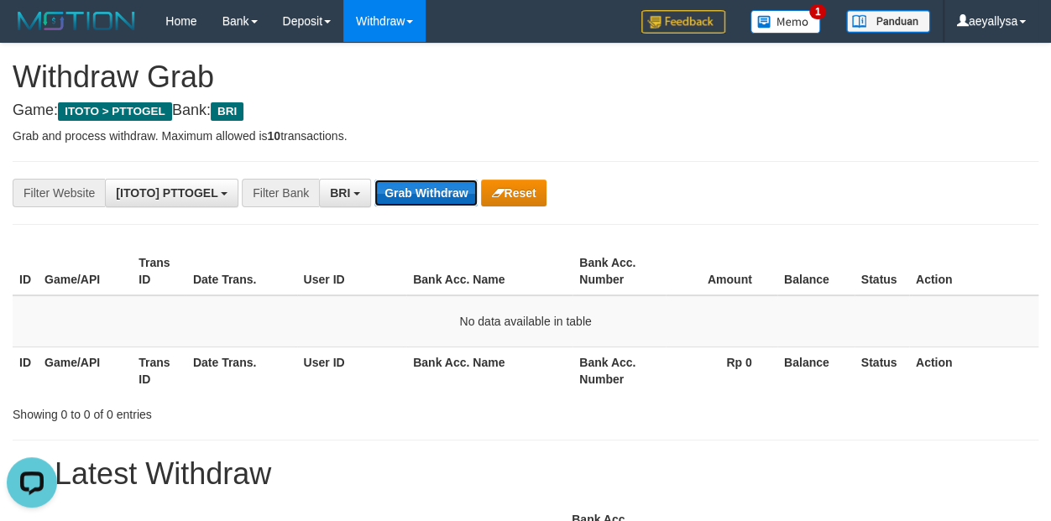
click at [410, 199] on button "Grab Withdraw" at bounding box center [426, 193] width 103 height 27
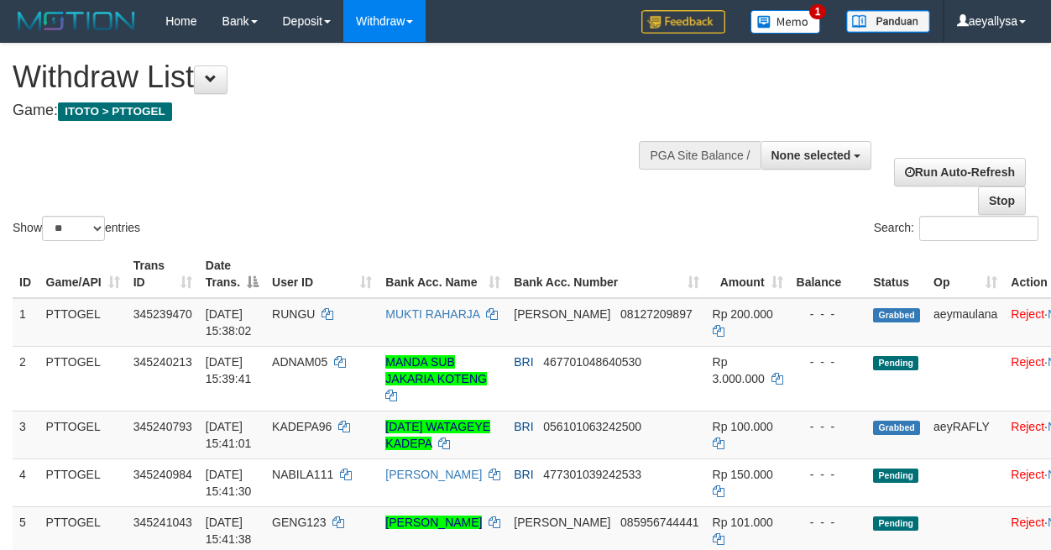
select select
select select "**"
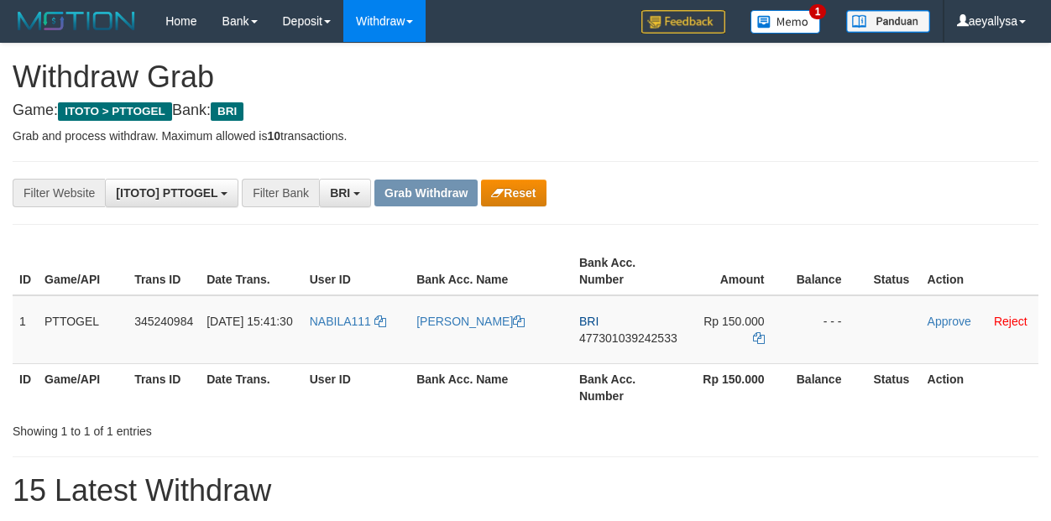
click at [416, 207] on div "**********" at bounding box center [438, 193] width 876 height 29
drag, startPoint x: 335, startPoint y: 343, endPoint x: 736, endPoint y: 343, distance: 401.4
click at [736, 343] on tr "1 PTTOGEL 345240984 [DATE] 15:41:30 NABILA111 [PERSON_NAME] BRI 477301039242533…" at bounding box center [526, 330] width 1026 height 69
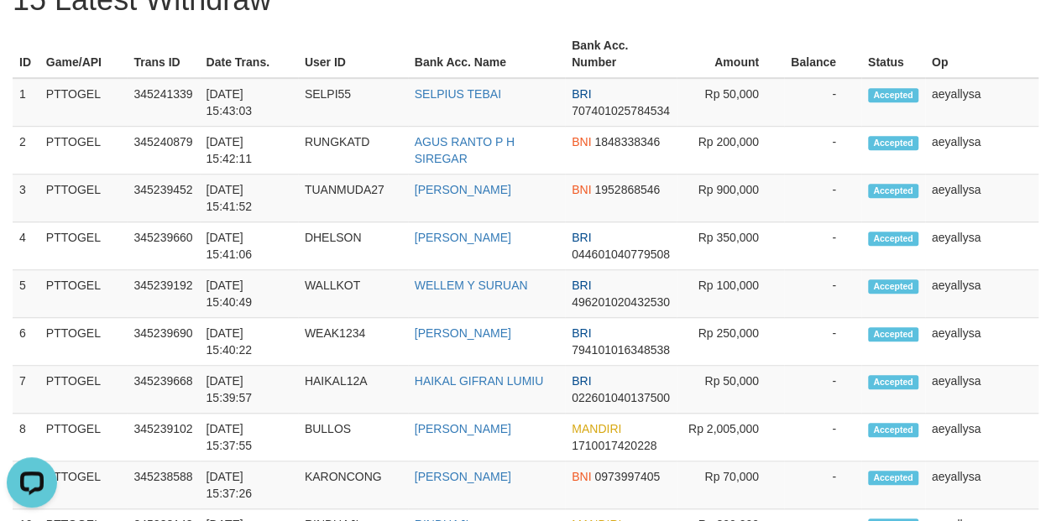
scroll to position [21, 0]
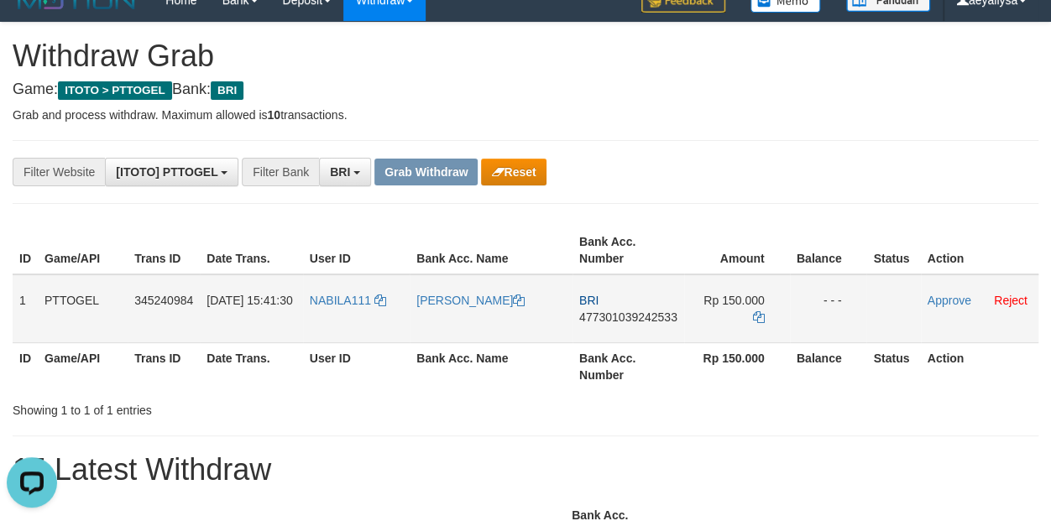
click at [637, 311] on span "477301039242533" at bounding box center [628, 317] width 98 height 13
copy span "477301039242533"
click at [637, 311] on span "477301039242533" at bounding box center [628, 317] width 98 height 13
copy td "BRI 477301039242533"
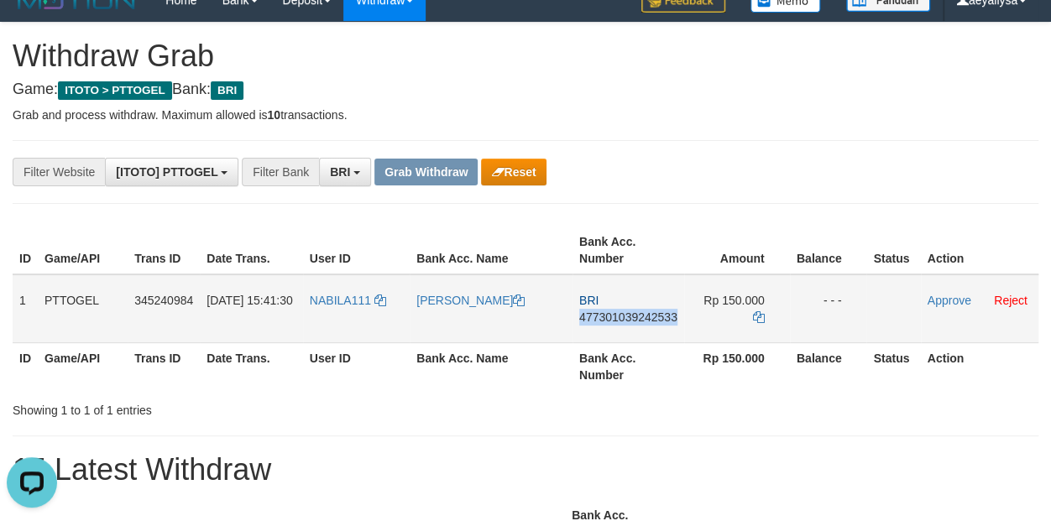
click at [637, 311] on span "477301039242533" at bounding box center [628, 317] width 98 height 13
copy span "477301039242533"
click at [754, 322] on link at bounding box center [759, 317] width 12 height 13
click at [754, 321] on icon at bounding box center [759, 318] width 12 height 12
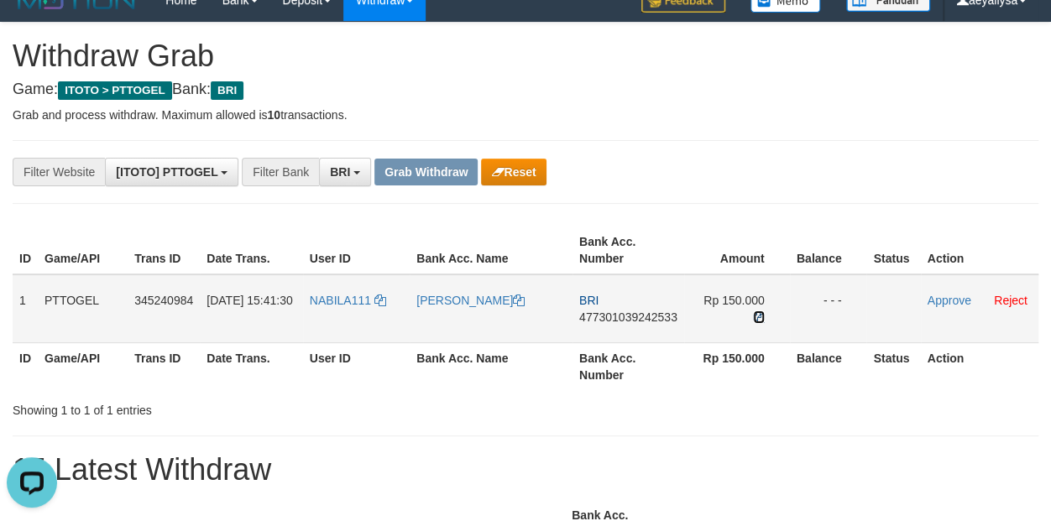
click at [754, 321] on icon at bounding box center [759, 318] width 12 height 12
click at [940, 294] on link "Approve" at bounding box center [950, 300] width 44 height 13
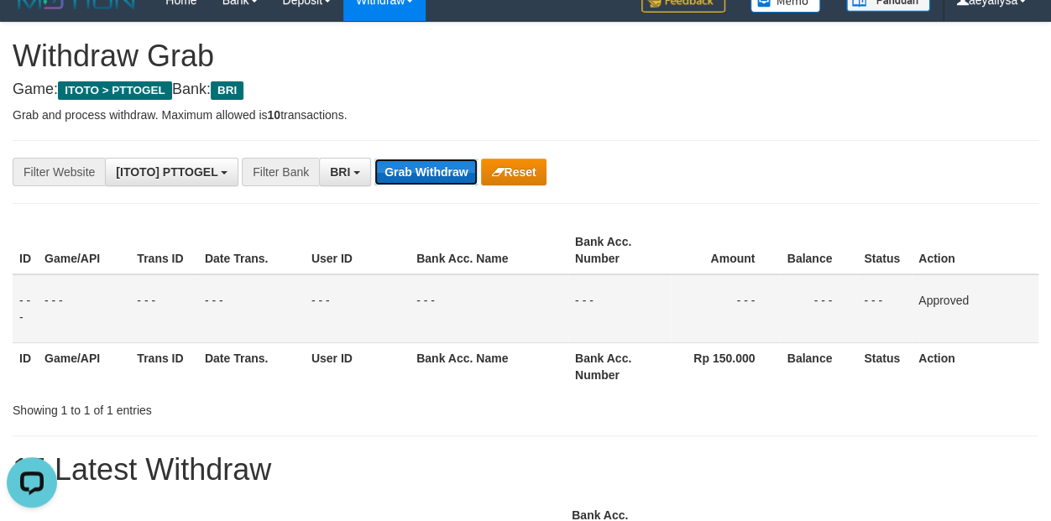
click at [402, 178] on button "Grab Withdraw" at bounding box center [426, 172] width 103 height 27
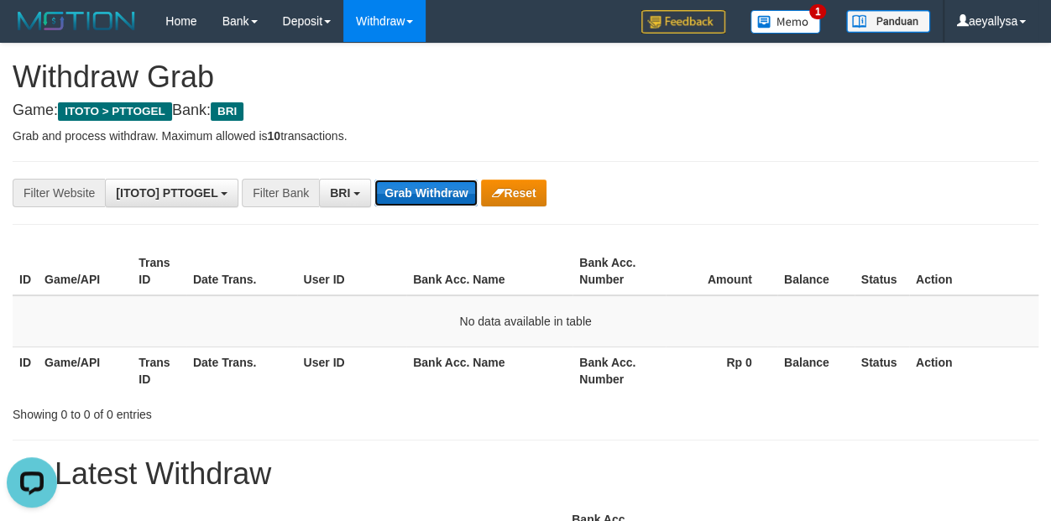
click at [439, 191] on button "Grab Withdraw" at bounding box center [426, 193] width 103 height 27
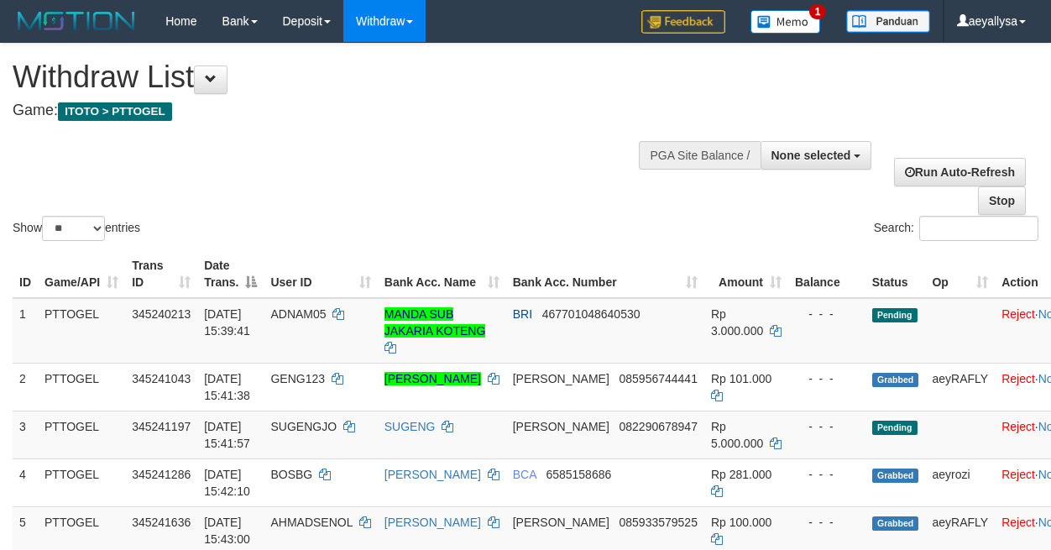
select select
select select "**"
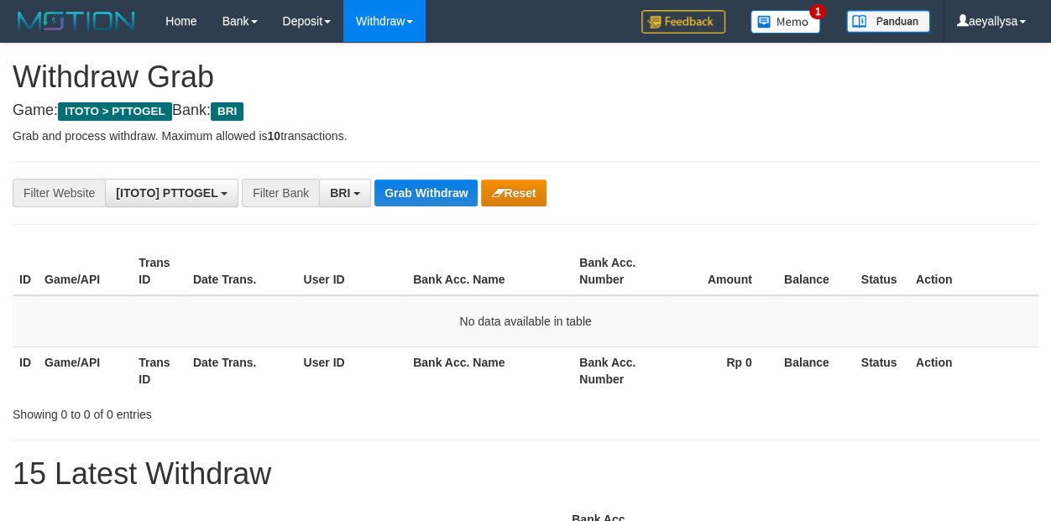
scroll to position [83, 0]
click at [1038, 343] on div "ID Game/API Trans ID Date Trans. User ID Bank Acc. Name Bank Acc. Number Amount…" at bounding box center [525, 321] width 1051 height 157
click at [426, 191] on button "Grab Withdraw" at bounding box center [426, 193] width 103 height 27
click at [428, 190] on button "Grab Withdraw" at bounding box center [426, 193] width 103 height 27
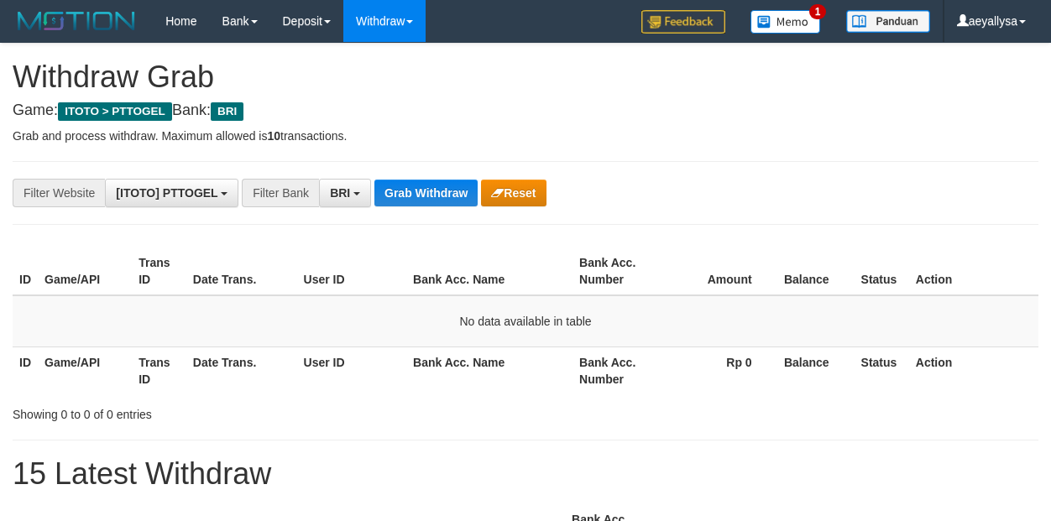
click at [427, 186] on button "Grab Withdraw" at bounding box center [426, 193] width 103 height 27
click at [431, 181] on button "Grab Withdraw" at bounding box center [426, 193] width 103 height 27
click at [401, 195] on button "Grab Withdraw" at bounding box center [426, 193] width 103 height 27
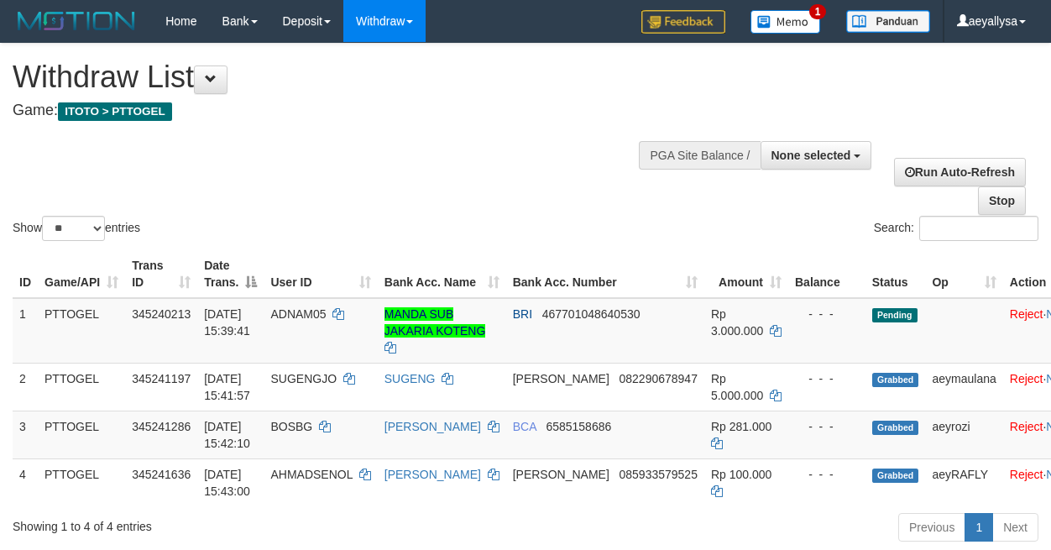
select select
select select "**"
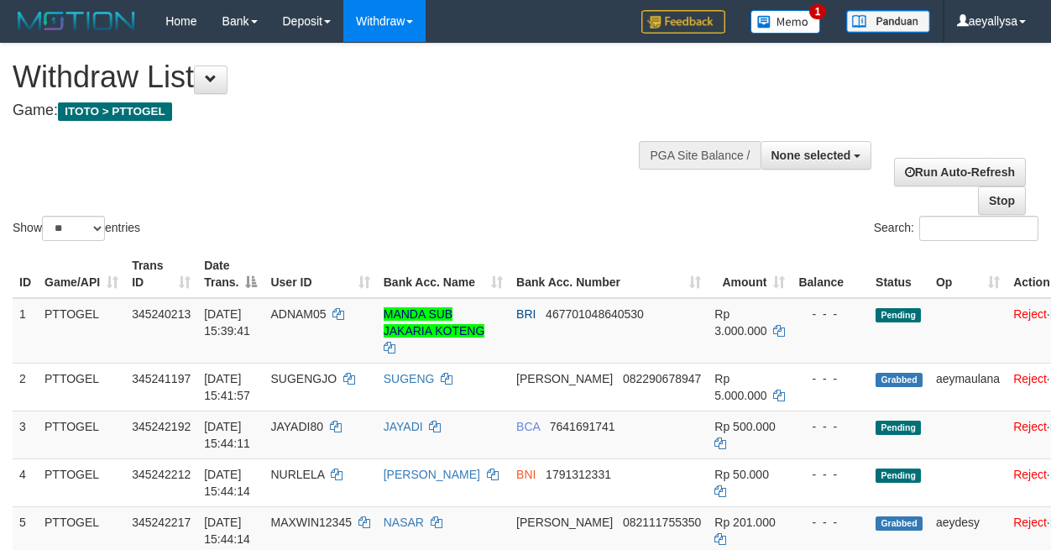
select select
select select "**"
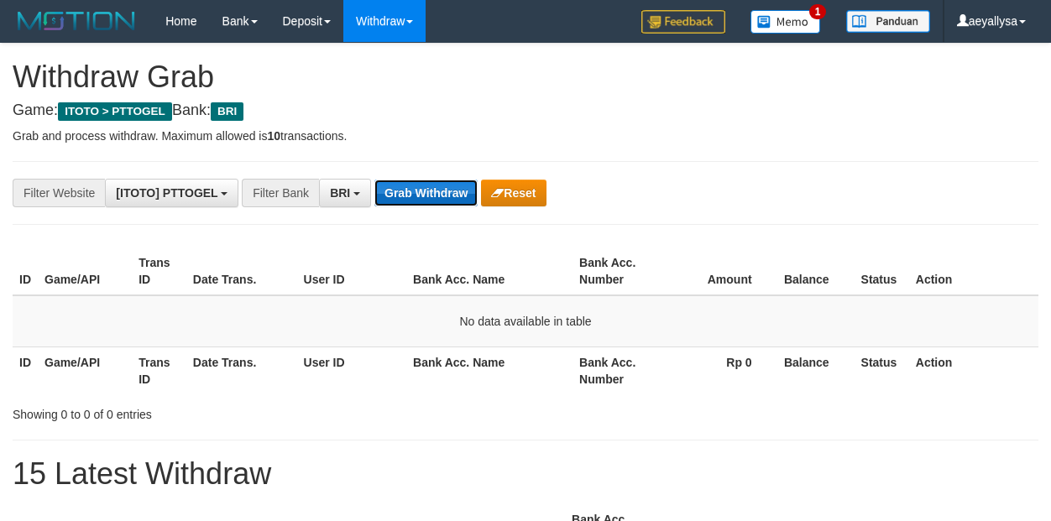
click at [418, 202] on button "Grab Withdraw" at bounding box center [426, 193] width 103 height 27
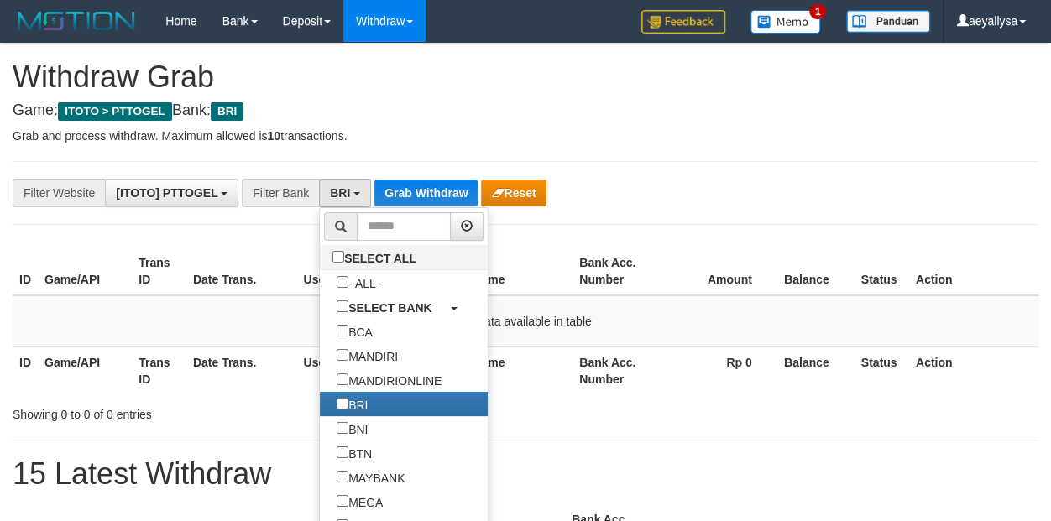
scroll to position [83, 0]
click at [320, 413] on link "BRI" at bounding box center [404, 404] width 168 height 24
click at [320, 401] on label "BRI" at bounding box center [352, 404] width 65 height 24
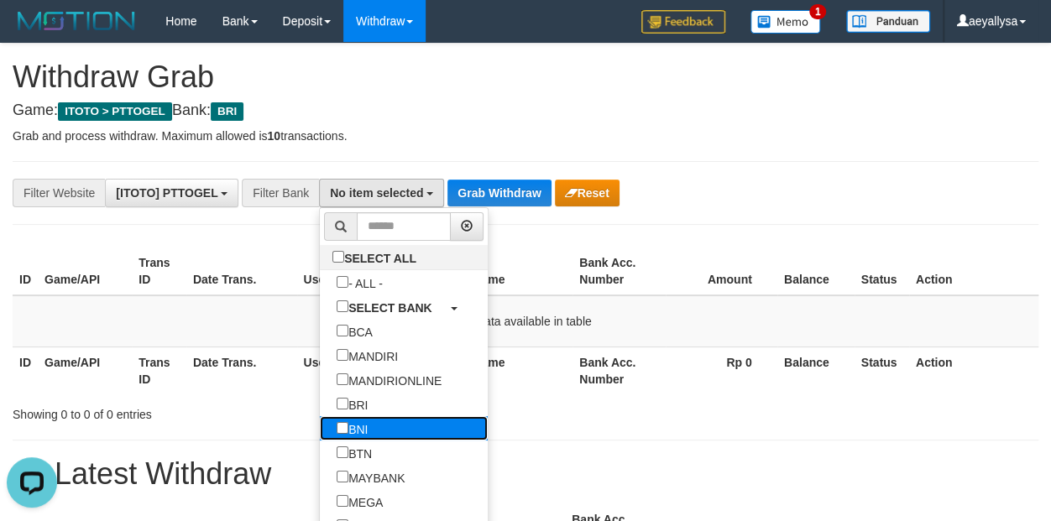
click at [320, 431] on label "BNI" at bounding box center [352, 429] width 65 height 24
select select "***"
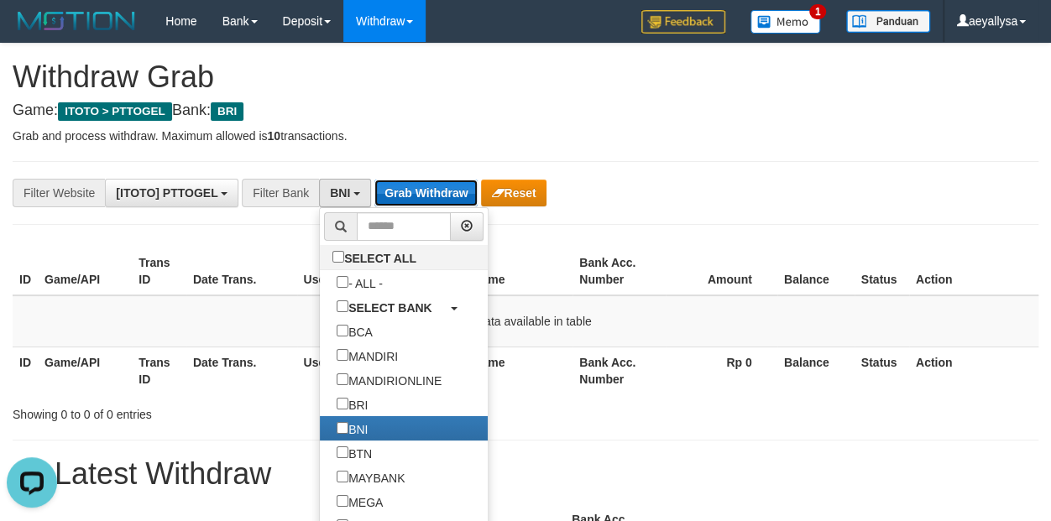
click at [428, 196] on button "Grab Withdraw" at bounding box center [426, 193] width 103 height 27
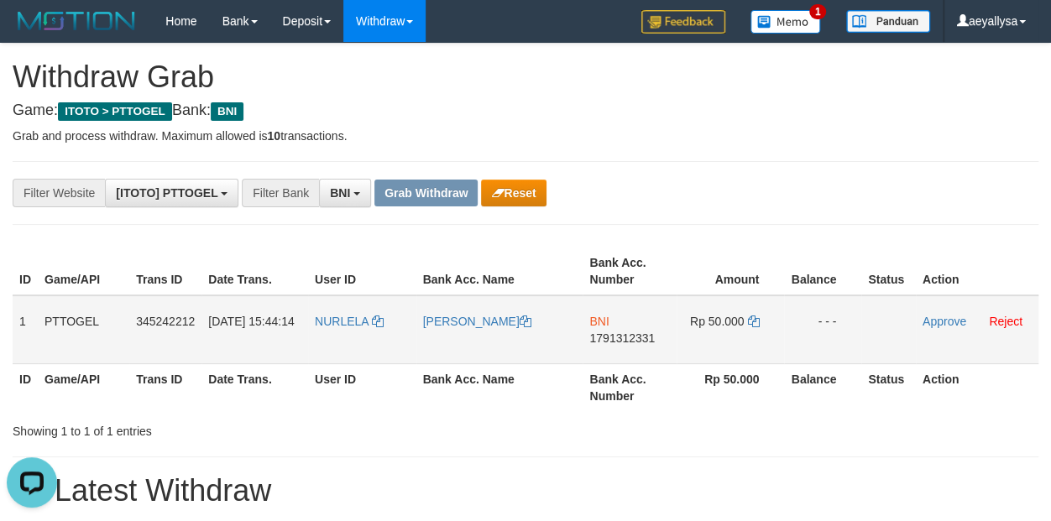
drag, startPoint x: 354, startPoint y: 347, endPoint x: 788, endPoint y: 346, distance: 434.1
click at [788, 346] on tr "1 PTTOGEL 345242212 [DATE] 15:44:14 [GEOGRAPHIC_DATA] [PERSON_NAME] BNI 1791312…" at bounding box center [526, 330] width 1026 height 69
drag, startPoint x: 360, startPoint y: 346, endPoint x: 741, endPoint y: 351, distance: 380.4
click at [741, 351] on tr "1 PTTOGEL 345242212 [DATE] 15:44:14 [GEOGRAPHIC_DATA] [PERSON_NAME] BNI 1791312…" at bounding box center [526, 330] width 1026 height 69
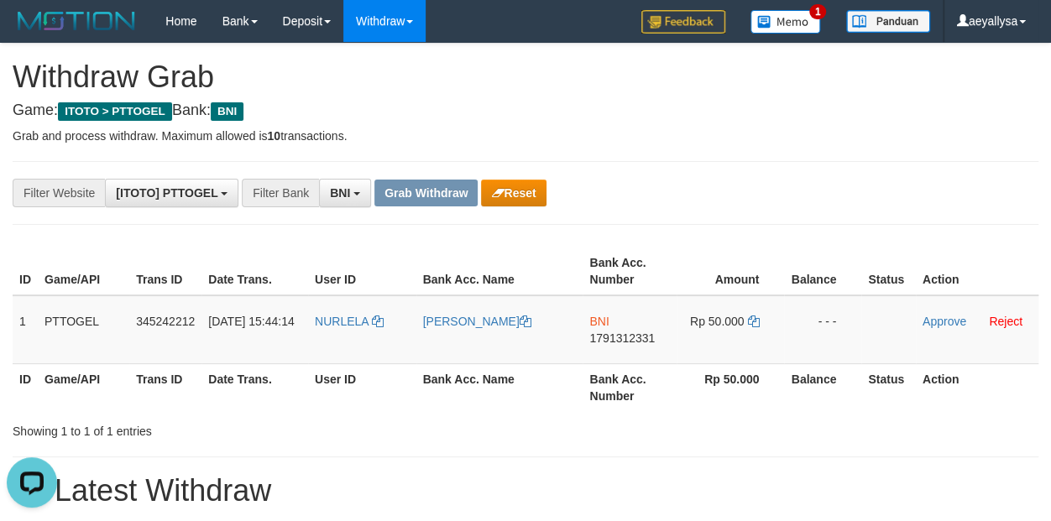
copy tr
click at [1041, 422] on div "Showing 1 to 1 of 1 entries" at bounding box center [525, 429] width 1051 height 24
click at [634, 329] on td "BNI 1791312331" at bounding box center [630, 330] width 94 height 69
click at [627, 333] on span "1791312331" at bounding box center [621, 338] width 65 height 13
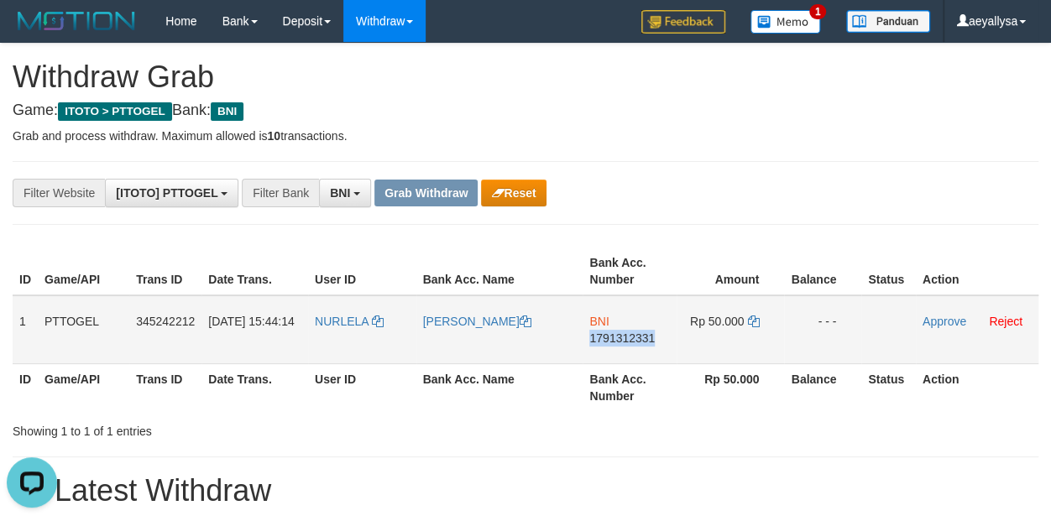
copy span "1791312331"
click at [624, 334] on span "1791312331" at bounding box center [621, 338] width 65 height 13
copy span "1"
click at [624, 334] on span "1791312331" at bounding box center [621, 338] width 65 height 13
copy span "1791312331"
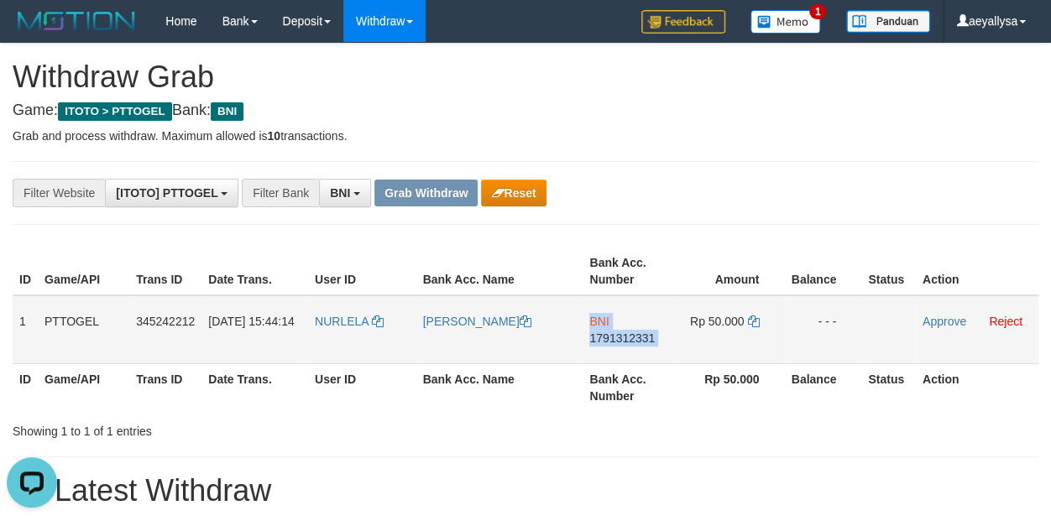
click at [624, 334] on span "1791312331" at bounding box center [621, 338] width 65 height 13
copy td "BNI 1791312331"
click at [754, 327] on td "Rp 50.000" at bounding box center [730, 330] width 107 height 69
click at [754, 317] on icon at bounding box center [753, 322] width 12 height 12
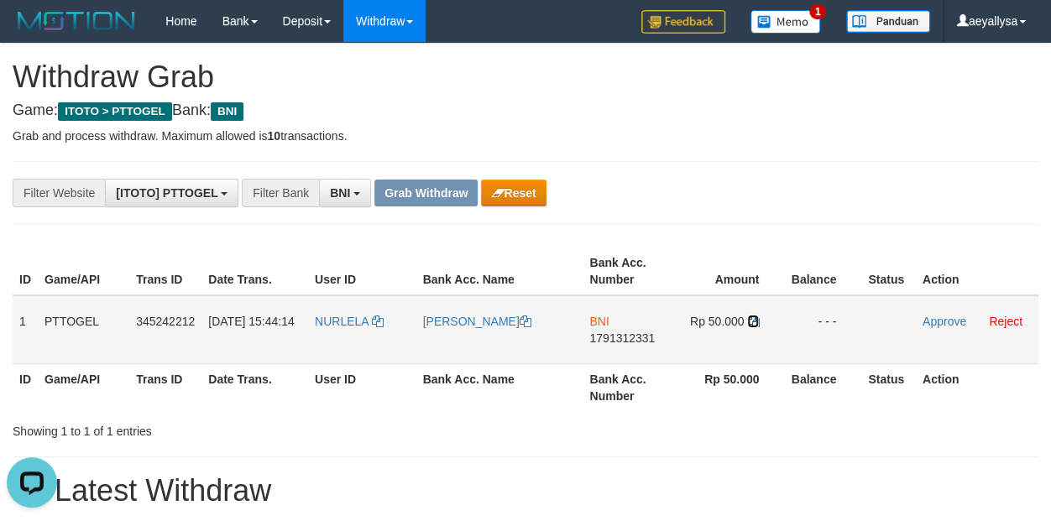
click at [754, 317] on icon at bounding box center [753, 322] width 12 height 12
click at [937, 319] on link "Approve" at bounding box center [945, 321] width 44 height 13
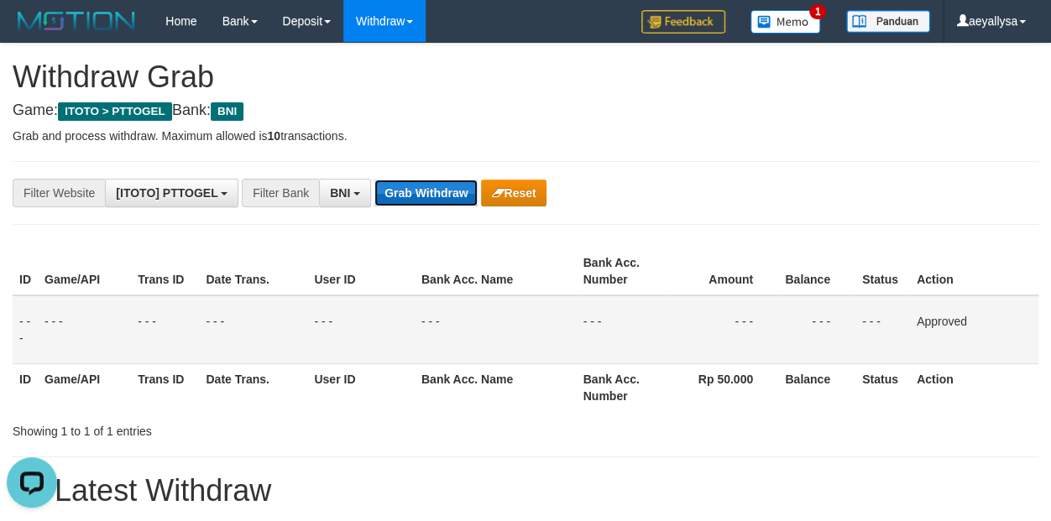
click at [409, 191] on button "Grab Withdraw" at bounding box center [426, 193] width 103 height 27
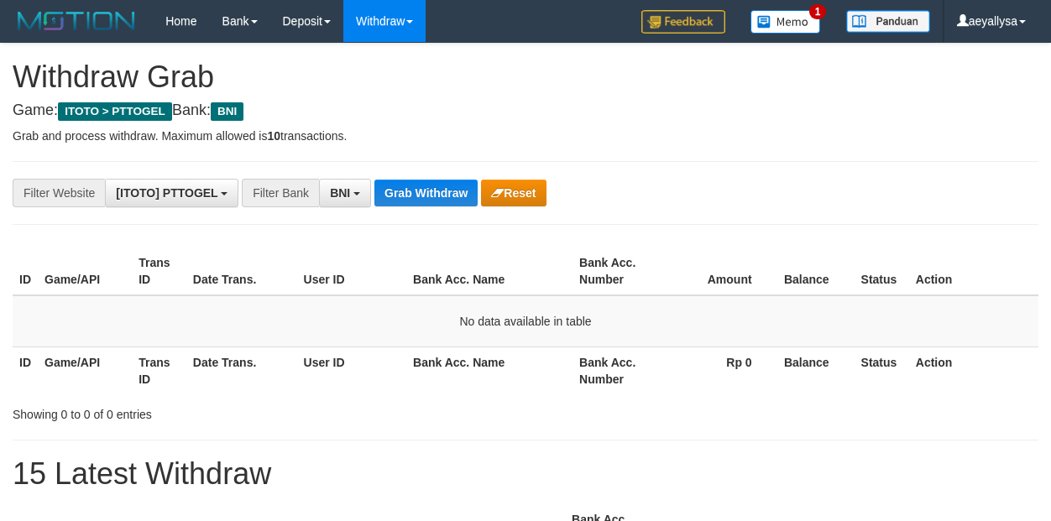
click at [410, 191] on button "Grab Withdraw" at bounding box center [426, 193] width 103 height 27
click at [347, 187] on span "BNI" at bounding box center [340, 192] width 20 height 13
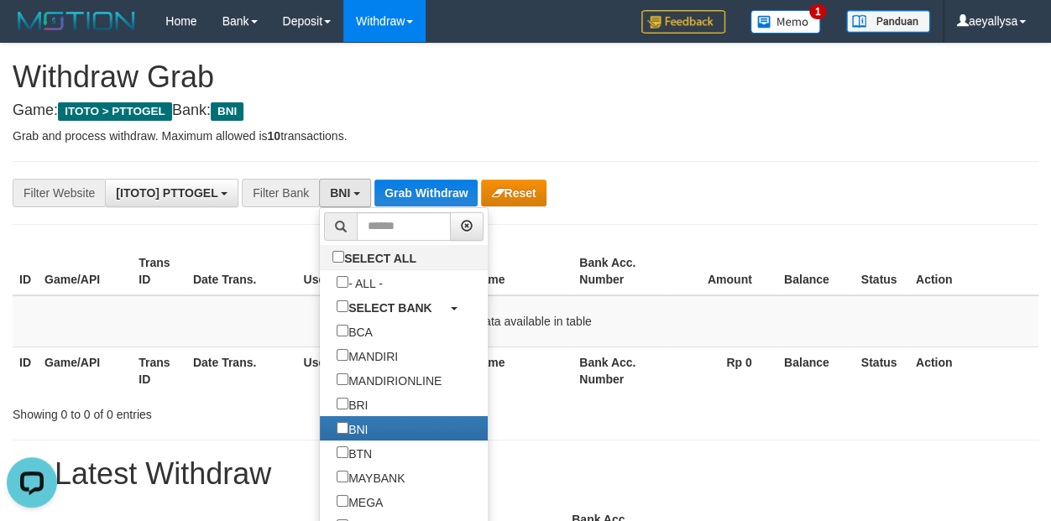
click at [1030, 356] on th "Action" at bounding box center [973, 371] width 129 height 48
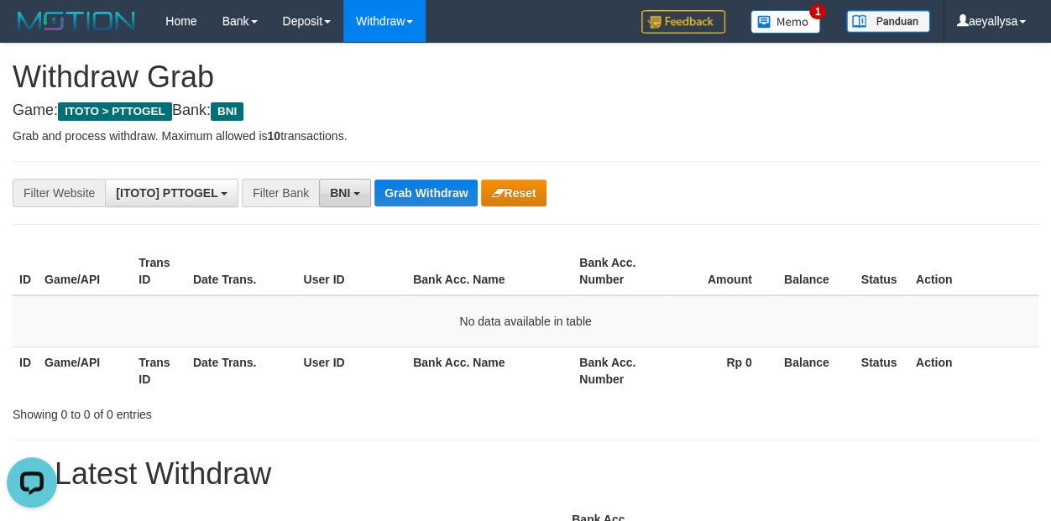
click at [340, 187] on span "BNI" at bounding box center [340, 192] width 20 height 13
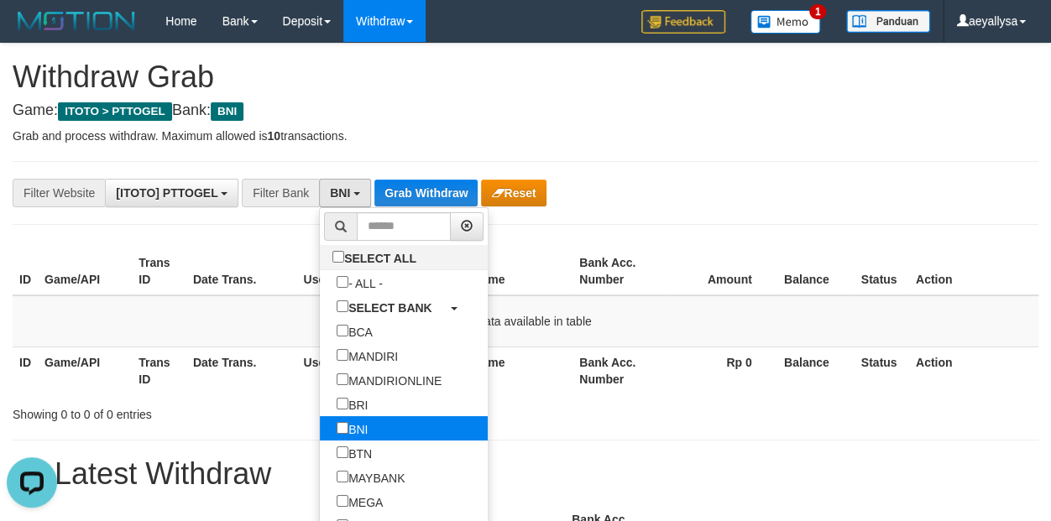
click at [320, 418] on label "BNI" at bounding box center [352, 429] width 65 height 24
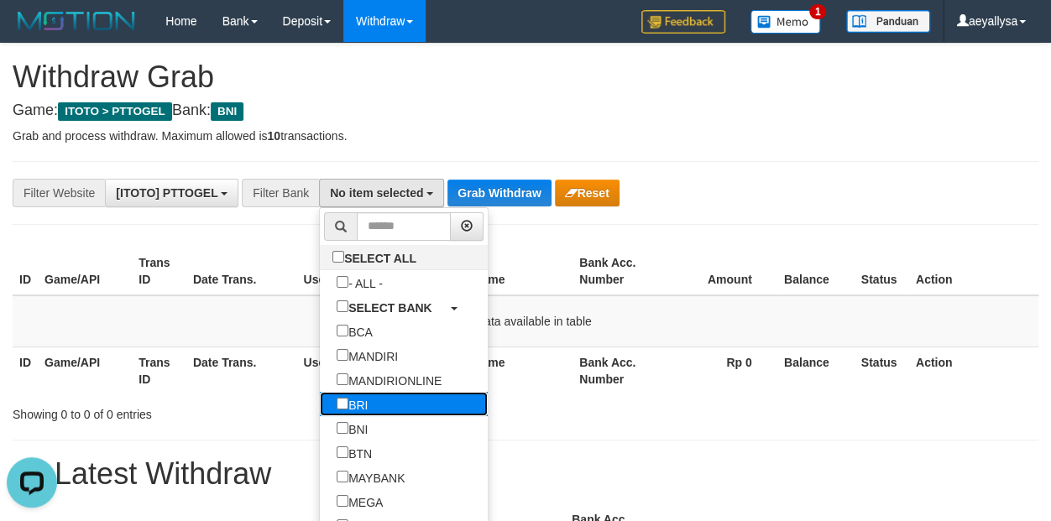
click at [320, 408] on label "BRI" at bounding box center [352, 404] width 65 height 24
select select "***"
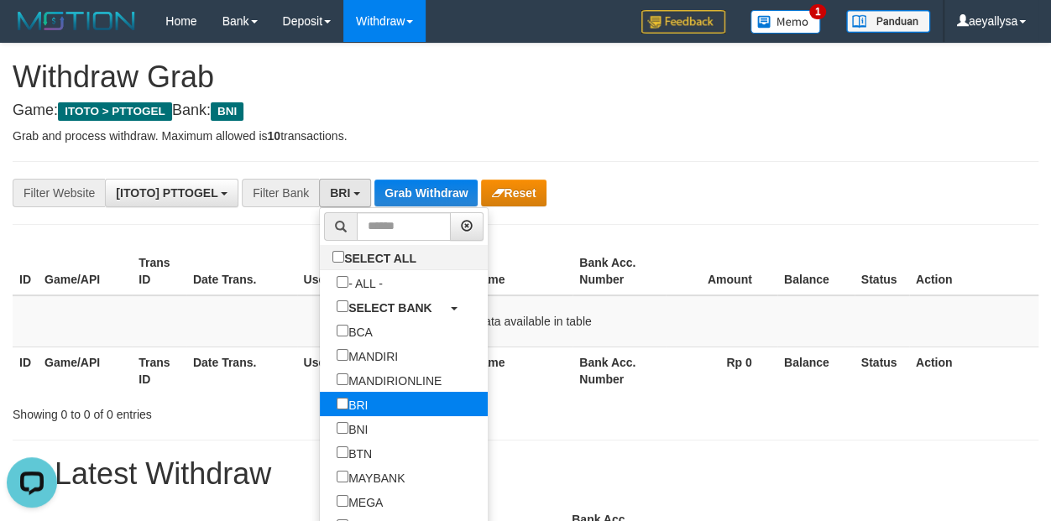
scroll to position [100, 0]
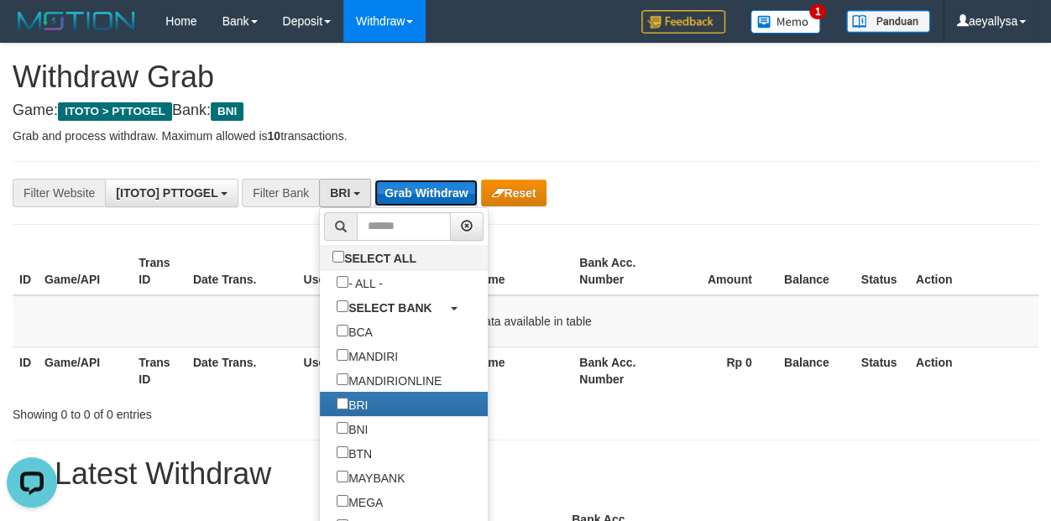
click at [439, 180] on button "Grab Withdraw" at bounding box center [426, 193] width 103 height 27
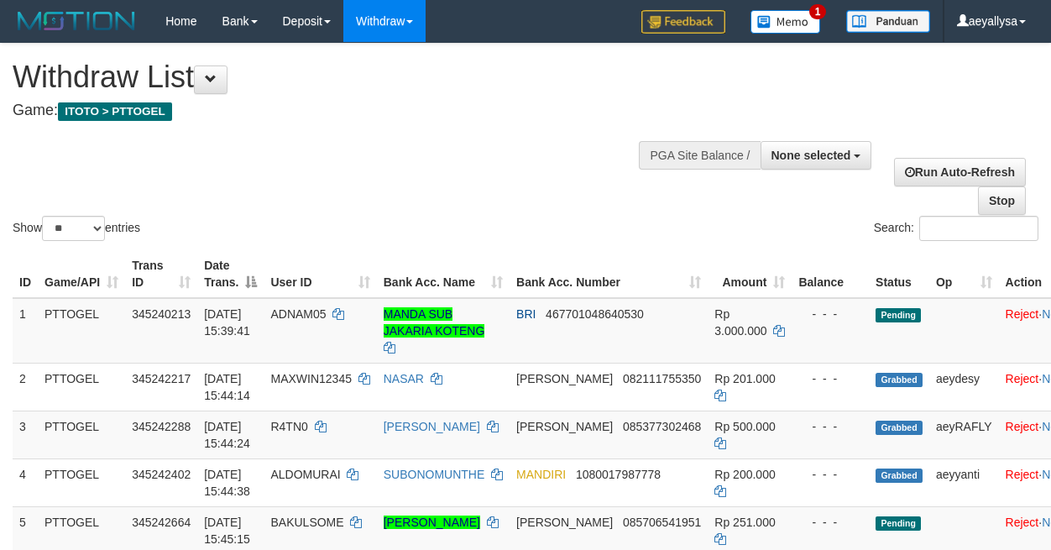
select select
select select "**"
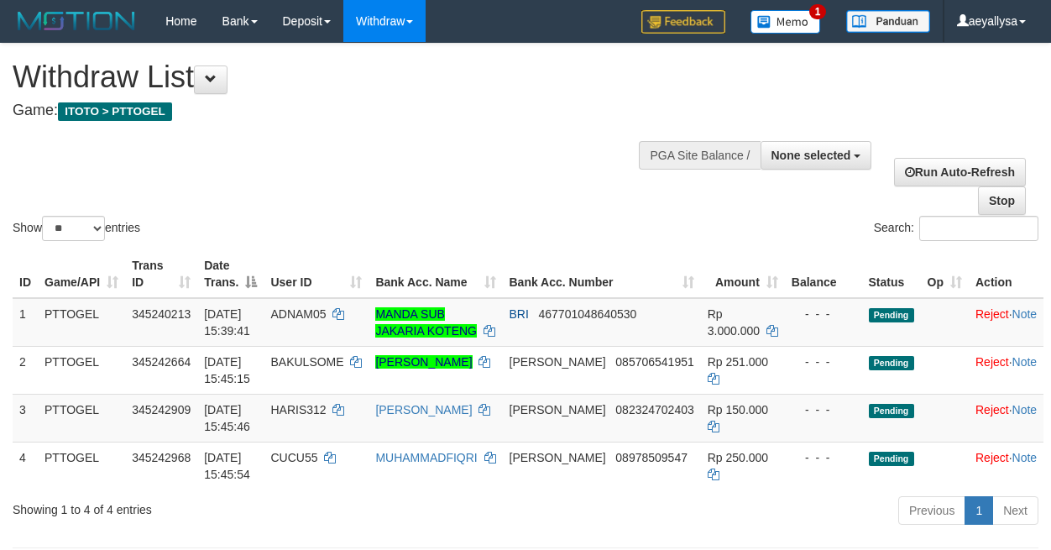
select select
select select "**"
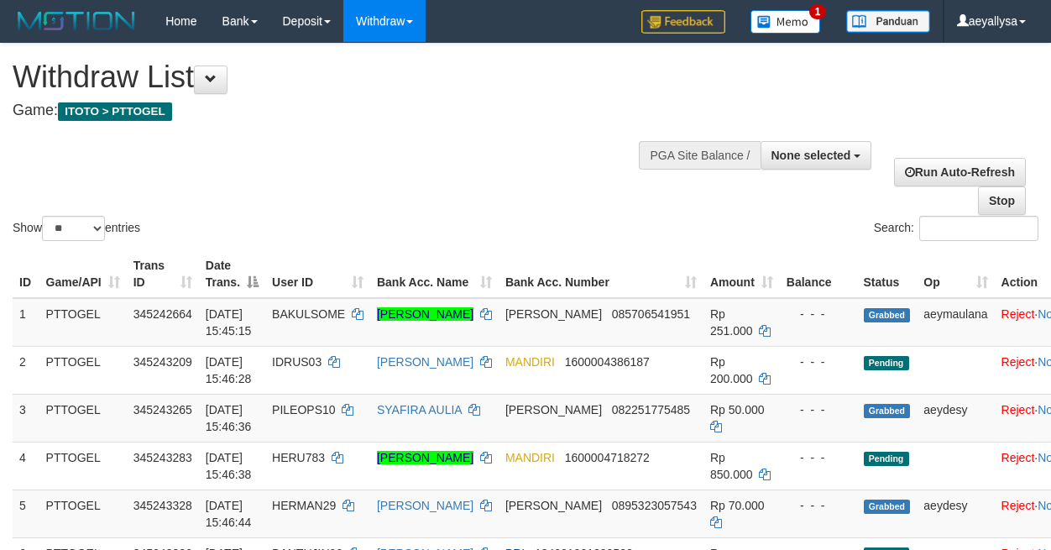
select select
select select "**"
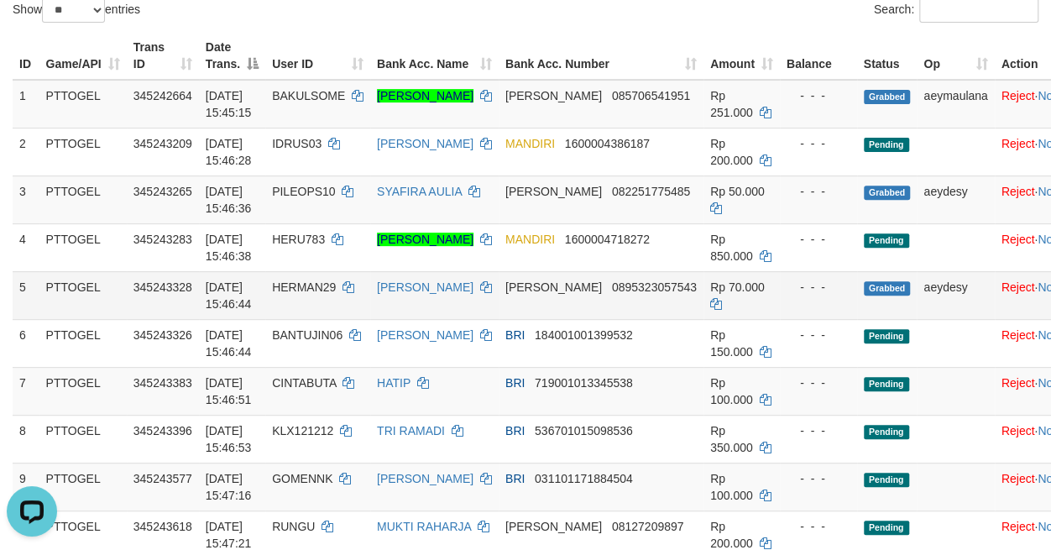
scroll to position [259, 0]
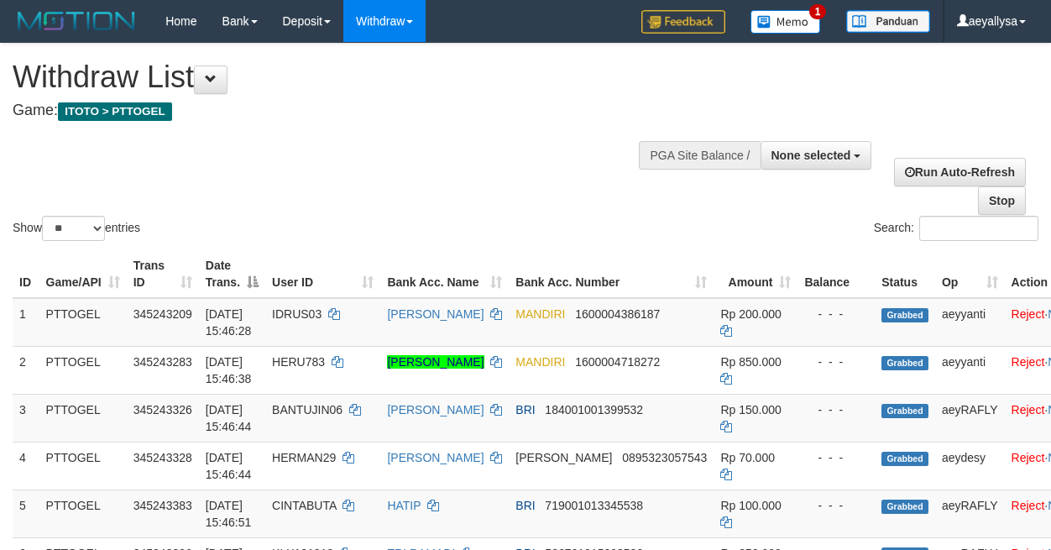
select select
select select "**"
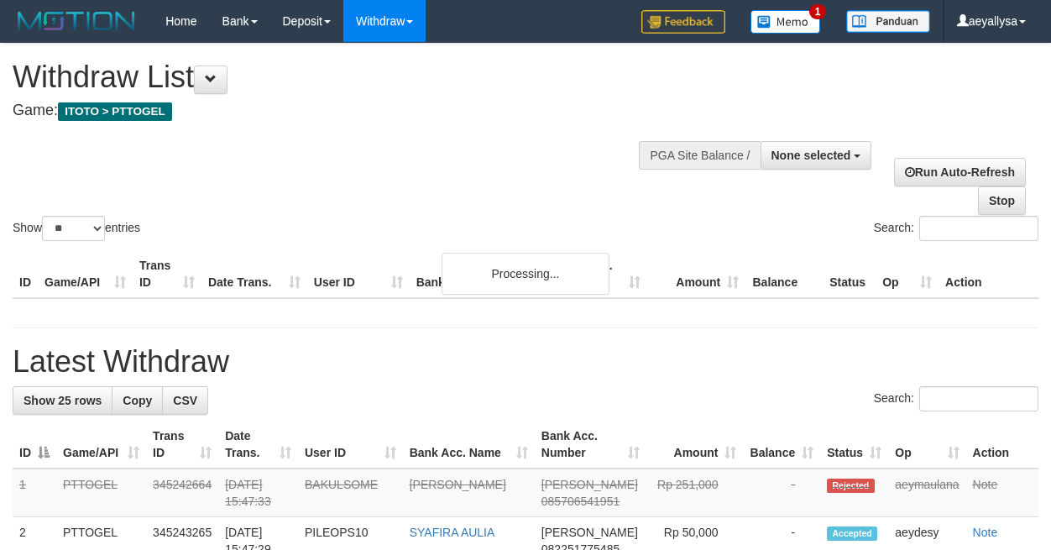
select select
select select "**"
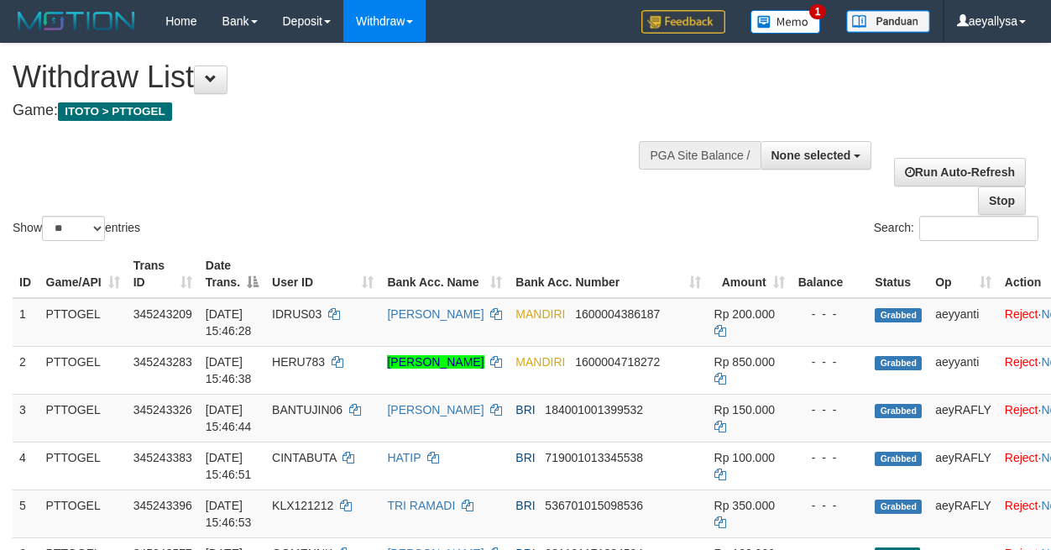
select select
select select "**"
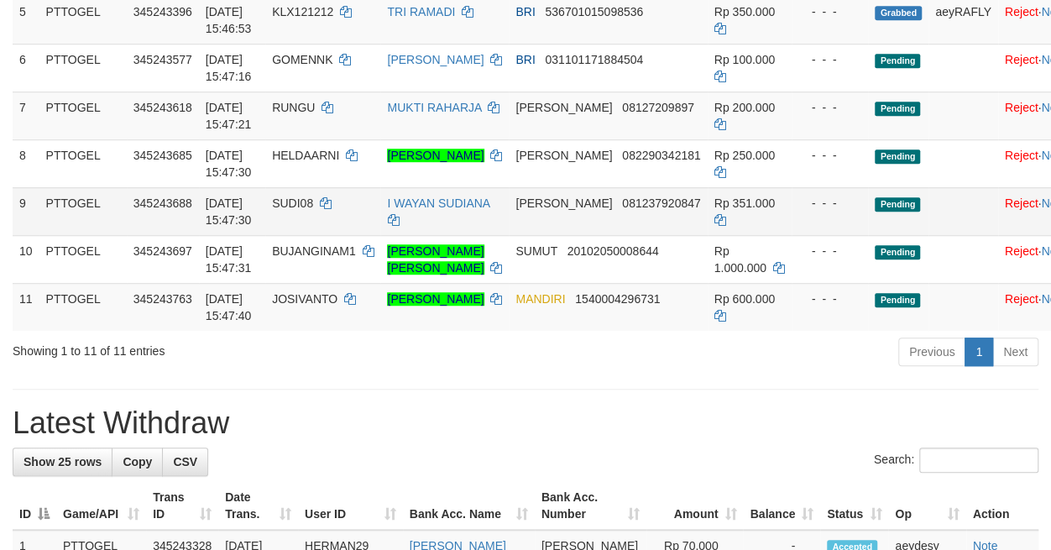
scroll to position [494, 0]
click at [575, 331] on td "MANDIRI 1540004296731" at bounding box center [608, 307] width 198 height 48
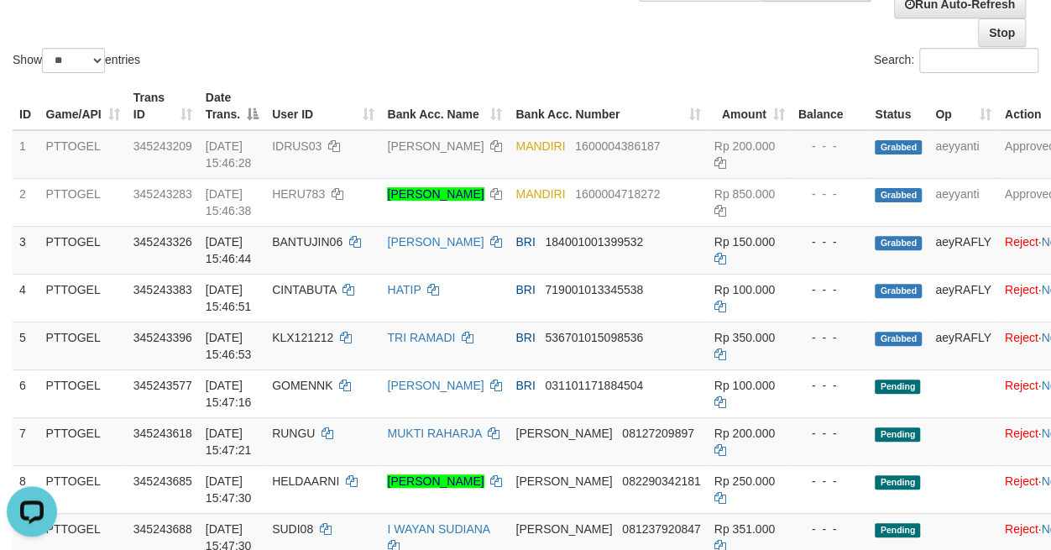
scroll to position [0, 0]
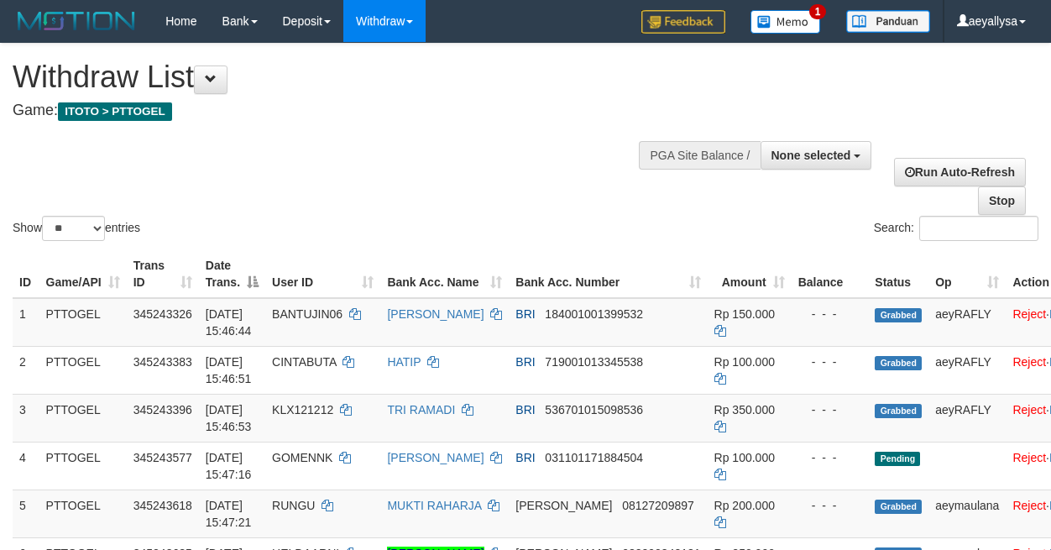
select select
select select "**"
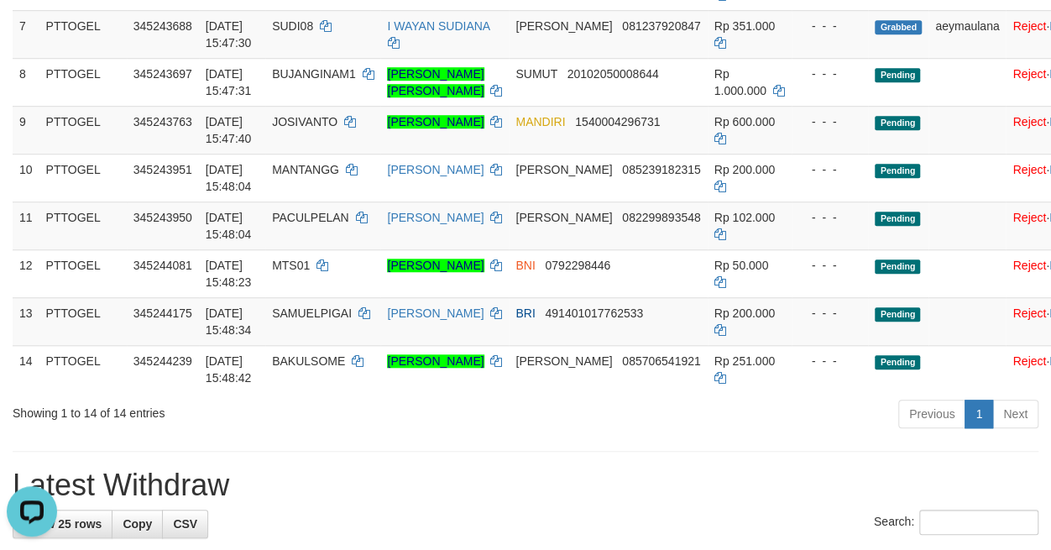
scroll to position [470, 0]
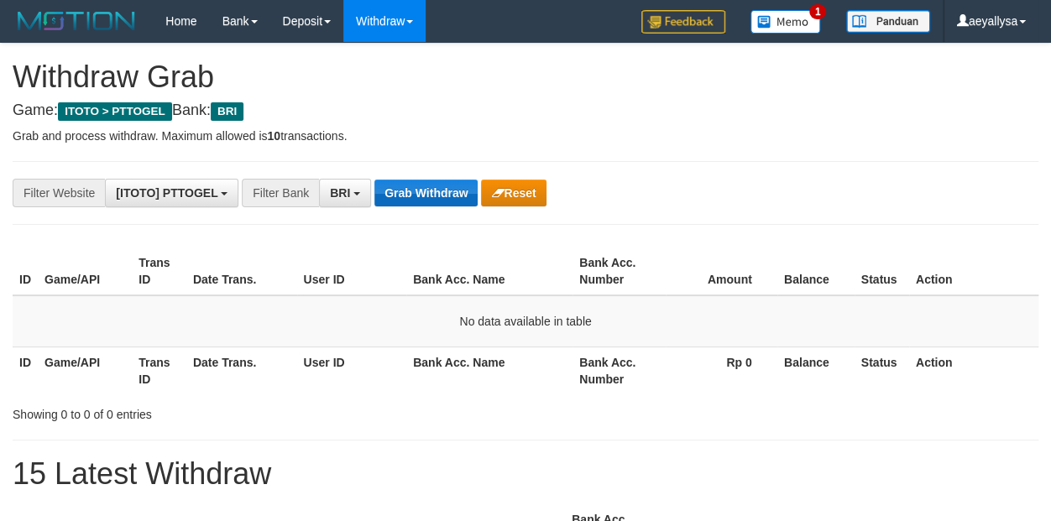
scroll to position [83, 0]
click at [436, 185] on button "Grab Withdraw" at bounding box center [426, 193] width 103 height 27
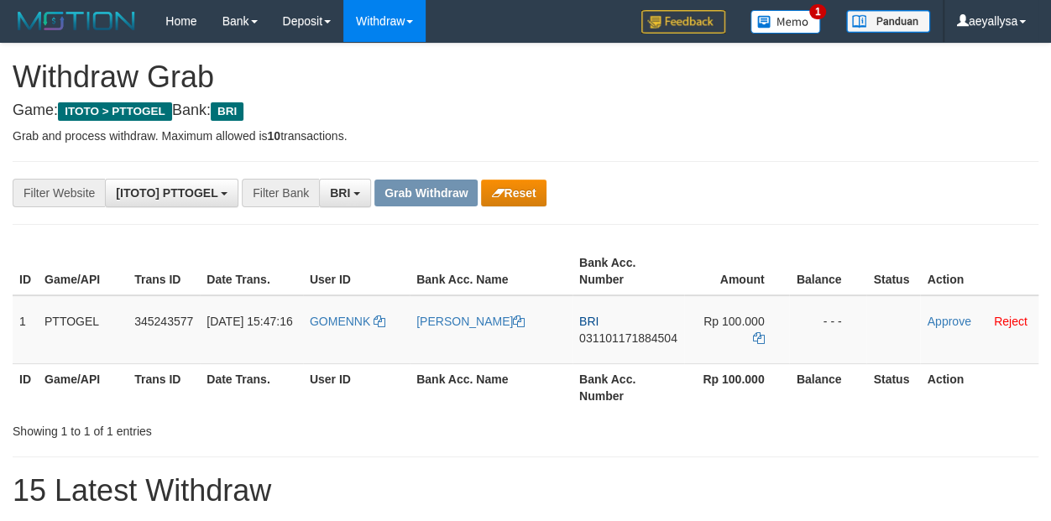
scroll to position [83, 0]
drag, startPoint x: 310, startPoint y: 348, endPoint x: 773, endPoint y: 355, distance: 462.7
click at [773, 355] on tr "1 PTTOGEL 345243577 [DATE] 15:47:16 GOMENNK [PERSON_NAME] BRI 031101171884504 R…" at bounding box center [526, 330] width 1026 height 69
click at [1018, 193] on div "**********" at bounding box center [525, 193] width 1051 height 29
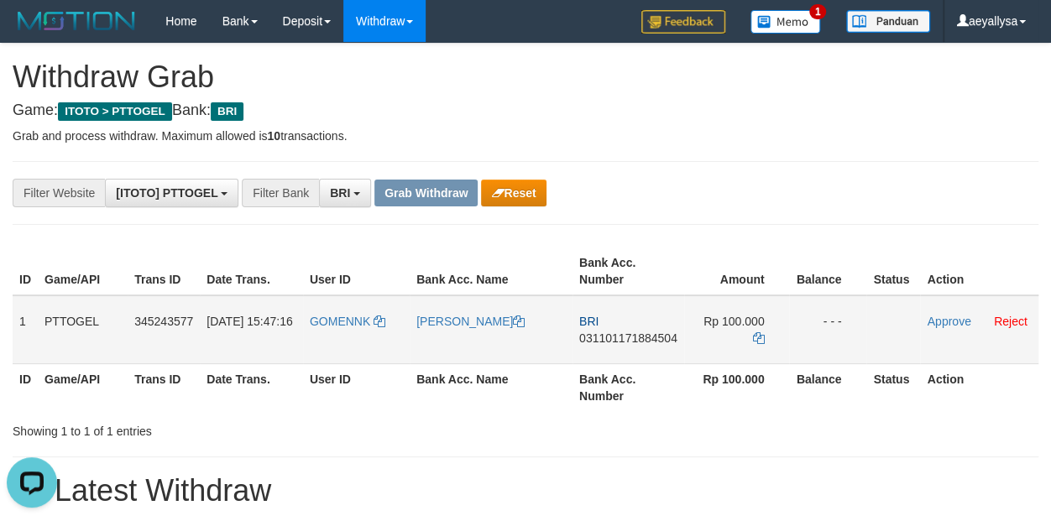
click at [600, 343] on span "031101171884504" at bounding box center [628, 338] width 98 height 13
click at [601, 341] on span "031101171884504" at bounding box center [628, 338] width 98 height 13
copy span "031101171884504"
click at [601, 341] on span "031101171884504" at bounding box center [628, 338] width 98 height 13
copy span "031101171884504"
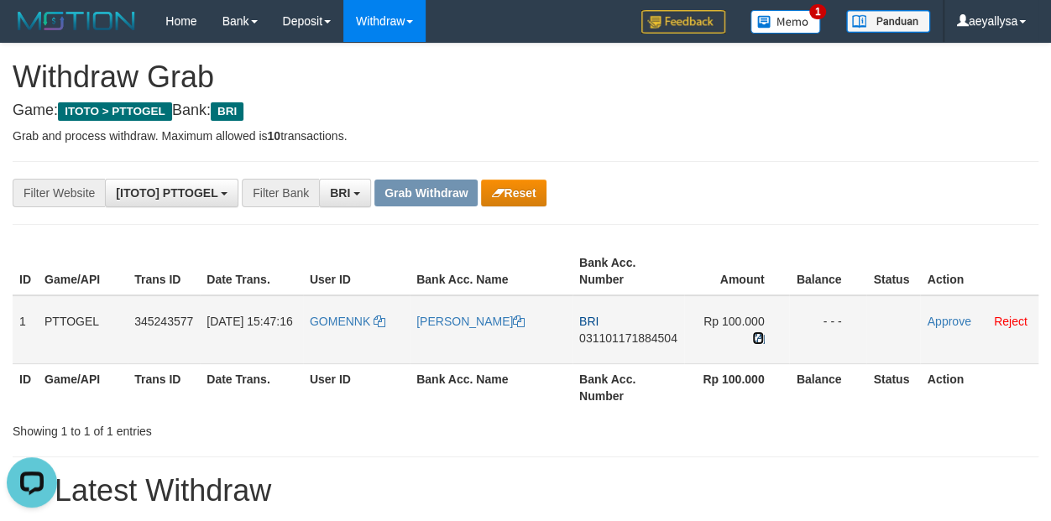
click at [757, 333] on icon at bounding box center [758, 339] width 12 height 12
click at [540, 193] on button "Reset" at bounding box center [513, 193] width 65 height 27
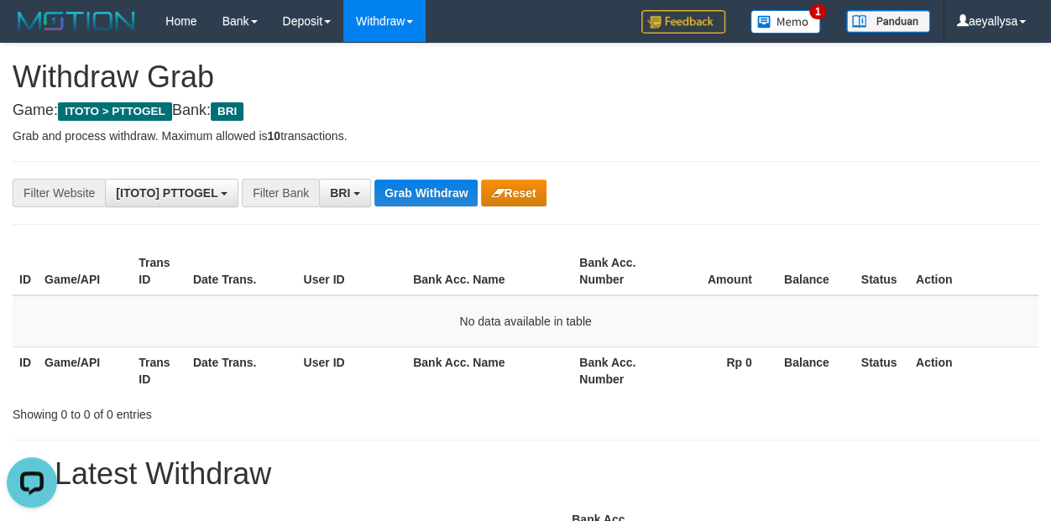
drag, startPoint x: 1040, startPoint y: 196, endPoint x: 1027, endPoint y: 189, distance: 14.7
click at [1039, 191] on div "**********" at bounding box center [525, 193] width 1051 height 29
drag, startPoint x: 1047, startPoint y: 225, endPoint x: 1051, endPoint y: 216, distance: 9.8
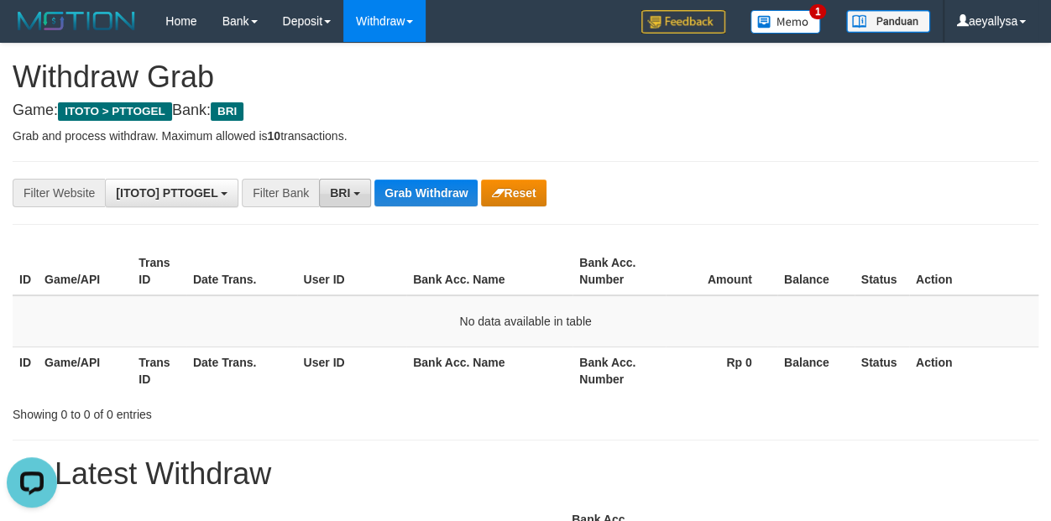
click at [343, 187] on span "BRI" at bounding box center [340, 192] width 20 height 13
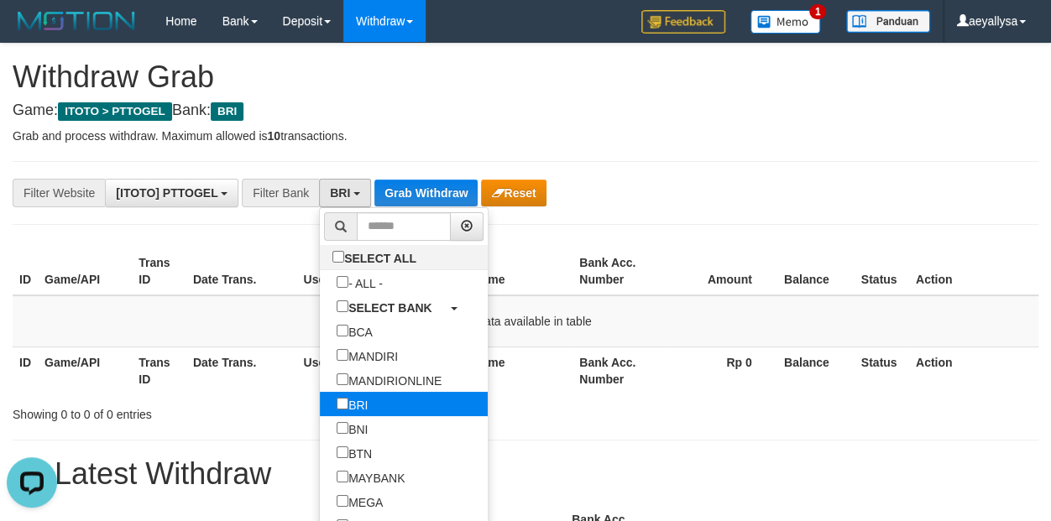
click at [320, 404] on label "BRI" at bounding box center [352, 404] width 65 height 24
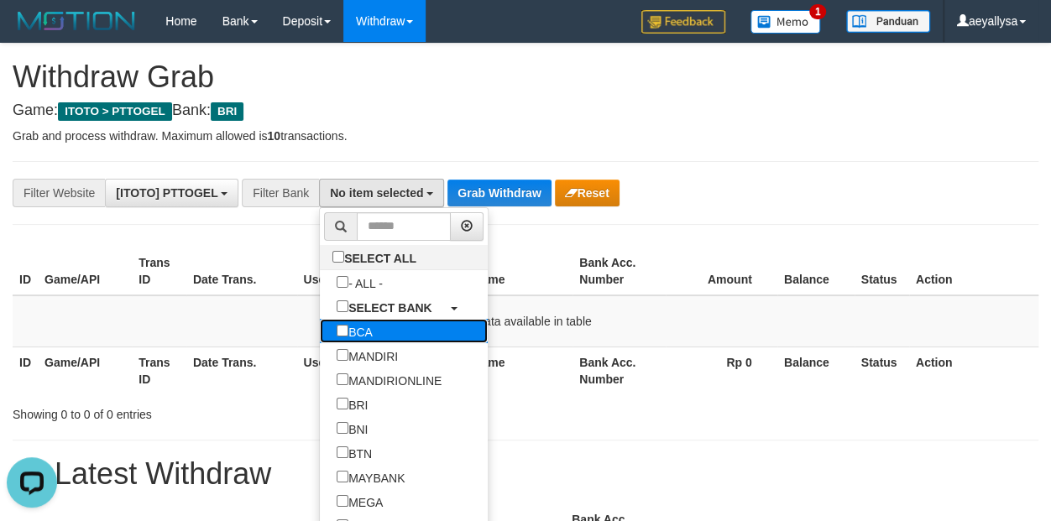
drag, startPoint x: 280, startPoint y: 336, endPoint x: 351, endPoint y: 285, distance: 87.2
click at [320, 335] on label "BCA" at bounding box center [355, 331] width 70 height 24
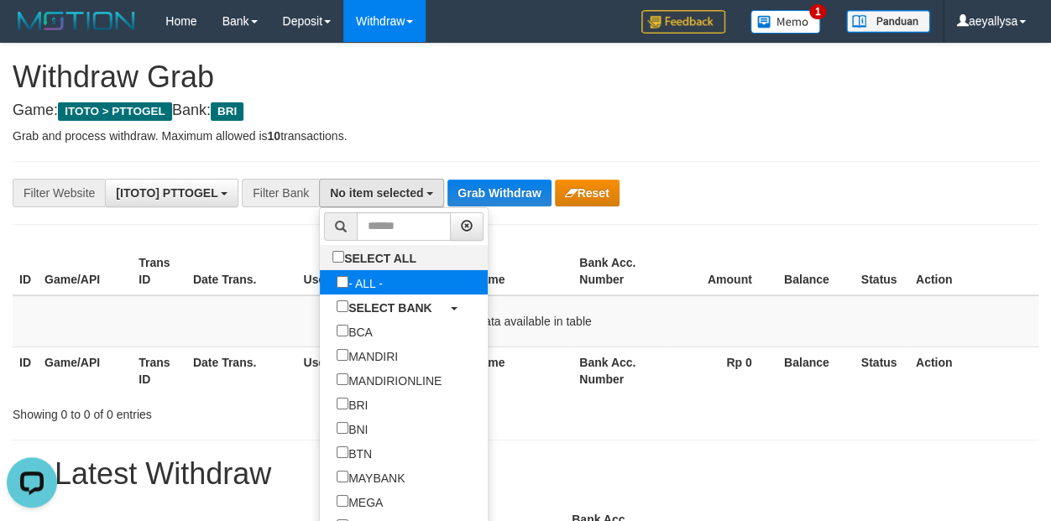
select select "***"
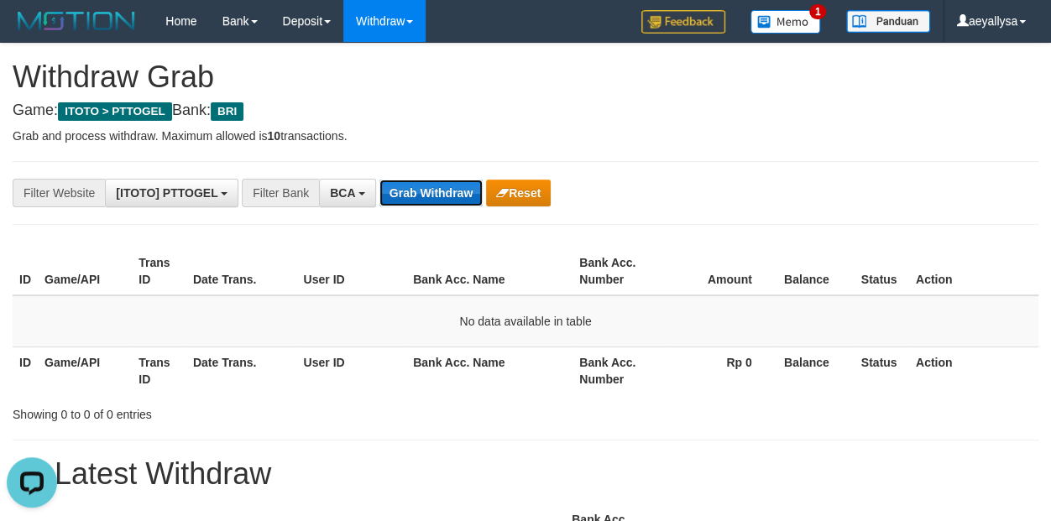
click at [430, 193] on button "Grab Withdraw" at bounding box center [431, 193] width 103 height 27
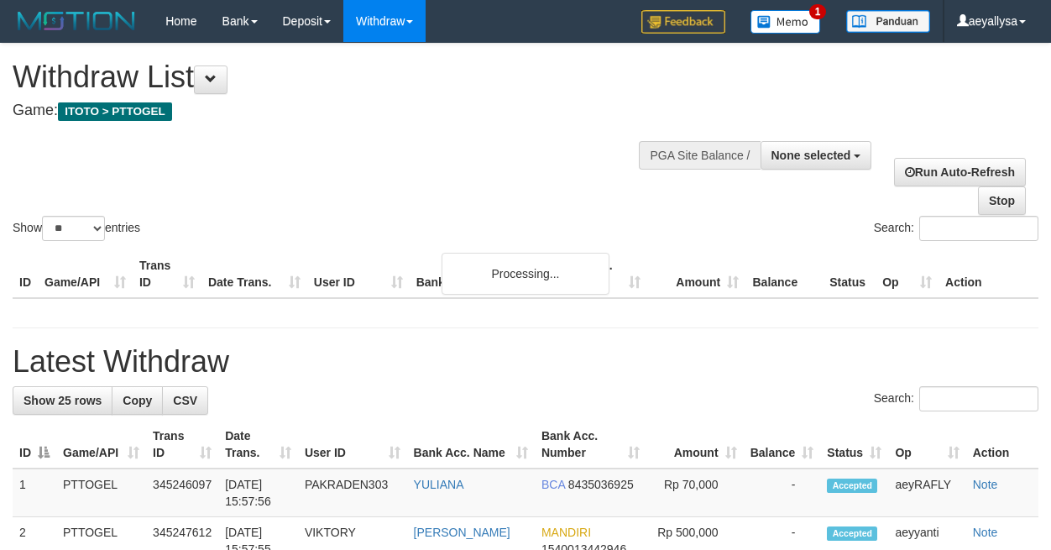
select select
select select "**"
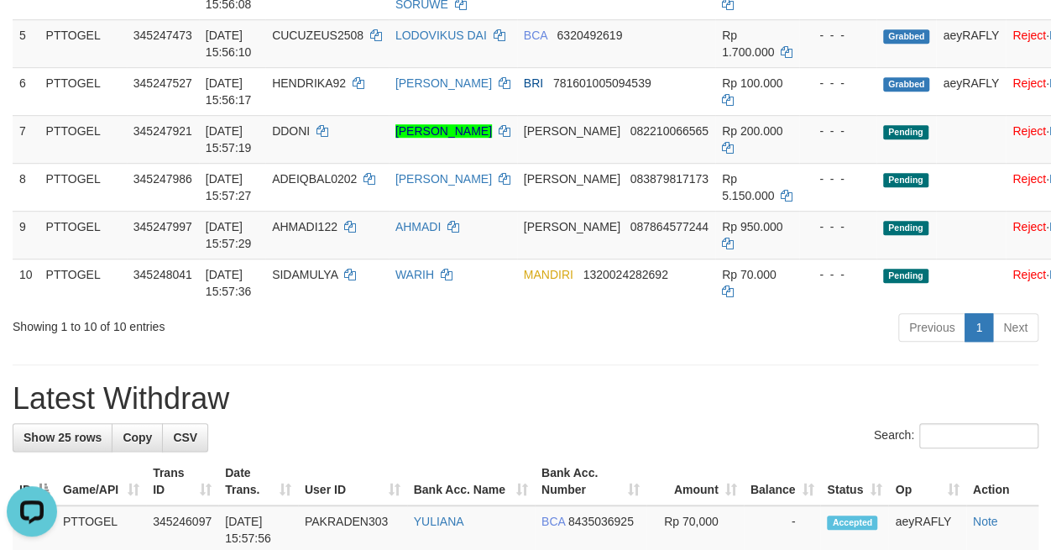
click at [563, 416] on h1 "Latest Withdraw" at bounding box center [526, 399] width 1026 height 34
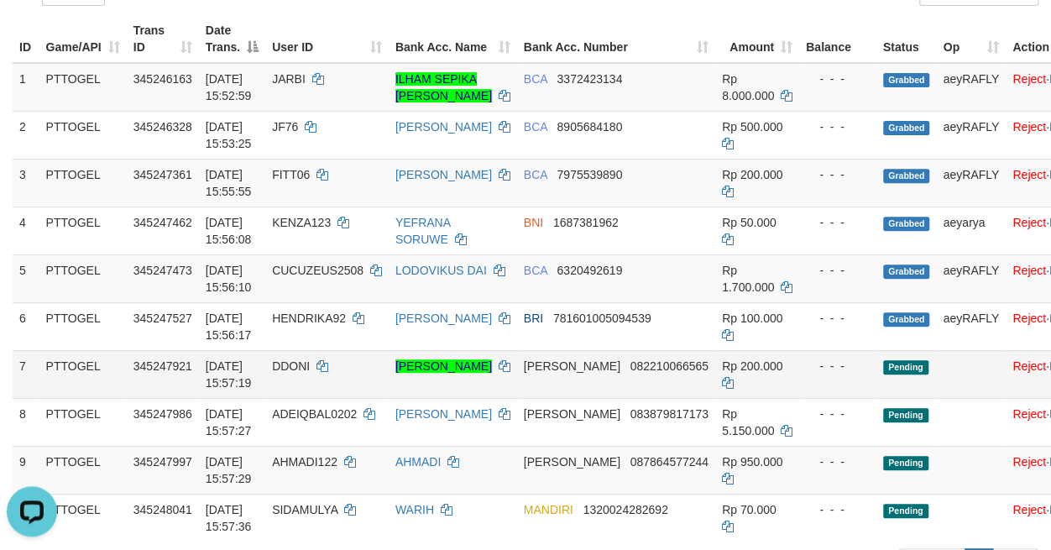
scroll to position [235, 0]
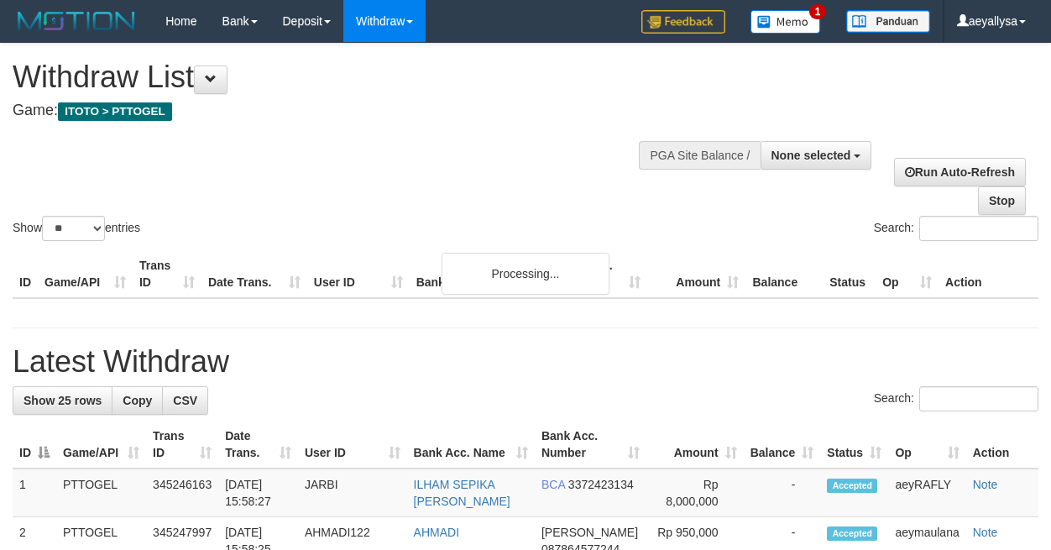
select select
select select "**"
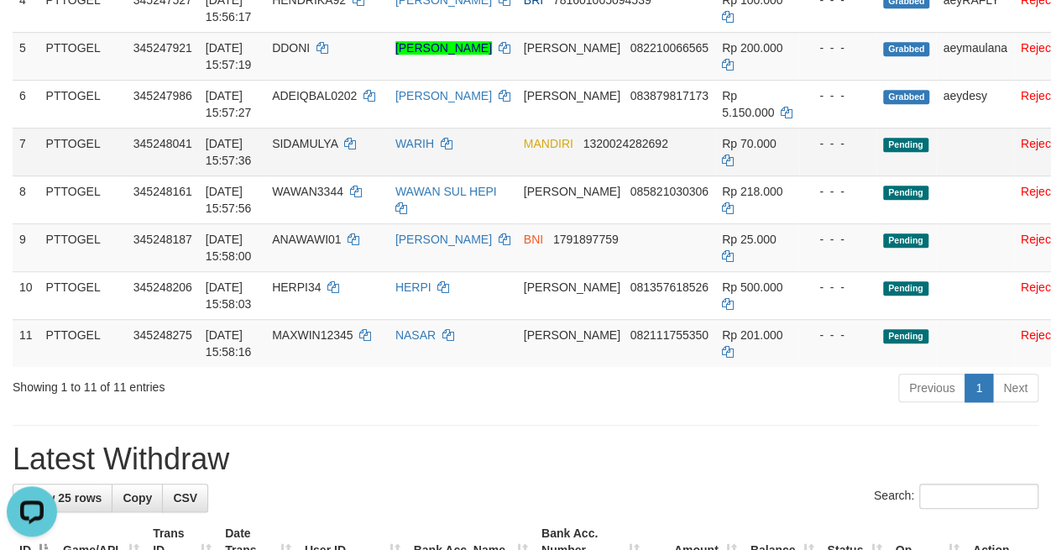
scroll to position [470, 0]
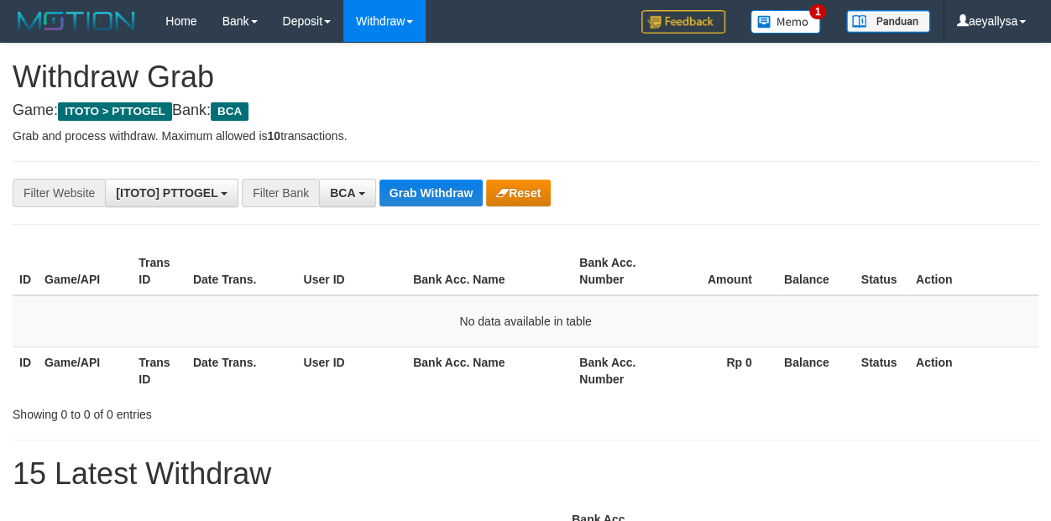
scroll to position [31, 0]
drag, startPoint x: 364, startPoint y: 194, endPoint x: 339, endPoint y: 317, distance: 125.8
click at [364, 194] on button "BCA" at bounding box center [347, 193] width 57 height 29
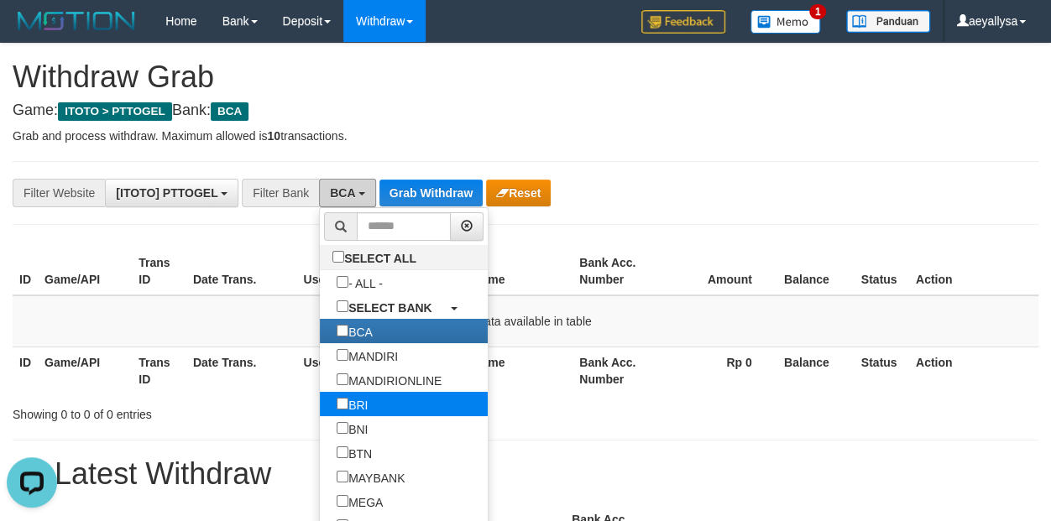
scroll to position [0, 0]
click at [320, 409] on label "BRI" at bounding box center [352, 404] width 65 height 24
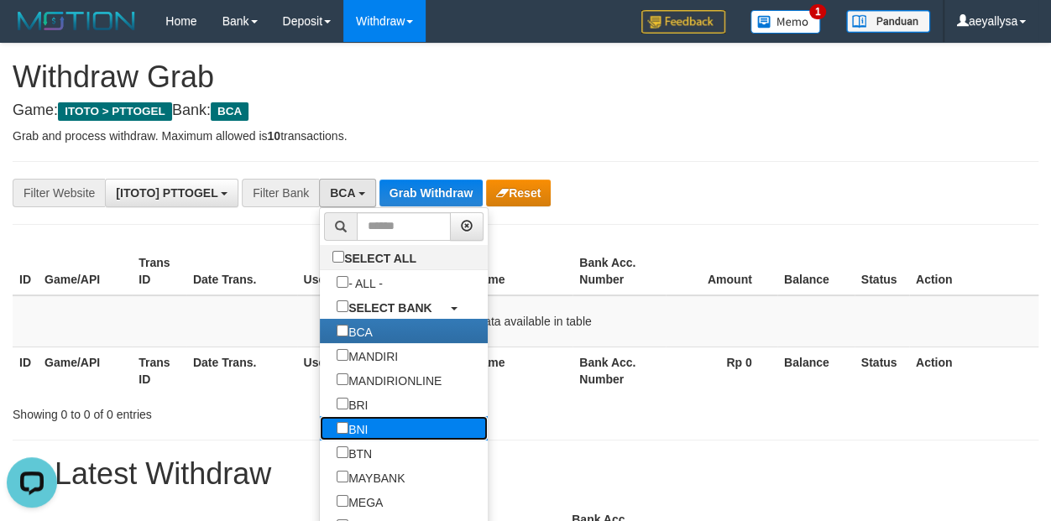
click at [320, 432] on label "BNI" at bounding box center [352, 429] width 65 height 24
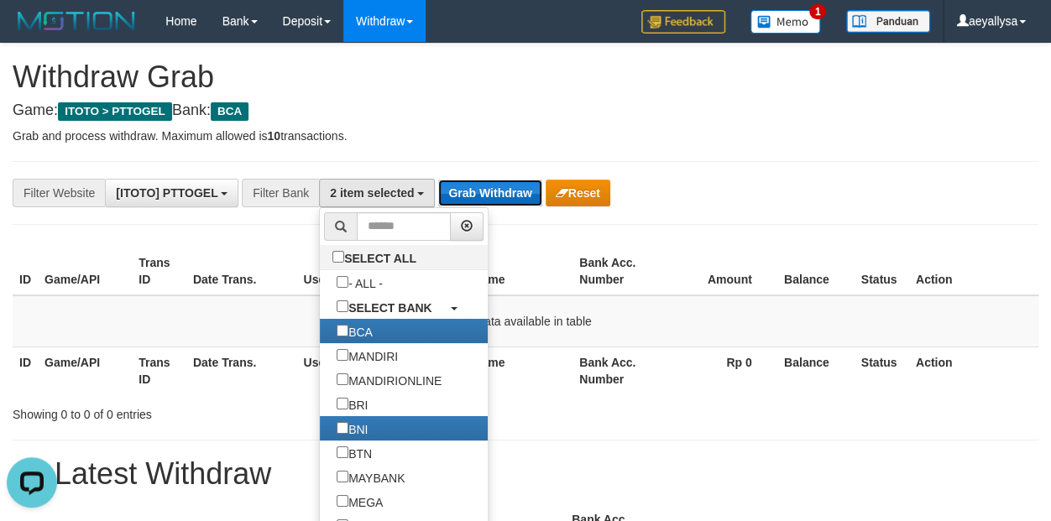
click at [464, 200] on button "Grab Withdraw" at bounding box center [489, 193] width 103 height 27
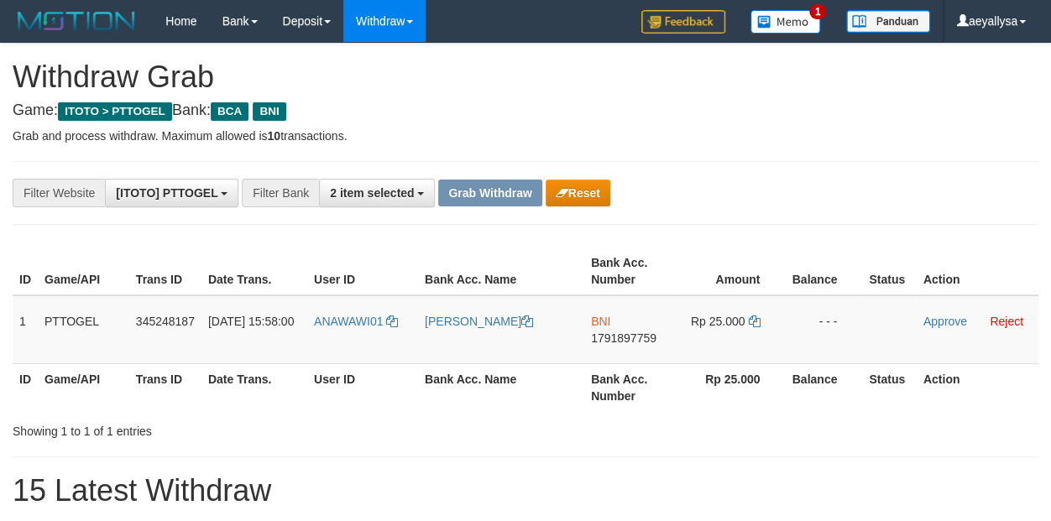
scroll to position [31, 0]
click at [636, 336] on span "1791897759" at bounding box center [623, 338] width 65 height 13
copy span "1791897759"
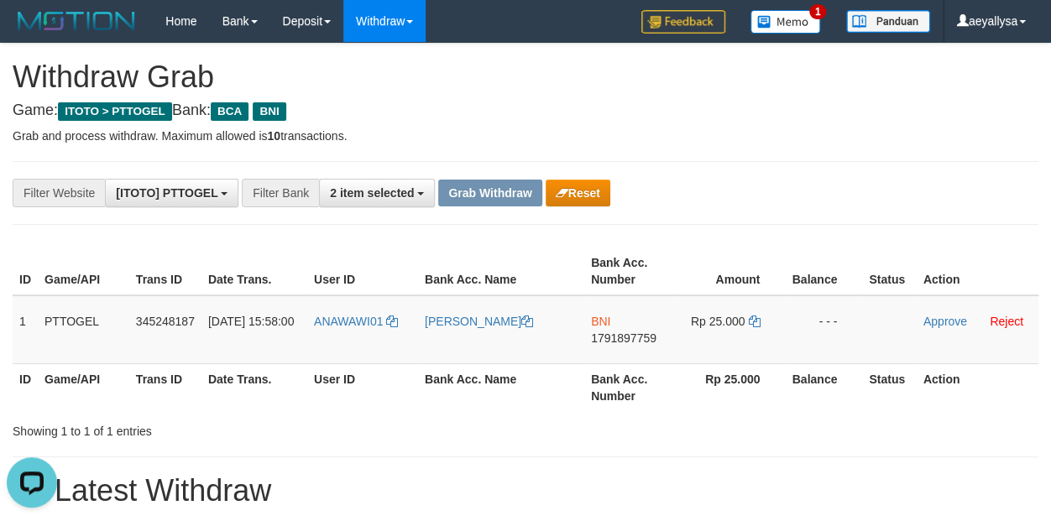
scroll to position [0, 0]
click at [611, 186] on div "**********" at bounding box center [438, 193] width 876 height 29
click at [607, 184] on button "Reset" at bounding box center [578, 193] width 65 height 27
